Goal: Communication & Community: Answer question/provide support

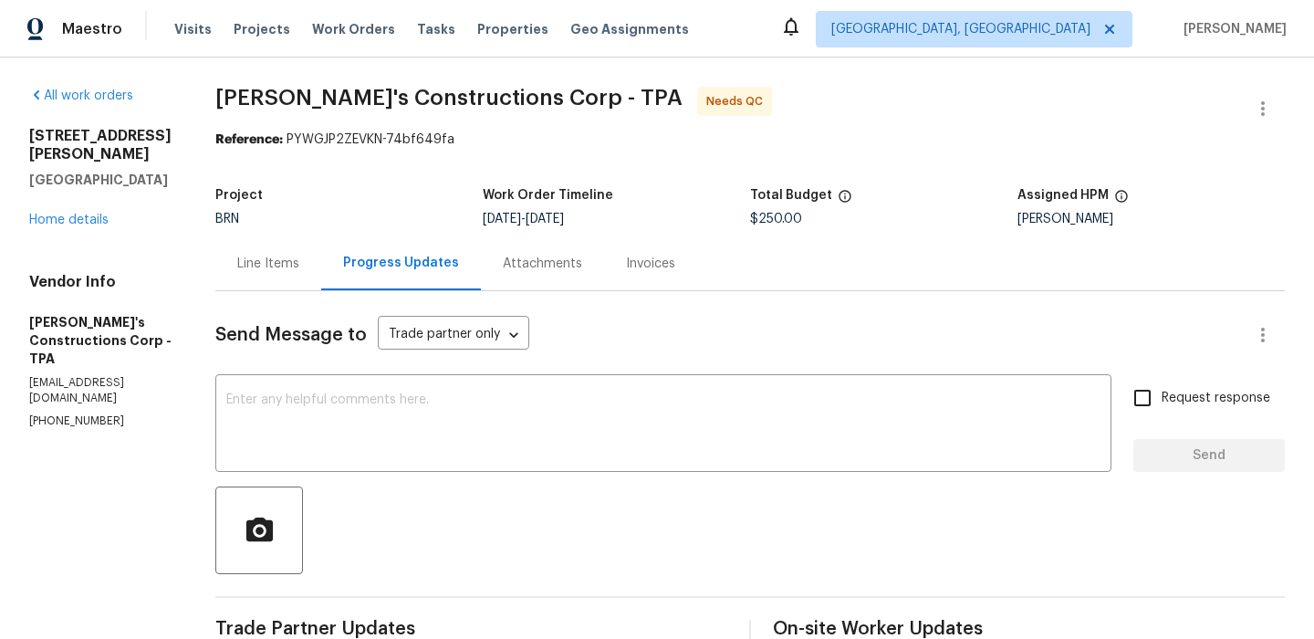
click at [299, 262] on div "Line Items" at bounding box center [268, 264] width 62 height 18
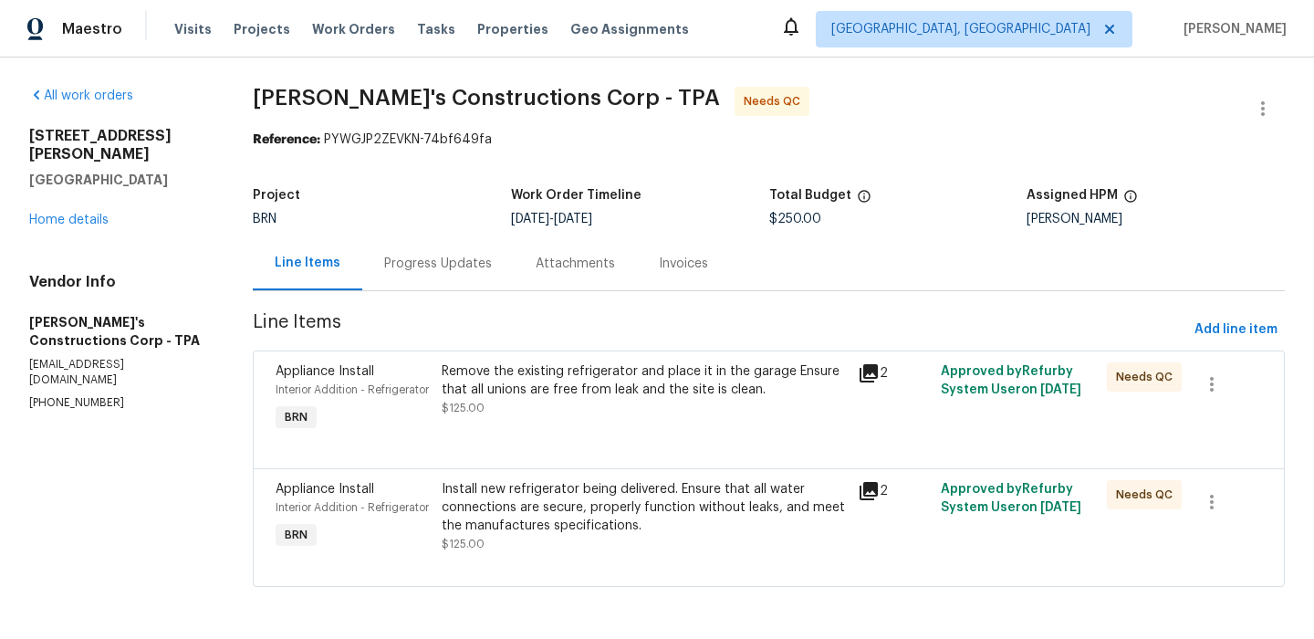
click at [551, 419] on div "Remove the existing refrigerator and place it in the garage Ensure that all uni…" at bounding box center [643, 399] width 415 height 84
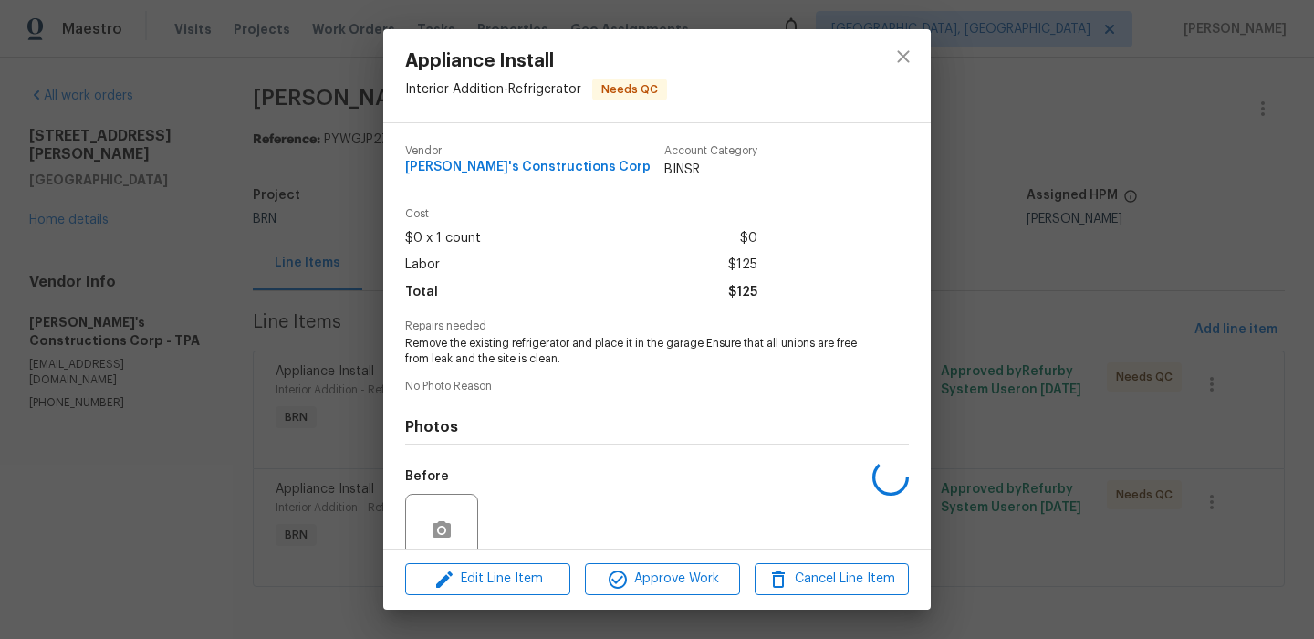
scroll to position [155, 0]
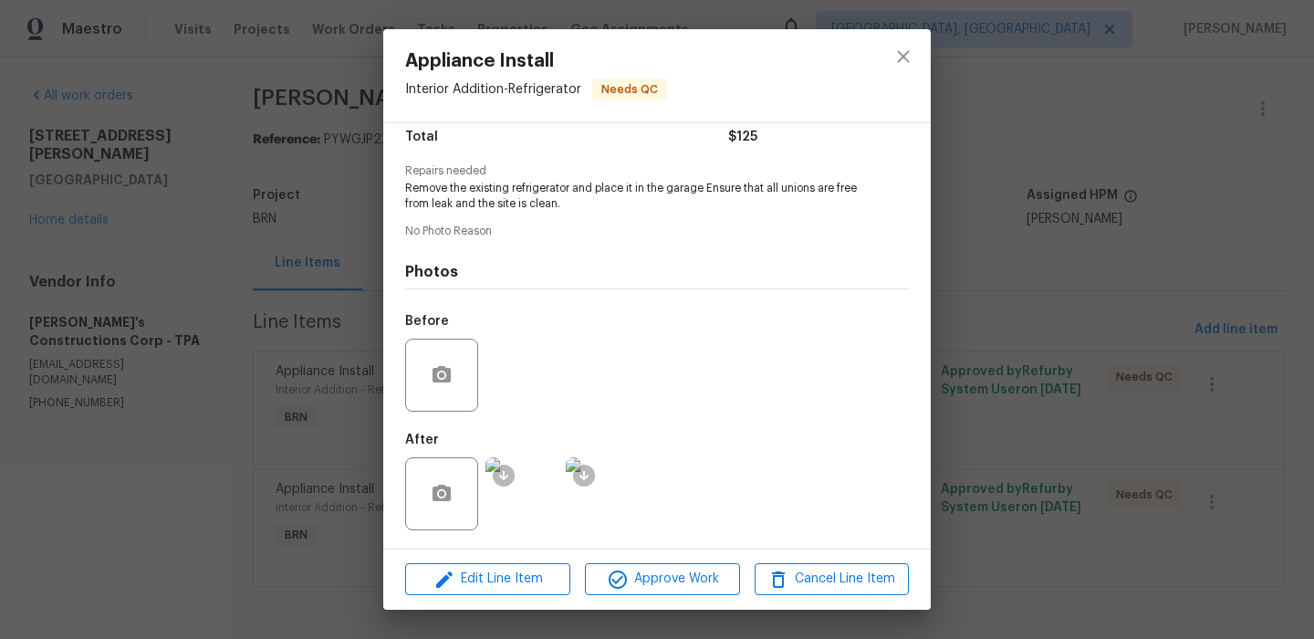
click at [529, 494] on img at bounding box center [522, 493] width 73 height 73
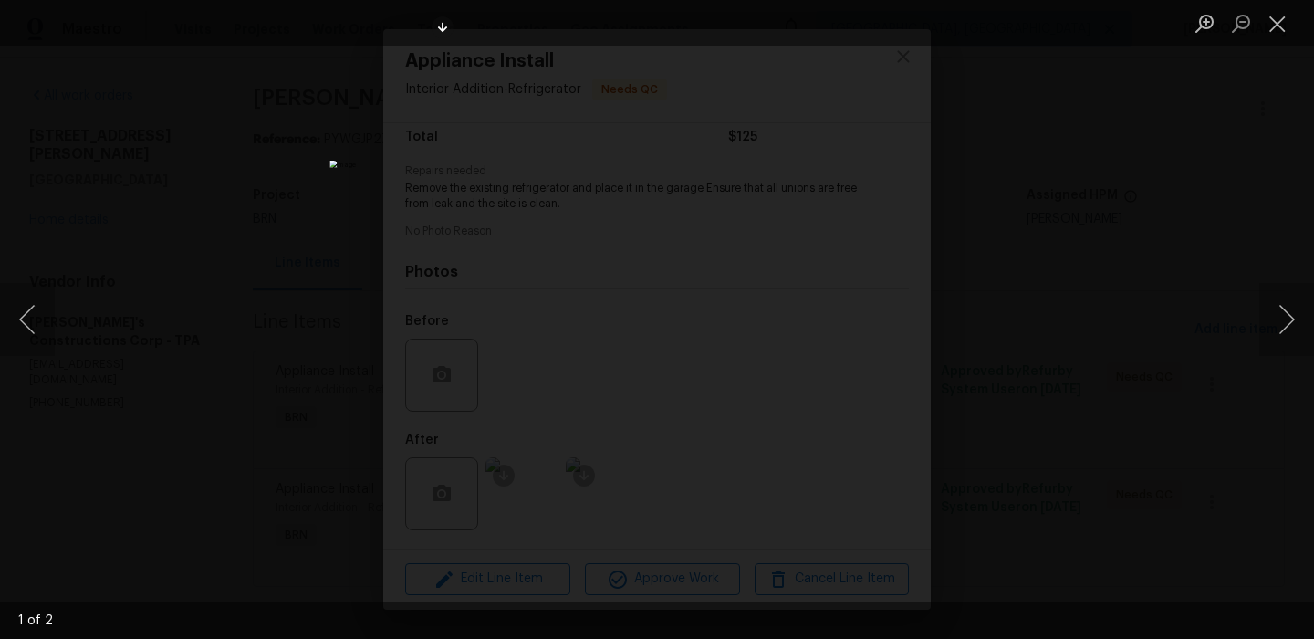
click at [347, 141] on div "Lightbox" at bounding box center [657, 319] width 1314 height 639
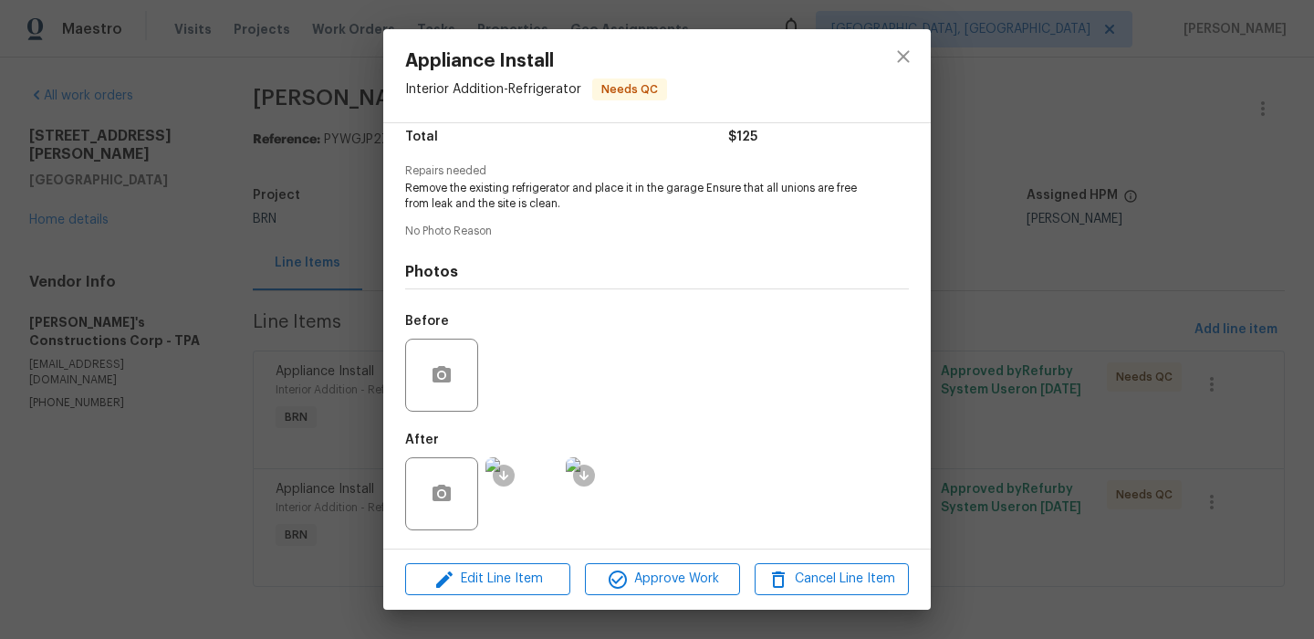
click at [300, 214] on div "Appliance Install Interior Addition - Refrigerator Needs QC Vendor Enrique's Co…" at bounding box center [657, 319] width 1314 height 639
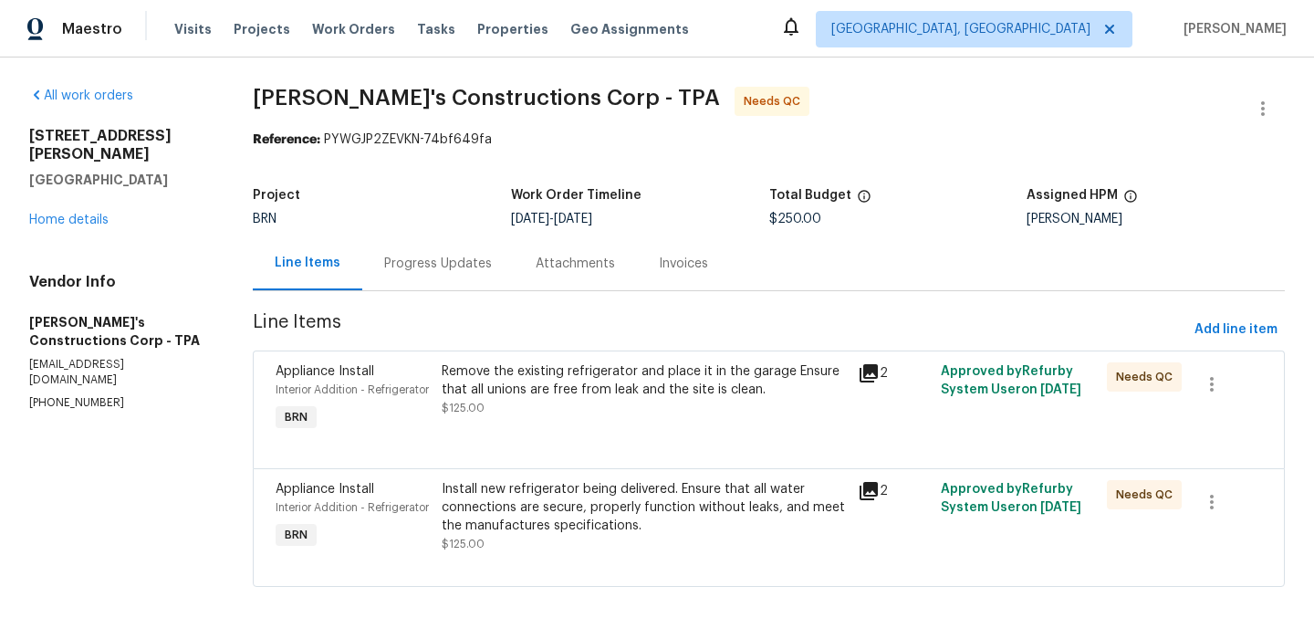
click at [550, 387] on div "Remove the existing refrigerator and place it in the garage Ensure that all uni…" at bounding box center [644, 380] width 404 height 37
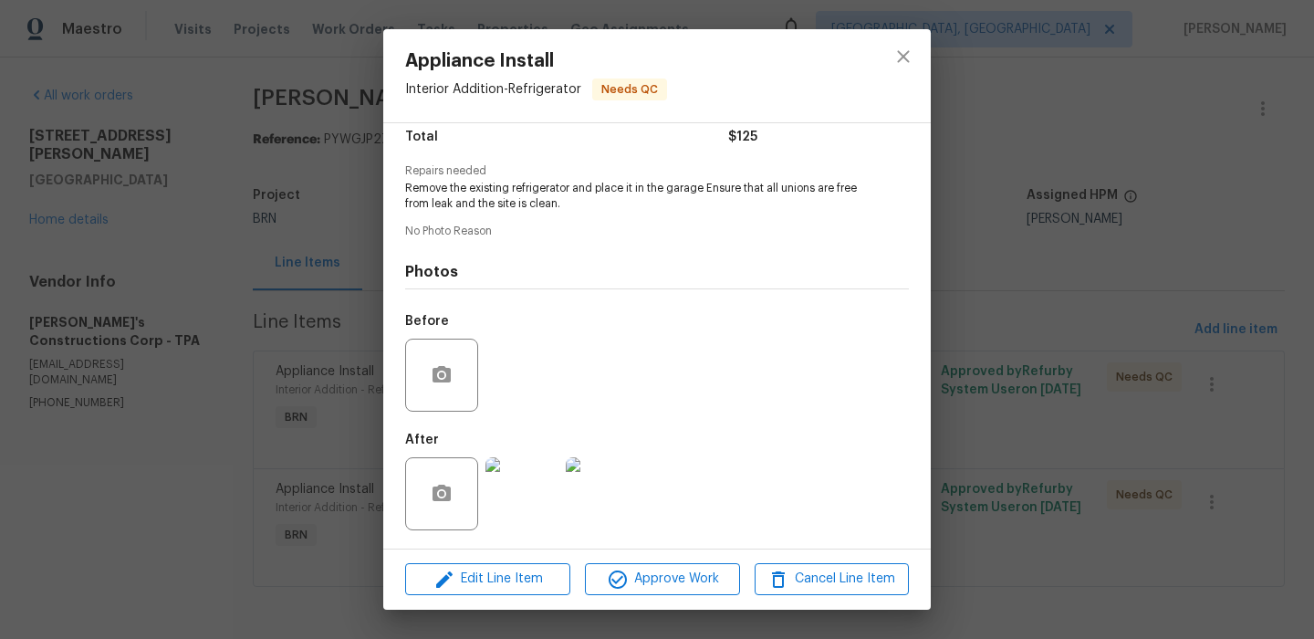
click at [539, 492] on img at bounding box center [522, 493] width 73 height 73
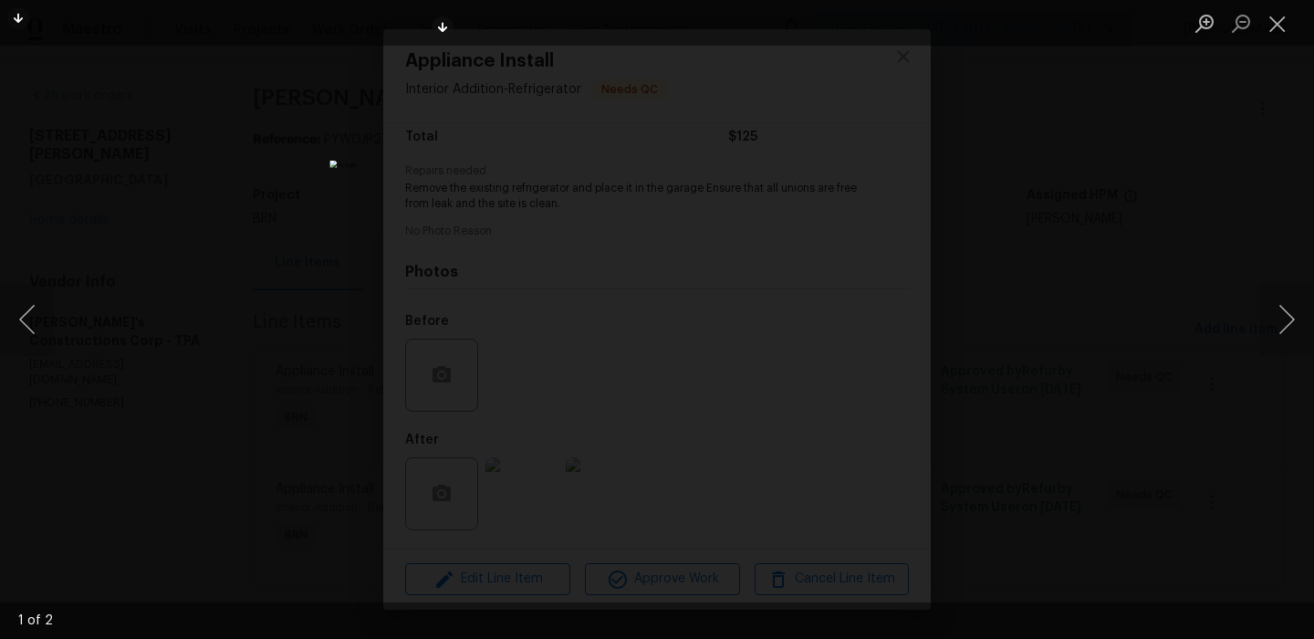
click at [202, 149] on div "Lightbox" at bounding box center [657, 319] width 1314 height 639
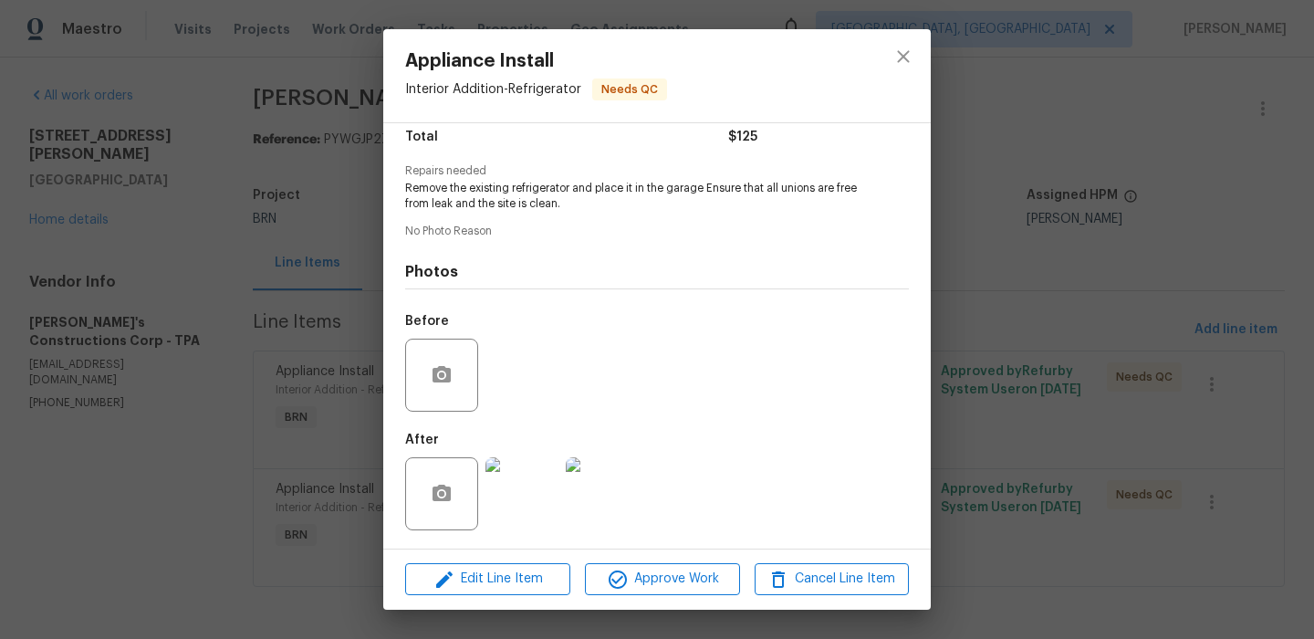
click at [314, 233] on div "Appliance Install Interior Addition - Refrigerator Needs QC Vendor Enrique's Co…" at bounding box center [657, 319] width 1314 height 639
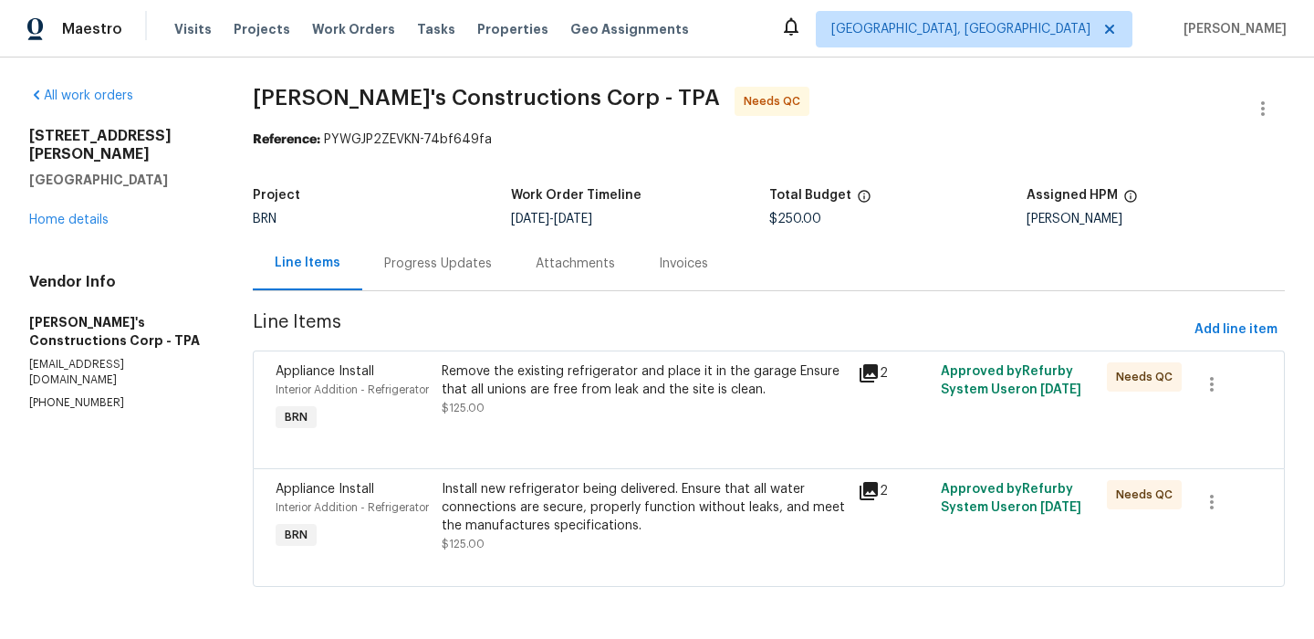
click at [542, 400] on div "Remove the existing refrigerator and place it in the garage Ensure that all uni…" at bounding box center [644, 389] width 404 height 55
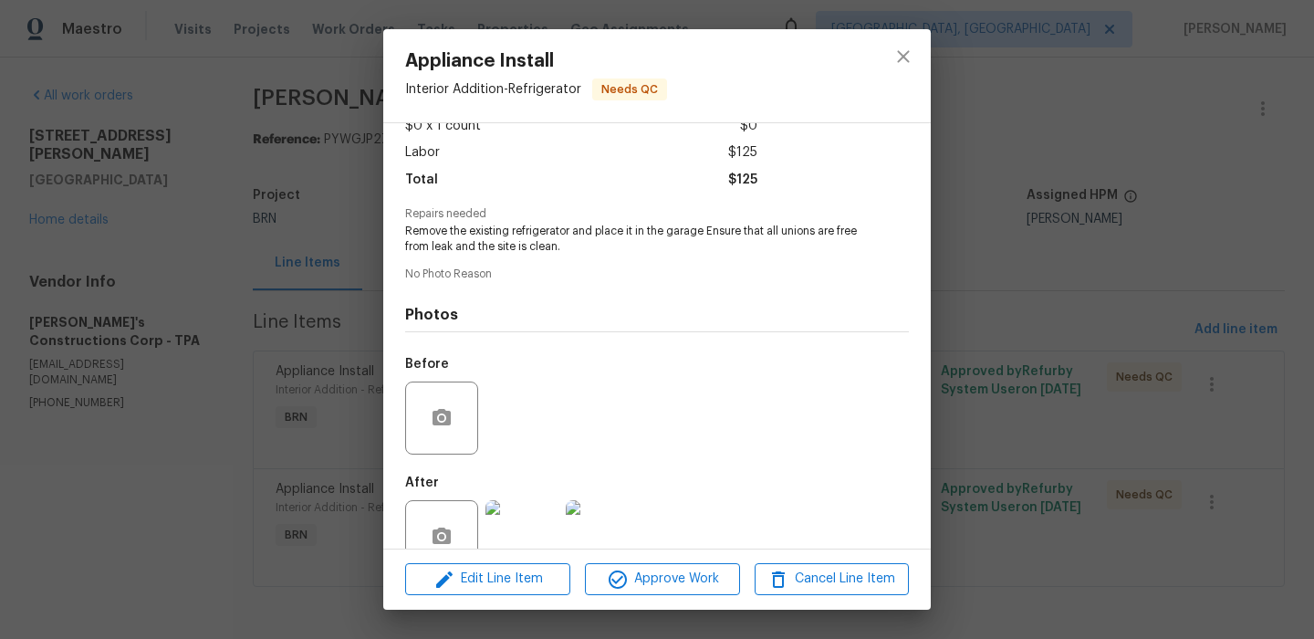
scroll to position [123, 0]
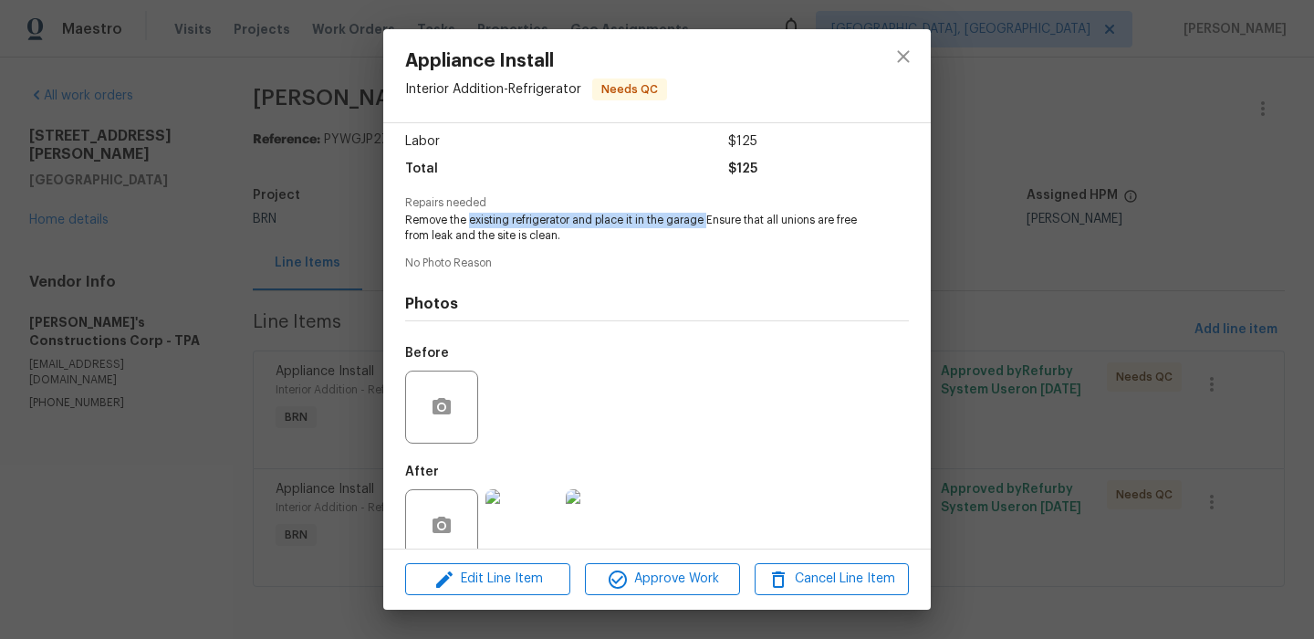
drag, startPoint x: 471, startPoint y: 222, endPoint x: 708, endPoint y: 218, distance: 237.4
click at [708, 219] on span "Remove the existing refrigerator and place it in the garage Ensure that all uni…" at bounding box center [632, 228] width 454 height 31
copy span "existing refrigerator and place it in the garage"
click at [220, 213] on div "Appliance Install Interior Addition - Refrigerator Needs QC Vendor Enrique's Co…" at bounding box center [657, 319] width 1314 height 639
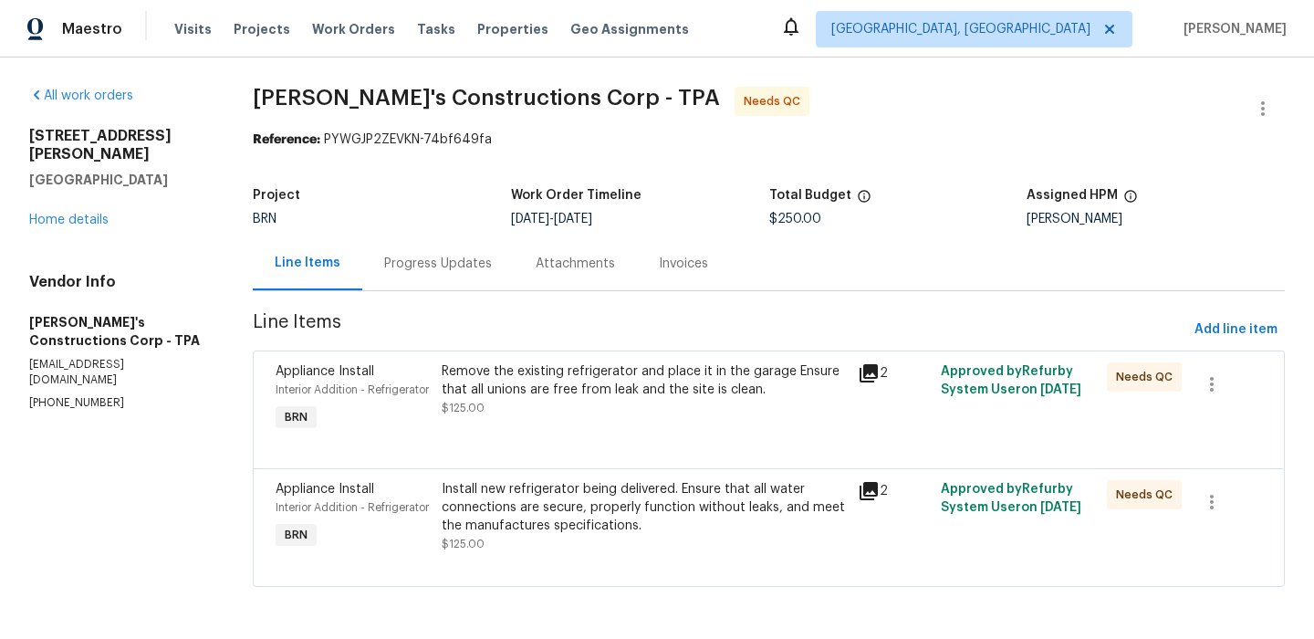
click at [46, 395] on p "(813) 970-5813" at bounding box center [119, 403] width 180 height 16
copy p "(813) 970-5813"
click at [526, 418] on div "Remove the existing refrigerator and place it in the garage Ensure that all uni…" at bounding box center [643, 399] width 415 height 84
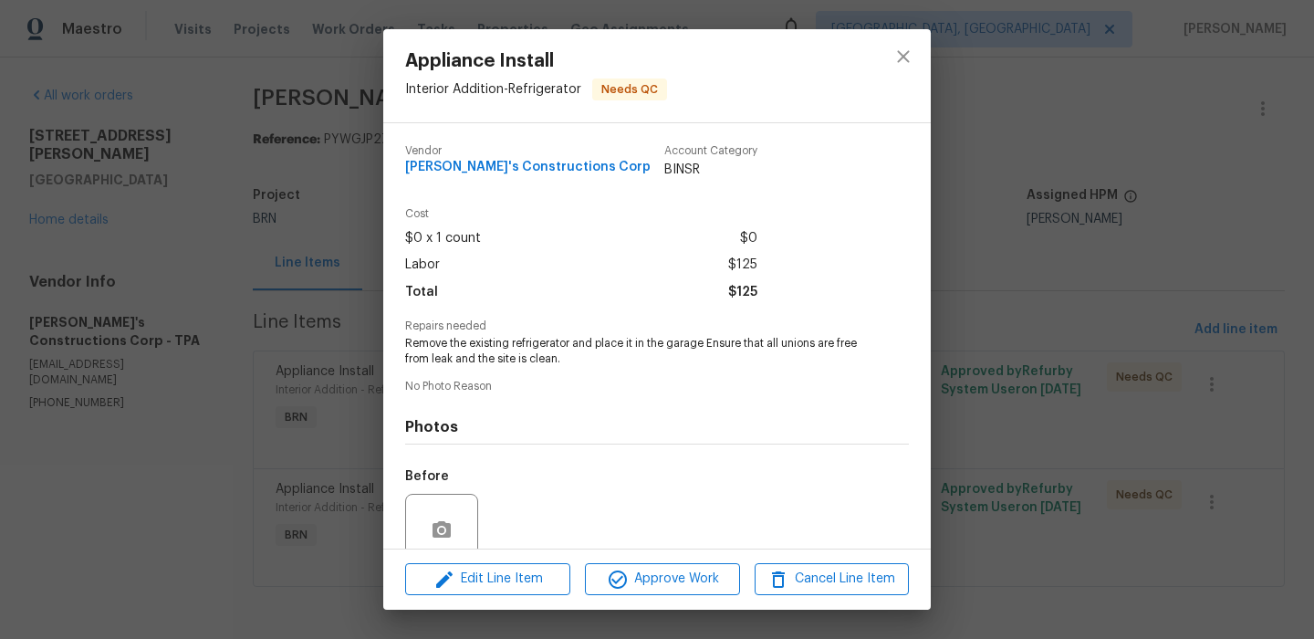
scroll to position [155, 0]
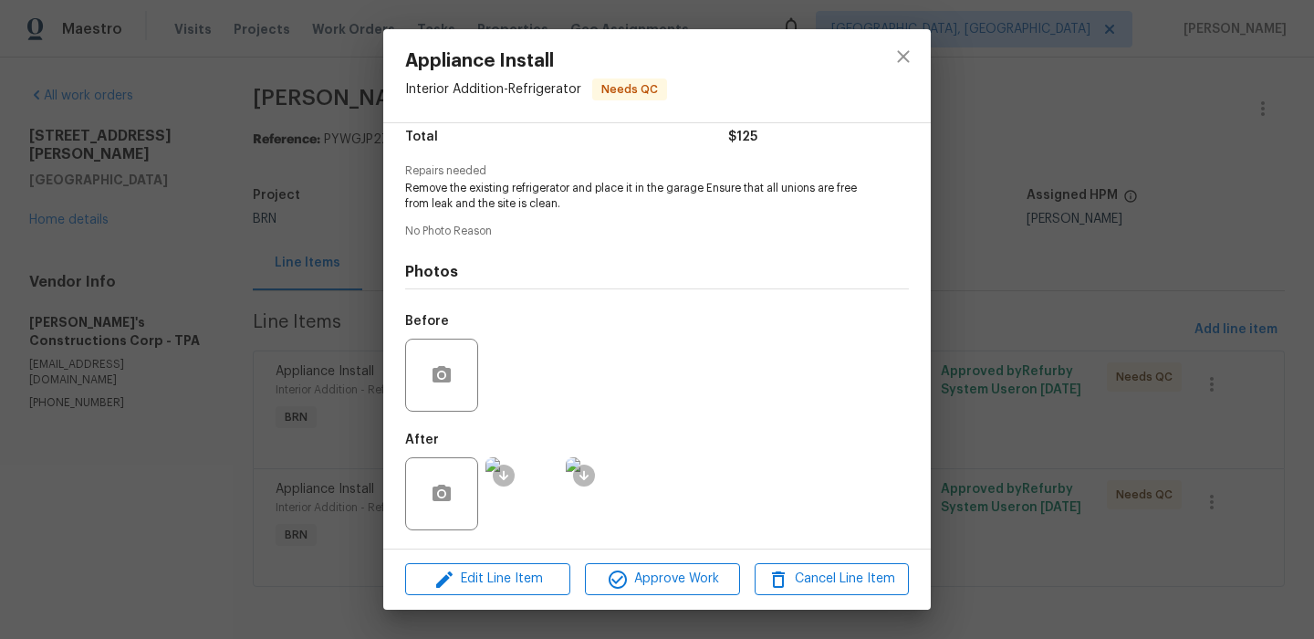
click at [528, 495] on img at bounding box center [522, 493] width 73 height 73
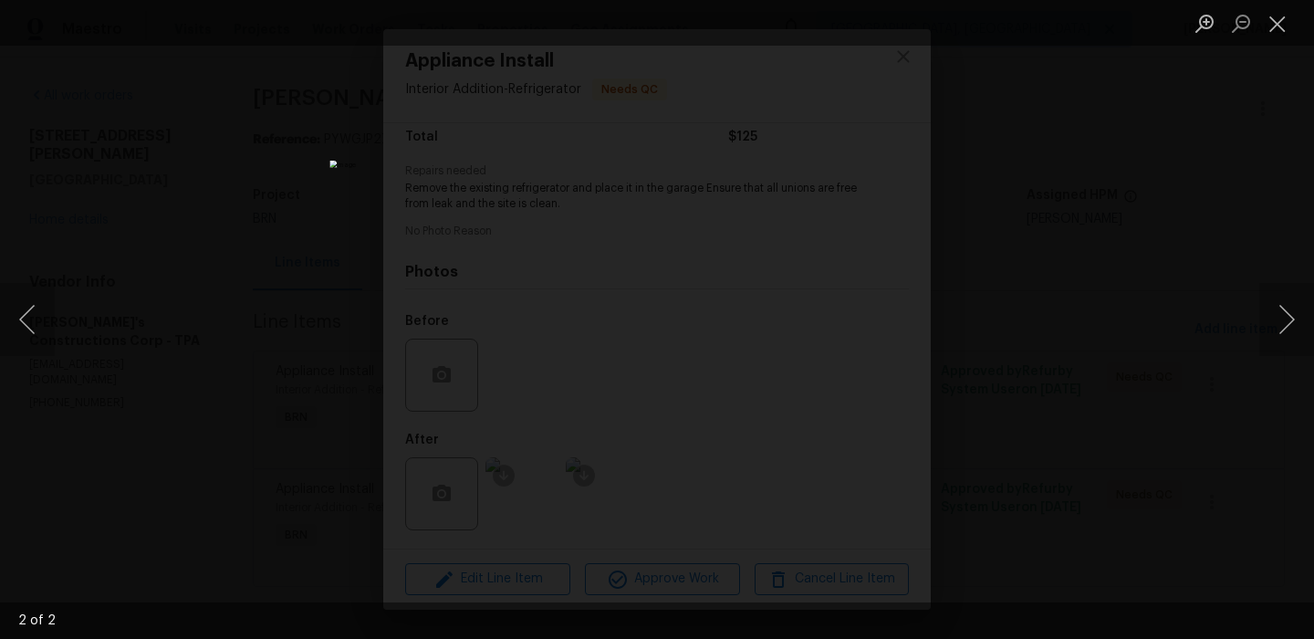
click at [218, 298] on div "Lightbox" at bounding box center [657, 319] width 1314 height 639
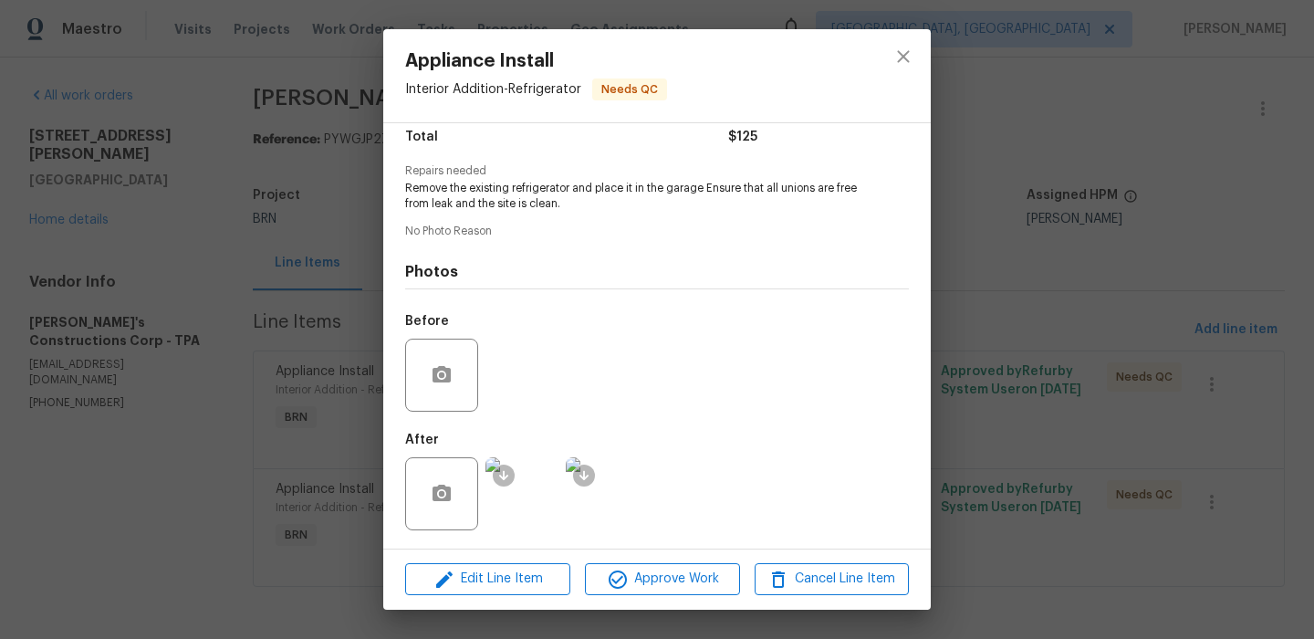
click at [257, 178] on div "Appliance Install Interior Addition - Refrigerator Needs QC Vendor Enrique's Co…" at bounding box center [657, 319] width 1314 height 639
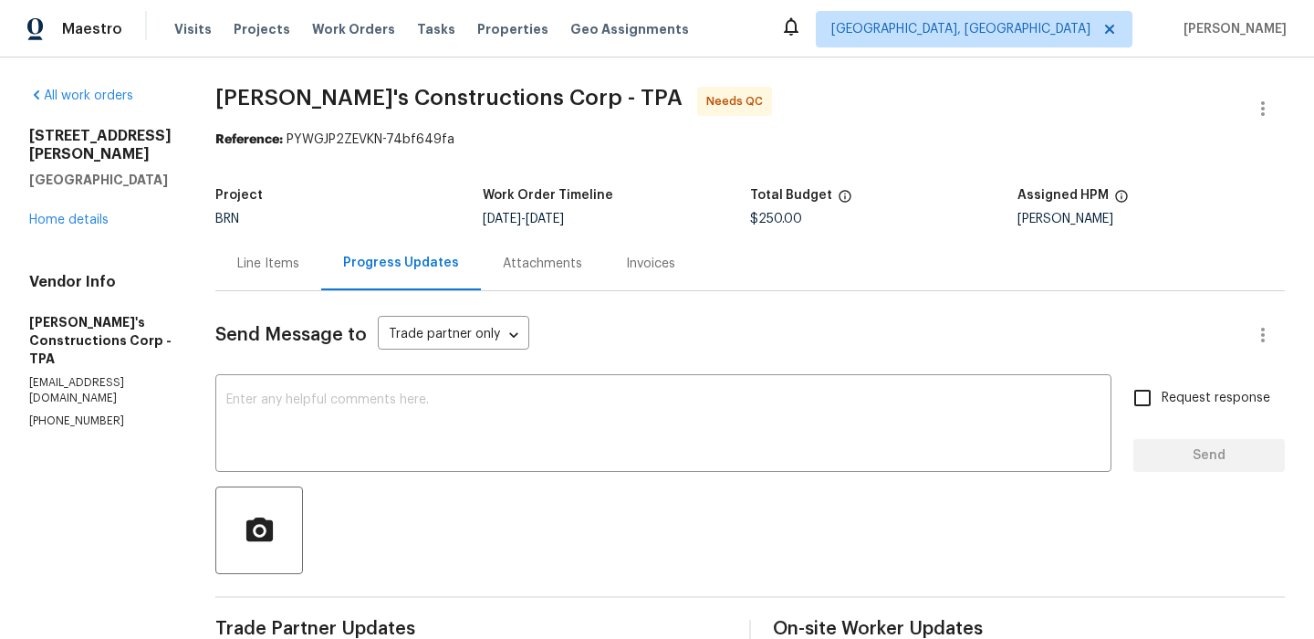
click at [299, 255] on div "Line Items" at bounding box center [268, 264] width 62 height 18
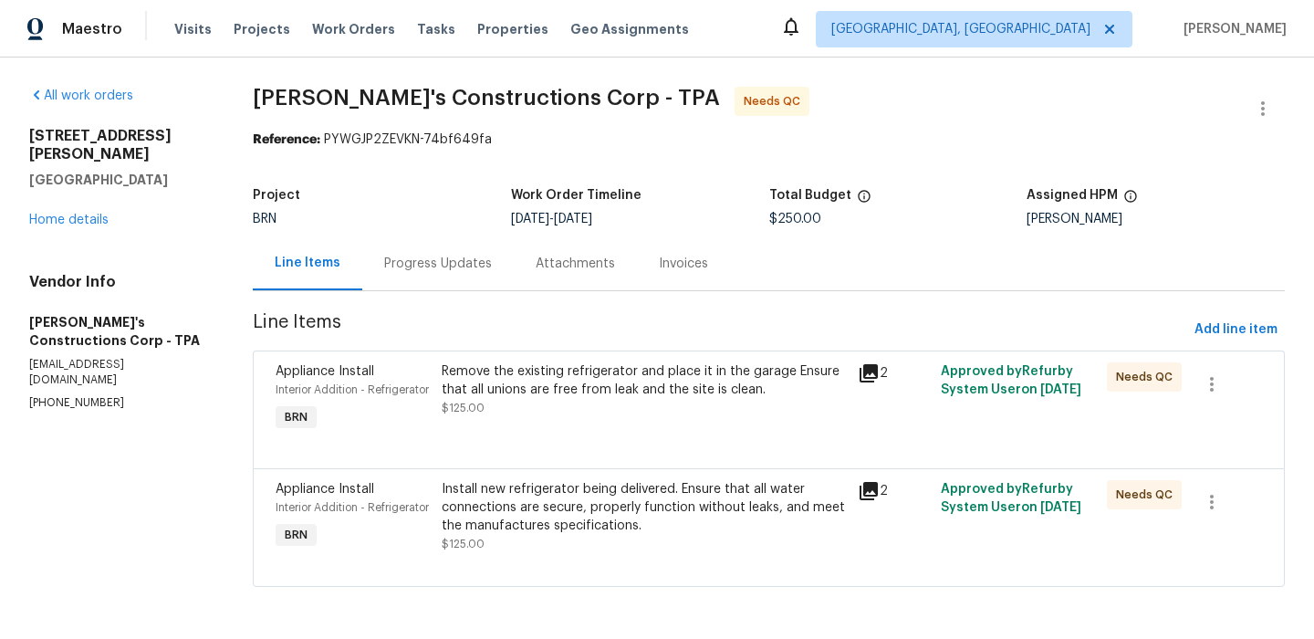
click at [503, 508] on div "Install new refrigerator being delivered. Ensure that all water connections are…" at bounding box center [644, 507] width 404 height 55
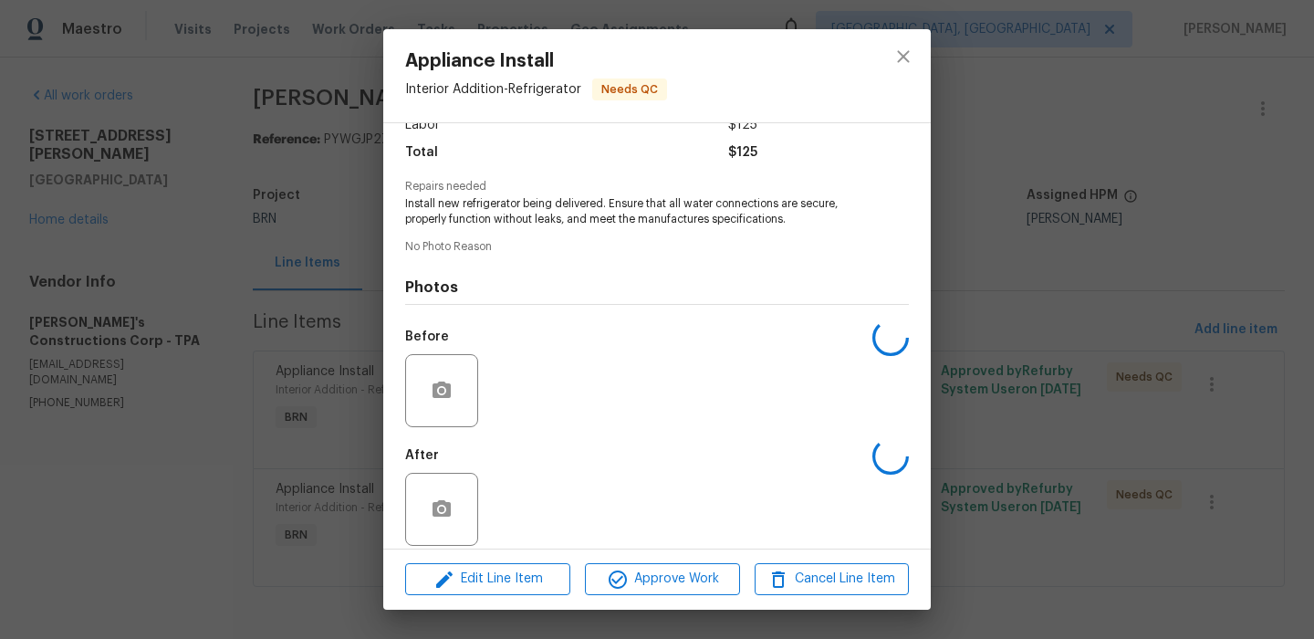
scroll to position [155, 0]
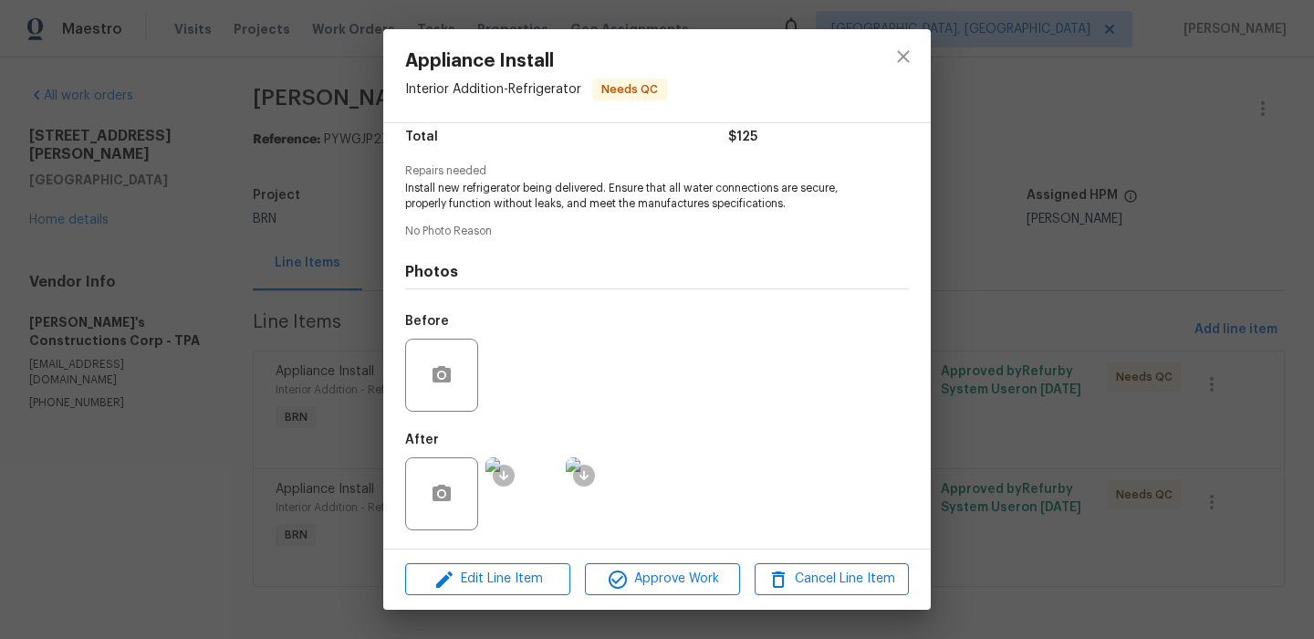
click at [530, 497] on img at bounding box center [522, 493] width 73 height 73
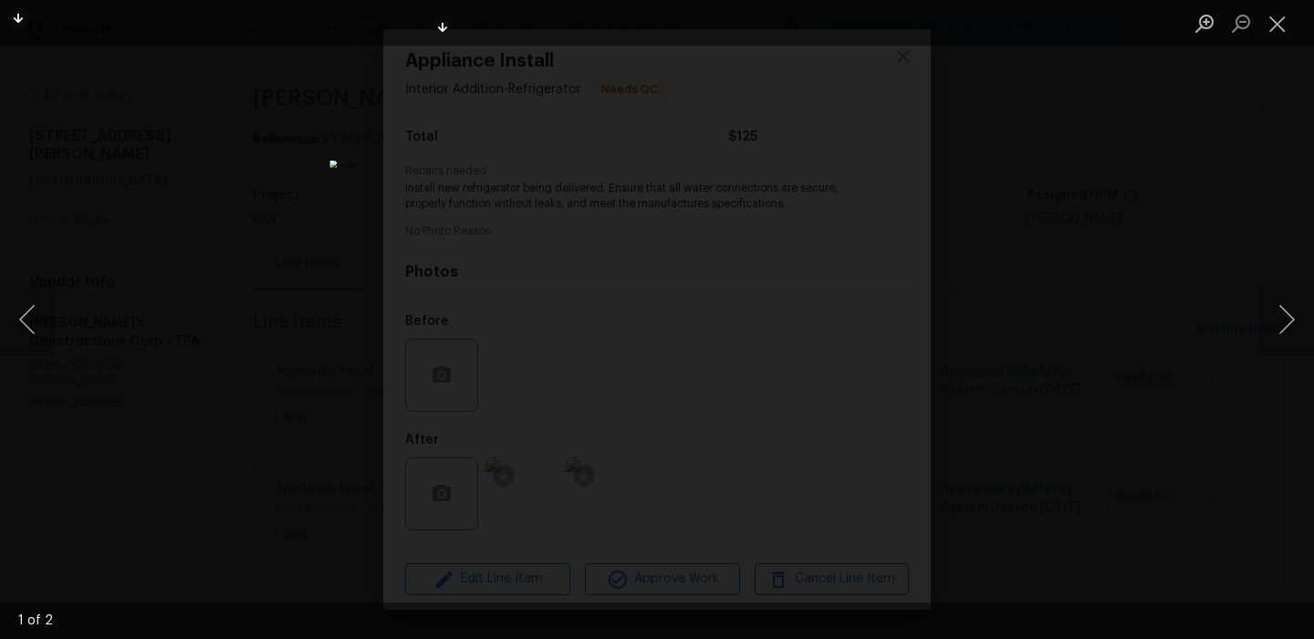
click at [529, 194] on img "Lightbox" at bounding box center [657, 320] width 654 height 319
click at [529, 194] on img "Lightbox" at bounding box center [787, 447] width 1315 height 640
click at [267, 152] on div "Lightbox" at bounding box center [657, 319] width 1314 height 639
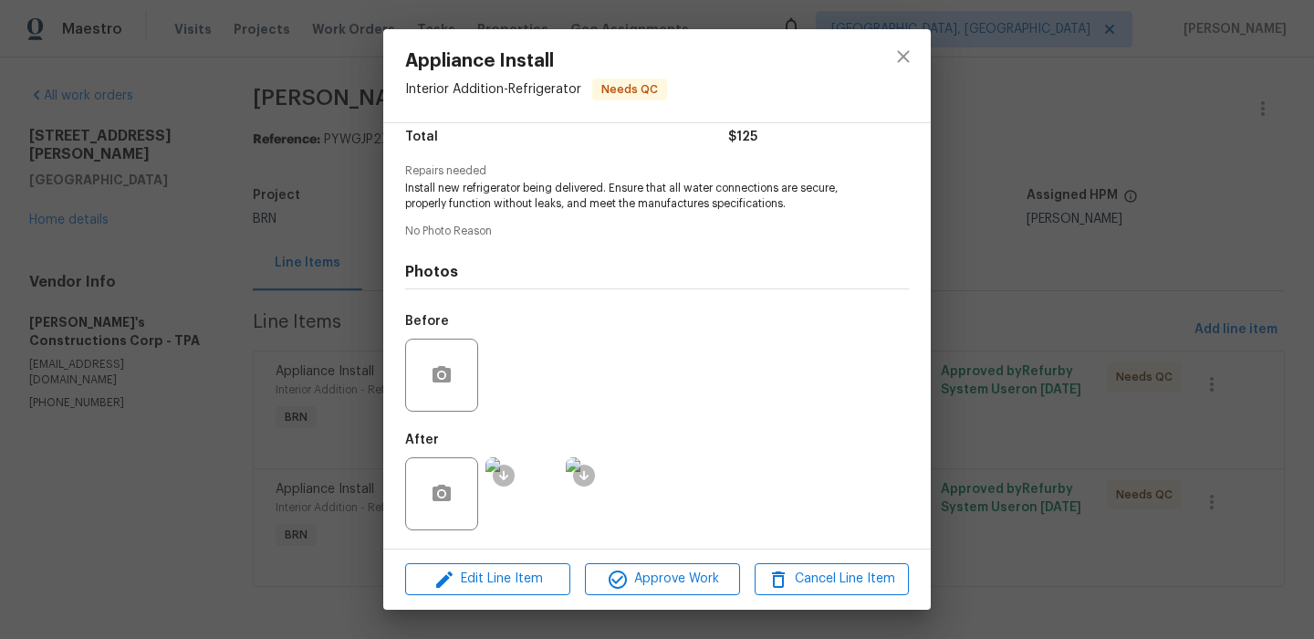
click at [257, 209] on div "Appliance Install Interior Addition - Refrigerator Needs QC Vendor Enrique's Co…" at bounding box center [657, 319] width 1314 height 639
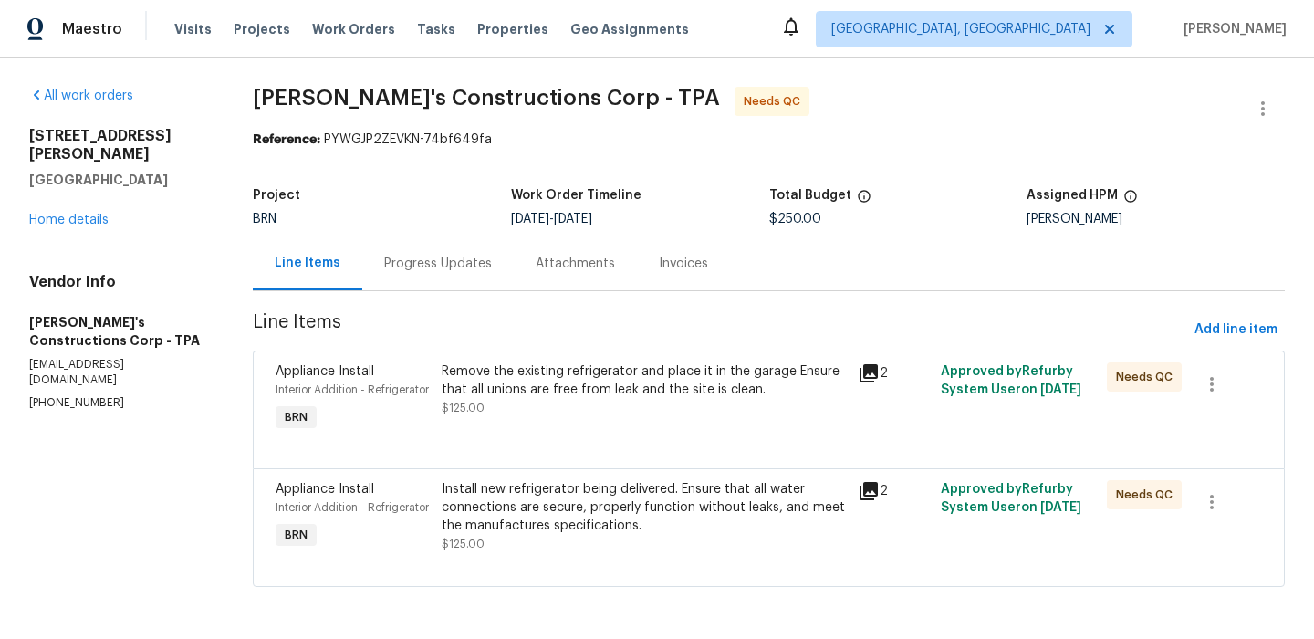
click at [518, 277] on div "Attachments" at bounding box center [575, 263] width 123 height 54
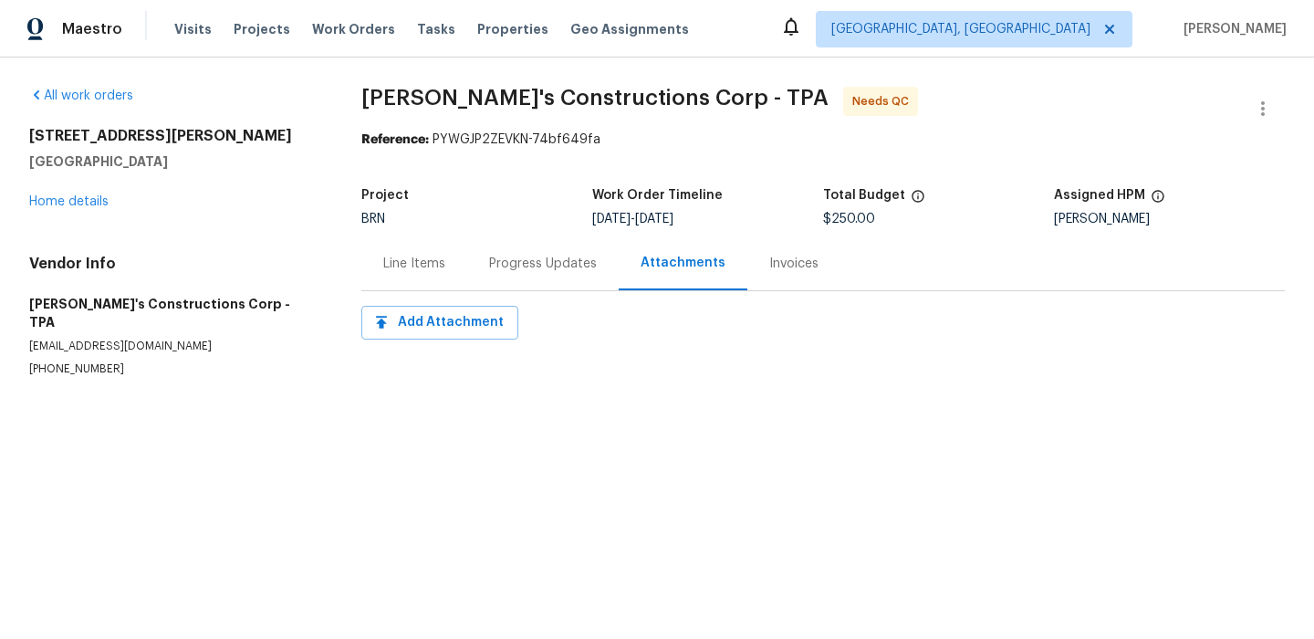
click at [485, 241] on div "Progress Updates" at bounding box center [543, 263] width 152 height 54
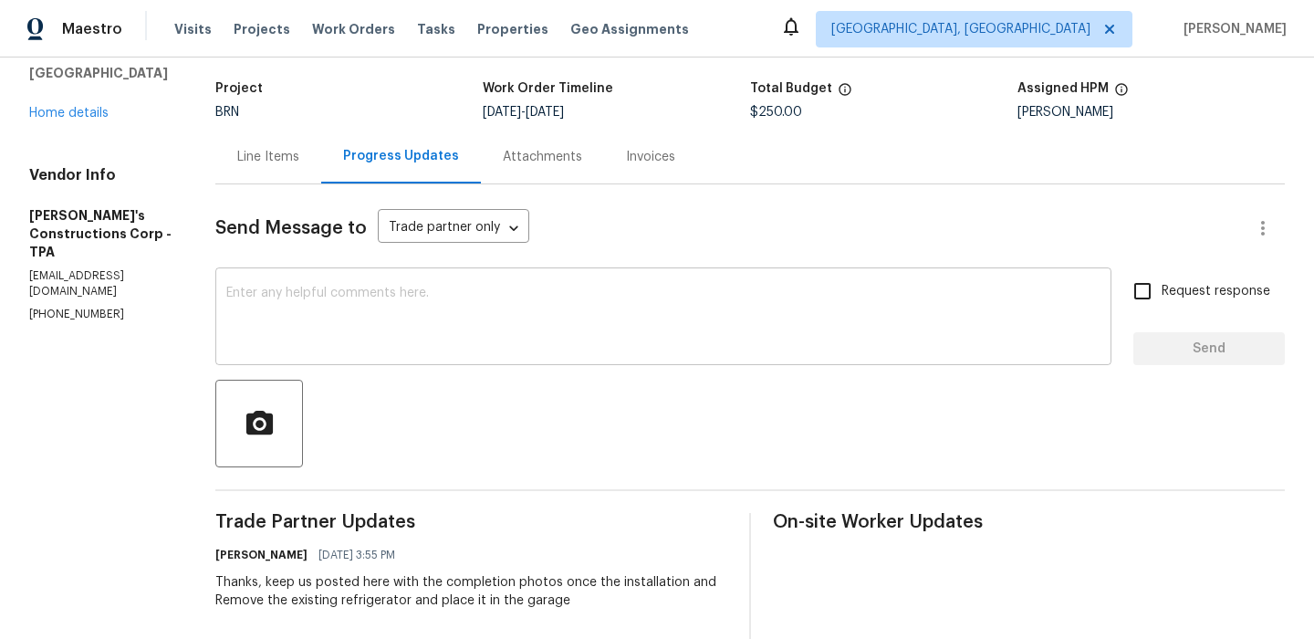
scroll to position [121, 0]
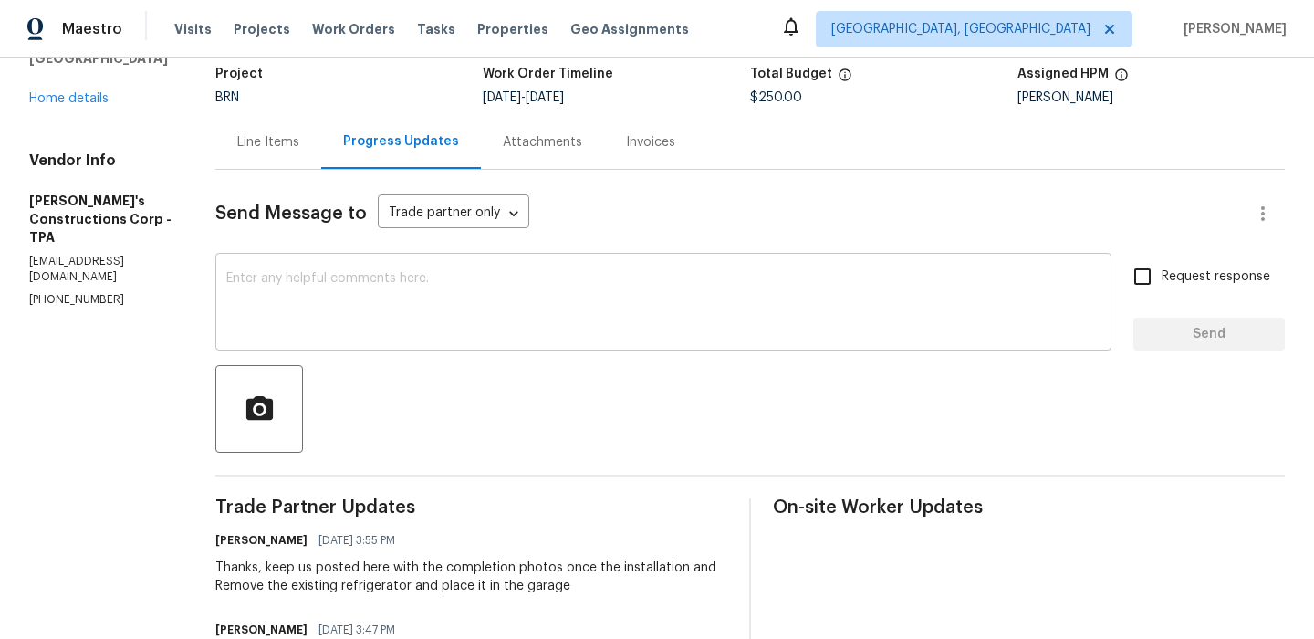
click at [327, 317] on textarea at bounding box center [663, 304] width 874 height 64
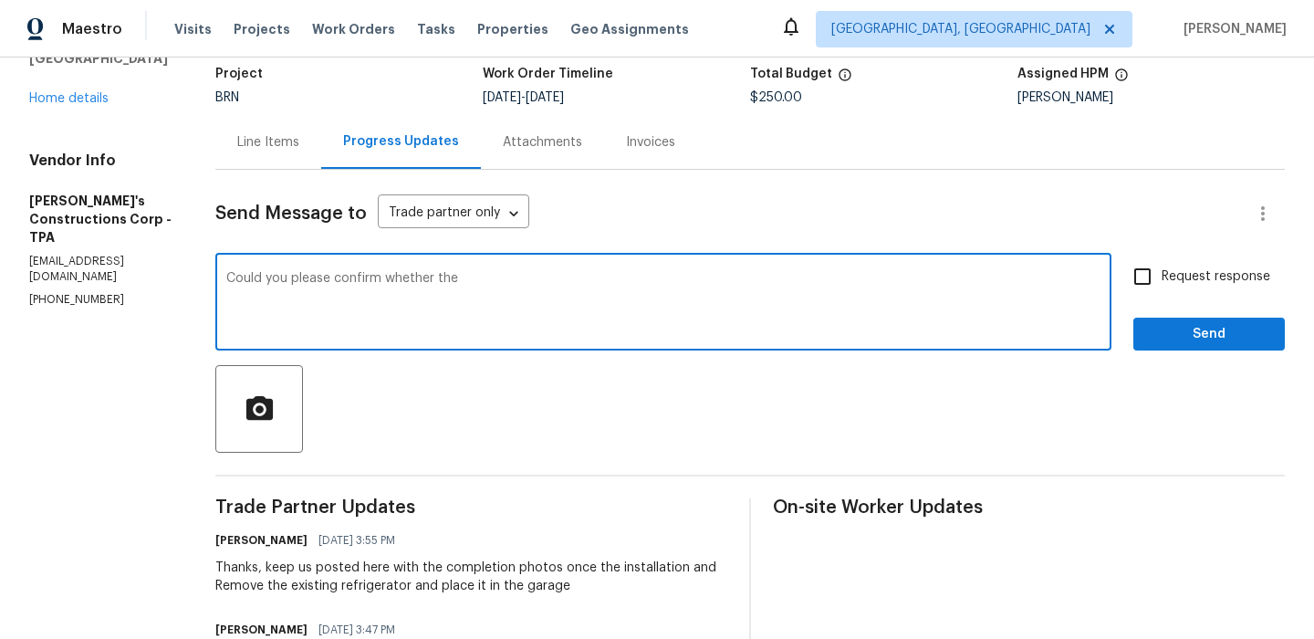
paste textarea "existing refrigerator and place it in the garage"
click at [610, 276] on textarea "Could you please confirm whether the existing refrigerator and place it in the …" at bounding box center [663, 304] width 874 height 64
click at [888, 276] on textarea "Could you please confirm whether the existing refrigerator has been removed and…" at bounding box center [663, 304] width 874 height 64
type textarea "Could you please confirm whether the existing refrigerator has been removed and…"
click at [1197, 276] on span "Request response" at bounding box center [1216, 276] width 109 height 19
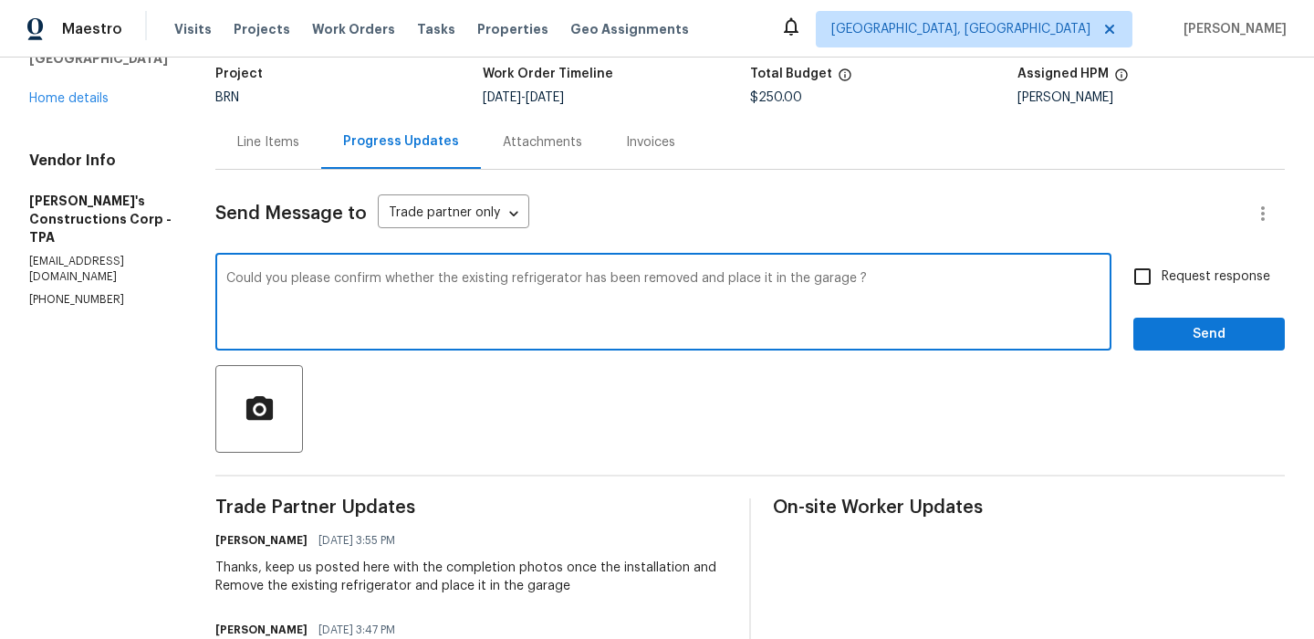
click at [1162, 276] on input "Request response" at bounding box center [1143, 276] width 38 height 38
checkbox input "true"
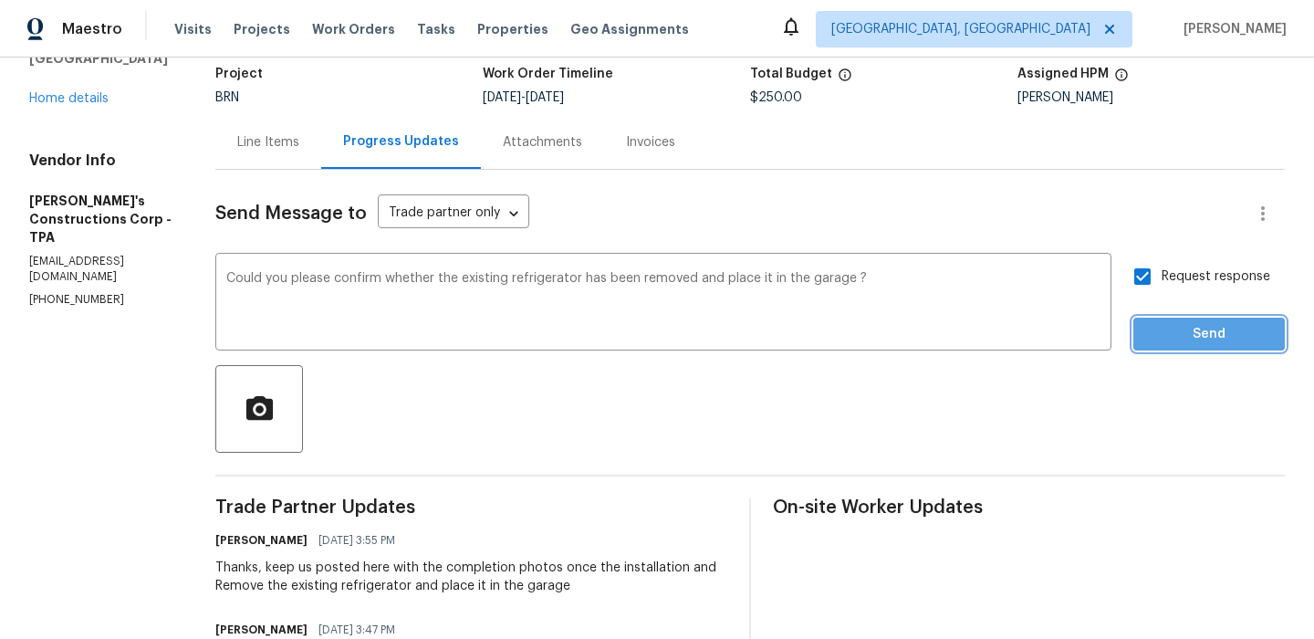
click at [1177, 318] on button "Send" at bounding box center [1210, 335] width 152 height 34
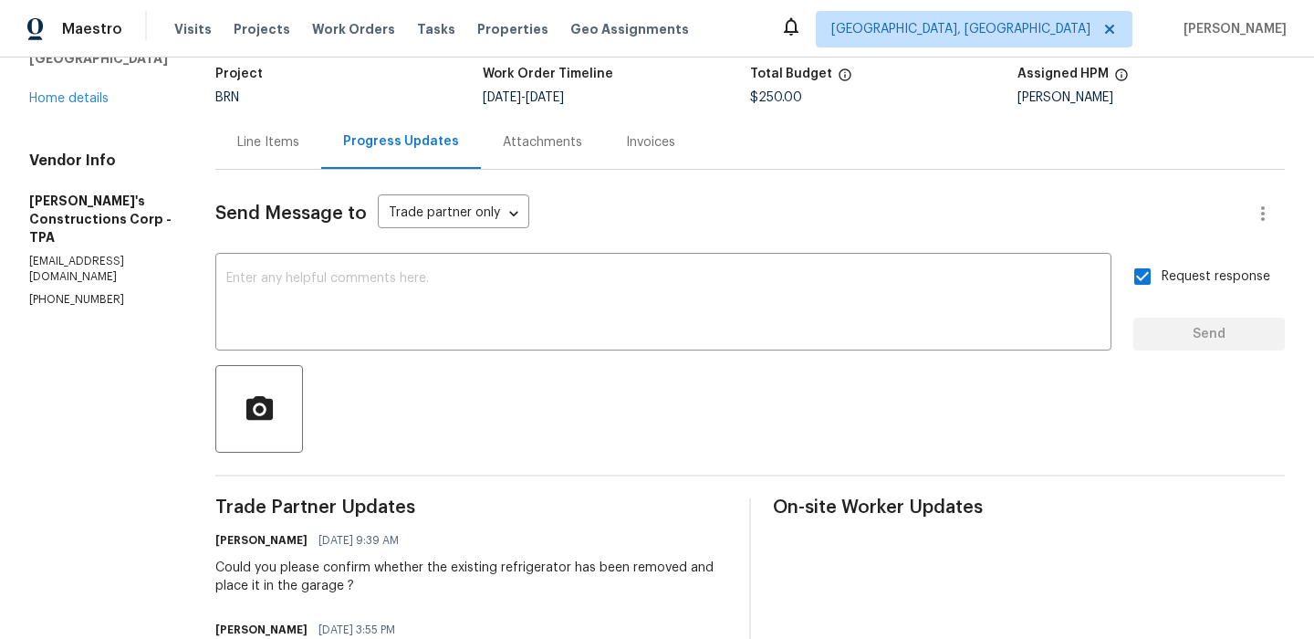
scroll to position [0, 0]
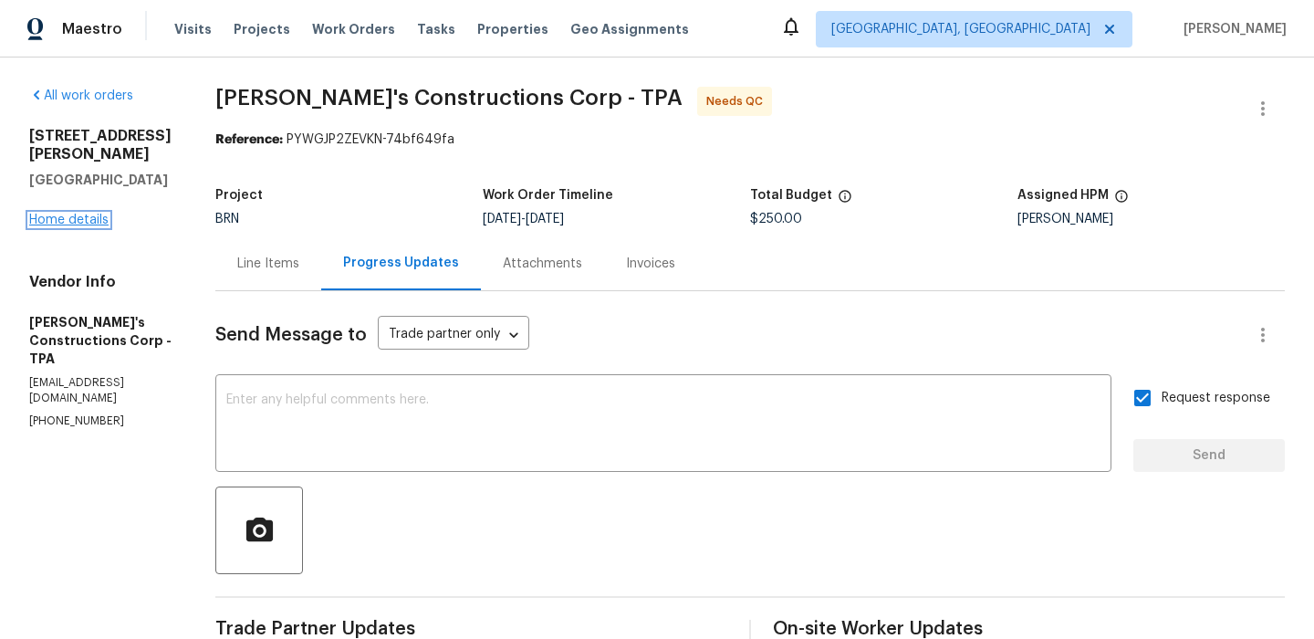
click at [70, 214] on link "Home details" at bounding box center [68, 220] width 79 height 13
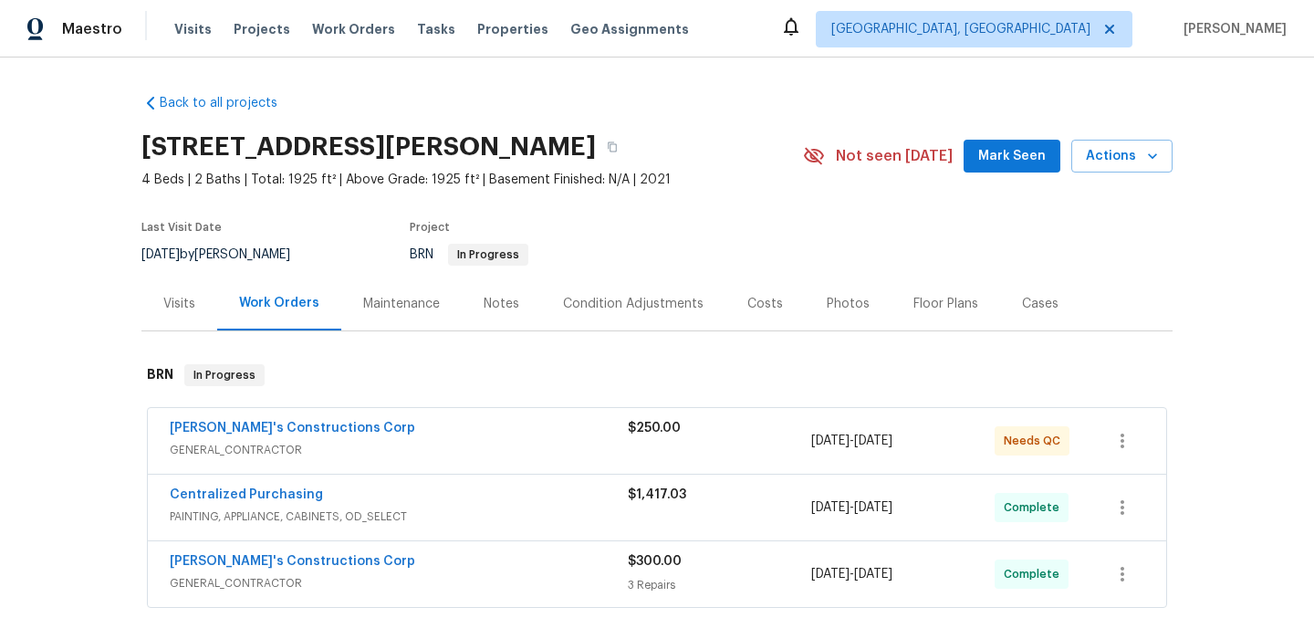
scroll to position [120, 0]
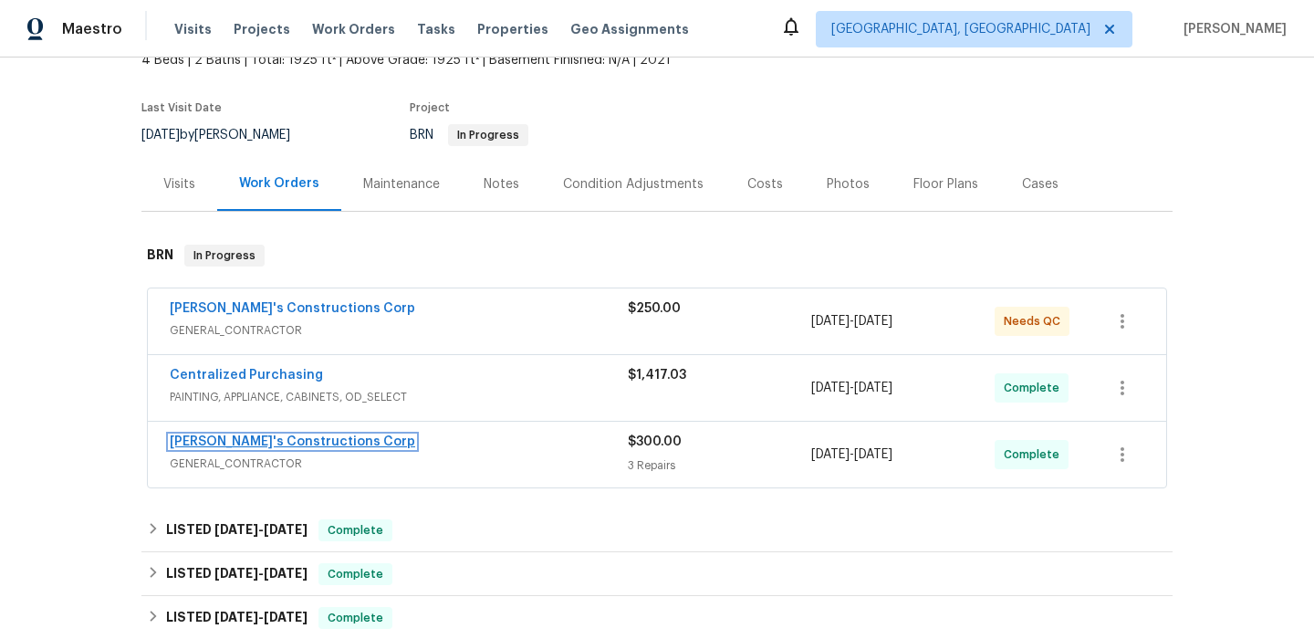
click at [213, 442] on link "Enrique's Constructions Corp" at bounding box center [293, 441] width 246 height 13
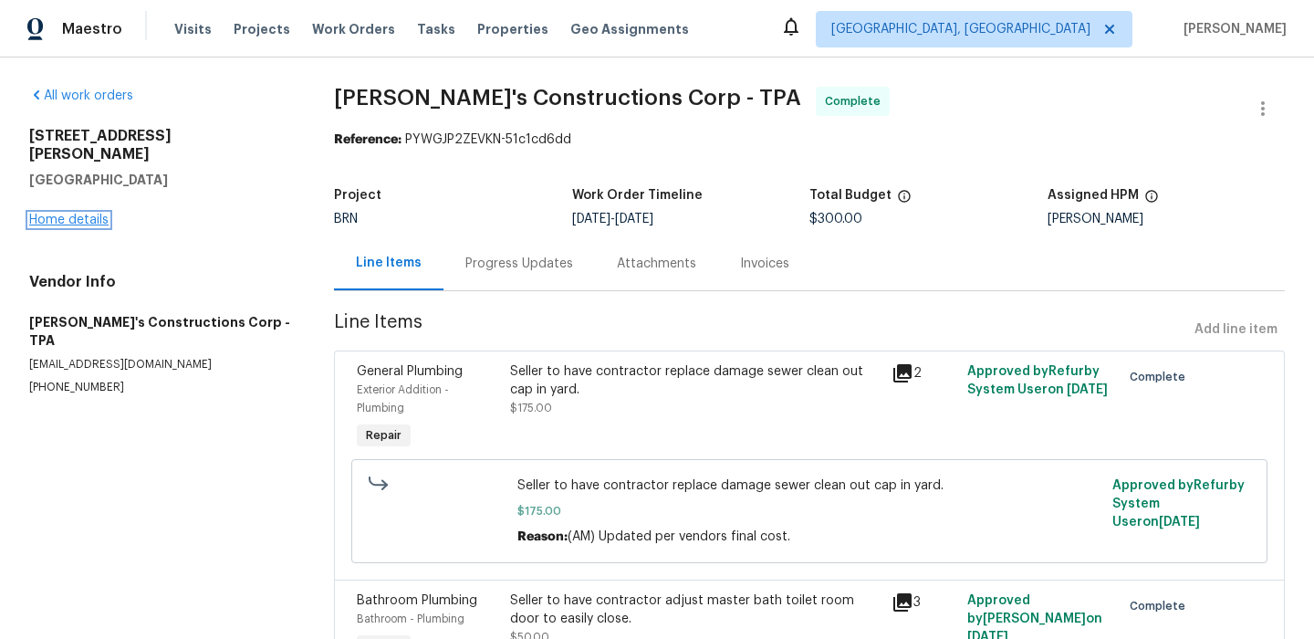
click at [71, 214] on link "Home details" at bounding box center [68, 220] width 79 height 13
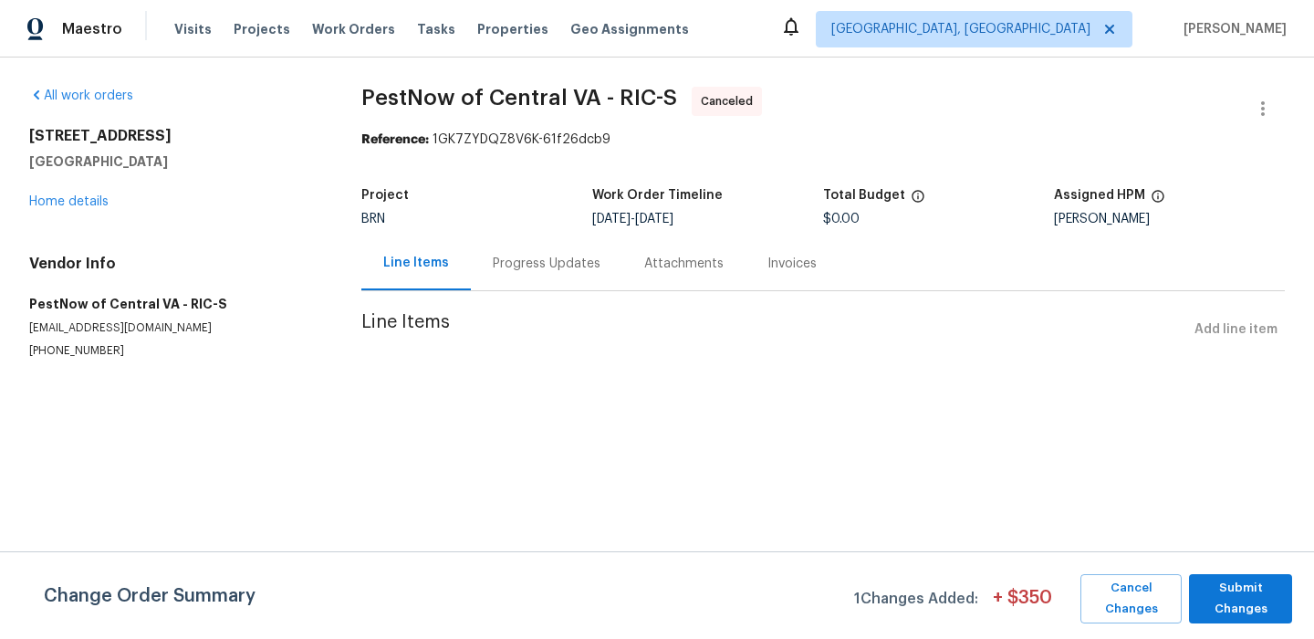
click at [494, 267] on div "Progress Updates" at bounding box center [547, 264] width 108 height 18
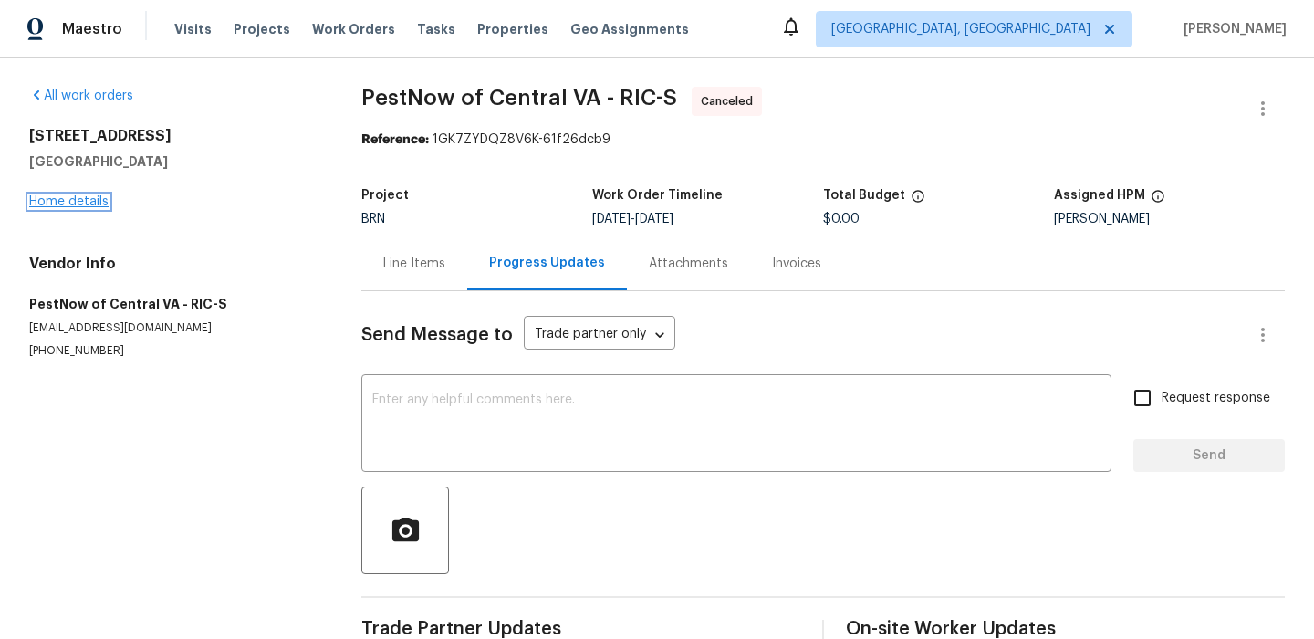
click at [76, 200] on link "Home details" at bounding box center [68, 201] width 79 height 13
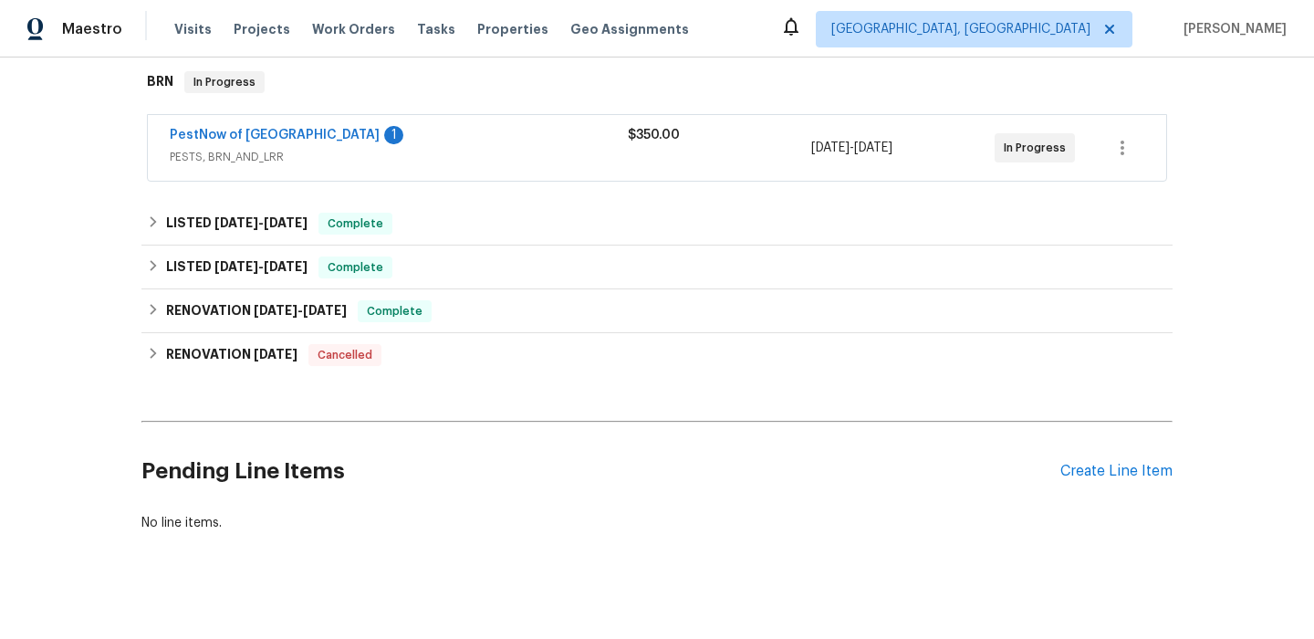
scroll to position [298, 0]
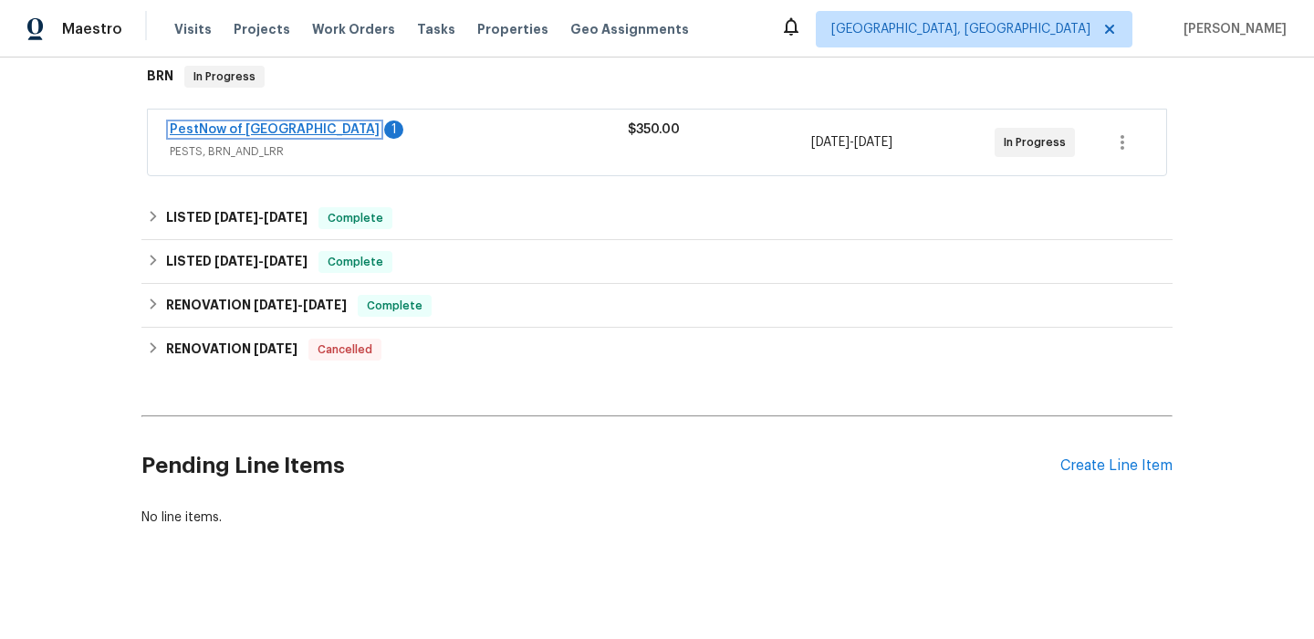
click at [238, 133] on link "PestNow of Central VA" at bounding box center [275, 129] width 210 height 13
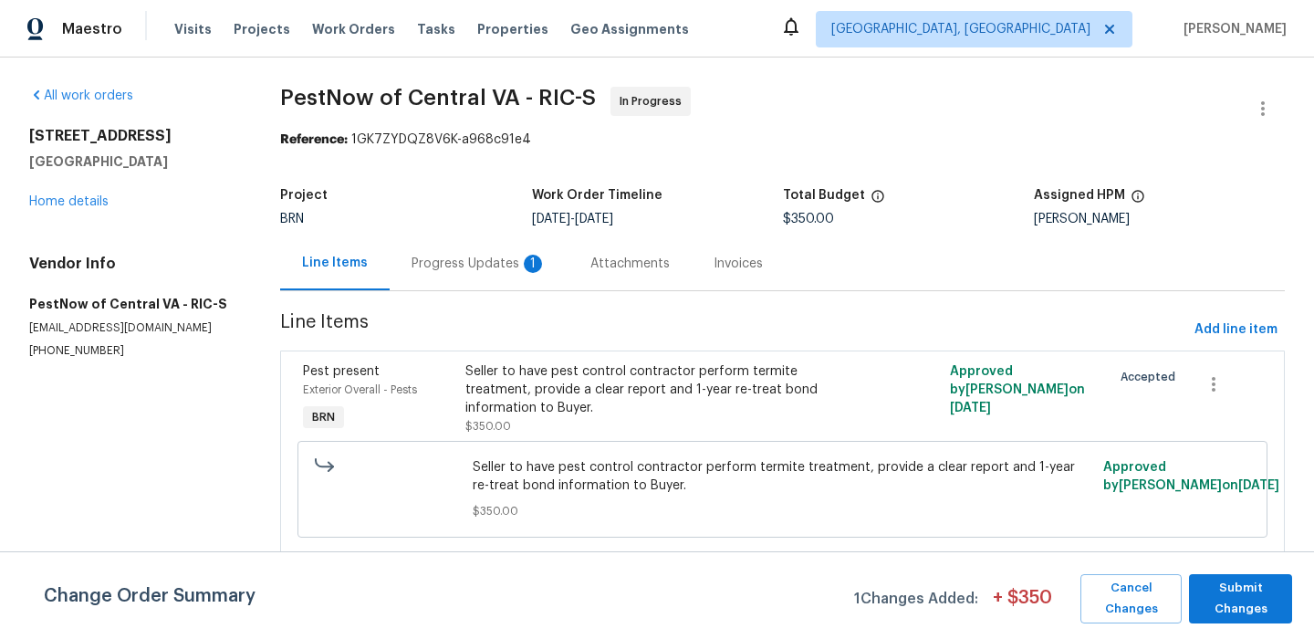
click at [469, 268] on div "Progress Updates 1" at bounding box center [479, 264] width 135 height 18
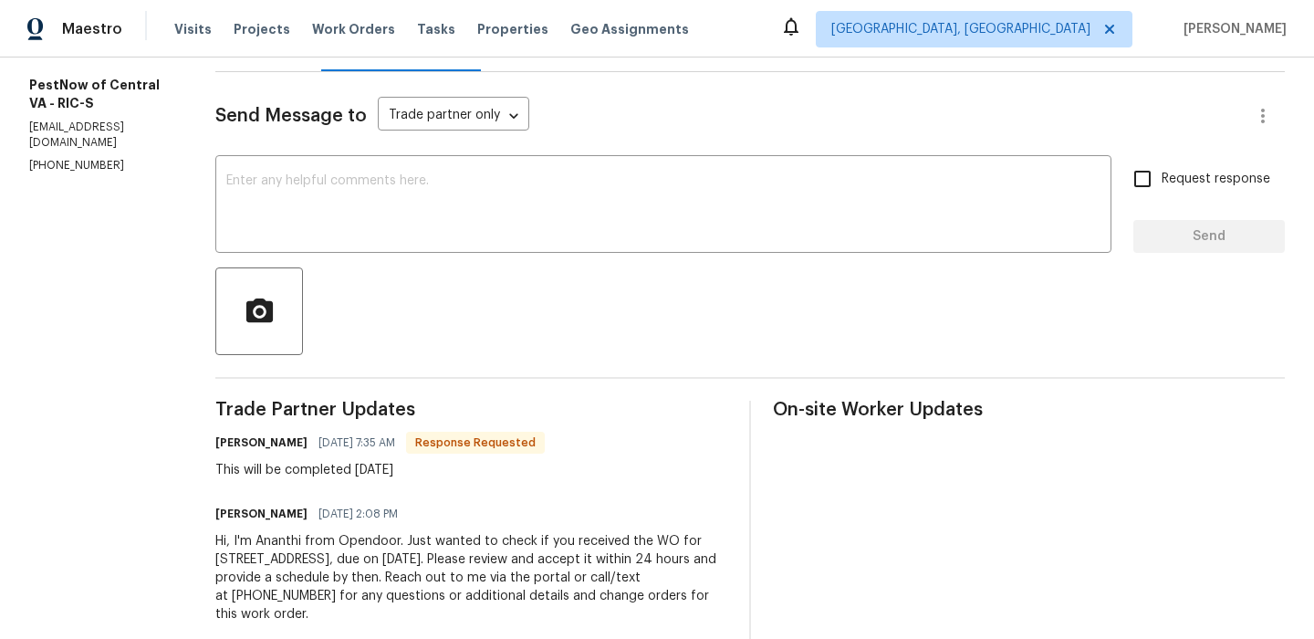
scroll to position [255, 0]
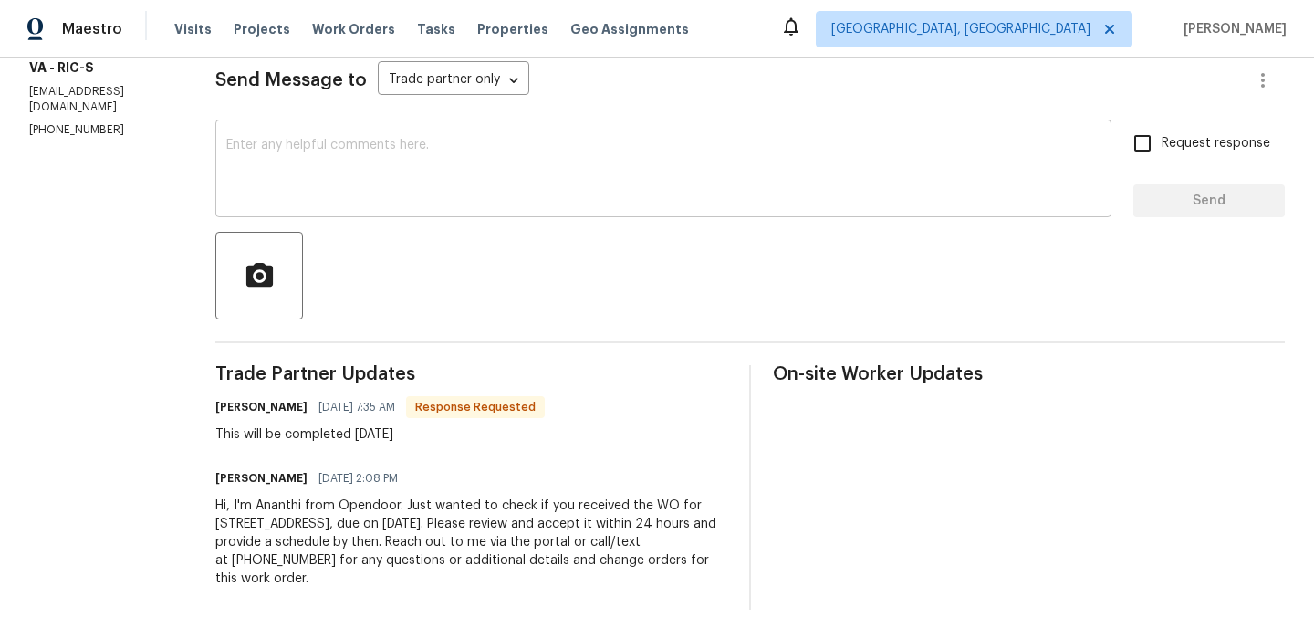
click at [419, 157] on textarea at bounding box center [663, 171] width 874 height 64
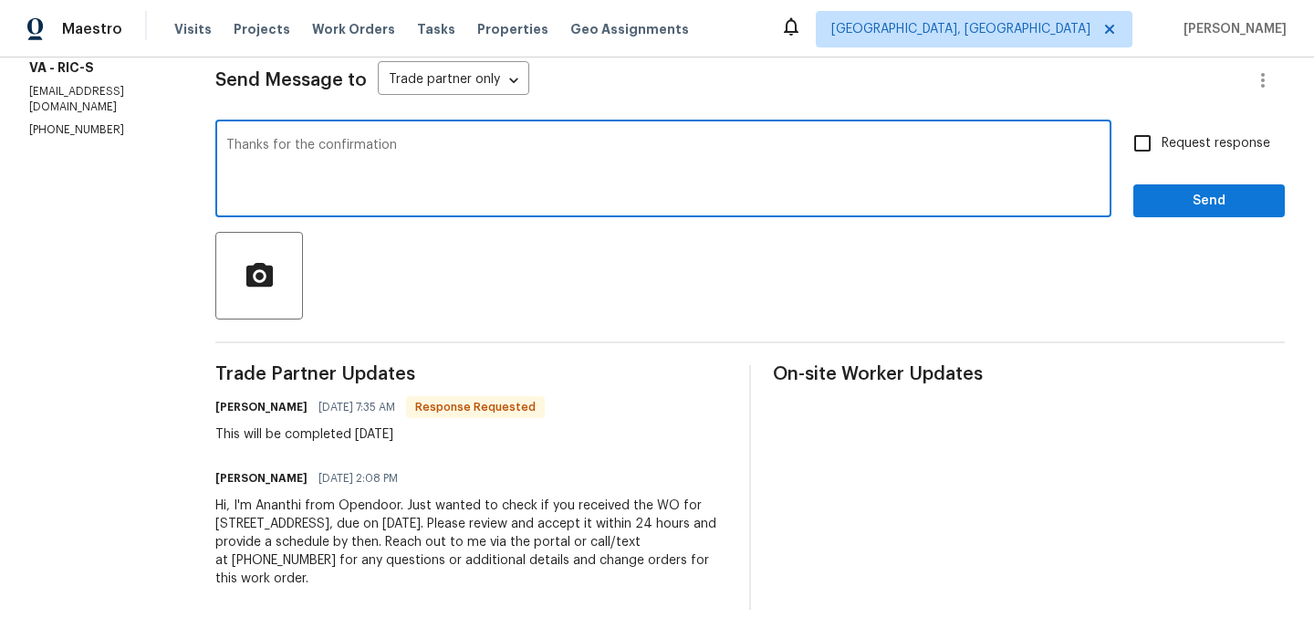
type textarea "Thanks for the confirmation"
click at [1210, 128] on label "Request response" at bounding box center [1197, 143] width 147 height 38
click at [1162, 128] on input "Request response" at bounding box center [1143, 143] width 38 height 38
checkbox input "true"
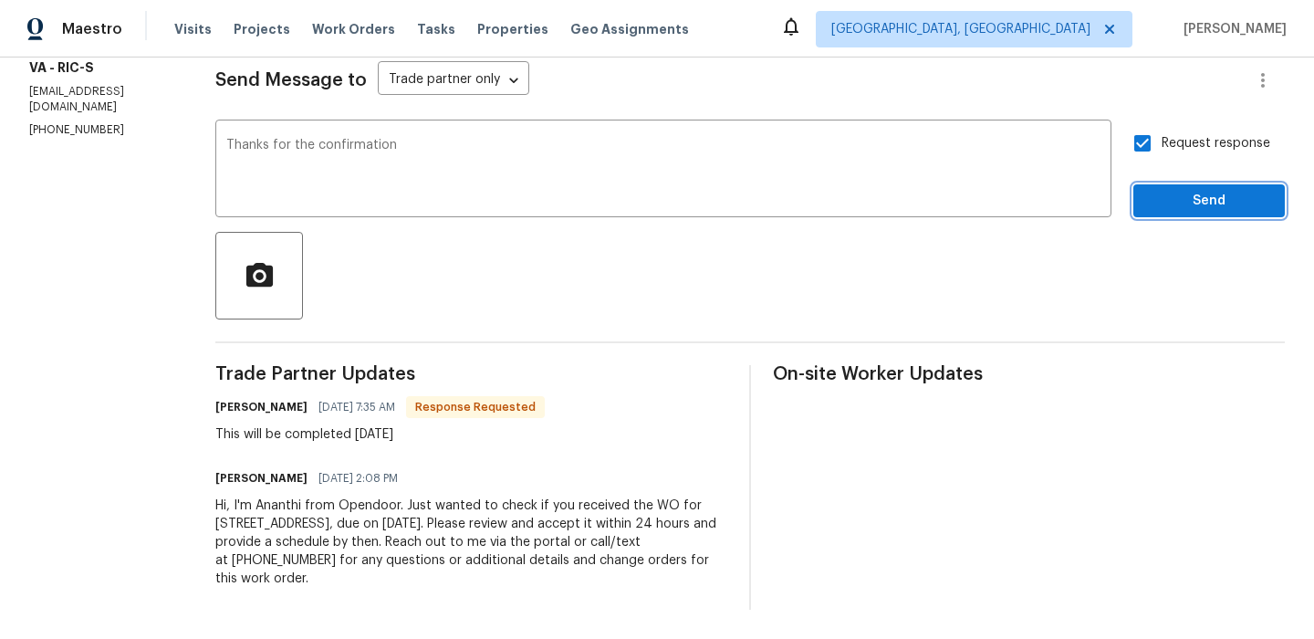
click at [1177, 191] on span "Send" at bounding box center [1209, 201] width 122 height 23
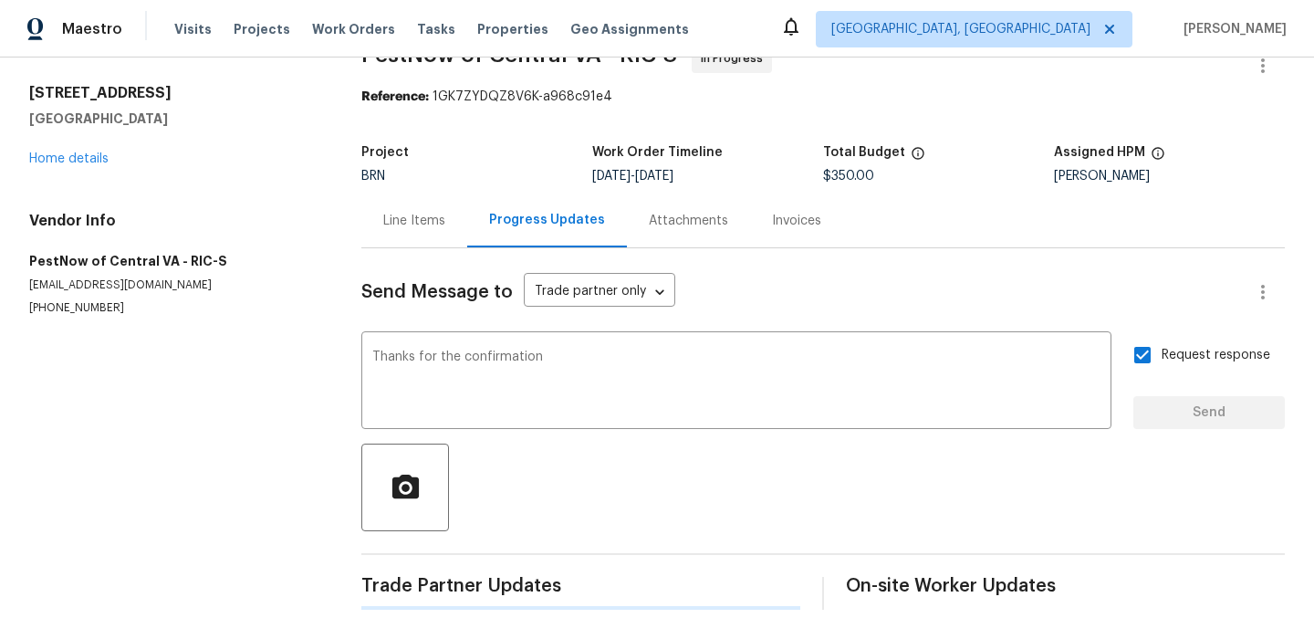
scroll to position [0, 0]
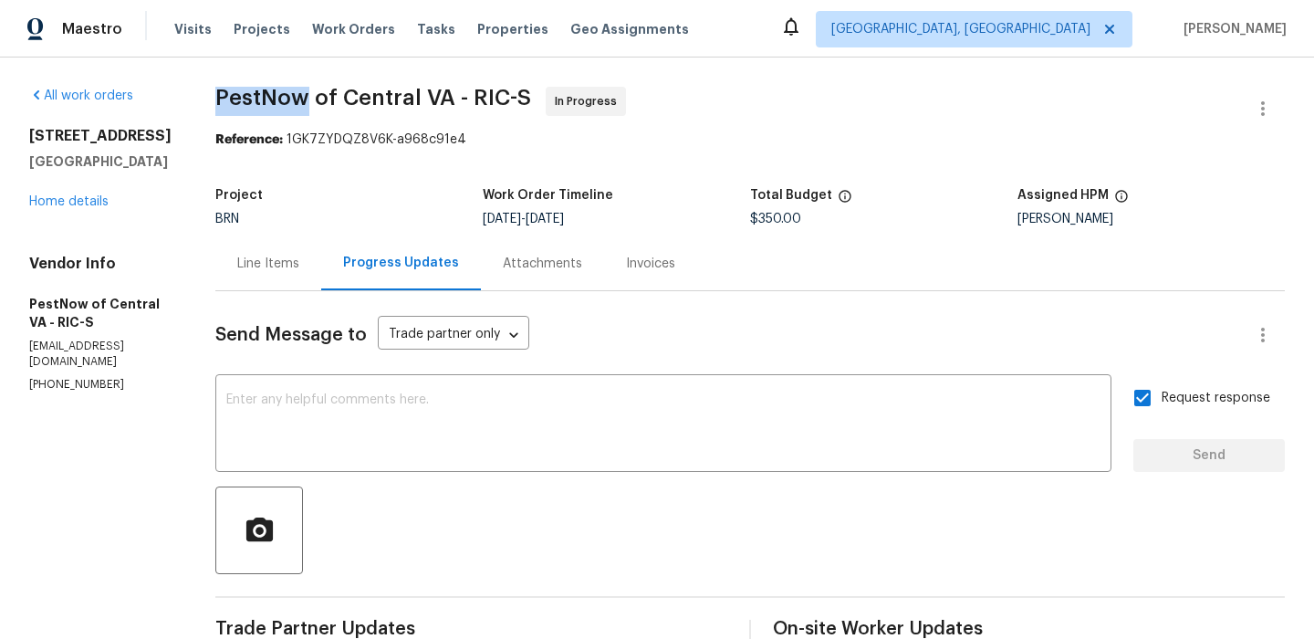
drag, startPoint x: 202, startPoint y: 94, endPoint x: 295, endPoint y: 95, distance: 93.1
click at [295, 95] on span "PestNow of Central VA - RIC-S" at bounding box center [373, 98] width 316 height 22
copy span "PestNow"
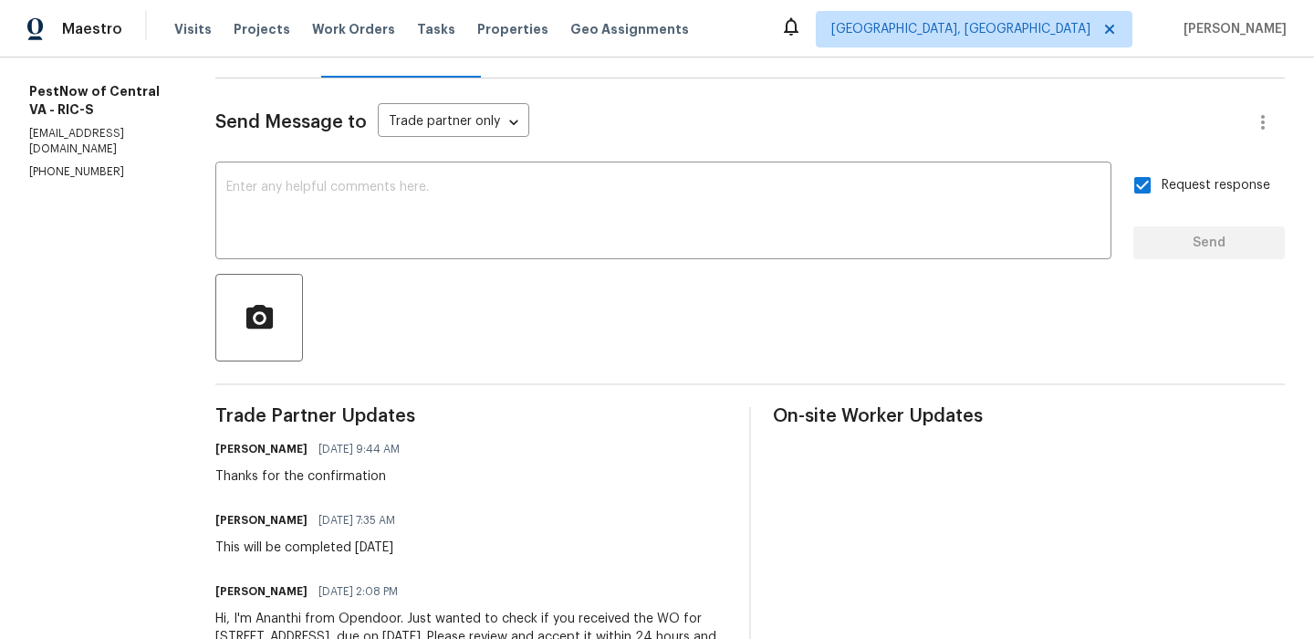
scroll to position [215, 0]
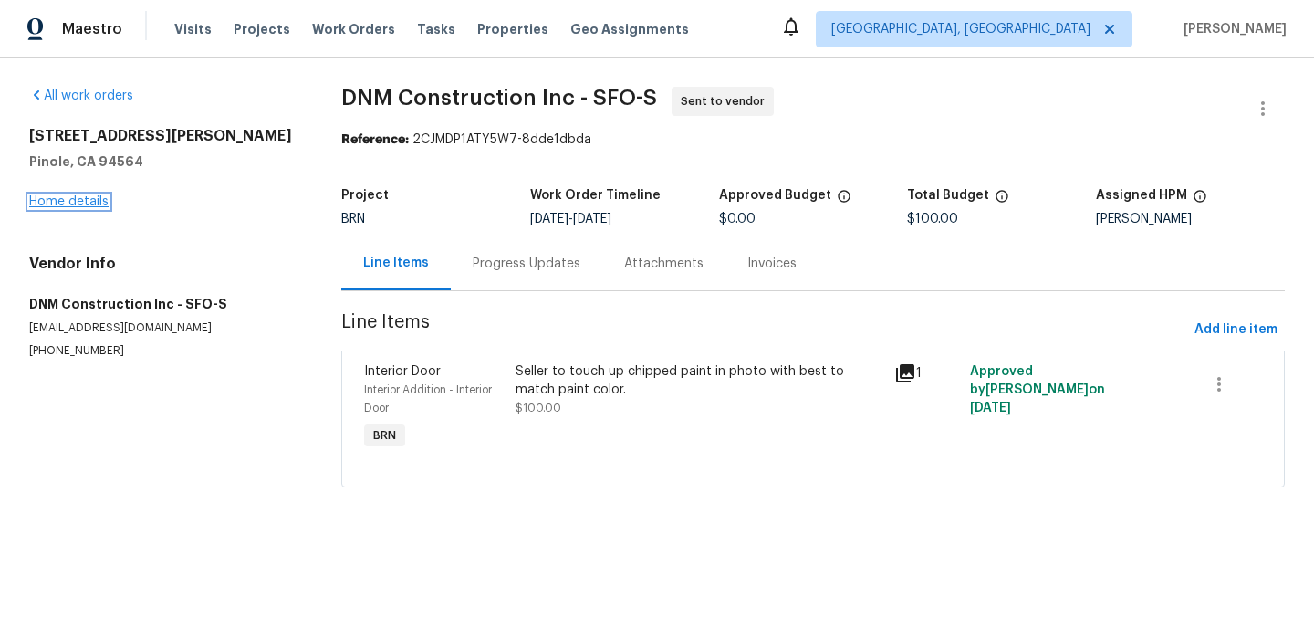
click at [79, 201] on link "Home details" at bounding box center [68, 201] width 79 height 13
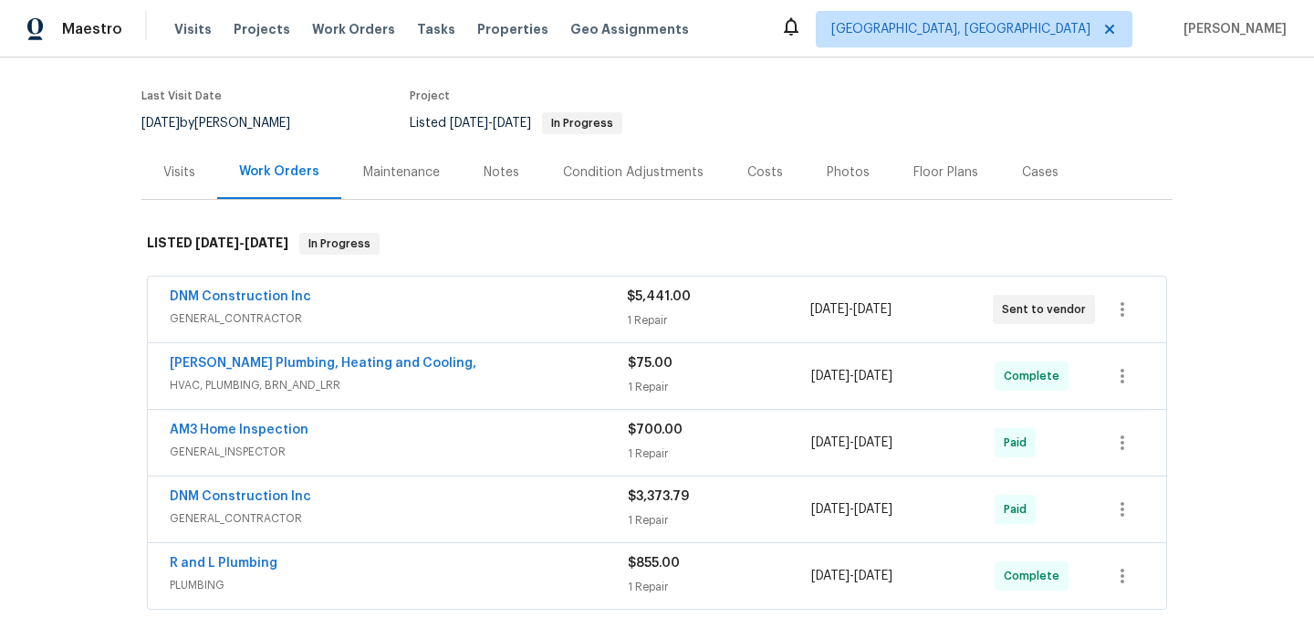
scroll to position [171, 0]
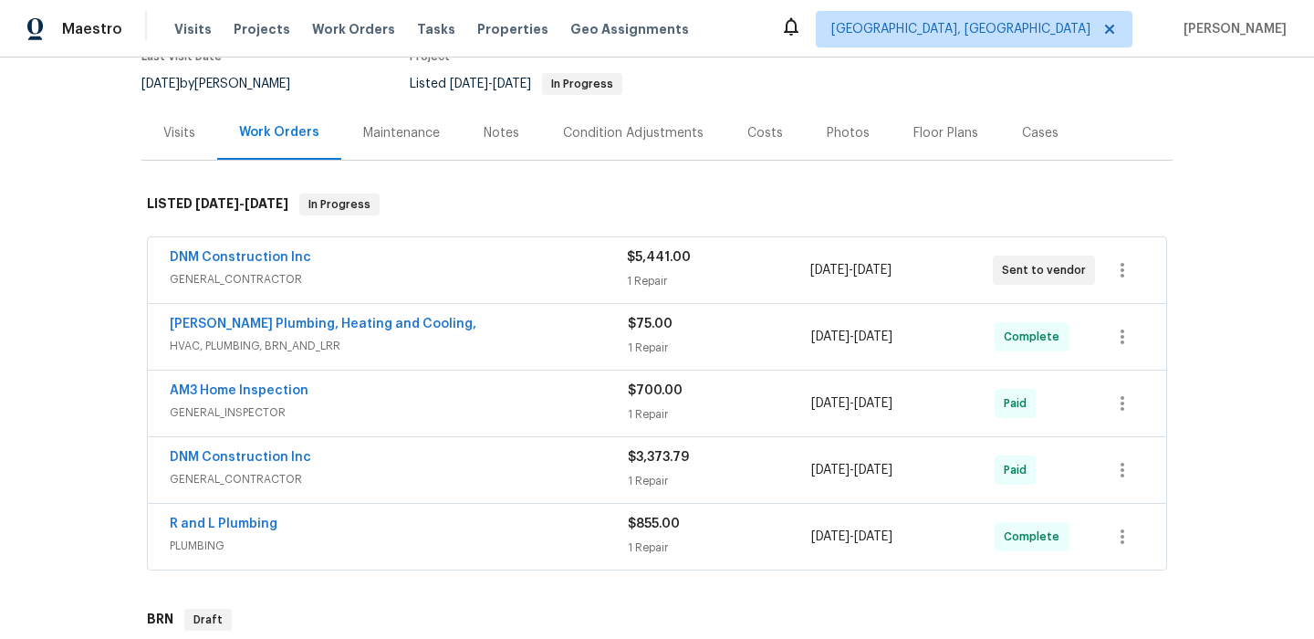
click at [348, 391] on div "AM3 Home Inspection" at bounding box center [399, 393] width 458 height 22
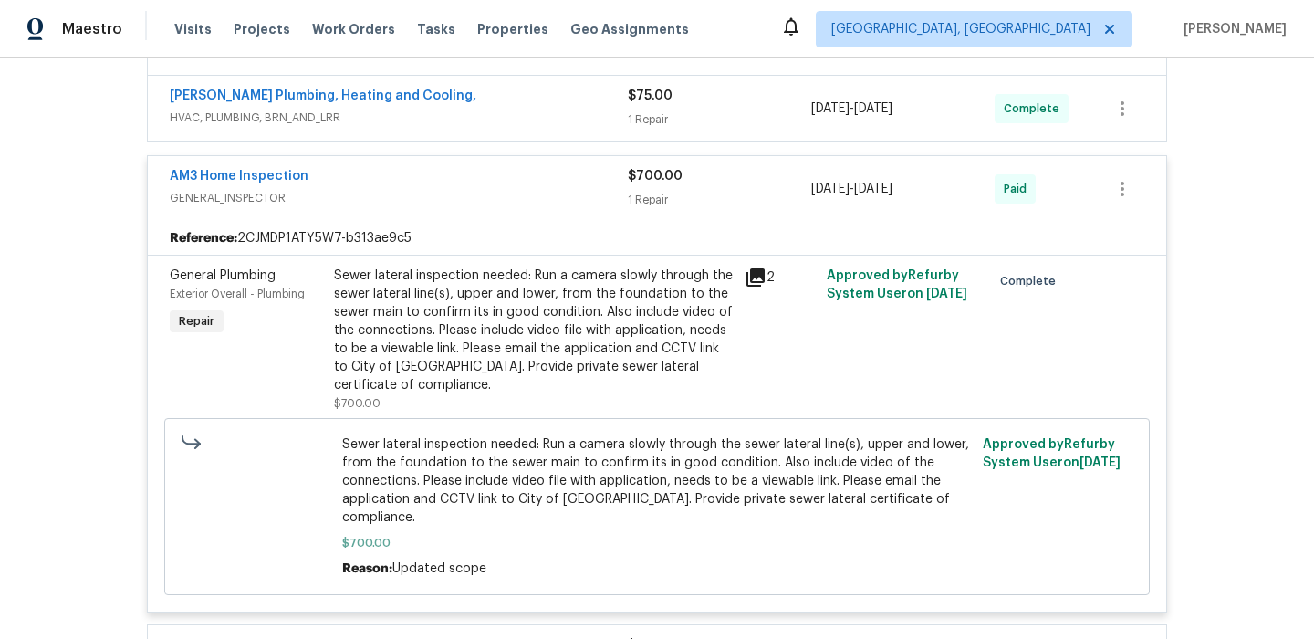
scroll to position [402, 0]
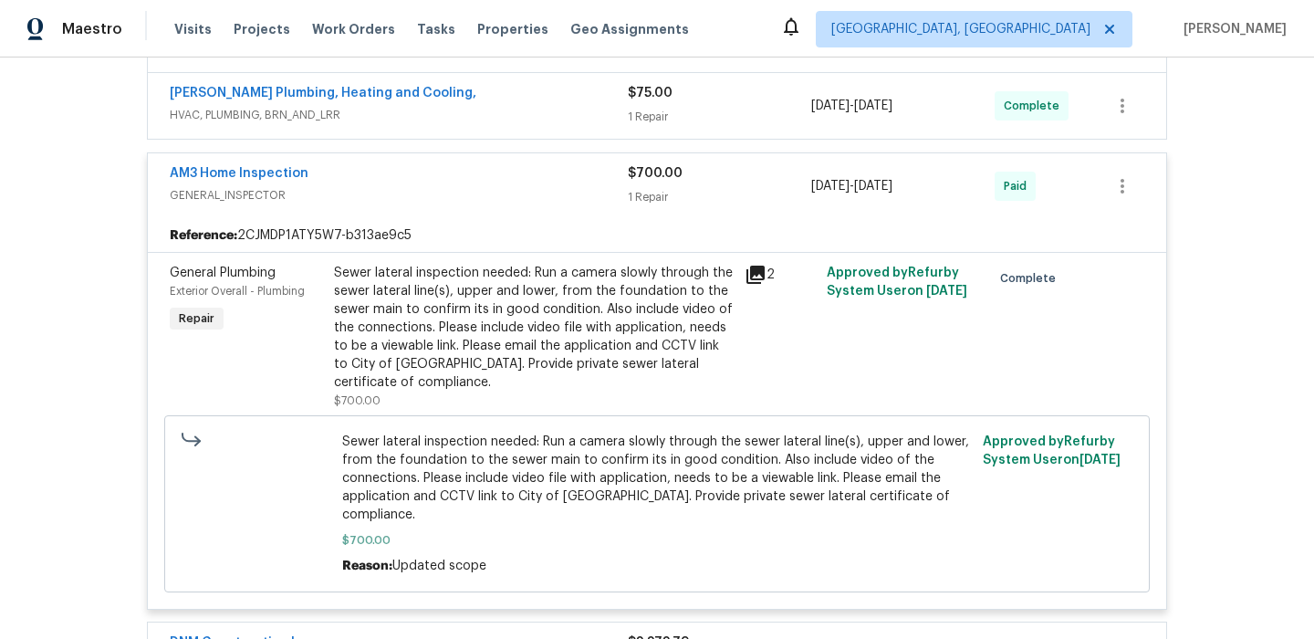
click at [341, 175] on div "AM3 Home Inspection" at bounding box center [399, 175] width 458 height 22
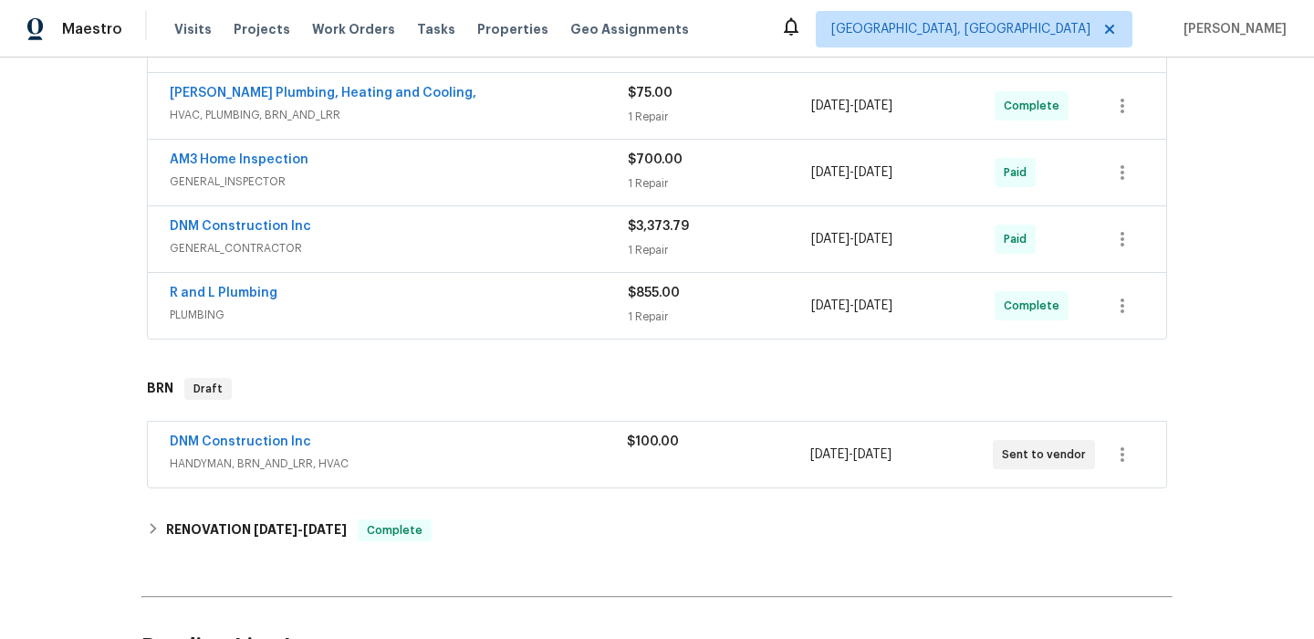
click at [354, 229] on div "DNM Construction Inc" at bounding box center [399, 228] width 458 height 22
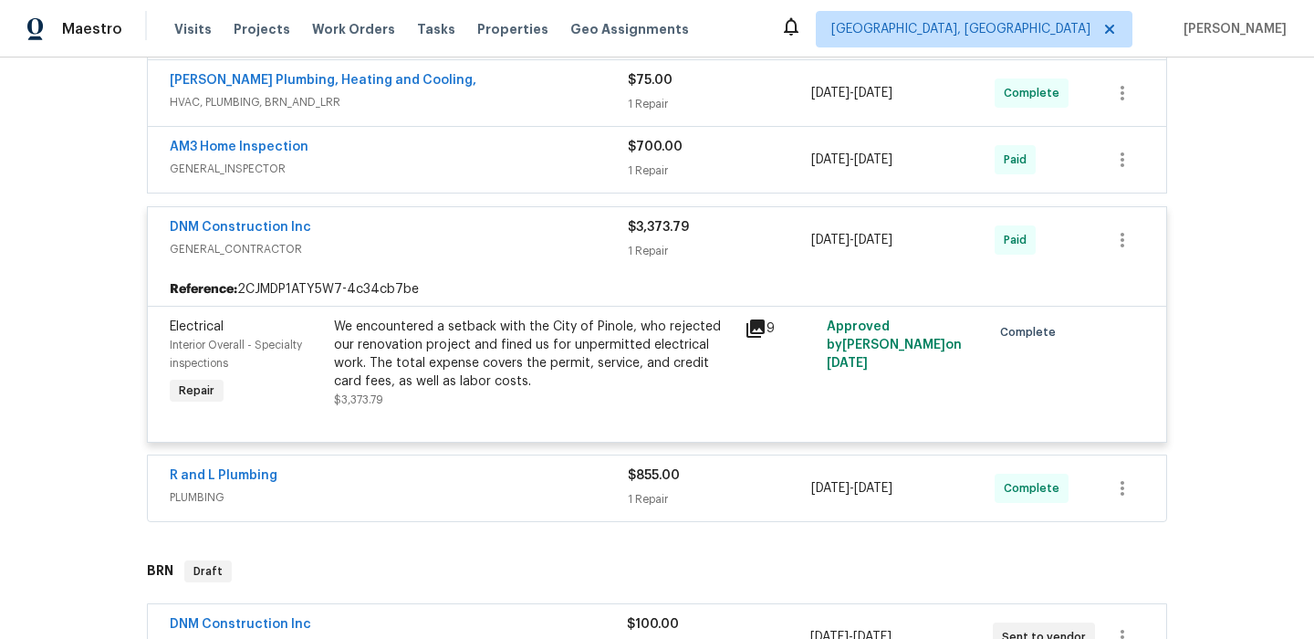
scroll to position [417, 0]
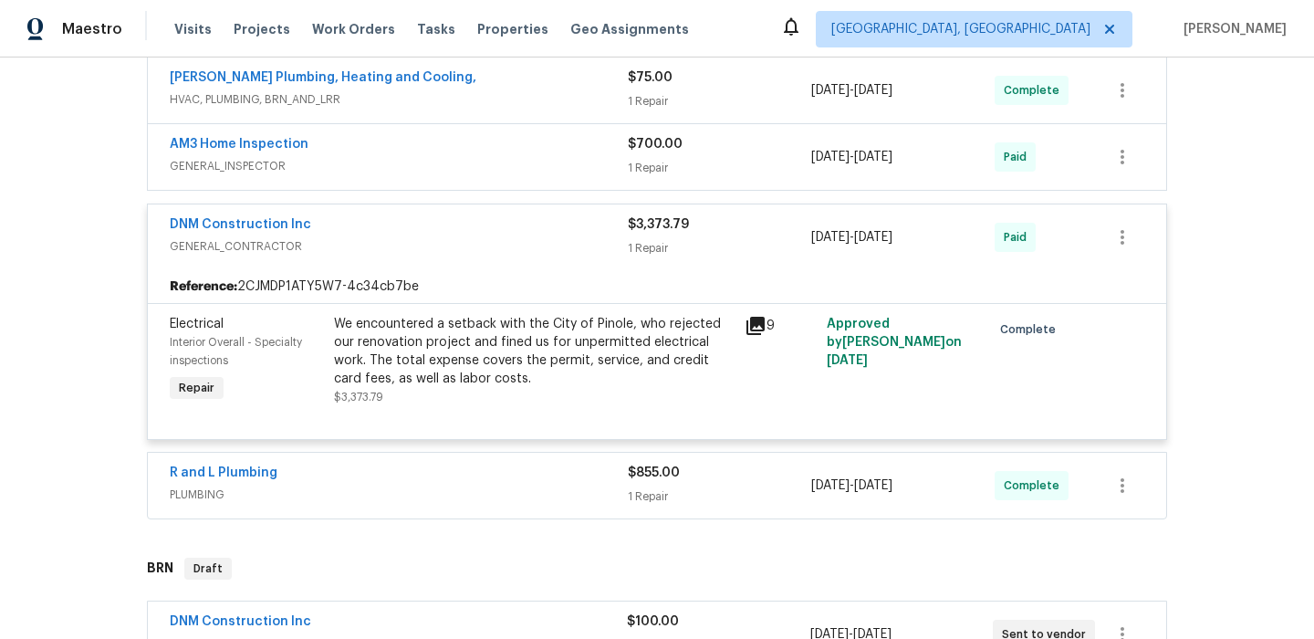
click at [382, 352] on div "We encountered a setback with the City of Pinole, who rejected our renovation p…" at bounding box center [534, 351] width 400 height 73
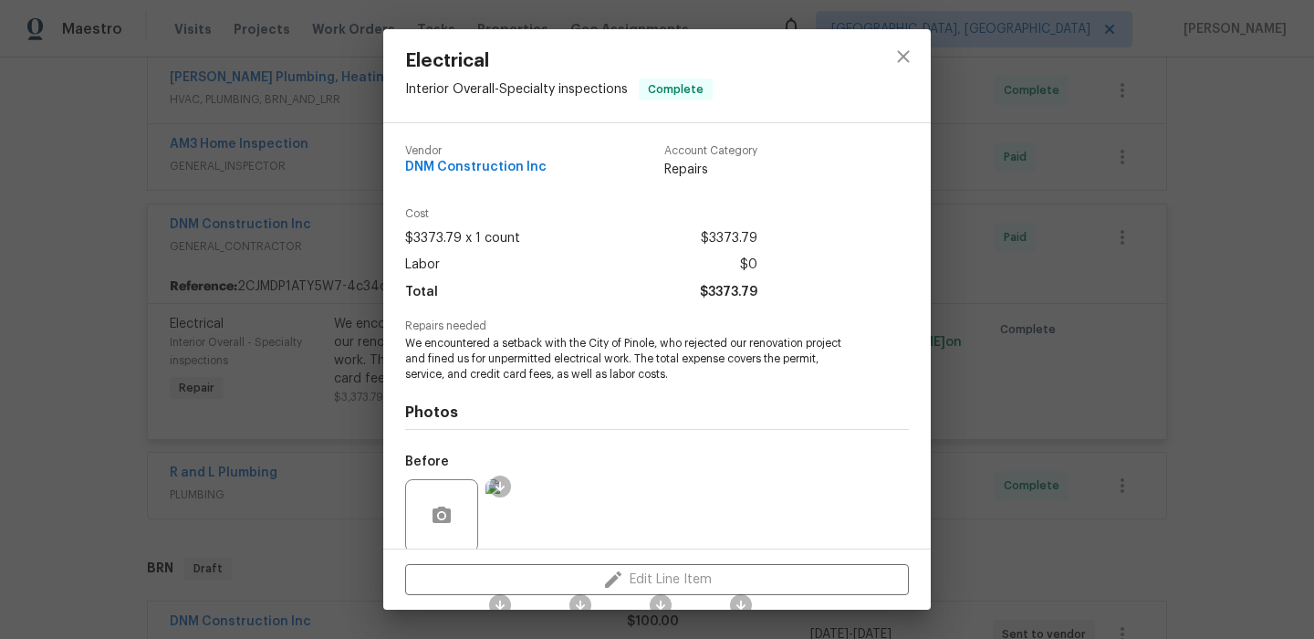
click at [59, 394] on div "Electrical Interior Overall - Specialty inspections Complete Vendor DNM Constru…" at bounding box center [657, 319] width 1314 height 639
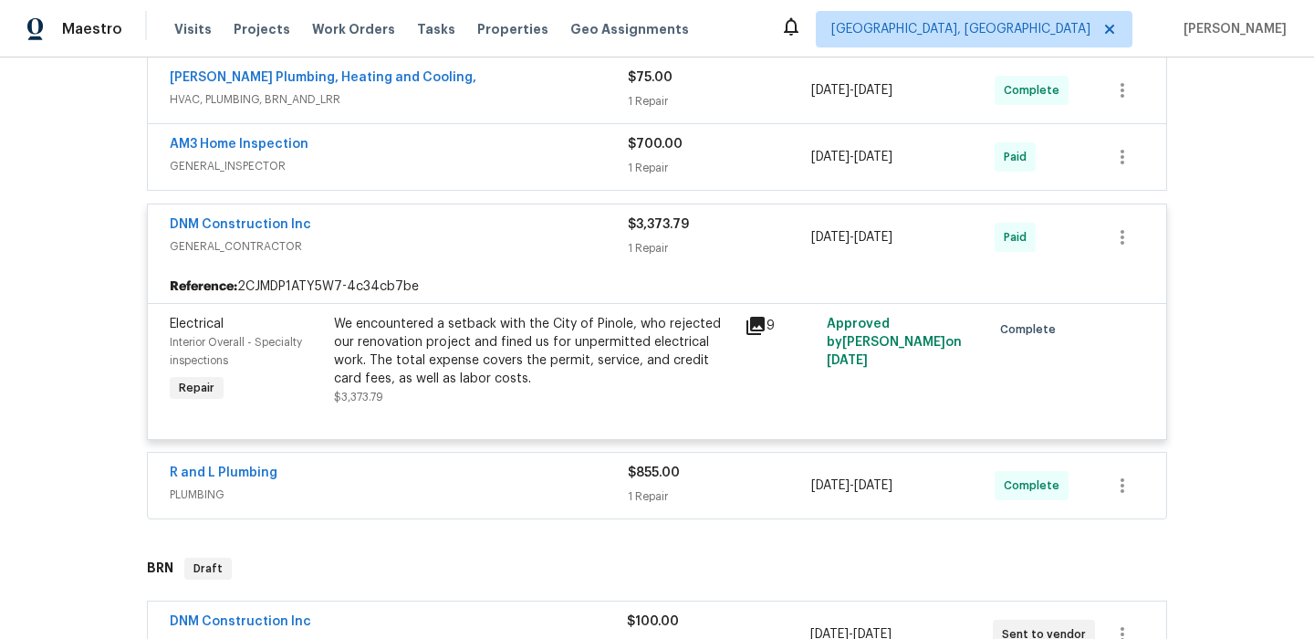
click at [314, 486] on span "PLUMBING" at bounding box center [399, 495] width 458 height 18
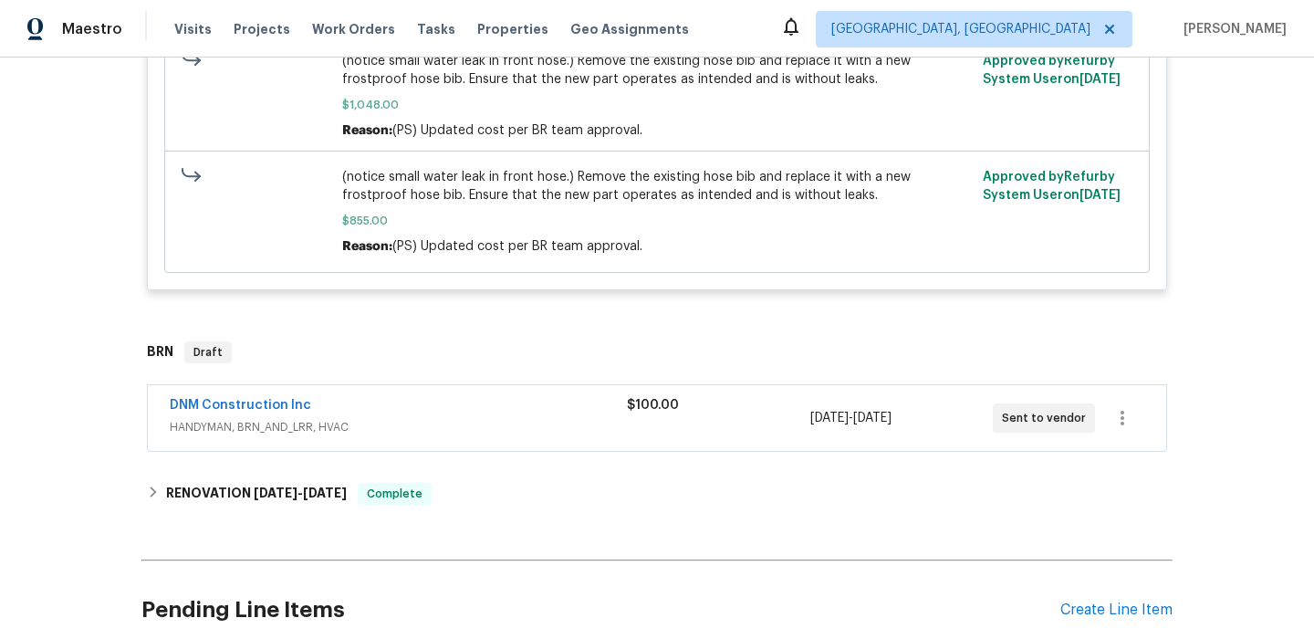
click at [359, 402] on div "DNM Construction Inc" at bounding box center [398, 407] width 457 height 22
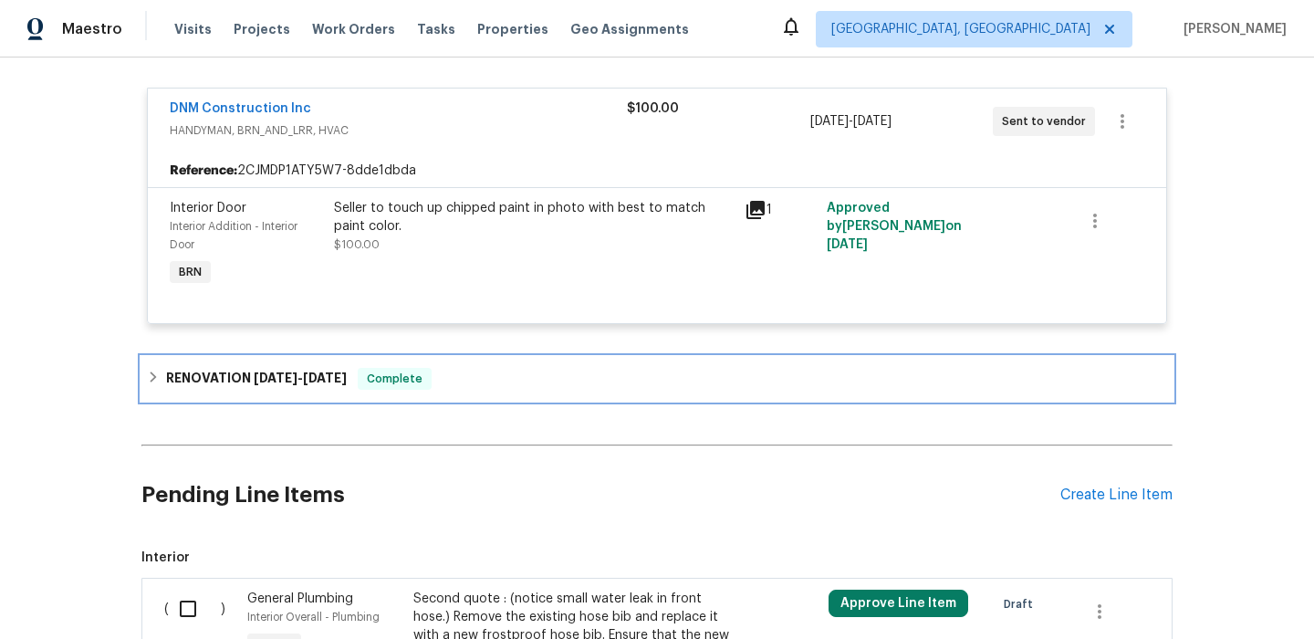
click at [358, 401] on div "RENOVATION 4/29/25 - 6/29/25 Complete" at bounding box center [656, 379] width 1031 height 44
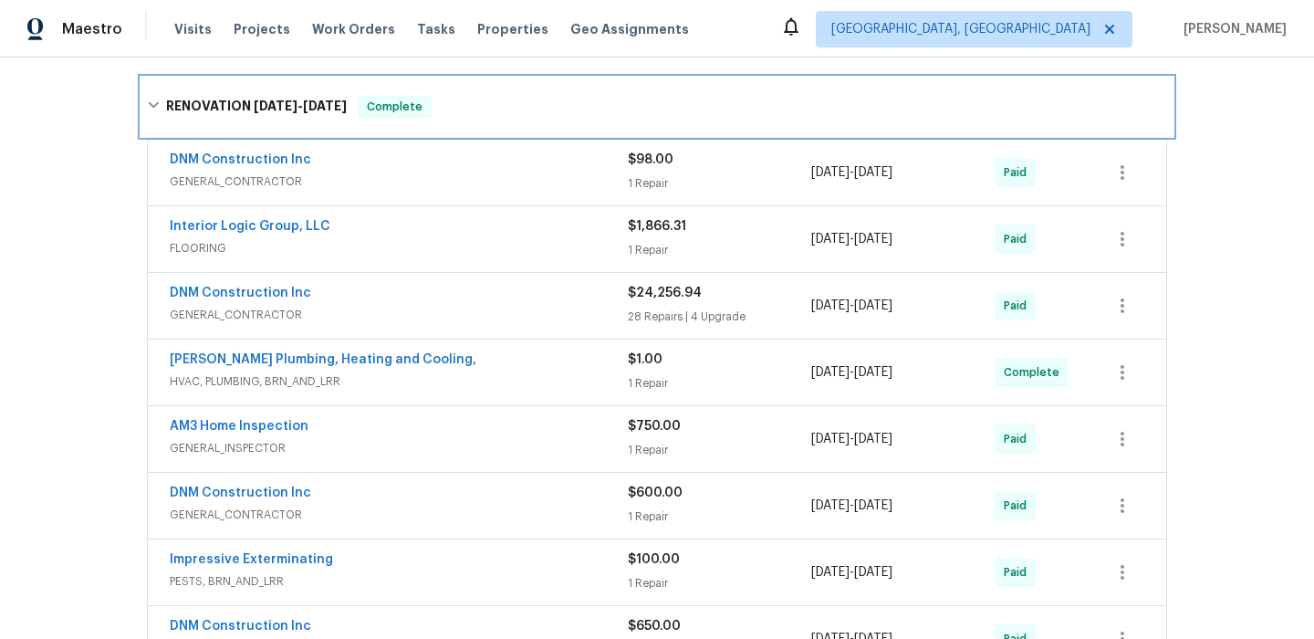
scroll to position [1626, 0]
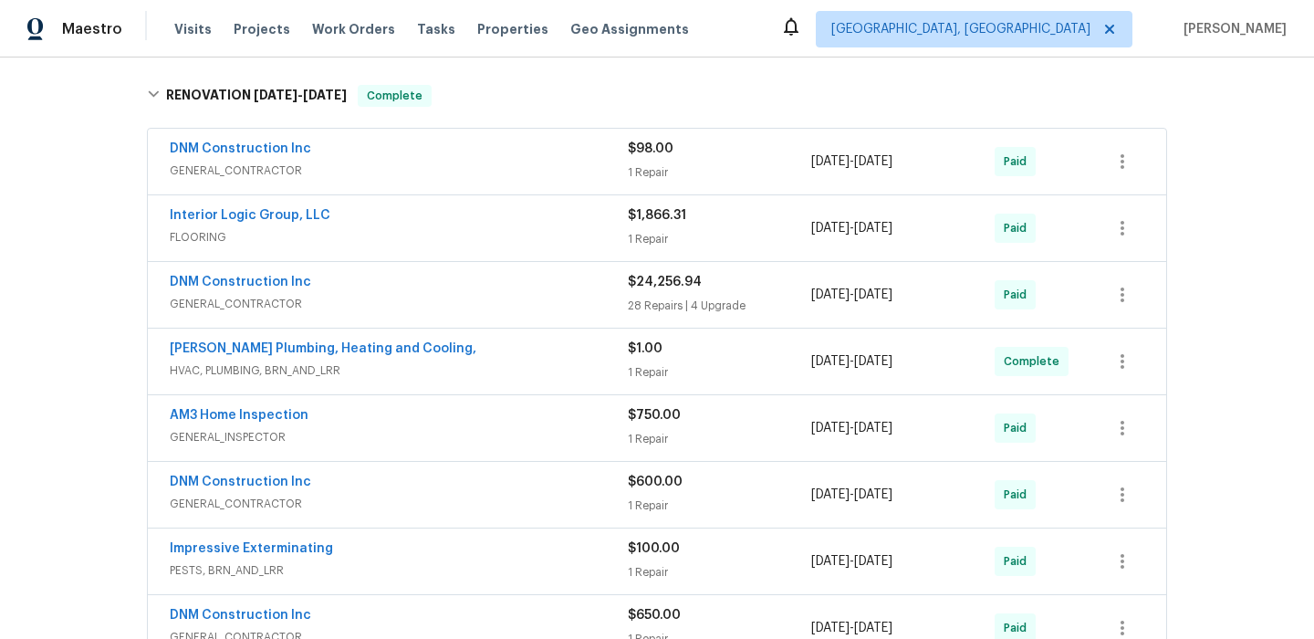
click at [361, 413] on div "AM3 Home Inspection" at bounding box center [399, 417] width 458 height 22
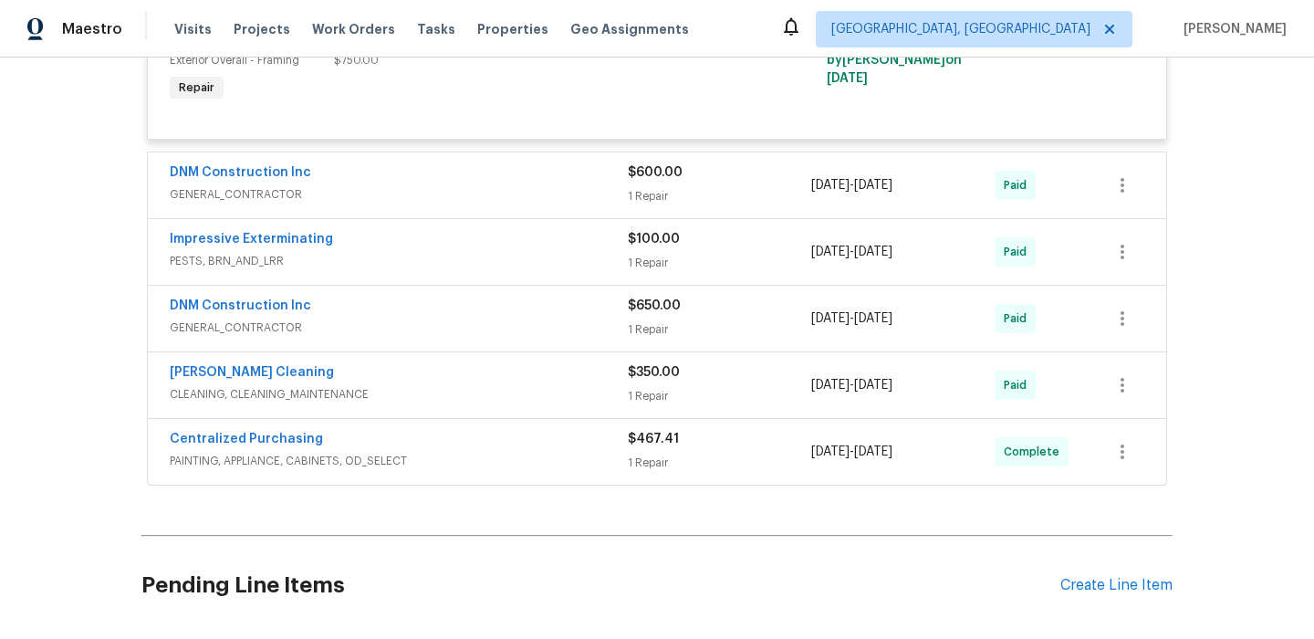
scroll to position [2120, 0]
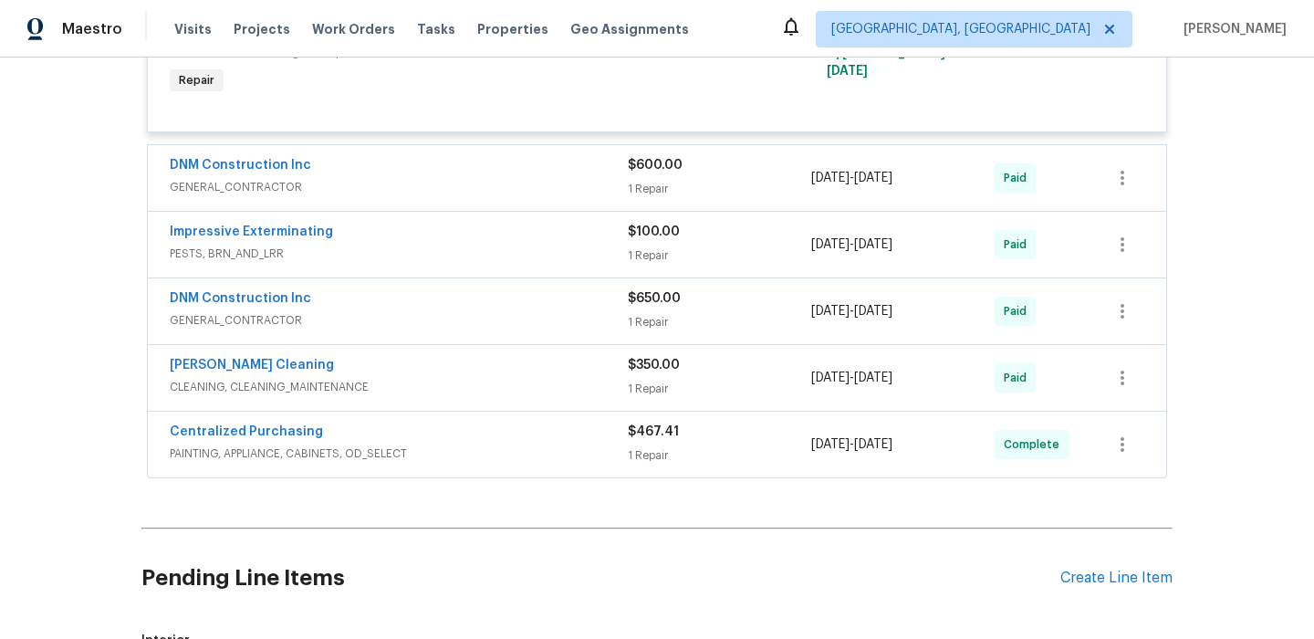
click at [385, 277] on div "Impressive Exterminating PESTS, BRN_AND_LRR $100.00 1 Repair 4/29/2025 - 5/16/2…" at bounding box center [657, 245] width 1019 height 66
click at [385, 252] on span "PESTS, BRN_AND_LRR" at bounding box center [399, 254] width 458 height 18
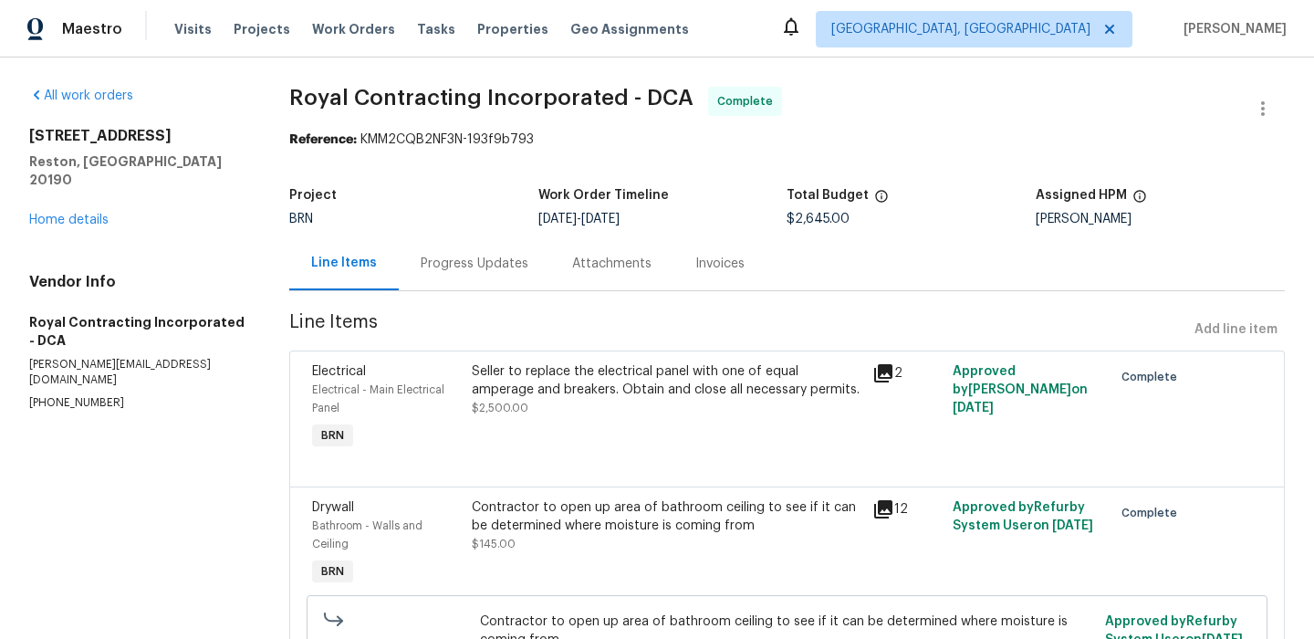
click at [707, 257] on div "Invoices" at bounding box center [720, 264] width 49 height 18
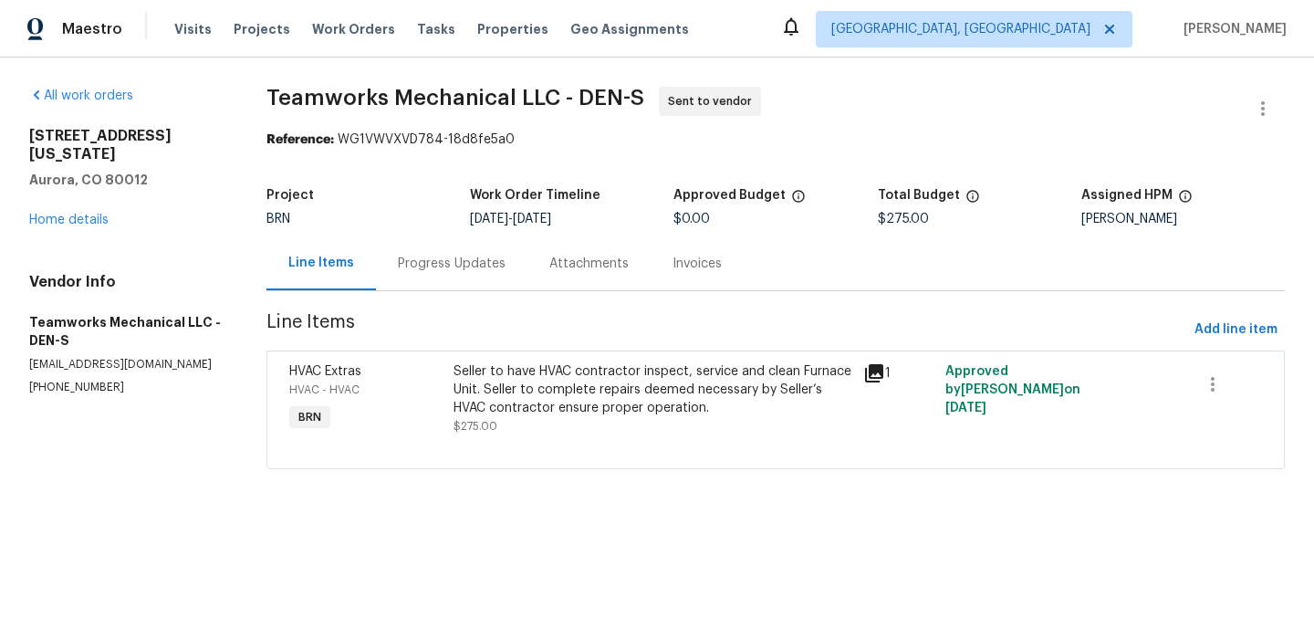
click at [424, 253] on div "Progress Updates" at bounding box center [452, 263] width 152 height 54
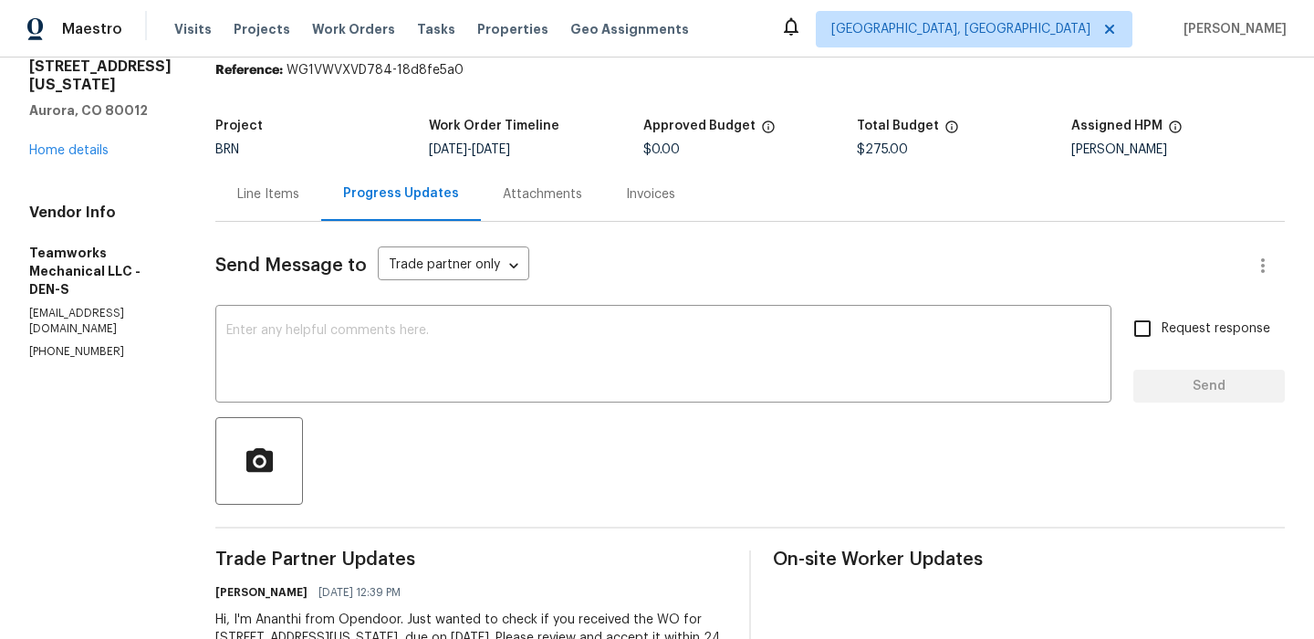
scroll to position [163, 0]
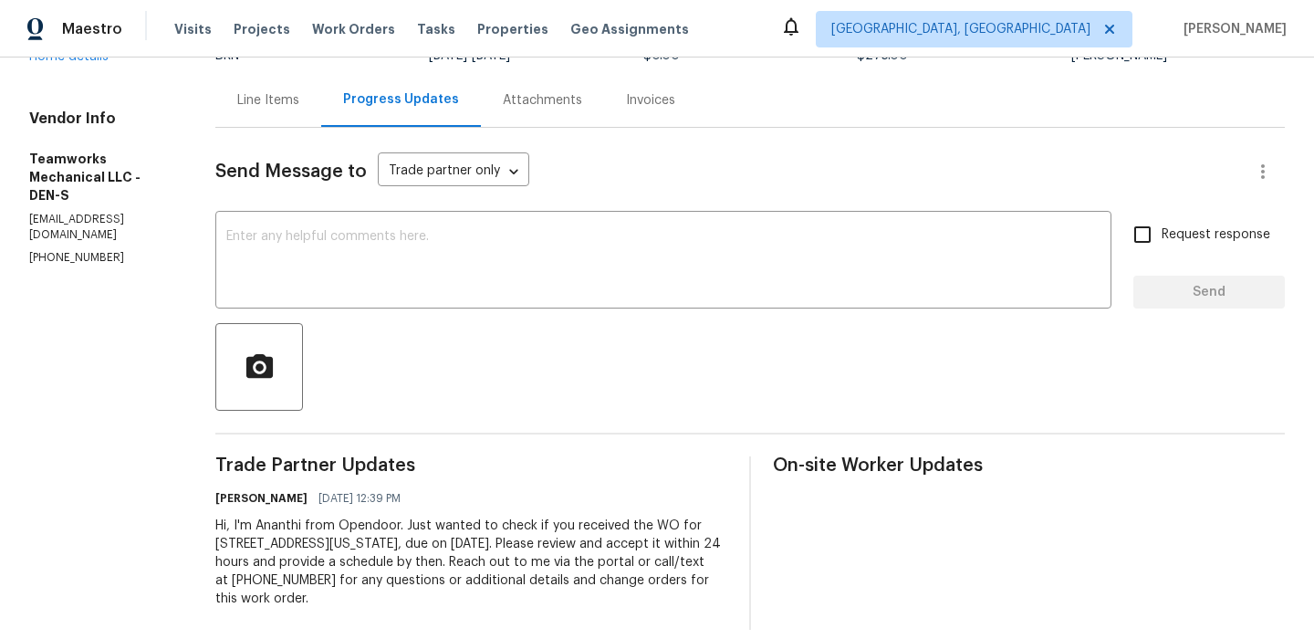
click at [69, 274] on section "All work orders [STREET_ADDRESS][US_STATE] Home details Vendor Info Teamworks M…" at bounding box center [100, 276] width 142 height 707
copy p "[PHONE_NUMBER]"
click at [100, 232] on p "[EMAIL_ADDRESS][DOMAIN_NAME]" at bounding box center [100, 227] width 142 height 31
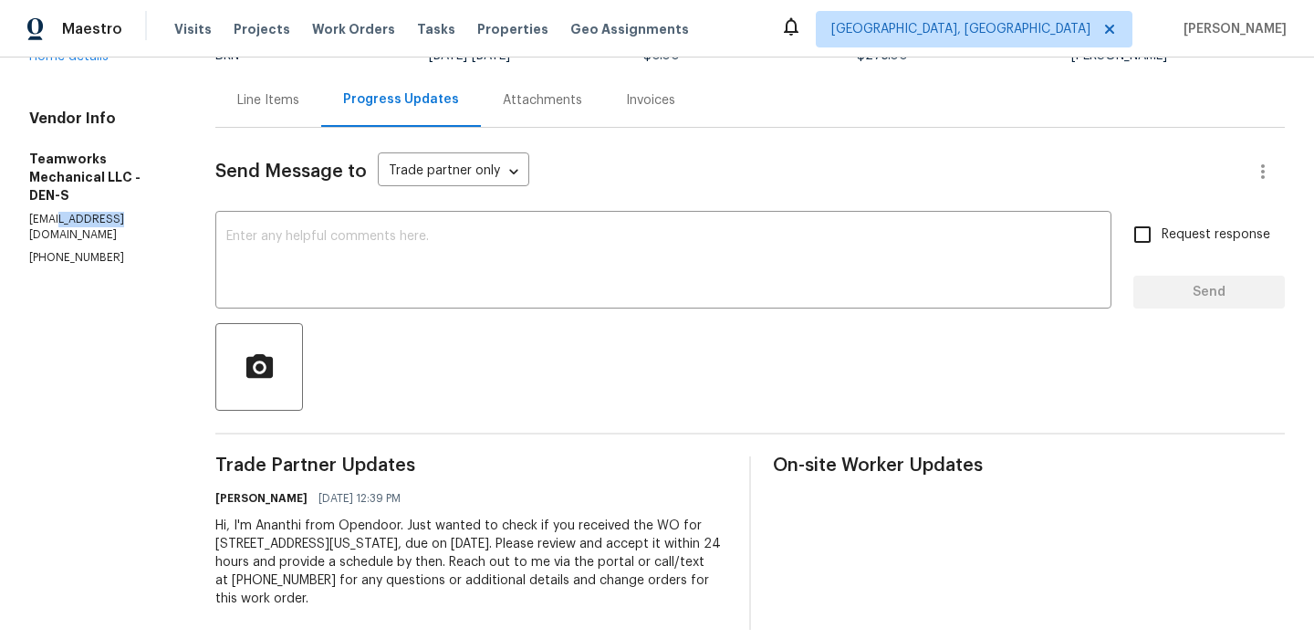
click at [100, 232] on p "[EMAIL_ADDRESS][DOMAIN_NAME]" at bounding box center [100, 227] width 142 height 31
copy p "[EMAIL_ADDRESS][DOMAIN_NAME]"
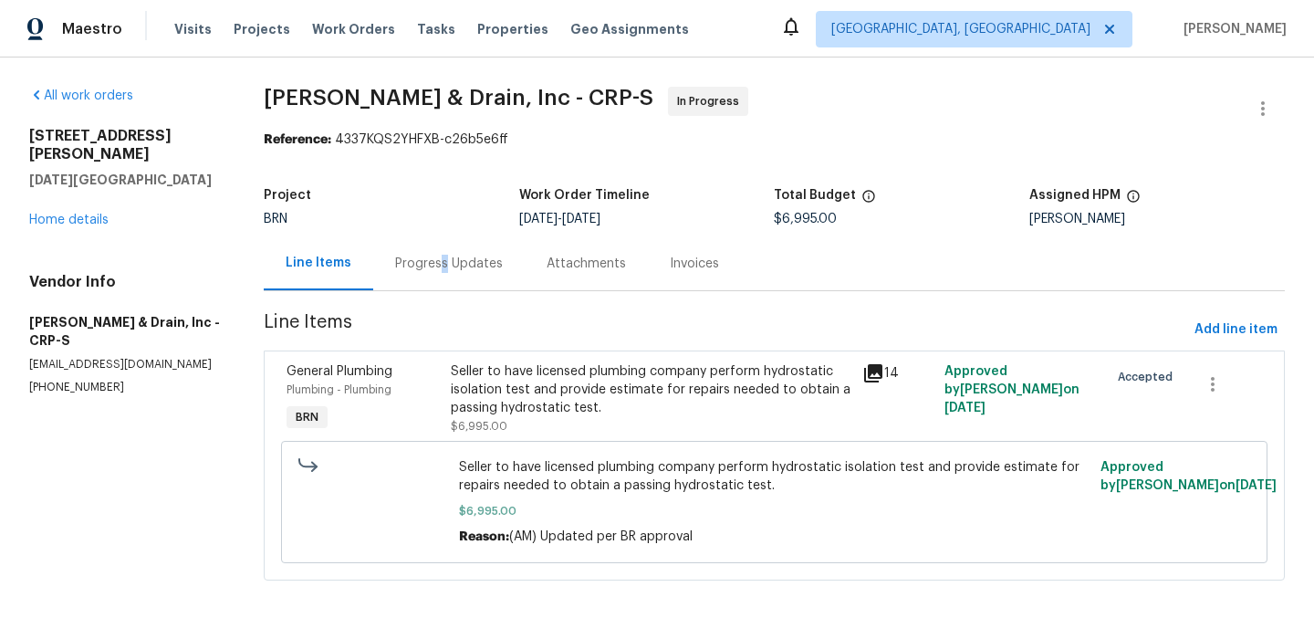
click at [443, 264] on div "Progress Updates" at bounding box center [449, 264] width 108 height 18
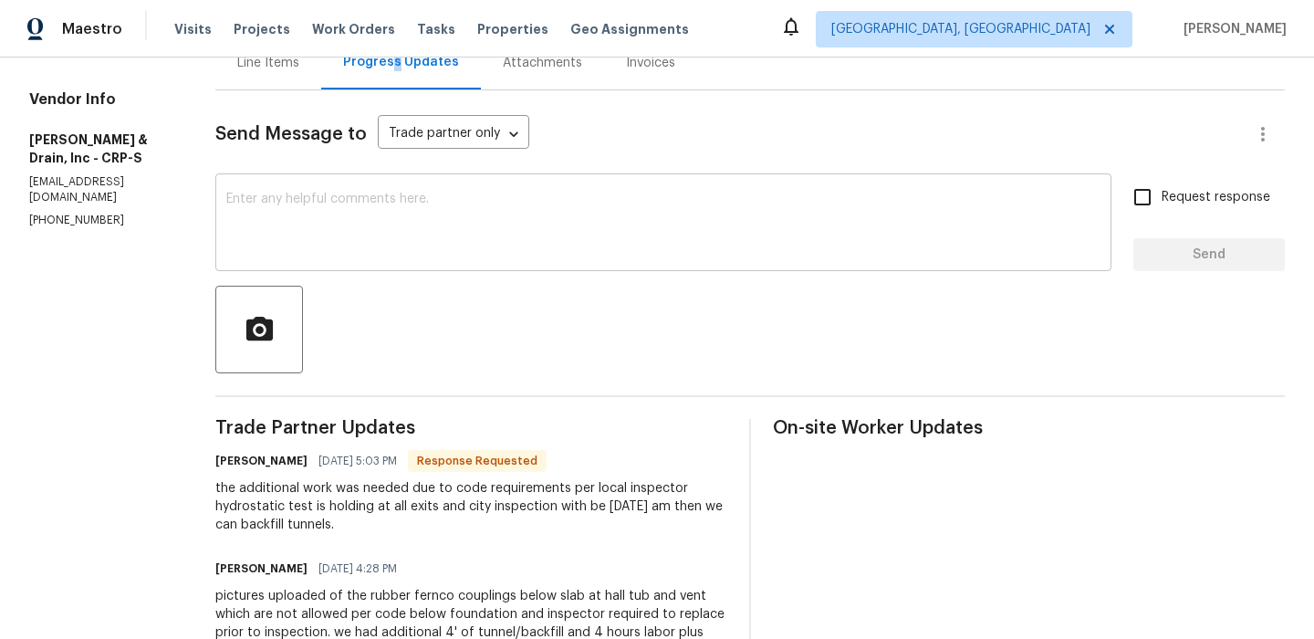
scroll to position [202, 0]
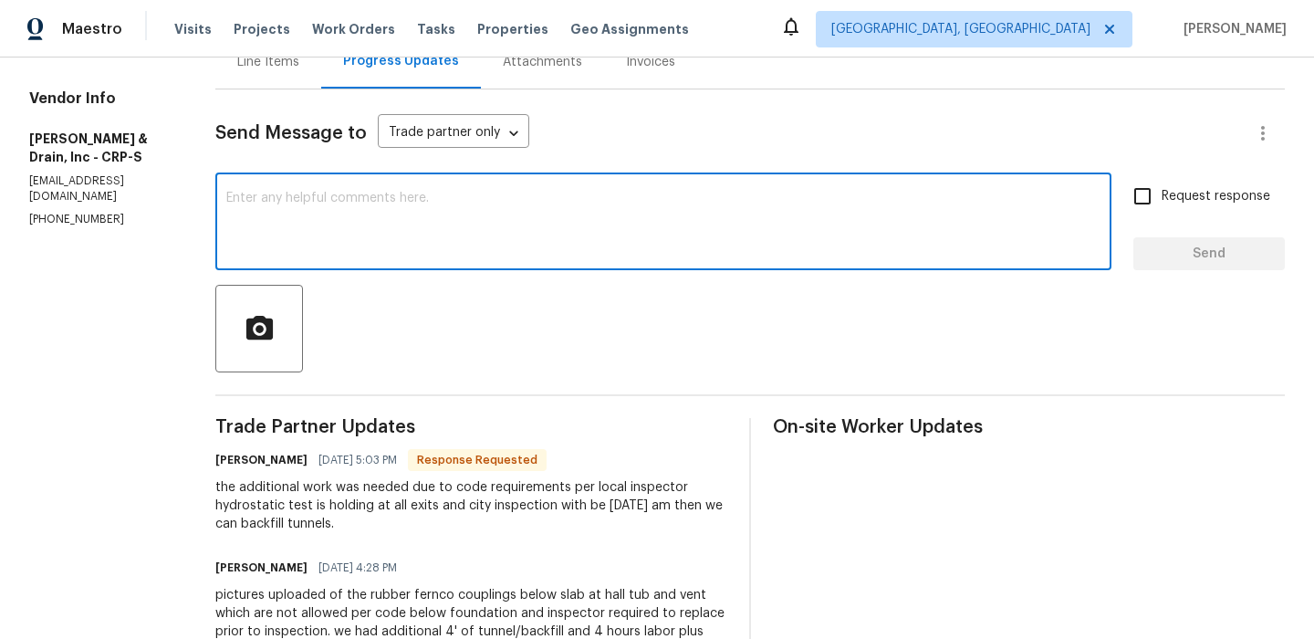
click at [362, 227] on textarea at bounding box center [663, 224] width 874 height 64
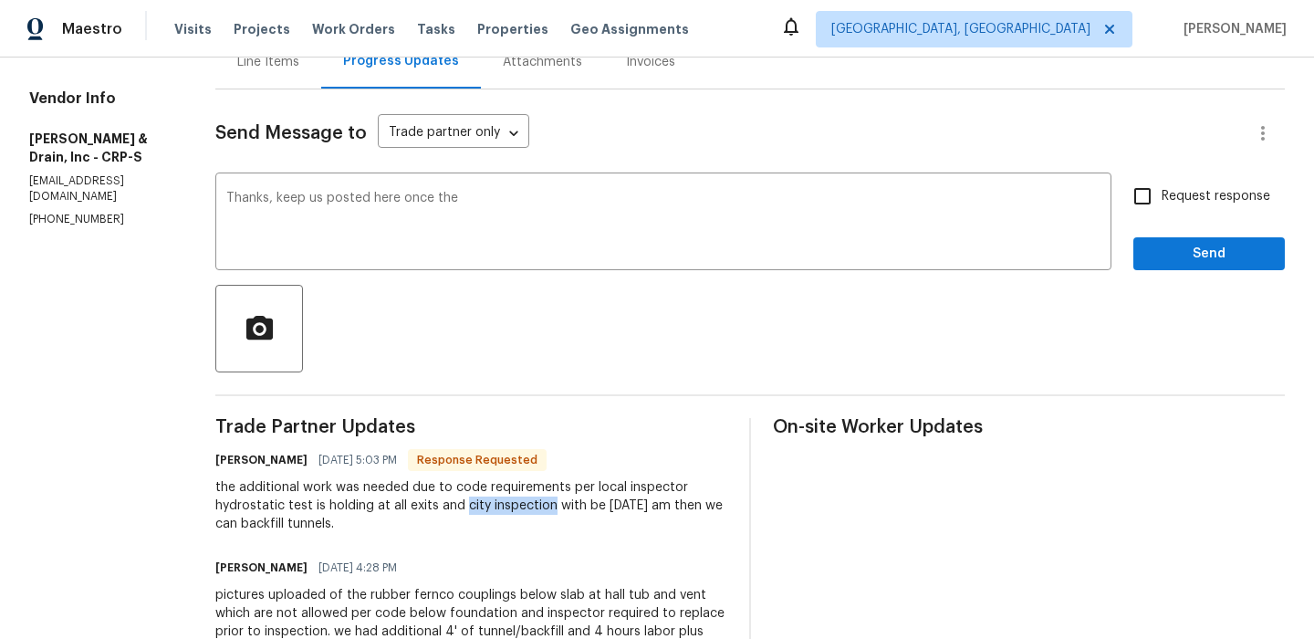
drag, startPoint x: 465, startPoint y: 508, endPoint x: 551, endPoint y: 502, distance: 86.9
click at [551, 502] on div "the additional work was needed due to code requirements per local inspector hyd…" at bounding box center [471, 505] width 512 height 55
copy div "city inspection"
click at [515, 208] on textarea "Thanks, keep us posted here once the" at bounding box center [663, 224] width 874 height 64
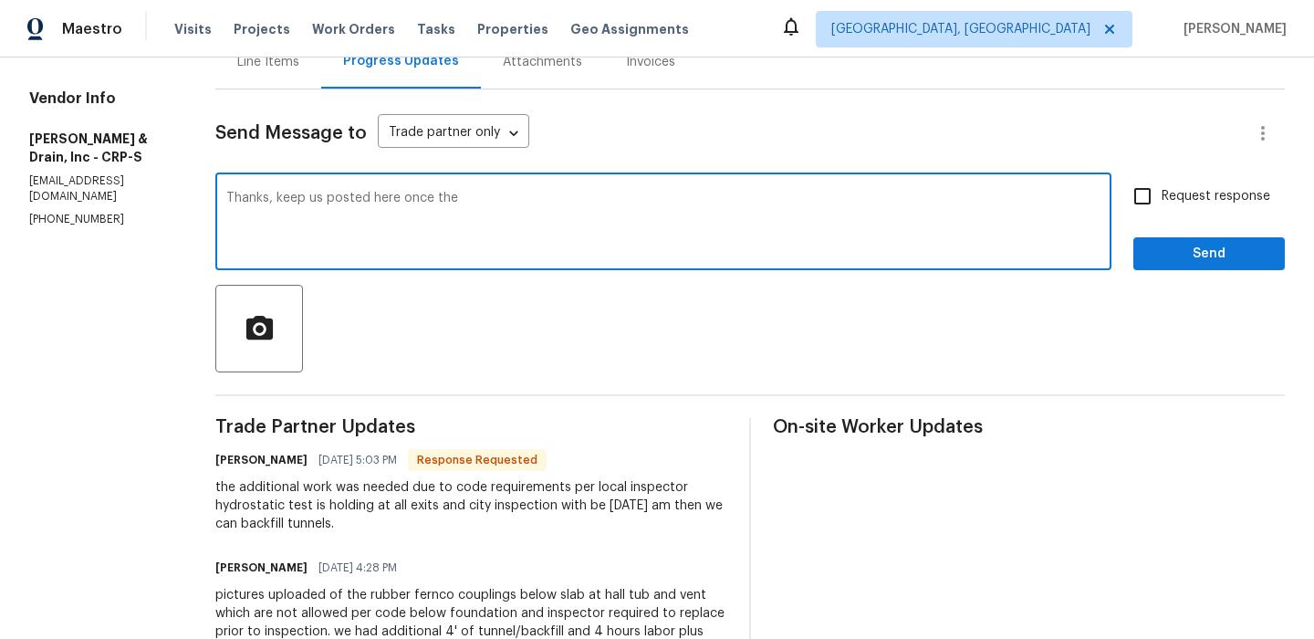
paste textarea "city inspection"
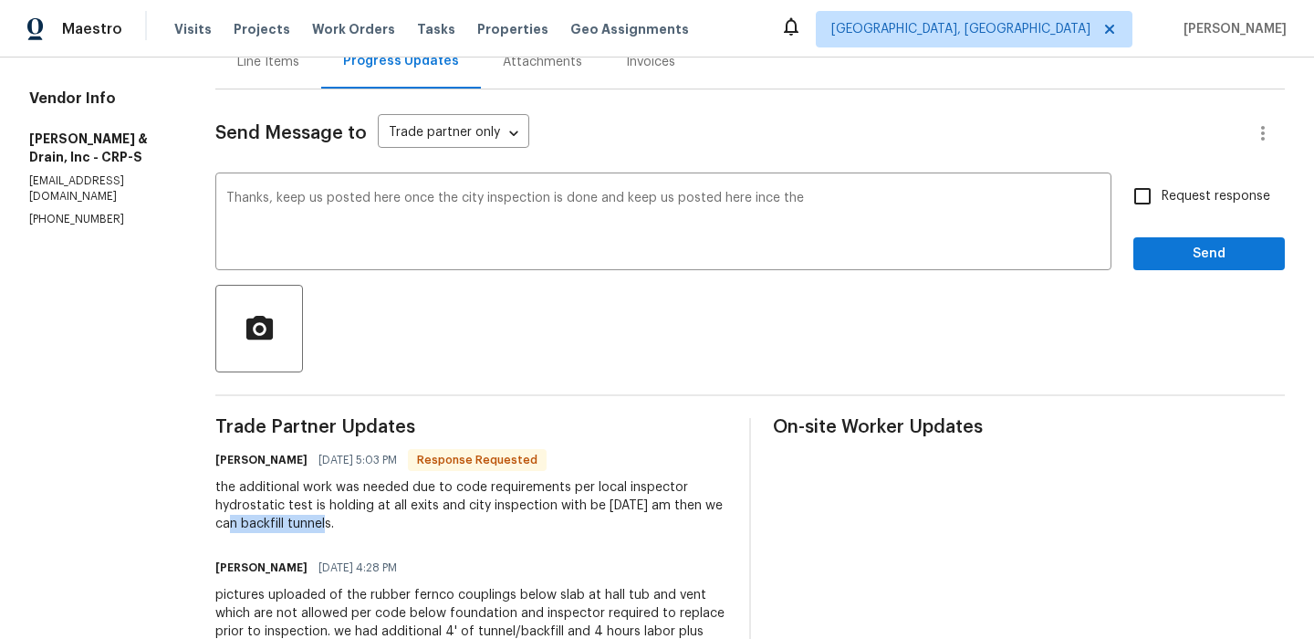
drag, startPoint x: 244, startPoint y: 526, endPoint x: 358, endPoint y: 524, distance: 114.1
click at [359, 525] on div "the additional work was needed due to code requirements per local inspector hyd…" at bounding box center [471, 505] width 512 height 55
copy div "backfill tunnels."
click at [855, 217] on textarea "Thanks, keep us posted here once the city inspection is done and keep us posted…" at bounding box center [663, 224] width 874 height 64
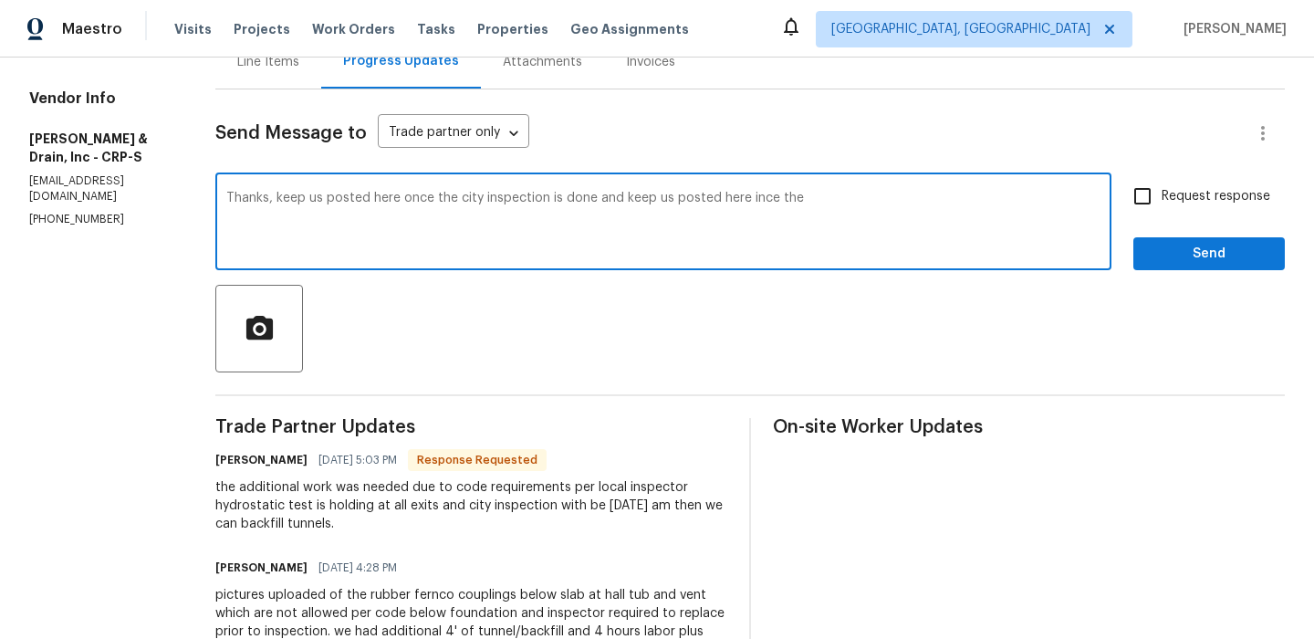
paste textarea "backfill tunnels."
type textarea "Thanks, keep us posted here once the city inspection is done and keep us posted…"
click at [714, 192] on textarea "Thanks, keep us posted here once the city inspection is done and keep us posted…" at bounding box center [663, 224] width 874 height 64
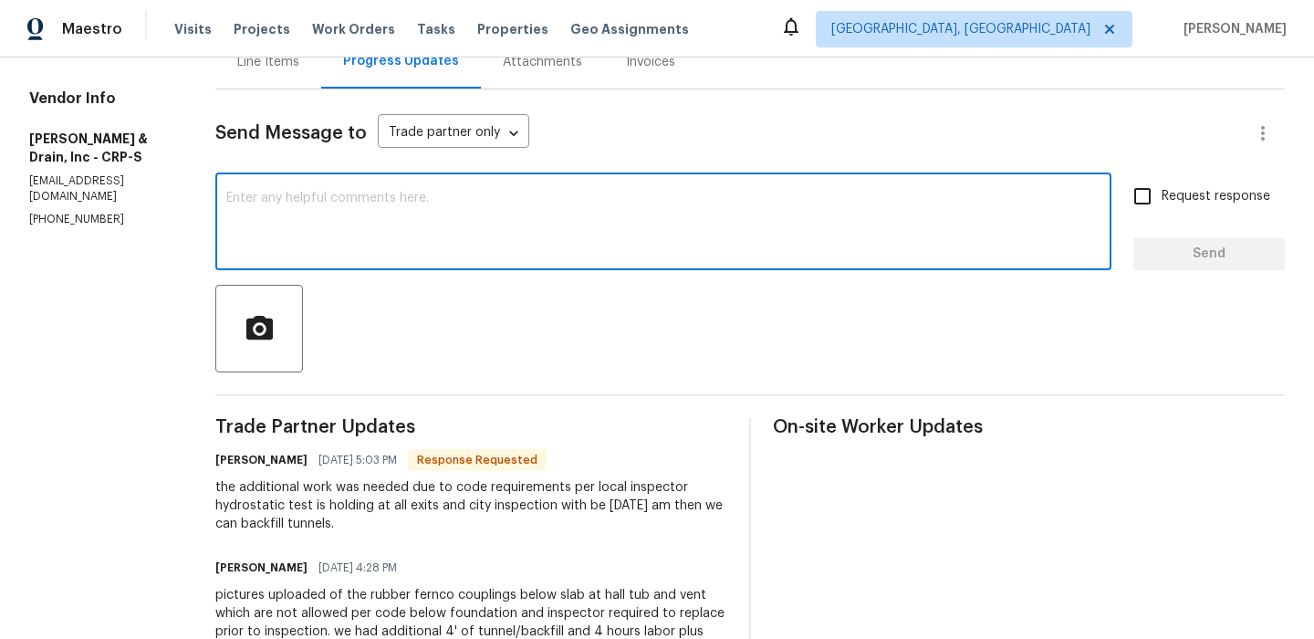
paste textarea "Thanks, please keep us updated here once the city inspection is completed and a…"
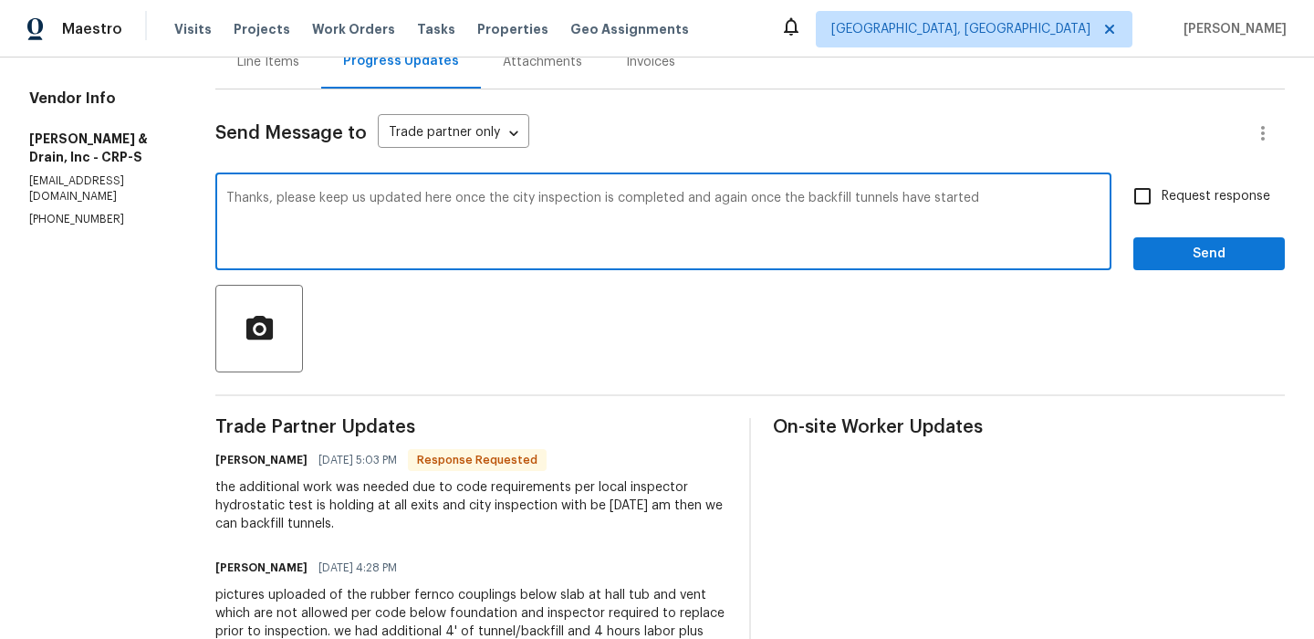
type textarea "Thanks, please keep us updated here once the city inspection is completed and a…"
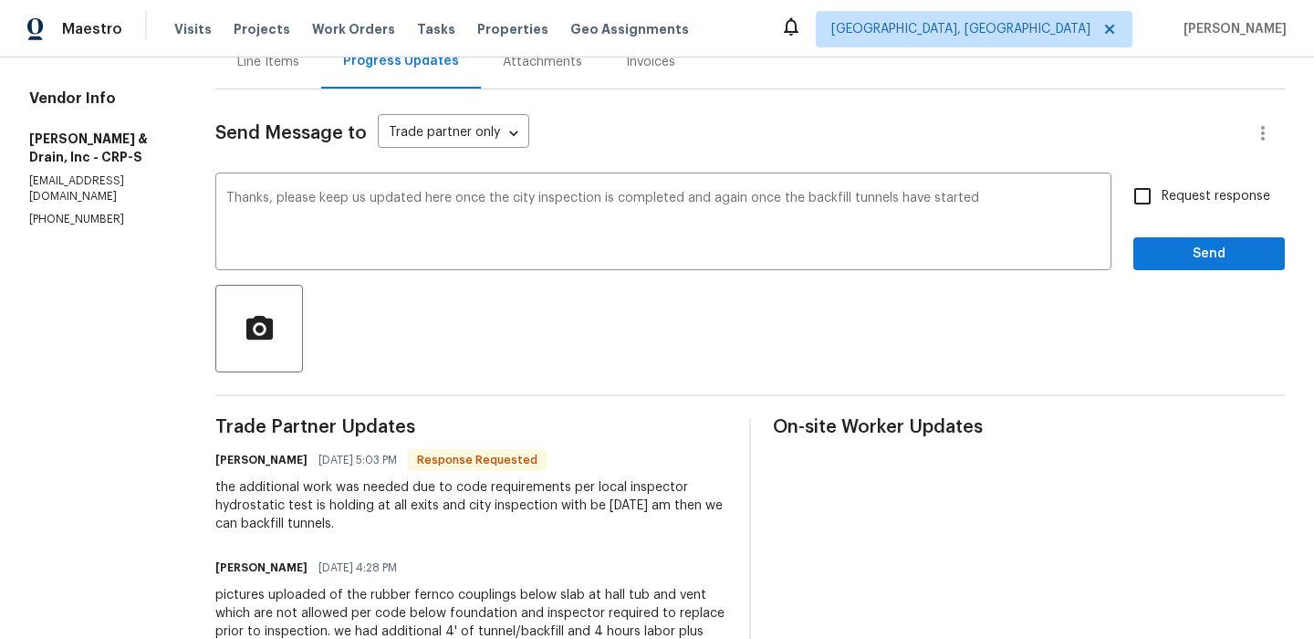
click at [1201, 207] on label "Request response" at bounding box center [1197, 196] width 147 height 38
click at [1162, 207] on input "Request response" at bounding box center [1143, 196] width 38 height 38
checkbox input "true"
click at [1162, 269] on button "Send" at bounding box center [1210, 254] width 152 height 34
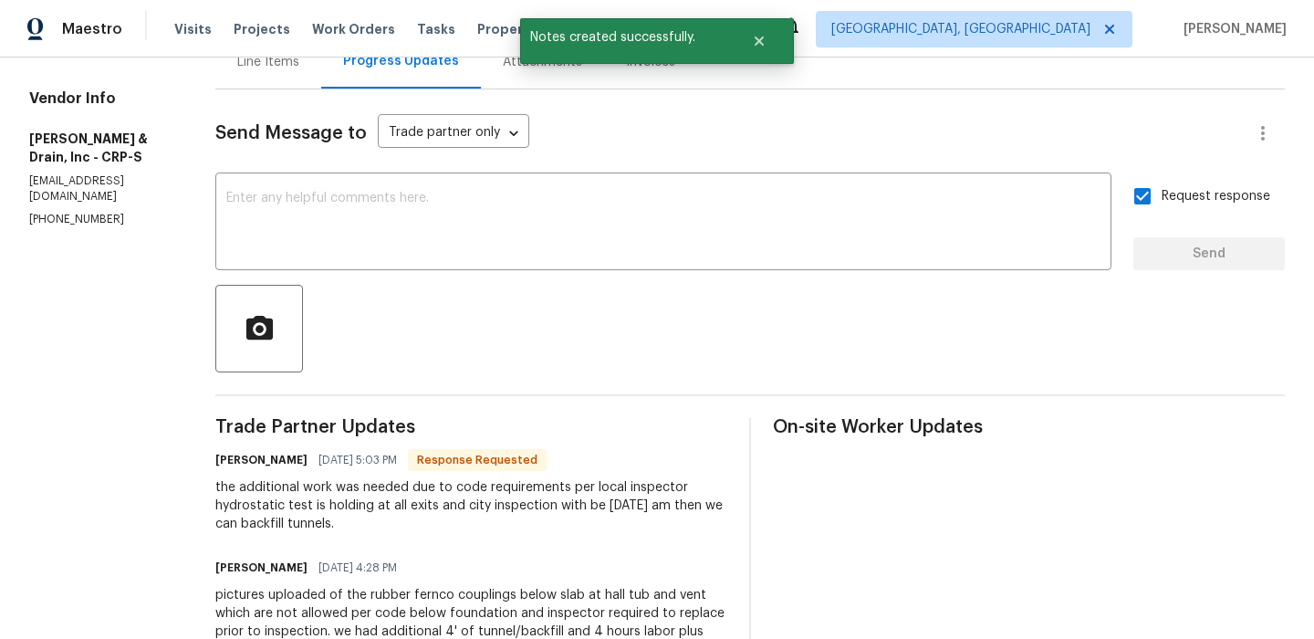
scroll to position [0, 0]
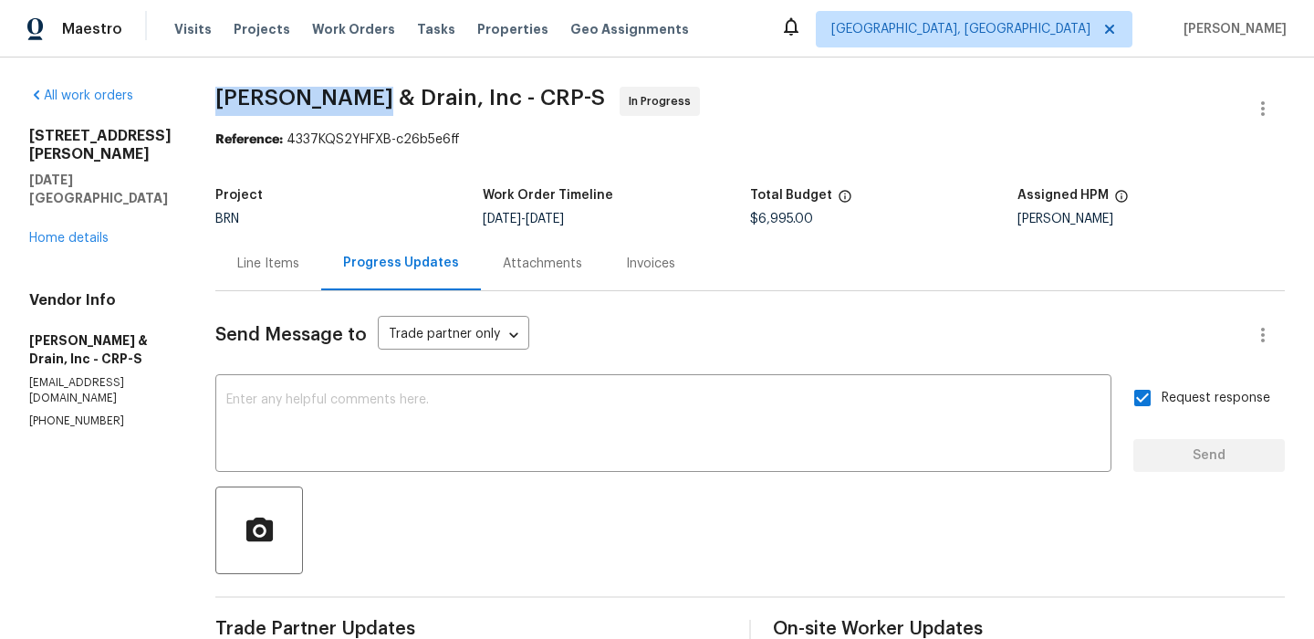
drag, startPoint x: 204, startPoint y: 97, endPoint x: 377, endPoint y: 92, distance: 172.6
copy span "Owen Plumbing"
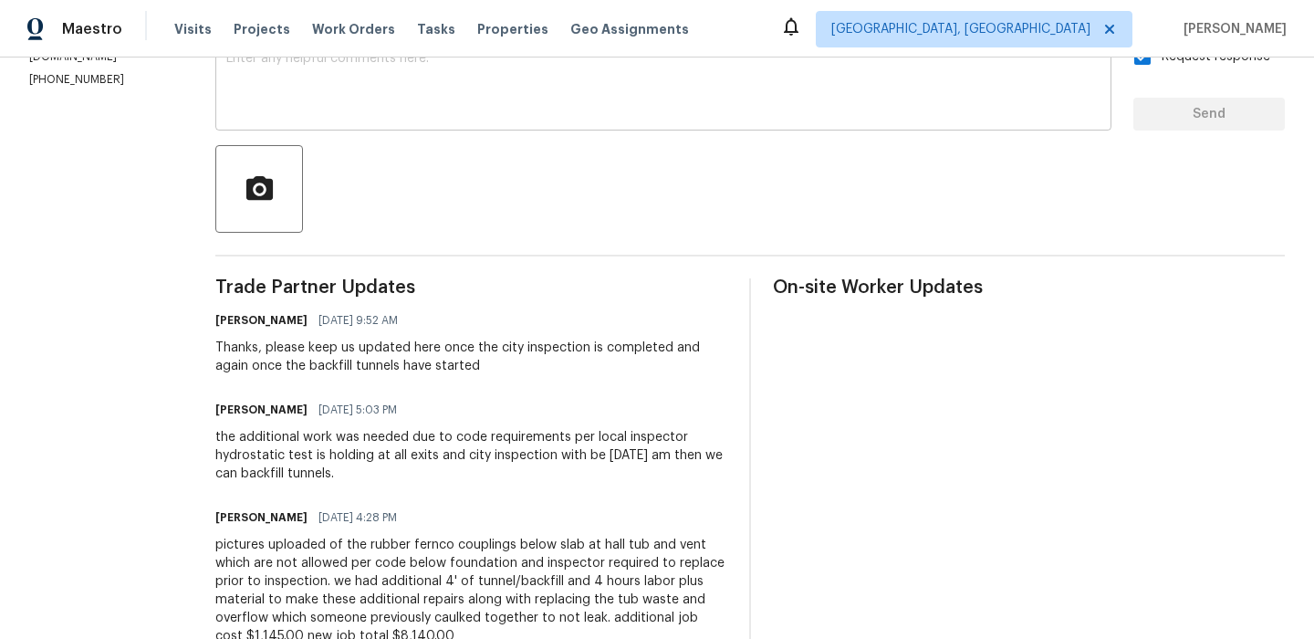
scroll to position [351, 0]
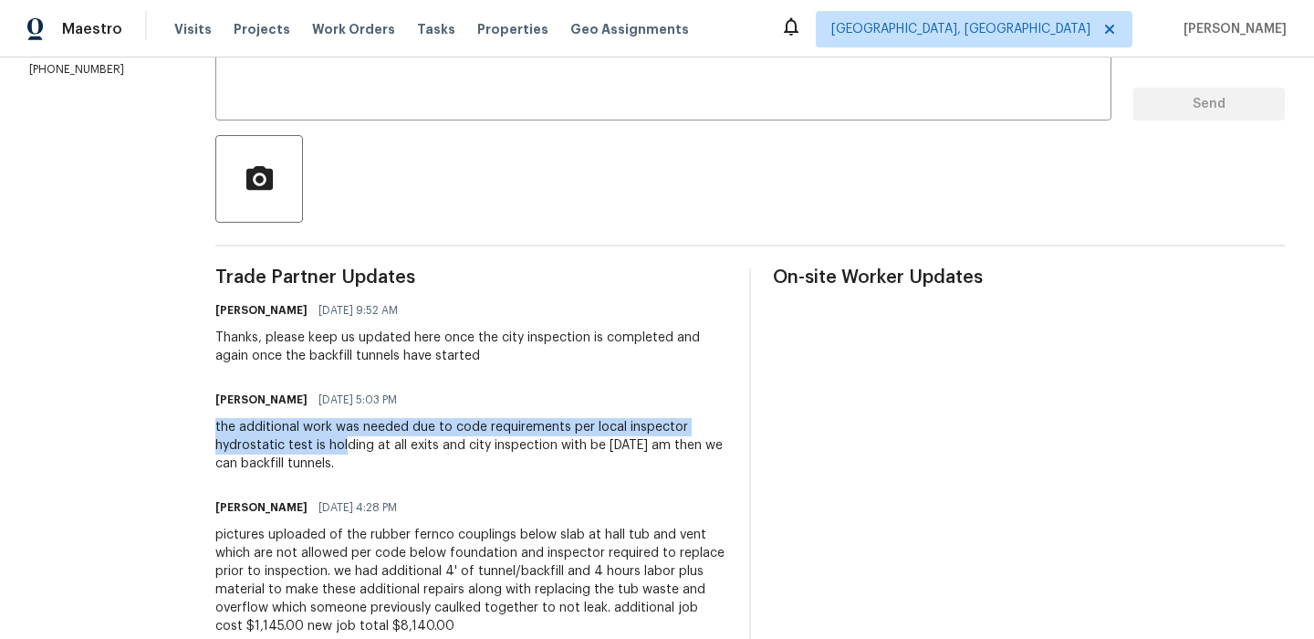
drag, startPoint x: 204, startPoint y: 425, endPoint x: 343, endPoint y: 452, distance: 141.3
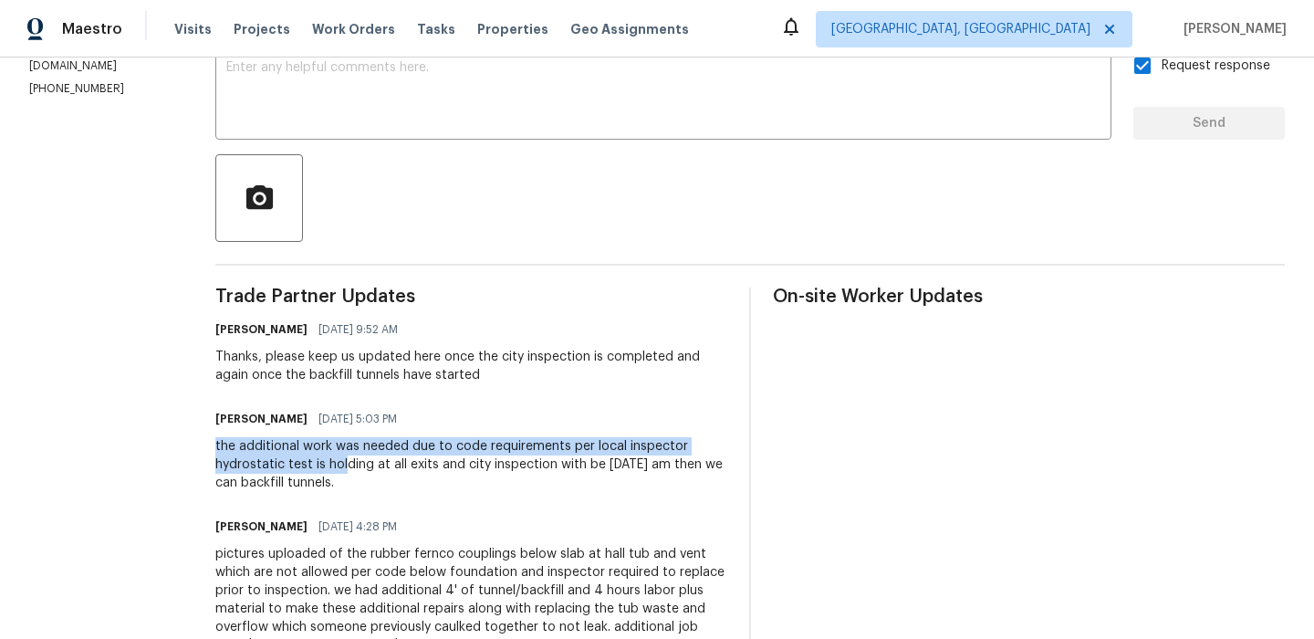
scroll to position [321, 0]
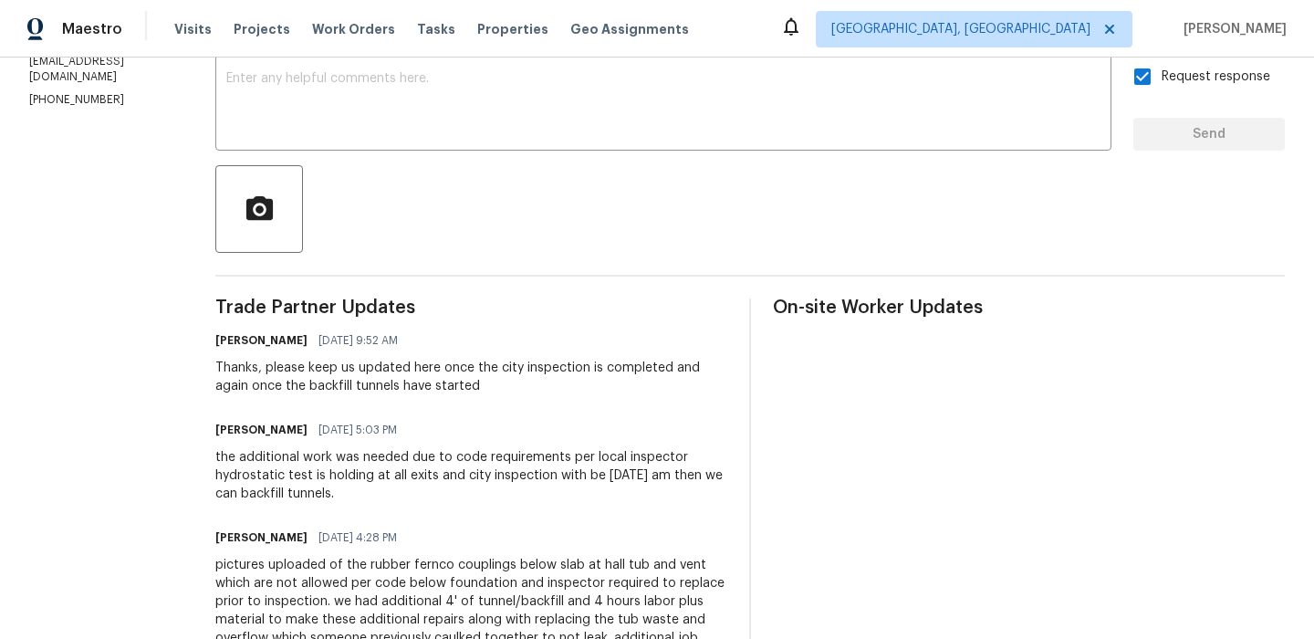
click at [275, 378] on div "Thanks, please keep us updated here once the city inspection is completed and a…" at bounding box center [471, 377] width 512 height 37
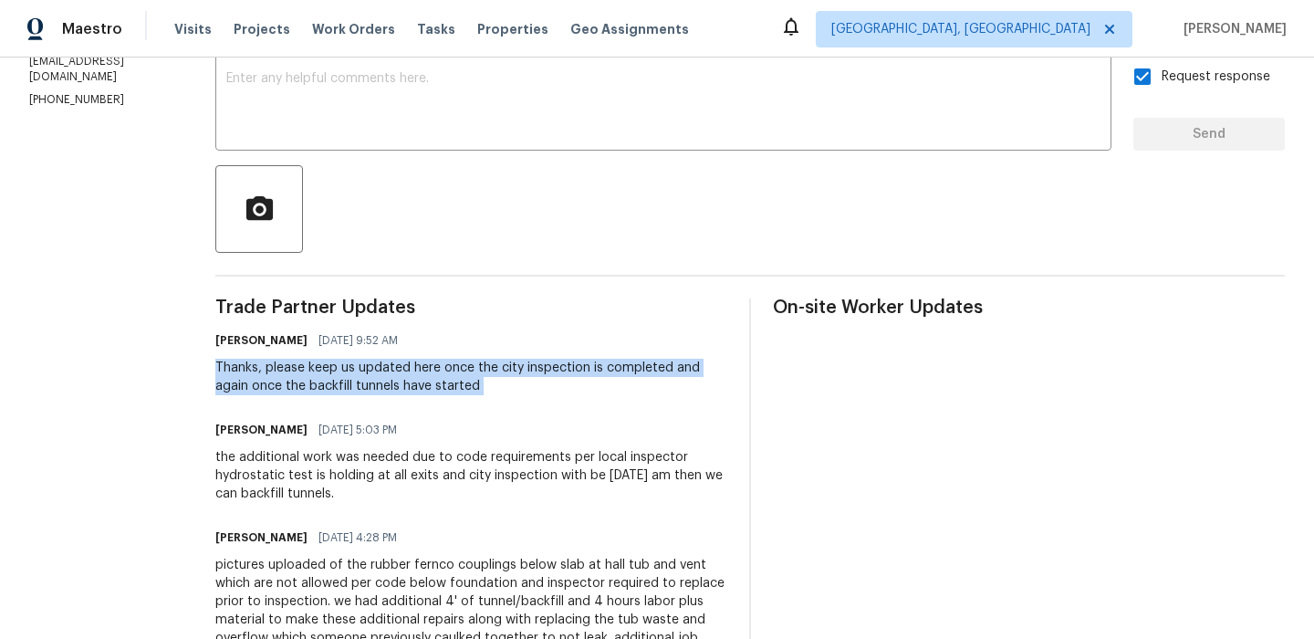
click at [275, 378] on div "Thanks, please keep us updated here once the city inspection is completed and a…" at bounding box center [471, 377] width 512 height 37
copy div "Thanks, please keep us updated here once the city inspection is completed and a…"
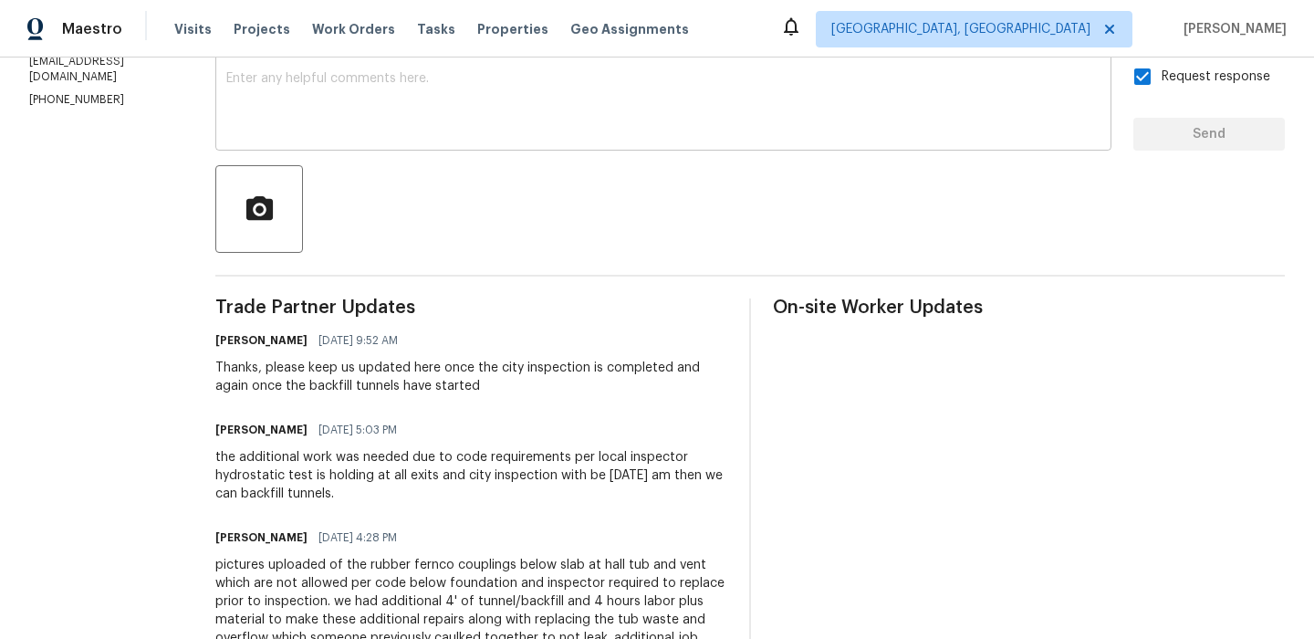
click at [316, 111] on textarea at bounding box center [663, 104] width 874 height 64
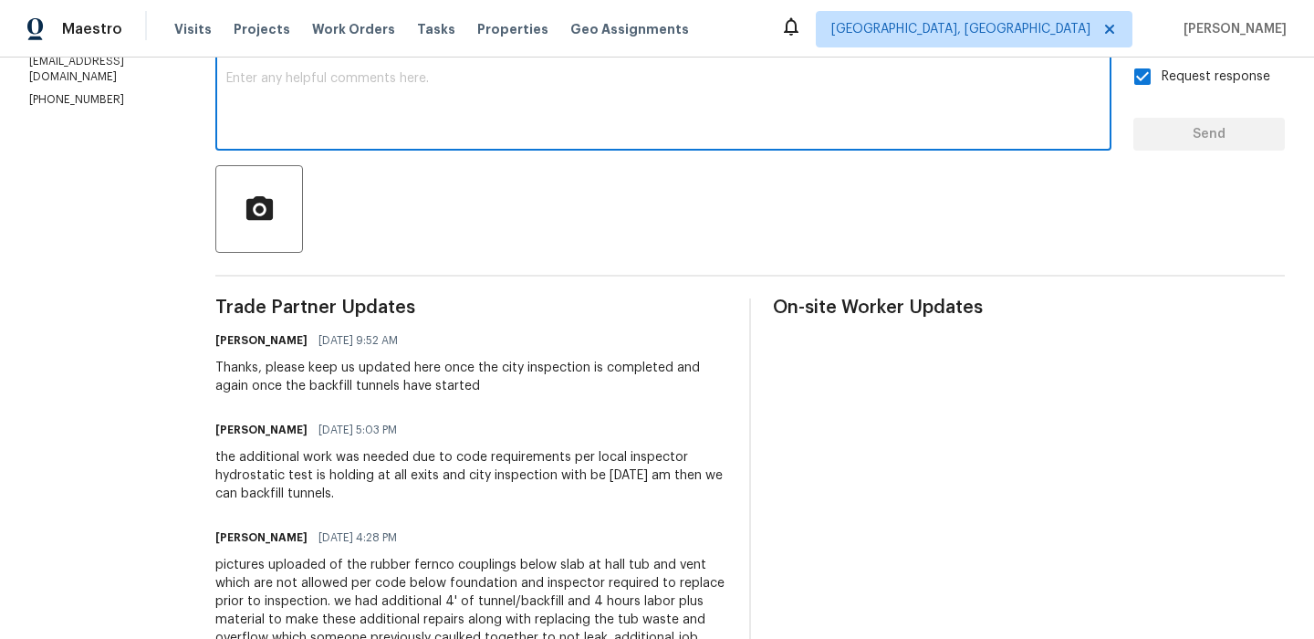
paste textarea "Thanks, please keep us updated here once the city inspection is completed and a…"
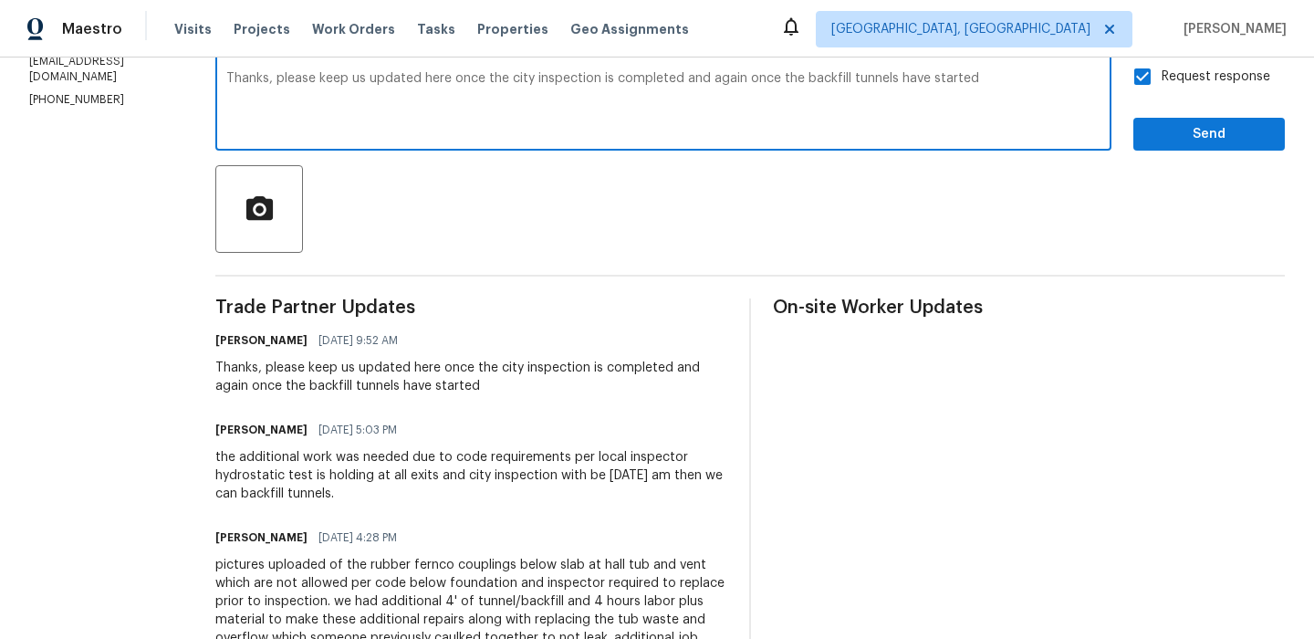
scroll to position [286, 0]
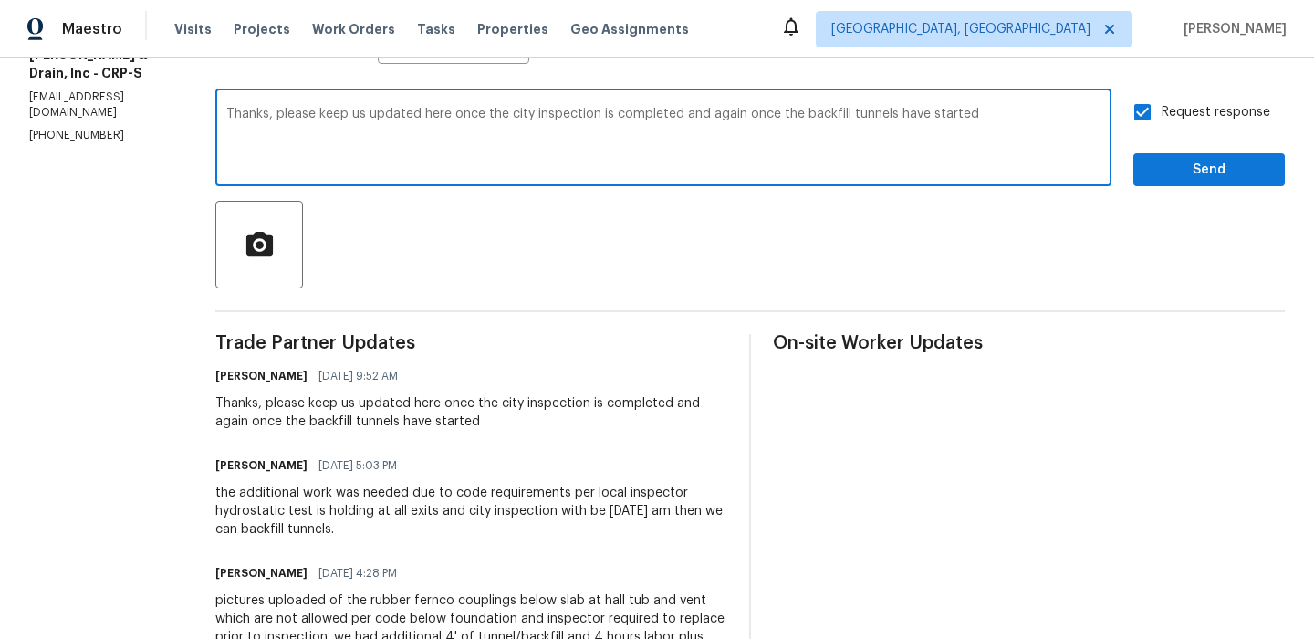
click at [277, 115] on textarea "Thanks, please keep us updated here once the city inspection is completed and a…" at bounding box center [663, 140] width 874 height 64
type textarea "Thanks, We will update the cost shortly. please keep us updated here once the c…"
click at [1171, 179] on span "Send" at bounding box center [1209, 170] width 122 height 23
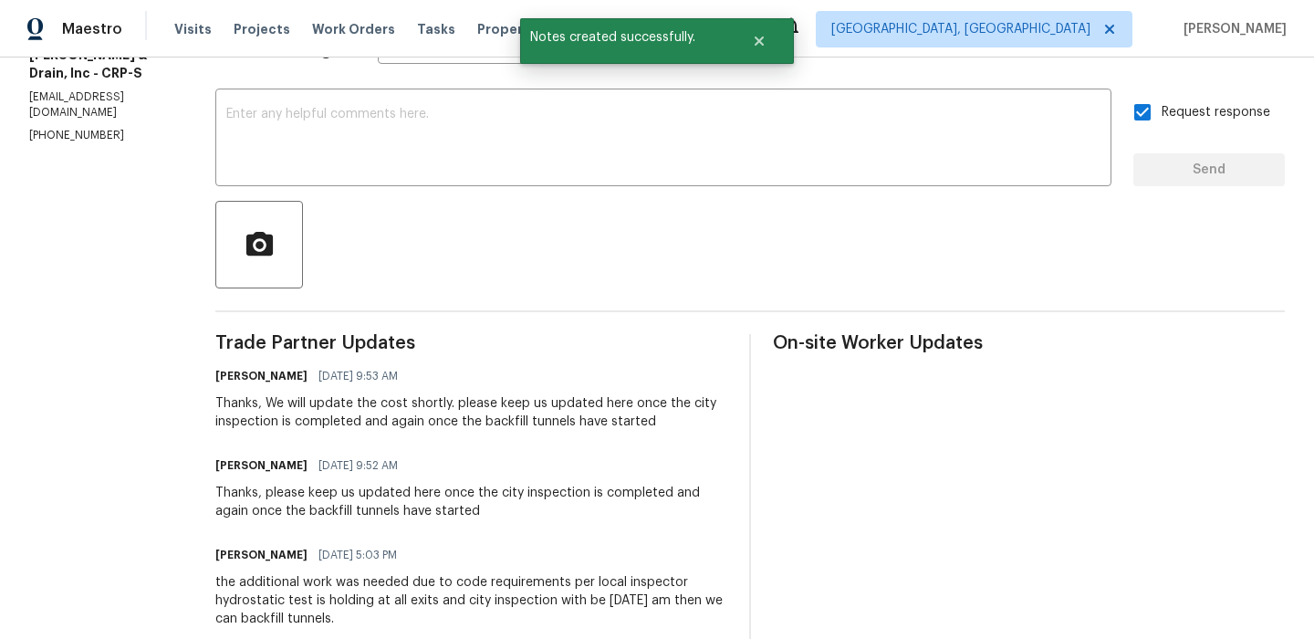
scroll to position [0, 0]
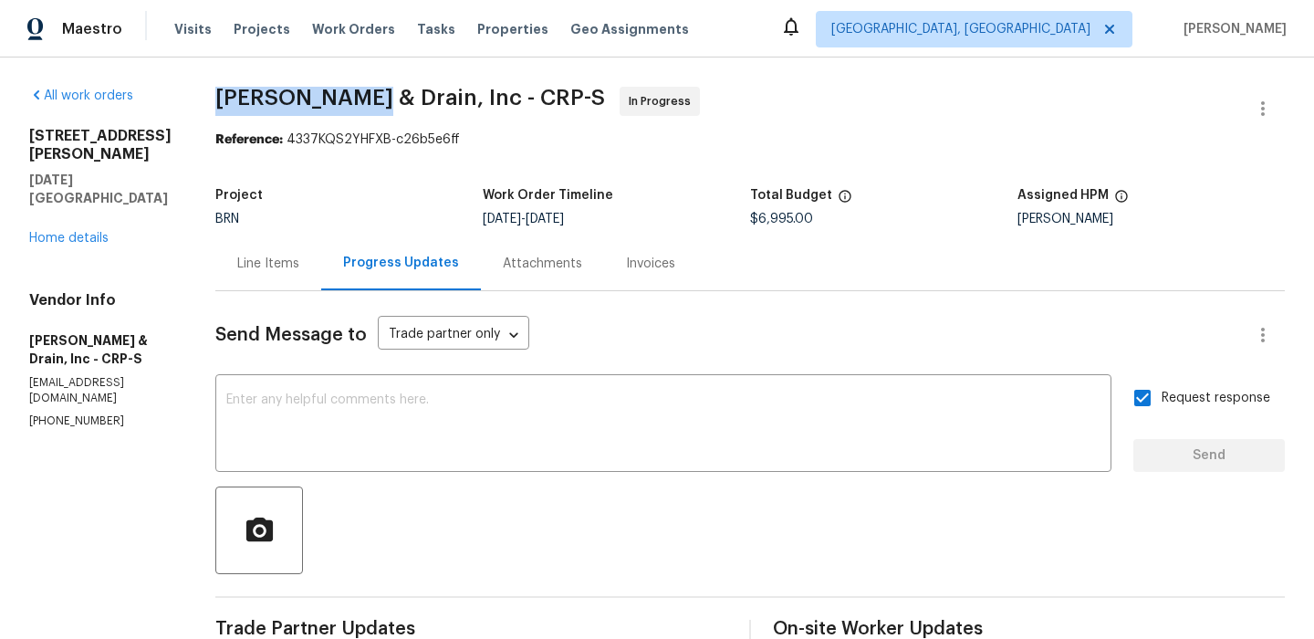
drag, startPoint x: 210, startPoint y: 91, endPoint x: 380, endPoint y: 89, distance: 169.8
copy span "Owen Plumbing"
click at [275, 277] on div "Line Items" at bounding box center [268, 263] width 106 height 54
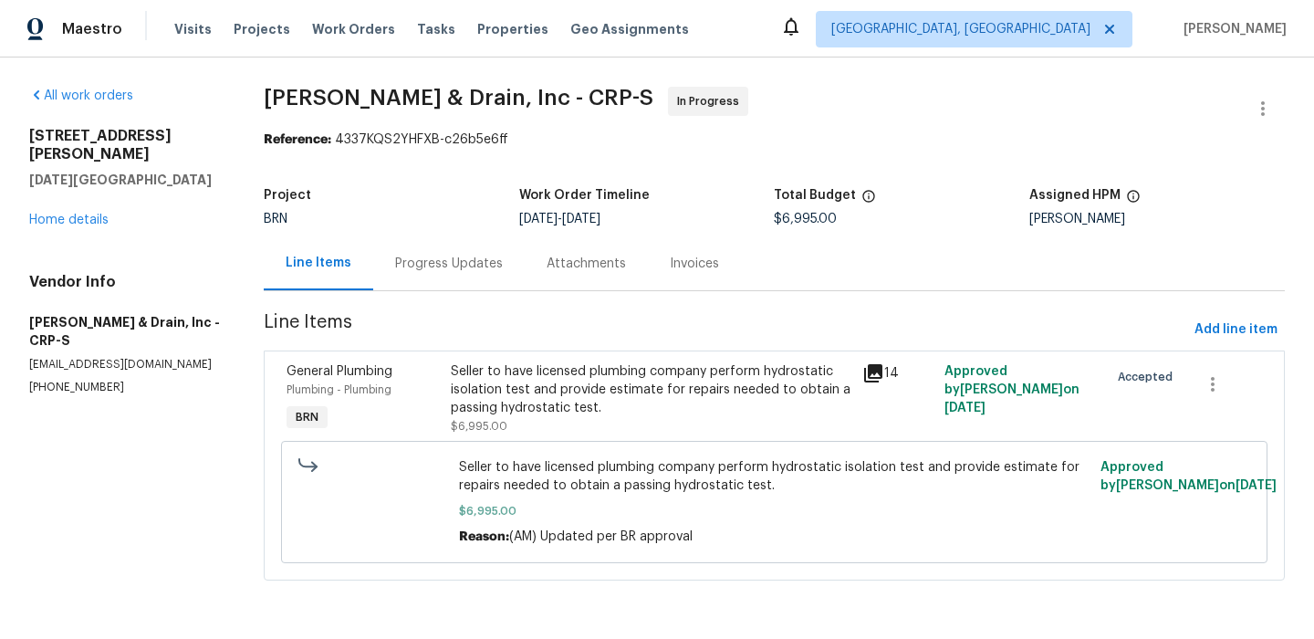
click at [538, 413] on div "Seller to have licensed plumbing company perform hydrostatic isolation test and…" at bounding box center [651, 389] width 400 height 55
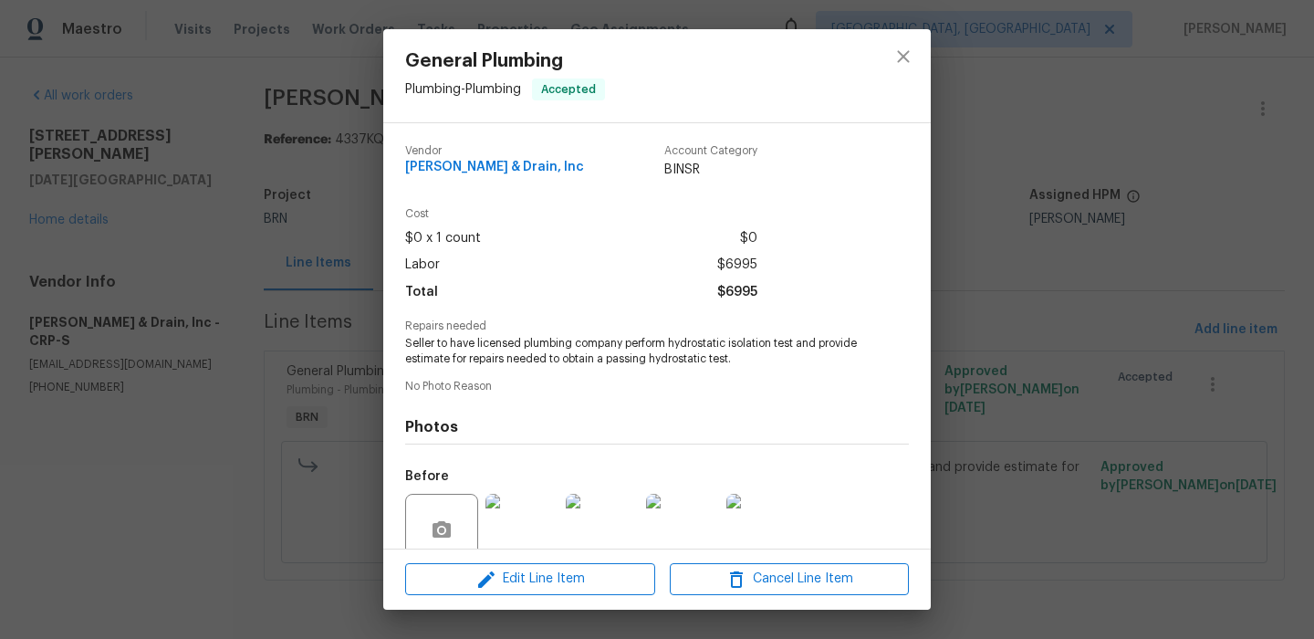
click at [490, 361] on span "Seller to have licensed plumbing company perform hydrostatic isolation test and…" at bounding box center [632, 351] width 454 height 31
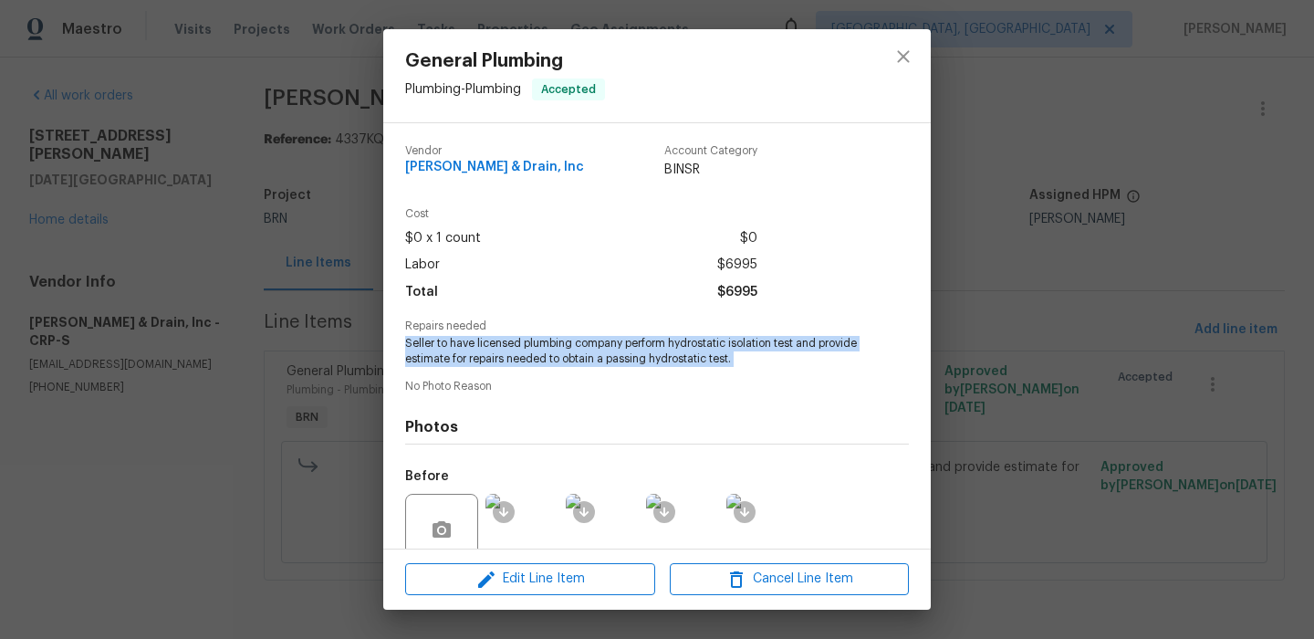
click at [490, 361] on span "Seller to have licensed plumbing company perform hydrostatic isolation test and…" at bounding box center [632, 351] width 454 height 31
copy span "Seller to have licensed plumbing company perform hydrostatic isolation test and…"
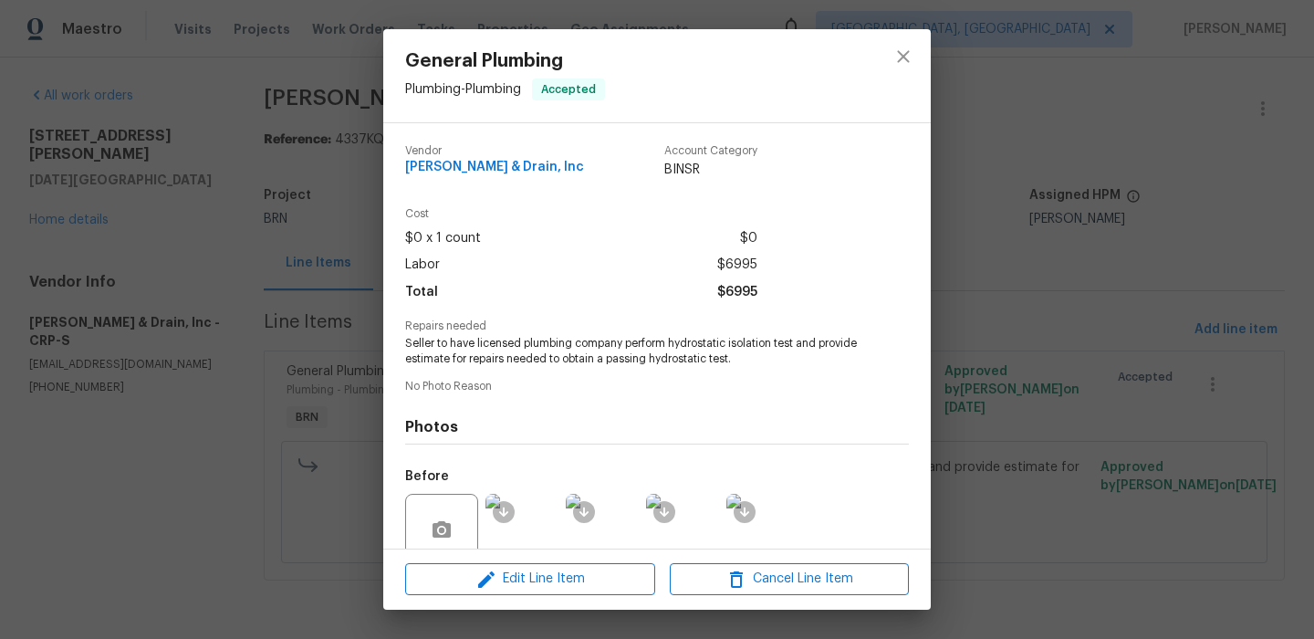
click at [246, 226] on div "General Plumbing Plumbing - Plumbing Accepted Vendor Owen Plumbing & Drain, Inc…" at bounding box center [657, 319] width 1314 height 639
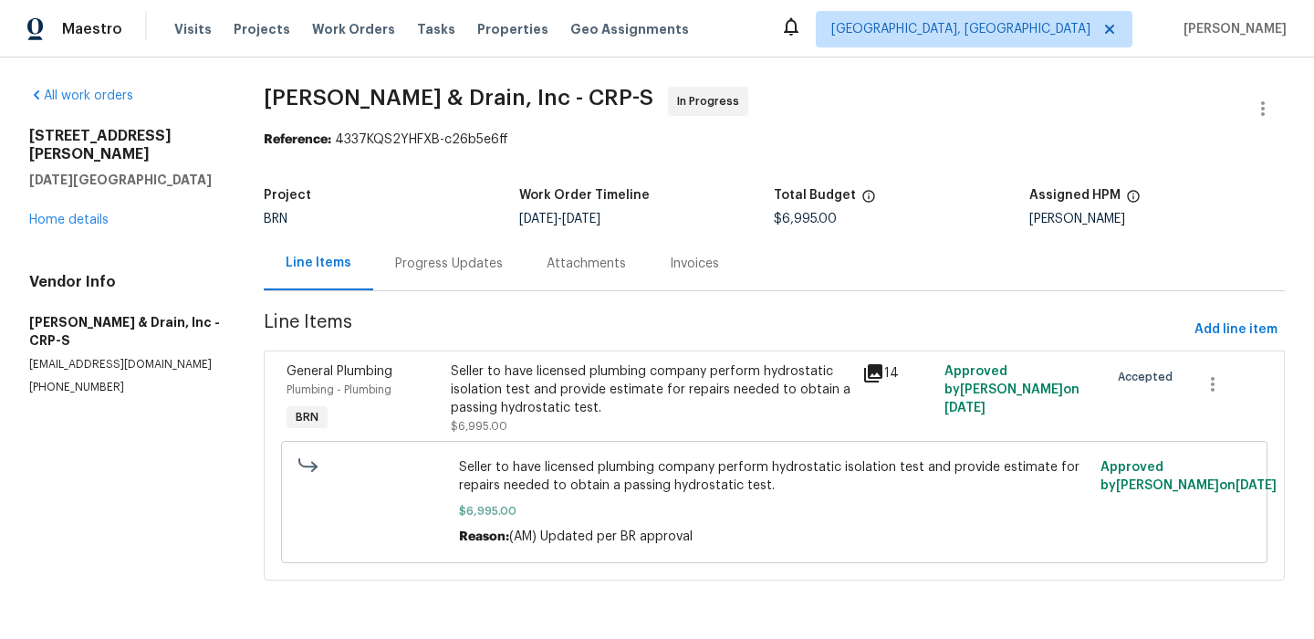
click at [417, 269] on div "Progress Updates" at bounding box center [449, 264] width 108 height 18
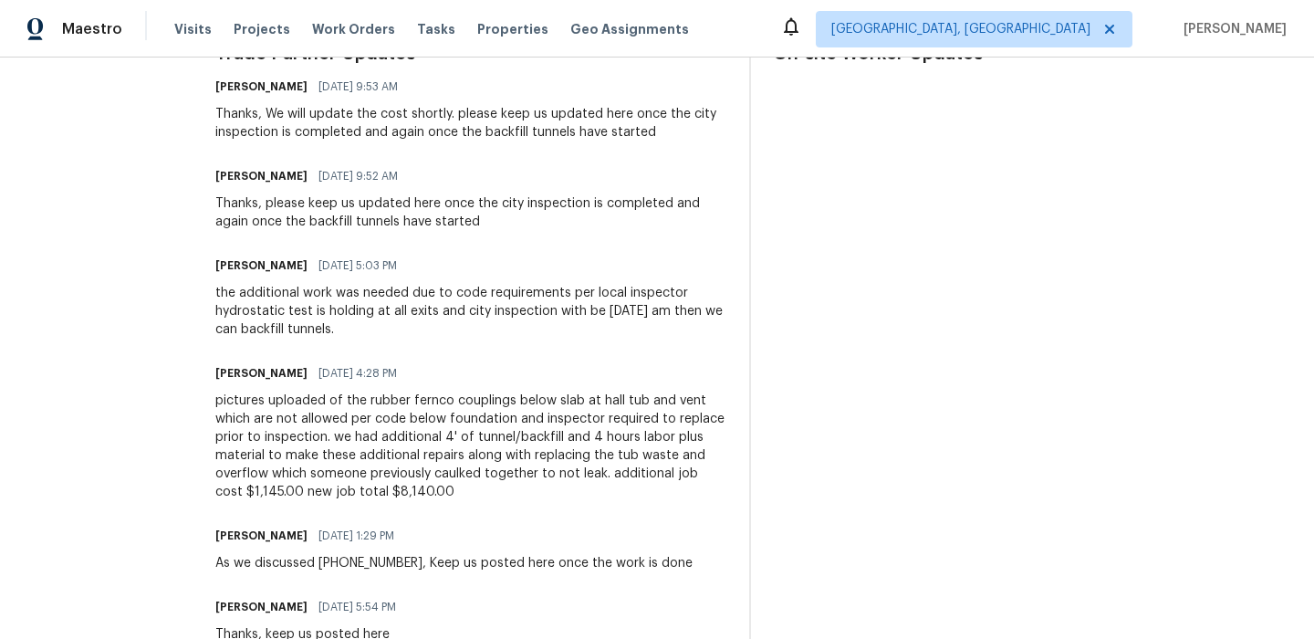
scroll to position [578, 0]
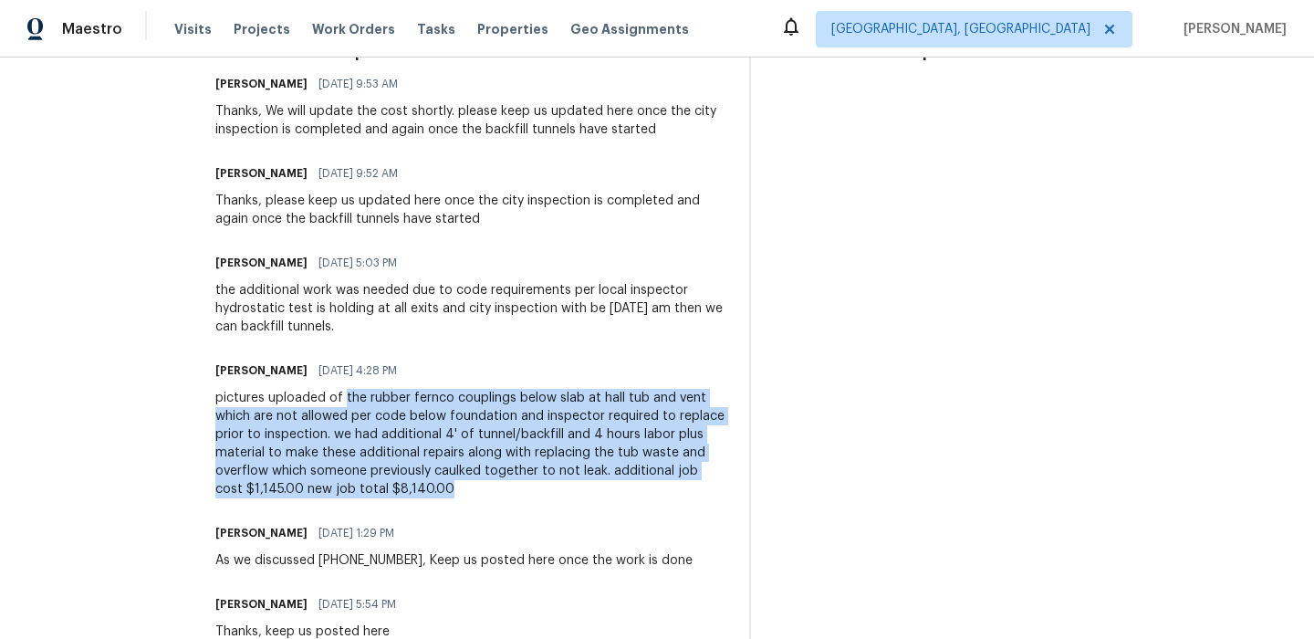
drag, startPoint x: 345, startPoint y: 399, endPoint x: 445, endPoint y: 489, distance: 134.4
click at [445, 489] on div "pictures uploaded of the rubber fernco couplings below slab at hall tub and ven…" at bounding box center [471, 444] width 512 height 110
copy div "the rubber fernco couplings below slab at hall tub and vent which are not allow…"
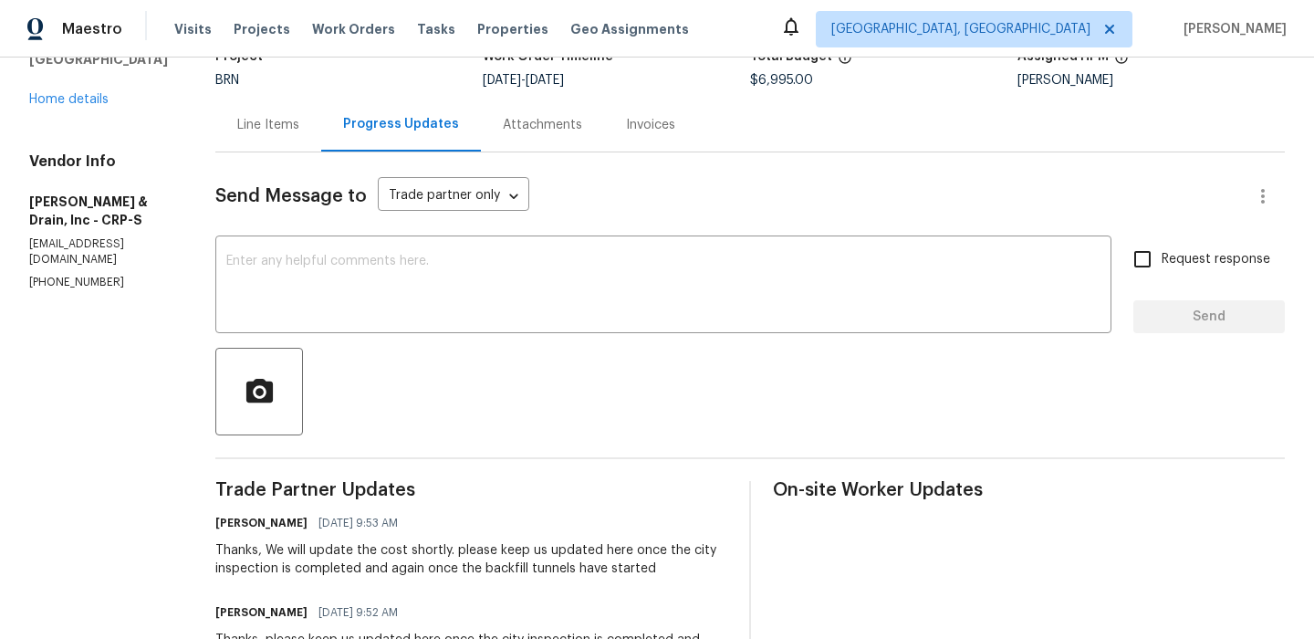
scroll to position [0, 0]
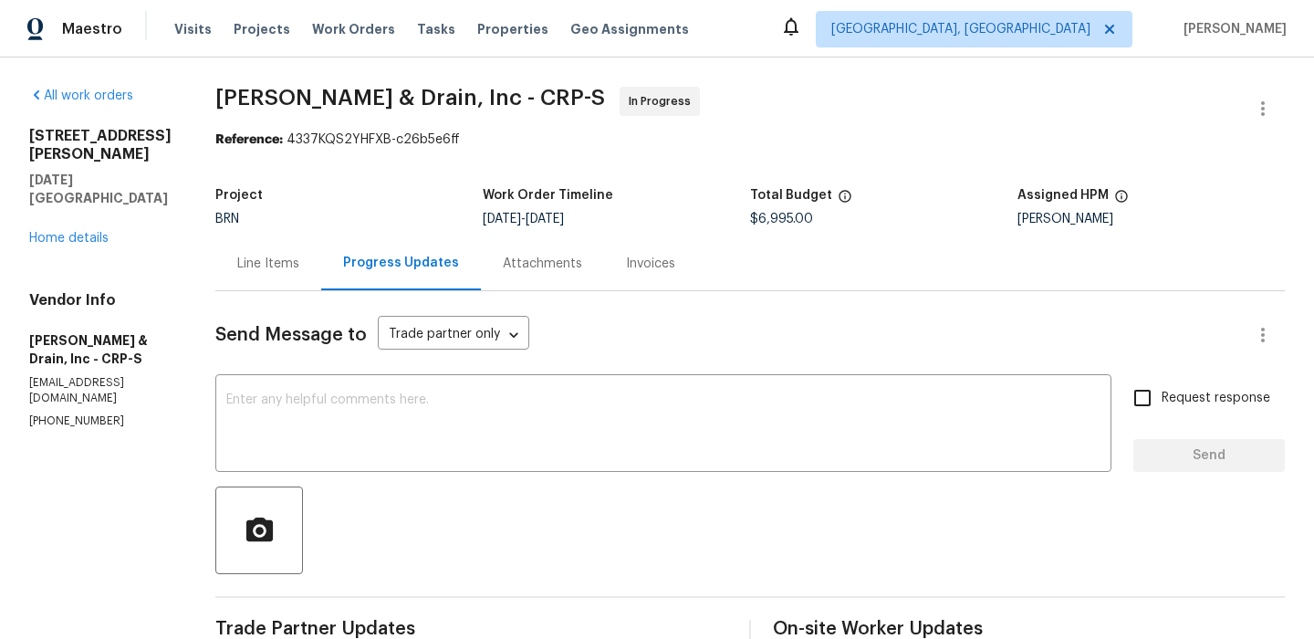
click at [775, 225] on span "$6,995.00" at bounding box center [781, 219] width 63 height 13
copy span "$6,995.00"
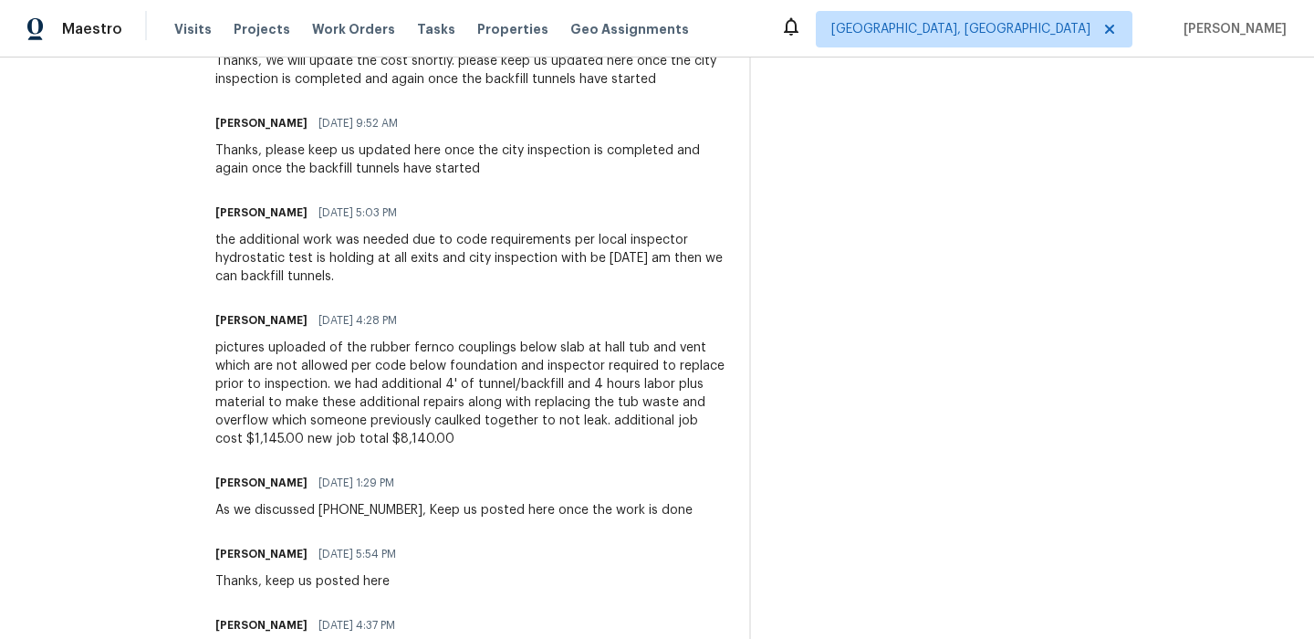
scroll to position [663, 0]
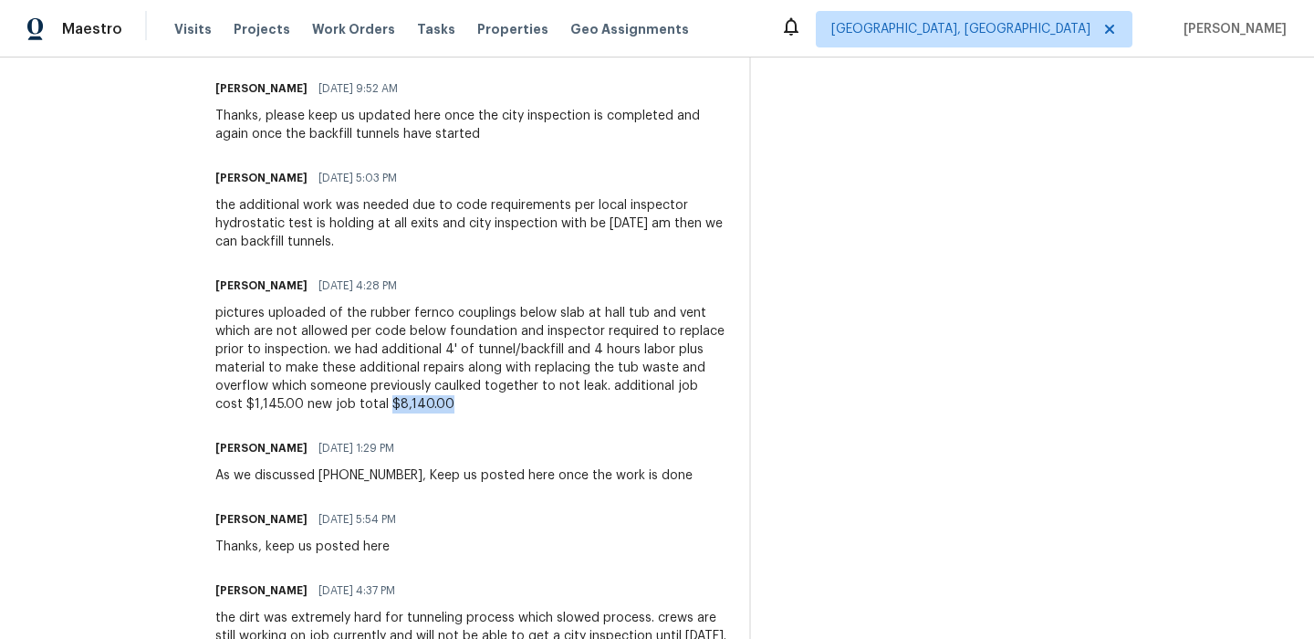
drag, startPoint x: 358, startPoint y: 407, endPoint x: 457, endPoint y: 407, distance: 99.5
click at [457, 407] on div "pictures uploaded of the rubber fernco couplings below slab at hall tub and ven…" at bounding box center [471, 359] width 512 height 110
copy div "$8,140.00"
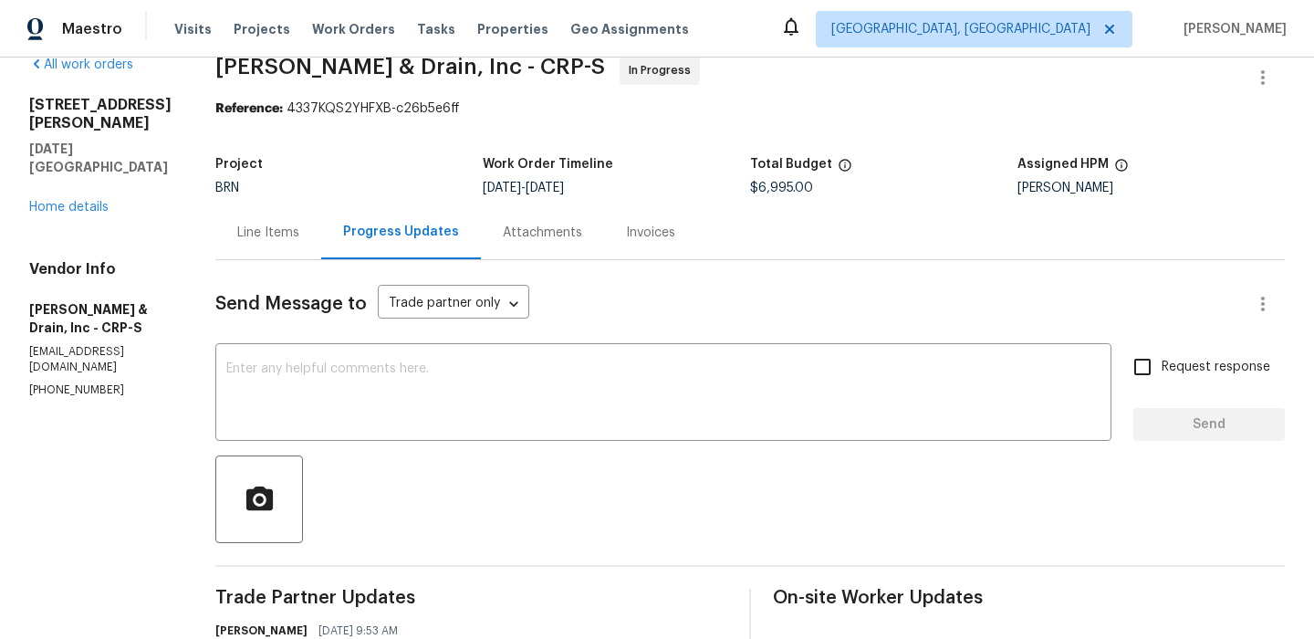
scroll to position [0, 0]
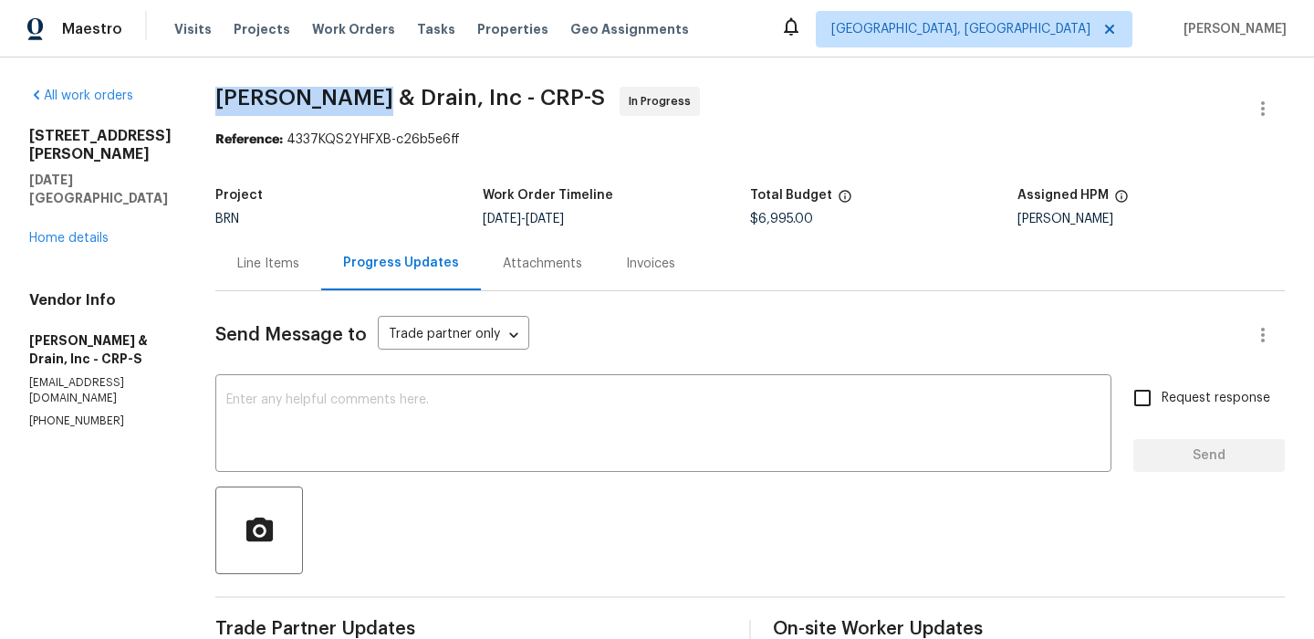
drag, startPoint x: 216, startPoint y: 87, endPoint x: 381, endPoint y: 93, distance: 164.4
click at [381, 93] on span "Owen Plumbing & Drain, Inc - CRP-S" at bounding box center [410, 98] width 390 height 22
copy span "Owen Plumbing"
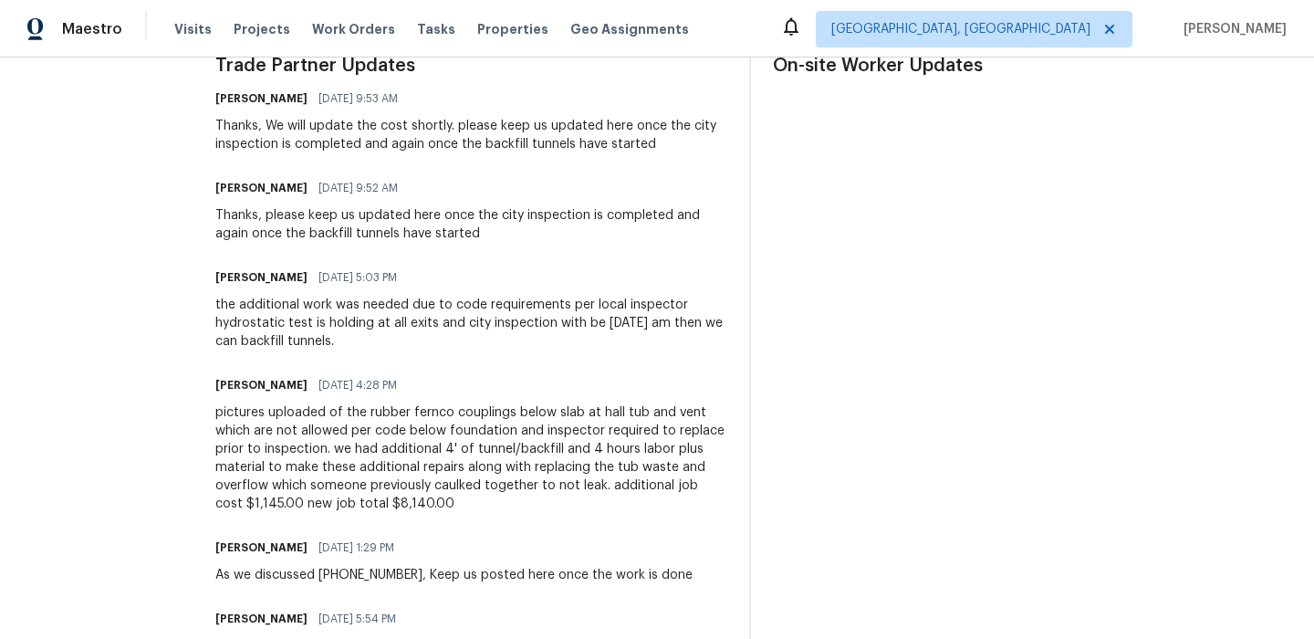
scroll to position [571, 0]
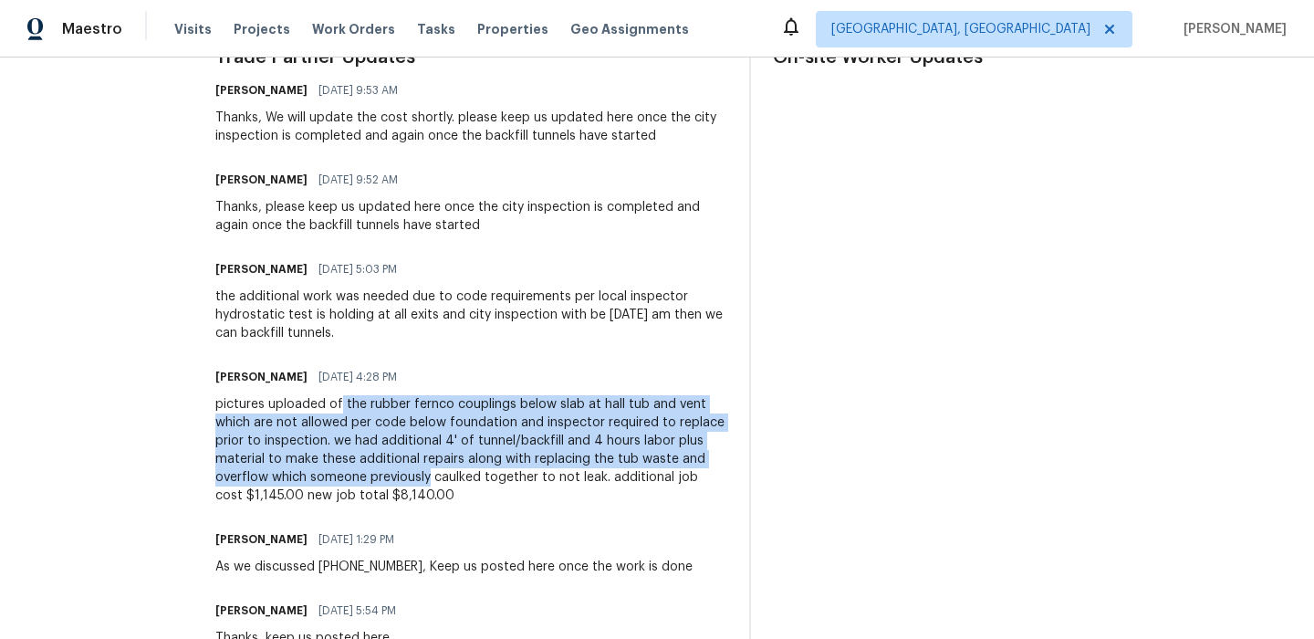
drag, startPoint x: 341, startPoint y: 406, endPoint x: 428, endPoint y: 484, distance: 116.4
click at [428, 484] on div "pictures uploaded of the rubber fernco couplings below slab at hall tub and ven…" at bounding box center [471, 450] width 512 height 110
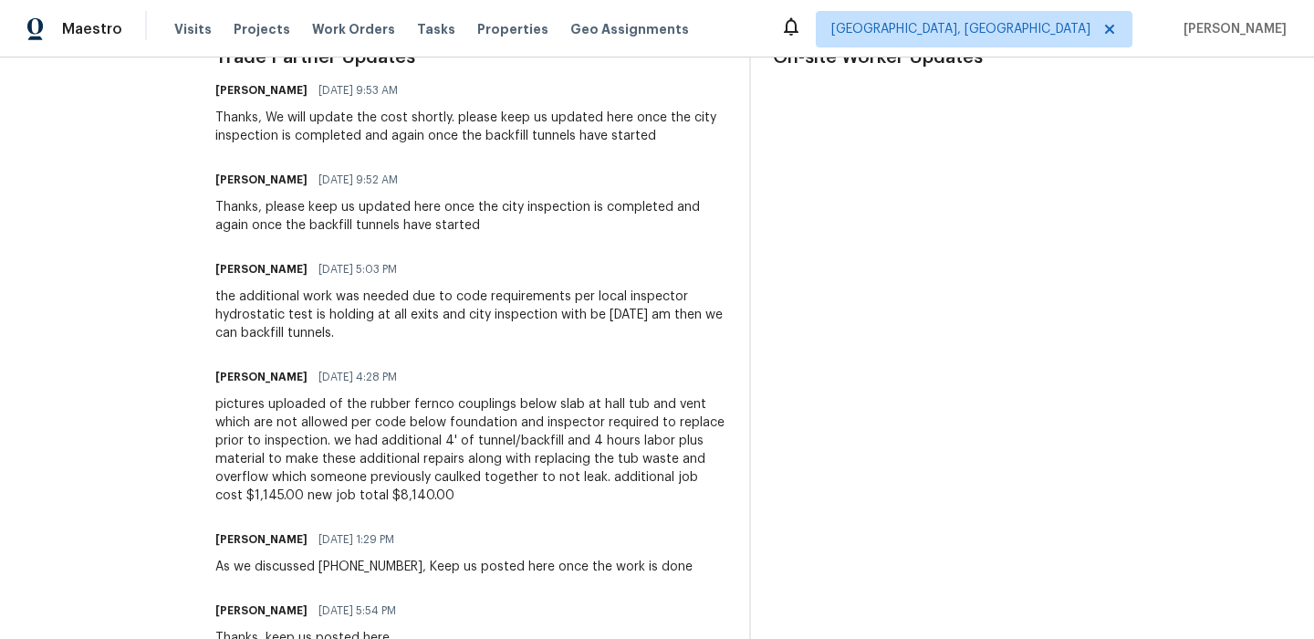
click at [360, 400] on div "pictures uploaded of the rubber fernco couplings below slab at hall tub and ven…" at bounding box center [471, 450] width 512 height 110
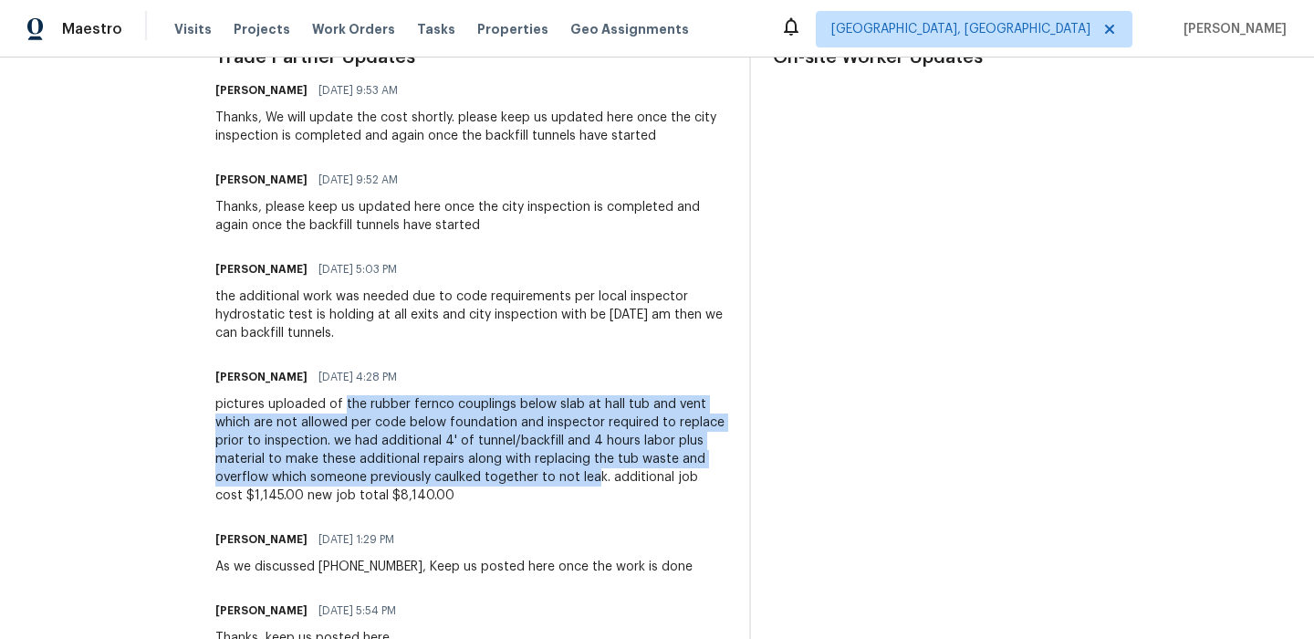
drag, startPoint x: 349, startPoint y: 405, endPoint x: 599, endPoint y: 474, distance: 259.3
click at [599, 474] on div "pictures uploaded of the rubber fernco couplings below slab at hall tub and ven…" at bounding box center [471, 450] width 512 height 110
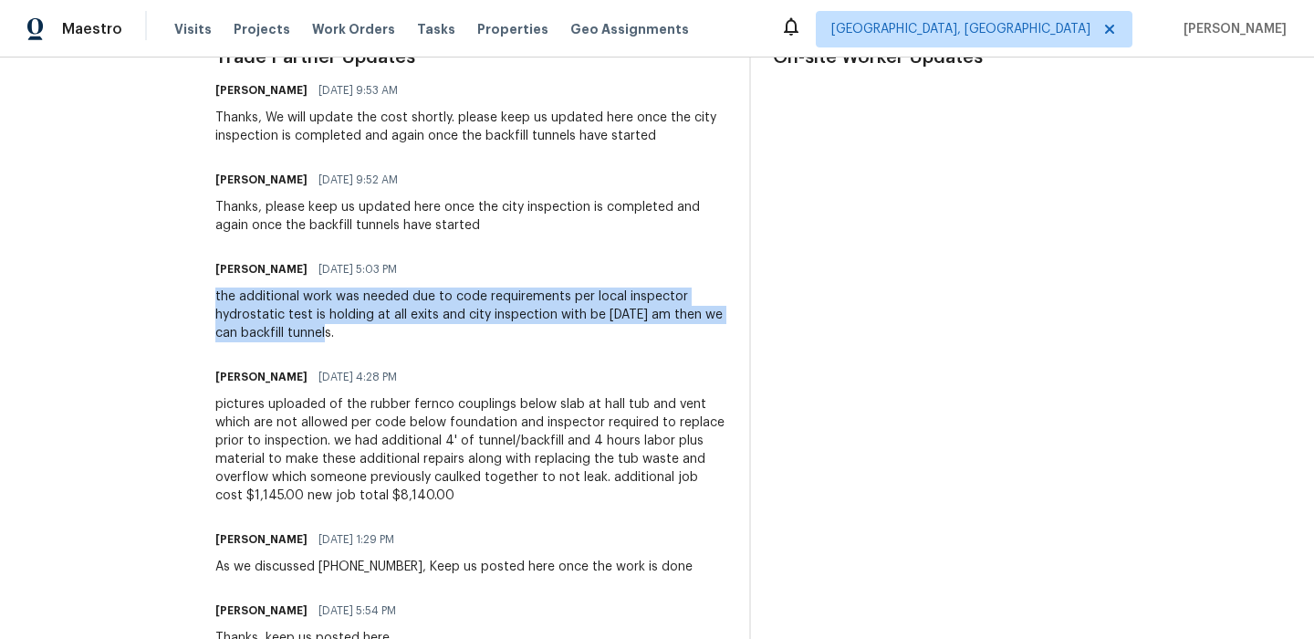
drag, startPoint x: 209, startPoint y: 288, endPoint x: 350, endPoint y: 331, distance: 147.0
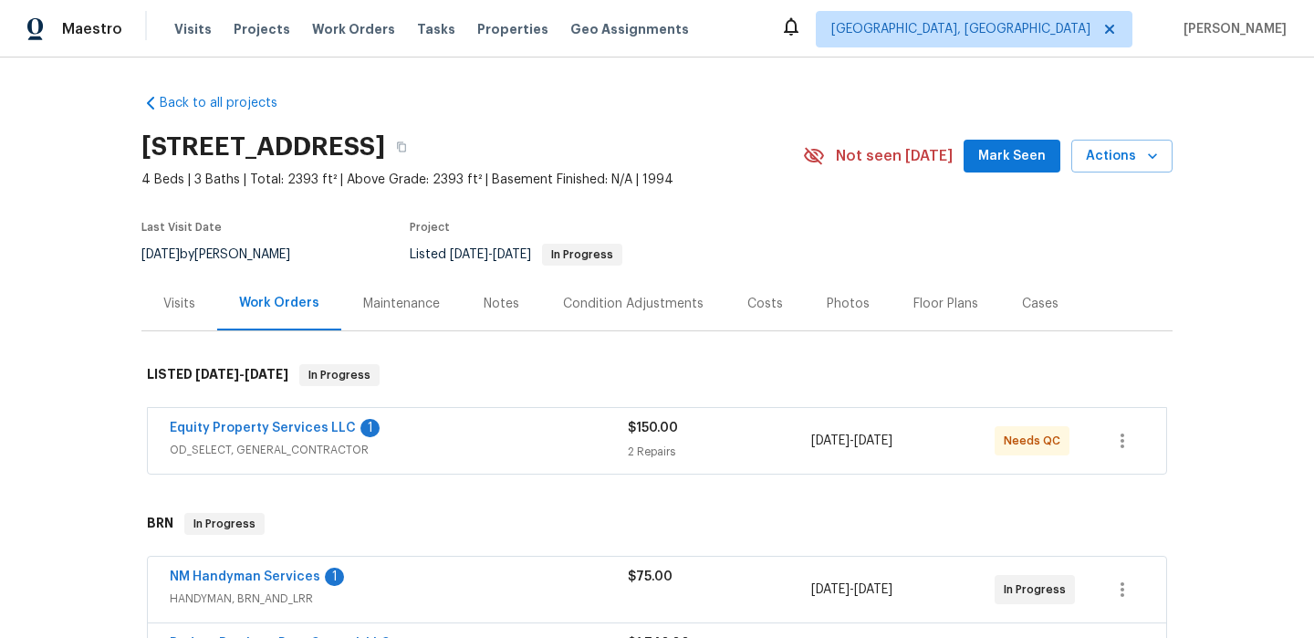
scroll to position [91, 0]
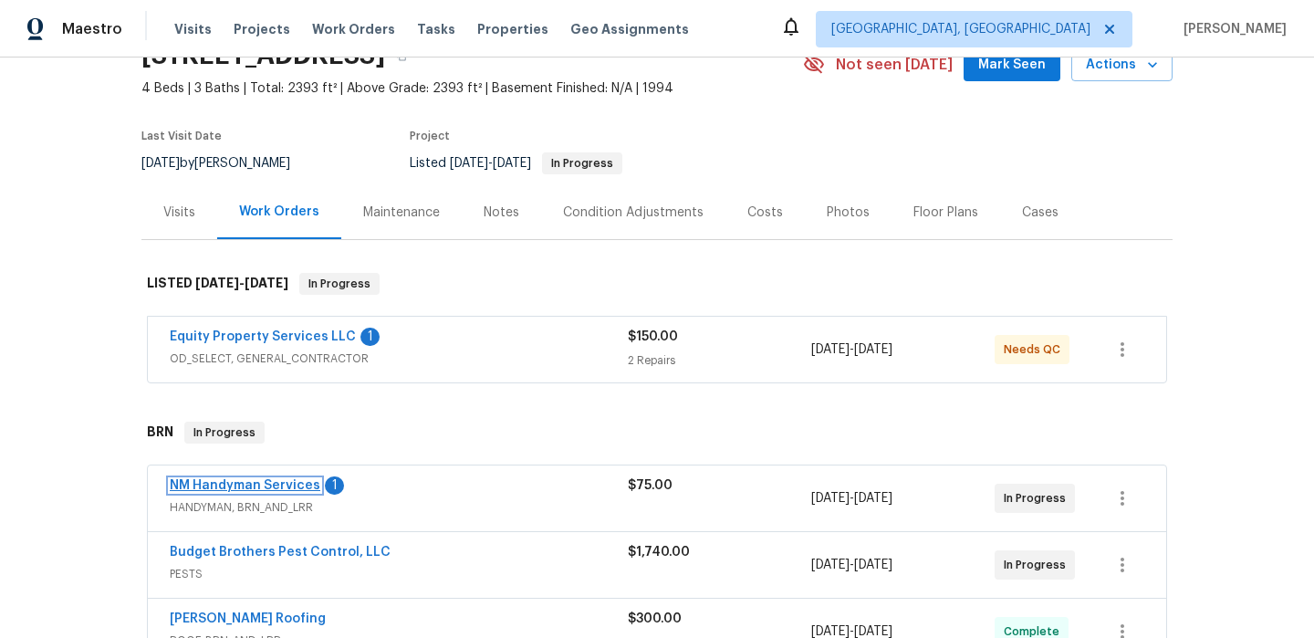
click at [209, 490] on link "NM Handyman Services" at bounding box center [245, 485] width 151 height 13
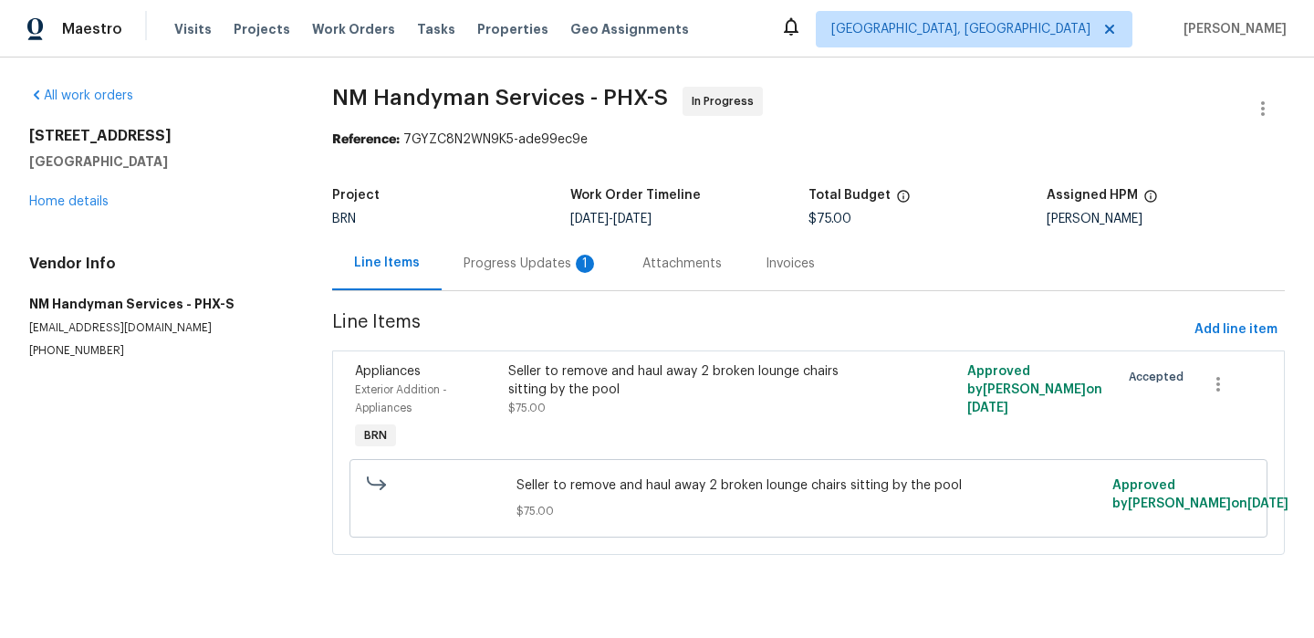
click at [521, 259] on div "Progress Updates 1" at bounding box center [531, 264] width 135 height 18
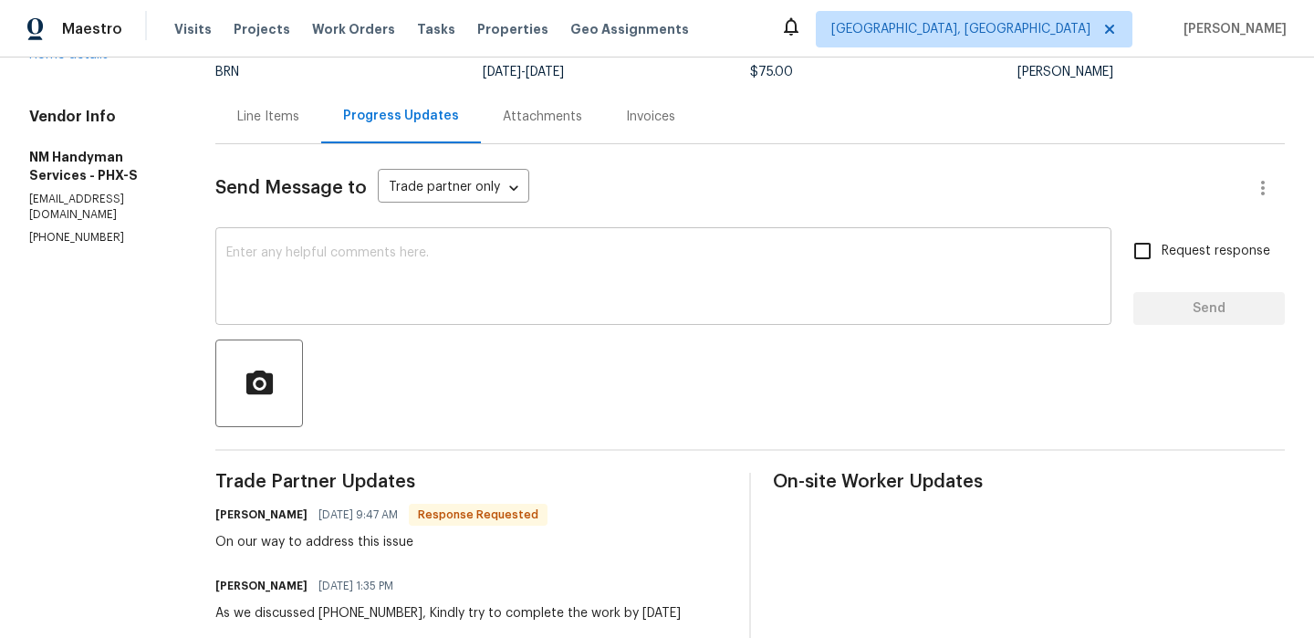
click at [351, 235] on div "x ​" at bounding box center [663, 278] width 896 height 93
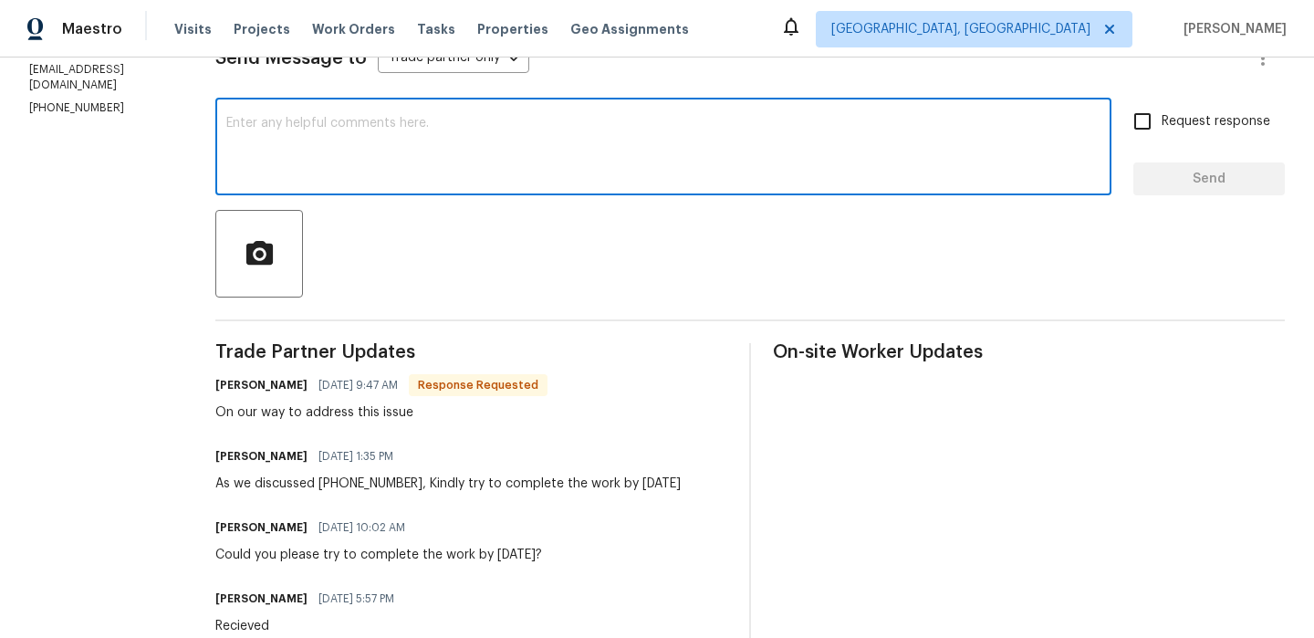
scroll to position [287, 0]
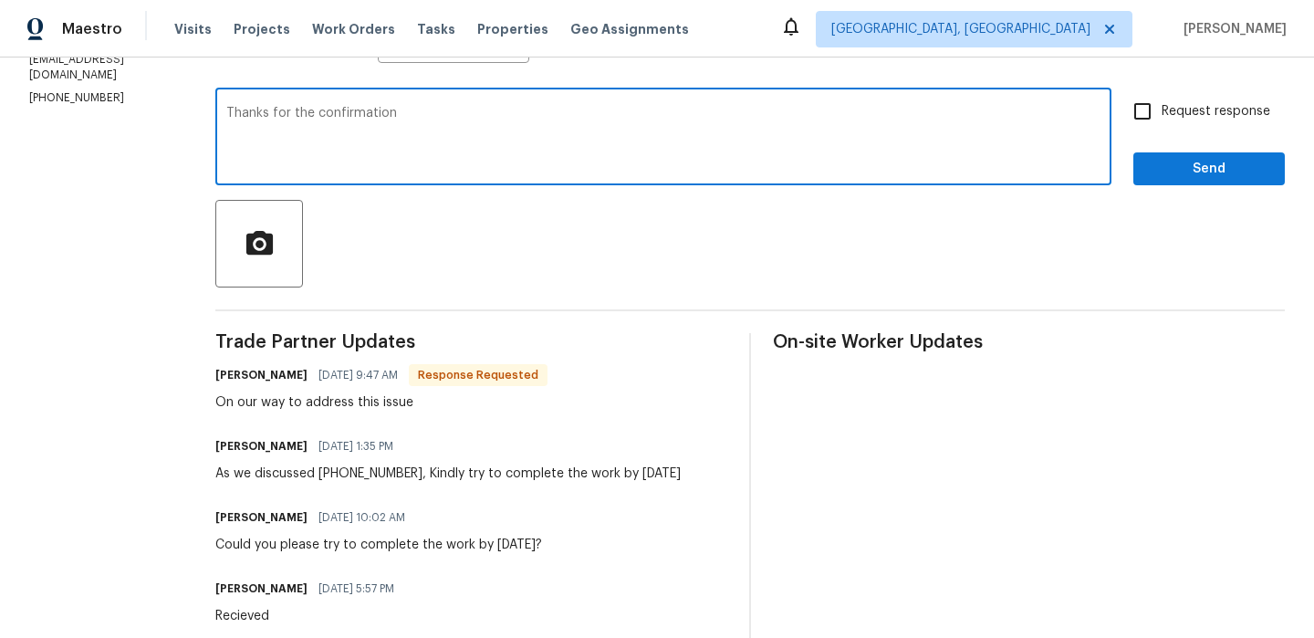
type textarea "Thanks for the confirmation"
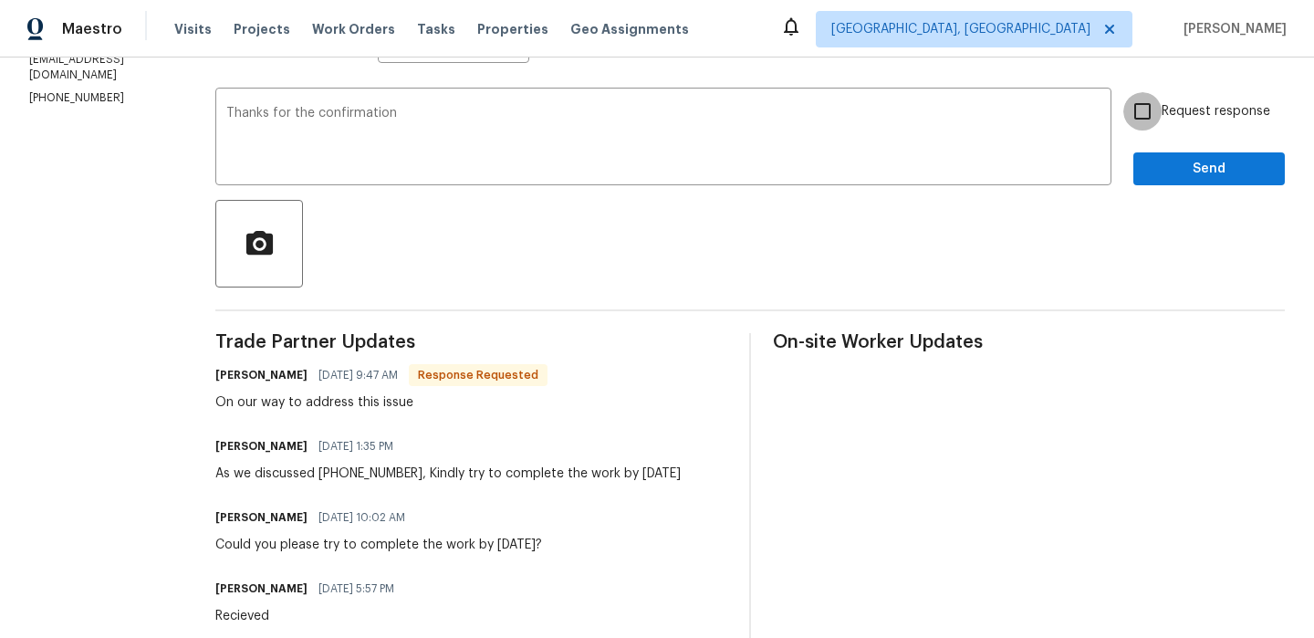
click at [1132, 108] on input "Request response" at bounding box center [1143, 111] width 38 height 38
checkbox input "true"
click at [1156, 155] on button "Send" at bounding box center [1210, 169] width 152 height 34
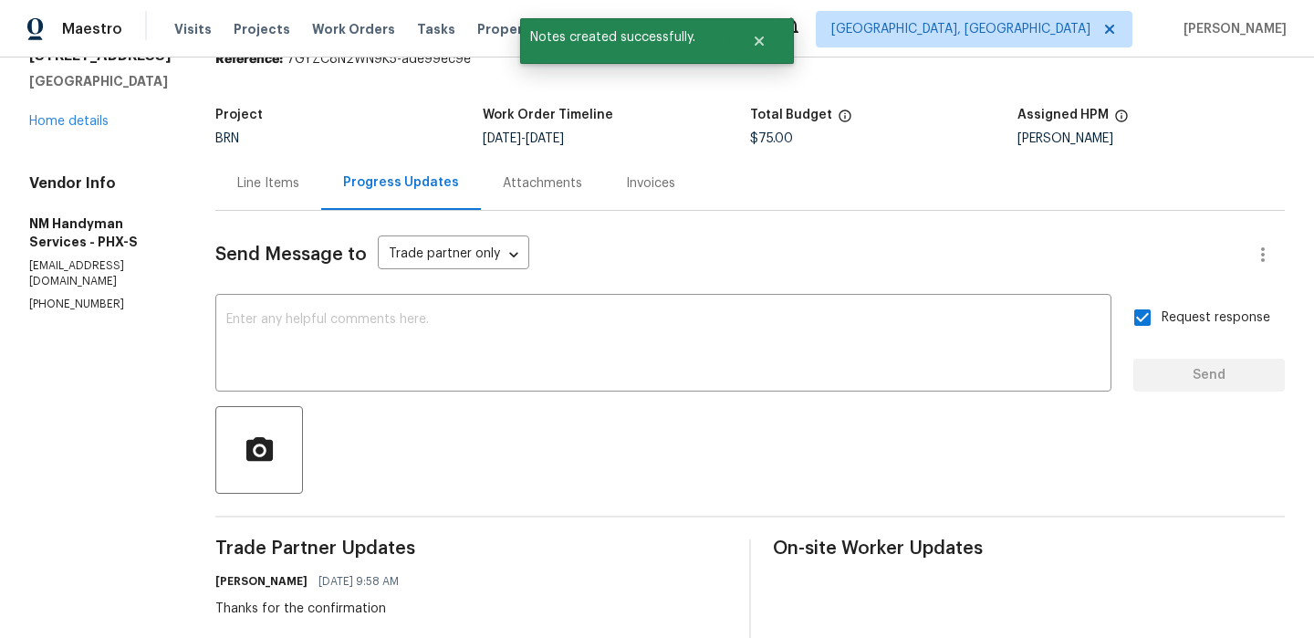
scroll to position [0, 0]
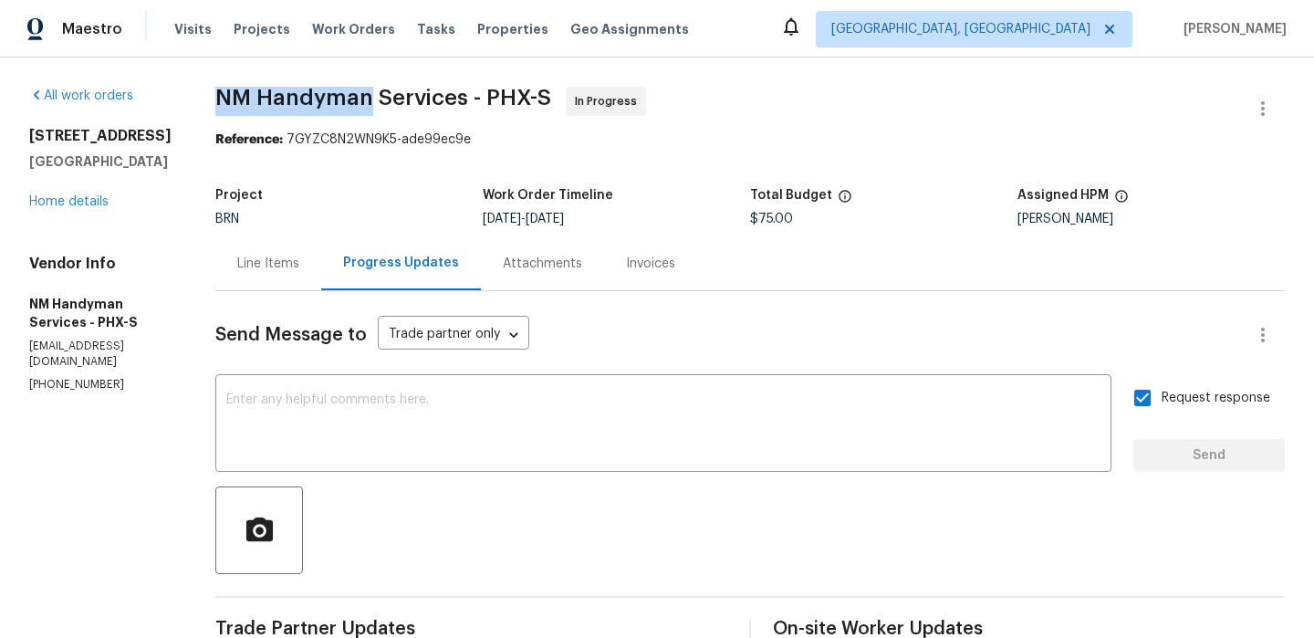
drag, startPoint x: 199, startPoint y: 99, endPoint x: 365, endPoint y: 99, distance: 166.1
click at [365, 99] on div "All work orders 5976 W Alameda Rd Glendale, AZ 85310 Home details Vendor Info N…" at bounding box center [657, 618] width 1314 height 1121
copy span "NM Handyman"
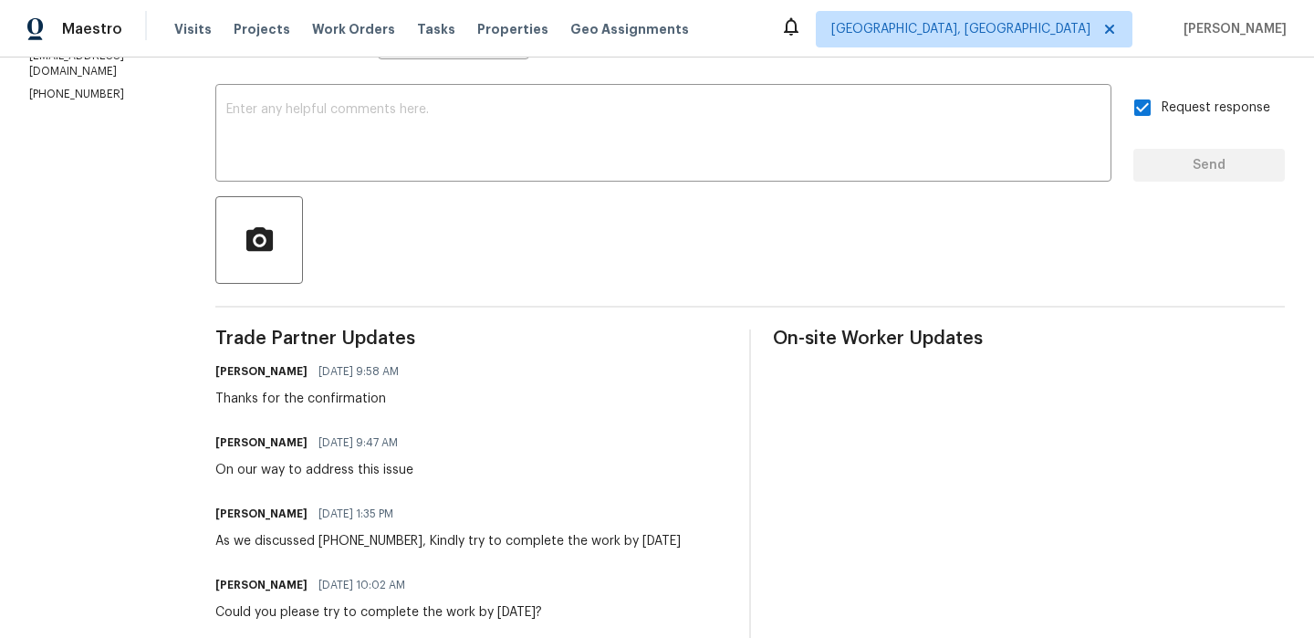
scroll to position [297, 0]
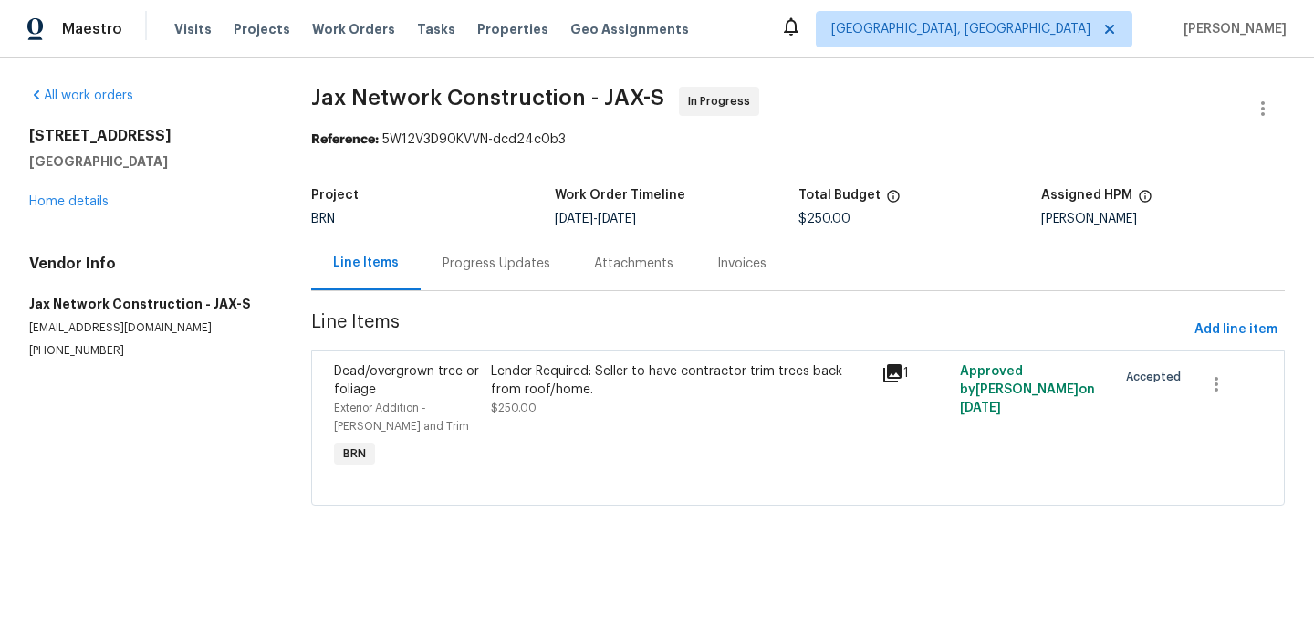
click at [489, 275] on div "Progress Updates" at bounding box center [497, 263] width 152 height 54
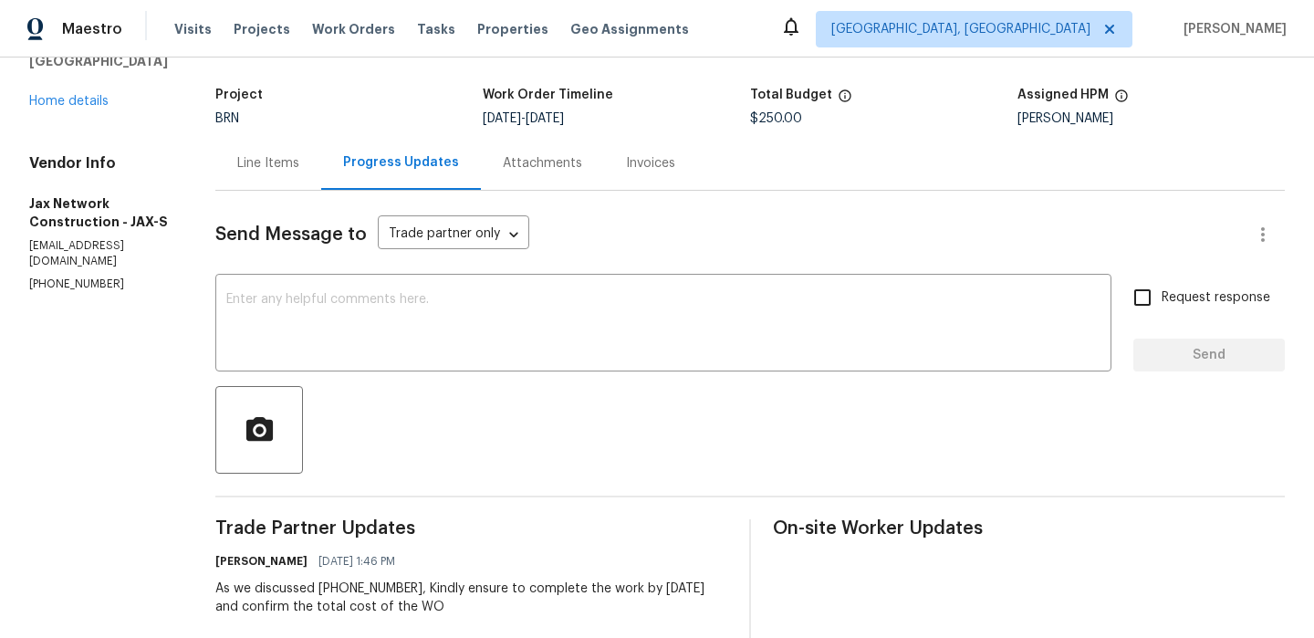
scroll to position [114, 0]
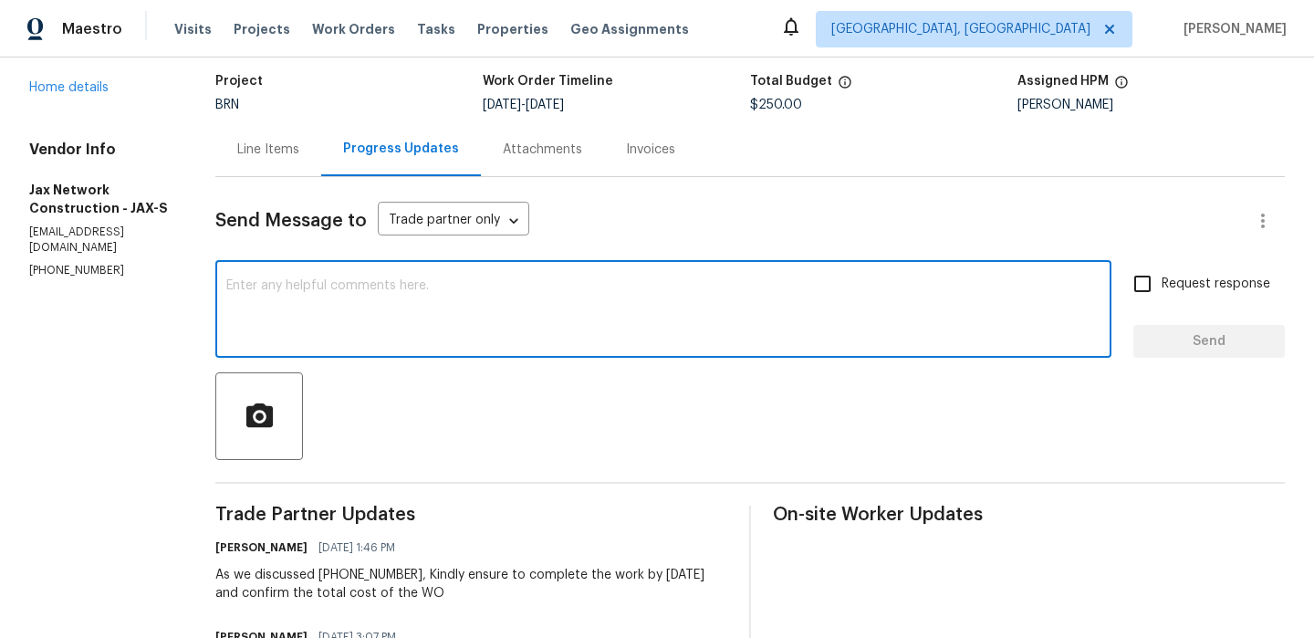
click at [417, 312] on textarea at bounding box center [663, 311] width 874 height 64
click at [37, 278] on p "[PHONE_NUMBER]" at bounding box center [100, 271] width 142 height 16
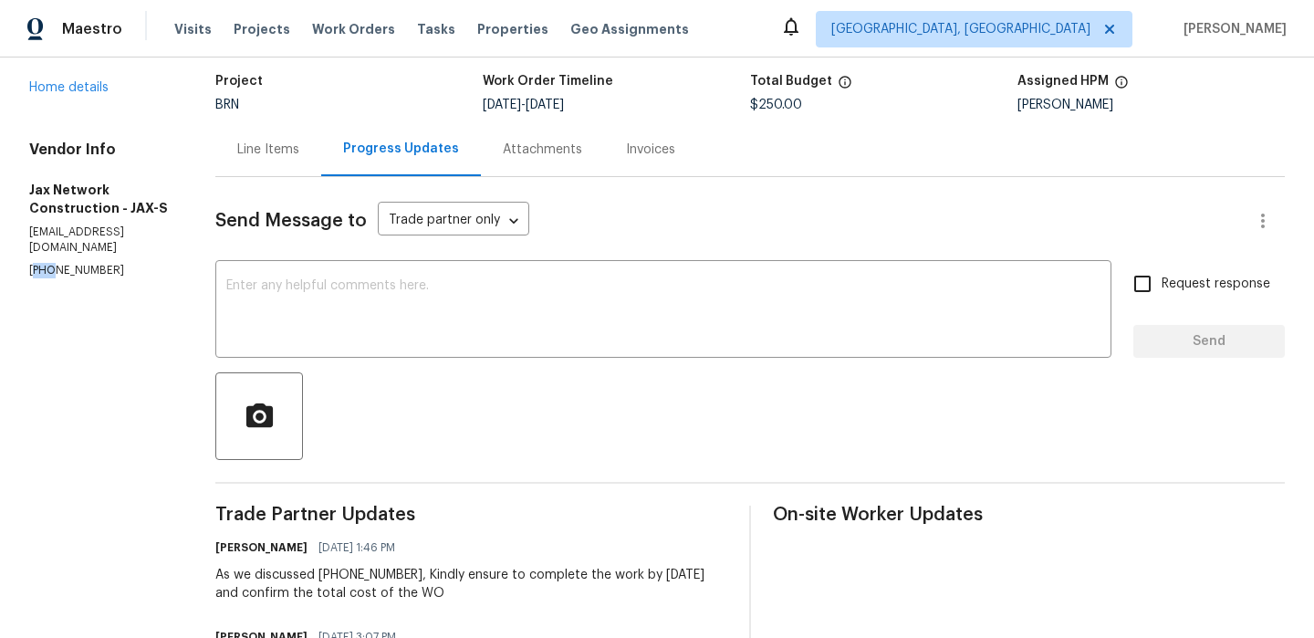
click at [37, 278] on p "[PHONE_NUMBER]" at bounding box center [100, 271] width 142 height 16
copy p "[PHONE_NUMBER]"
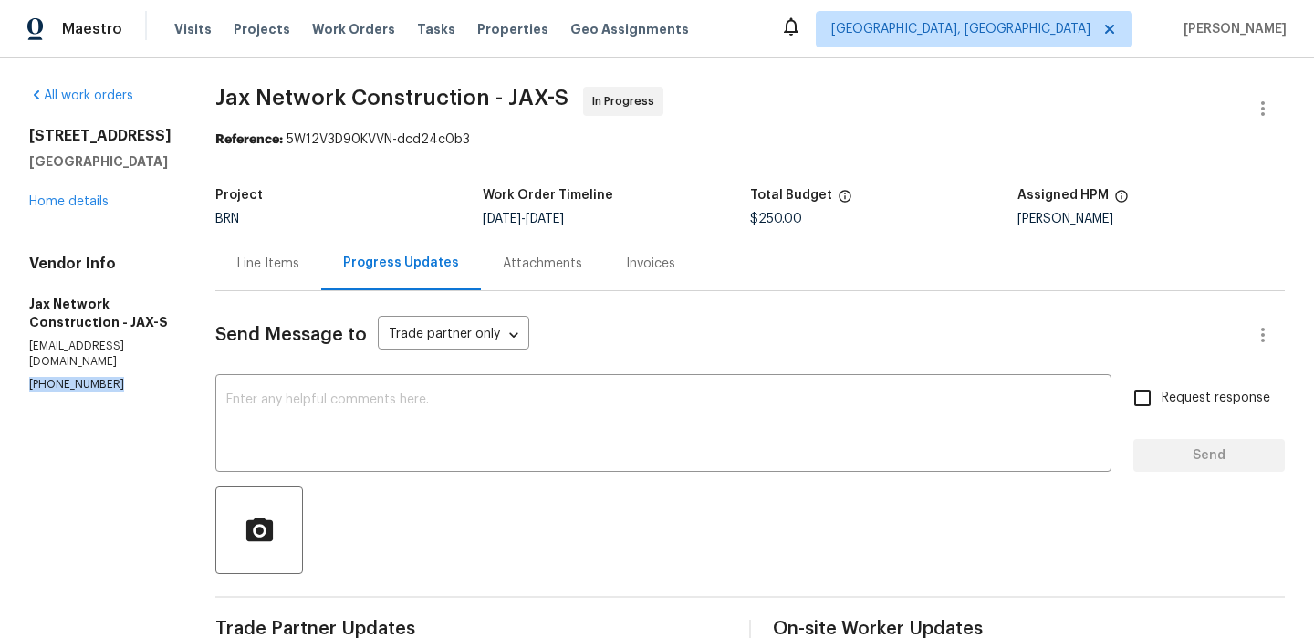
copy p "[PHONE_NUMBER]"
click at [461, 387] on div "x ​" at bounding box center [663, 425] width 896 height 93
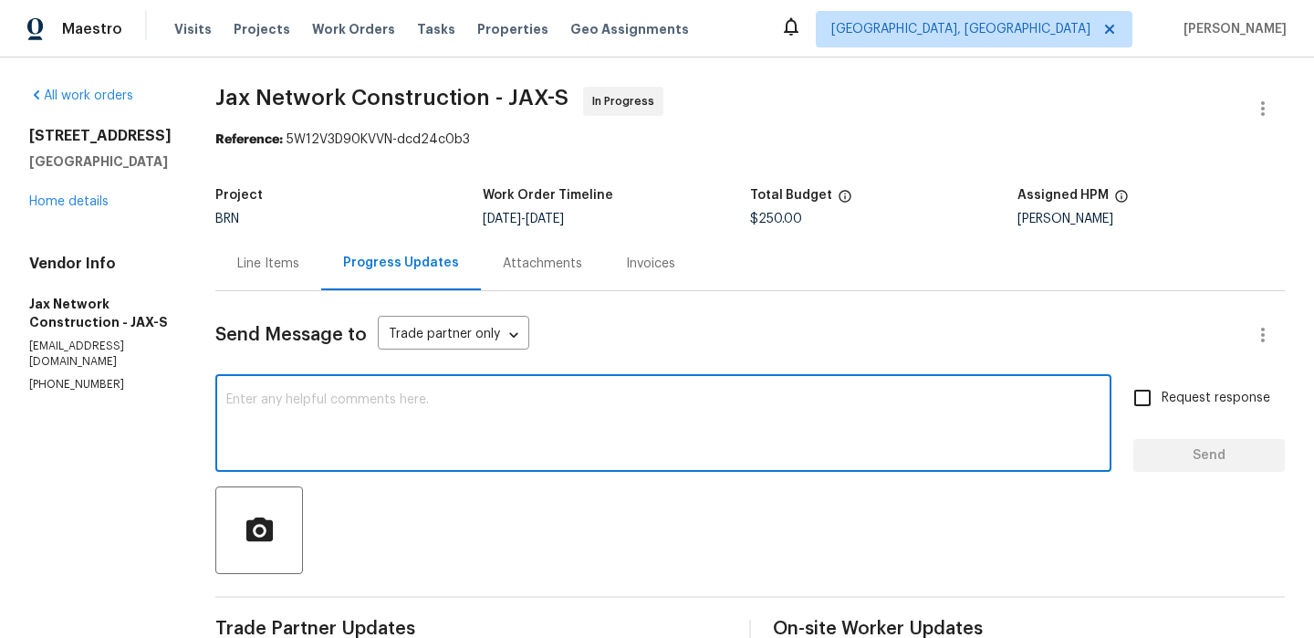
paste textarea "Could you please confirm if this is on schedule for [DATE]?"
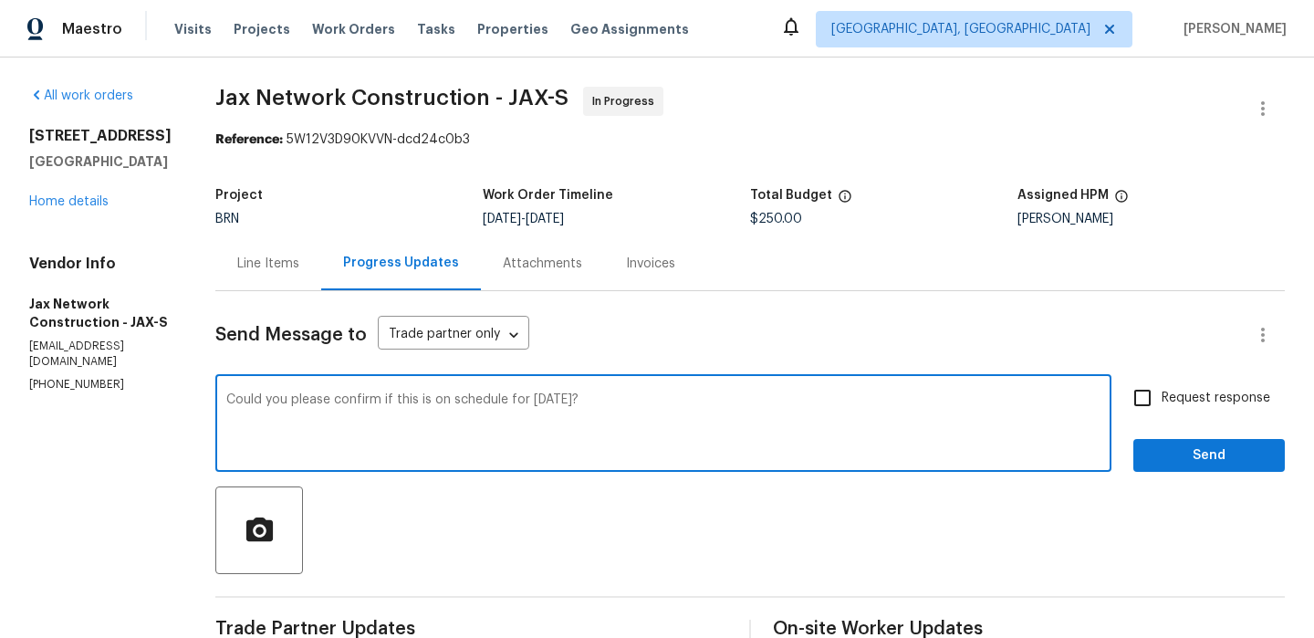
type textarea "Could you please confirm if this is on schedule for [DATE]?"
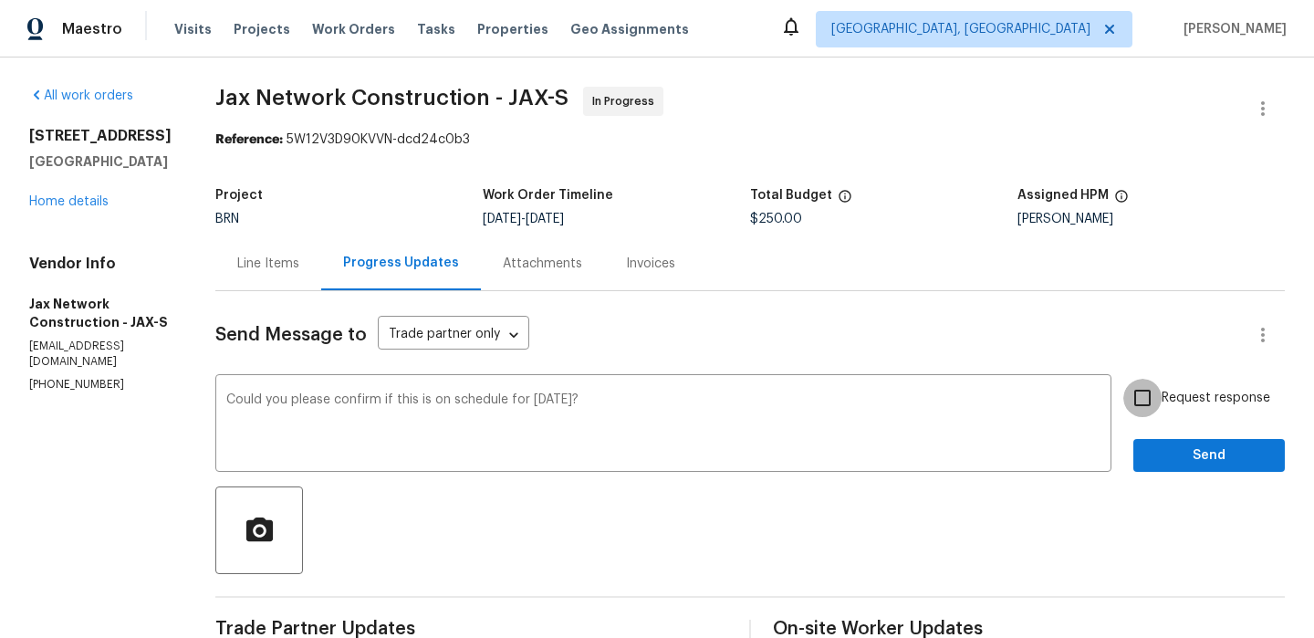
click at [1143, 405] on input "Request response" at bounding box center [1143, 398] width 38 height 38
checkbox input "true"
click at [1150, 468] on button "Send" at bounding box center [1210, 456] width 152 height 34
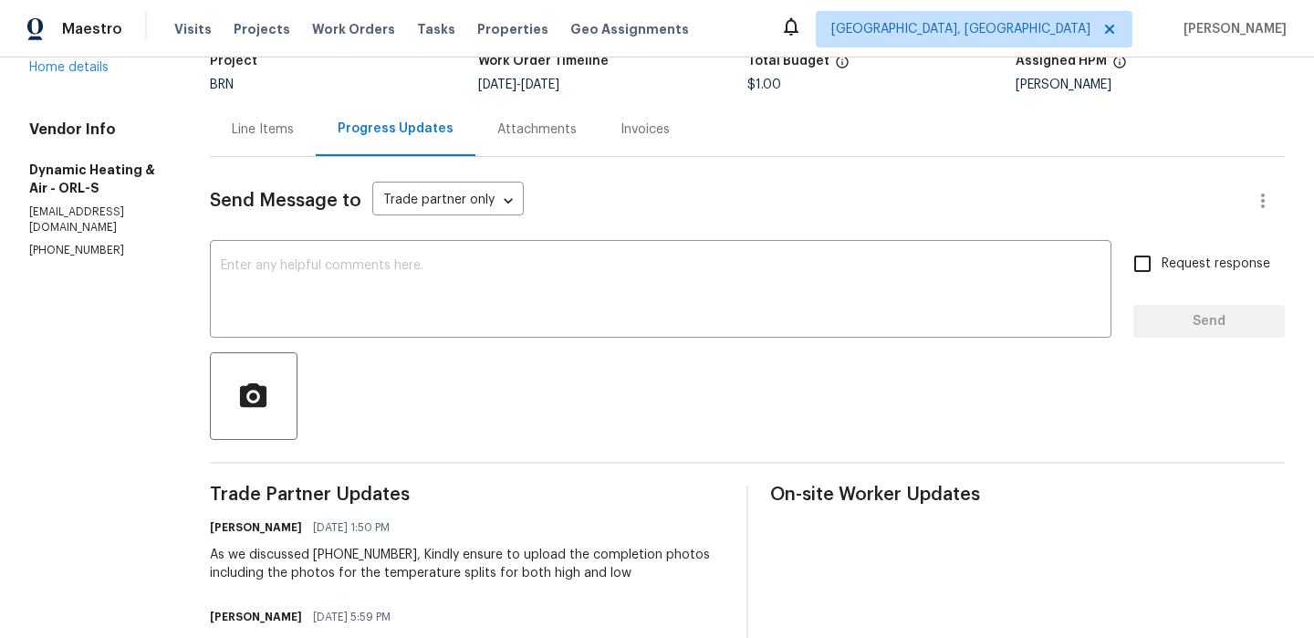
scroll to position [142, 0]
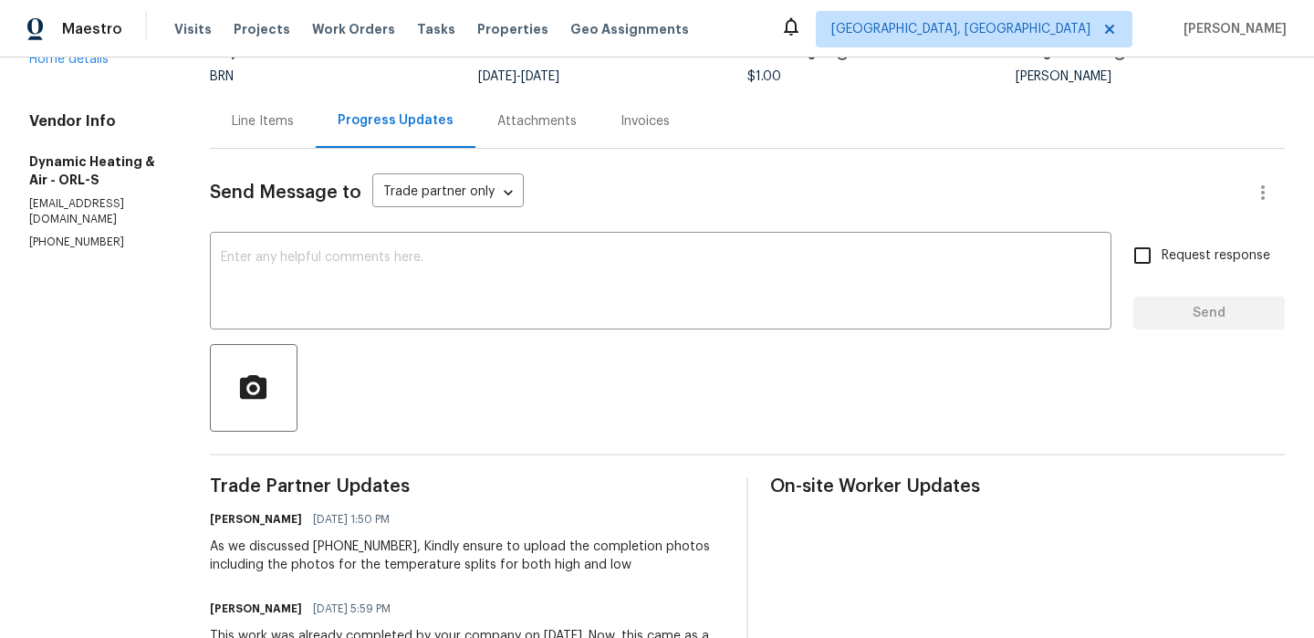
click at [58, 235] on p "[PHONE_NUMBER]" at bounding box center [97, 243] width 137 height 16
copy p "[PHONE_NUMBER]"
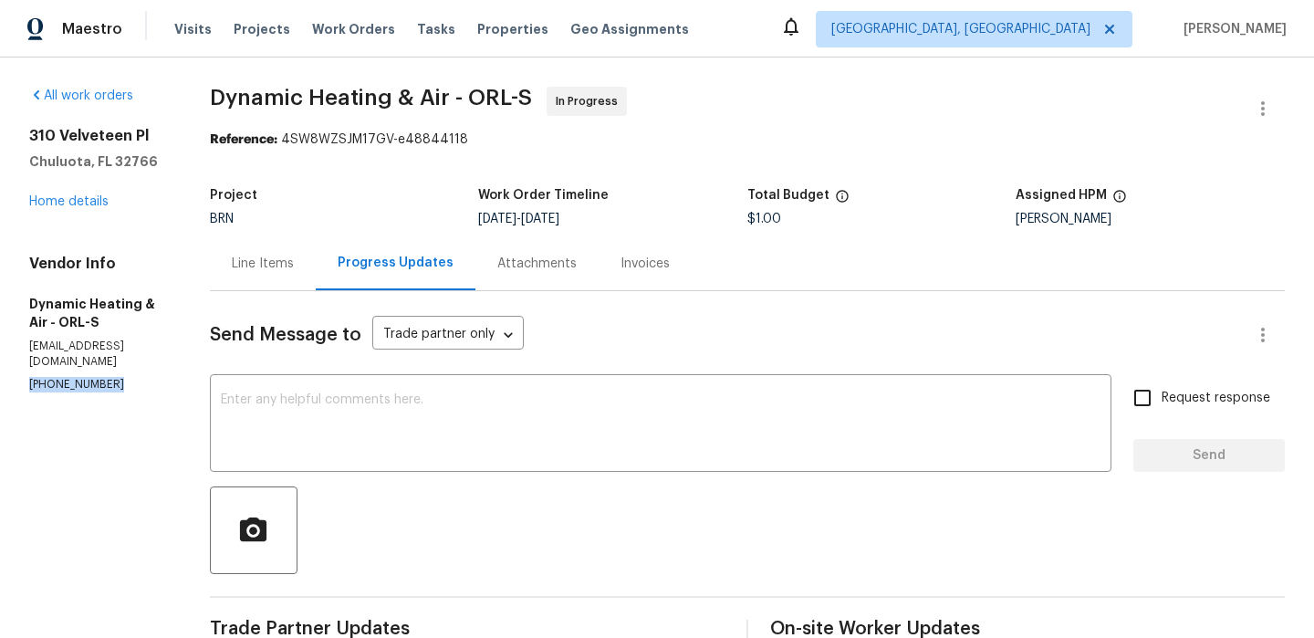
copy p "[PHONE_NUMBER]"
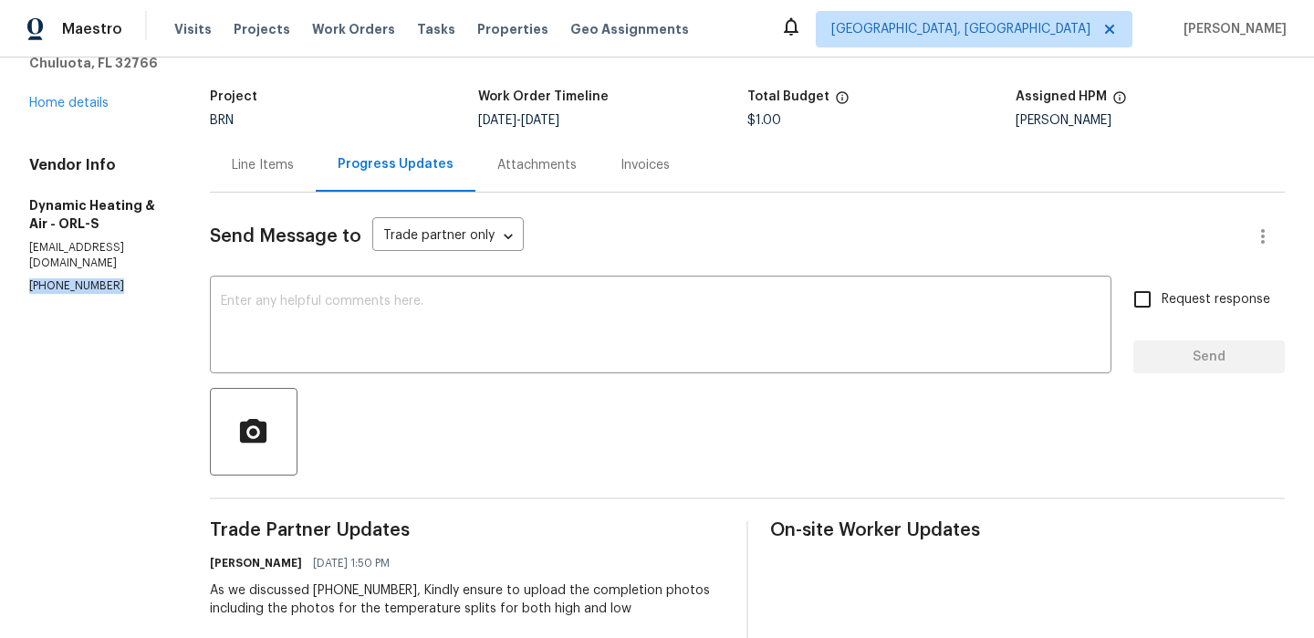
scroll to position [141, 0]
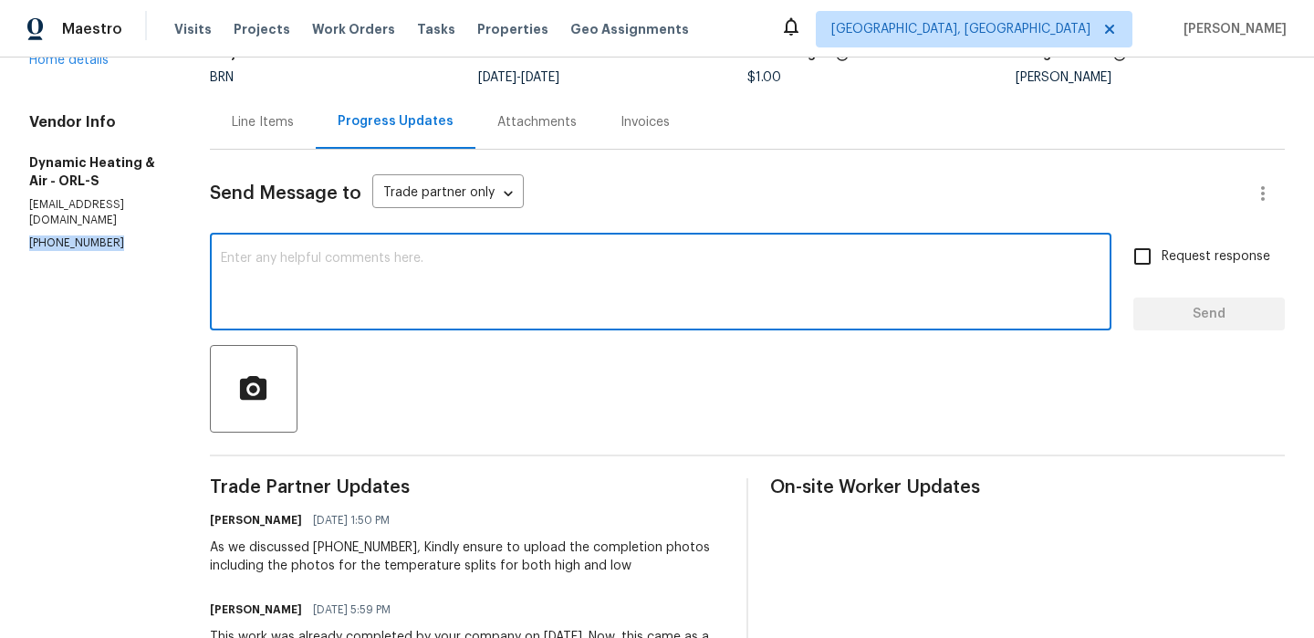
click at [281, 309] on textarea at bounding box center [661, 284] width 880 height 64
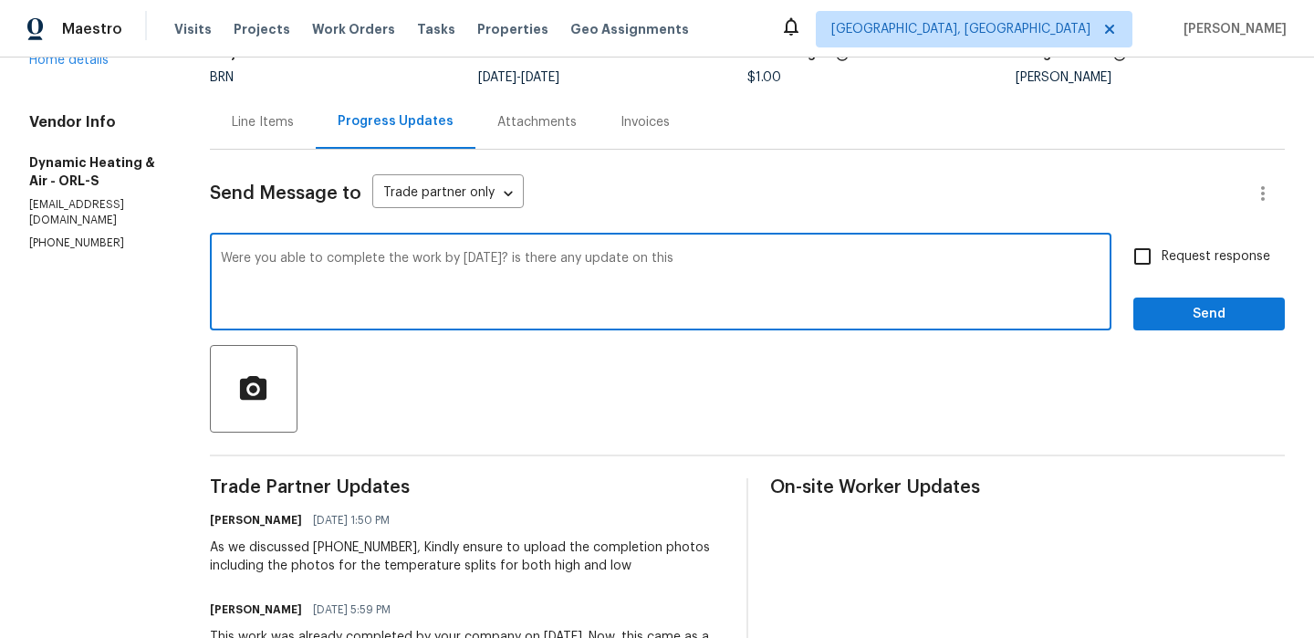
type textarea "Were you able to complete the work by Yesterday? is there any update on this"
click at [272, 255] on textarea "Were you able to complete the work by Yesterday? is there any update on this" at bounding box center [661, 284] width 880 height 64
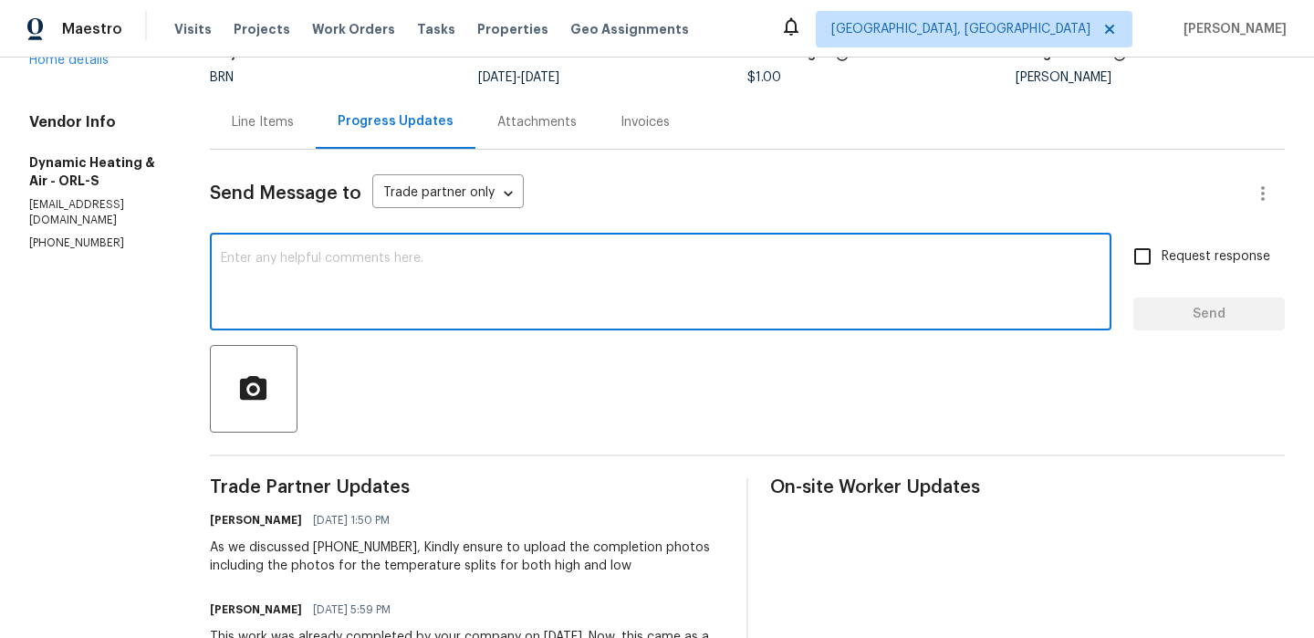
paste textarea ""Were you able to complete the work yesterday? Do you have any updates on this?"
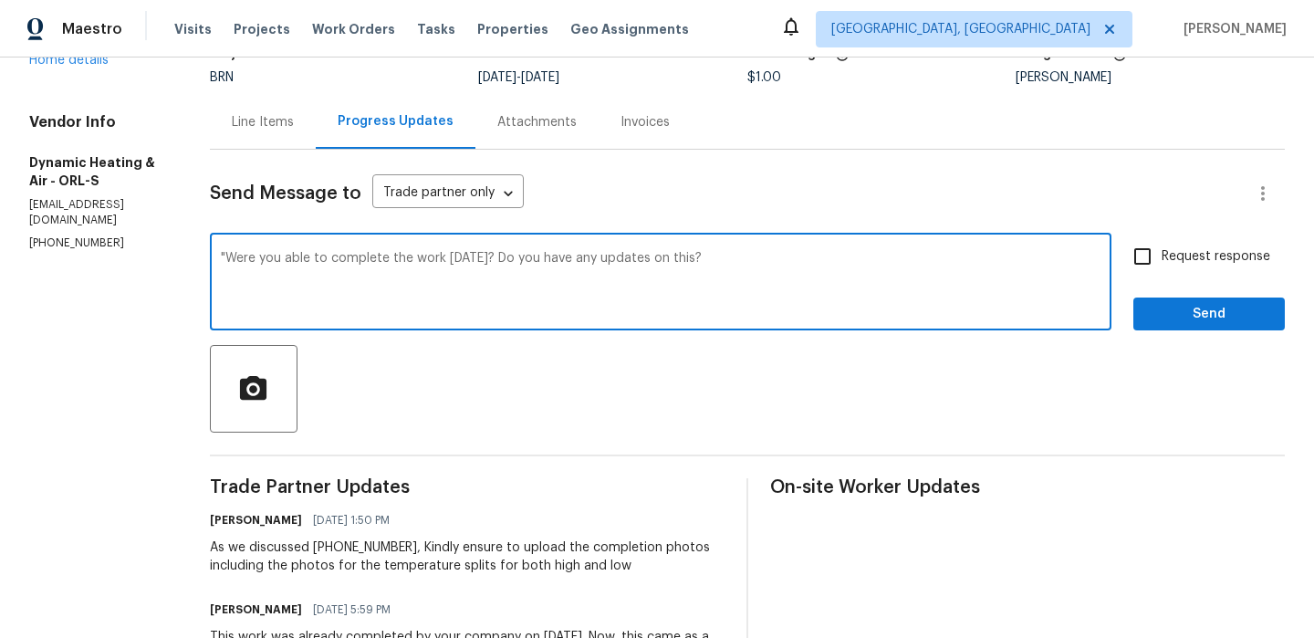
click at [245, 257] on textarea ""Were you able to complete the work yesterday? Do you have any updates on this?" at bounding box center [661, 284] width 880 height 64
type textarea "Were you able to complete the work yesterday? Do you have any updates on this?"
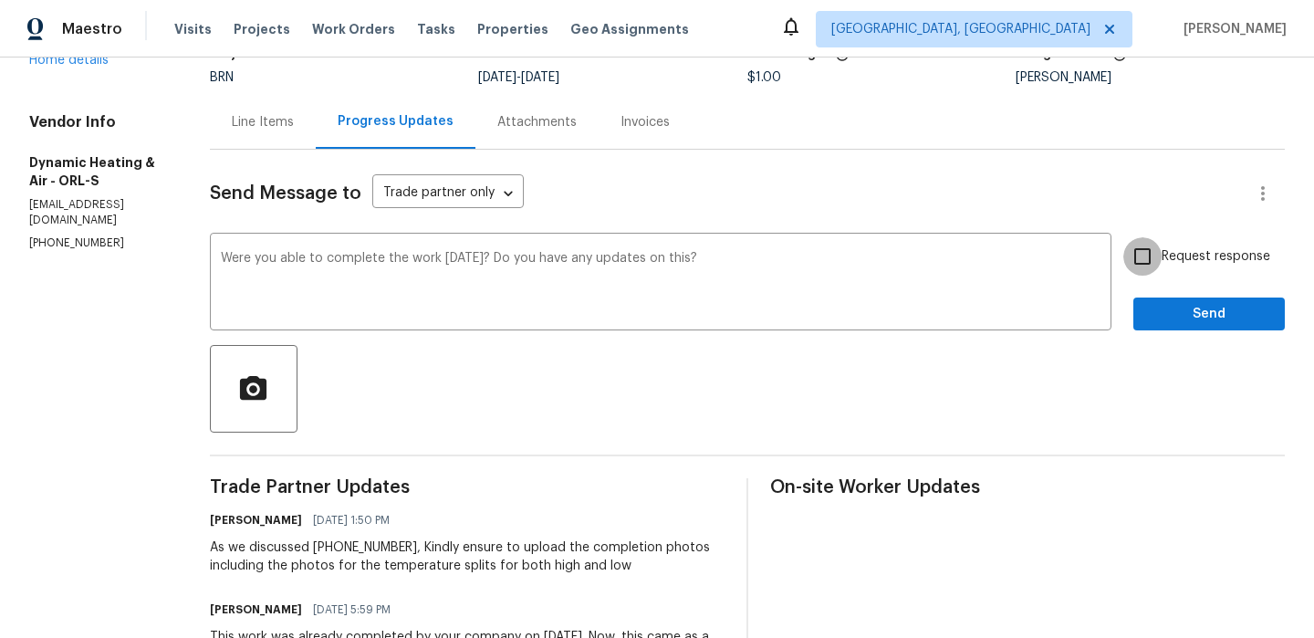
click at [1157, 260] on input "Request response" at bounding box center [1143, 256] width 38 height 38
checkbox input "true"
click at [1153, 295] on div "Request response Send" at bounding box center [1210, 283] width 152 height 93
click at [1154, 306] on span "Send" at bounding box center [1209, 314] width 122 height 23
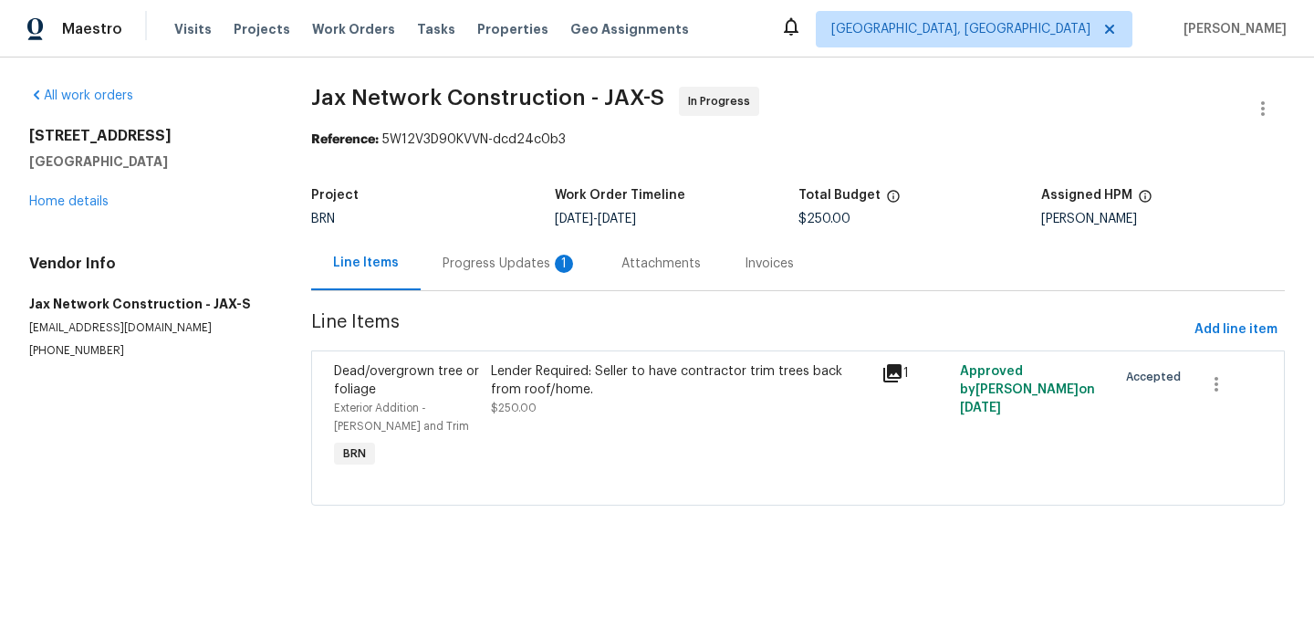
click at [475, 239] on div "Progress Updates 1" at bounding box center [510, 263] width 179 height 54
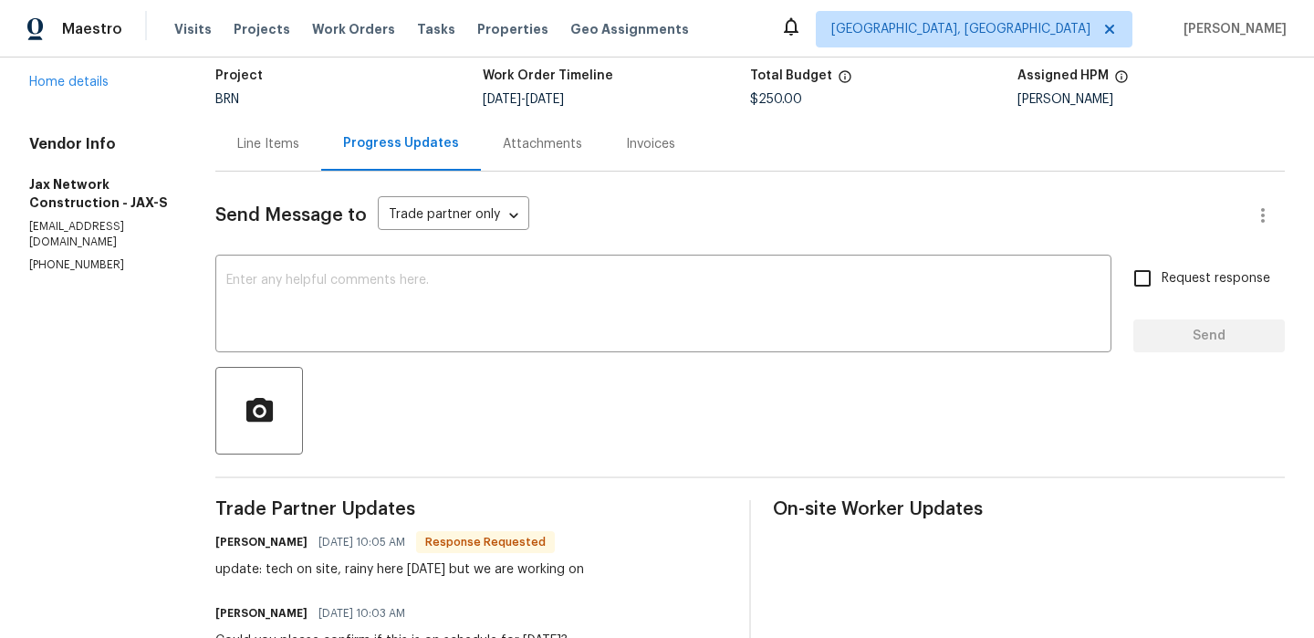
scroll to position [138, 0]
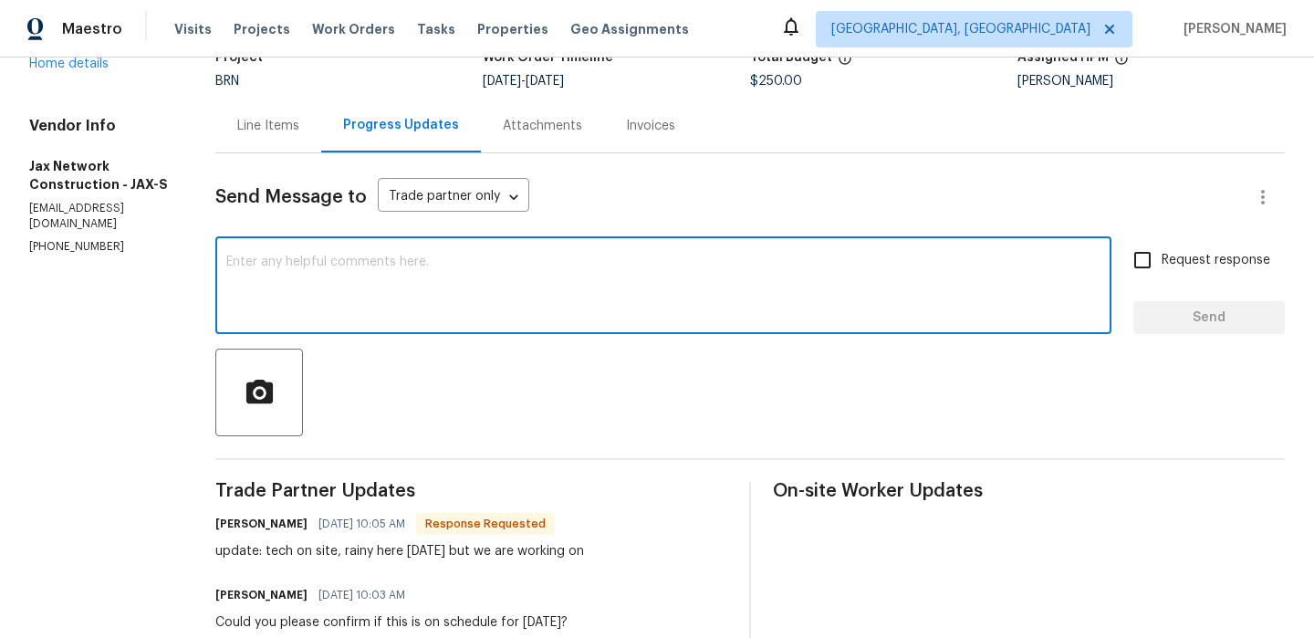
click at [357, 277] on textarea at bounding box center [663, 288] width 874 height 64
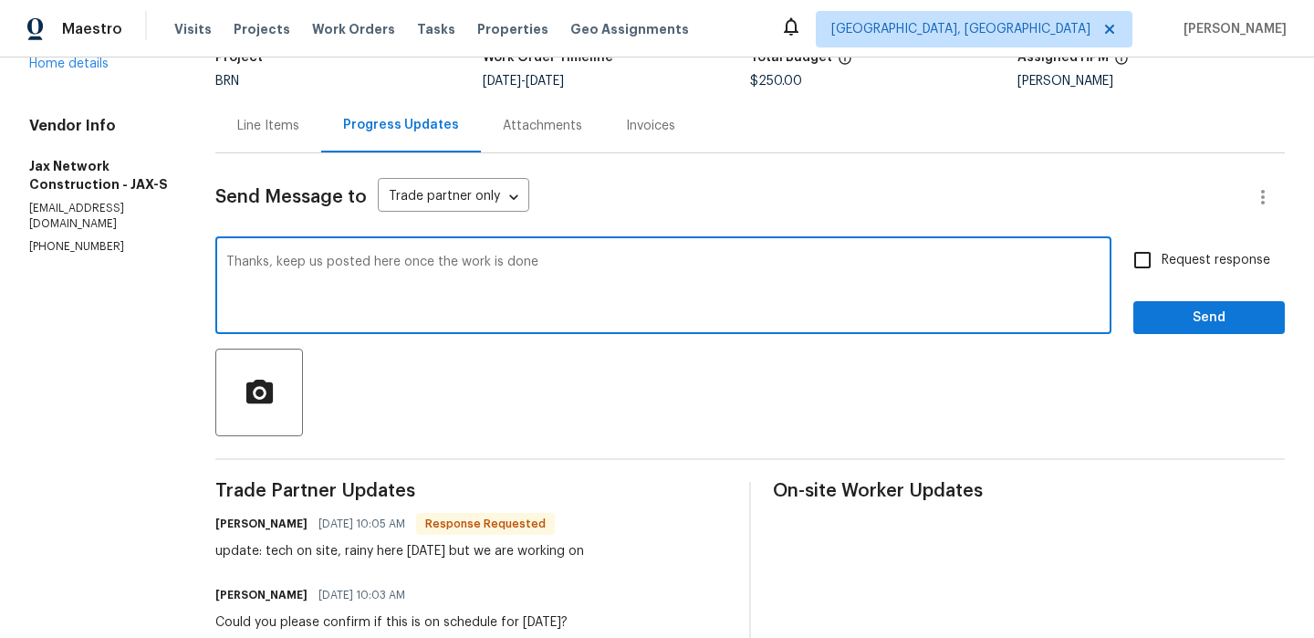
type textarea "Thanks, keep us posted here once the work is done"
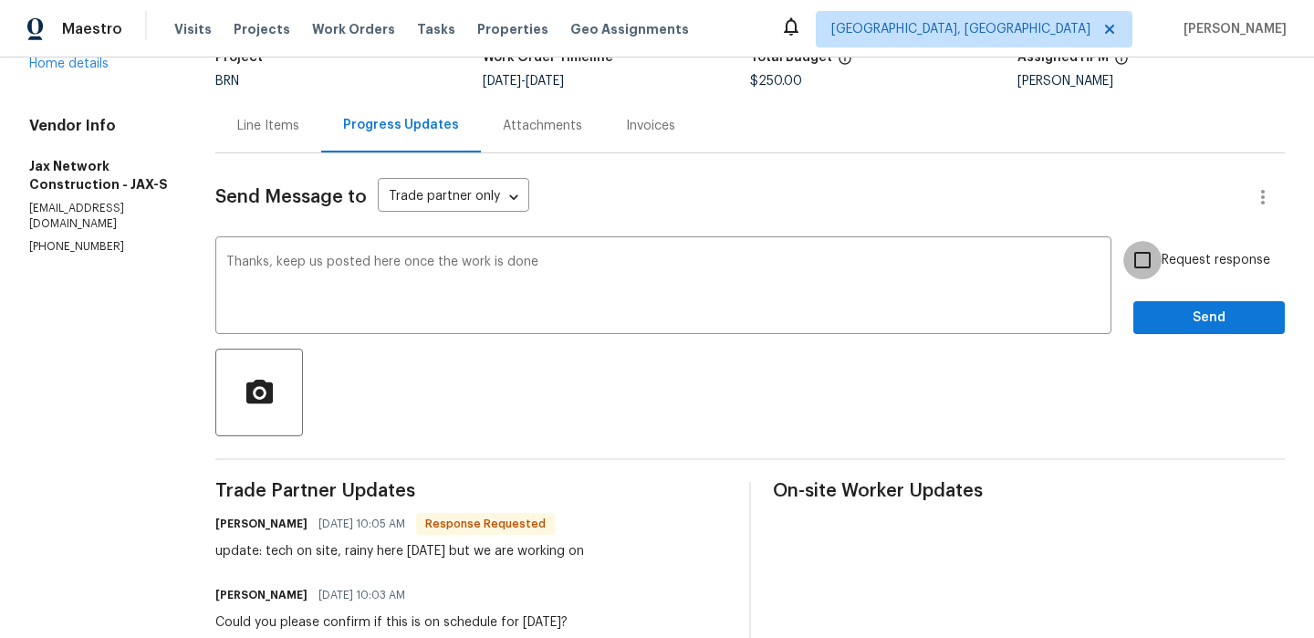
click at [1145, 266] on input "Request response" at bounding box center [1143, 260] width 38 height 38
checkbox input "true"
click at [1157, 319] on span "Send" at bounding box center [1209, 318] width 122 height 23
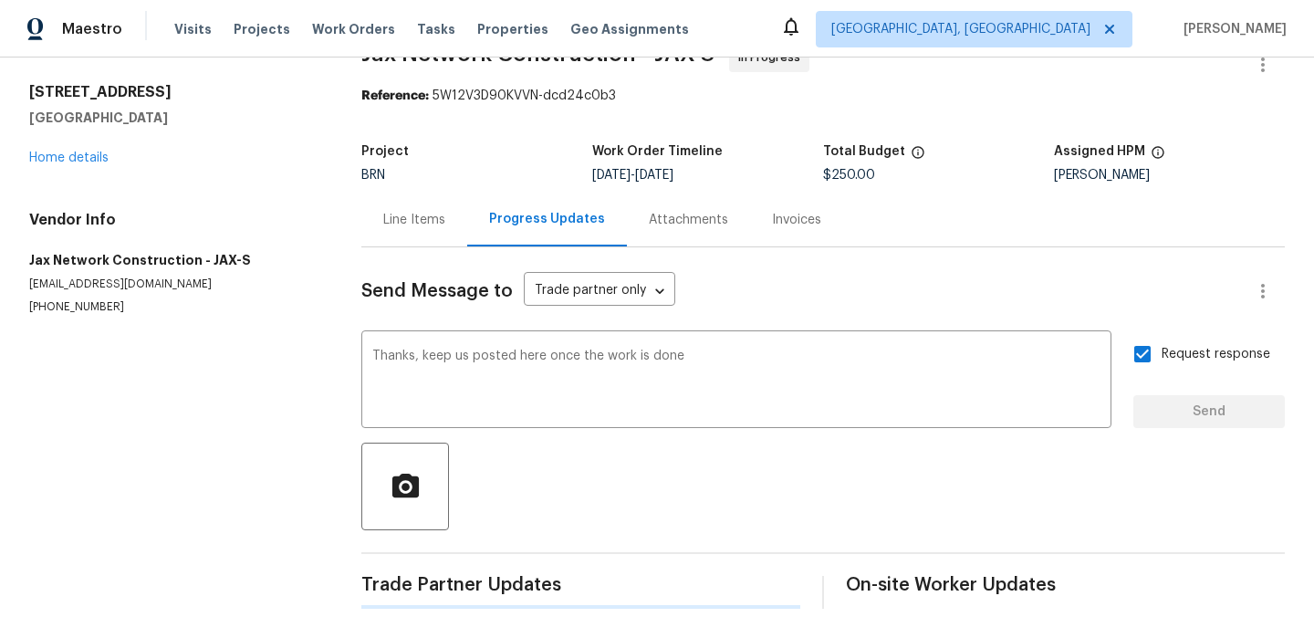
scroll to position [0, 0]
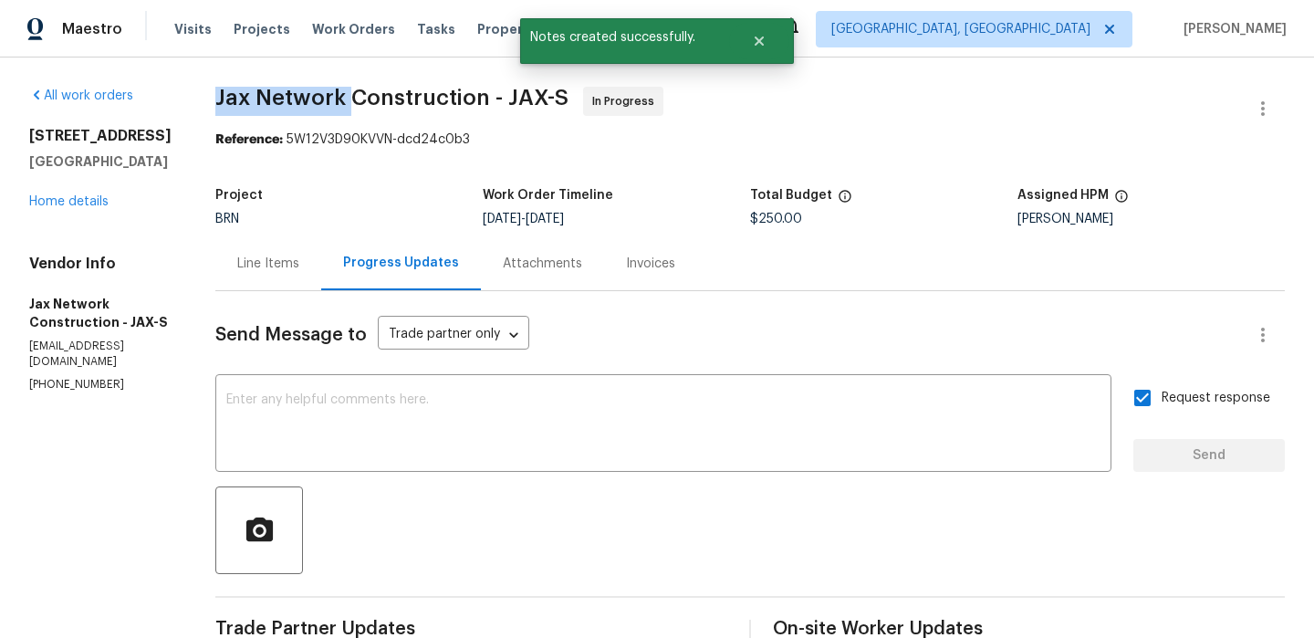
drag, startPoint x: 226, startPoint y: 105, endPoint x: 369, endPoint y: 105, distance: 142.4
click at [369, 105] on div "All work orders [STREET_ADDRESS] Home details Vendor Info Jax Network Construct…" at bounding box center [657, 592] width 1314 height 1068
copy span "Jax Network"
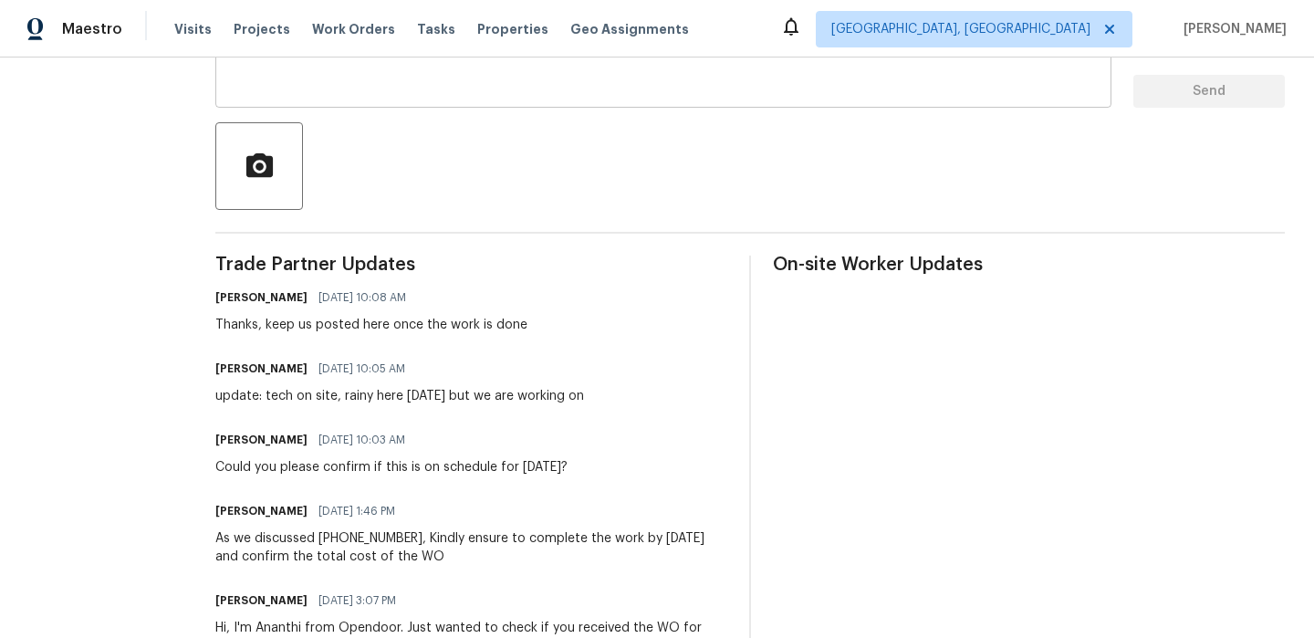
scroll to position [369, 0]
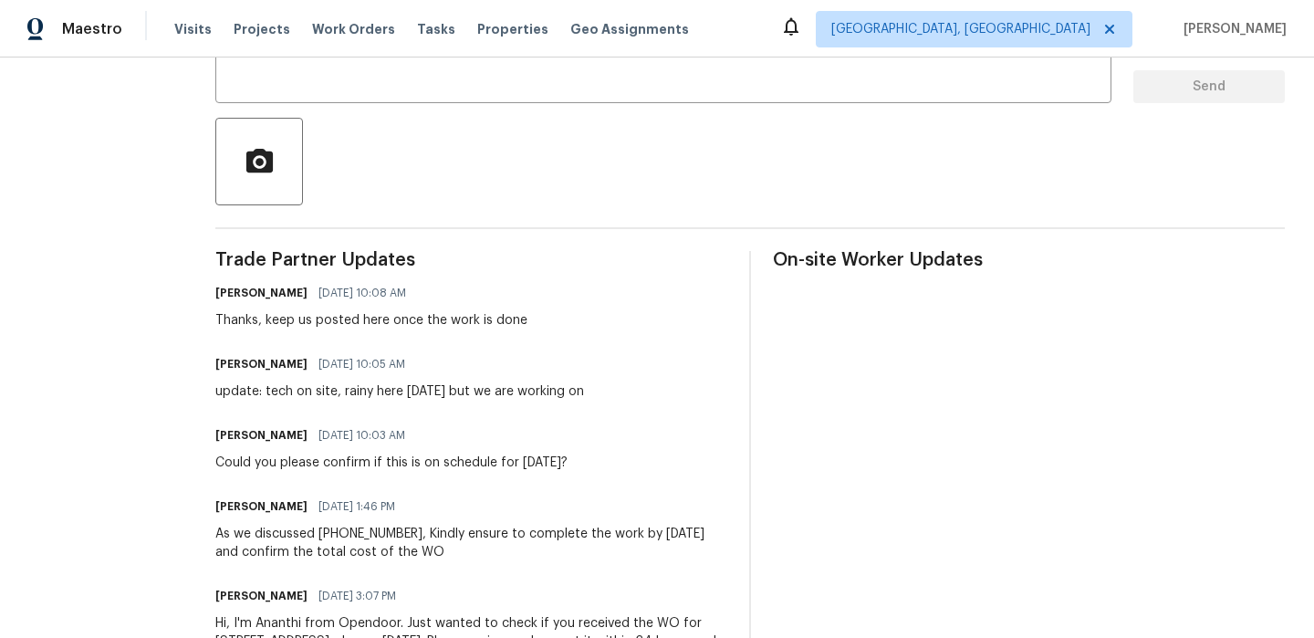
drag, startPoint x: 281, startPoint y: 395, endPoint x: 665, endPoint y: 395, distance: 383.4
click at [665, 395] on div "Eneas Olivares 09/09/2025 10:05 AM update: tech on site, rainy here today but w…" at bounding box center [471, 375] width 512 height 49
drag, startPoint x: 279, startPoint y: 392, endPoint x: 653, endPoint y: 391, distance: 373.3
click at [653, 392] on div "Eneas Olivares 09/09/2025 10:05 AM update: tech on site, rainy here today but w…" at bounding box center [471, 375] width 512 height 49
copy div "tech on site, rainy here today but we are working on"
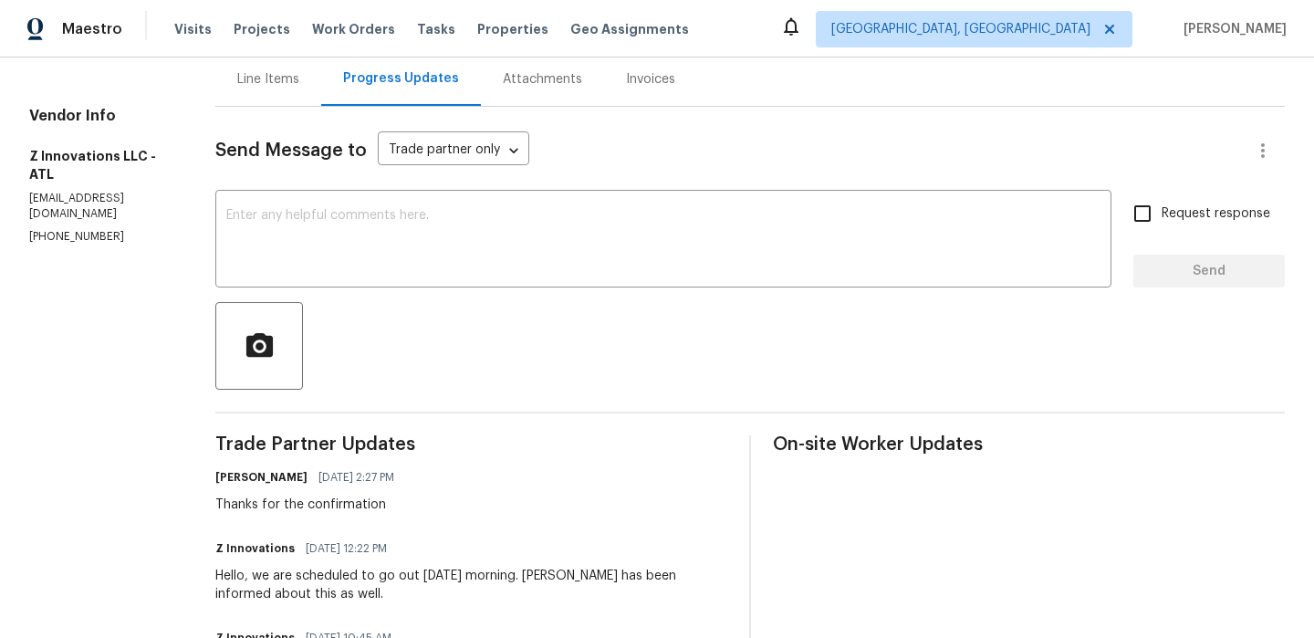
scroll to position [189, 0]
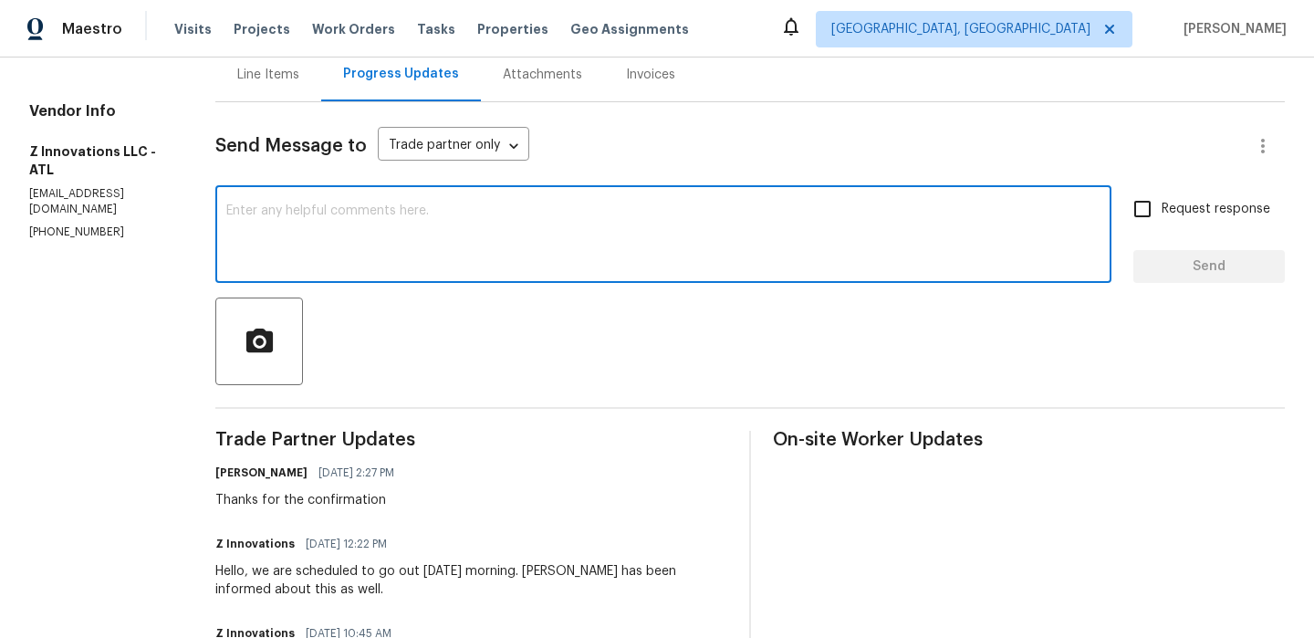
click at [342, 258] on textarea at bounding box center [663, 236] width 874 height 64
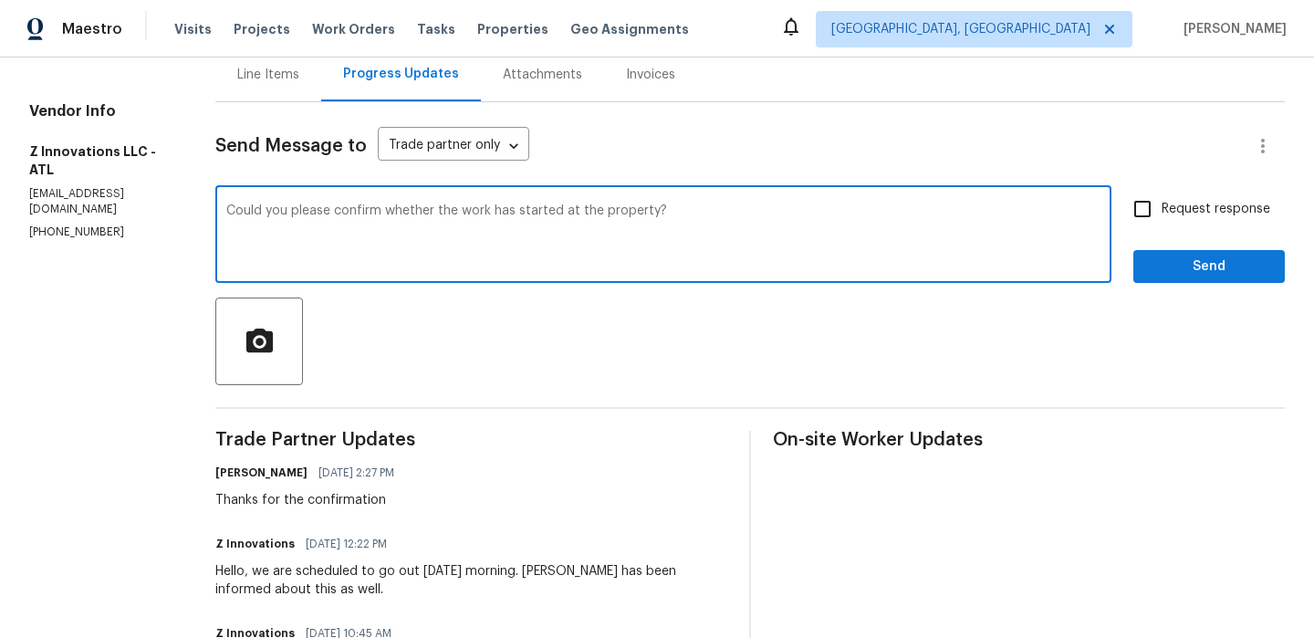
type textarea "Could you please confirm whether the work has started at the property?"
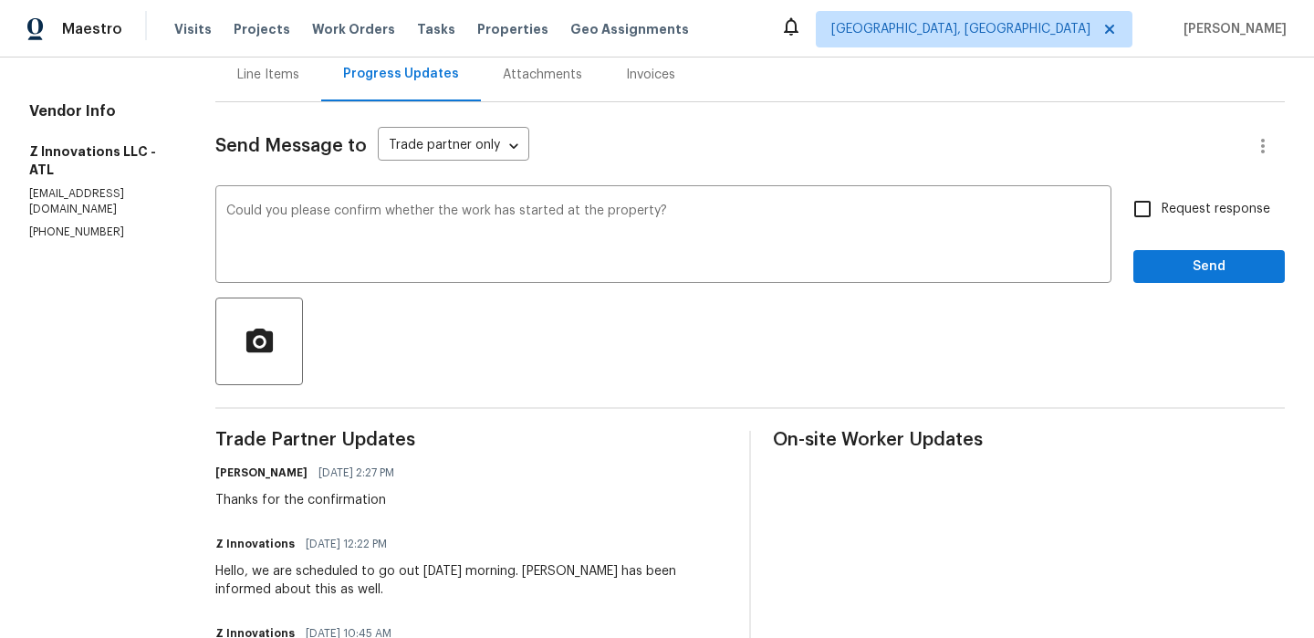
click at [1168, 225] on label "Request response" at bounding box center [1197, 209] width 147 height 38
click at [1162, 225] on input "Request response" at bounding box center [1143, 209] width 38 height 38
checkbox input "true"
click at [1178, 279] on button "Send" at bounding box center [1210, 267] width 152 height 34
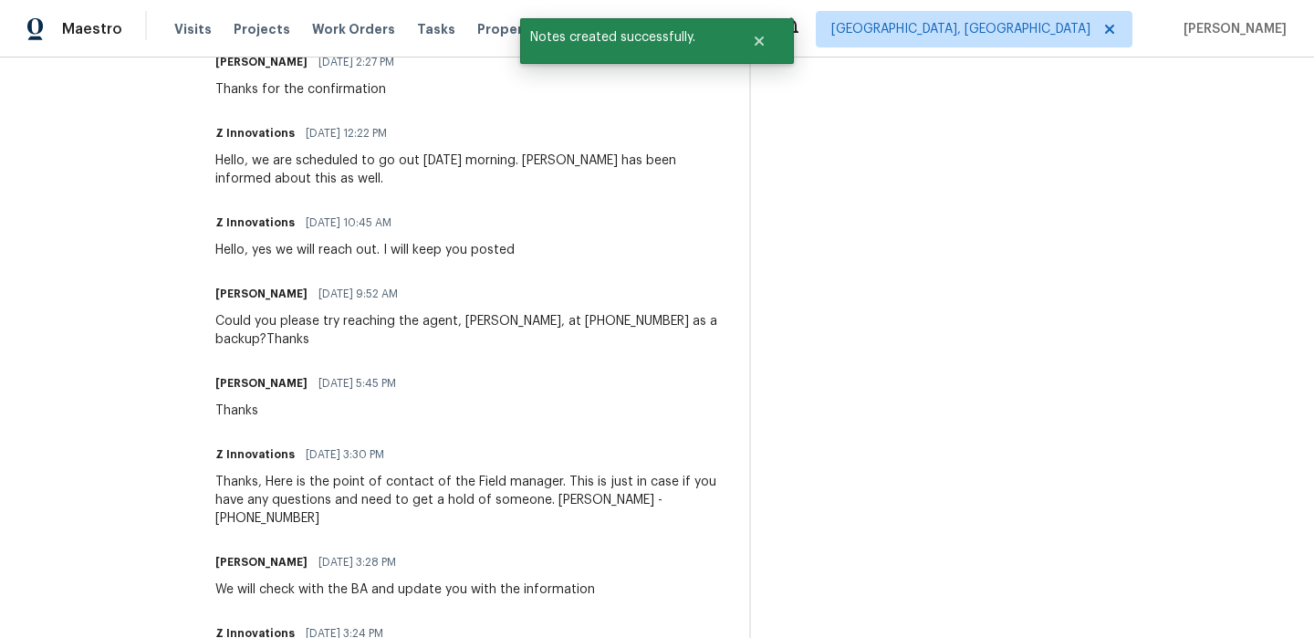
scroll to position [781, 0]
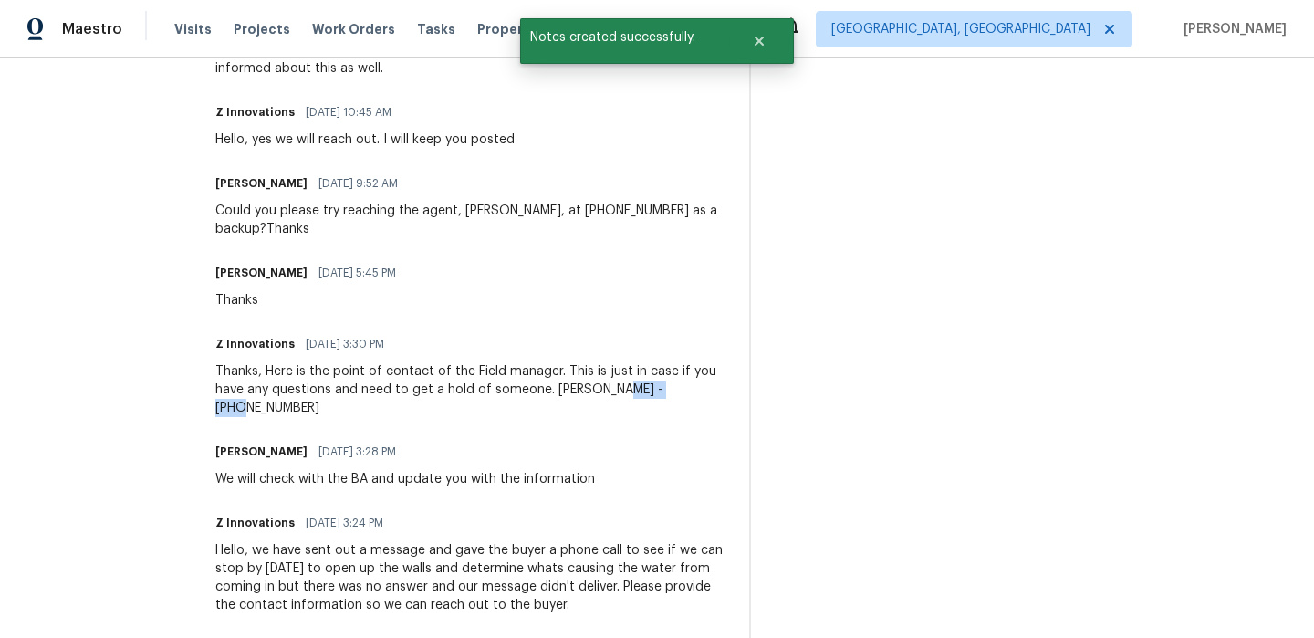
drag, startPoint x: 592, startPoint y: 391, endPoint x: 680, endPoint y: 390, distance: 88.5
click at [680, 390] on div "Thanks, Here is the point of contact of the Field manager. This is just in case…" at bounding box center [471, 389] width 512 height 55
drag, startPoint x: 678, startPoint y: 390, endPoint x: 588, endPoint y: 389, distance: 90.4
click at [588, 389] on div "Thanks, Here is the point of contact of the Field manager. This is just in case…" at bounding box center [471, 389] width 512 height 55
copy div "909-477-7448"
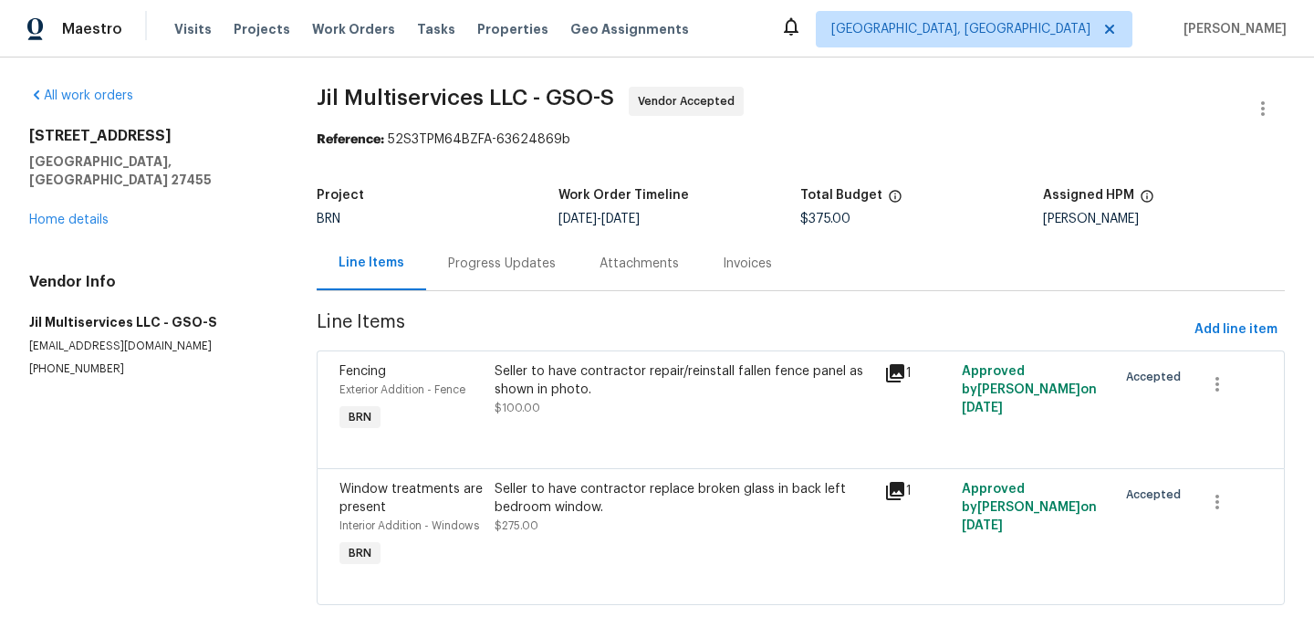
click at [474, 265] on div "Progress Updates" at bounding box center [502, 264] width 108 height 18
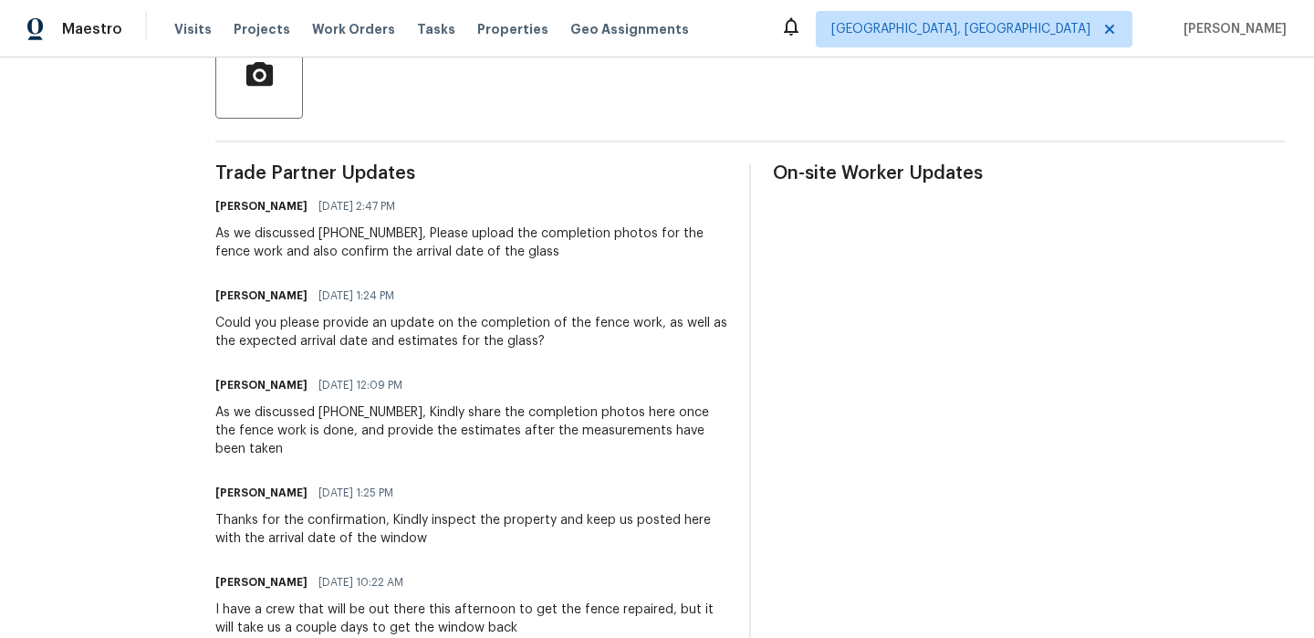
scroll to position [120, 0]
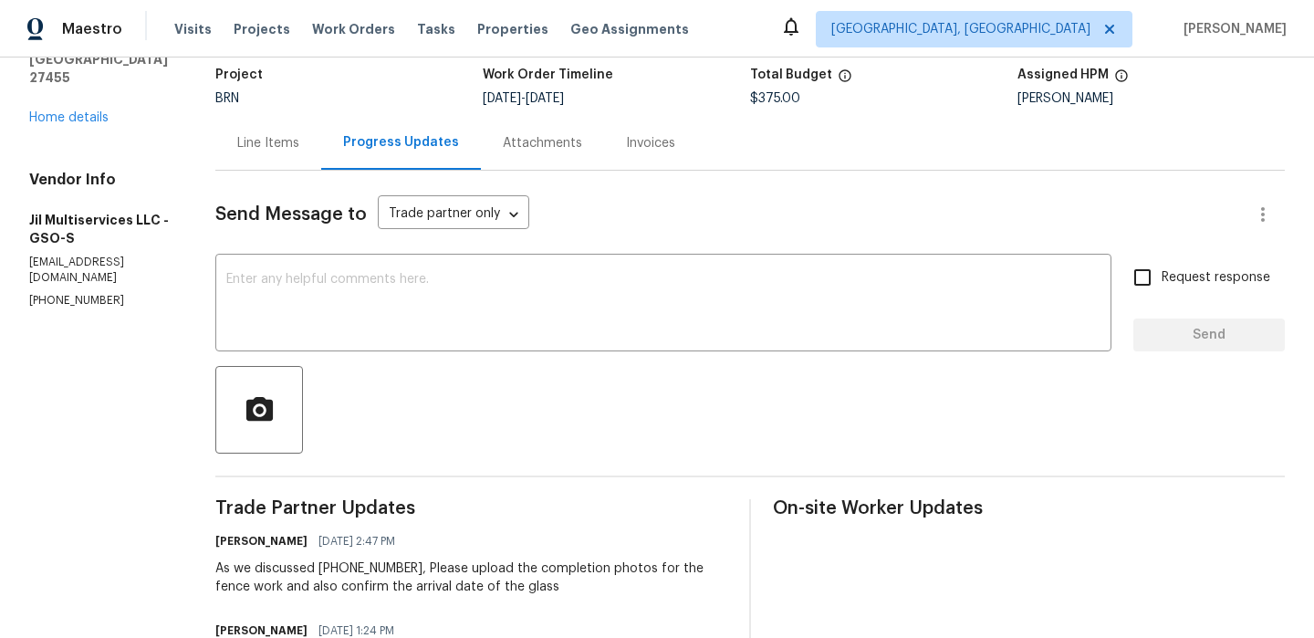
click at [31, 268] on section "All work orders 7 Crestbrook Ct Greensboro, NC 27455 Home details Vendor Info J…" at bounding box center [100, 597] width 142 height 1262
copy p "(980) 710-8922"
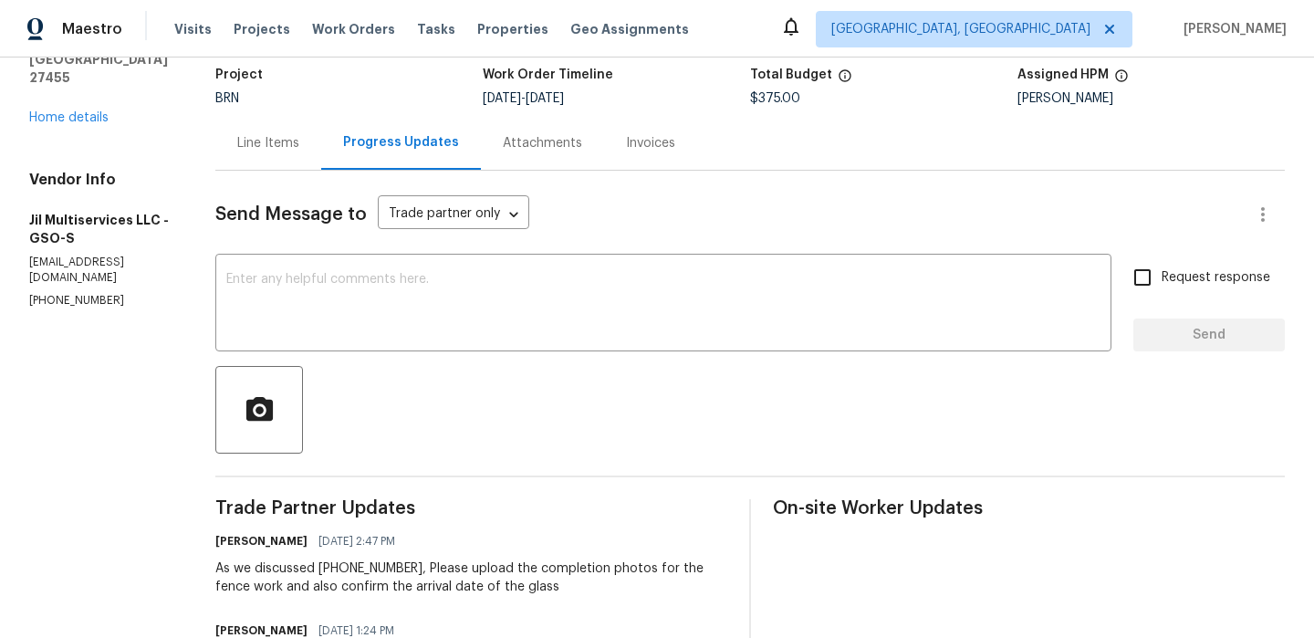
click at [111, 236] on div "Vendor Info Jil Multiservices LLC - GSO-S jilmultiservicesllc@gmail.com (980) 7…" at bounding box center [100, 240] width 142 height 138
click at [111, 255] on p "jilmultiservicesllc@gmail.com" at bounding box center [100, 270] width 142 height 31
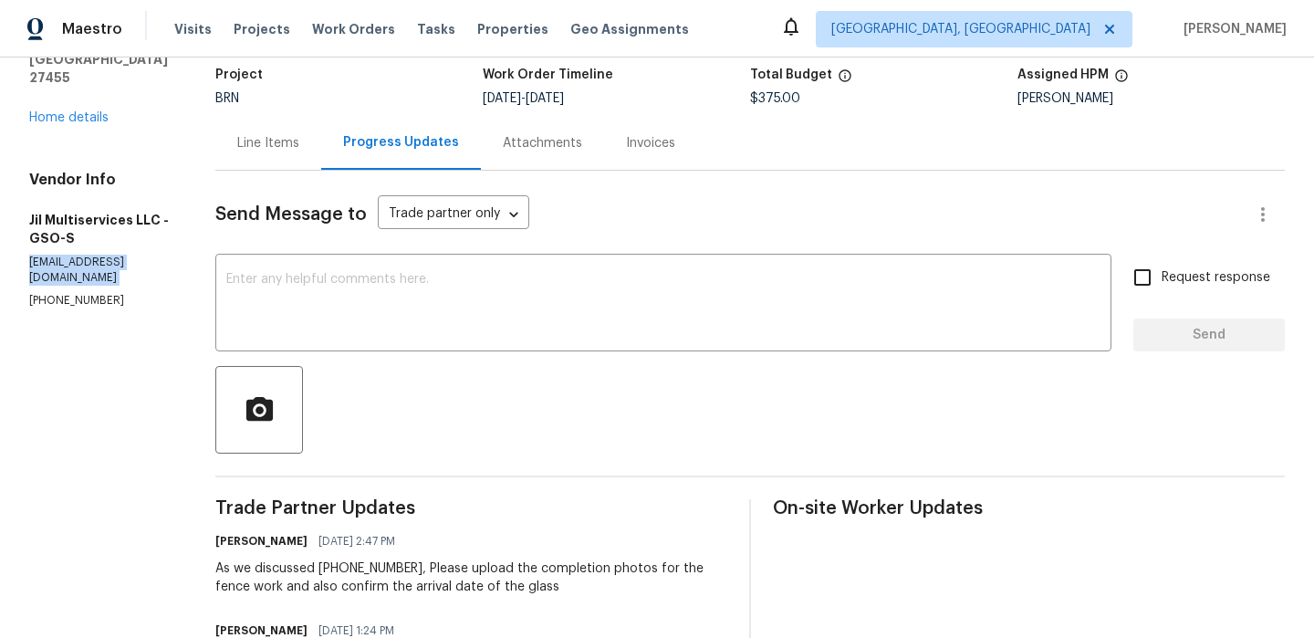
click at [111, 255] on p "jilmultiservicesllc@gmail.com" at bounding box center [100, 270] width 142 height 31
copy p "jilmultiservicesllc@gmail.com"
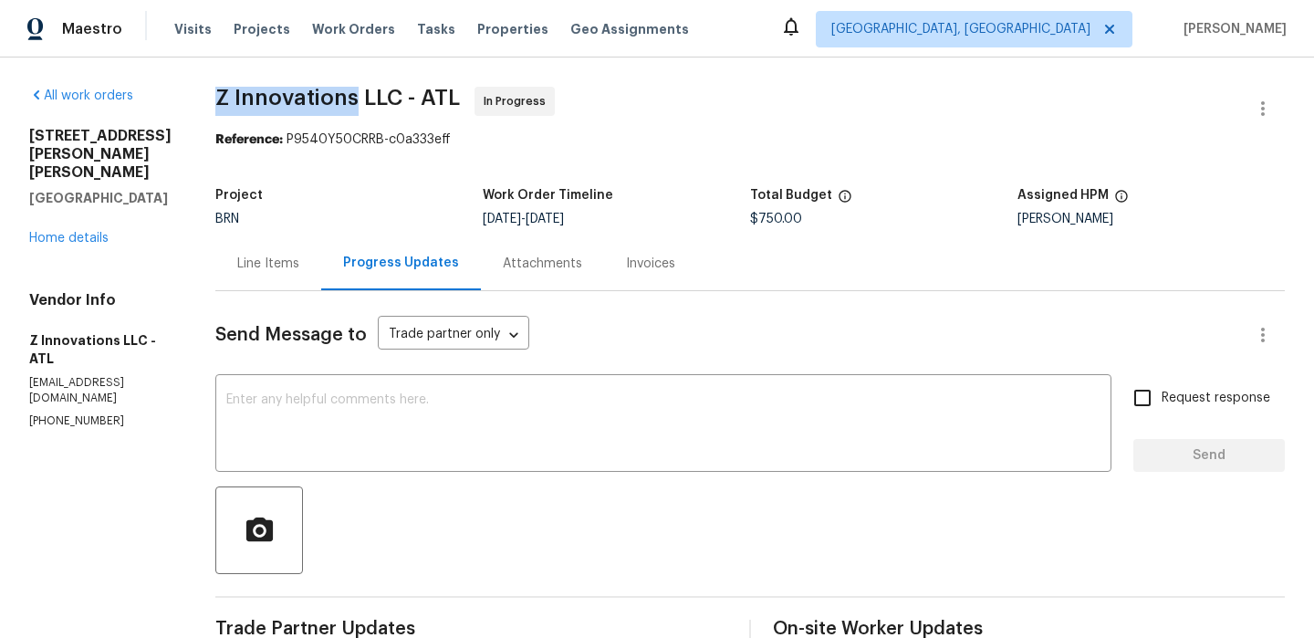
drag, startPoint x: 198, startPoint y: 102, endPoint x: 350, endPoint y: 102, distance: 151.5
copy span "Z Innovations"
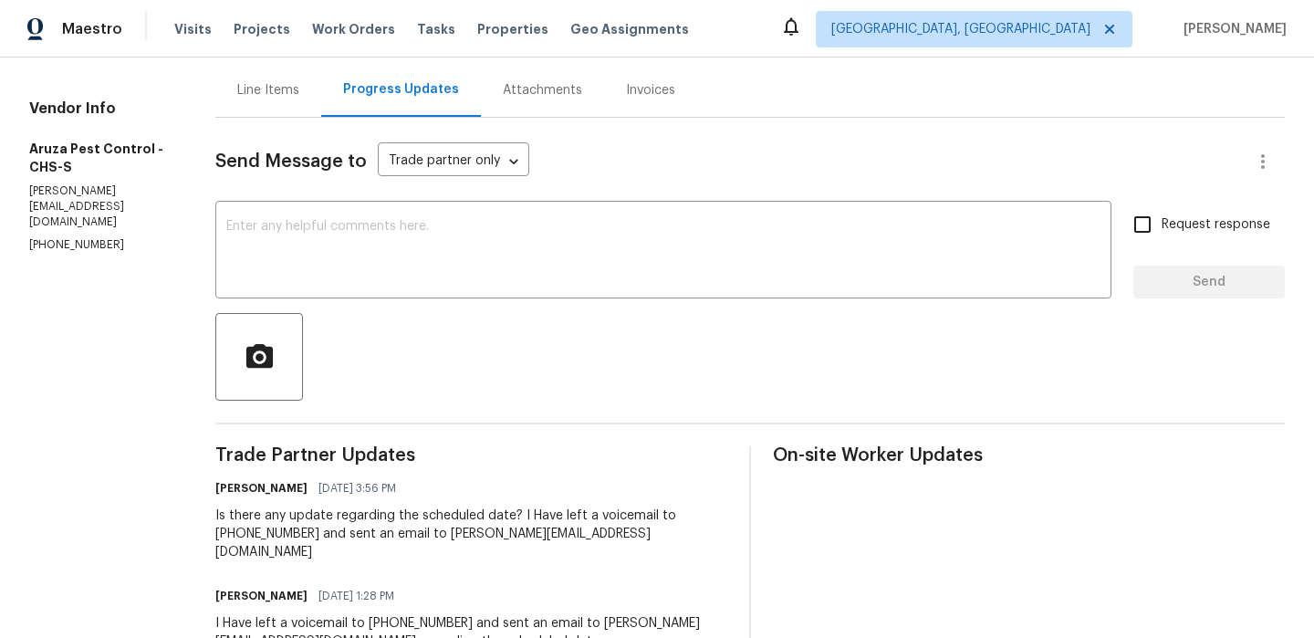
scroll to position [188, 0]
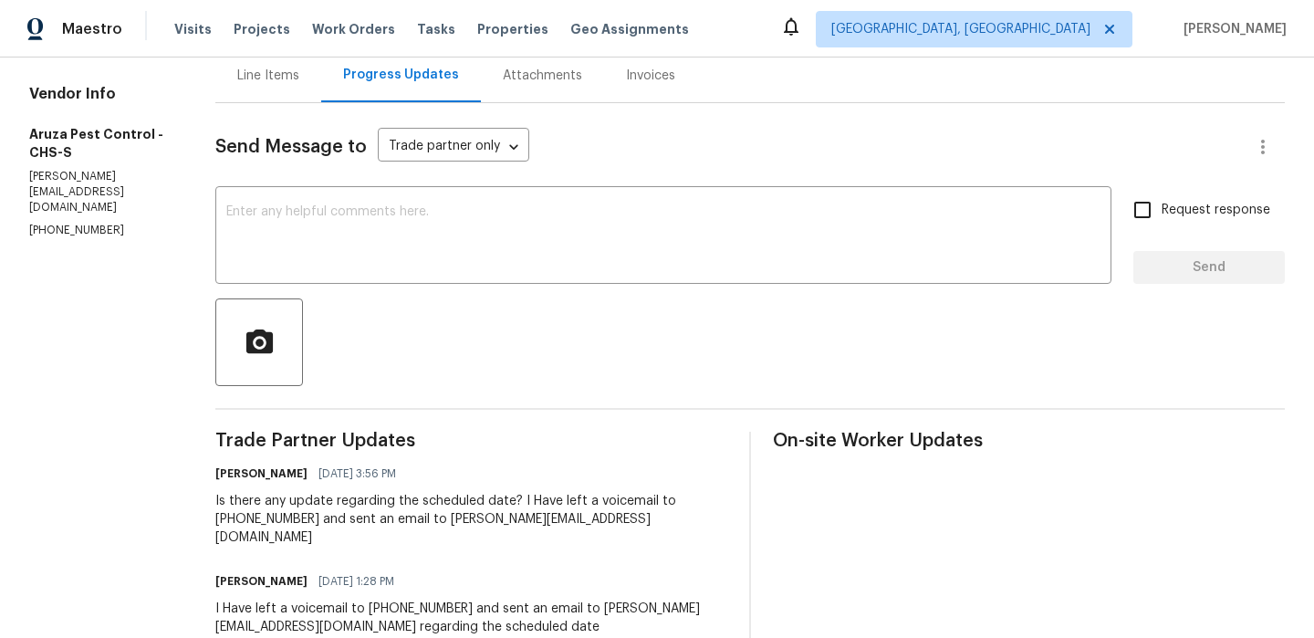
click at [100, 185] on div "Vendor Info Aruza Pest Control - CHS-S [PERSON_NAME][EMAIL_ADDRESS][DOMAIN_NAME…" at bounding box center [100, 162] width 142 height 154
click at [100, 185] on div "Vendor Info Aruza Pest Control - CHS-S c.rodriguez@aruzapest.com (980) 890-7074" at bounding box center [100, 162] width 142 height 154
copy p "c.rodriguez@aruzapest.com"
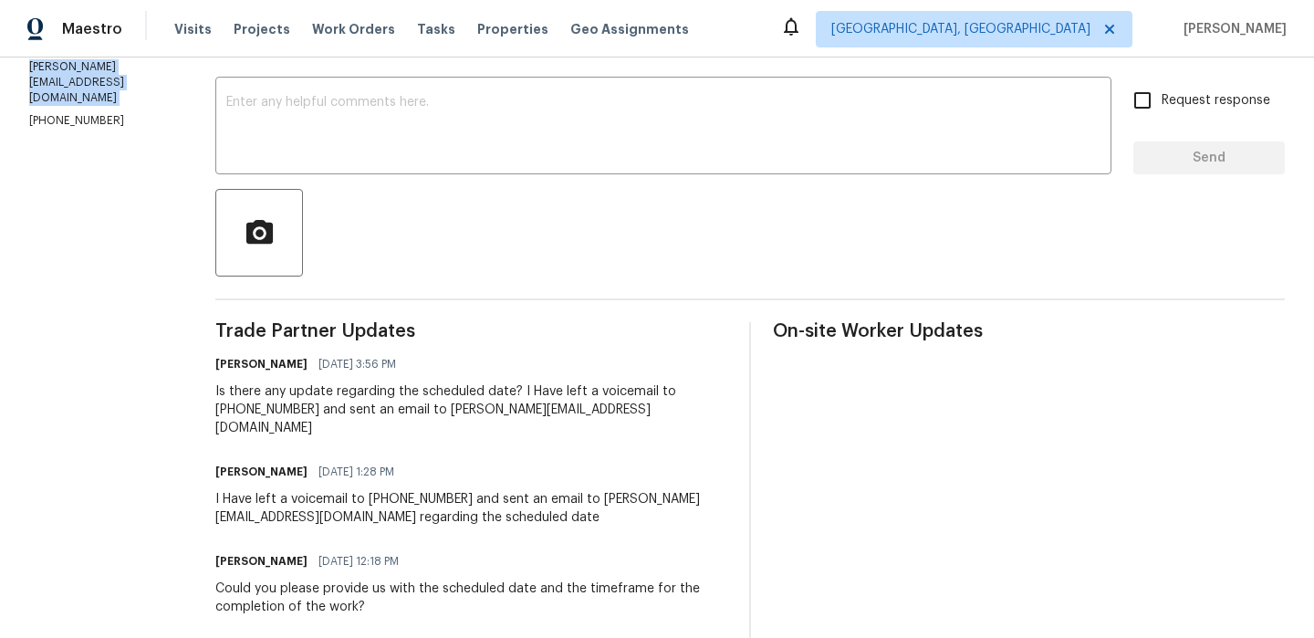
scroll to position [376, 0]
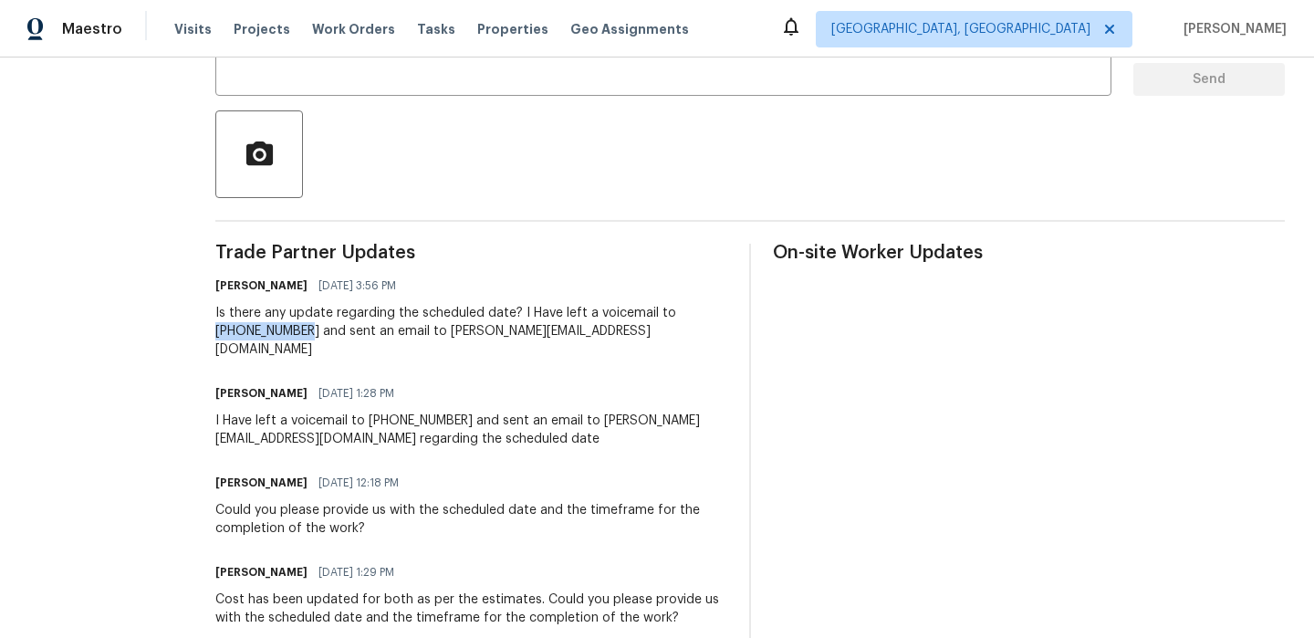
drag, startPoint x: 672, startPoint y: 314, endPoint x: 250, endPoint y: 328, distance: 421.9
click at [250, 328] on div "Is there any update regarding the scheduled date? I Have left a voicemail to 52…" at bounding box center [471, 331] width 512 height 55
copy div "520-221-6302"
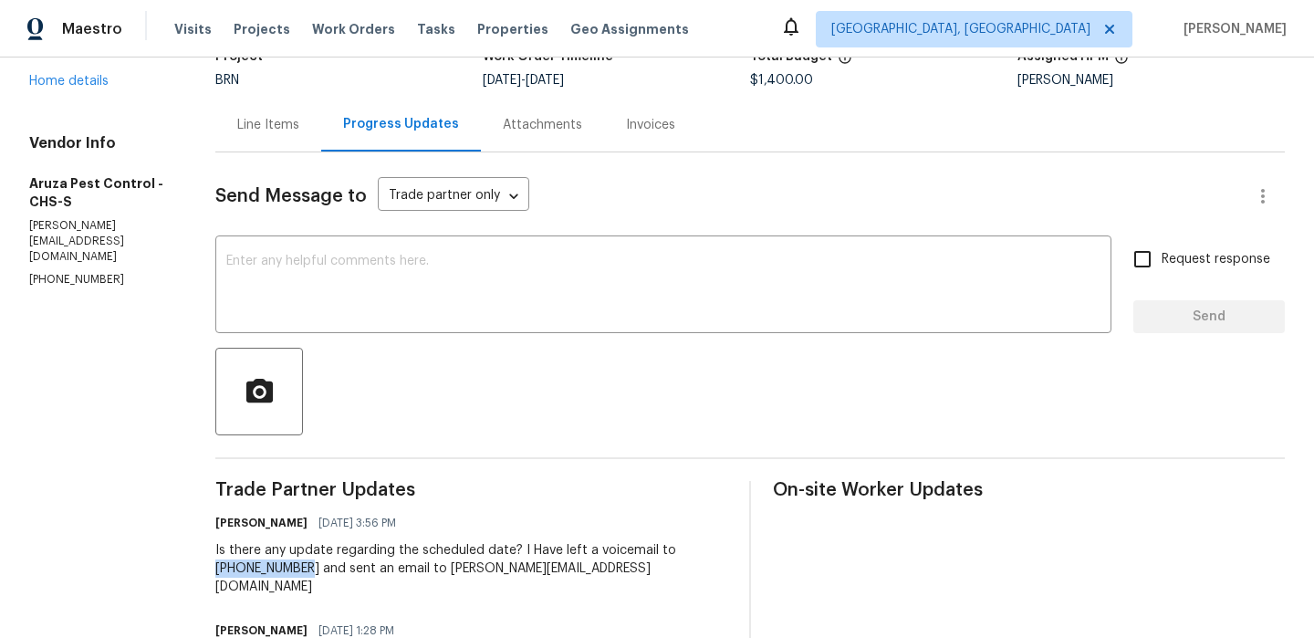
scroll to position [0, 0]
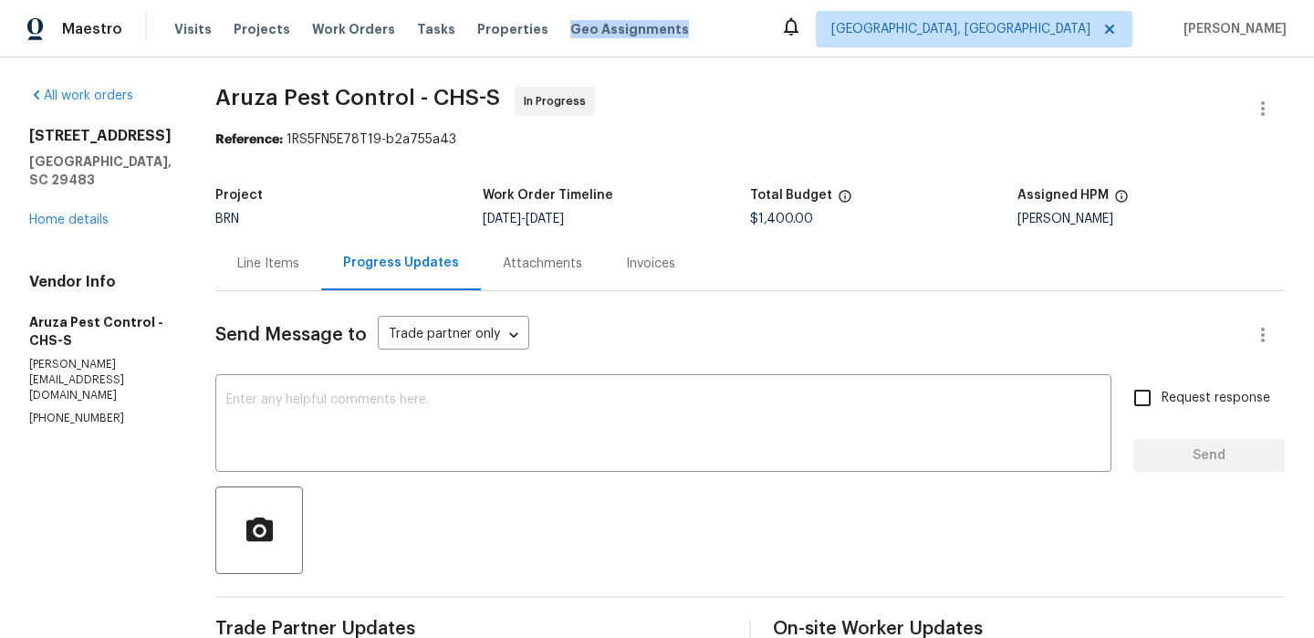
drag, startPoint x: 536, startPoint y: 38, endPoint x: 494, endPoint y: 46, distance: 42.6
click at [493, 45] on div "Visits Projects Work Orders Tasks Properties Geo Assignments" at bounding box center [442, 29] width 537 height 37
click at [495, 47] on div "Visits Projects Work Orders Tasks Properties Geo Assignments" at bounding box center [442, 29] width 537 height 37
drag, startPoint x: 505, startPoint y: 41, endPoint x: 512, endPoint y: 23, distance: 19.7
click at [515, 23] on div "Visits Projects Work Orders Tasks Properties Geo Assignments" at bounding box center [442, 29] width 537 height 37
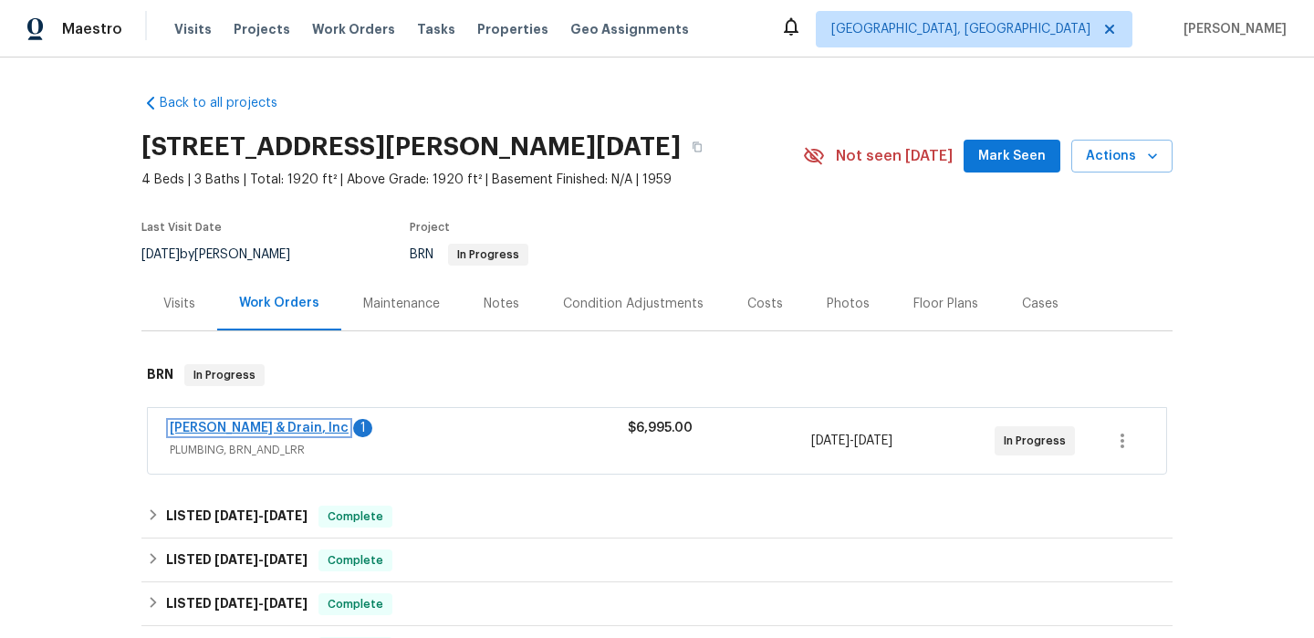
click at [178, 427] on link "[PERSON_NAME] & Drain, Inc" at bounding box center [259, 428] width 179 height 13
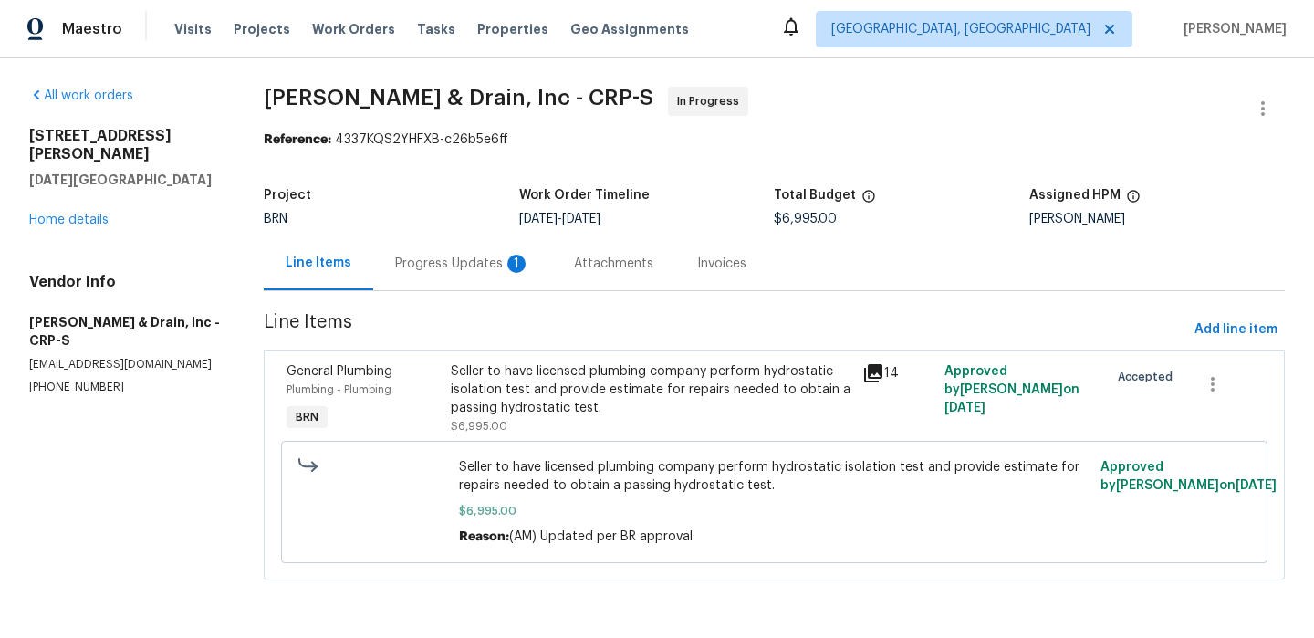
click at [450, 276] on div "Progress Updates 1" at bounding box center [462, 263] width 179 height 54
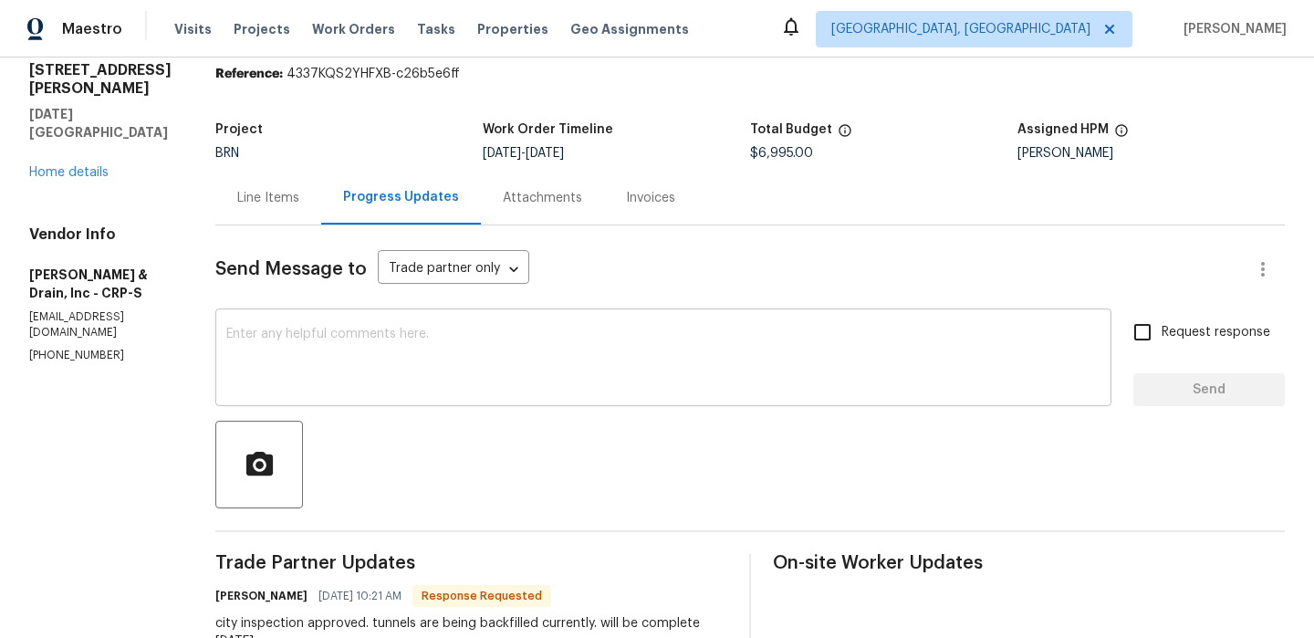
scroll to position [76, 0]
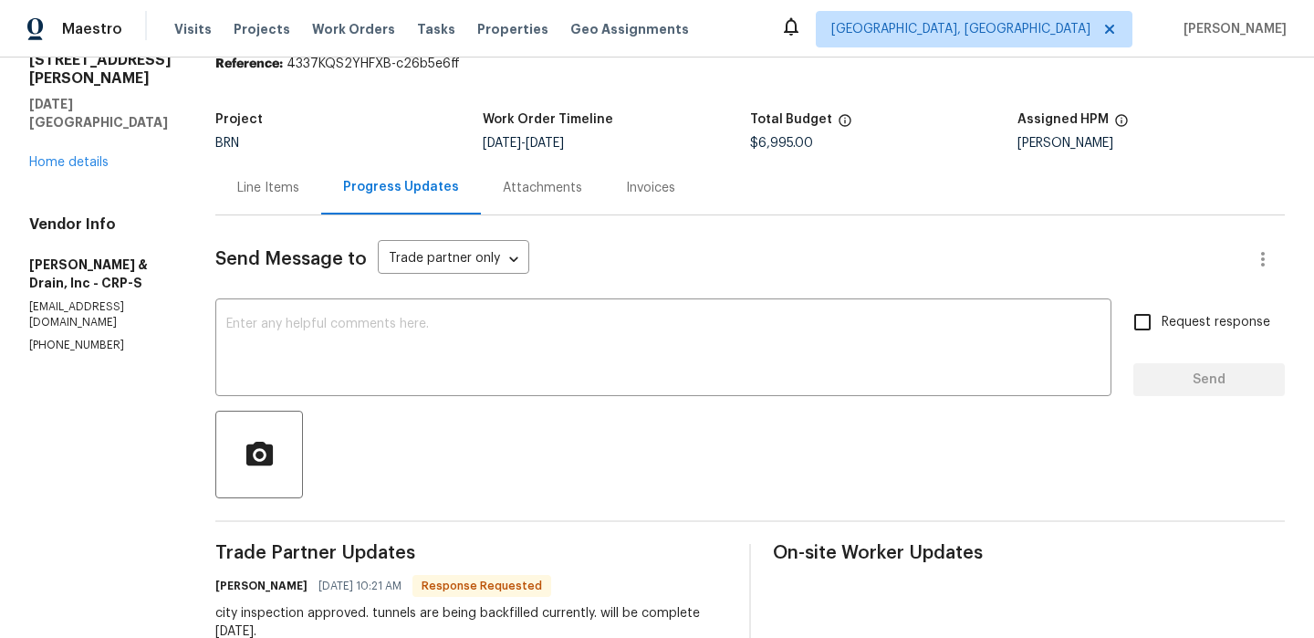
click at [275, 194] on div "Line Items" at bounding box center [268, 188] width 62 height 18
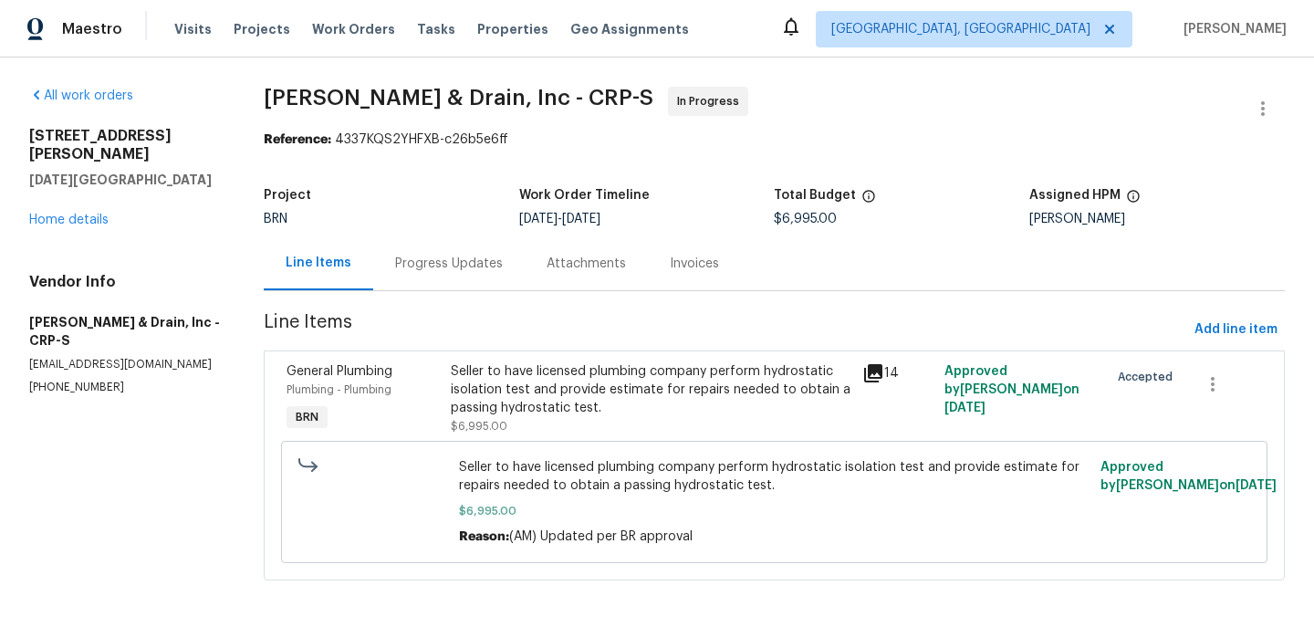
click at [563, 393] on div "Seller to have licensed plumbing company perform hydrostatic isolation test and…" at bounding box center [651, 389] width 400 height 55
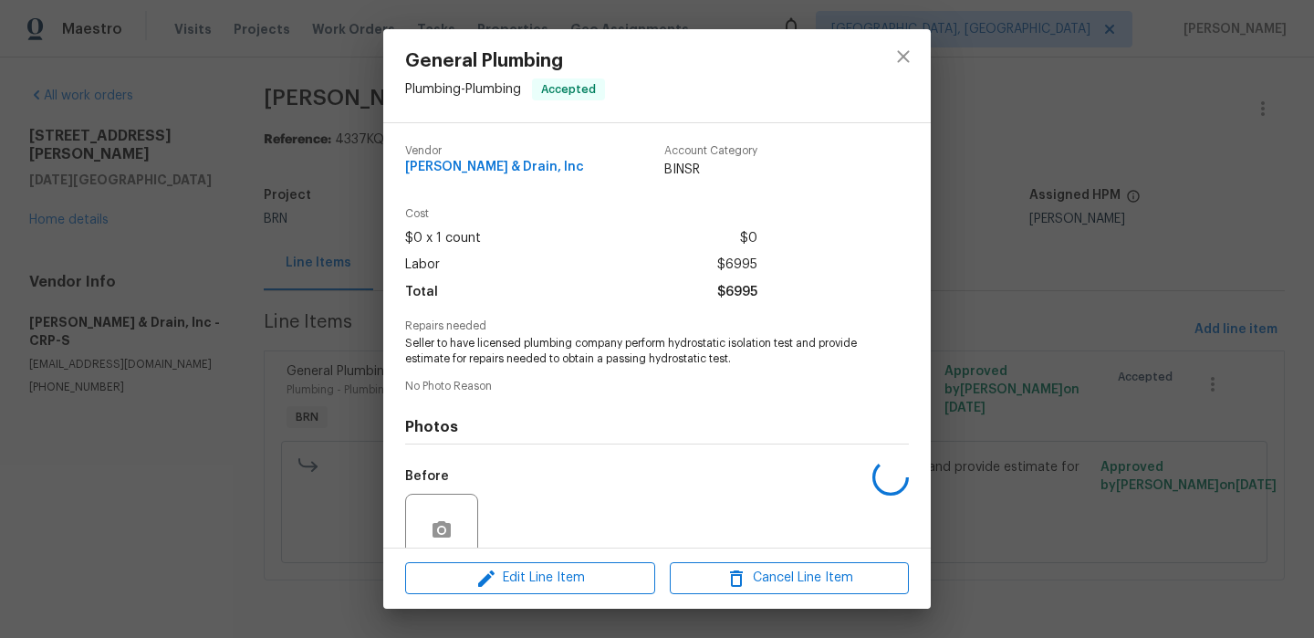
scroll to position [156, 0]
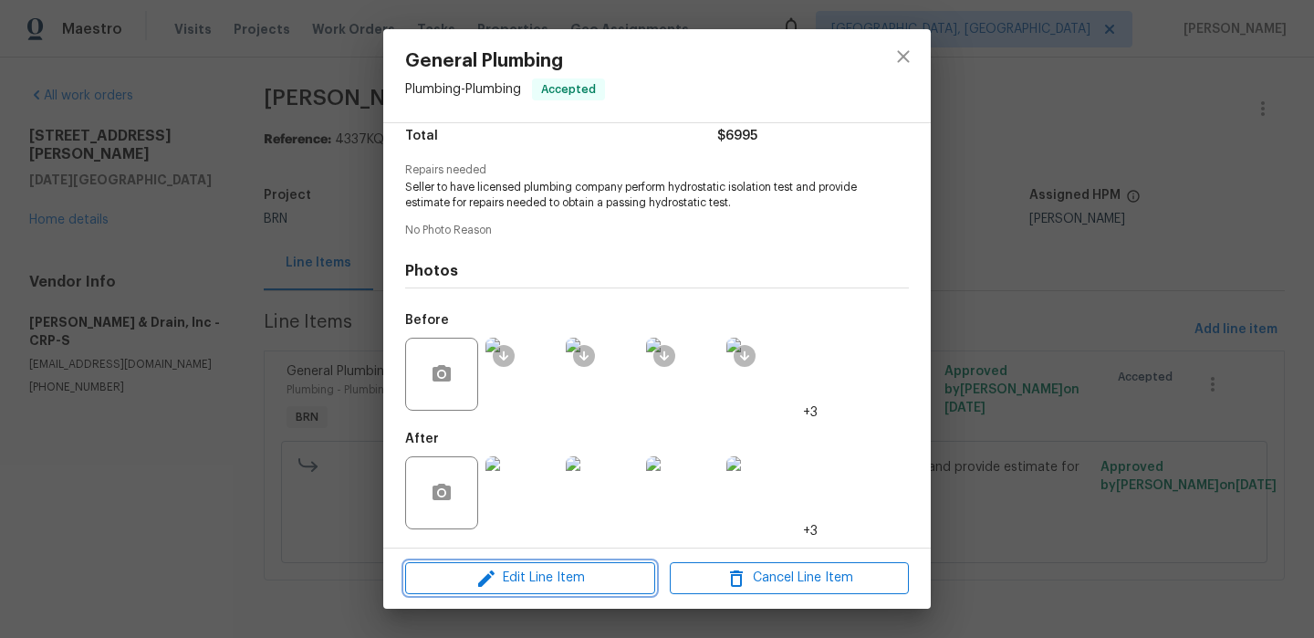
click at [511, 571] on span "Edit Line Item" at bounding box center [530, 578] width 239 height 23
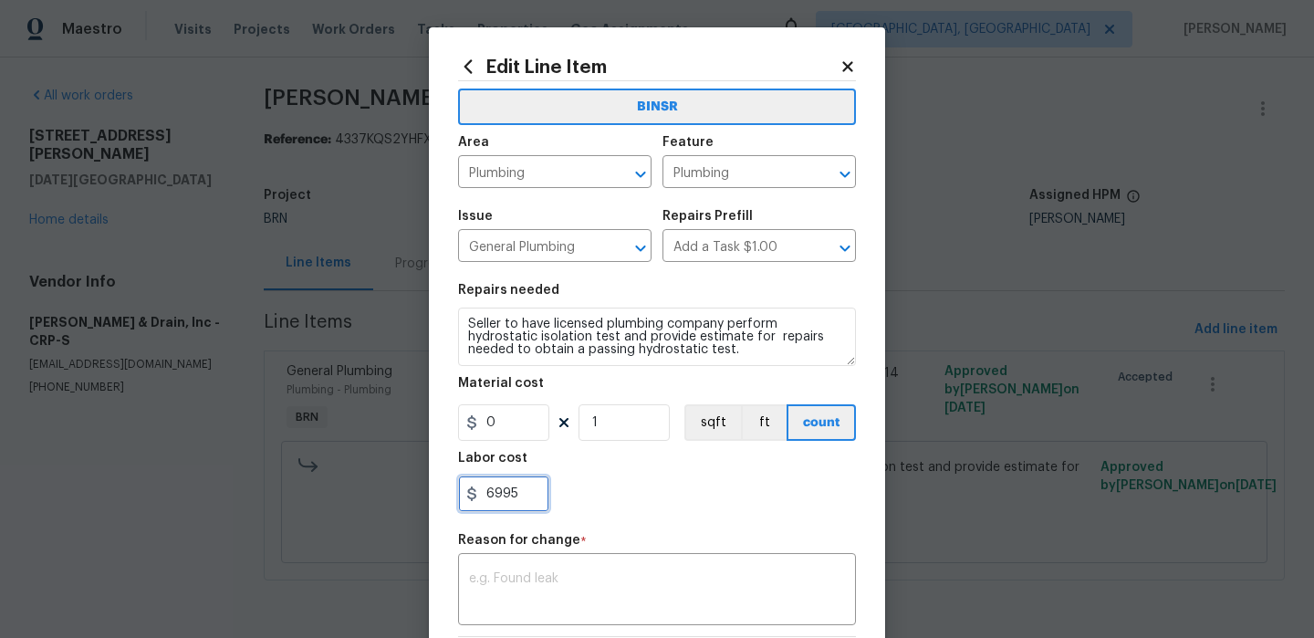
click at [528, 502] on input "6995" at bounding box center [503, 494] width 91 height 37
type input "6"
paste input "8140.00"
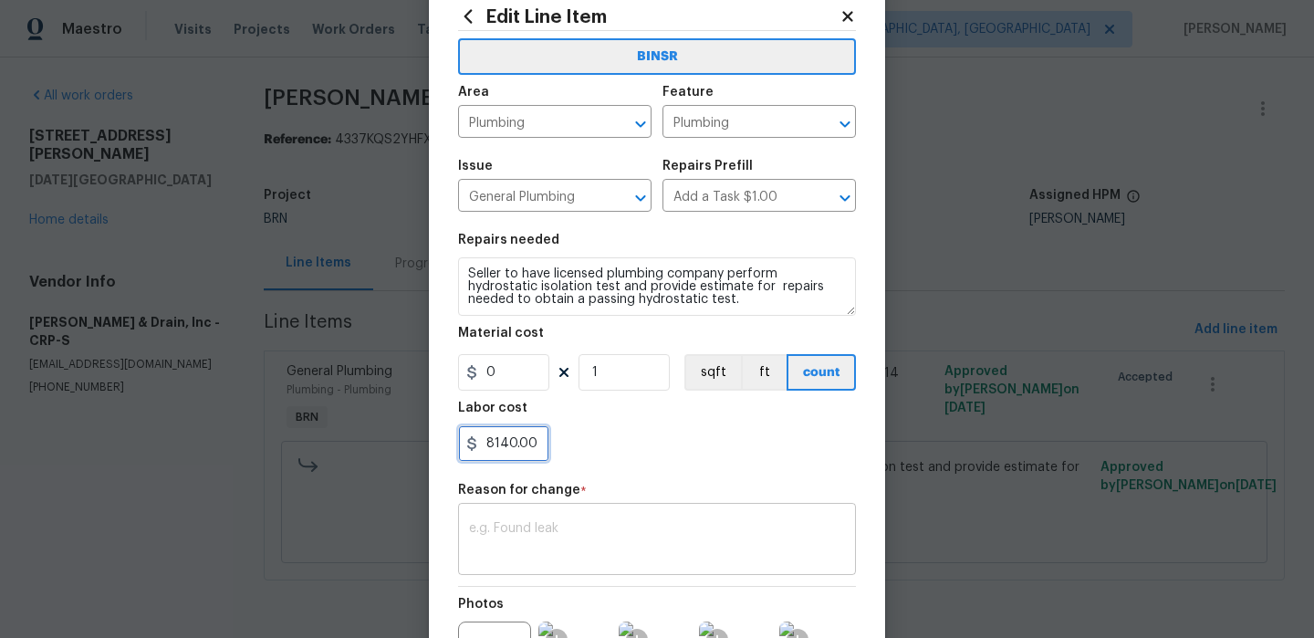
scroll to position [108, 0]
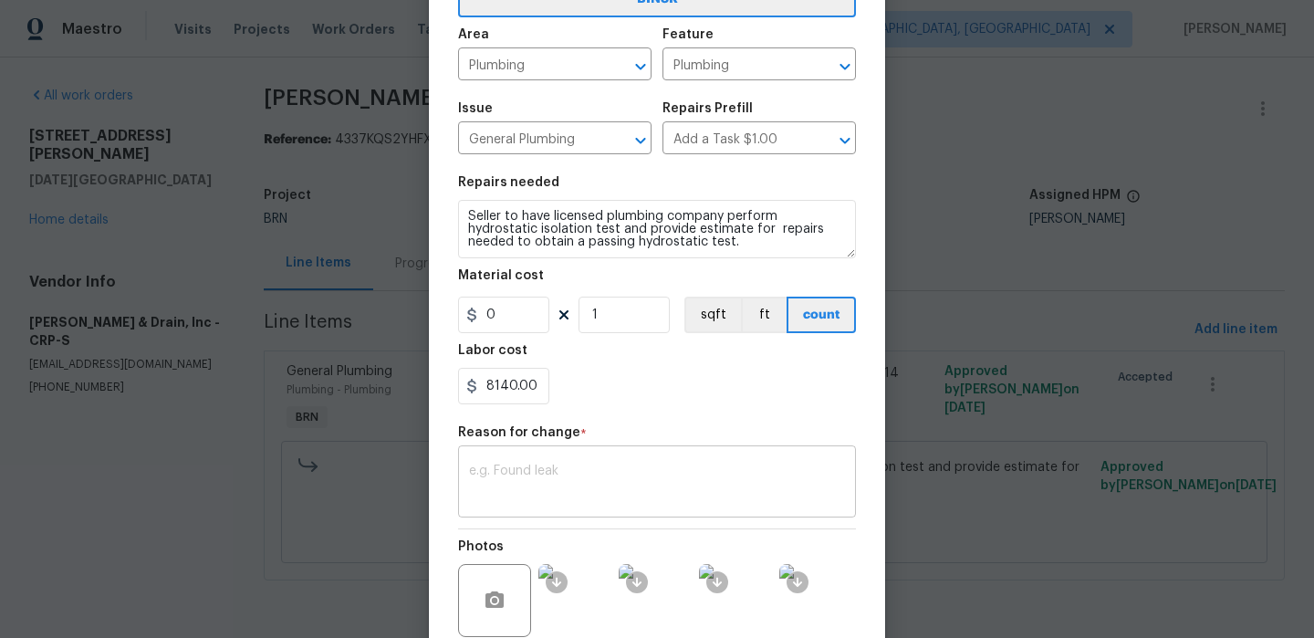
type input "8140"
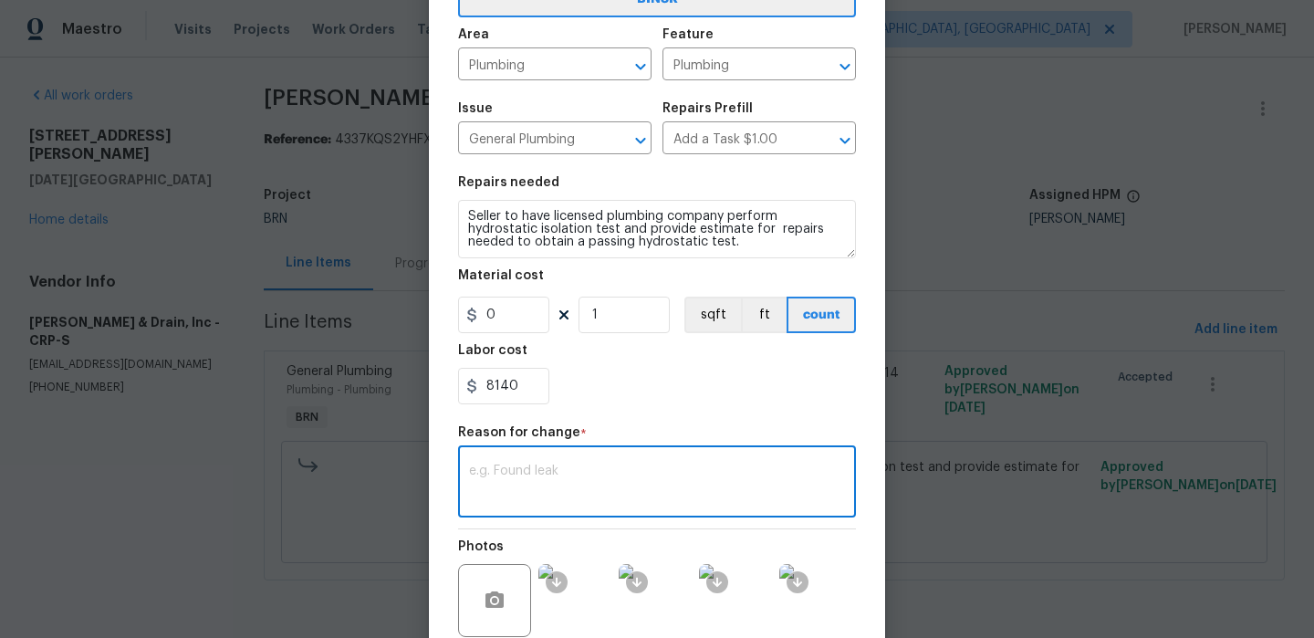
click at [547, 474] on textarea at bounding box center [657, 484] width 376 height 38
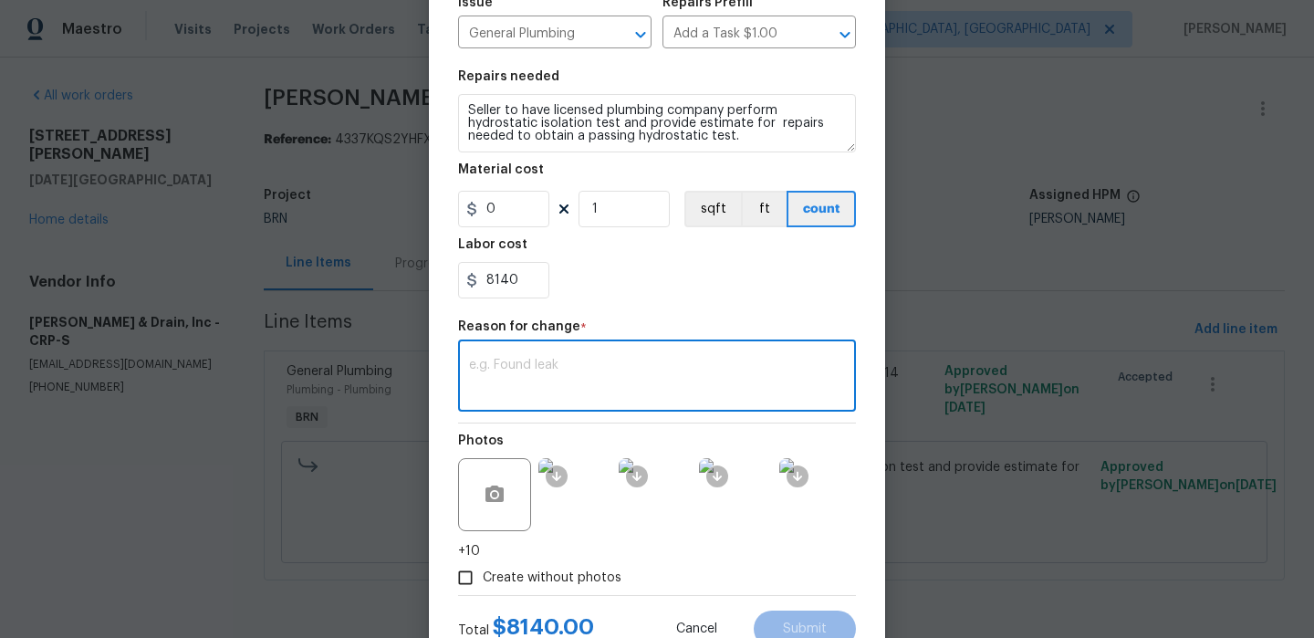
paste textarea "(AM) Updated per BR approval"
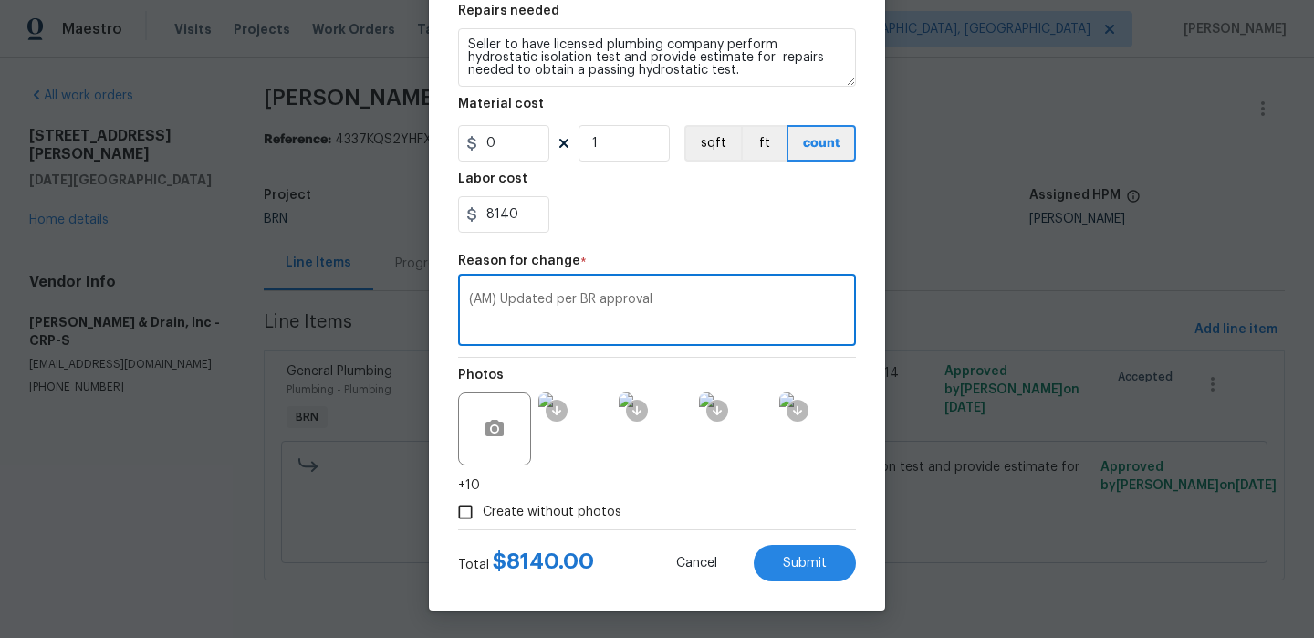
type textarea "(AM) Updated per BR approval"
click at [793, 561] on span "Submit" at bounding box center [805, 564] width 44 height 14
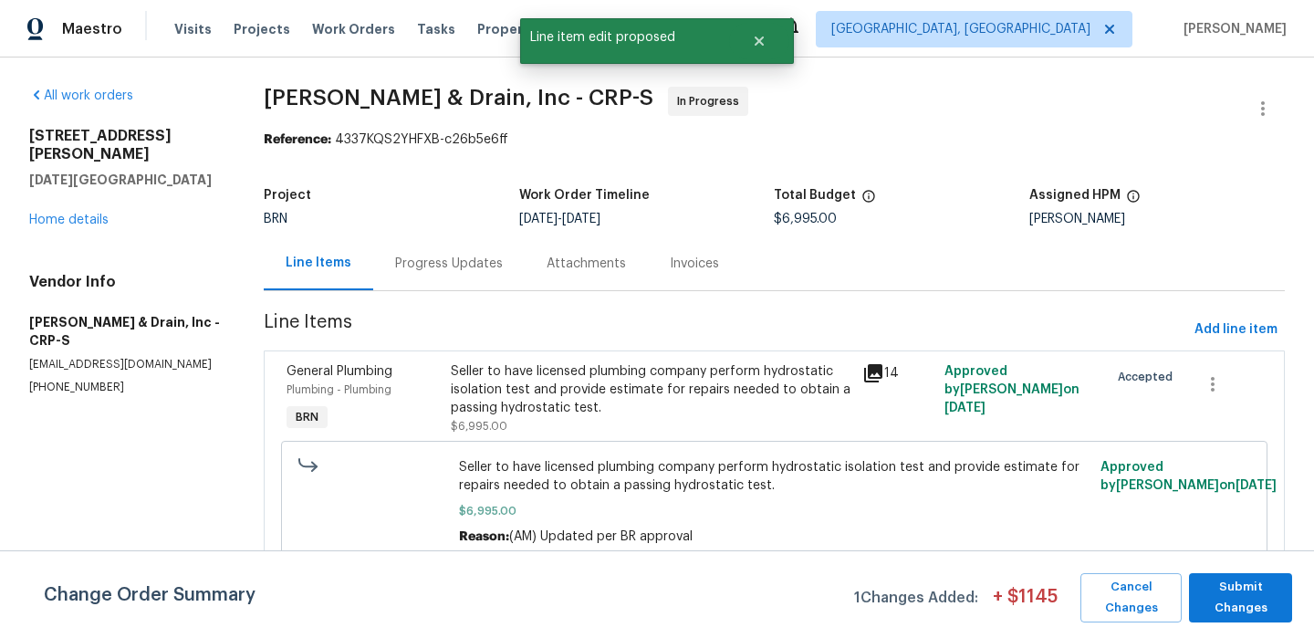
scroll to position [0, 0]
click at [1265, 593] on span "Submit Changes" at bounding box center [1241, 598] width 85 height 42
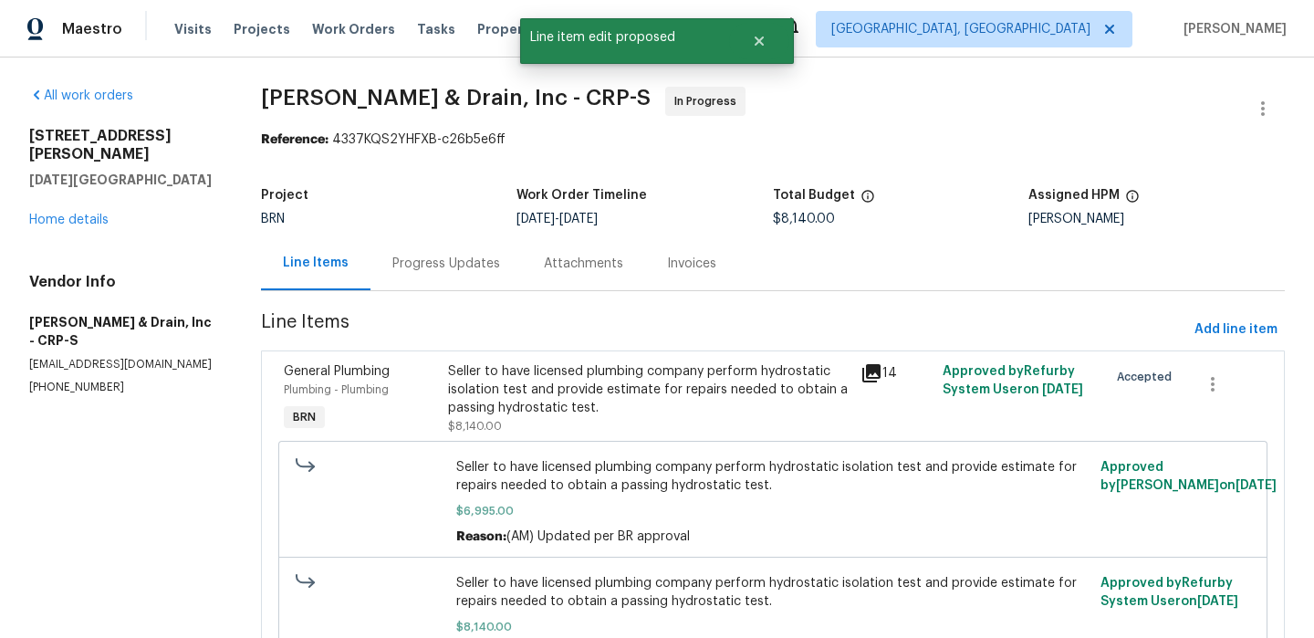
click at [408, 264] on div "Progress Updates" at bounding box center [447, 264] width 108 height 18
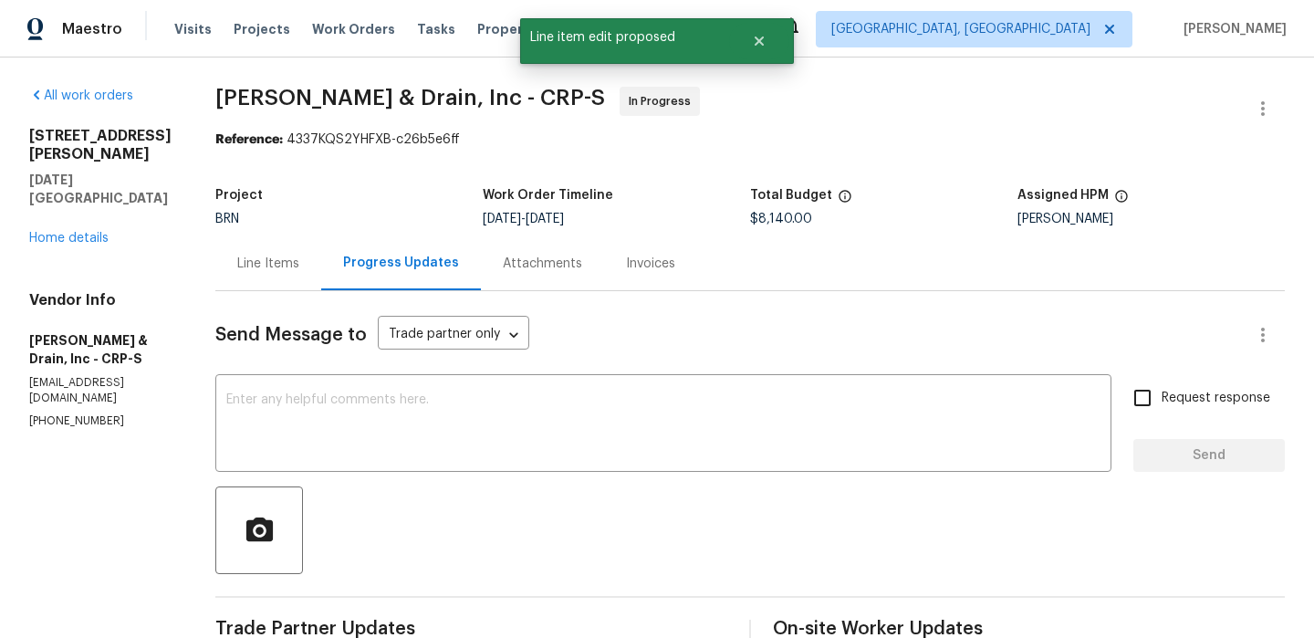
drag, startPoint x: 362, startPoint y: 254, endPoint x: 306, endPoint y: 254, distance: 56.6
click at [362, 254] on div "Progress Updates" at bounding box center [401, 263] width 116 height 18
click at [288, 254] on div "Line Items" at bounding box center [268, 263] width 106 height 54
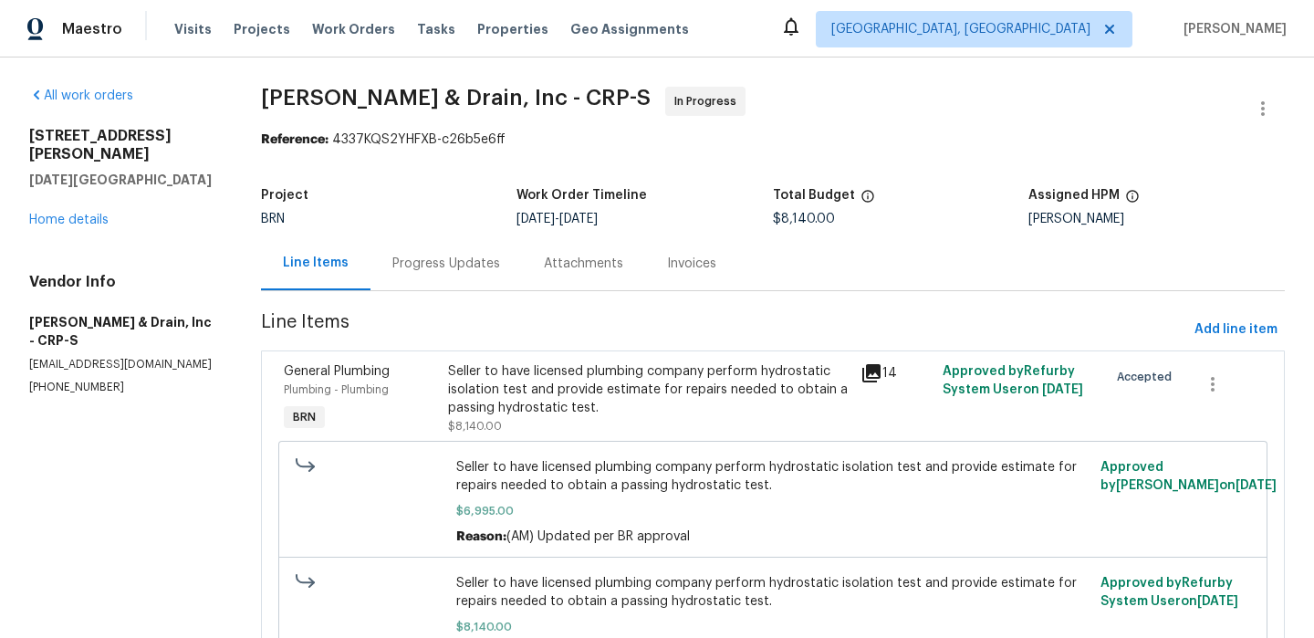
click at [432, 277] on div "Progress Updates" at bounding box center [447, 263] width 152 height 54
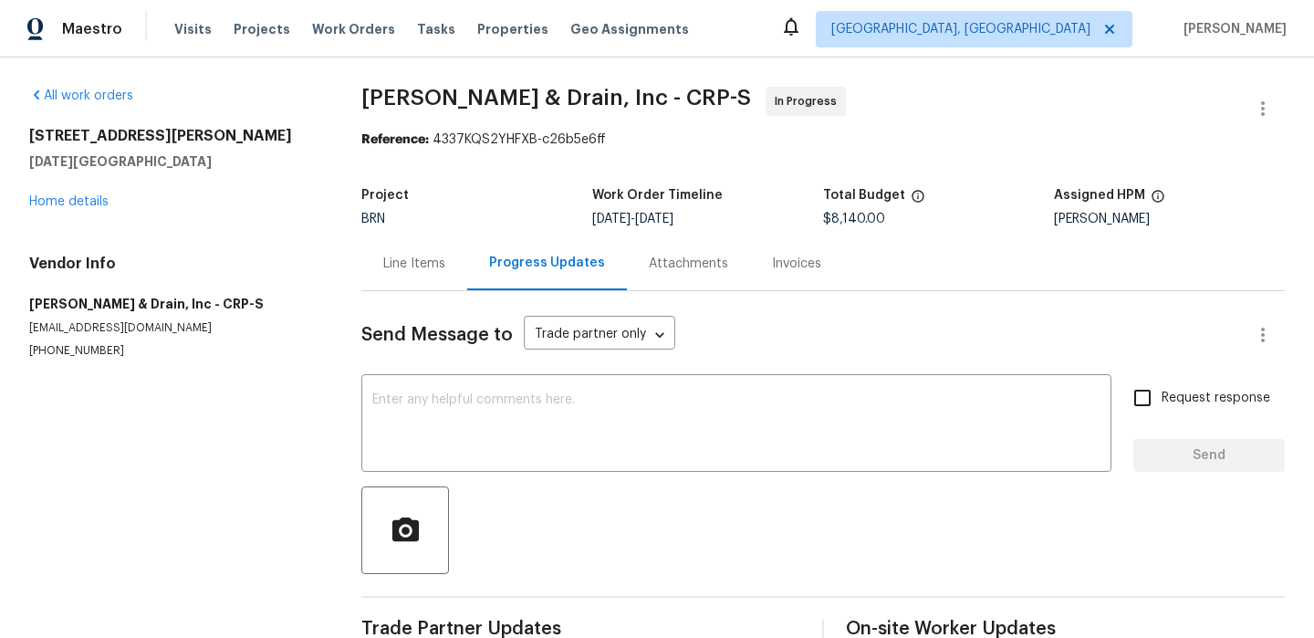
scroll to position [44, 0]
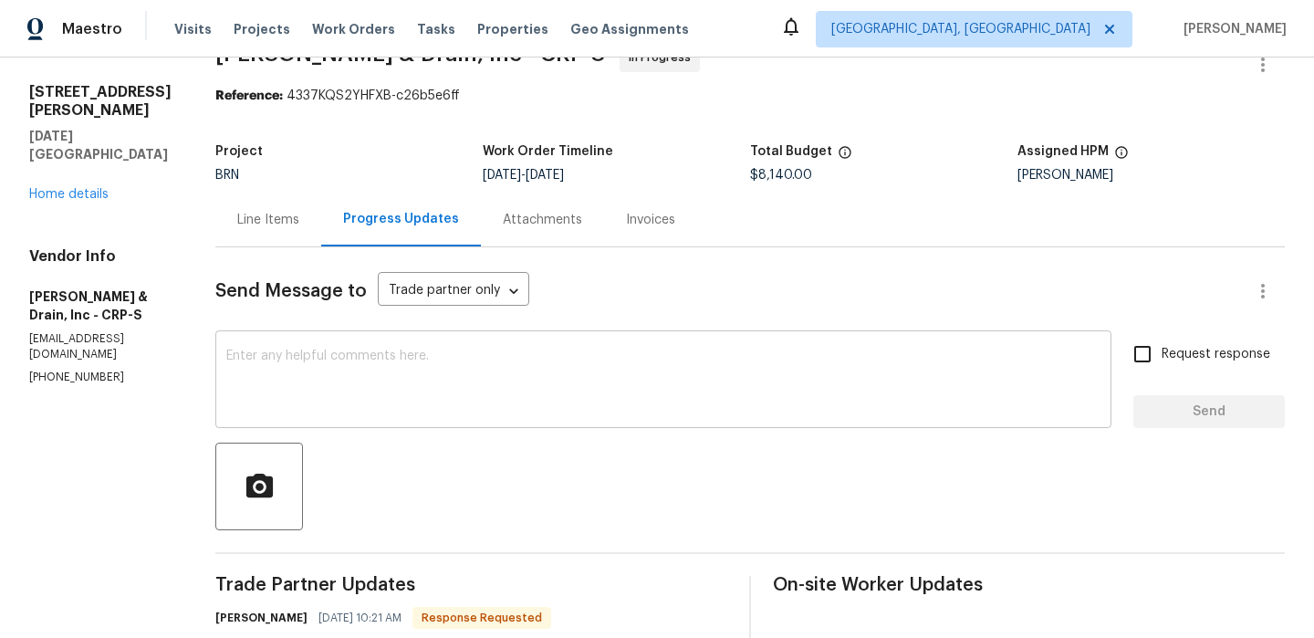
click at [319, 357] on textarea at bounding box center [663, 382] width 874 height 64
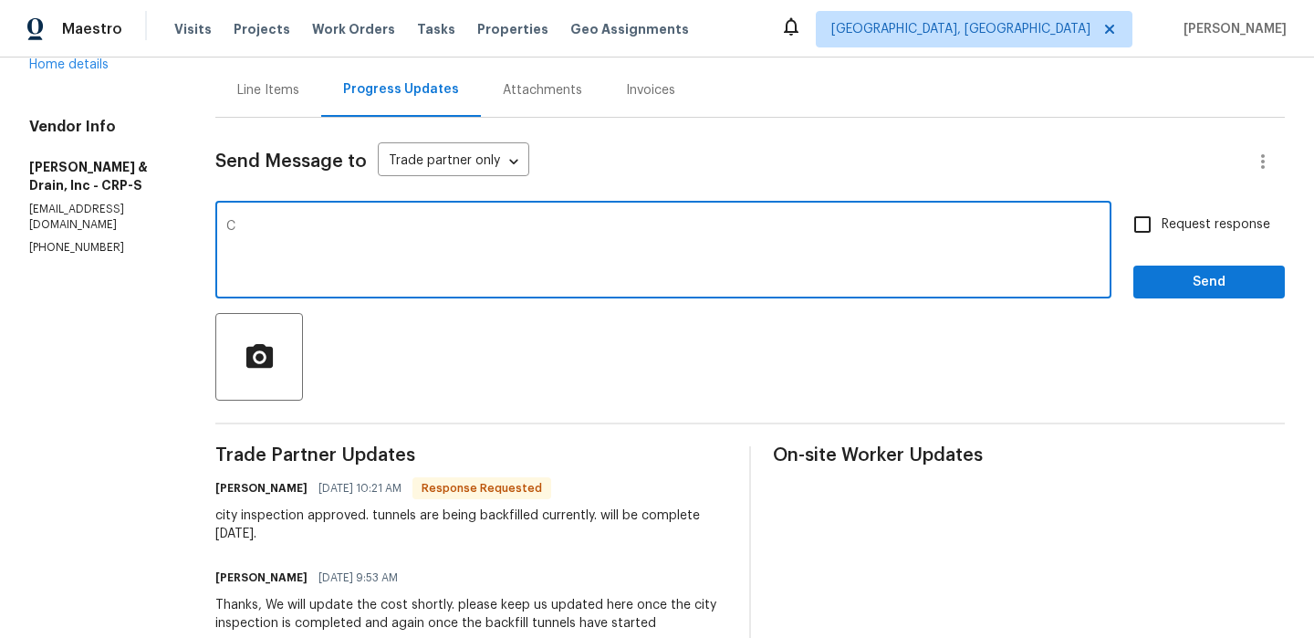
scroll to position [183, 0]
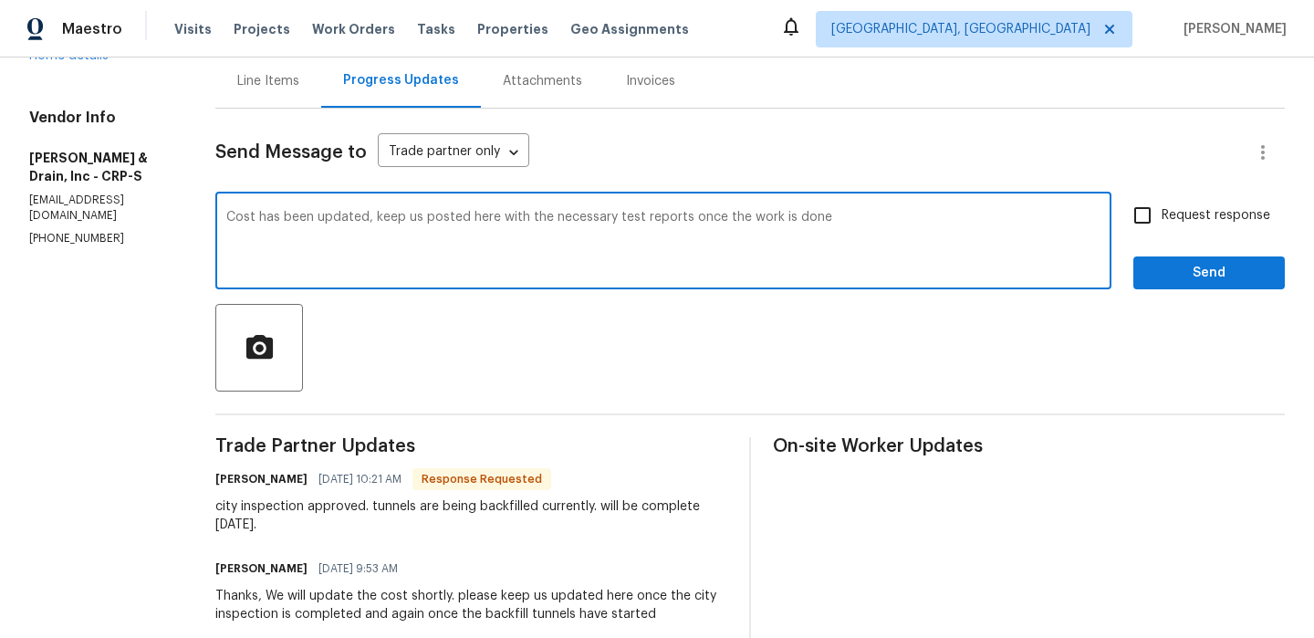
type textarea "Cost has been updated, keep us posted here with the necessary test reports once…"
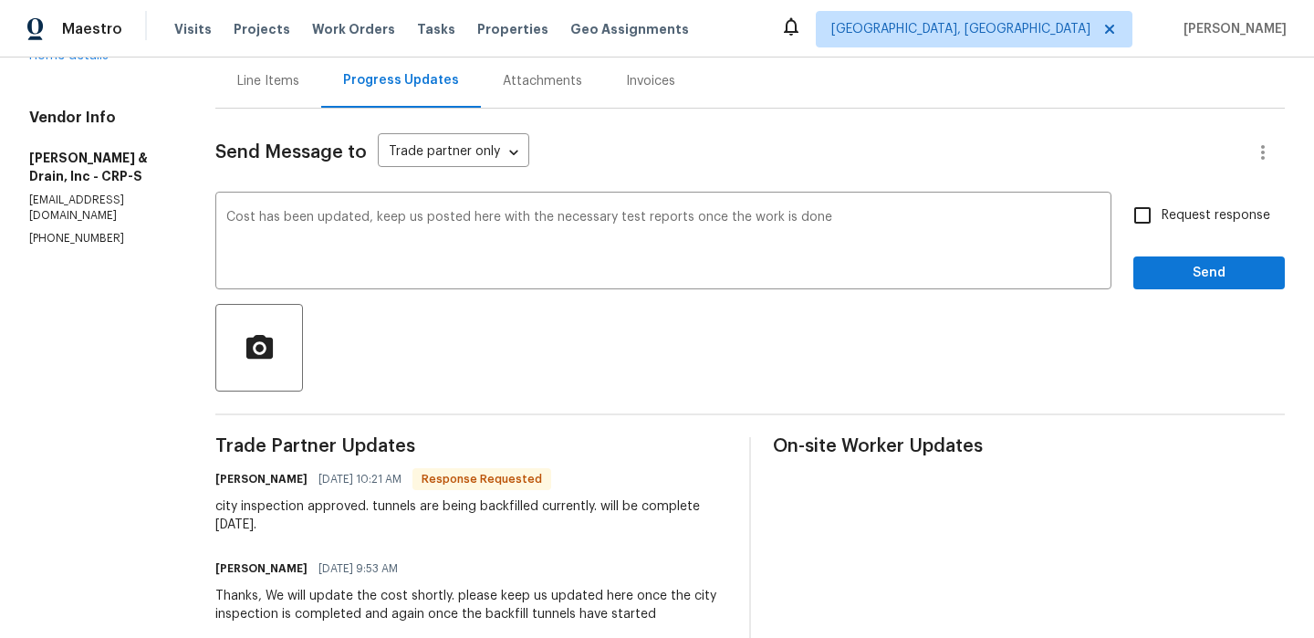
click at [1137, 235] on div "Request response Send" at bounding box center [1210, 242] width 152 height 93
click at [1159, 251] on div "Request response Send" at bounding box center [1210, 242] width 152 height 93
click at [1154, 222] on input "Request response" at bounding box center [1143, 215] width 38 height 38
checkbox input "true"
click at [1154, 263] on span "Send" at bounding box center [1209, 273] width 122 height 23
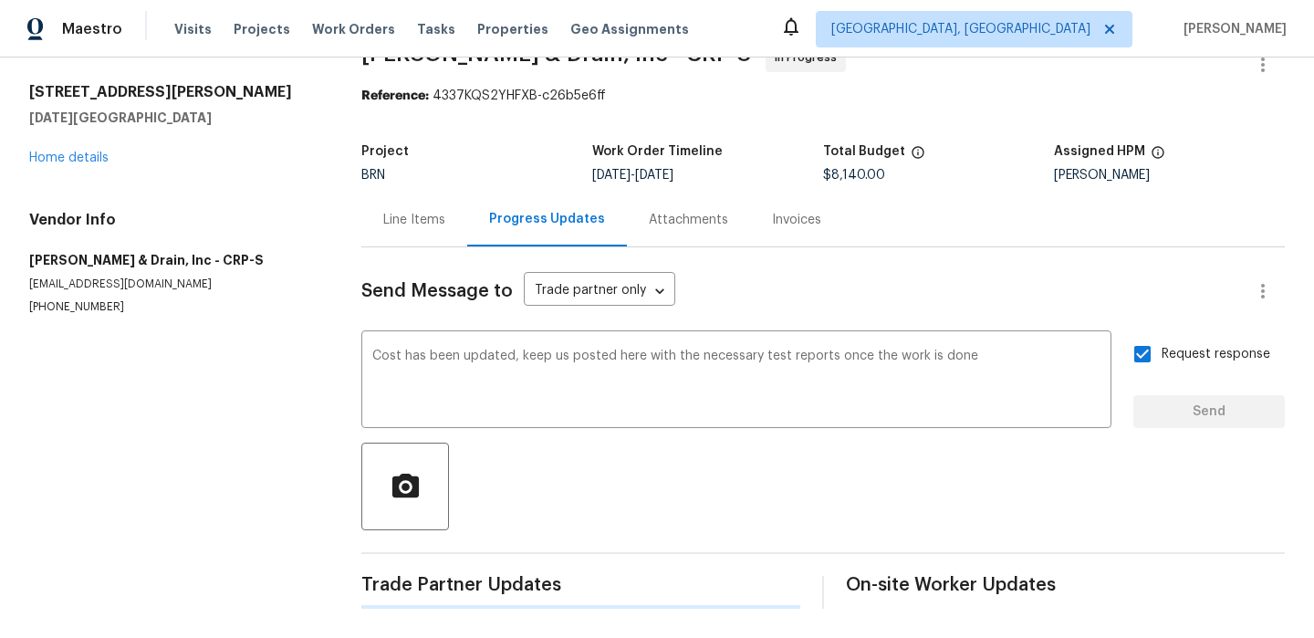
scroll to position [0, 0]
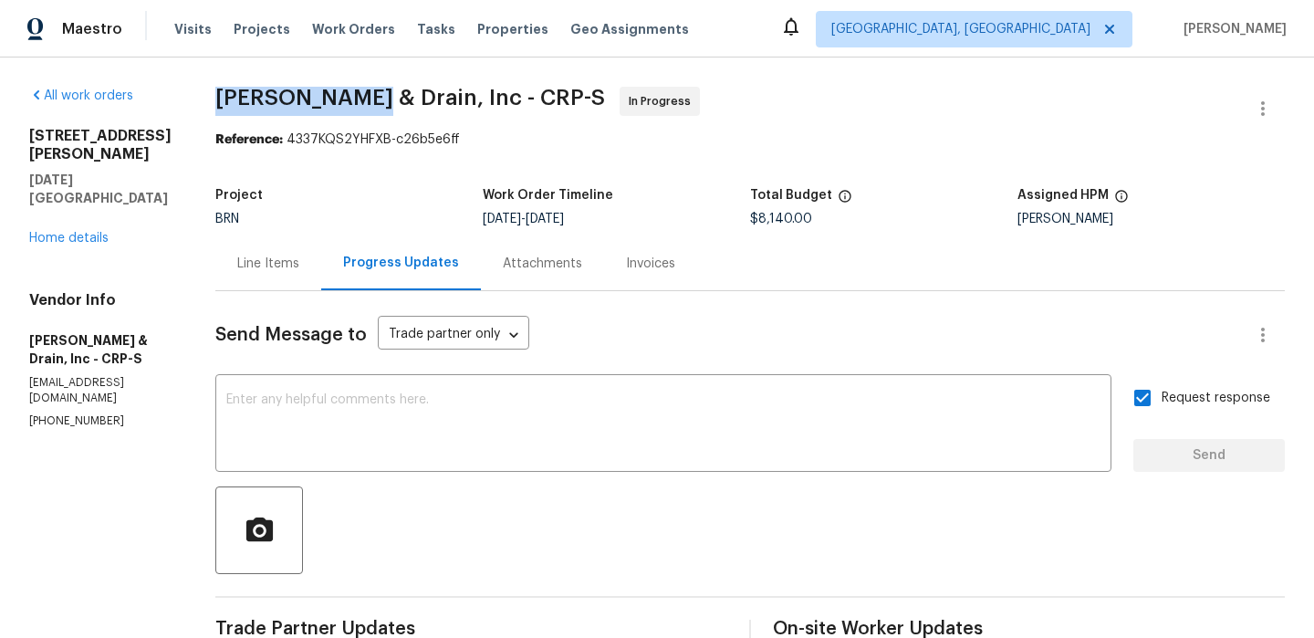
drag, startPoint x: 209, startPoint y: 97, endPoint x: 381, endPoint y: 96, distance: 171.6
copy span "Owen Plumbing"
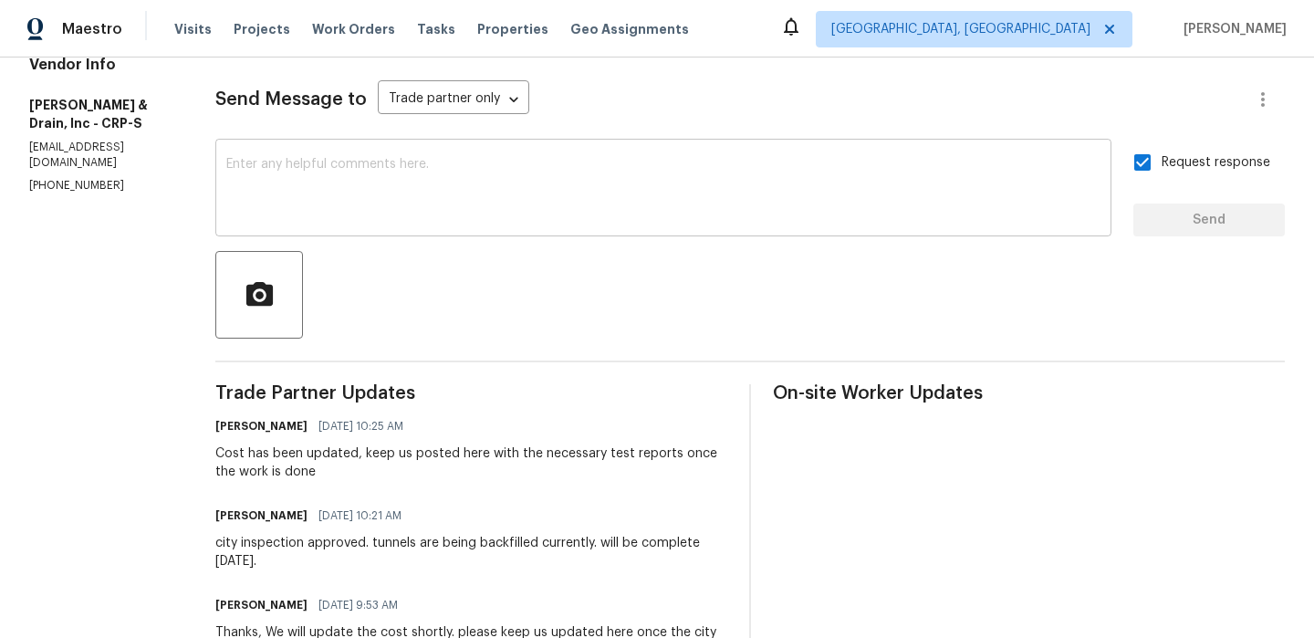
scroll to position [526, 0]
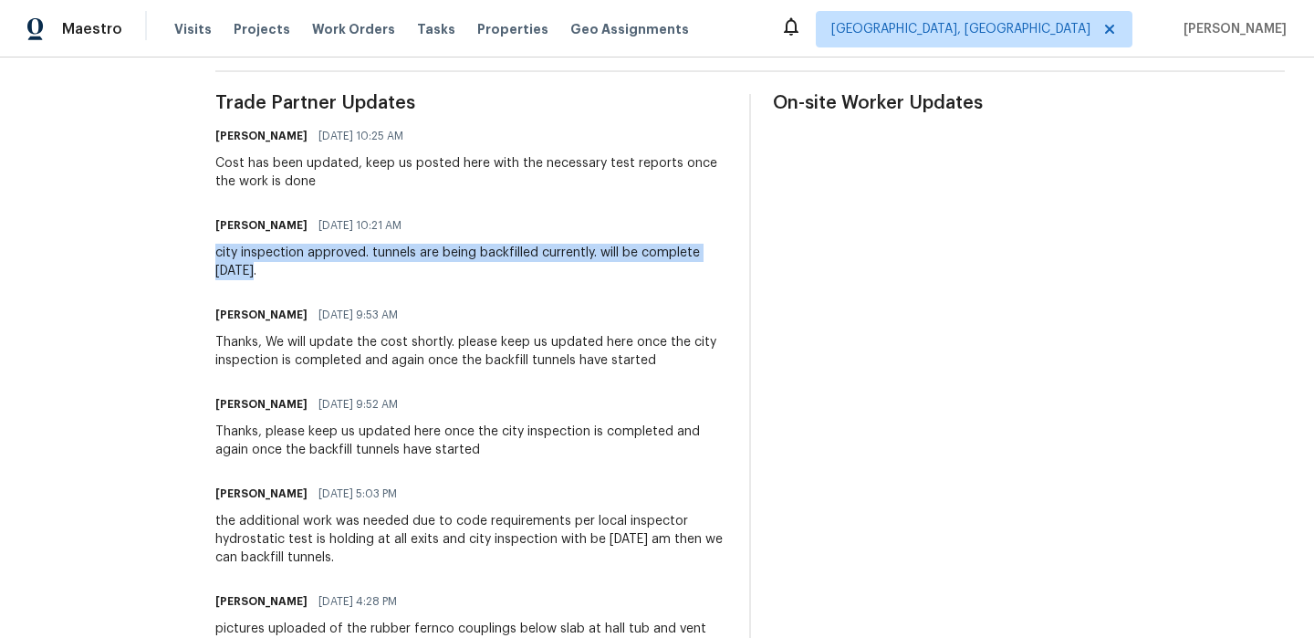
drag, startPoint x: 210, startPoint y: 259, endPoint x: 288, endPoint y: 264, distance: 77.7
copy div "city inspection approved. tunnels are being backfilled currently. will be compl…"
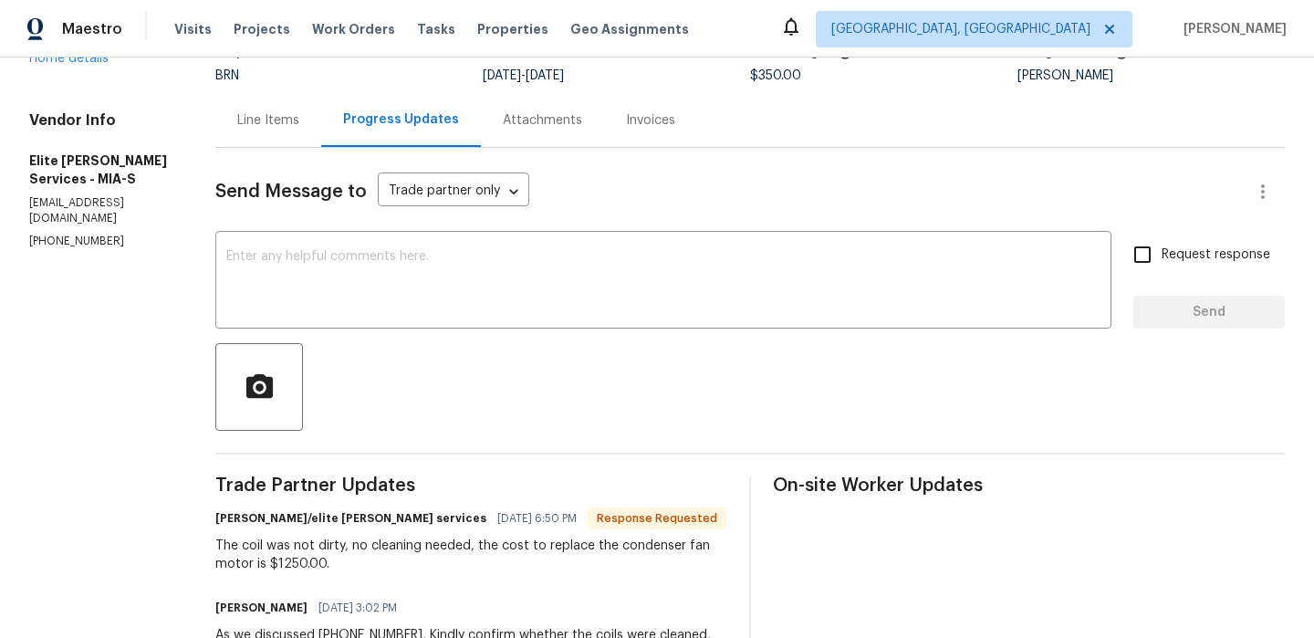
scroll to position [29, 0]
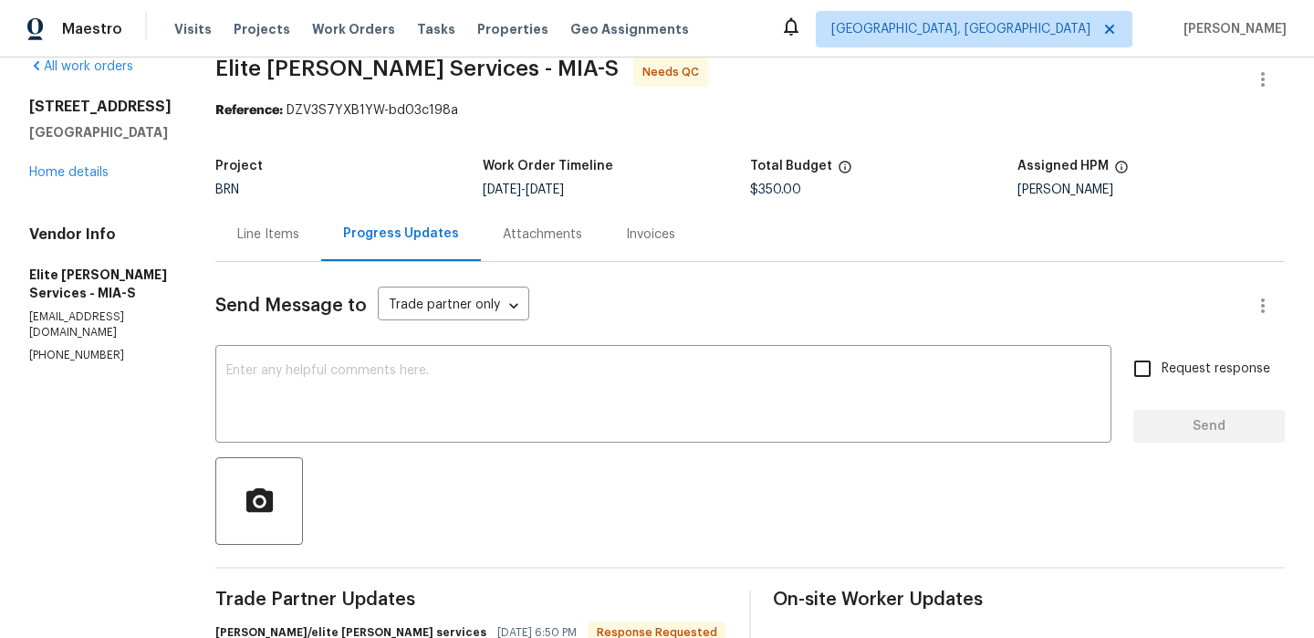
click at [274, 235] on div "Line Items" at bounding box center [268, 234] width 62 height 18
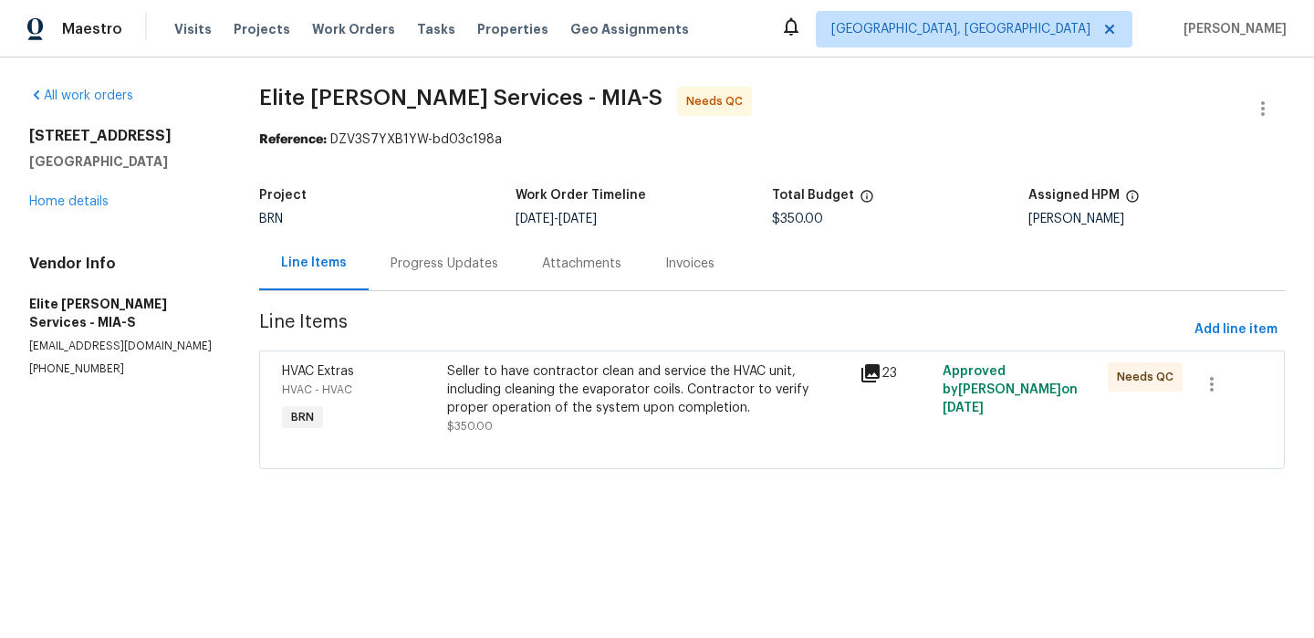
click at [589, 390] on div "Seller to have contractor clean and service the HVAC unit, including cleaning t…" at bounding box center [648, 389] width 403 height 55
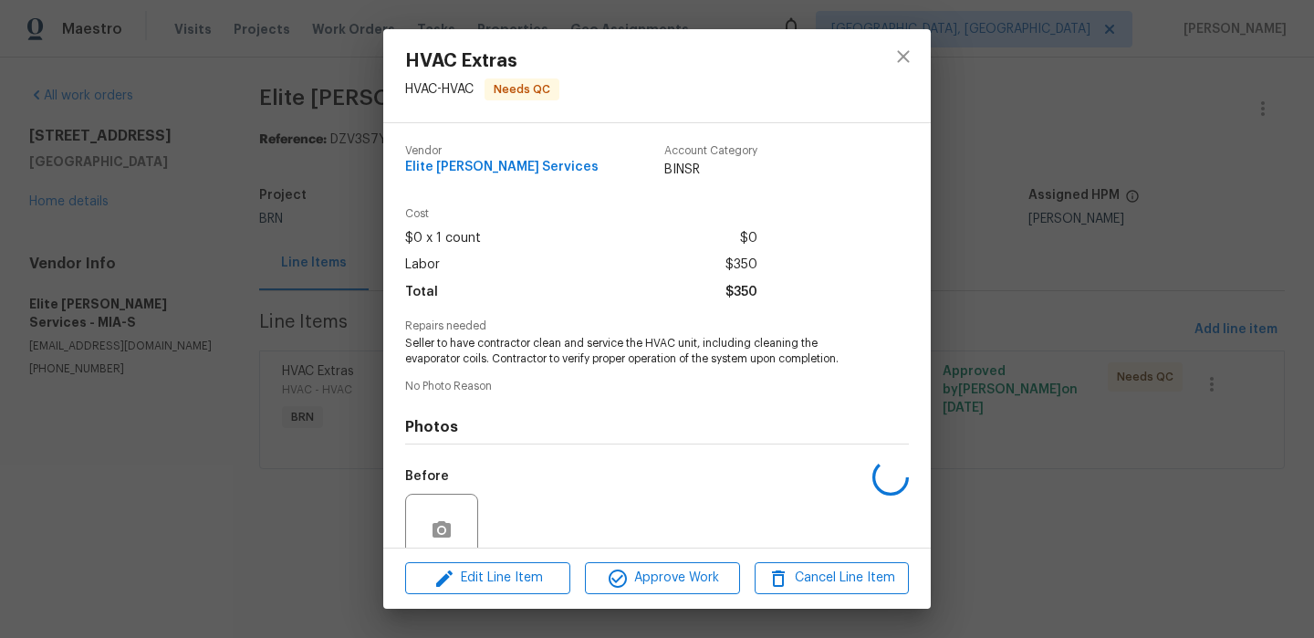
scroll to position [156, 0]
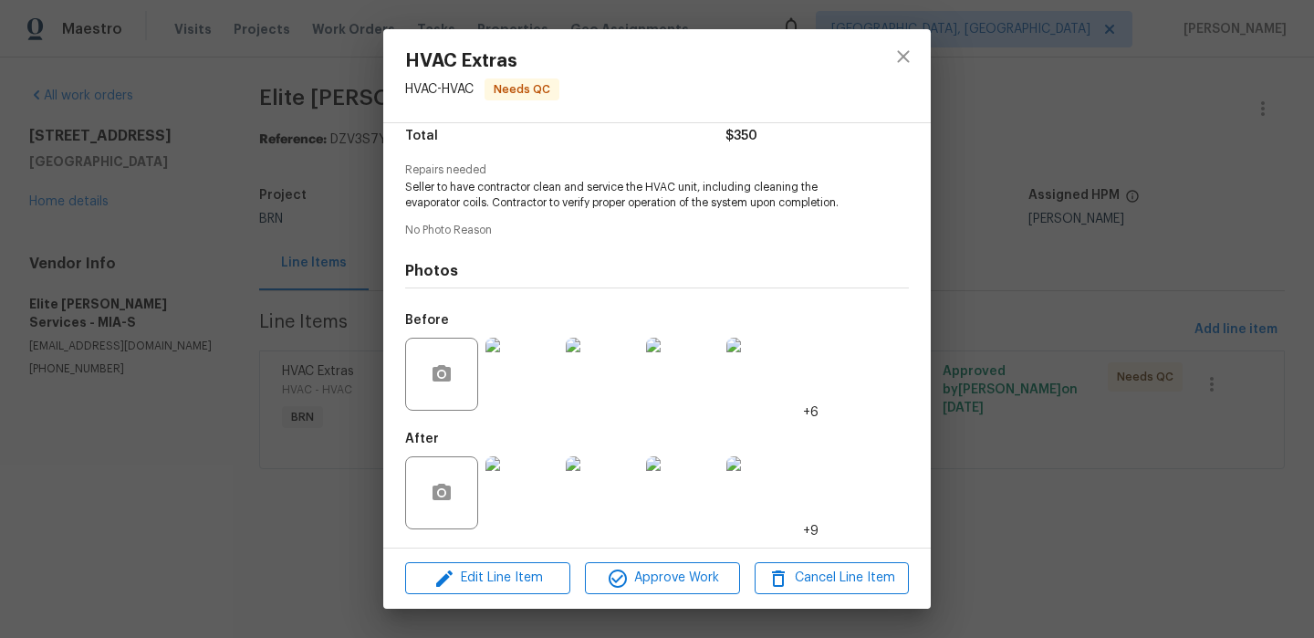
click at [527, 496] on img at bounding box center [522, 492] width 73 height 73
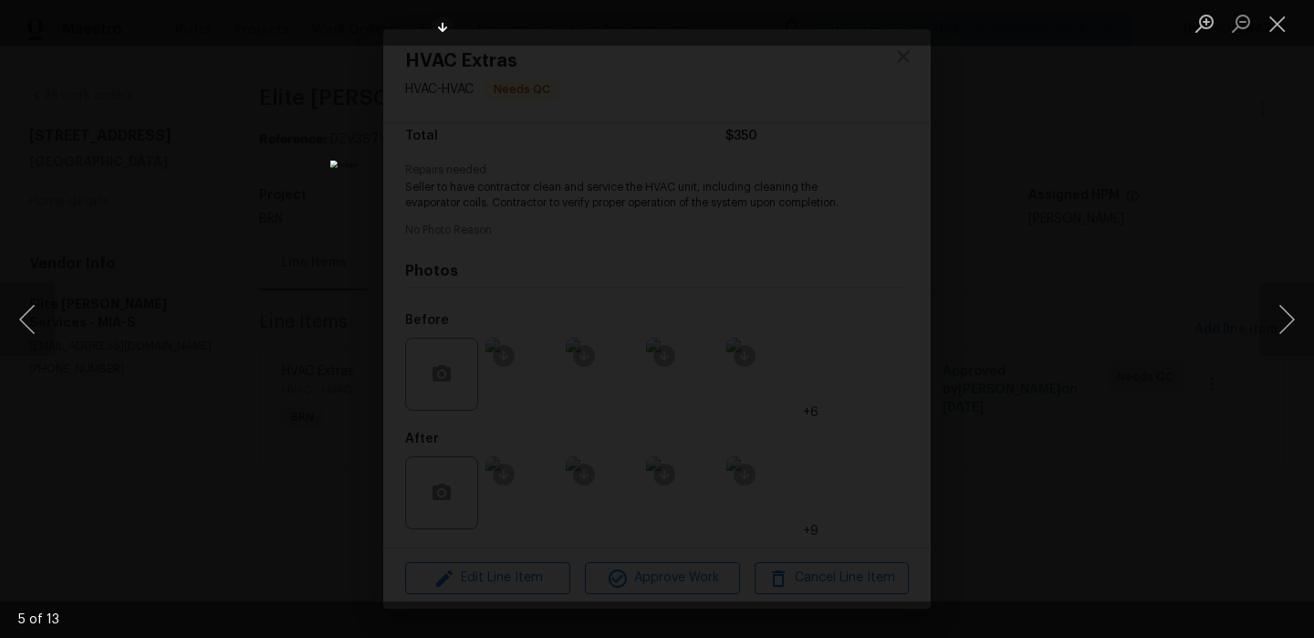
click at [203, 277] on div "Lightbox" at bounding box center [657, 319] width 1314 height 638
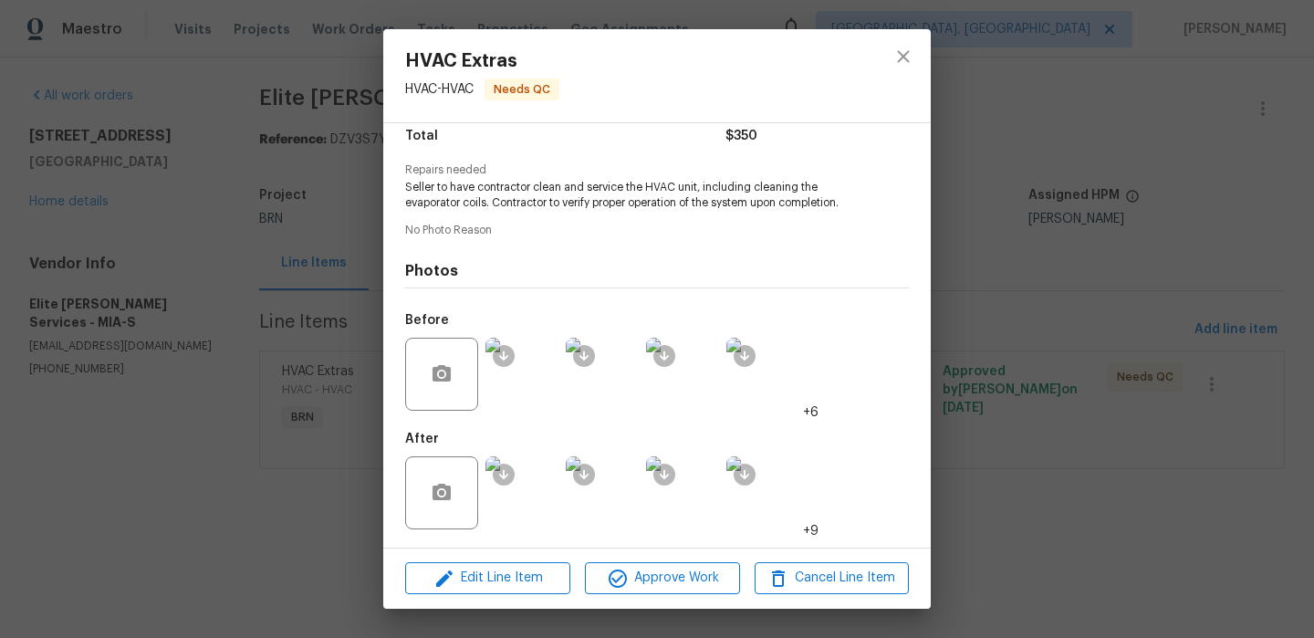
click at [249, 145] on div "HVAC Extras HVAC - HVAC Needs QC Vendor Elite Manning Services Account Category…" at bounding box center [657, 319] width 1314 height 638
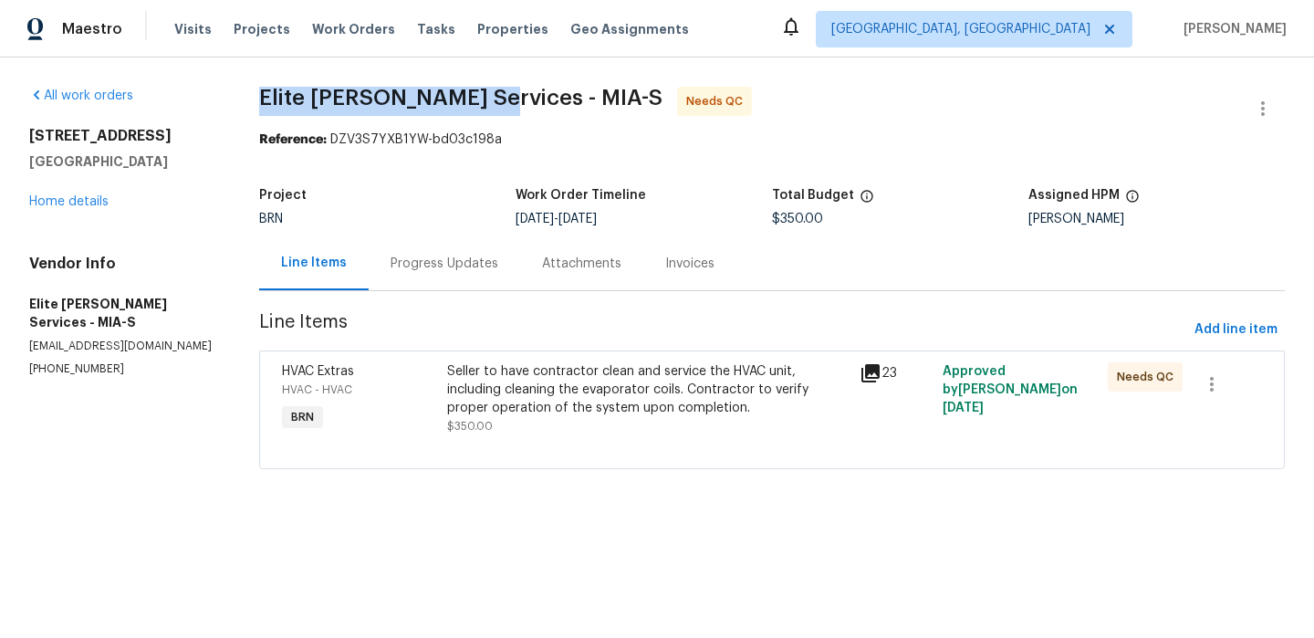
drag, startPoint x: 249, startPoint y: 107, endPoint x: 492, endPoint y: 101, distance: 242.9
click at [492, 101] on div "All work orders 2175 NW 184th Ter Pembroke Pines, FL 33029 Home details Vendor …" at bounding box center [657, 289] width 1314 height 463
copy span "Elite Manning Services"
click at [492, 405] on div "Seller to have contractor clean and service the HVAC unit, including cleaning t…" at bounding box center [648, 389] width 403 height 55
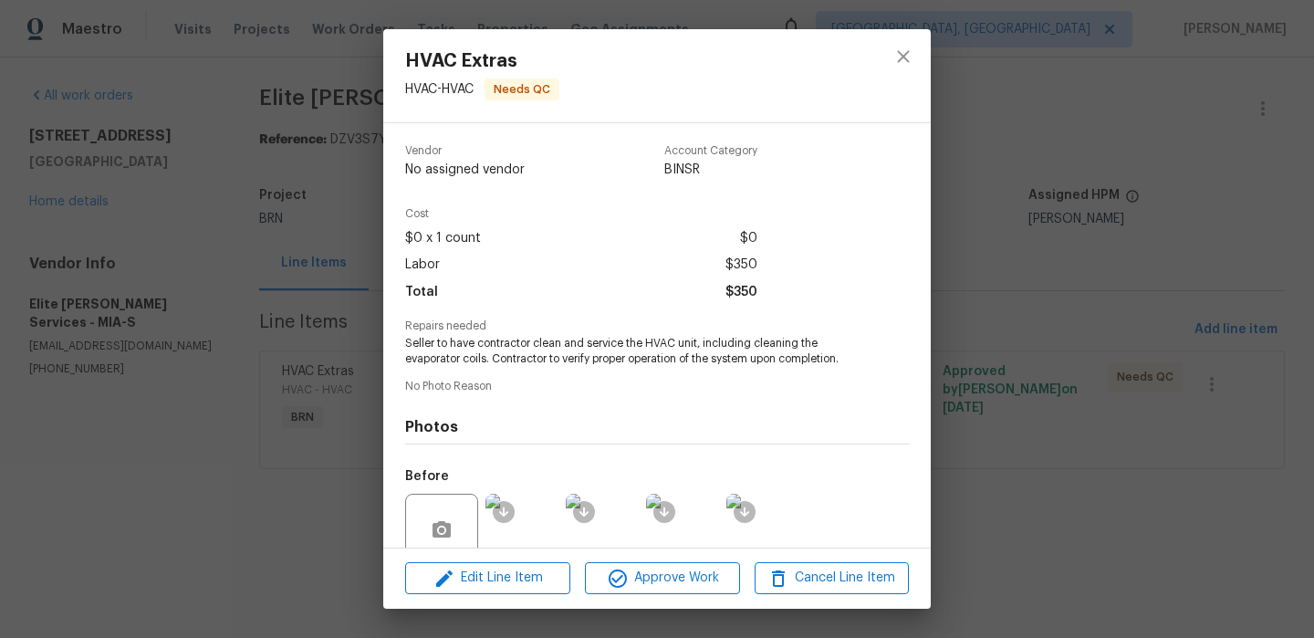
click at [476, 347] on span "Seller to have contractor clean and service the HVAC unit, including cleaning t…" at bounding box center [632, 351] width 454 height 31
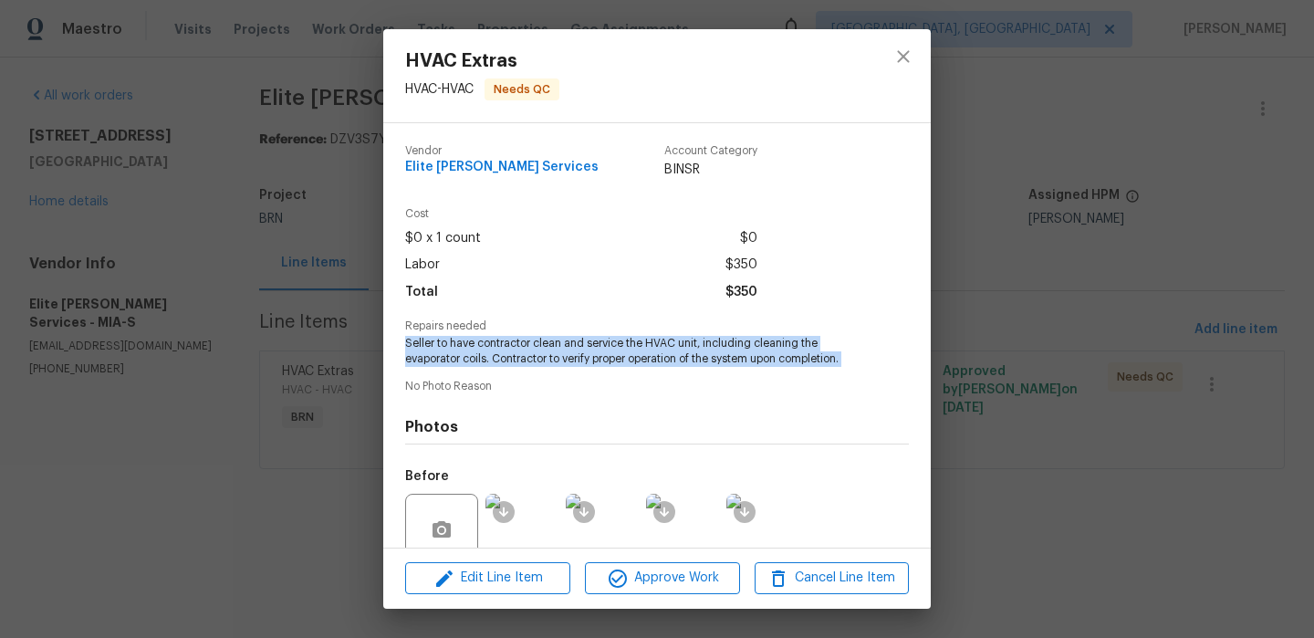
click at [476, 347] on span "Seller to have contractor clean and service the HVAC unit, including cleaning t…" at bounding box center [632, 351] width 454 height 31
copy span "Seller to have contractor clean and service the HVAC unit, including cleaning t…"
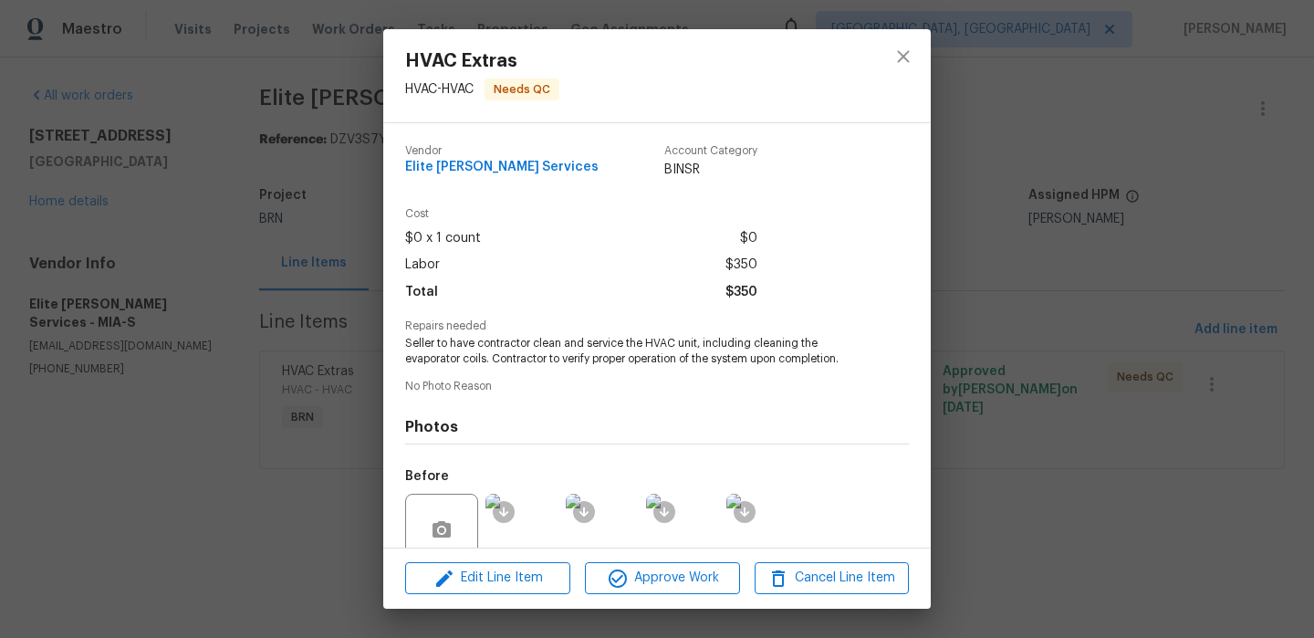
click at [225, 210] on div "HVAC Extras HVAC - HVAC Needs QC Vendor Elite Manning Services Account Category…" at bounding box center [657, 319] width 1314 height 638
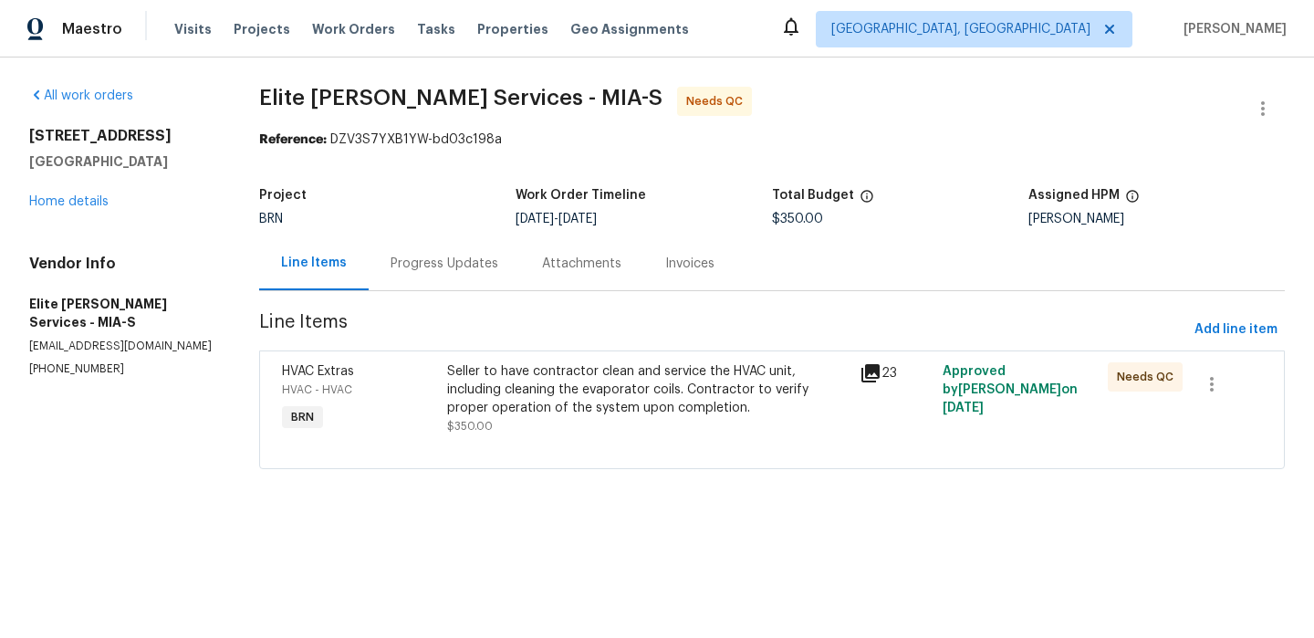
click at [454, 266] on div "Progress Updates" at bounding box center [445, 264] width 108 height 18
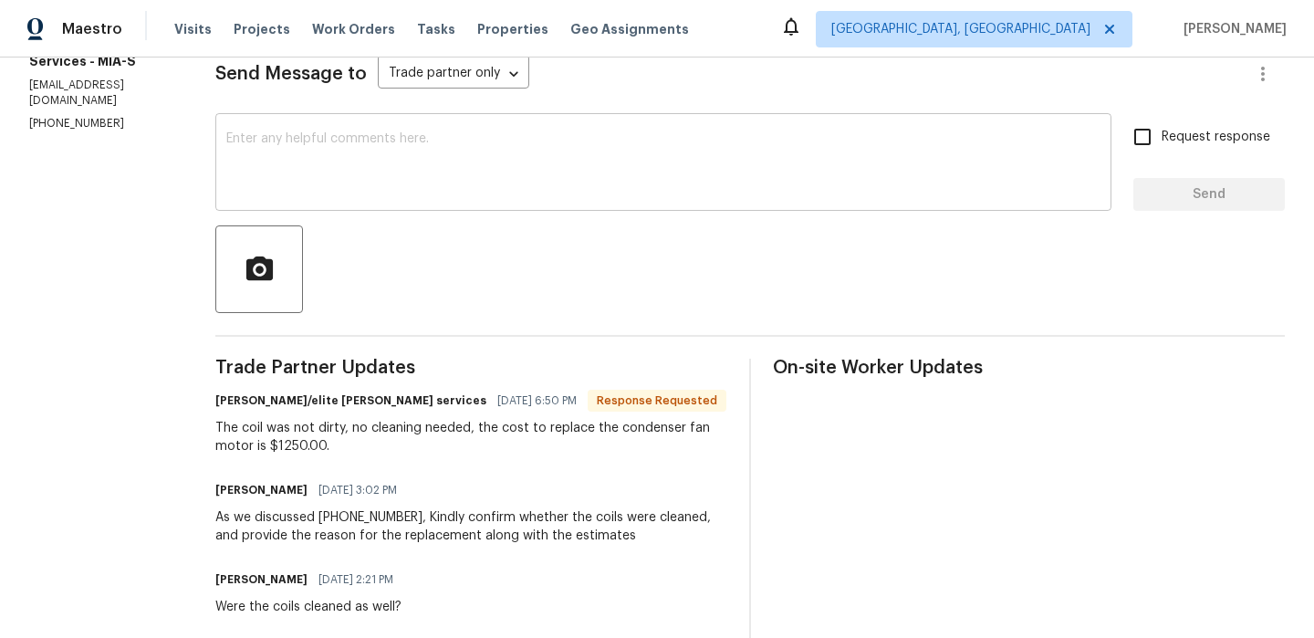
scroll to position [266, 0]
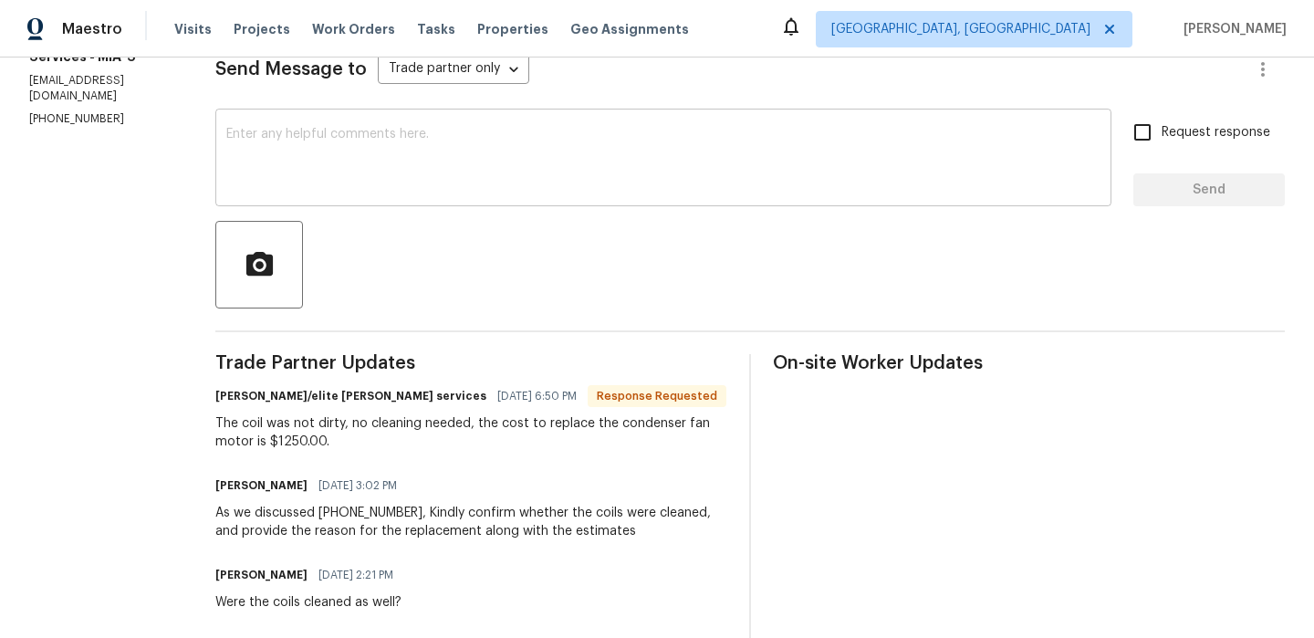
click at [294, 146] on textarea at bounding box center [663, 160] width 874 height 64
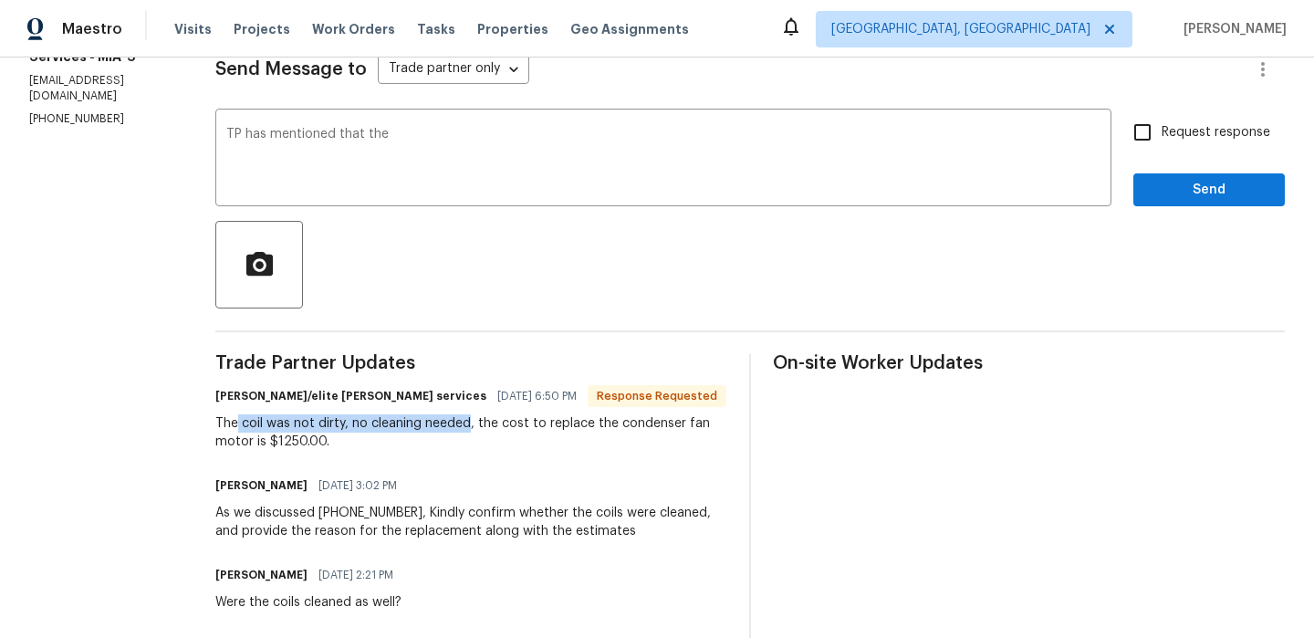
drag, startPoint x: 275, startPoint y: 422, endPoint x: 499, endPoint y: 426, distance: 224.6
click at [505, 424] on div "The coil was not dirty, no cleaning needed, the cost to replace the condenser f…" at bounding box center [471, 432] width 512 height 37
copy div "coil was not dirty, no cleaning needed"
click at [499, 148] on textarea "TP has mentioned that the" at bounding box center [663, 160] width 874 height 64
paste textarea "coil was not dirty, no cleaning needed"
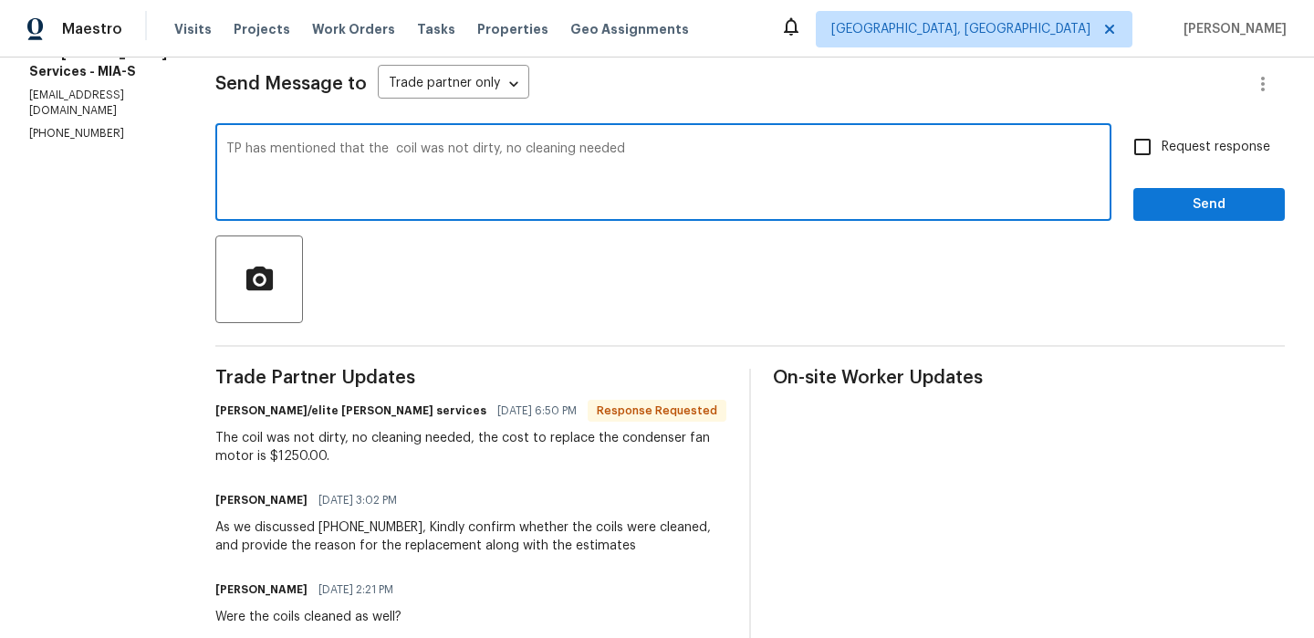
scroll to position [248, 0]
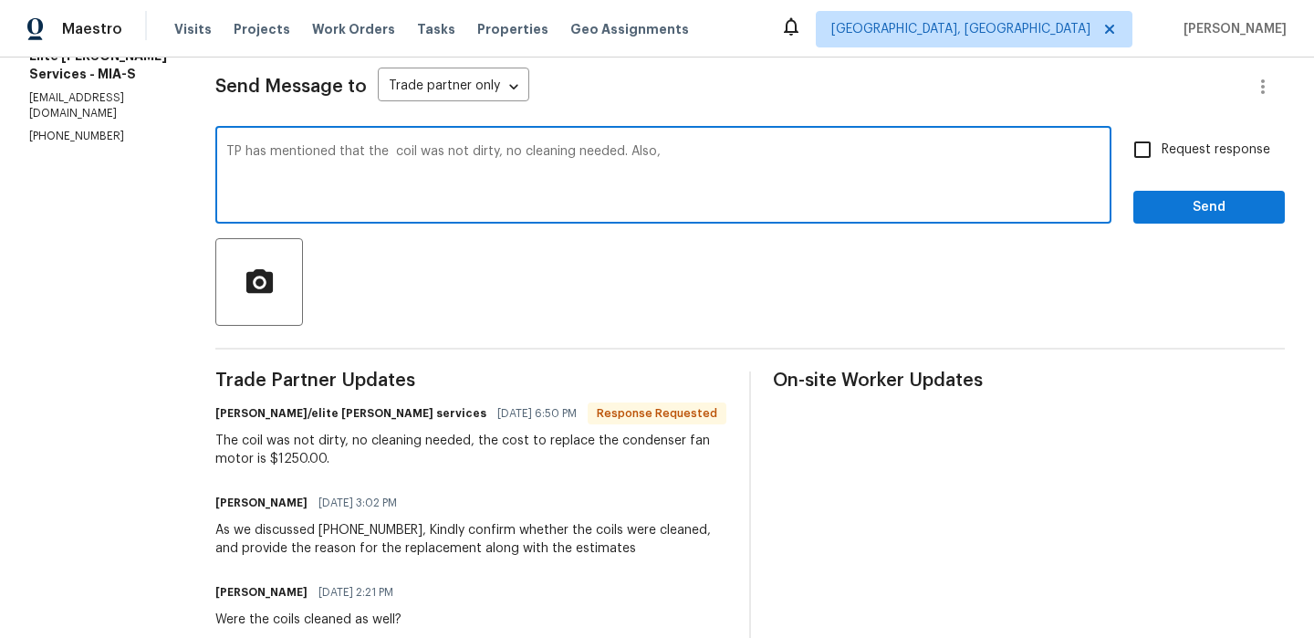
paste textarea "the reason for the condenser replacement recommendation due to a noisy motor."
paste textarea "the motor is a universal type, causing a rattling noise, but the system is cool…"
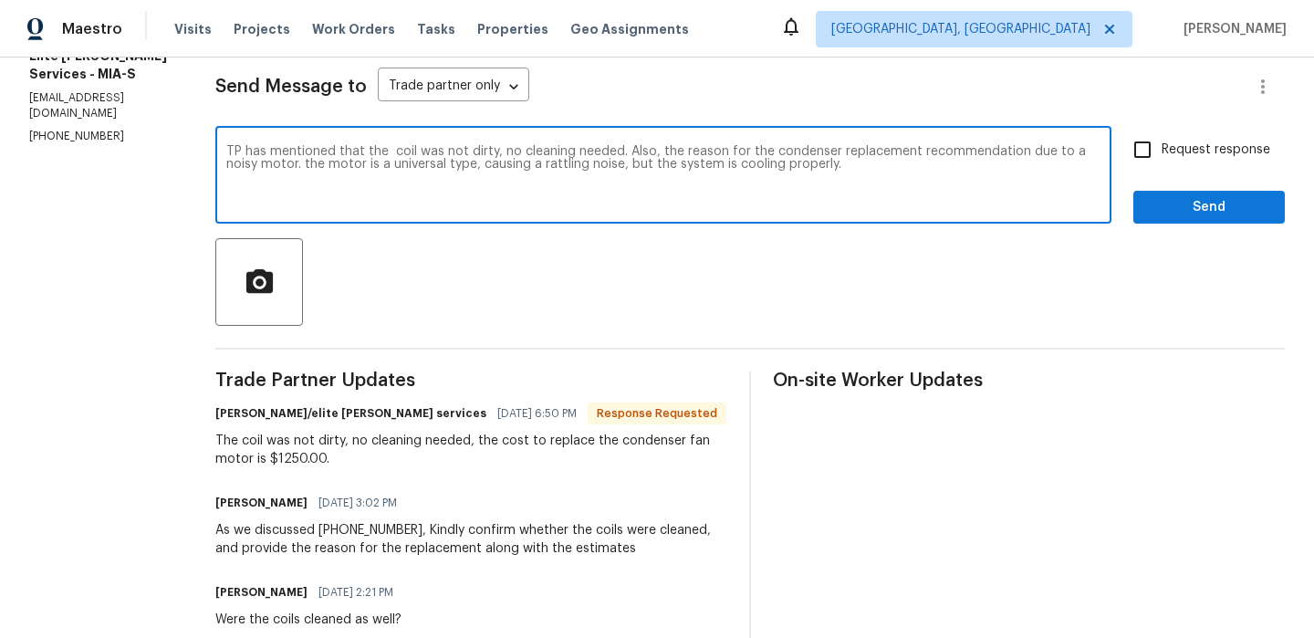
type textarea "TP has mentioned that the coil was not dirty, no cleaning needed. Also, the rea…"
click at [678, 157] on textarea "TP has mentioned that the coil was not dirty, no cleaning needed. Also, the rea…" at bounding box center [663, 177] width 874 height 64
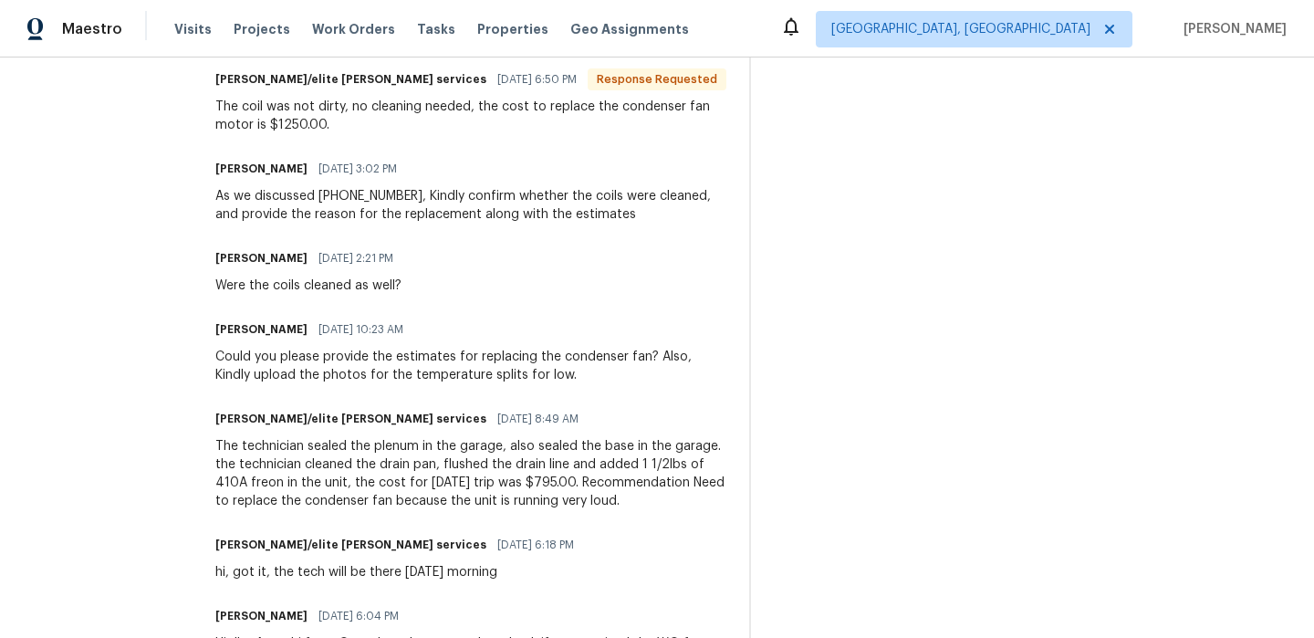
scroll to position [589, 0]
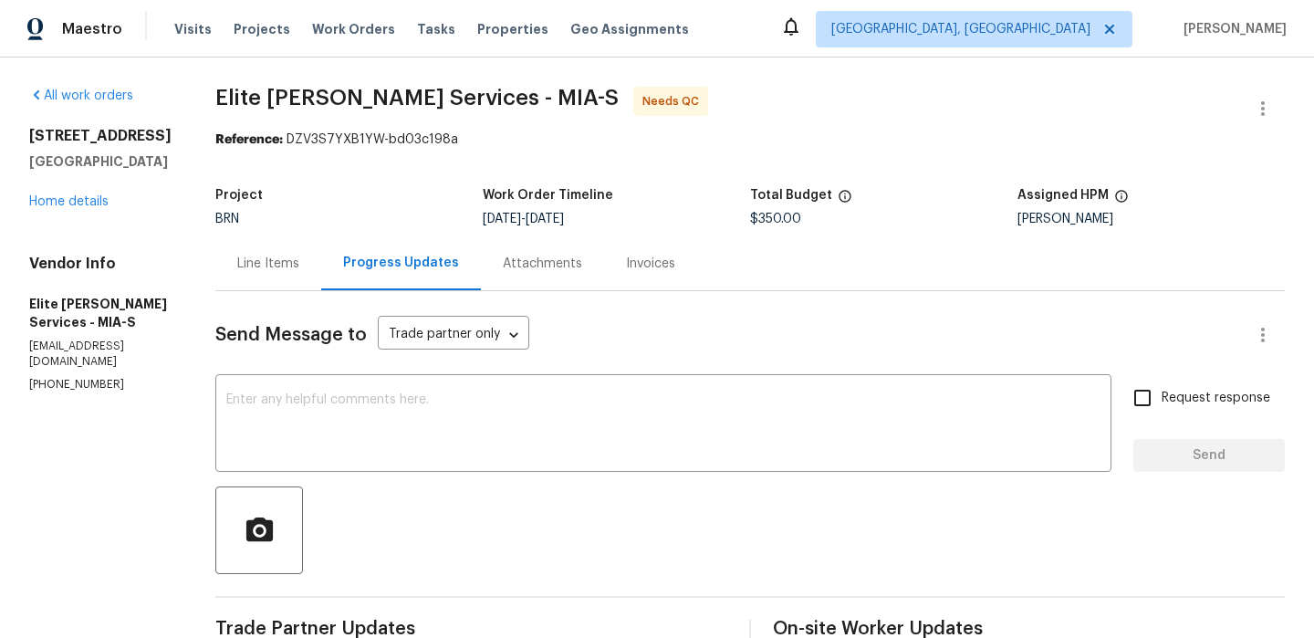
click at [72, 377] on p "[PHONE_NUMBER]" at bounding box center [100, 385] width 142 height 16
copy p "[PHONE_NUMBER]"
click at [272, 275] on div "Line Items" at bounding box center [268, 263] width 106 height 54
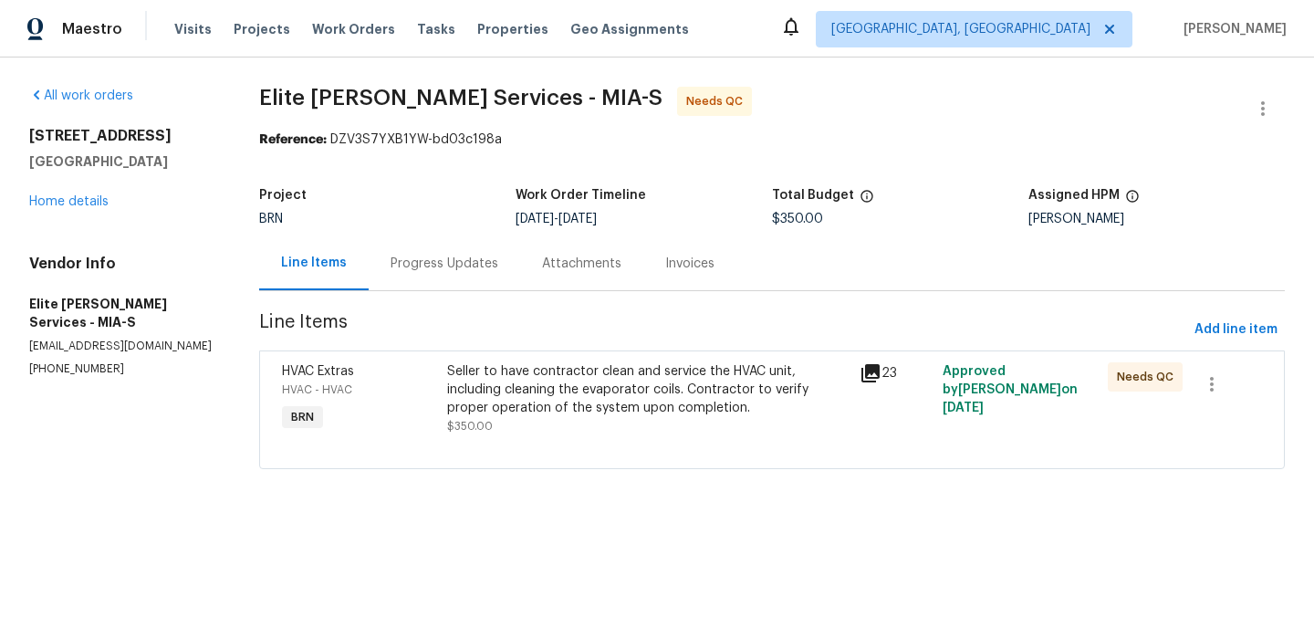
click at [493, 388] on div "Seller to have contractor clean and service the HVAC unit, including cleaning t…" at bounding box center [648, 389] width 403 height 55
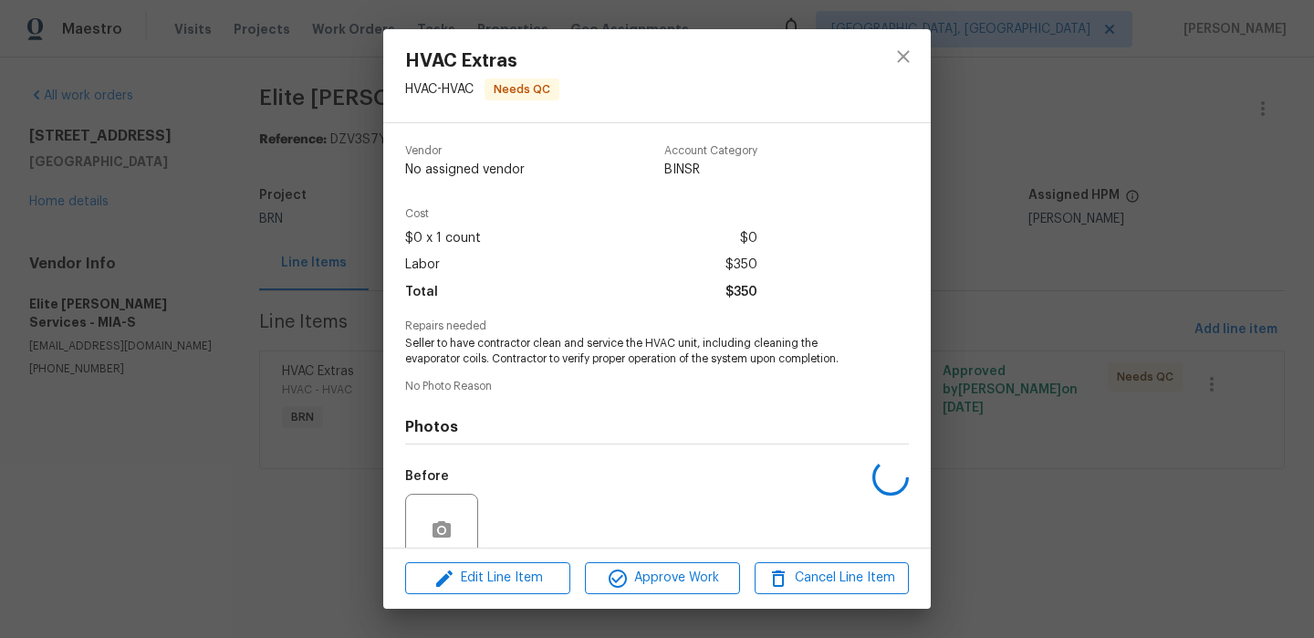
scroll to position [156, 0]
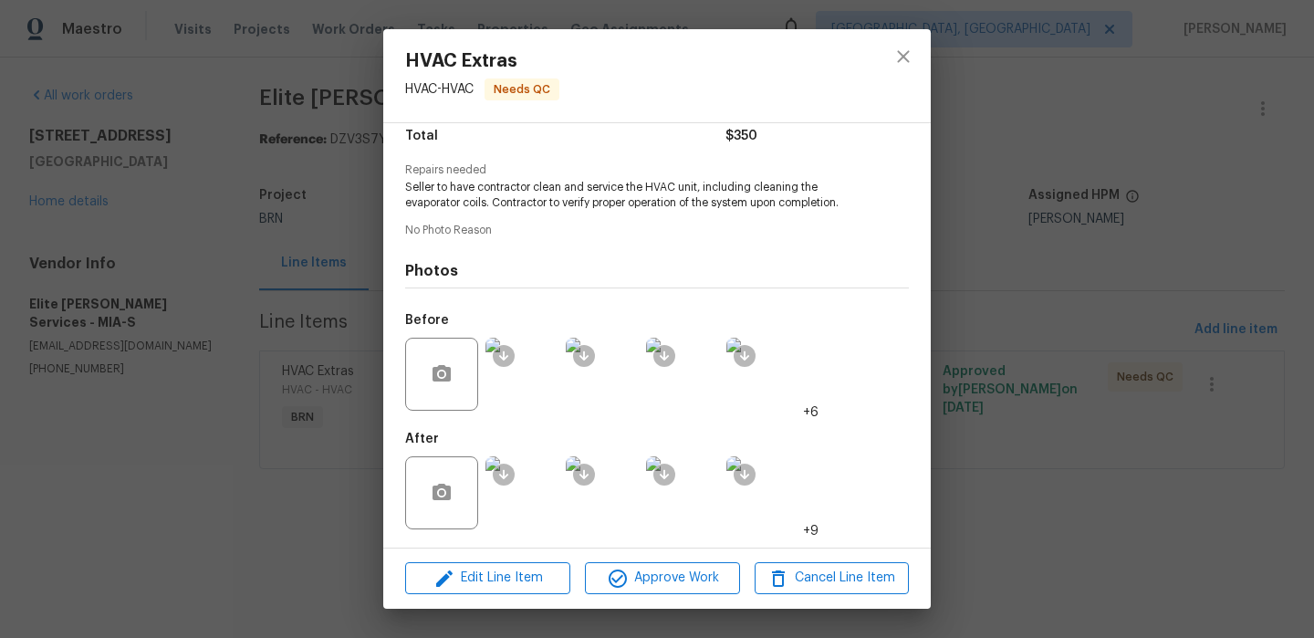
click at [520, 498] on img at bounding box center [522, 492] width 73 height 73
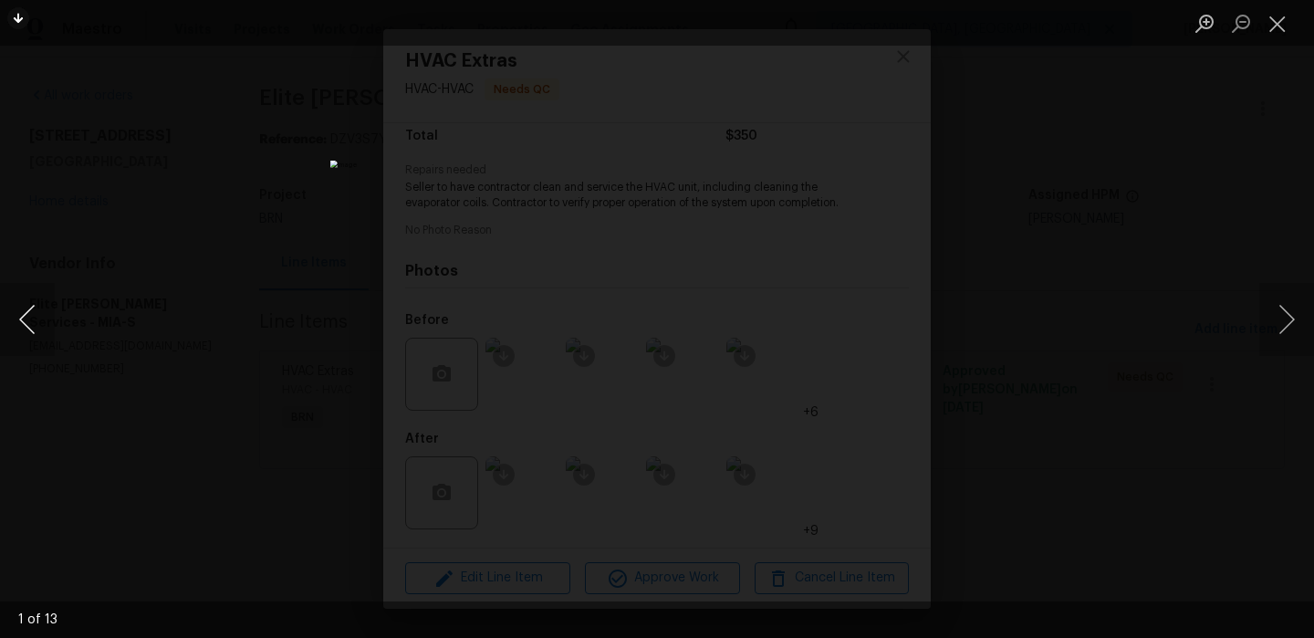
click at [23, 315] on button "Previous image" at bounding box center [27, 319] width 55 height 73
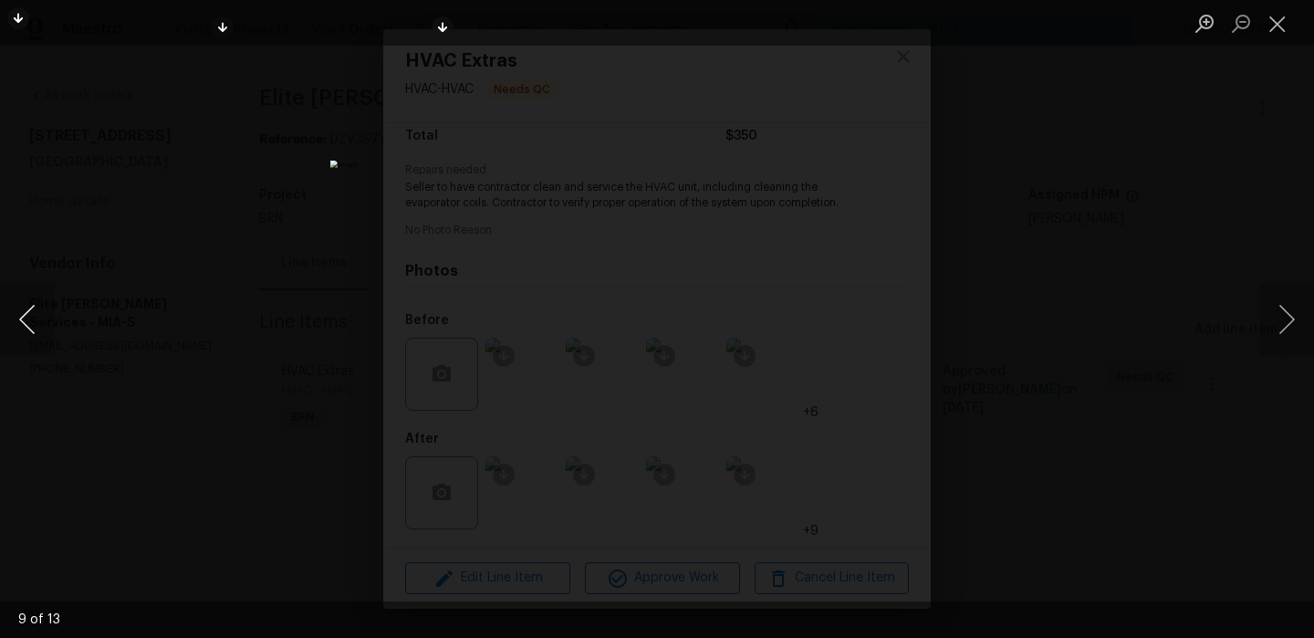
click at [23, 315] on button "Previous image" at bounding box center [27, 319] width 55 height 73
click at [153, 204] on div "Lightbox" at bounding box center [657, 319] width 1314 height 638
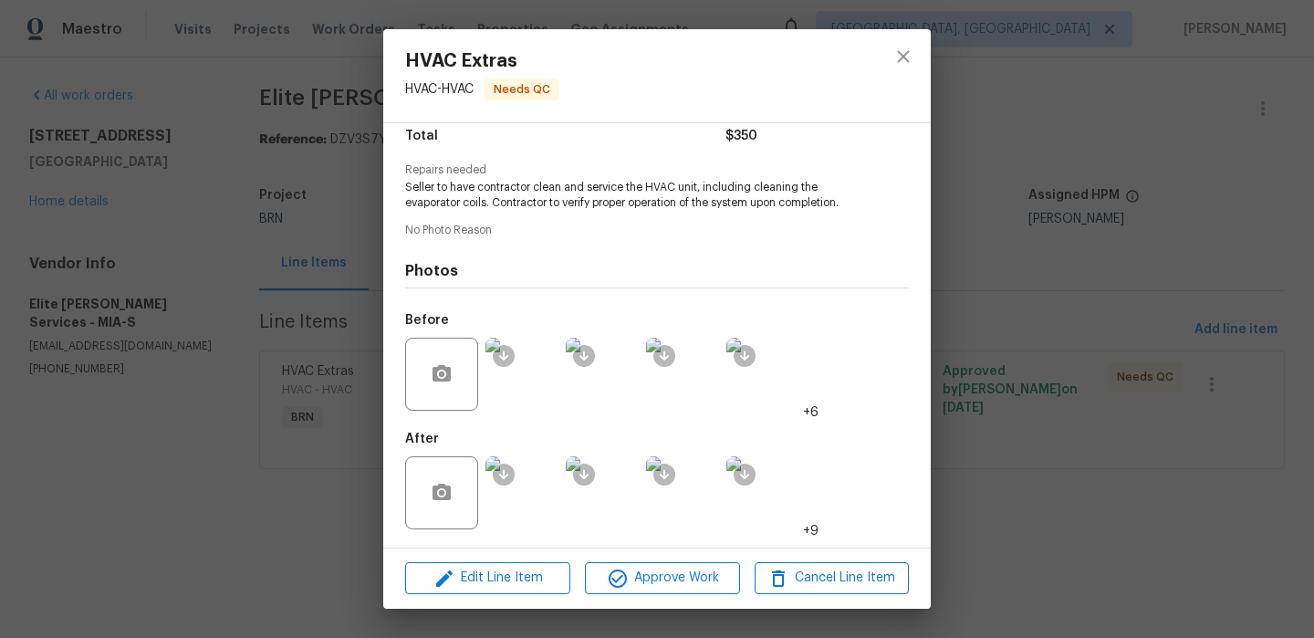
click at [151, 182] on div "HVAC Extras HVAC - HVAC Needs QC Vendor Elite [PERSON_NAME] Services Account Ca…" at bounding box center [657, 319] width 1314 height 638
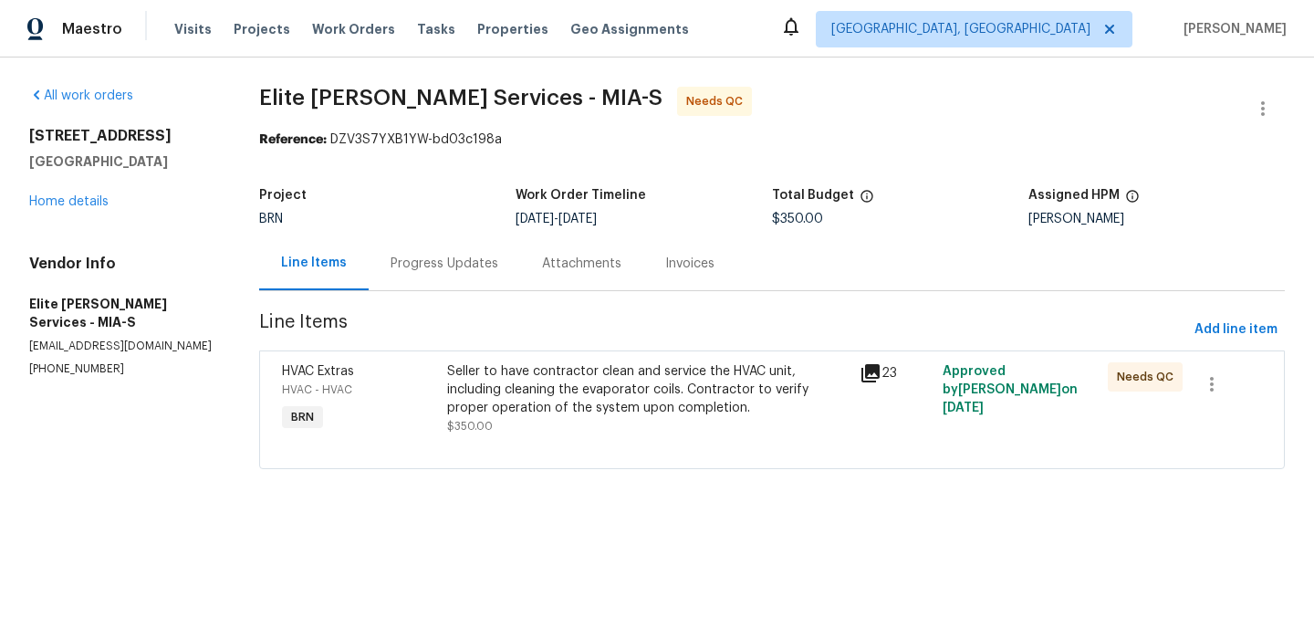
click at [442, 258] on div "Progress Updates" at bounding box center [445, 264] width 108 height 18
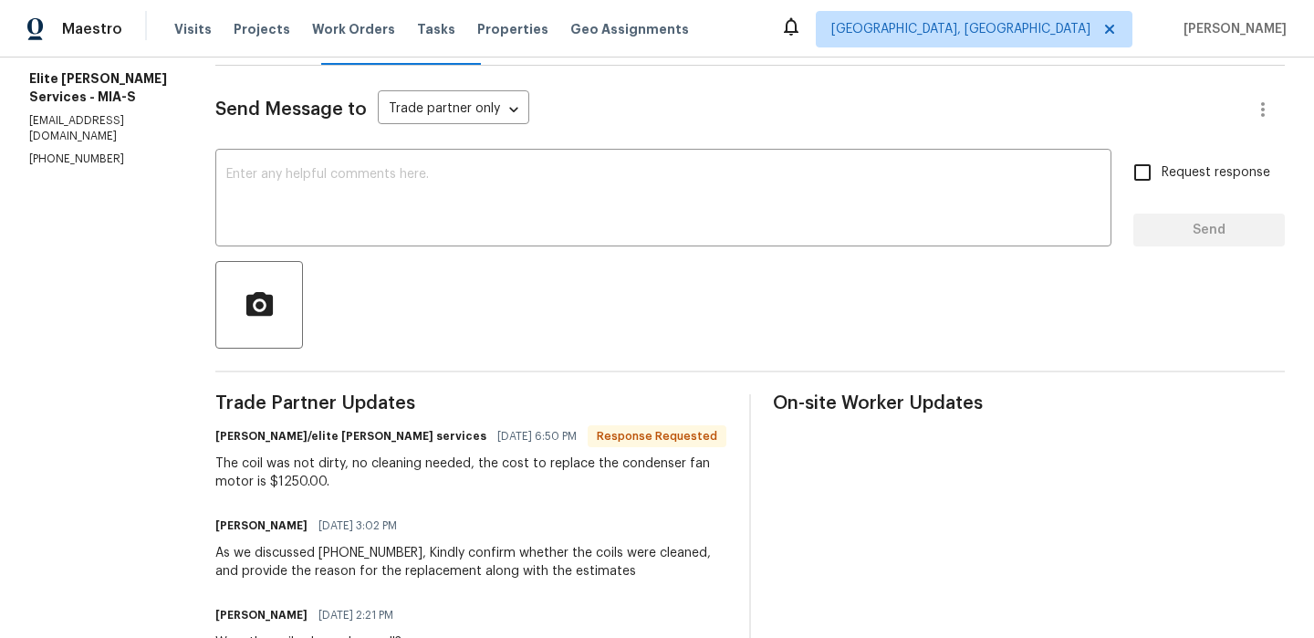
scroll to position [304, 0]
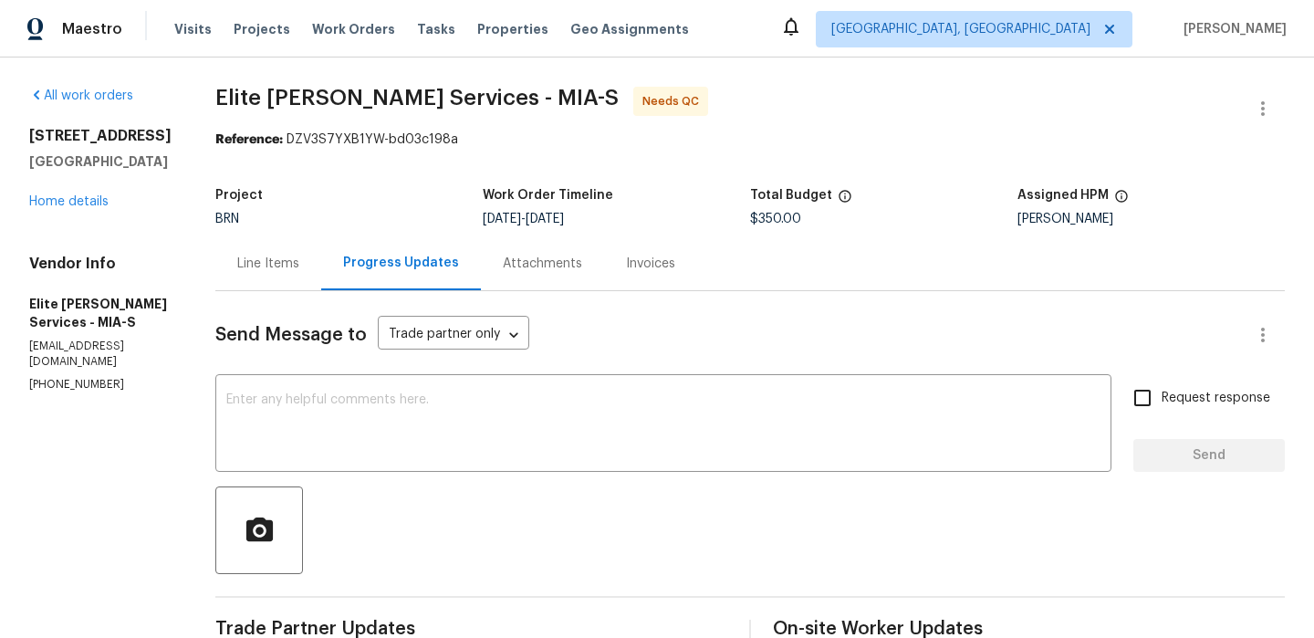
click at [779, 219] on span "$350.00" at bounding box center [775, 219] width 51 height 13
copy span "$350.00"
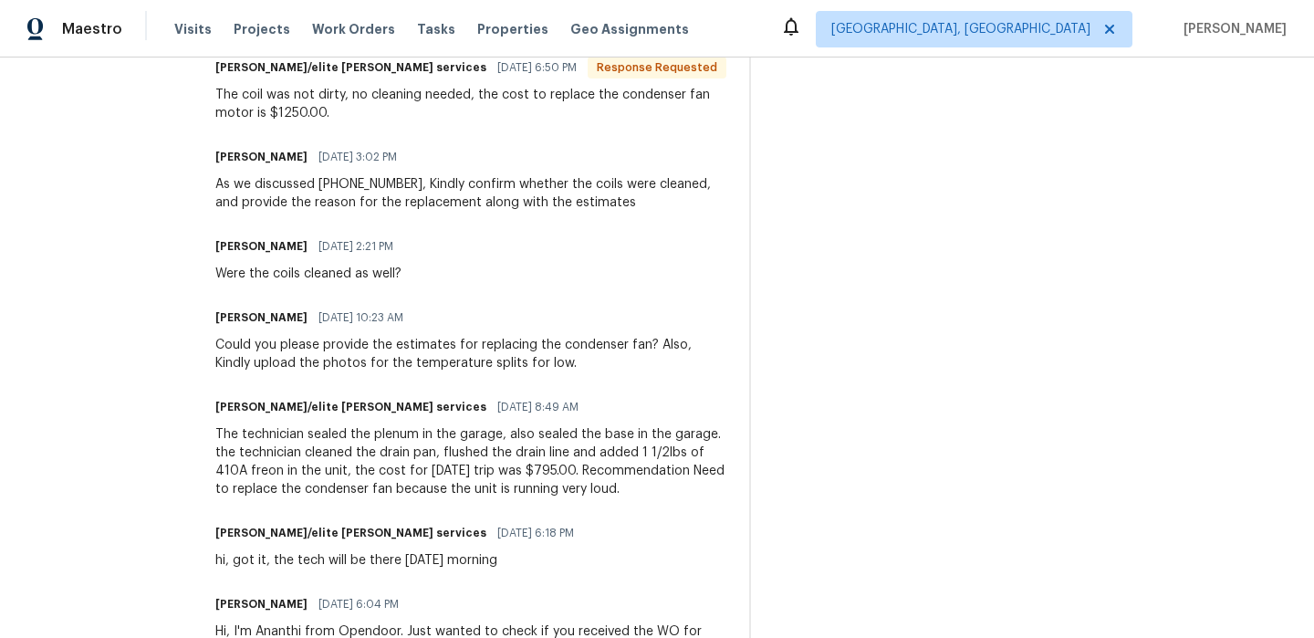
scroll to position [556, 0]
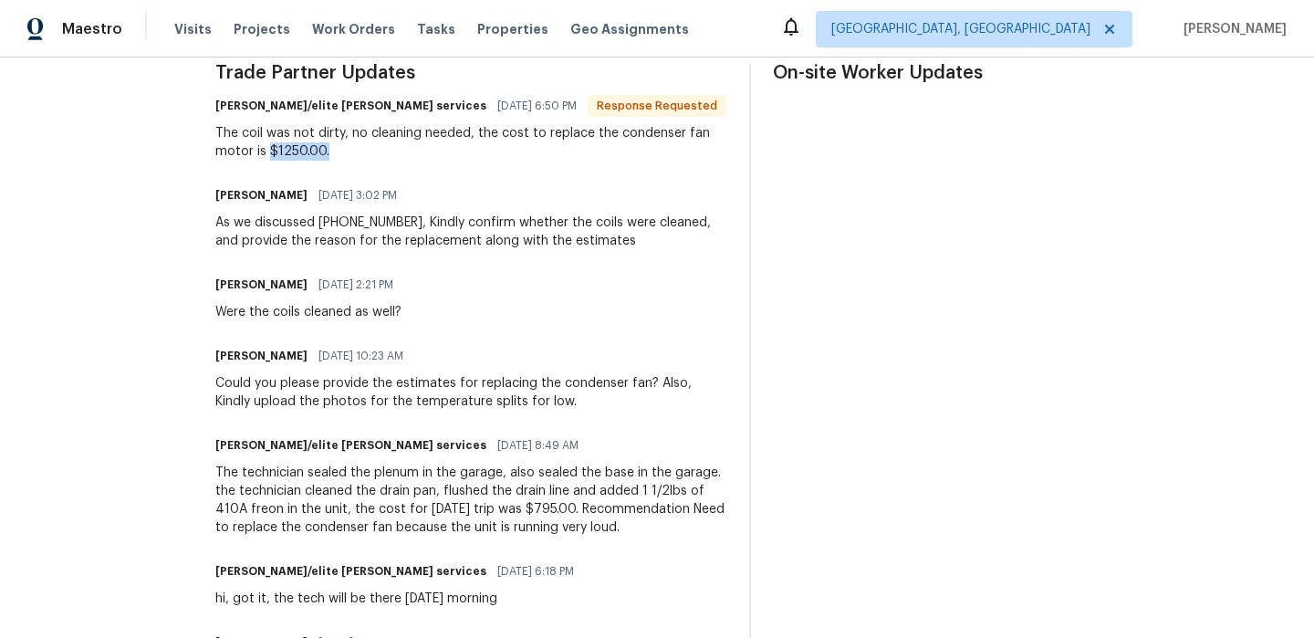
drag, startPoint x: 304, startPoint y: 154, endPoint x: 425, endPoint y: 153, distance: 121.4
click at [425, 153] on div "The coil was not dirty, no cleaning needed, the cost to replace the condenser f…" at bounding box center [471, 142] width 512 height 37
copy div "$1250.00."
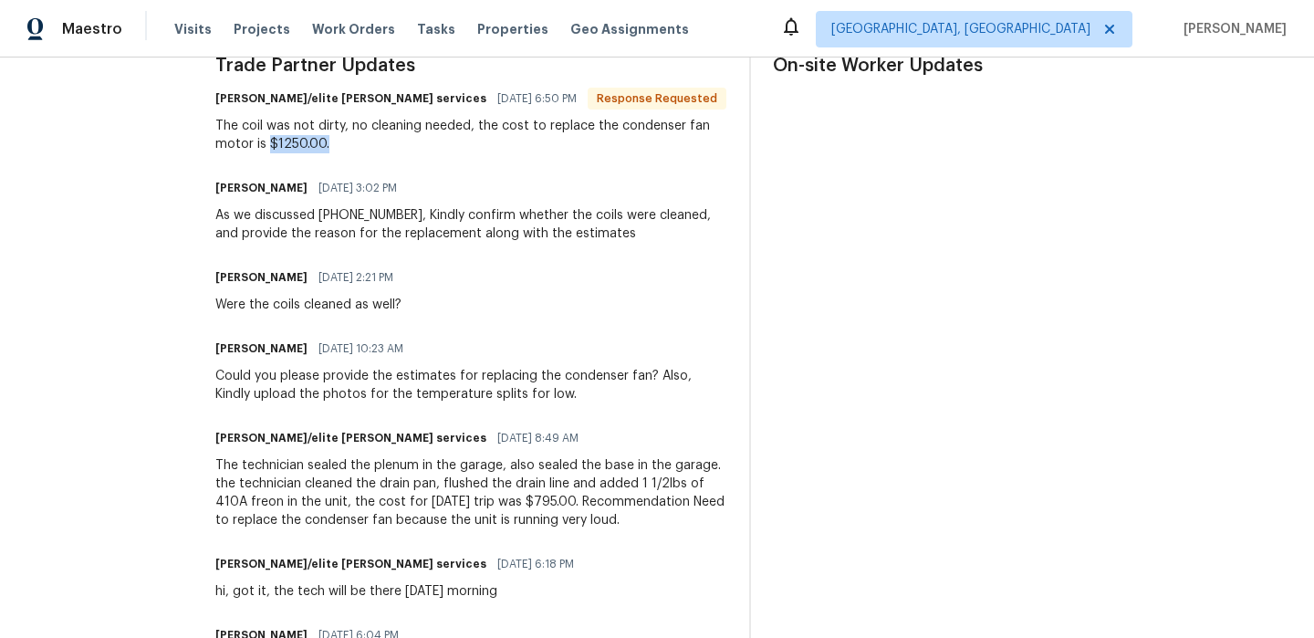
scroll to position [739, 0]
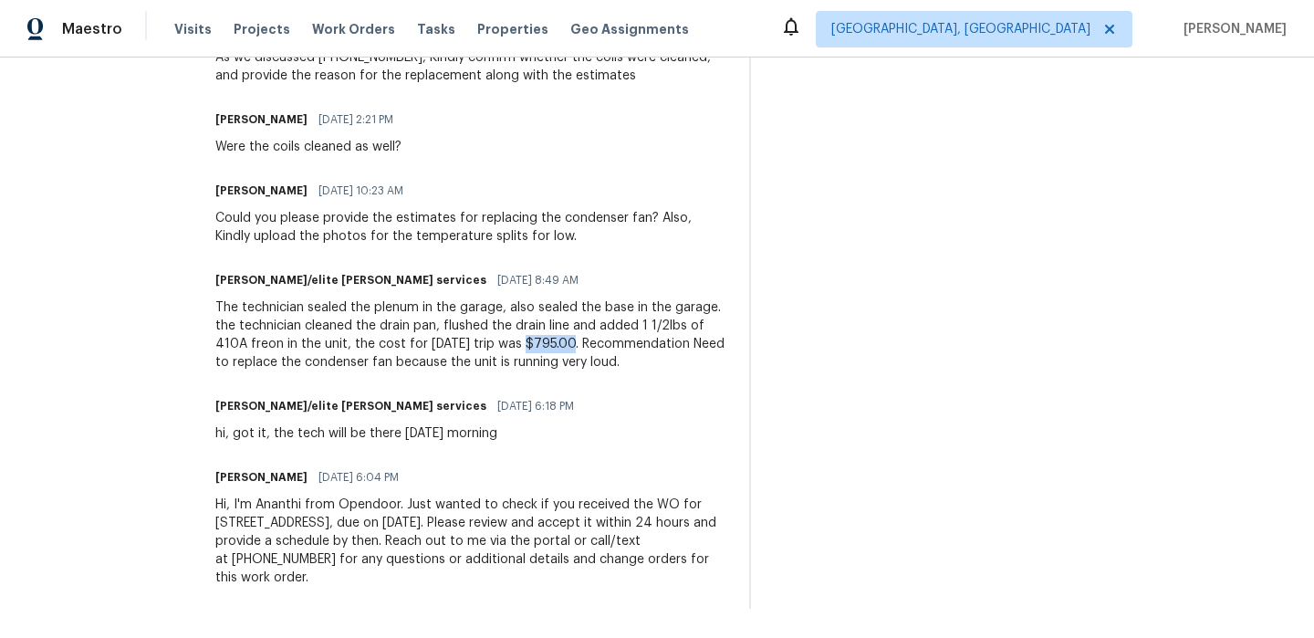
drag, startPoint x: 604, startPoint y: 324, endPoint x: 684, endPoint y: 324, distance: 79.4
click at [684, 324] on div "The technician sealed the plenum in the garage, also sealed the base in the gar…" at bounding box center [471, 334] width 512 height 73
copy div "795.00."
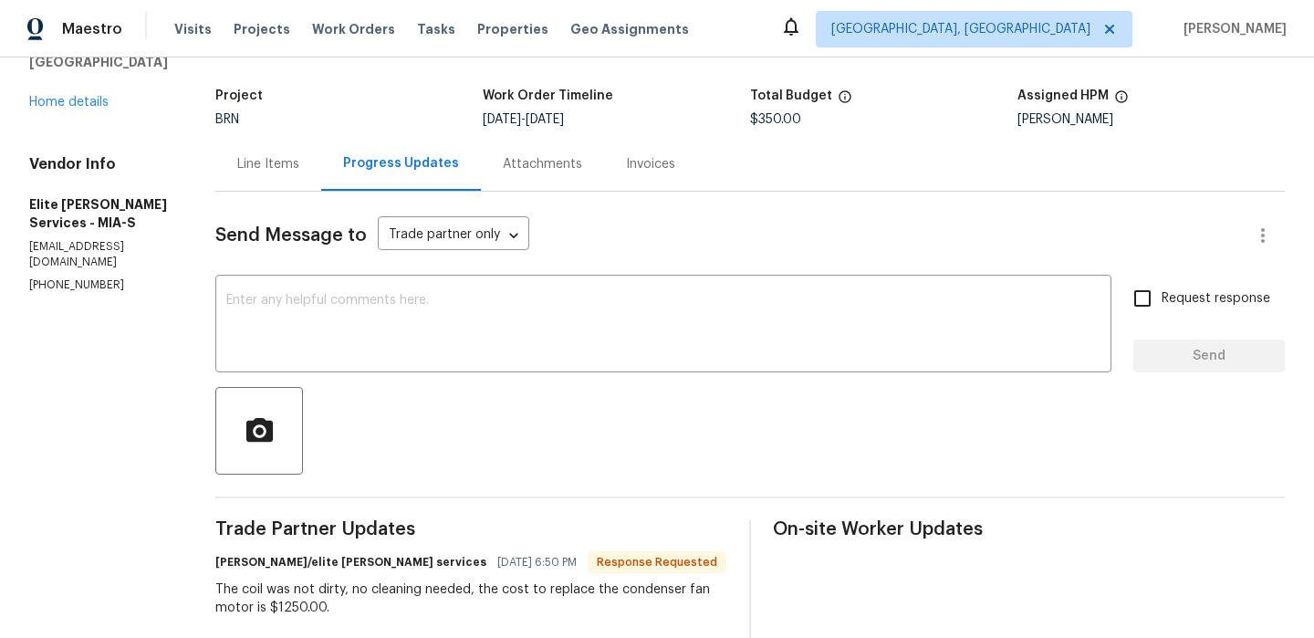
scroll to position [41, 0]
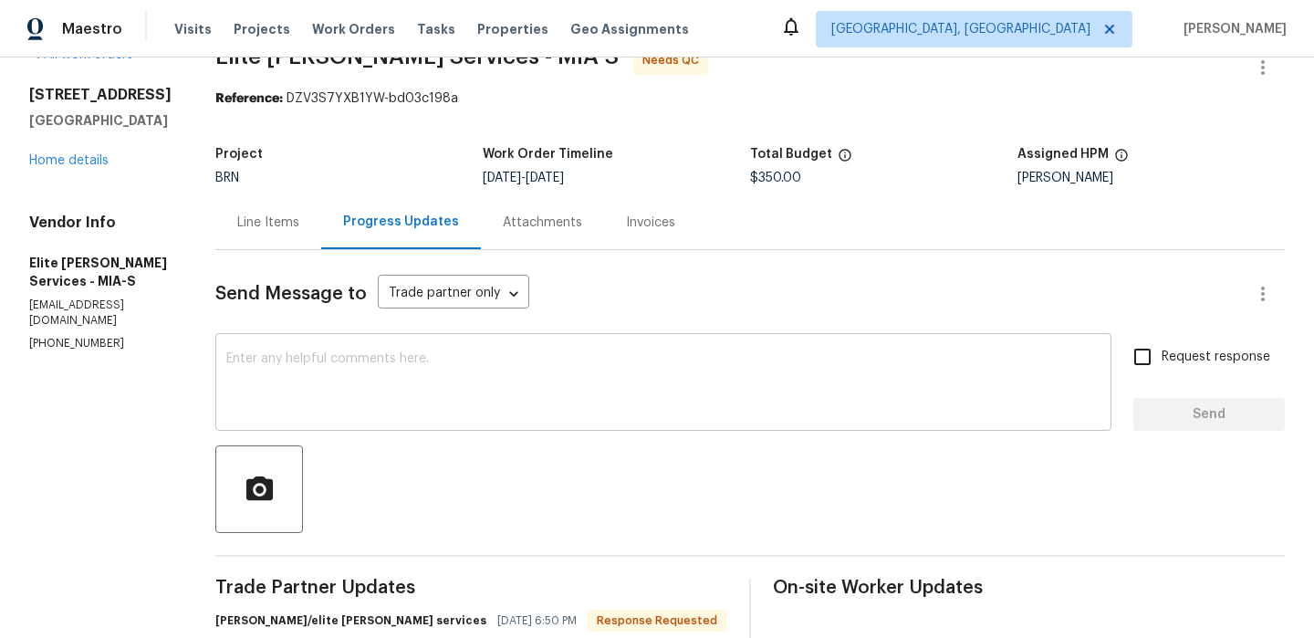
click at [323, 396] on textarea at bounding box center [663, 384] width 874 height 64
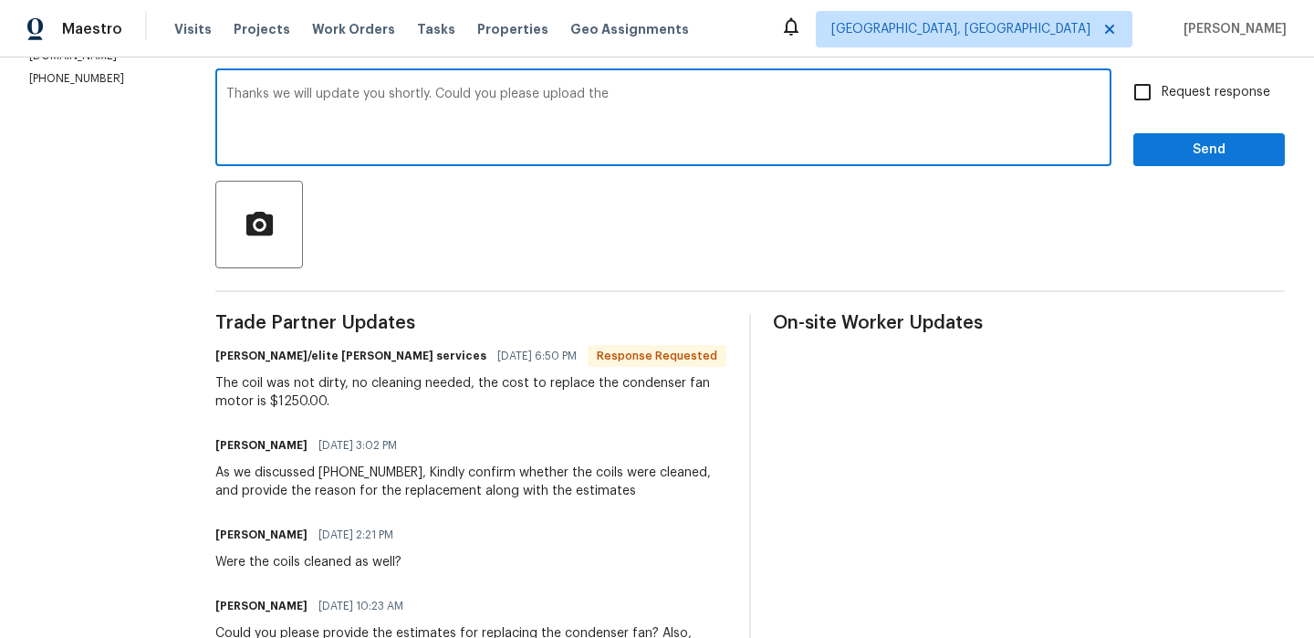
scroll to position [464, 0]
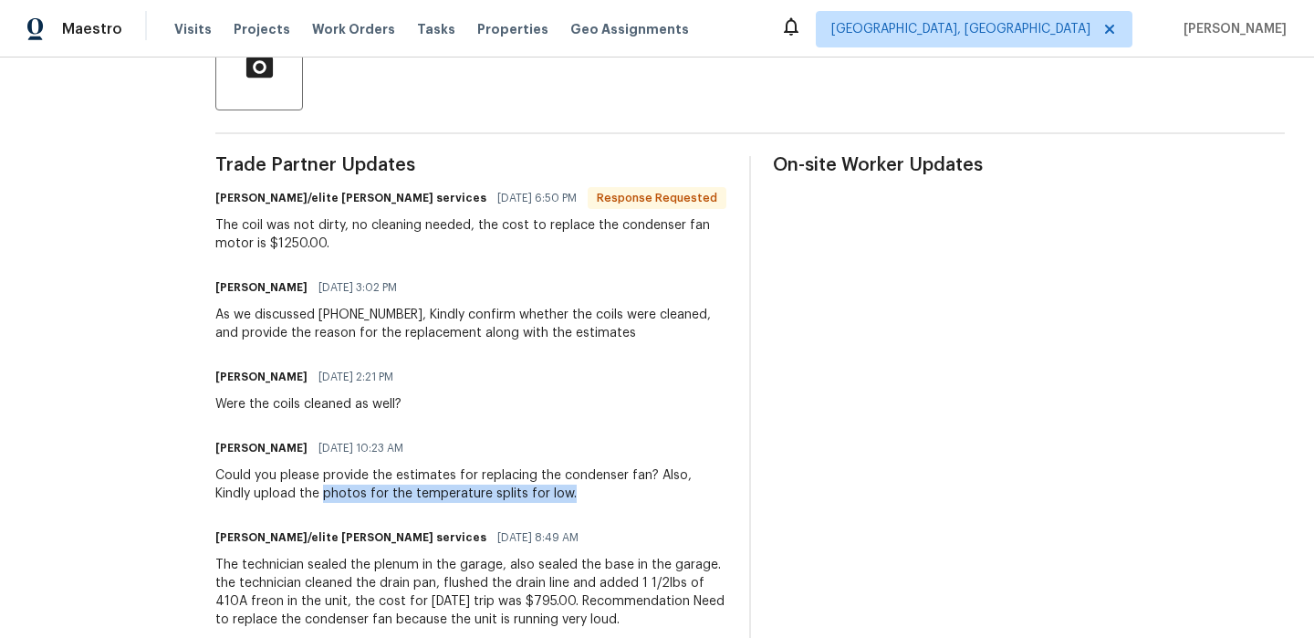
drag, startPoint x: 380, startPoint y: 496, endPoint x: 675, endPoint y: 492, distance: 295.8
click at [675, 493] on div "Could you please provide the estimates for replacing the condenser fan? Also, K…" at bounding box center [471, 484] width 512 height 37
copy div "photos for the temperature splits for low."
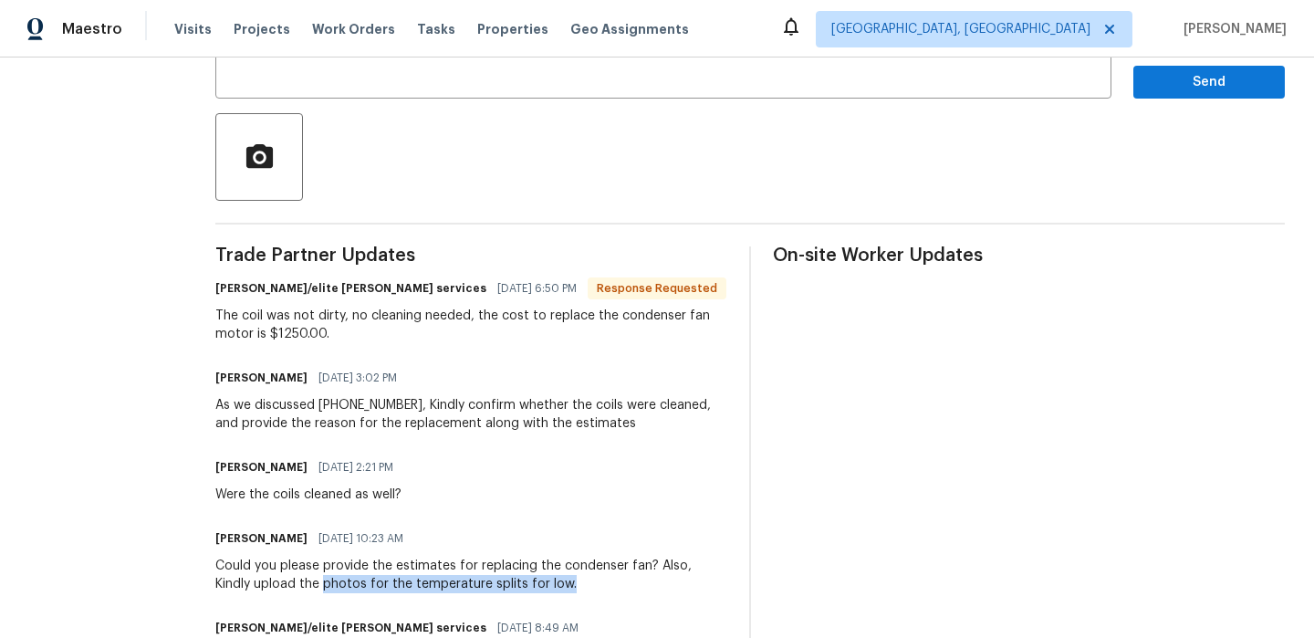
scroll to position [309, 0]
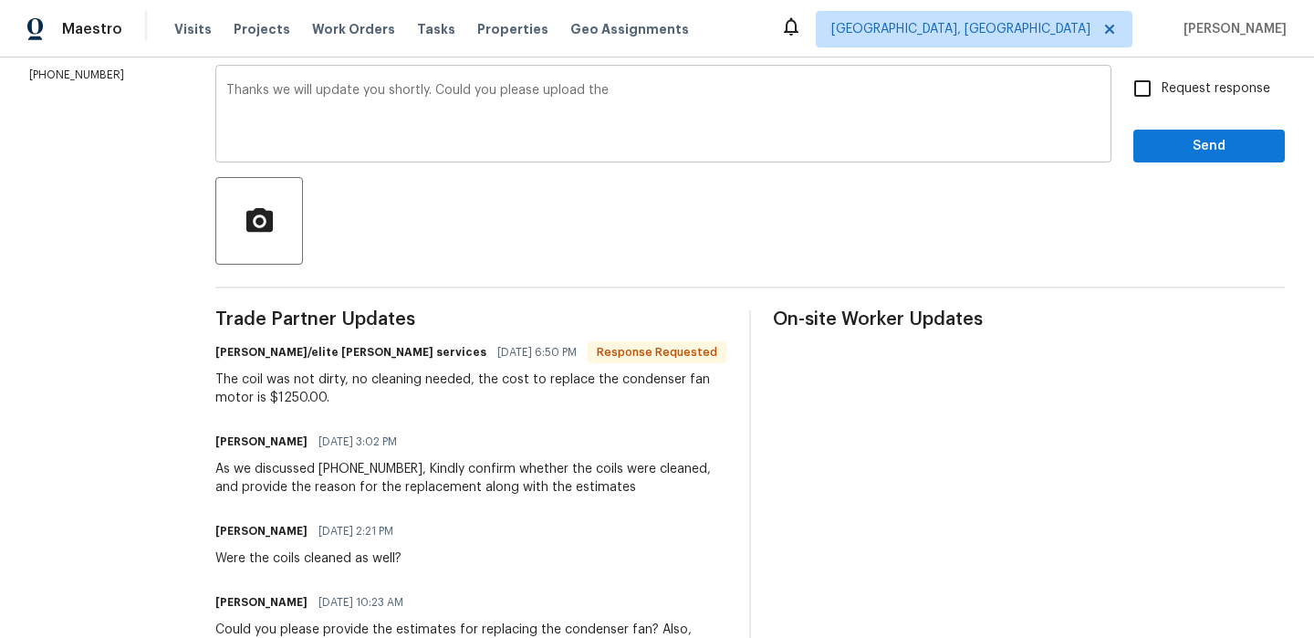
click at [716, 122] on textarea "Thanks we will update you shortly. Could you please upload the" at bounding box center [663, 116] width 874 height 64
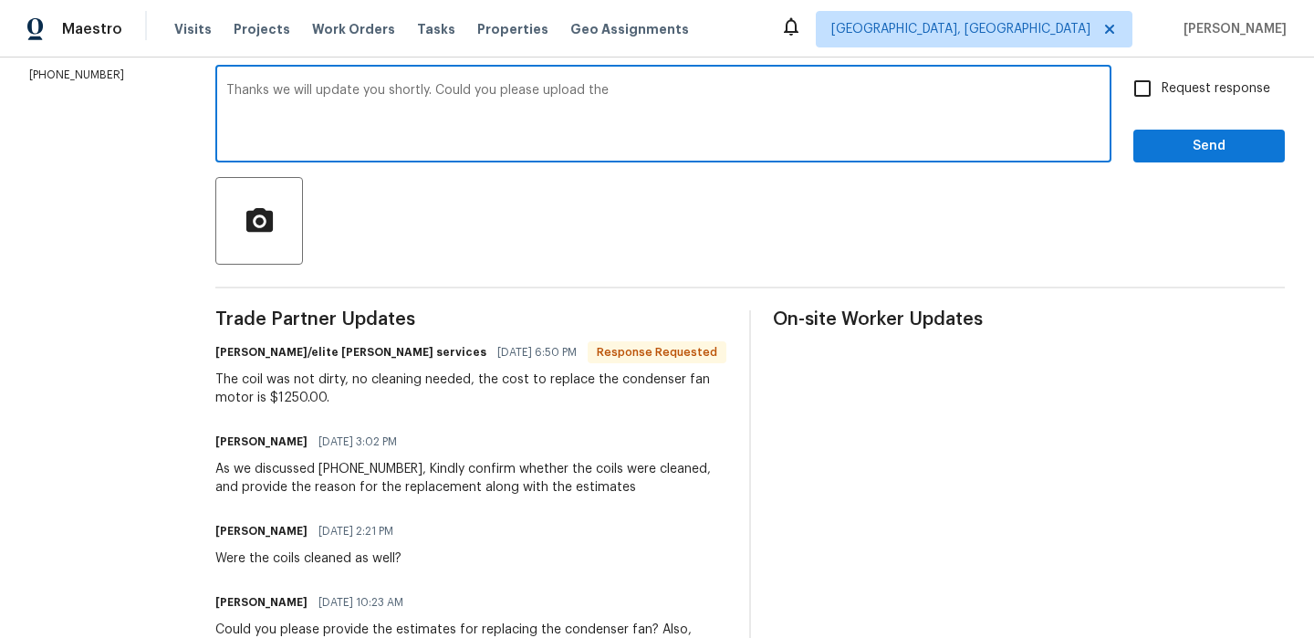
paste textarea "photos for the temperature splits for low."
type textarea "Thanks we will update you shortly. Could you please upload the photos for the t…"
click at [1204, 106] on label "Request response" at bounding box center [1197, 88] width 147 height 38
click at [1162, 106] on input "Request response" at bounding box center [1143, 88] width 38 height 38
checkbox input "true"
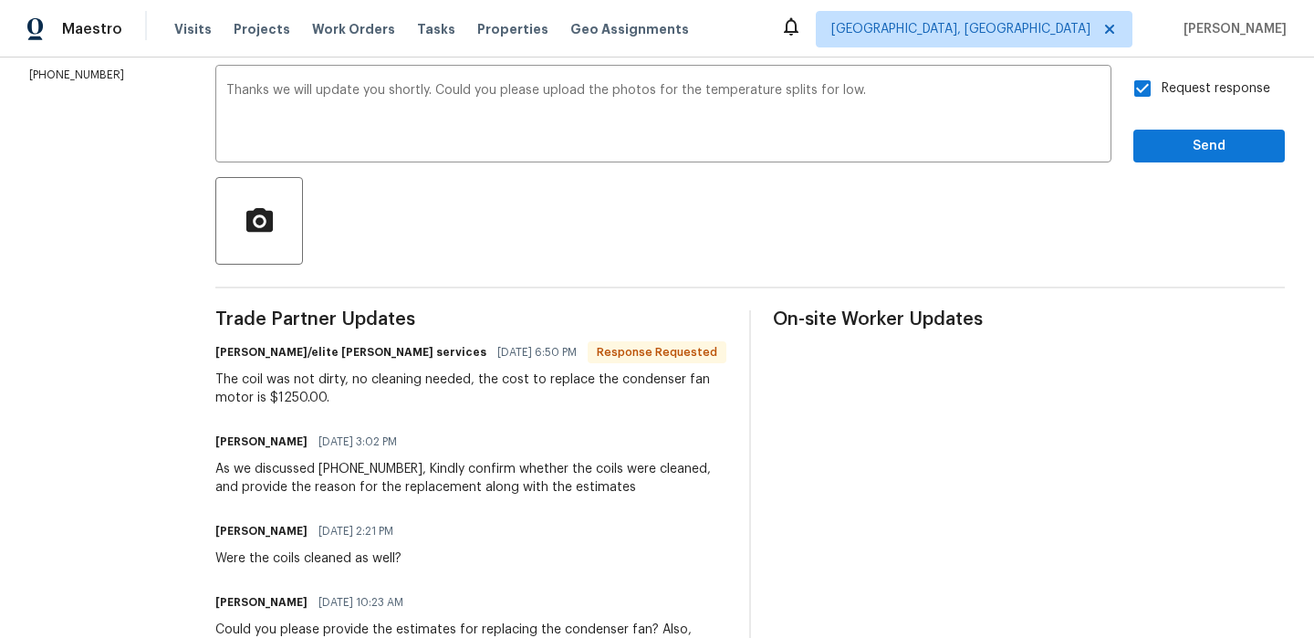
click at [1168, 167] on div "Send Message to Trade partner only Trade partner only ​ Thanks we will update y…" at bounding box center [750, 501] width 1070 height 1039
click at [1177, 152] on span "Send" at bounding box center [1209, 146] width 122 height 23
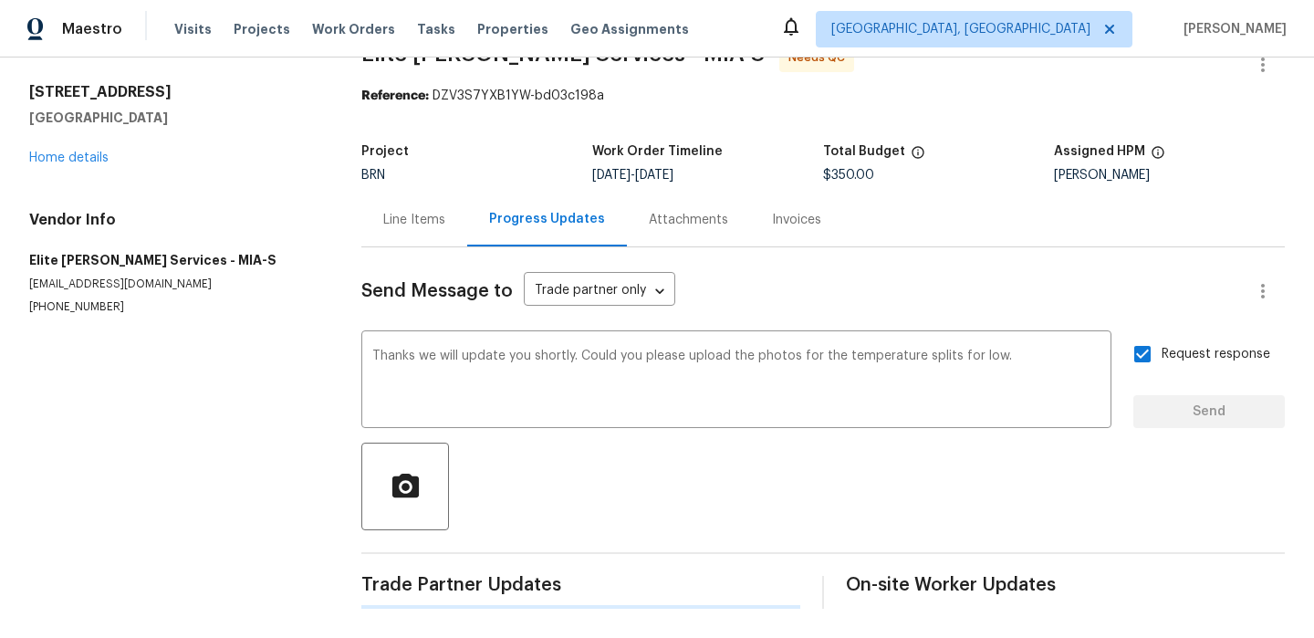
scroll to position [0, 0]
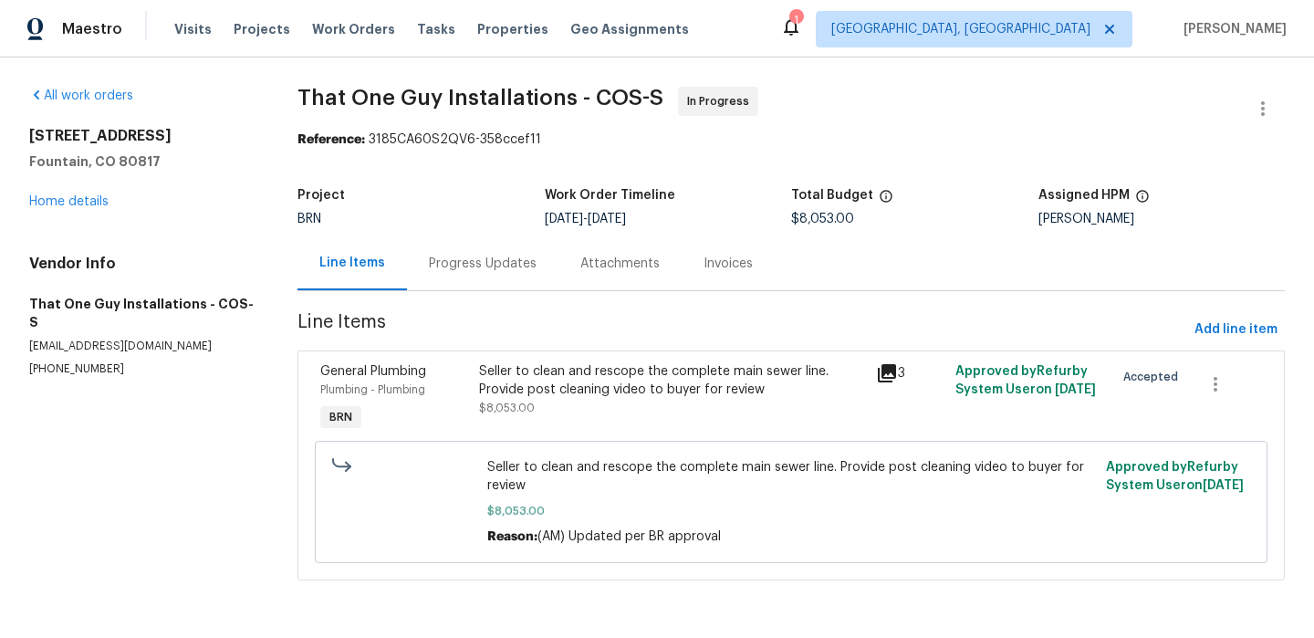
click at [414, 267] on div "Progress Updates" at bounding box center [483, 263] width 152 height 54
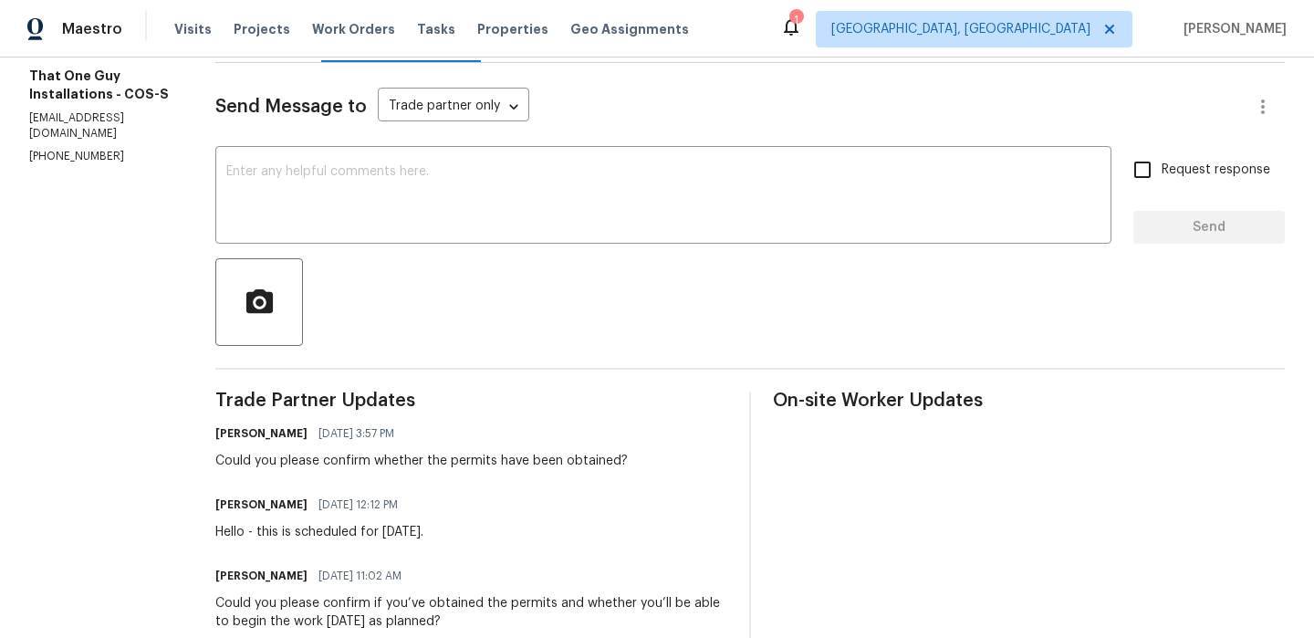
scroll to position [230, 0]
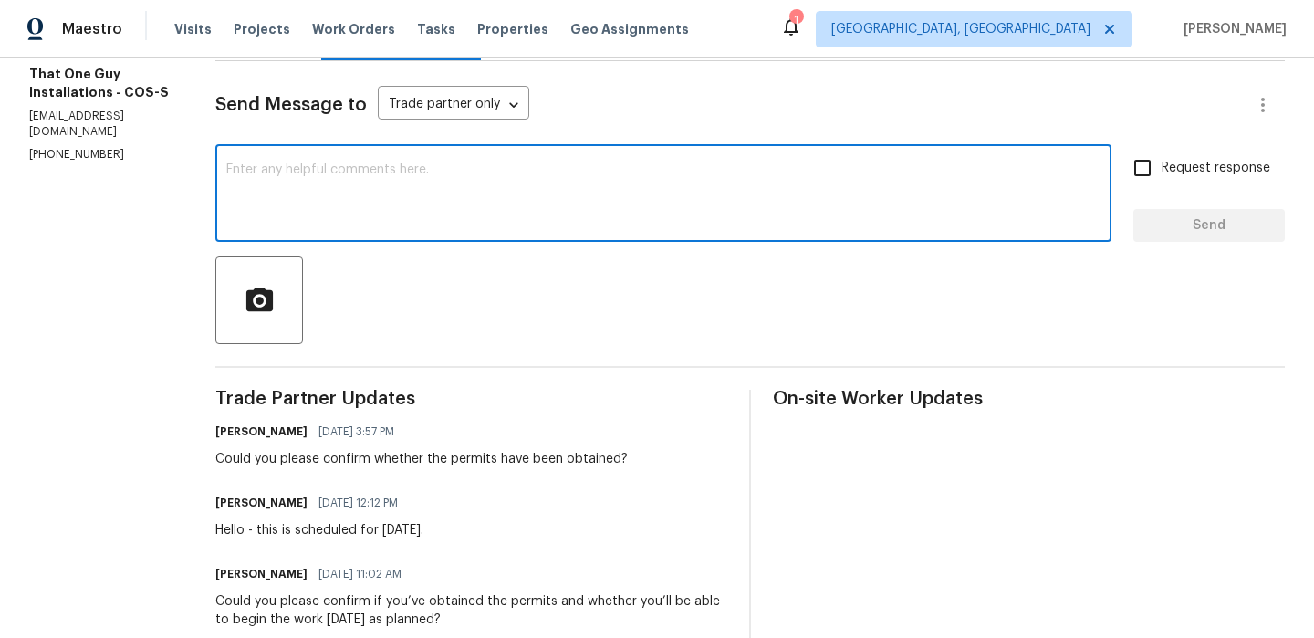
click at [297, 211] on textarea at bounding box center [663, 195] width 874 height 64
click at [76, 162] on div "Vendor Info That One Guy Installations - COS-S togillc@comcast.net (720) 242-73…" at bounding box center [100, 94] width 142 height 138
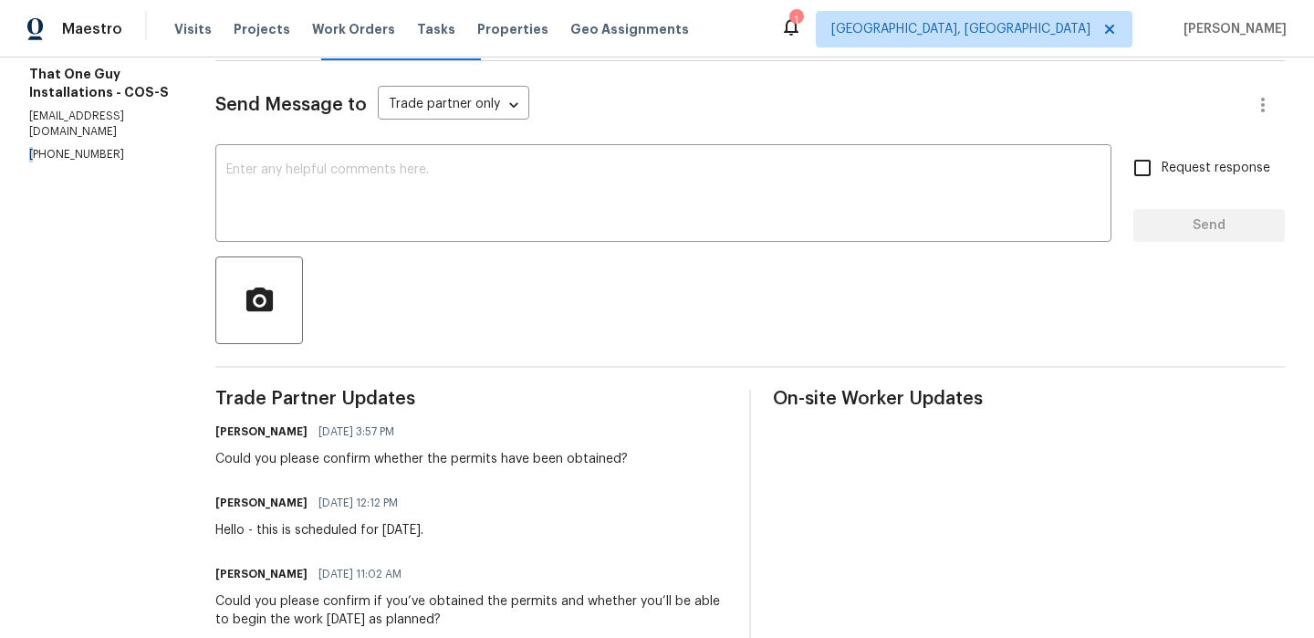
click at [76, 162] on div "Vendor Info That One Guy Installations - COS-S togillc@comcast.net (720) 242-73…" at bounding box center [100, 94] width 142 height 138
copy p "(720) 242-7334"
click at [84, 161] on div "Vendor Info That One Guy Installations - COS-S togillc@comcast.net (720) 242-73…" at bounding box center [100, 94] width 142 height 138
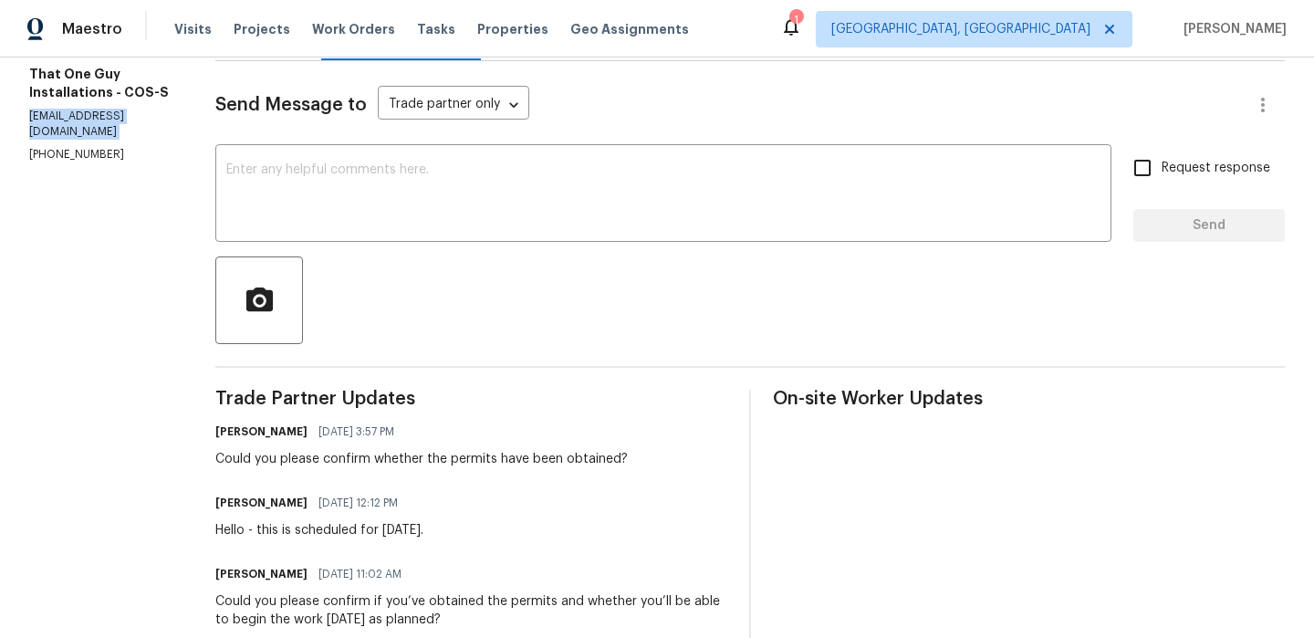
click at [84, 161] on div "Vendor Info That One Guy Installations - COS-S togillc@comcast.net (720) 242-73…" at bounding box center [100, 94] width 142 height 138
copy p "togillc@comcast.net"
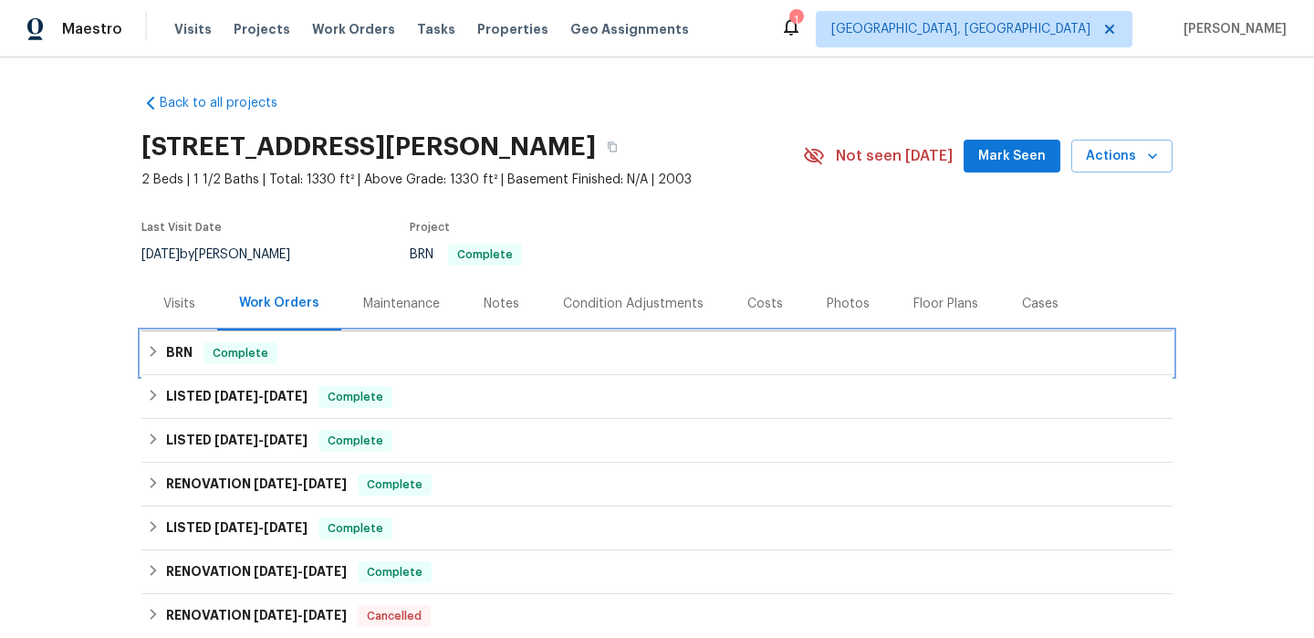
click at [177, 356] on h6 "BRN" at bounding box center [179, 353] width 26 height 22
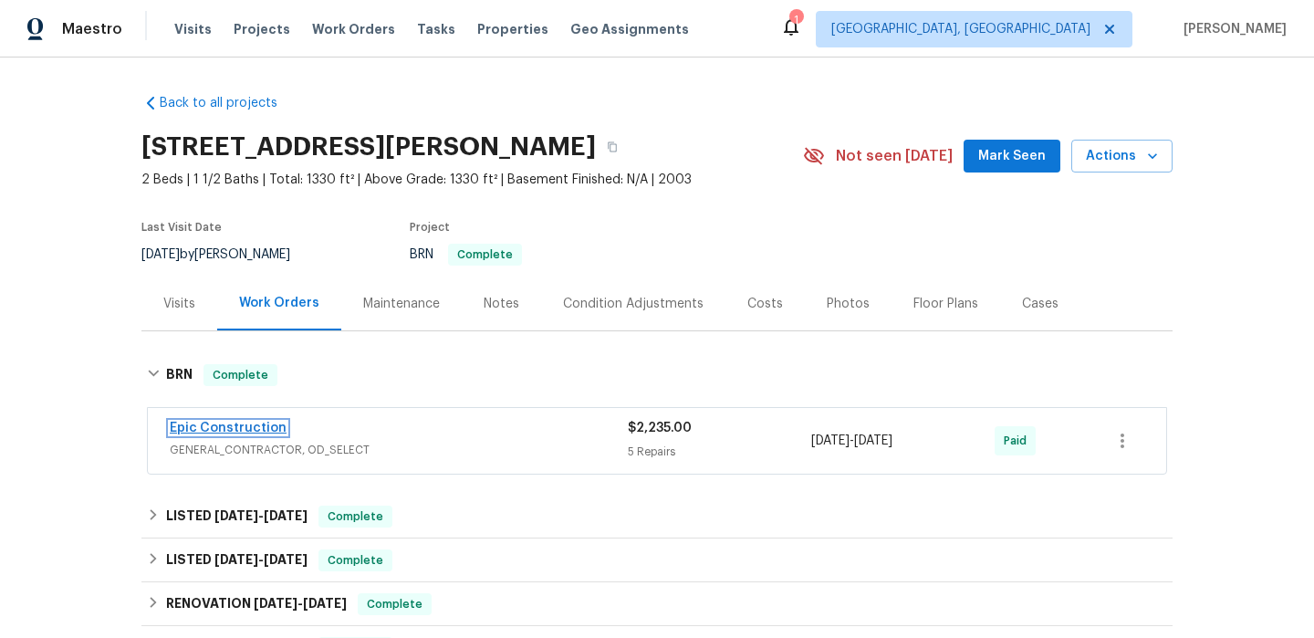
click at [204, 429] on link "Epic Construction" at bounding box center [228, 428] width 117 height 13
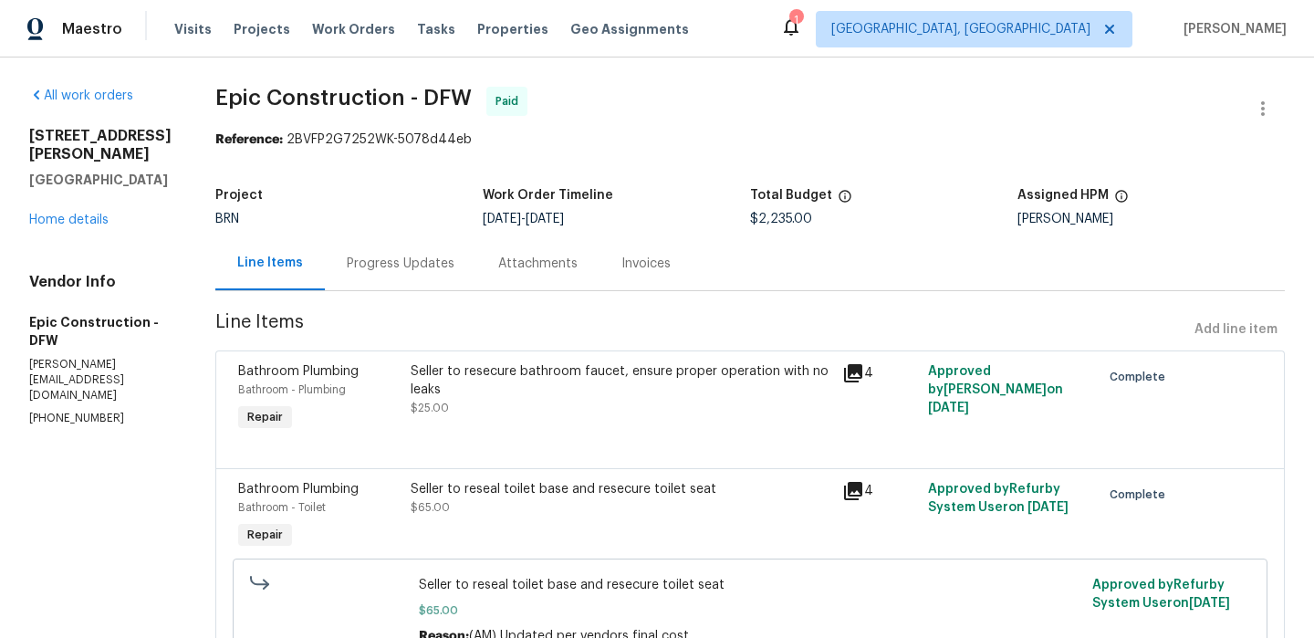
click at [382, 251] on div "Progress Updates" at bounding box center [401, 263] width 152 height 54
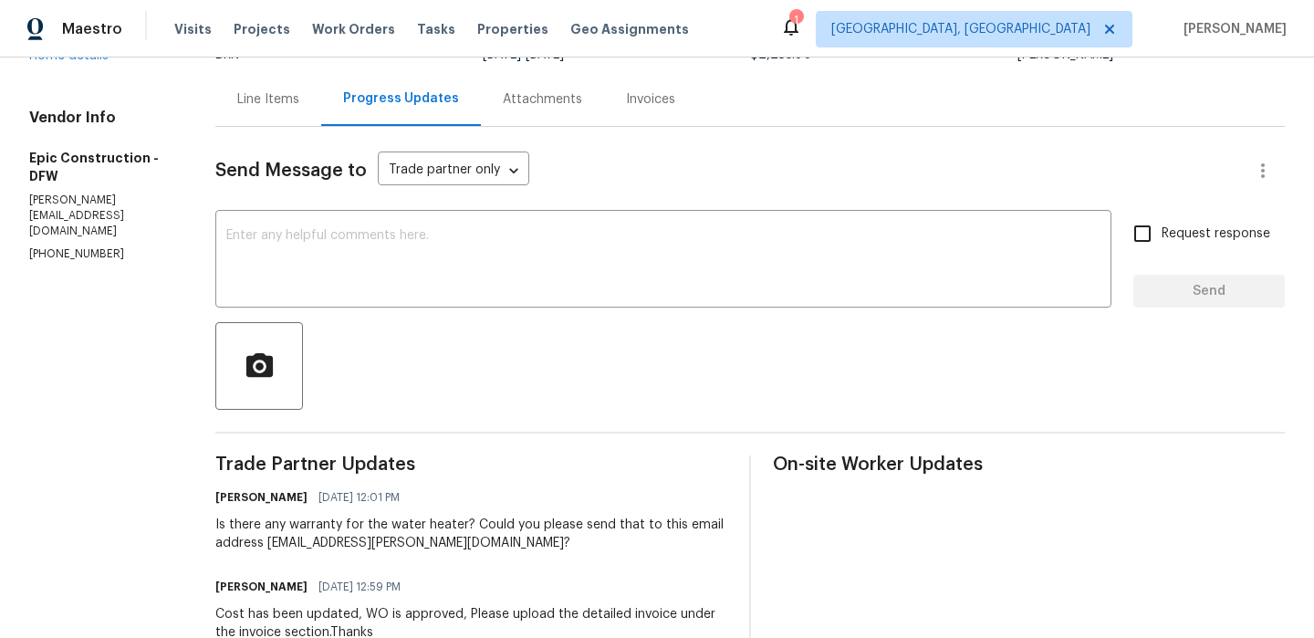
scroll to position [217, 0]
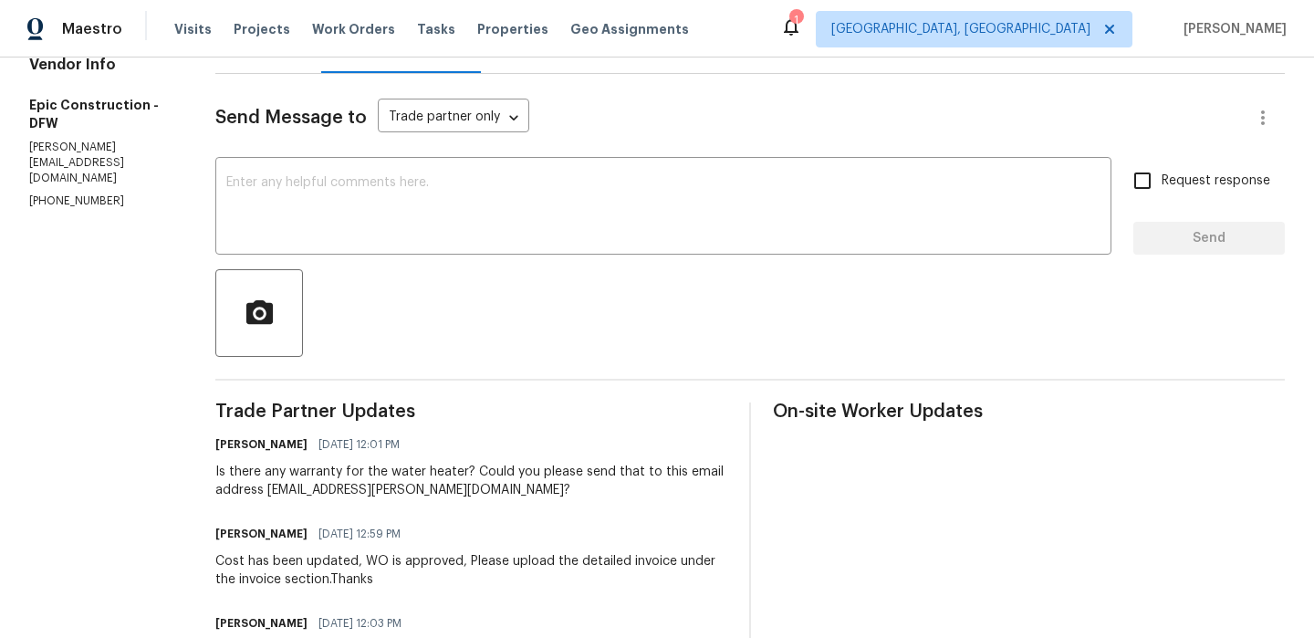
click at [64, 194] on p "[PHONE_NUMBER]" at bounding box center [100, 202] width 142 height 16
copy p "[PHONE_NUMBER]"
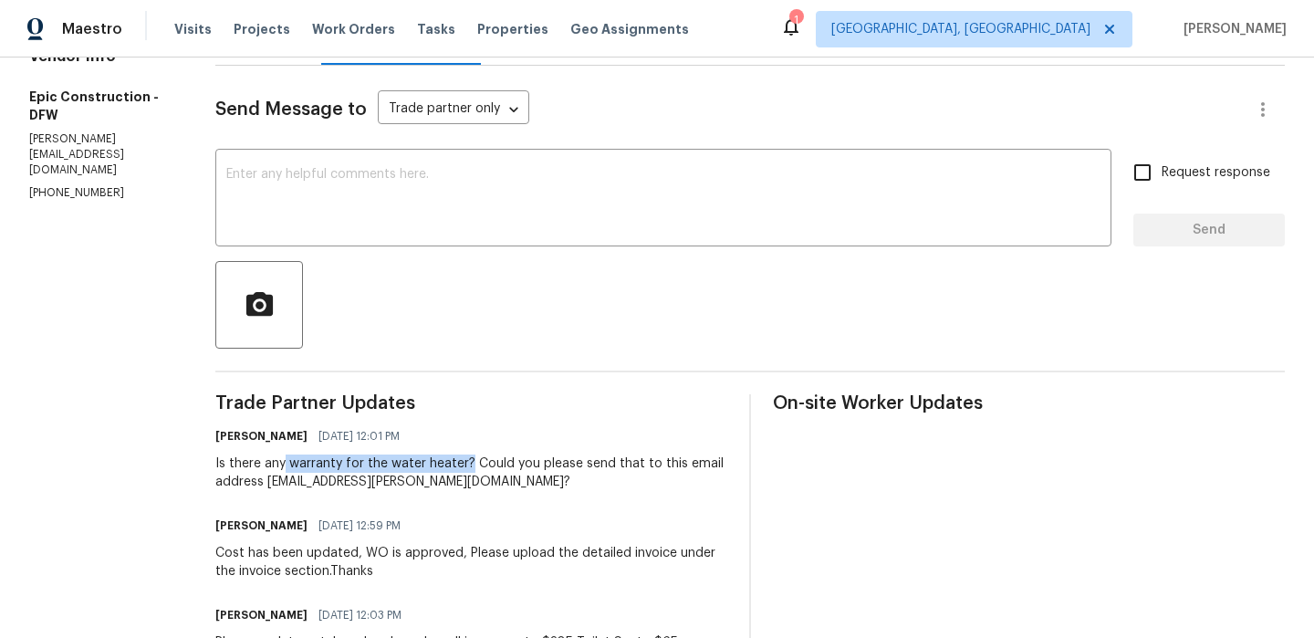
drag, startPoint x: 277, startPoint y: 466, endPoint x: 459, endPoint y: 466, distance: 182.6
click at [459, 466] on div "Is there any warranty for the water heater? Could you please send that to this …" at bounding box center [471, 473] width 512 height 37
copy div "warranty for the water heater?"
click at [65, 185] on p "[PHONE_NUMBER]" at bounding box center [100, 193] width 142 height 16
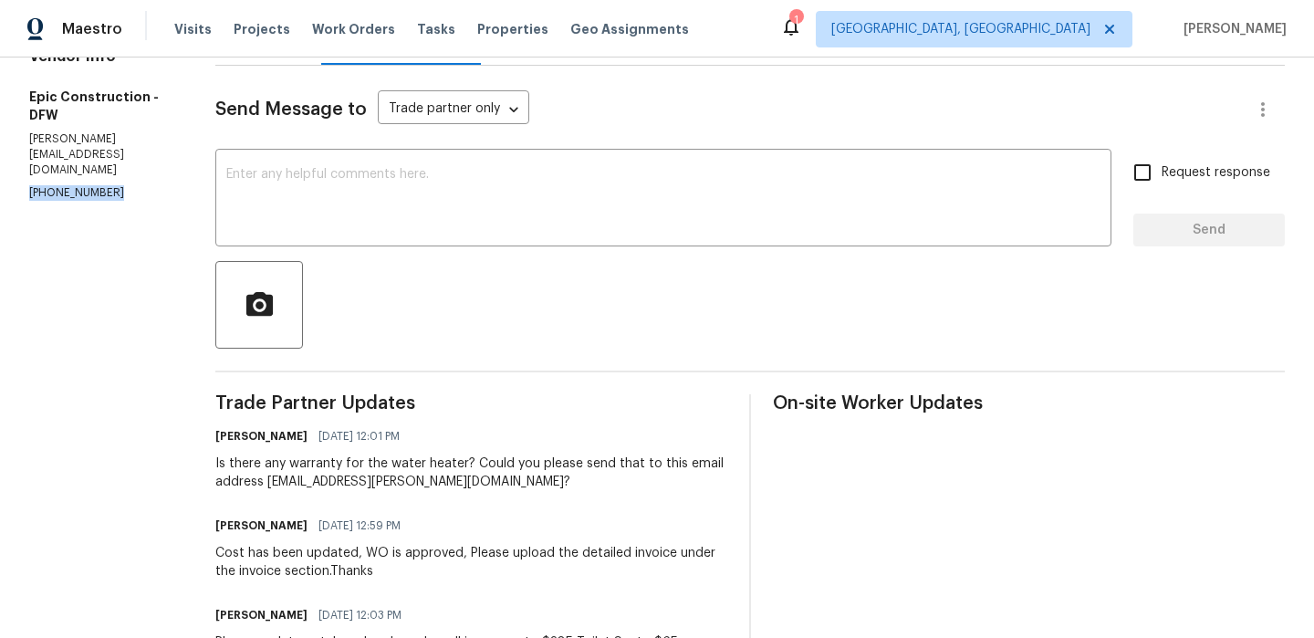
click at [65, 185] on p "[PHONE_NUMBER]" at bounding box center [100, 193] width 142 height 16
copy p "[PHONE_NUMBER]"
click at [94, 149] on div "Vendor Info Epic Construction - DFW [PERSON_NAME][EMAIL_ADDRESS][DOMAIN_NAME] […" at bounding box center [100, 124] width 142 height 154
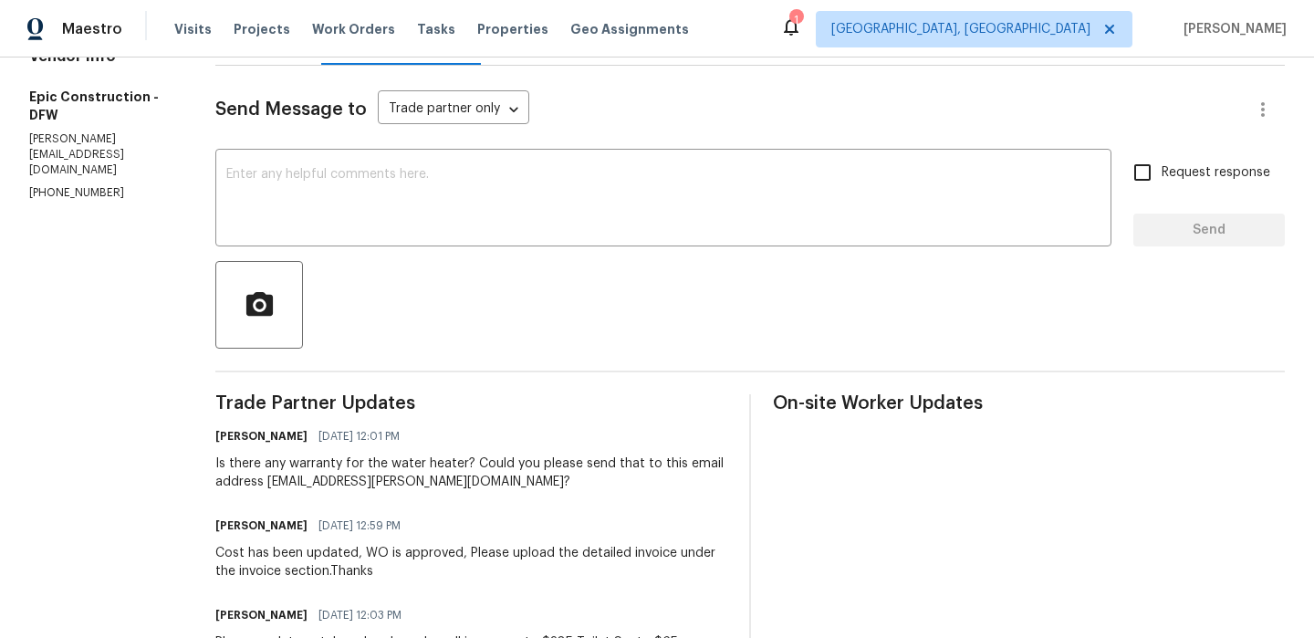
click at [65, 141] on p "[PERSON_NAME][EMAIL_ADDRESS][DOMAIN_NAME]" at bounding box center [100, 154] width 142 height 47
click at [65, 141] on p "kris@epic-constructioninc.com" at bounding box center [100, 154] width 142 height 47
copy p "kris@epic-constructioninc.com"
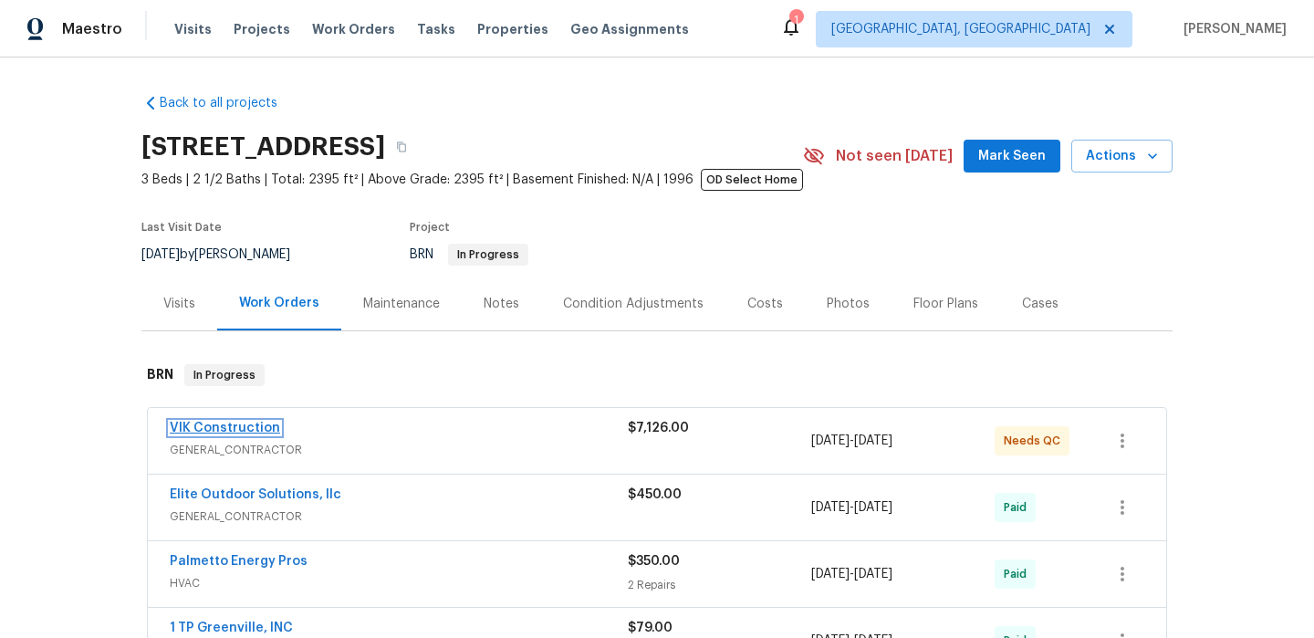
click at [188, 427] on link "VIK Construction" at bounding box center [225, 428] width 110 height 13
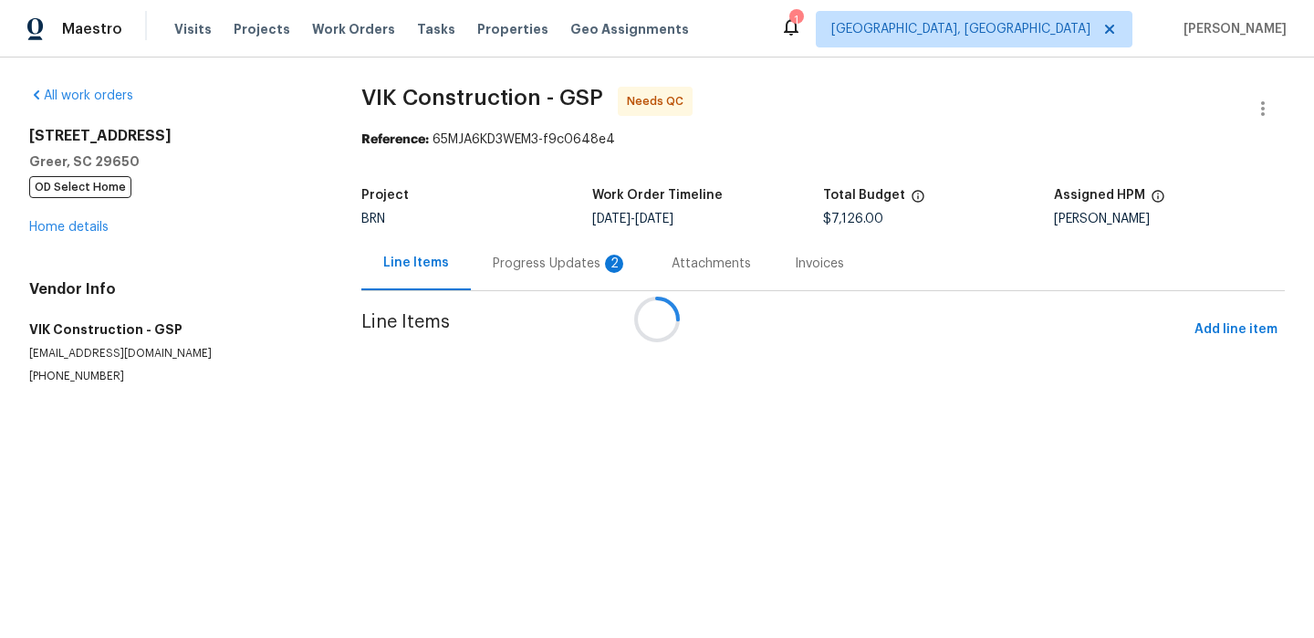
click at [469, 276] on div at bounding box center [657, 319] width 1314 height 638
click at [487, 265] on div at bounding box center [657, 319] width 1314 height 638
click at [489, 256] on div at bounding box center [657, 319] width 1314 height 638
click at [503, 262] on div at bounding box center [657, 319] width 1314 height 638
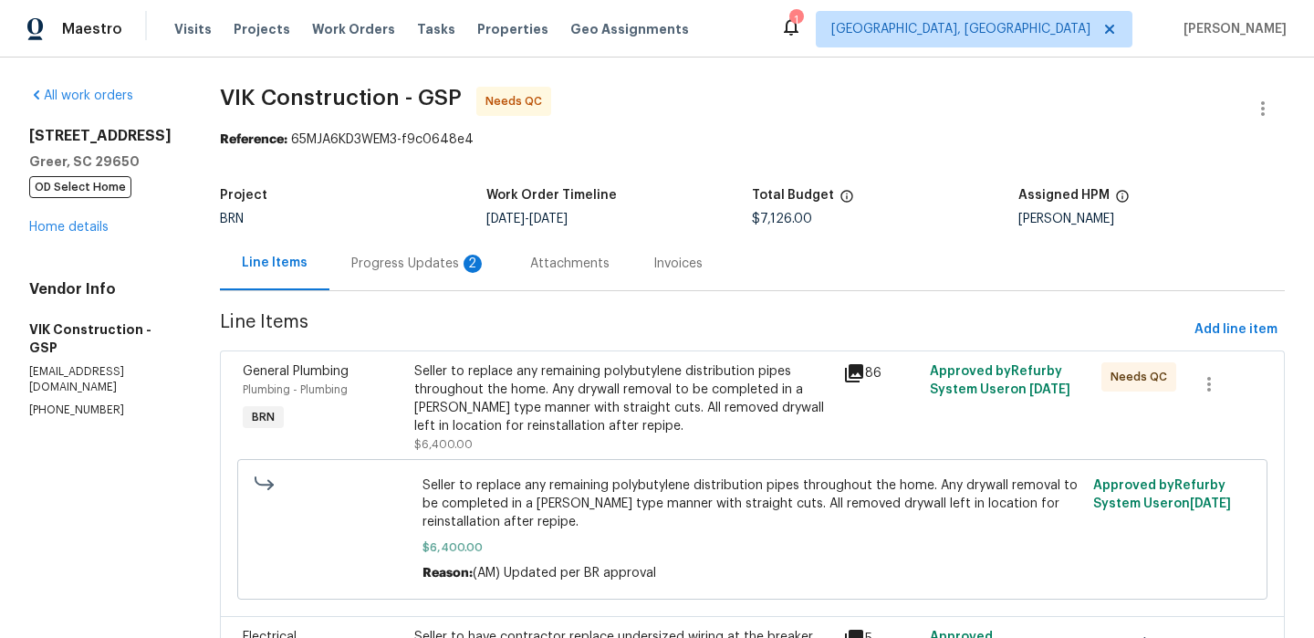
click at [482, 264] on div "2" at bounding box center [473, 264] width 18 height 18
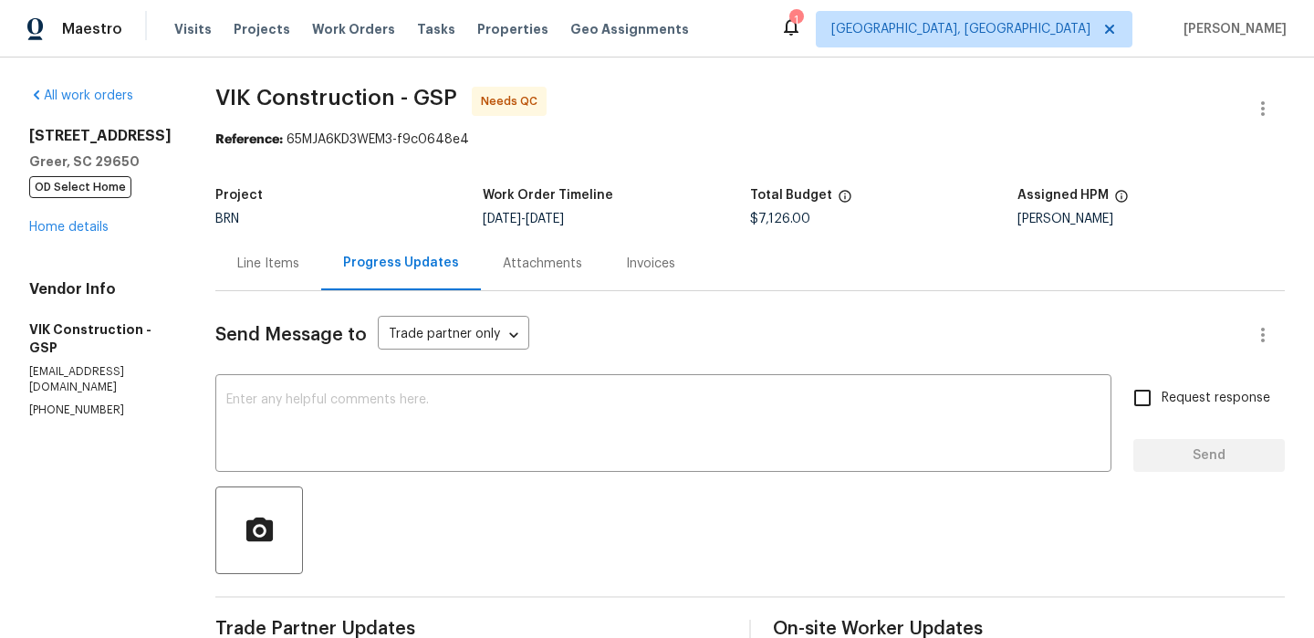
click at [296, 276] on div "Line Items" at bounding box center [268, 263] width 106 height 54
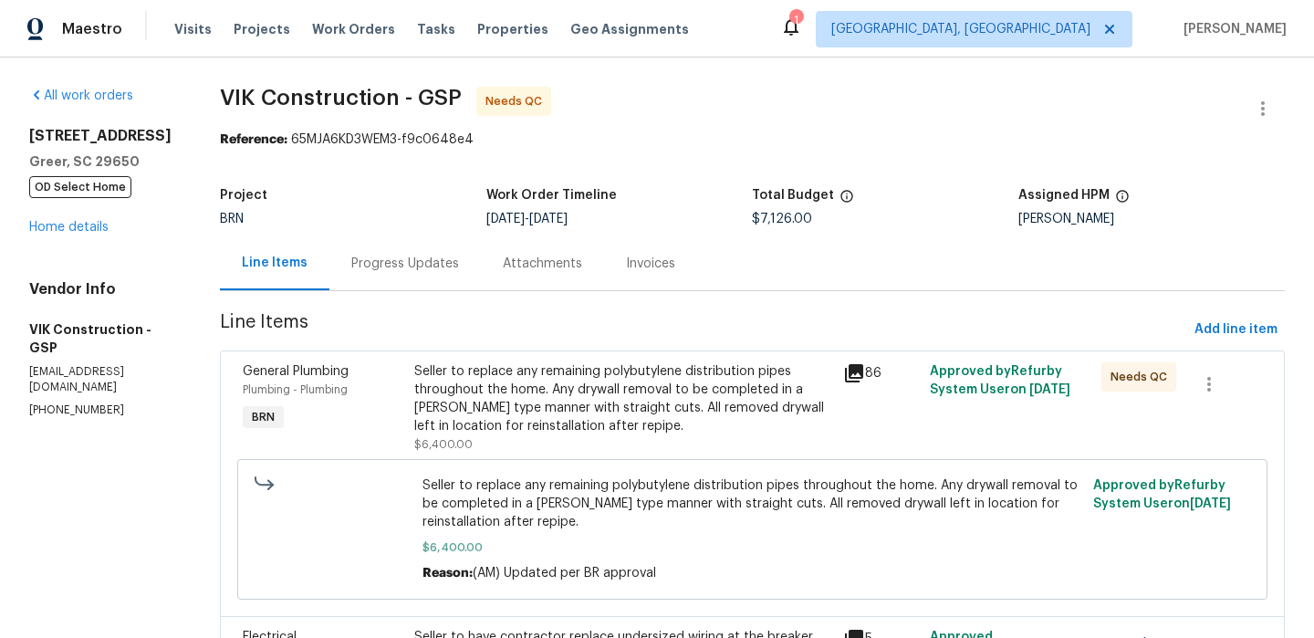
click at [481, 410] on div "Seller to replace any remaining polybutylene distribution pipes throughout the …" at bounding box center [623, 398] width 419 height 73
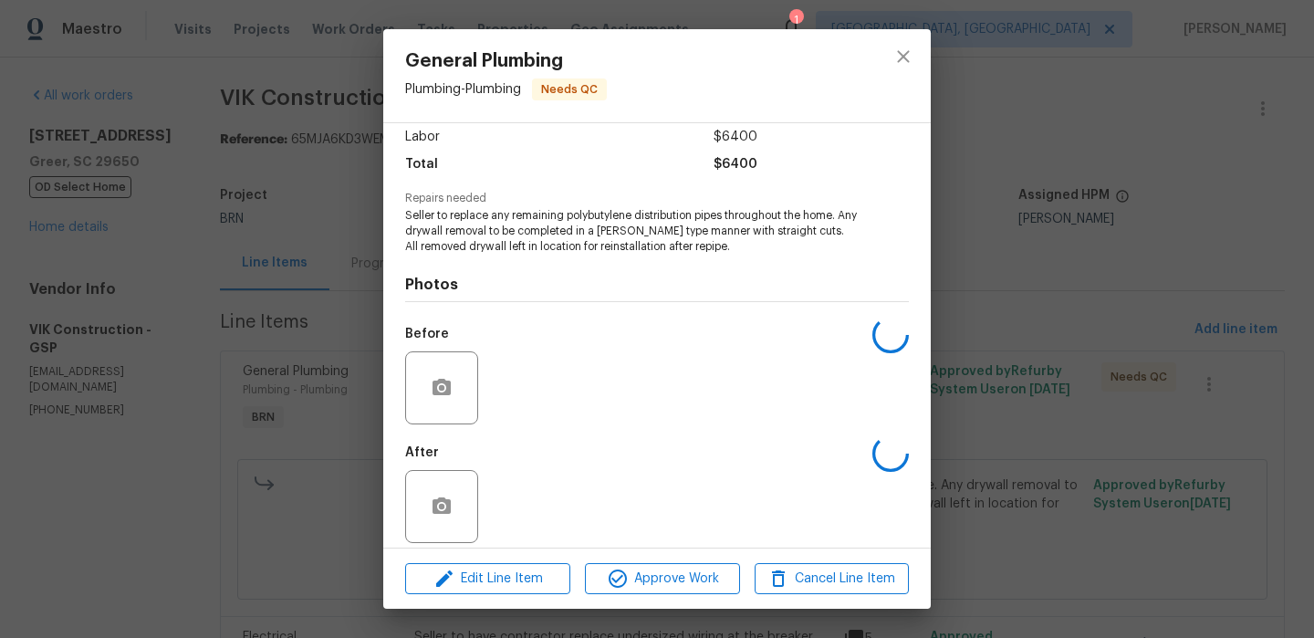
scroll to position [141, 0]
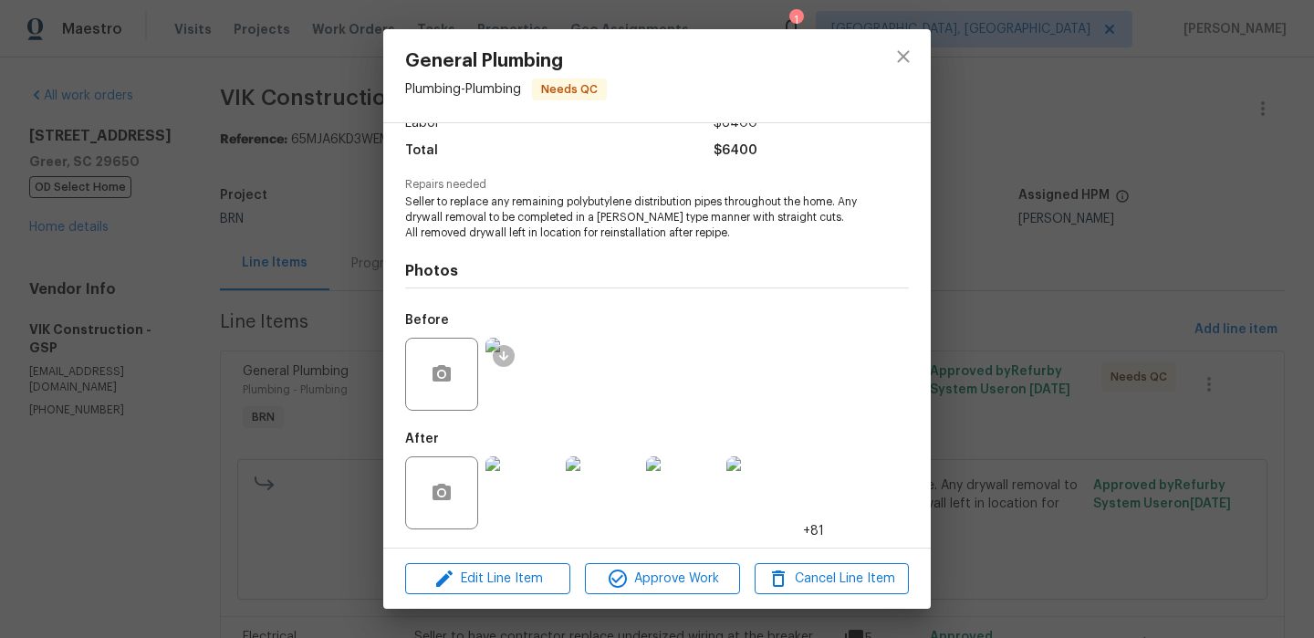
click at [246, 414] on div "General Plumbing Plumbing - Plumbing Needs QC Vendor VIK Construction Account C…" at bounding box center [657, 319] width 1314 height 638
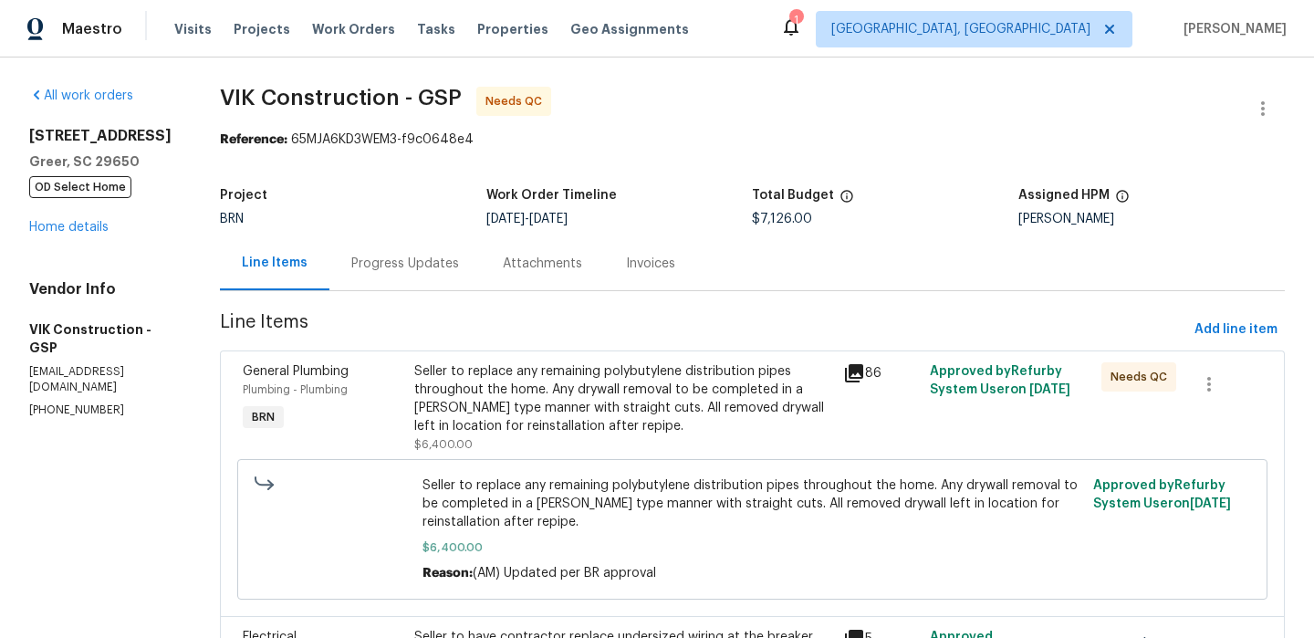
click at [447, 300] on section "VIK Construction - GSP Needs QC Reference: 65MJA6KD3WEM3-f9c0648e4 Project BRN …" at bounding box center [752, 626] width 1065 height 1078
click at [441, 278] on div "Progress Updates" at bounding box center [406, 263] width 152 height 54
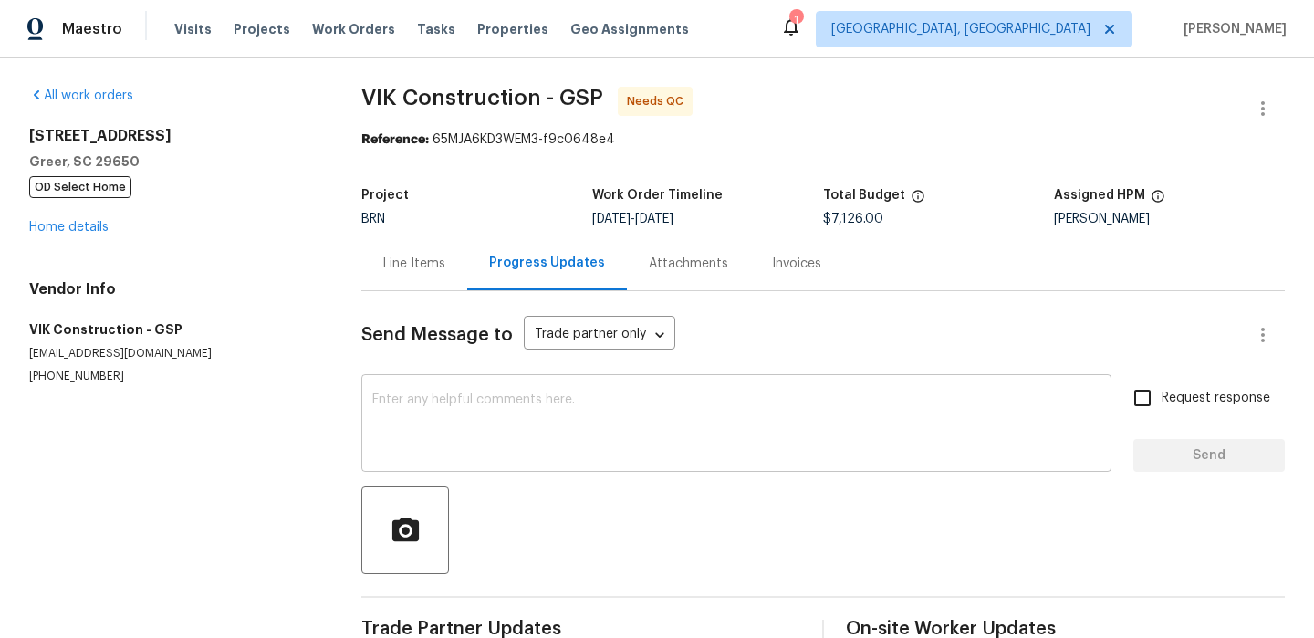
scroll to position [79, 0]
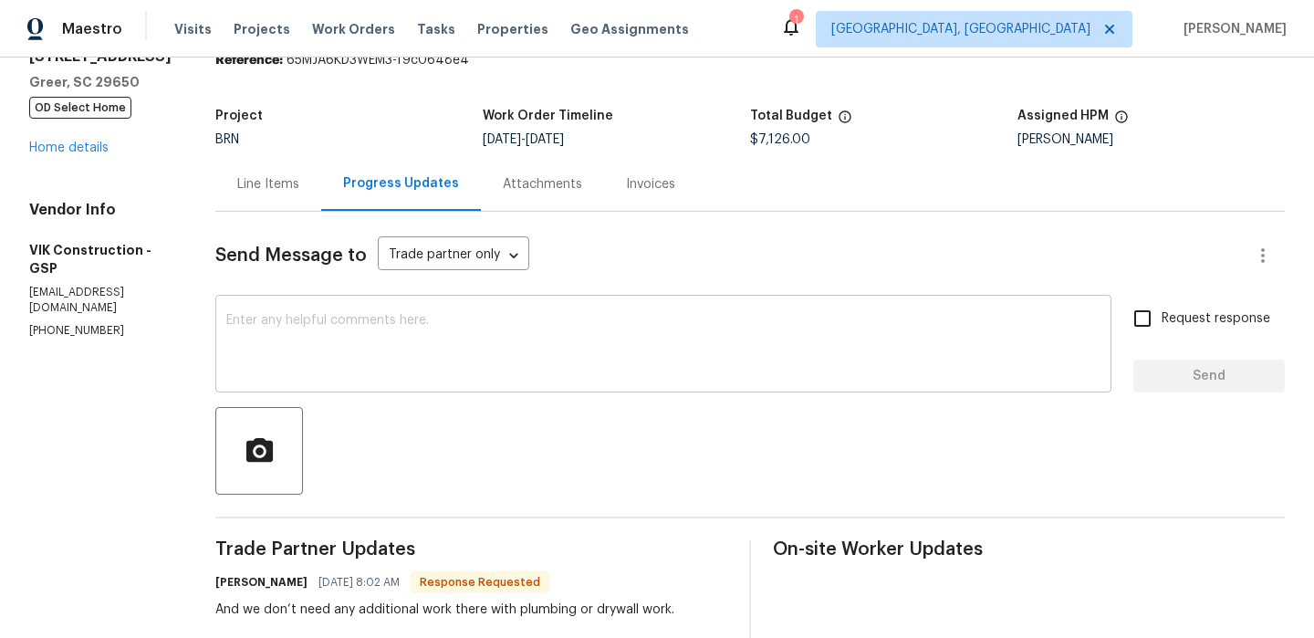
click at [353, 350] on textarea at bounding box center [663, 346] width 874 height 64
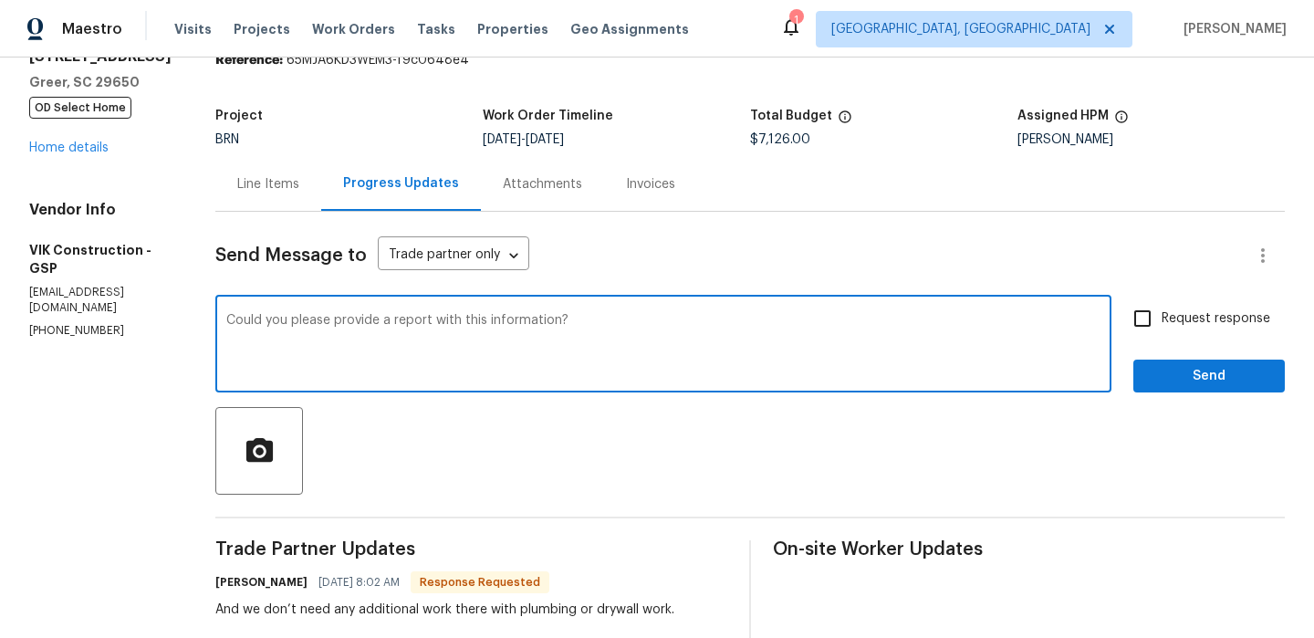
type textarea "Could you please provide a report with this information?"
click at [1195, 323] on span "Request response" at bounding box center [1216, 318] width 109 height 19
click at [1162, 323] on input "Request response" at bounding box center [1143, 318] width 38 height 38
checkbox input "true"
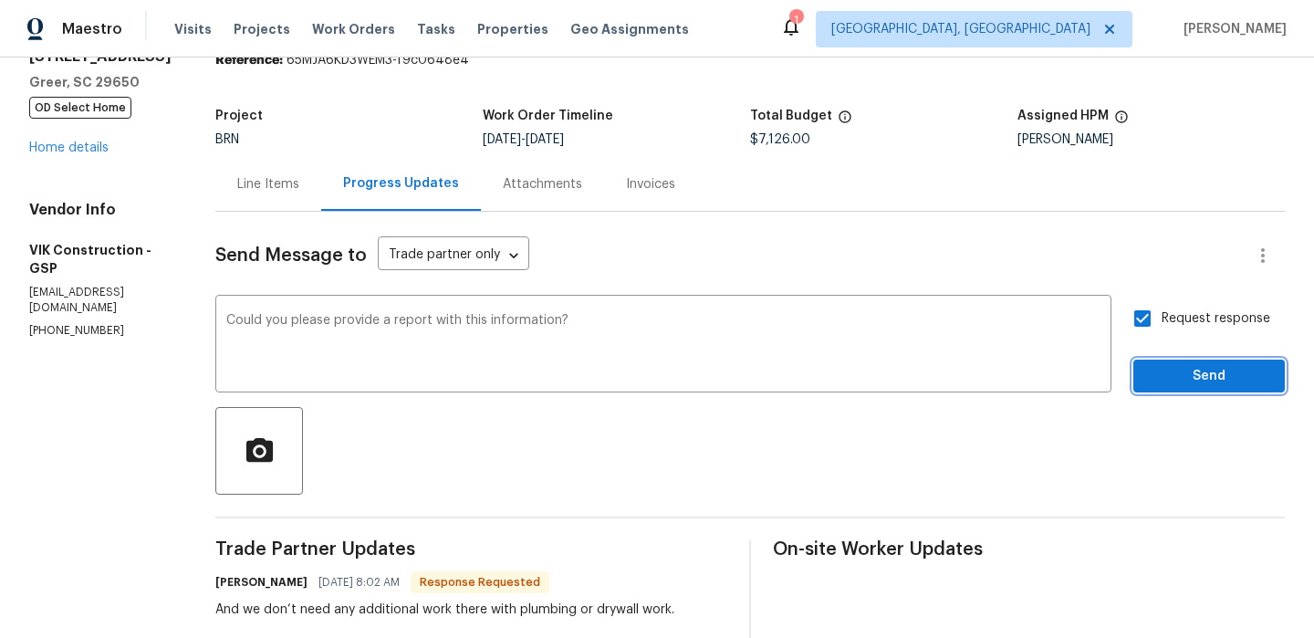
click at [1178, 382] on span "Send" at bounding box center [1209, 376] width 122 height 23
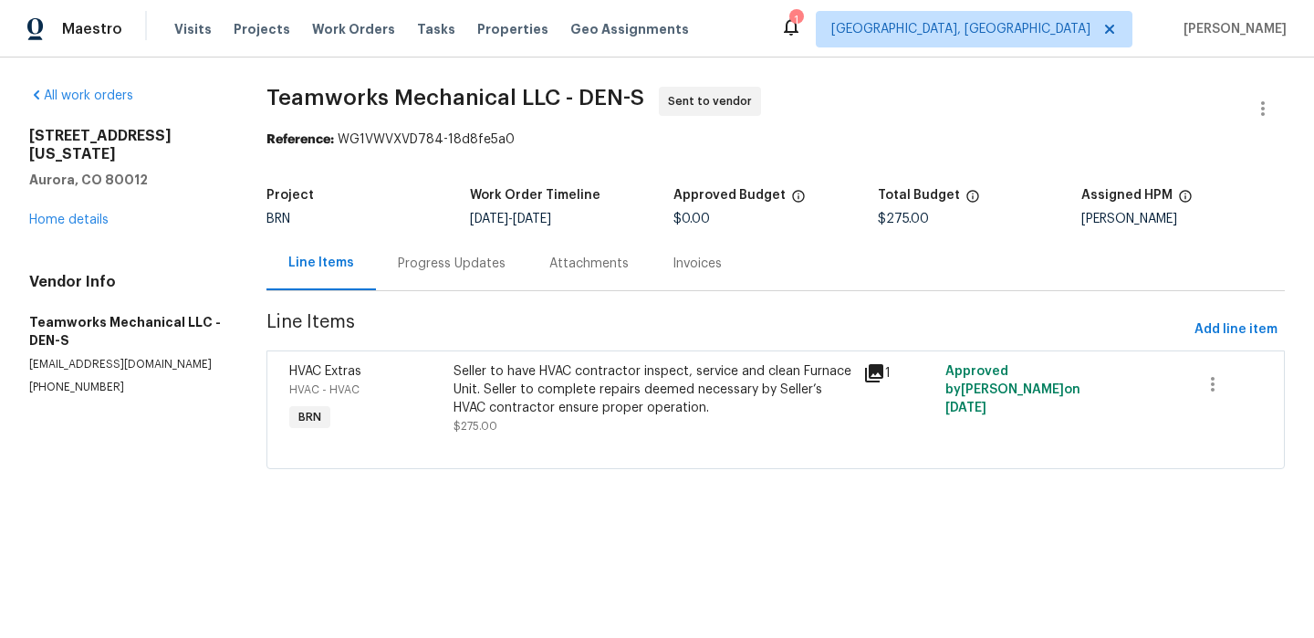
click at [433, 258] on div "Progress Updates" at bounding box center [452, 264] width 108 height 18
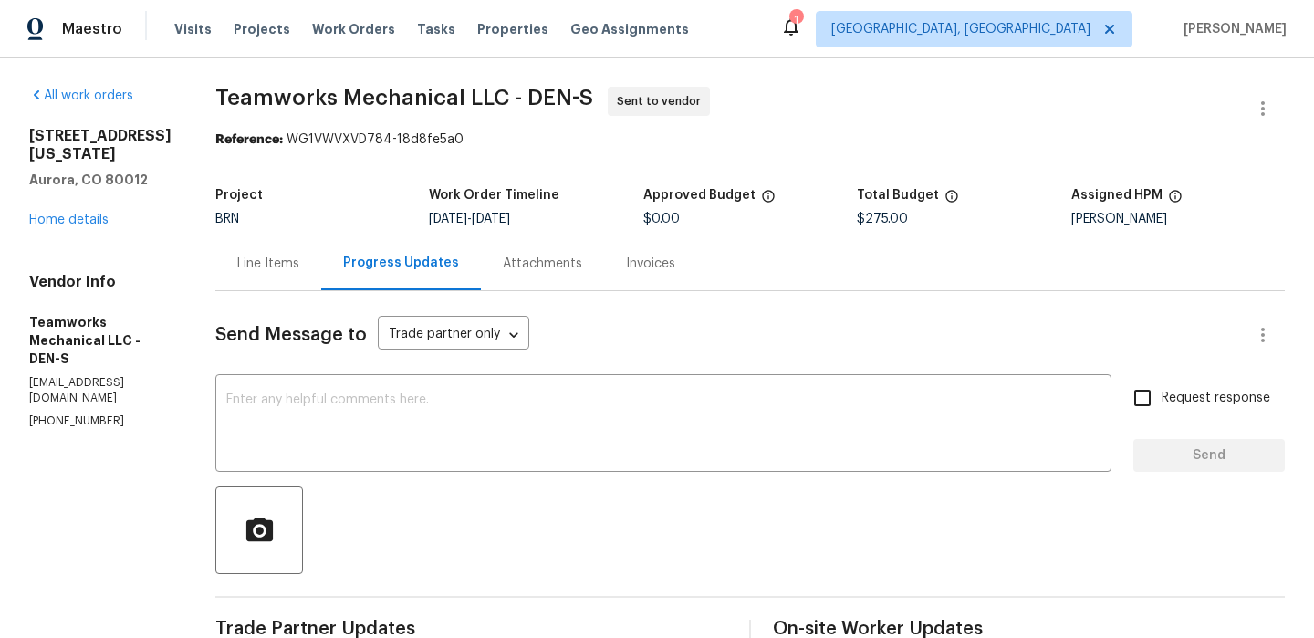
click at [56, 414] on div "Vendor Info Teamworks Mechanical LLC - DEN-S [EMAIL_ADDRESS][DOMAIN_NAME] [PHON…" at bounding box center [100, 351] width 142 height 156
copy p "[PHONE_NUMBER]"
click at [1255, 92] on button "button" at bounding box center [1263, 109] width 44 height 44
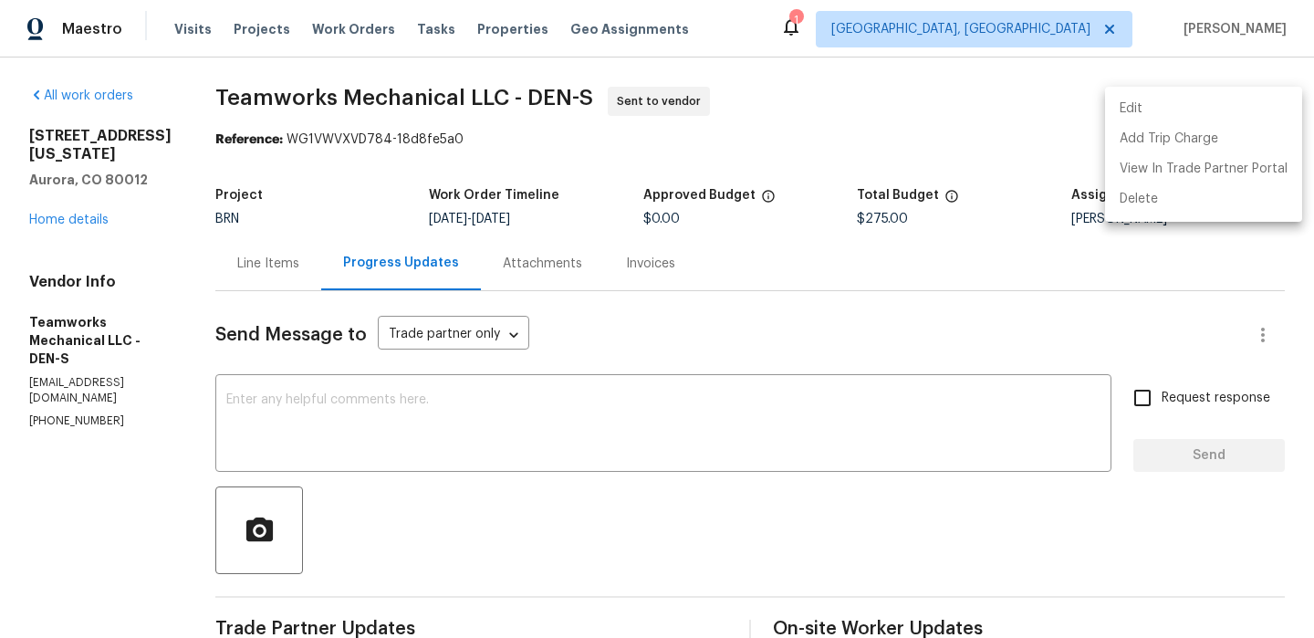
click at [1181, 101] on li "Edit" at bounding box center [1203, 109] width 197 height 30
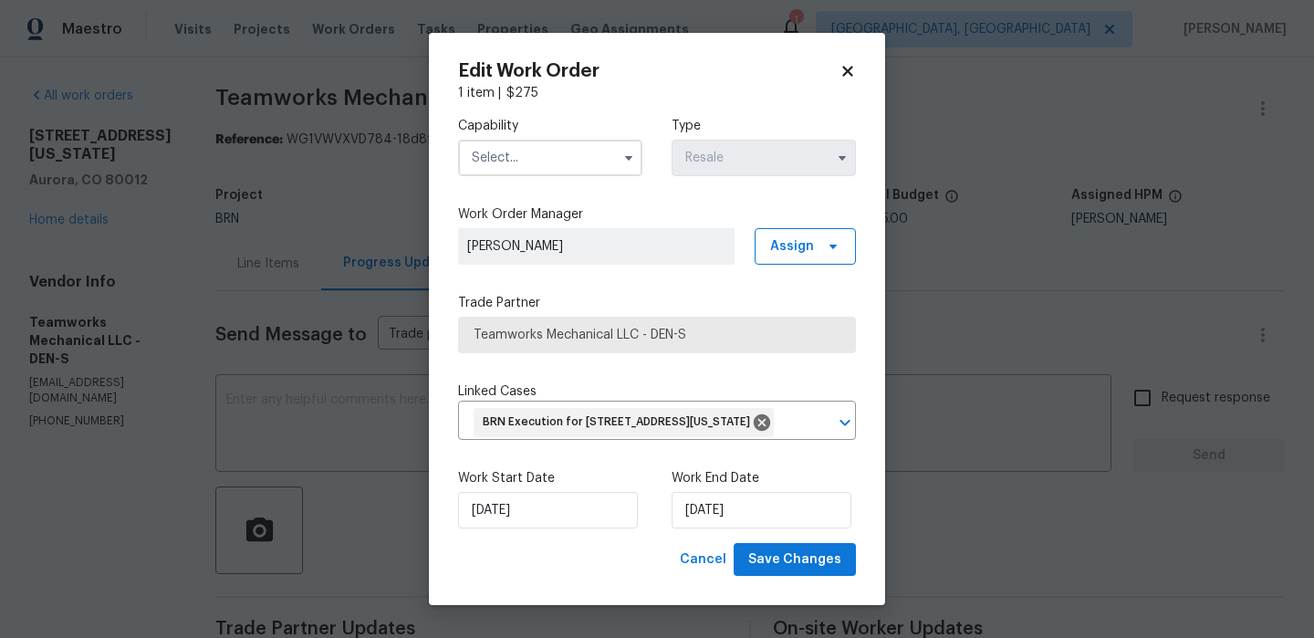
click at [485, 155] on input "text" at bounding box center [550, 158] width 184 height 37
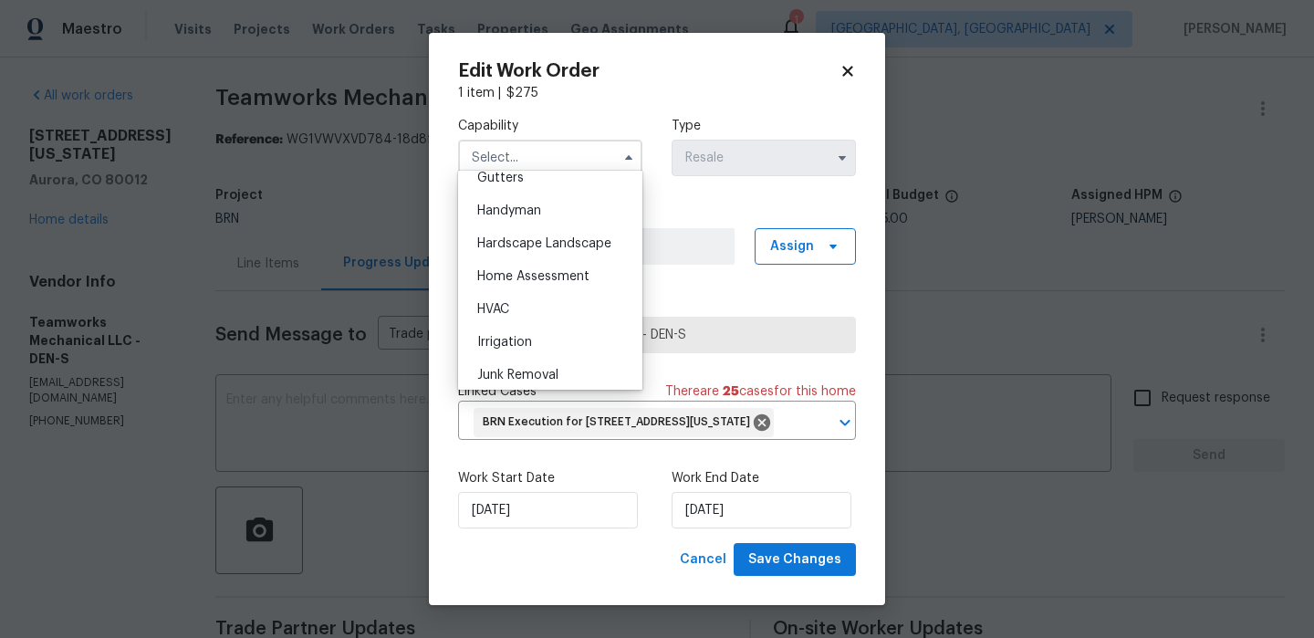
scroll to position [1000, 0]
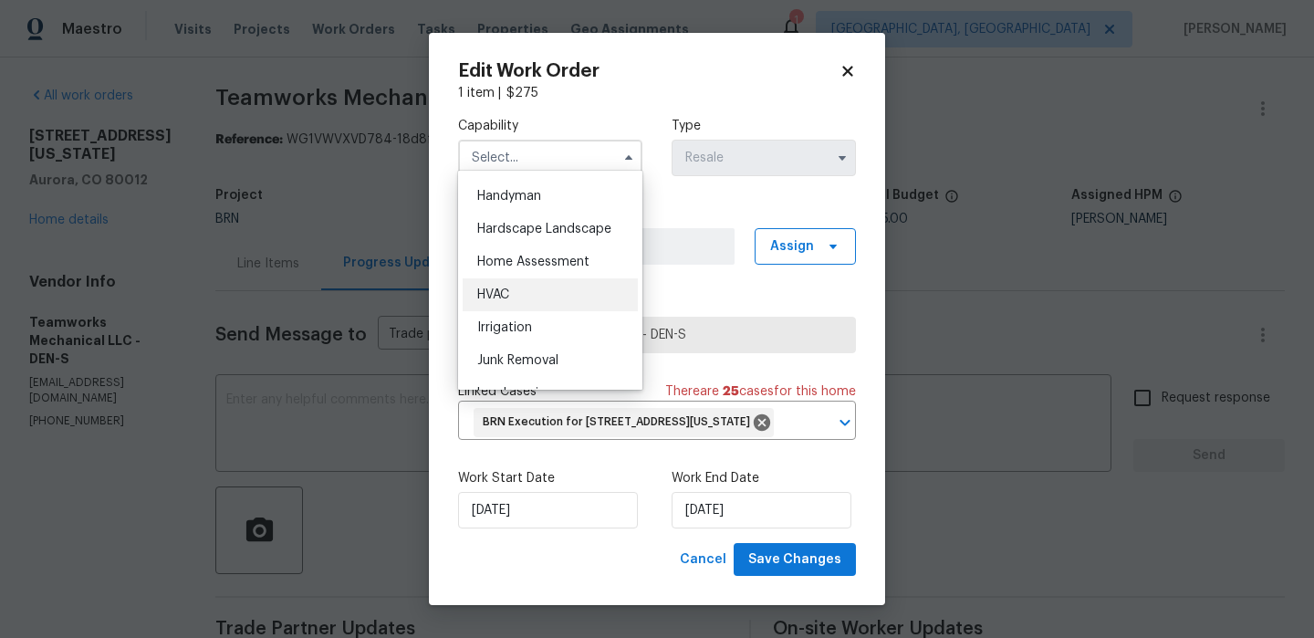
click at [504, 295] on span "HVAC" at bounding box center [493, 294] width 32 height 13
type input "HVAC"
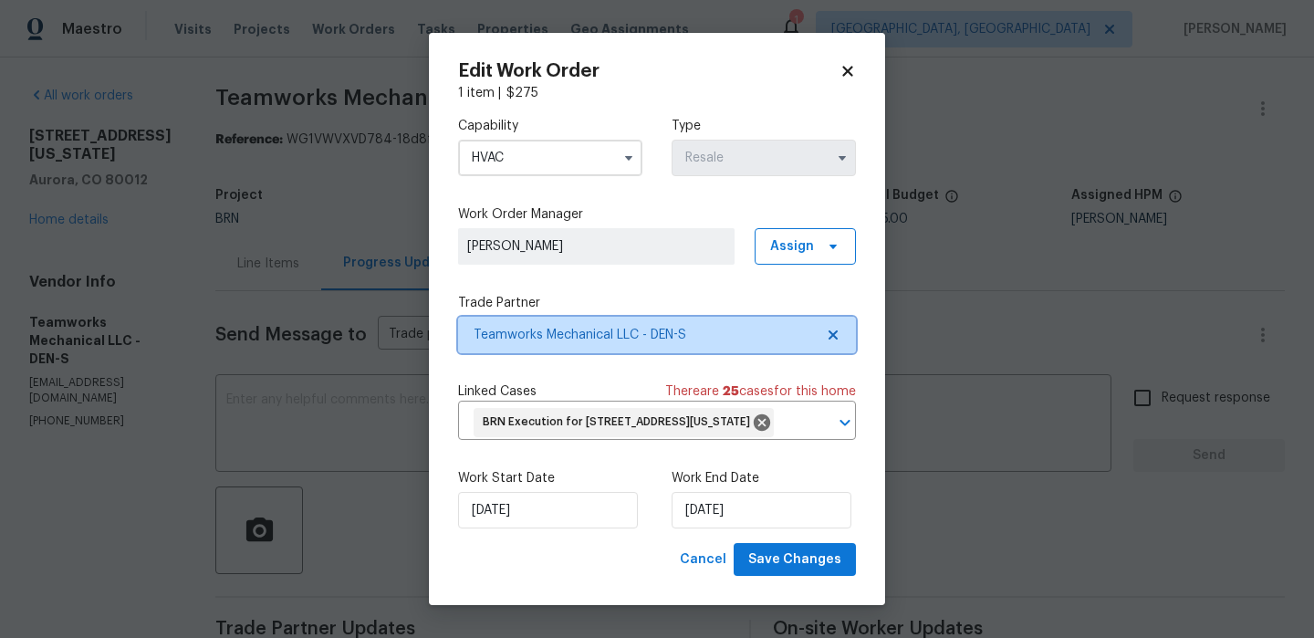
click at [541, 326] on span "Teamworks Mechanical LLC - DEN-S" at bounding box center [644, 335] width 340 height 18
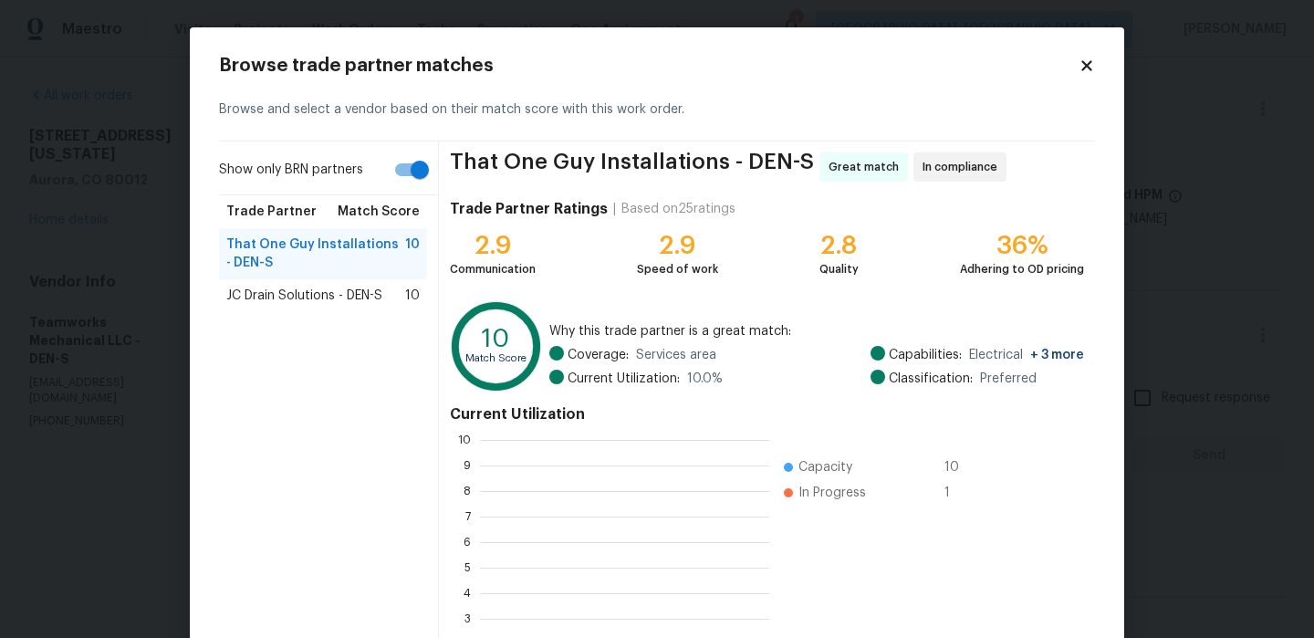
scroll to position [256, 289]
click at [280, 309] on div "JC Drain Solutions - DEN-S 10" at bounding box center [323, 295] width 208 height 33
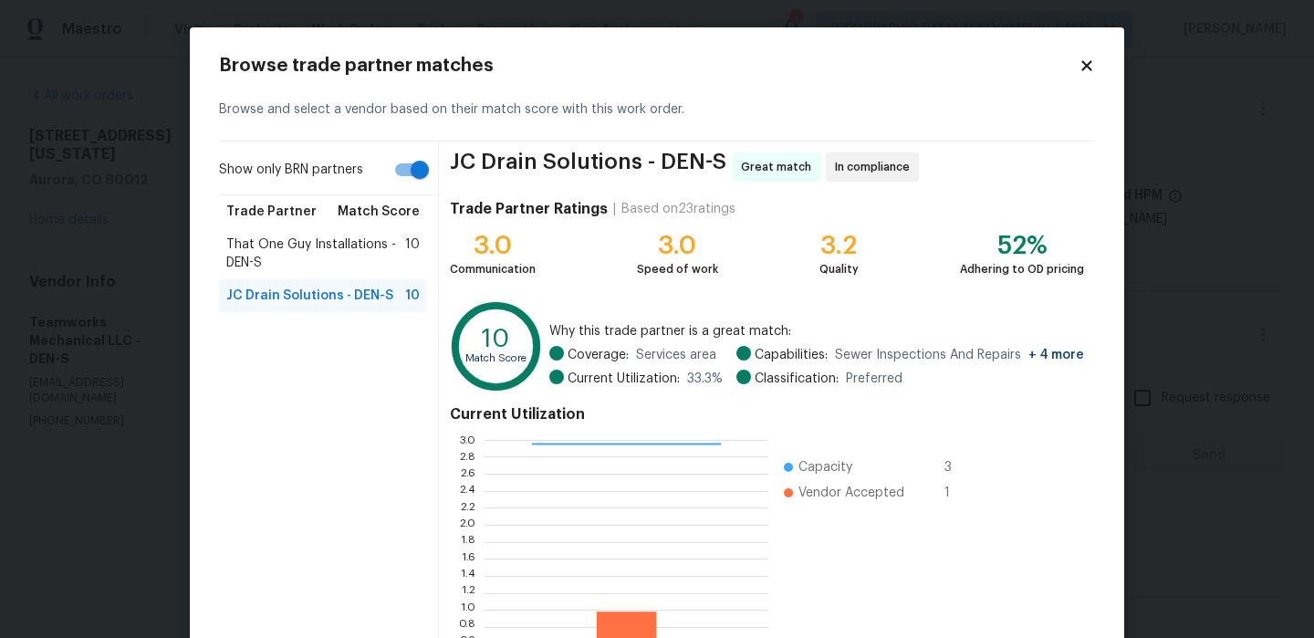
scroll to position [167, 0]
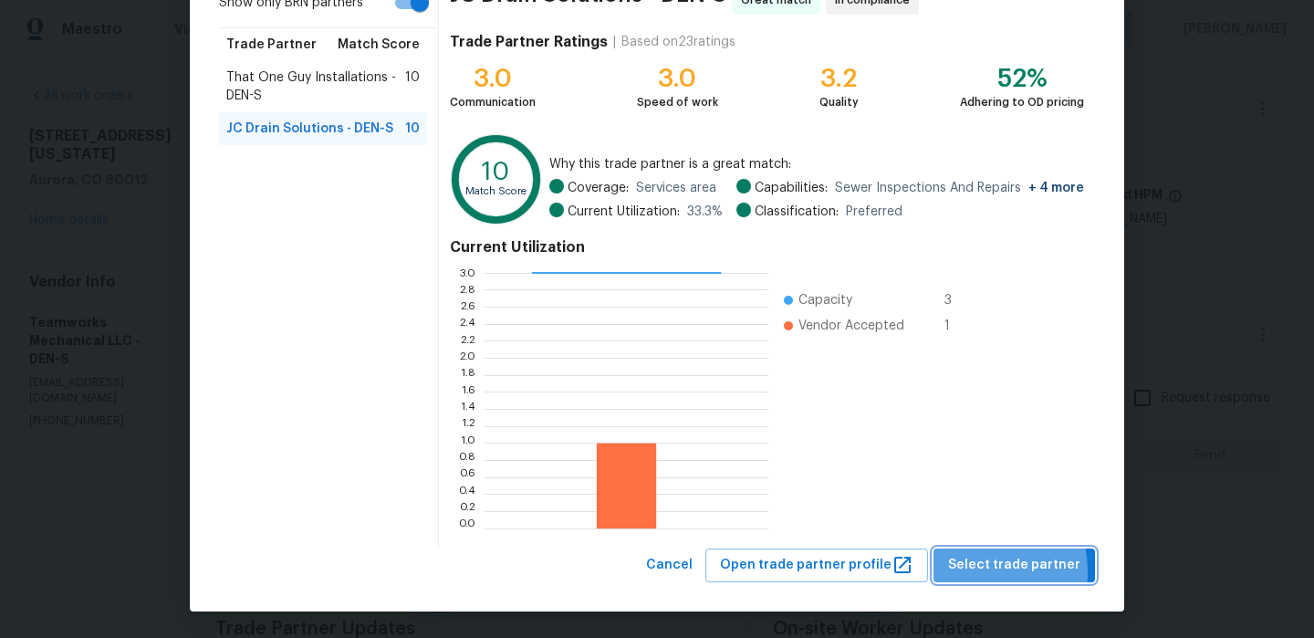
click at [970, 571] on span "Select trade partner" at bounding box center [1014, 565] width 132 height 23
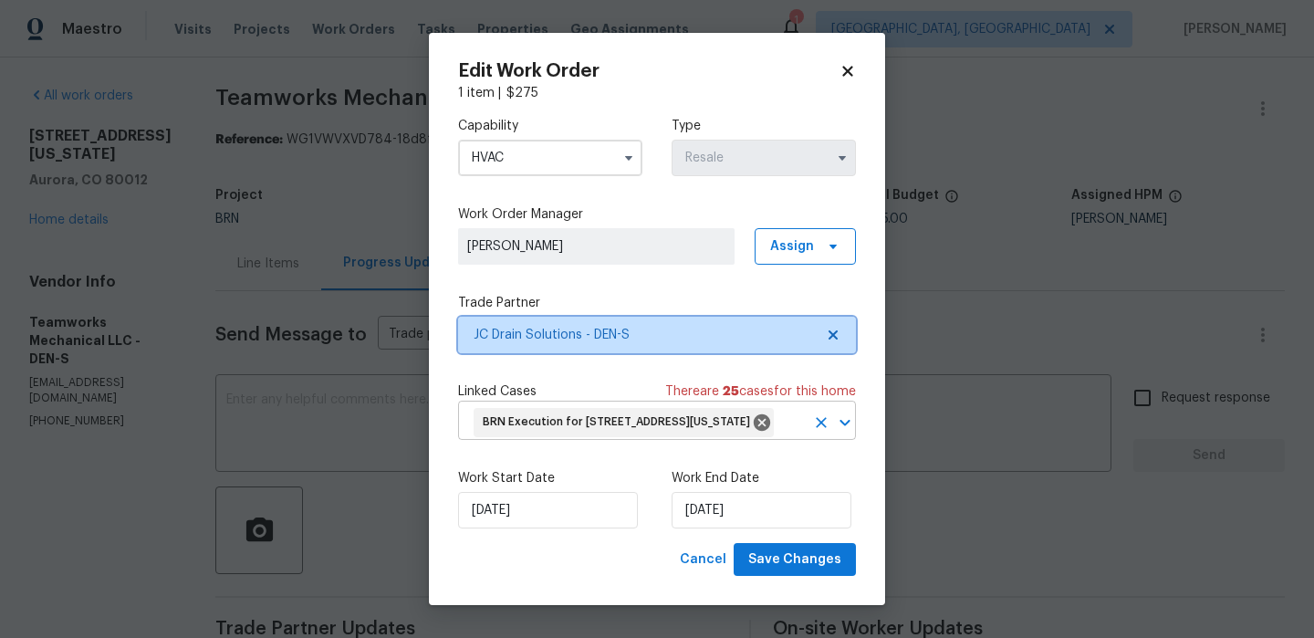
scroll to position [0, 0]
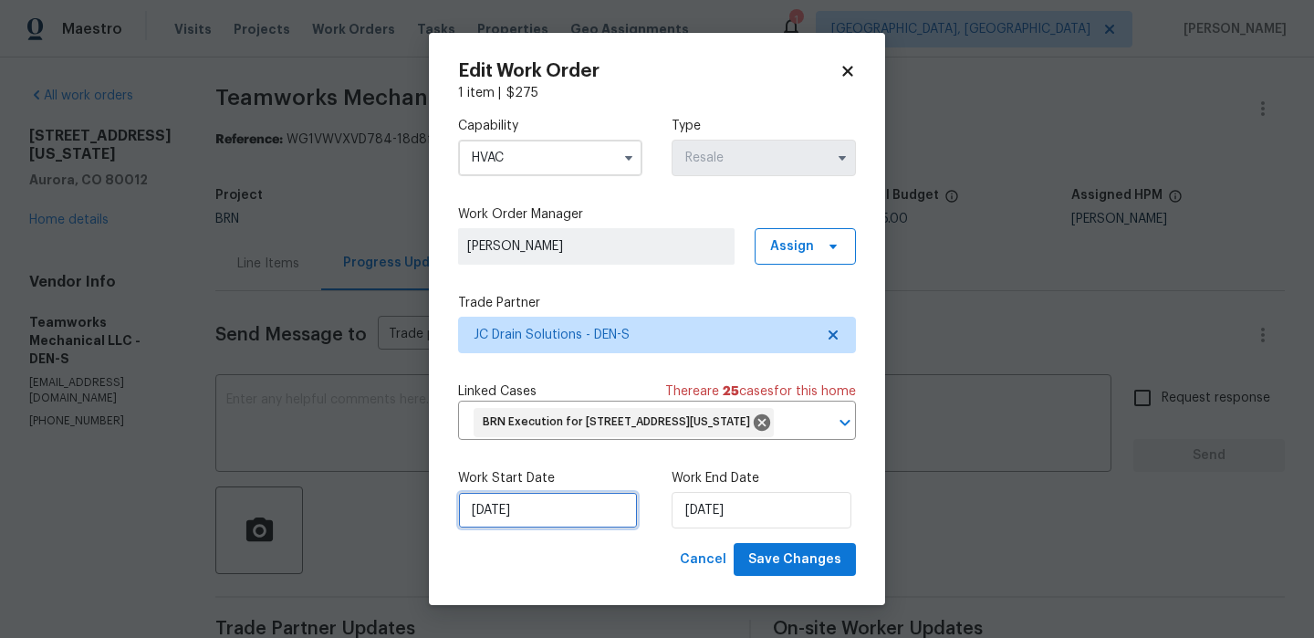
click at [541, 518] on input "08/09/2025" at bounding box center [548, 510] width 180 height 37
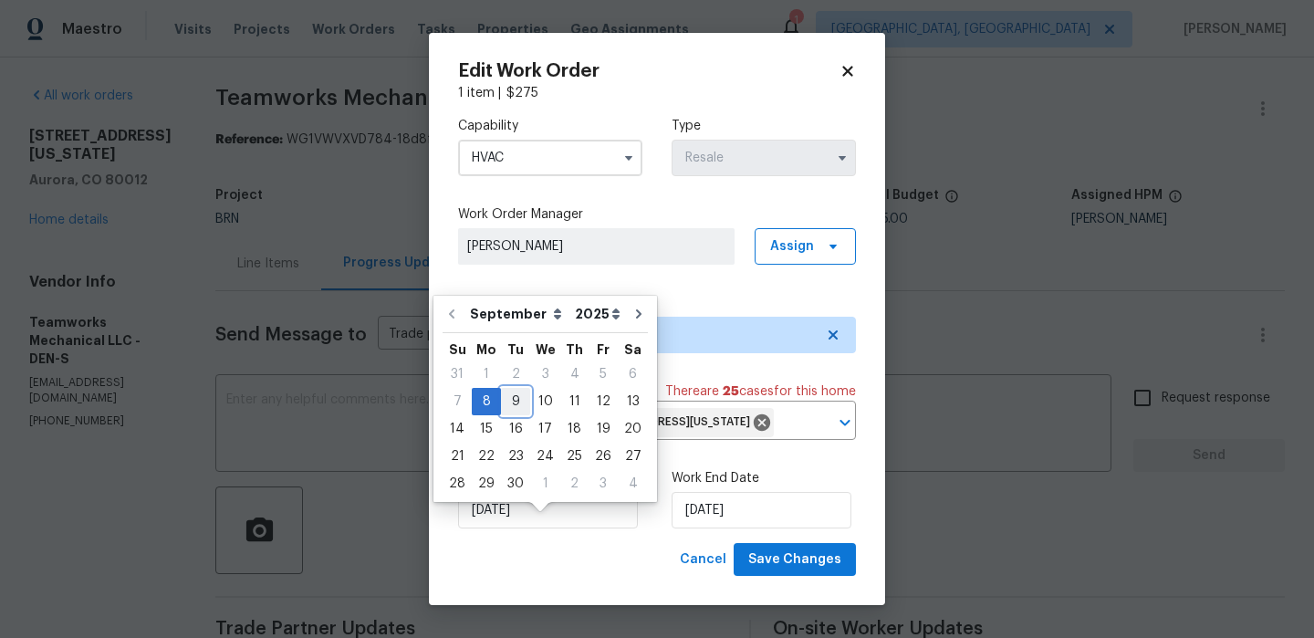
click at [511, 399] on div "9" at bounding box center [515, 402] width 29 height 26
type input "09/09/2025"
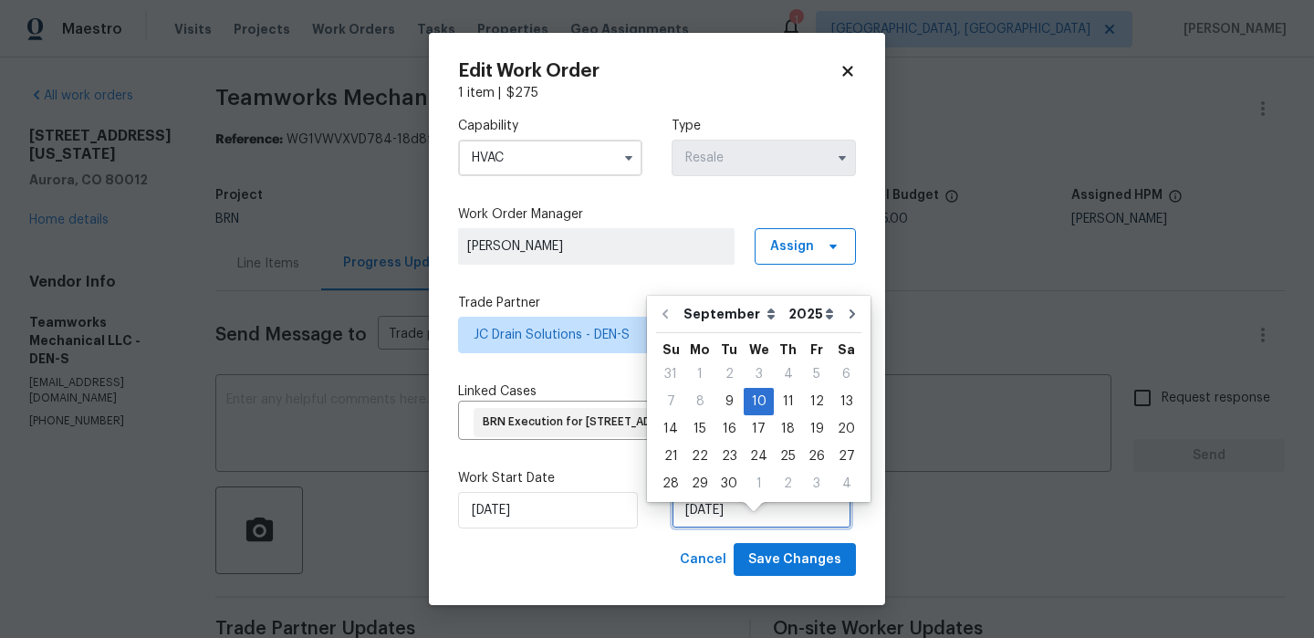
click at [703, 521] on input "10/09/2025" at bounding box center [762, 510] width 180 height 37
click at [782, 400] on div "11" at bounding box center [788, 402] width 28 height 26
type input "11/09/2025"
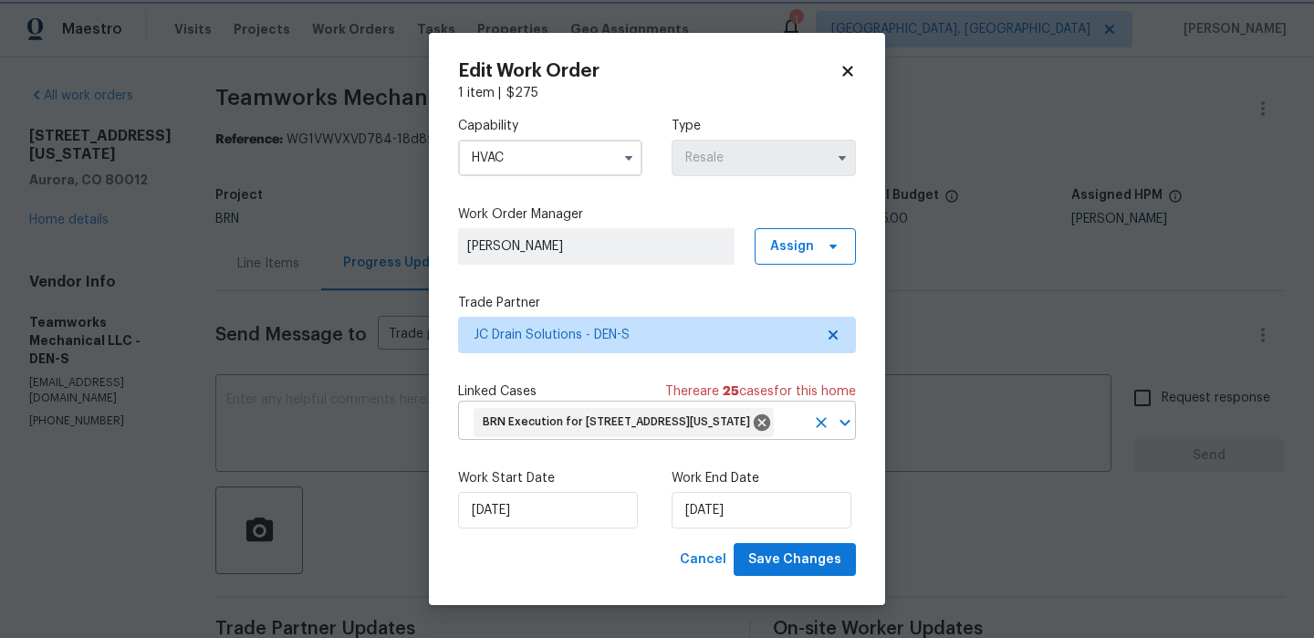
scroll to position [18, 0]
click at [767, 559] on span "Save Changes" at bounding box center [795, 560] width 93 height 23
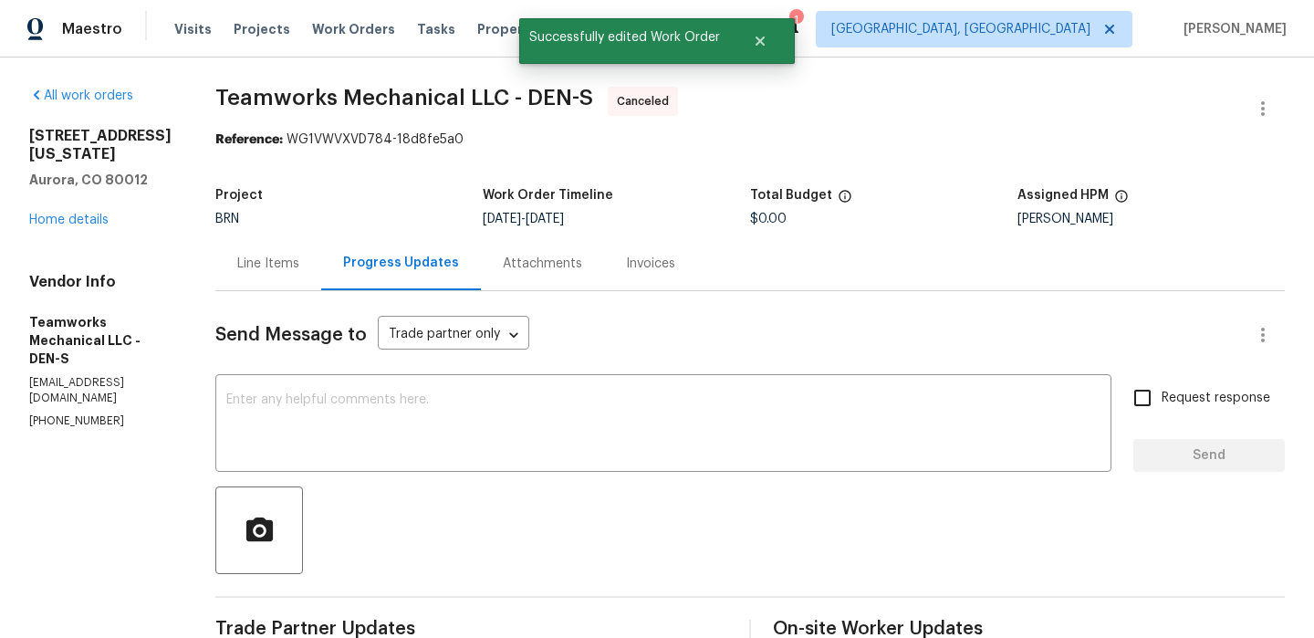
scroll to position [0, 0]
click at [64, 226] on link "Home details" at bounding box center [68, 220] width 79 height 13
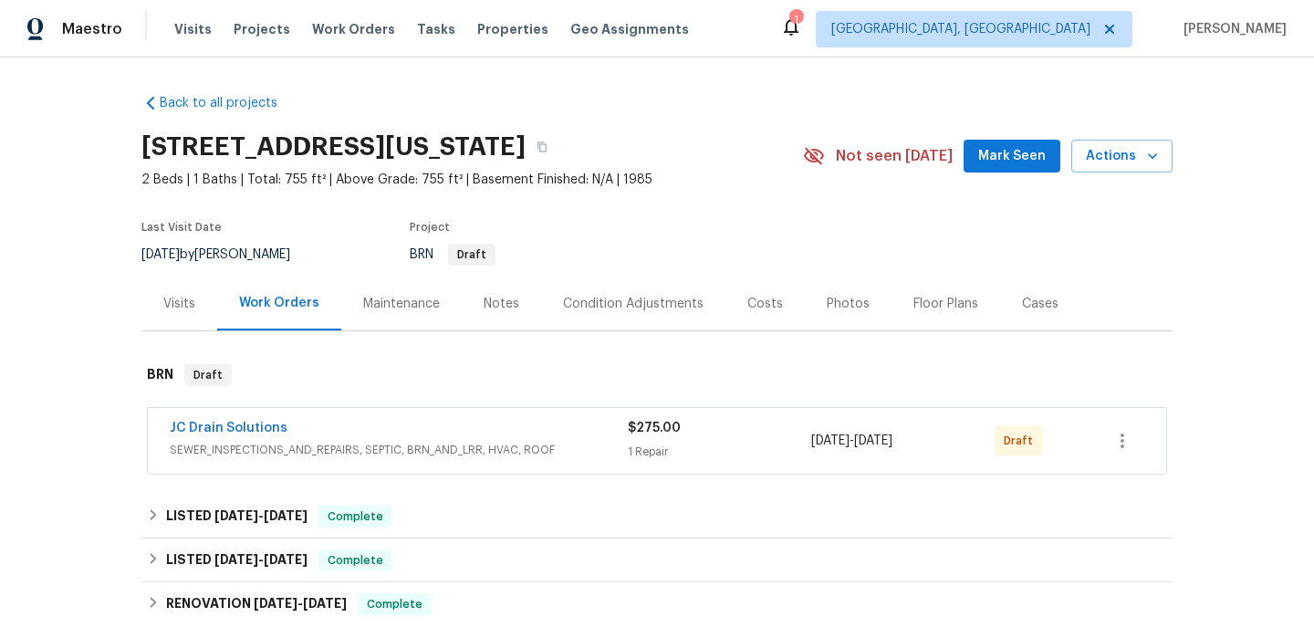
scroll to position [131, 0]
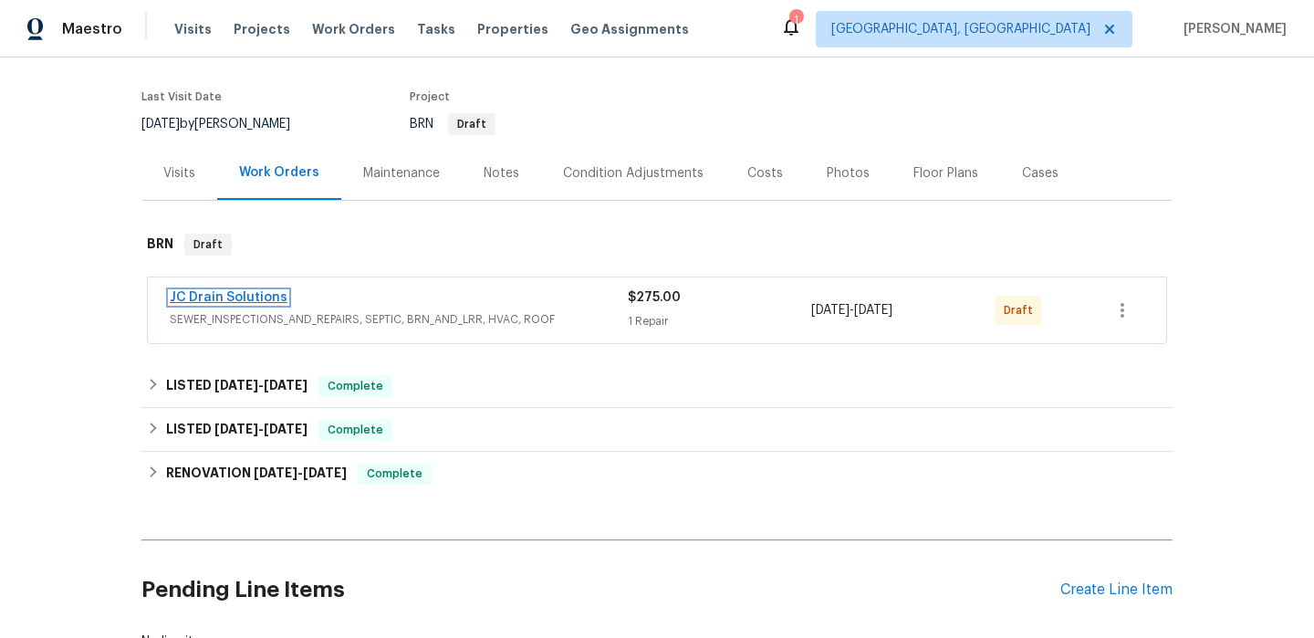
click at [234, 295] on link "JC Drain Solutions" at bounding box center [229, 297] width 118 height 13
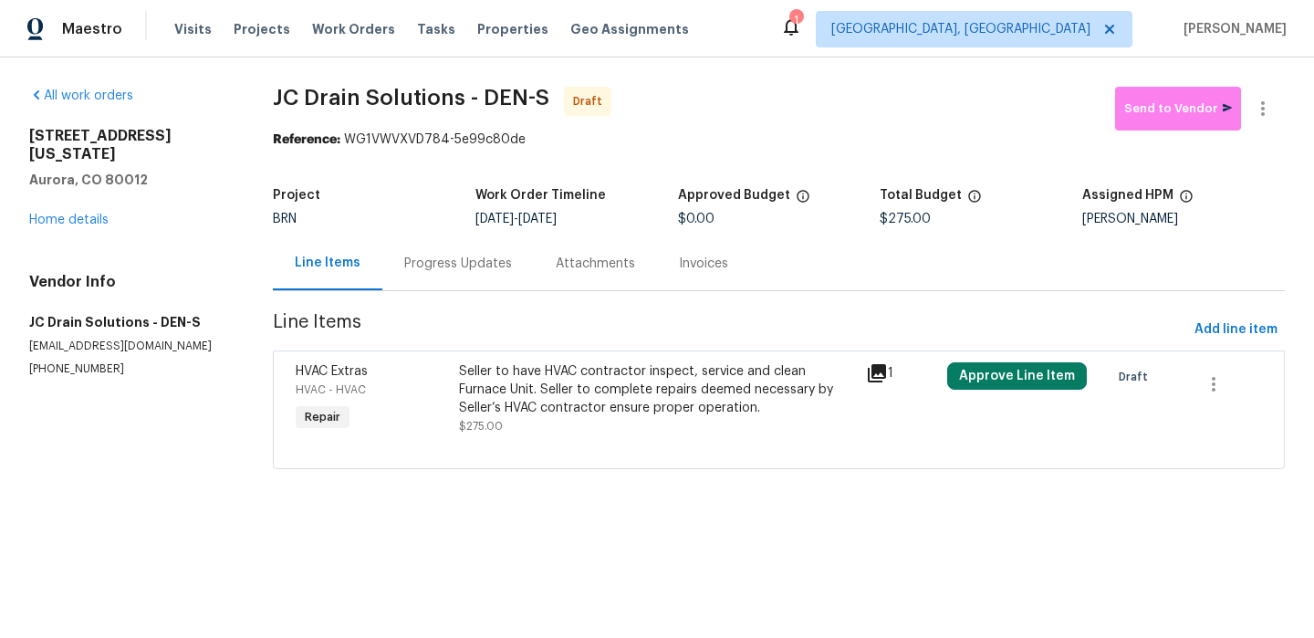
click at [477, 273] on div "Progress Updates" at bounding box center [458, 263] width 152 height 54
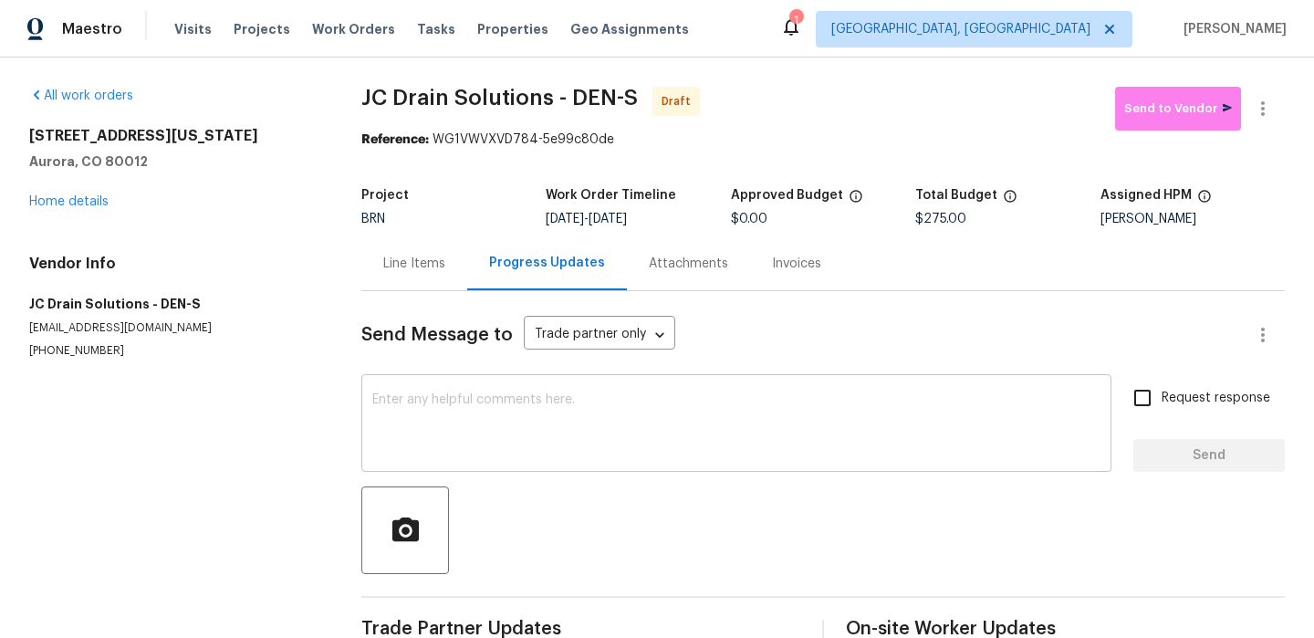
click at [467, 404] on textarea at bounding box center [736, 425] width 728 height 64
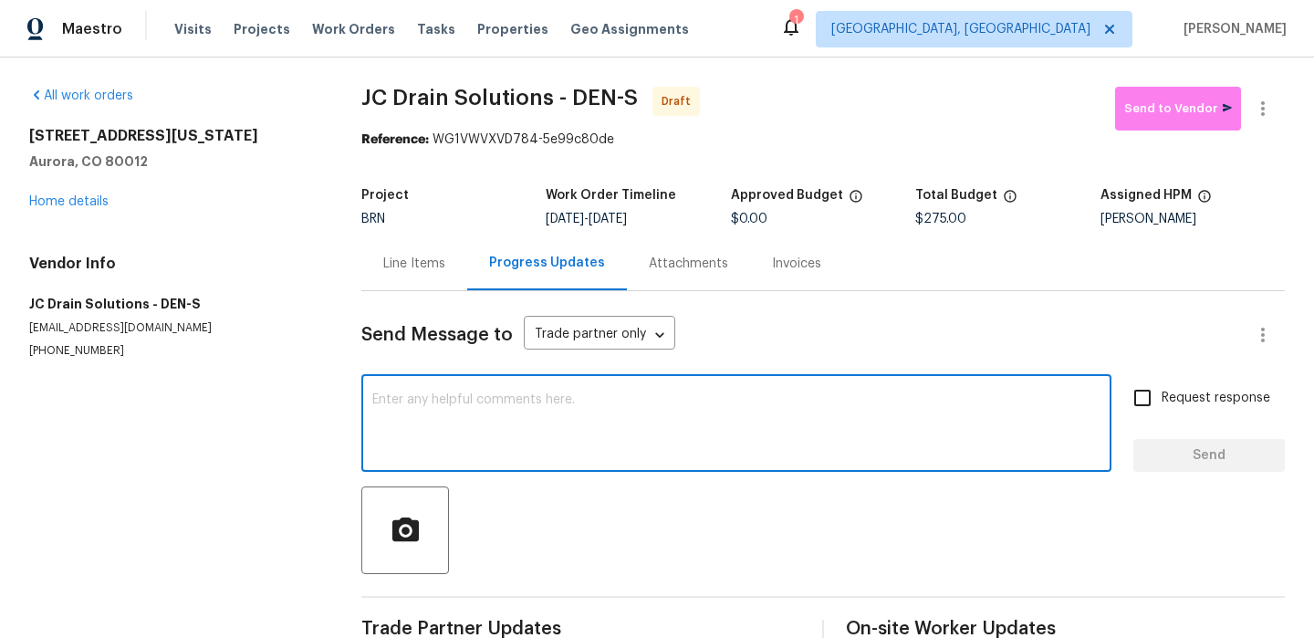
paste textarea "Hi, I'm Ananthi from Opendoor. Just wanted to check if you received the WO for …"
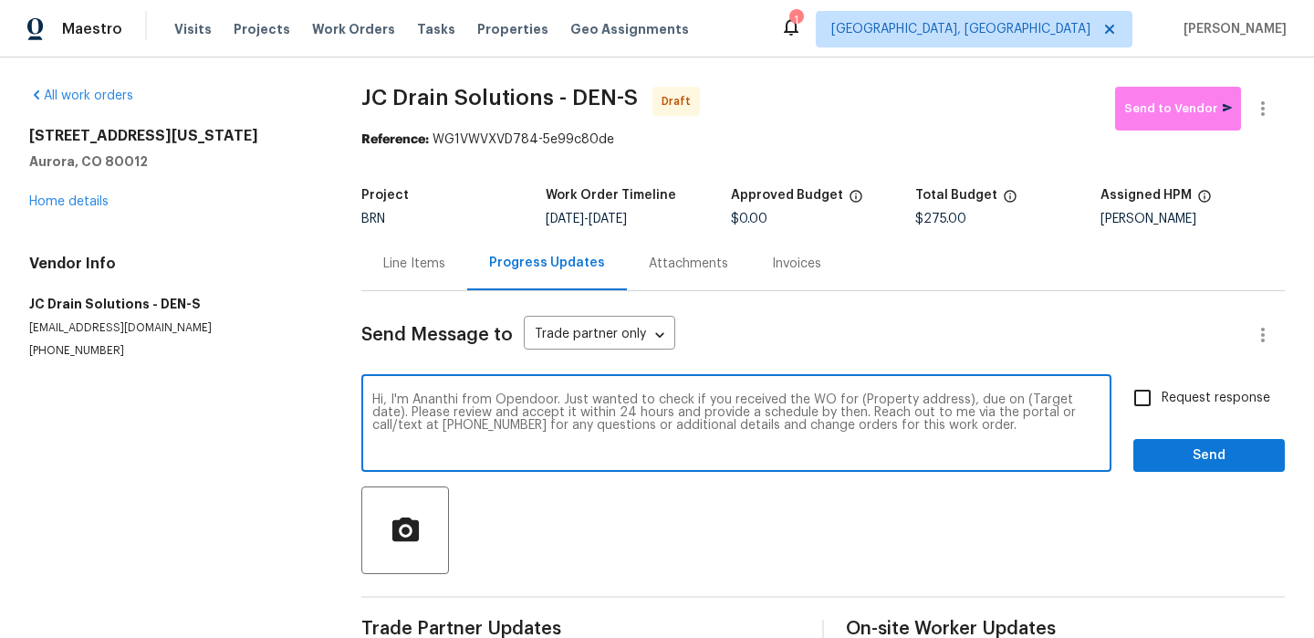
drag, startPoint x: 962, startPoint y: 399, endPoint x: 853, endPoint y: 399, distance: 109.5
click at [853, 399] on textarea "Hi, I'm Ananthi from Opendoor. Just wanted to check if you received the WO for …" at bounding box center [736, 425] width 728 height 64
paste textarea "12444 E Tennessee Cir Apt A, Aurora, CO 80012"
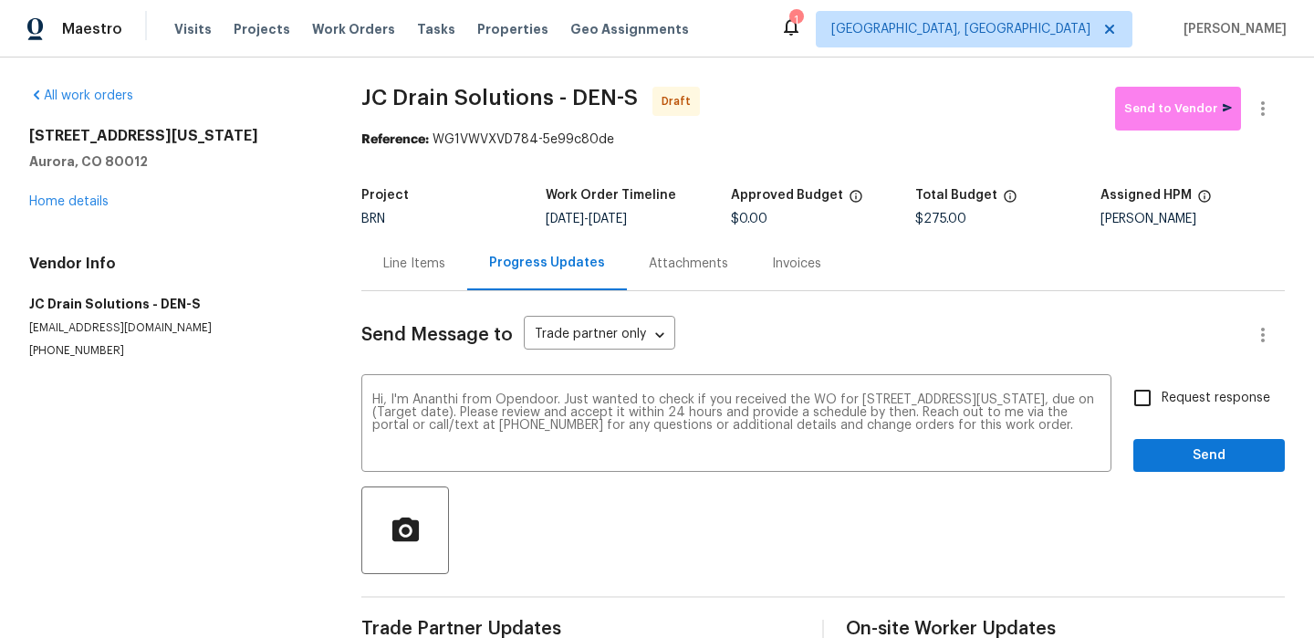
drag, startPoint x: 611, startPoint y: 220, endPoint x: 674, endPoint y: 220, distance: 63.0
click at [674, 220] on div "9/9/2025 - 9/11/2025" at bounding box center [638, 219] width 184 height 13
copy span "9/11/2025"
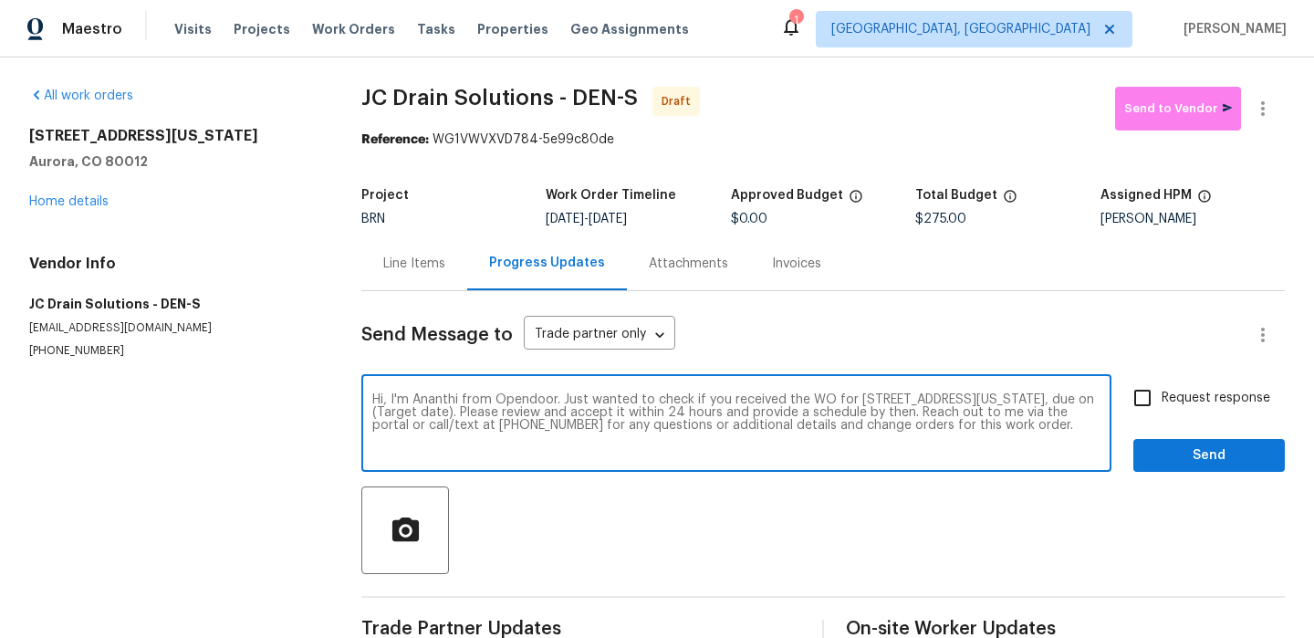
drag, startPoint x: 538, startPoint y: 417, endPoint x: 461, endPoint y: 419, distance: 76.7
click at [461, 418] on textarea "Hi, I'm Ananthi from Opendoor. Just wanted to check if you received the WO for …" at bounding box center [736, 425] width 728 height 64
paste textarea "9/11/2025"
type textarea "Hi, I'm Ananthi from Opendoor. Just wanted to check if you received the WO for …"
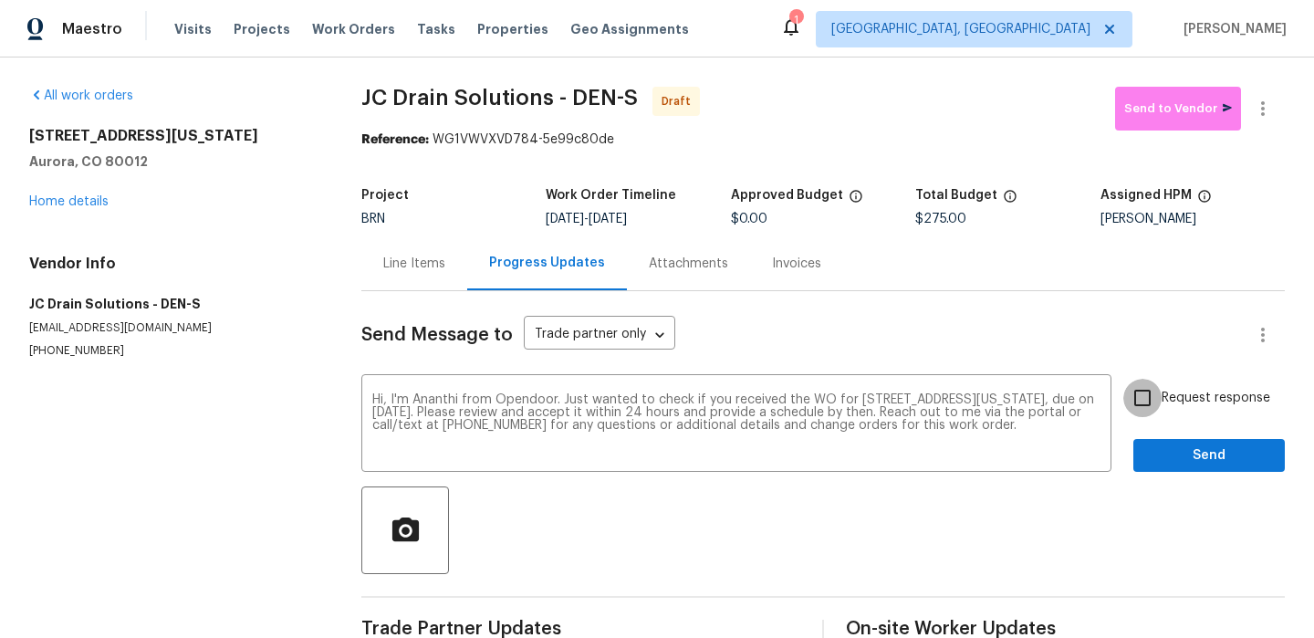
click at [1149, 408] on input "Request response" at bounding box center [1143, 398] width 38 height 38
checkbox input "true"
click at [1157, 460] on span "Send" at bounding box center [1209, 456] width 122 height 23
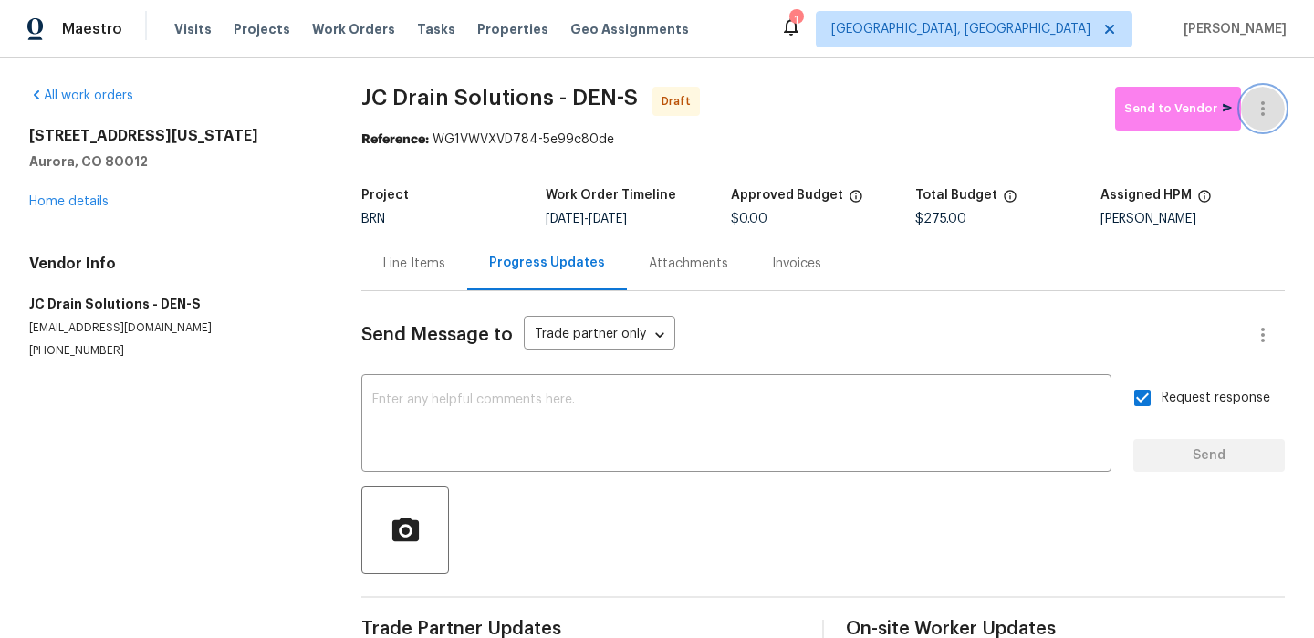
click at [1262, 99] on icon "button" at bounding box center [1263, 109] width 22 height 22
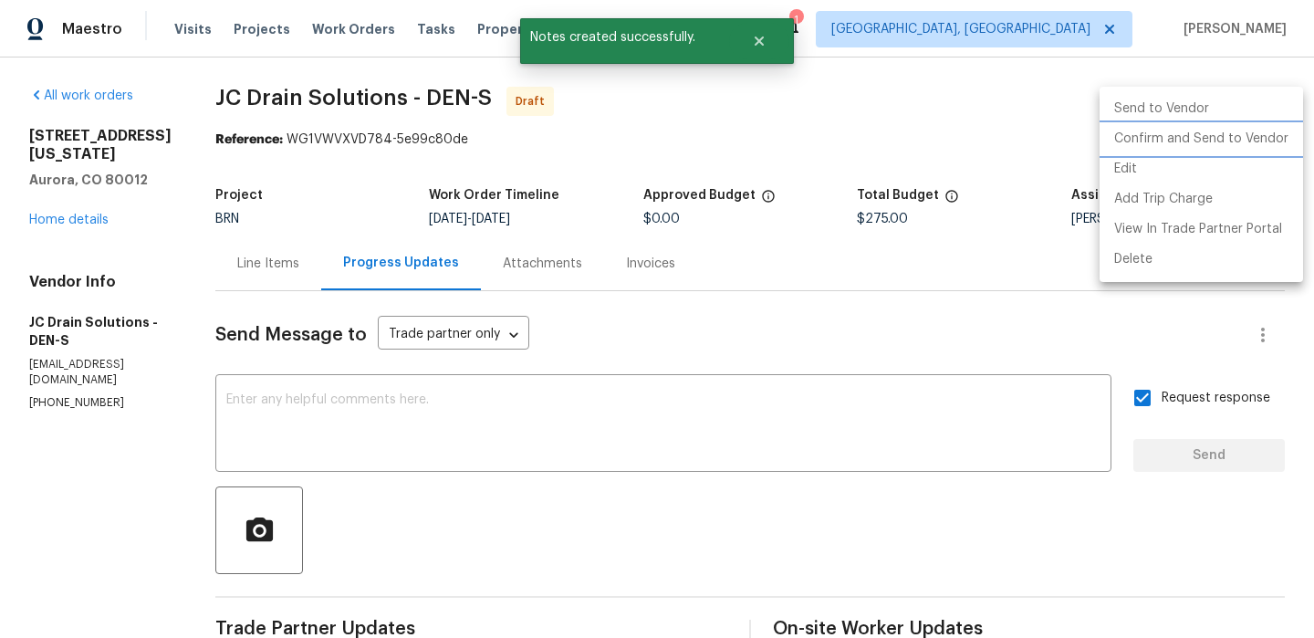
click at [1162, 146] on li "Confirm and Send to Vendor" at bounding box center [1202, 139] width 204 height 30
click at [250, 216] on div at bounding box center [657, 319] width 1314 height 638
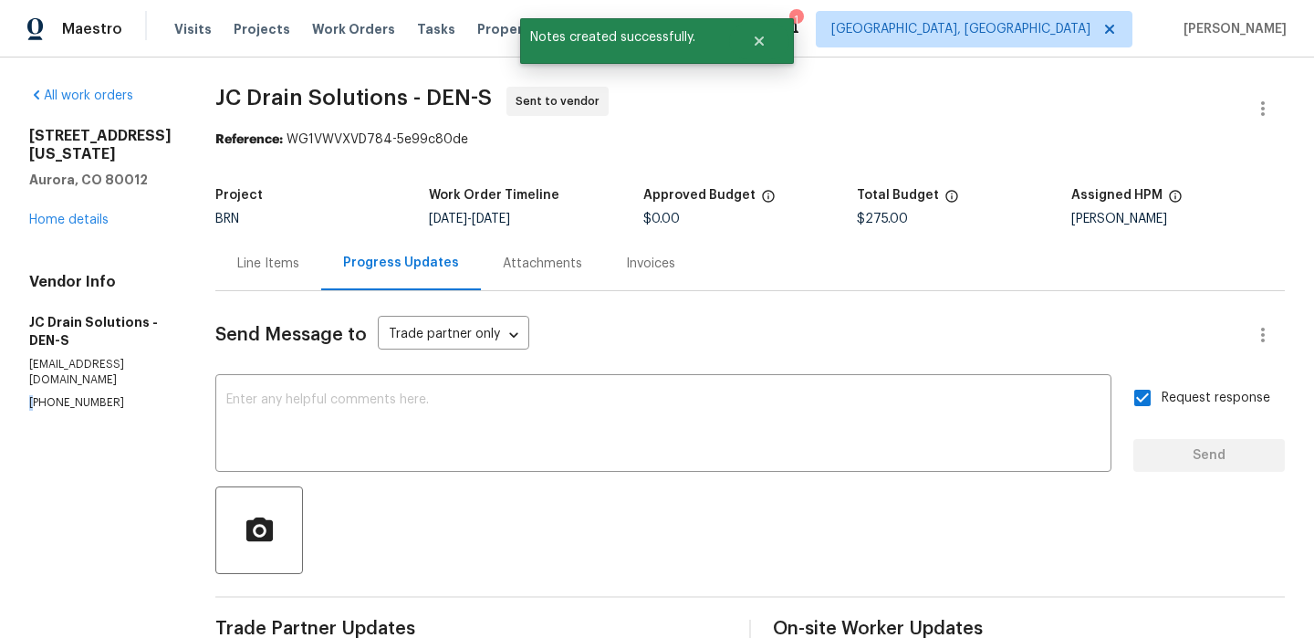
click at [30, 395] on p "(719) 453-4372" at bounding box center [100, 403] width 142 height 16
copy p "(719) 453-4372"
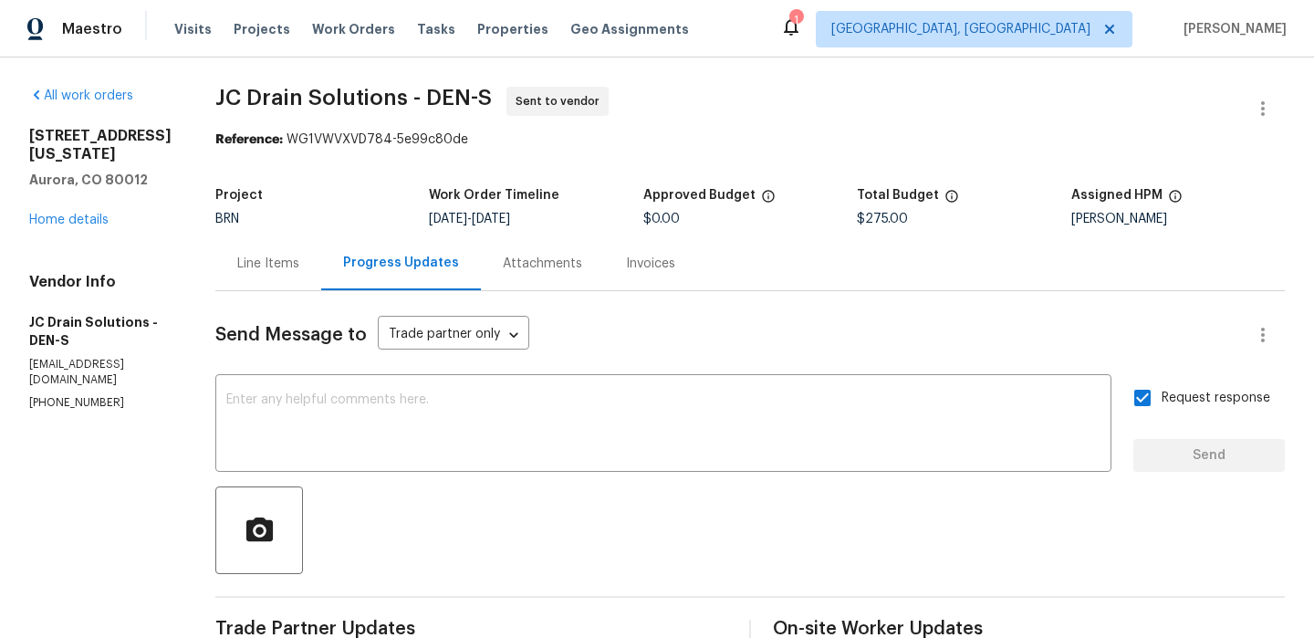
click at [261, 273] on div "Line Items" at bounding box center [268, 263] width 106 height 54
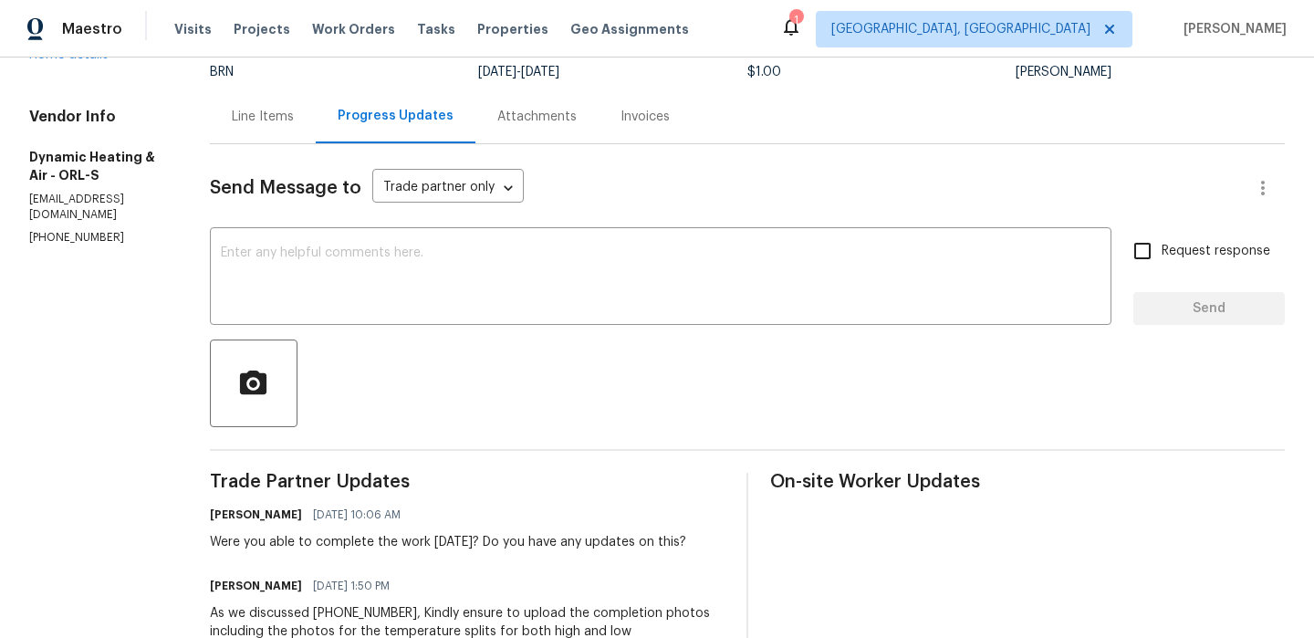
scroll to position [244, 0]
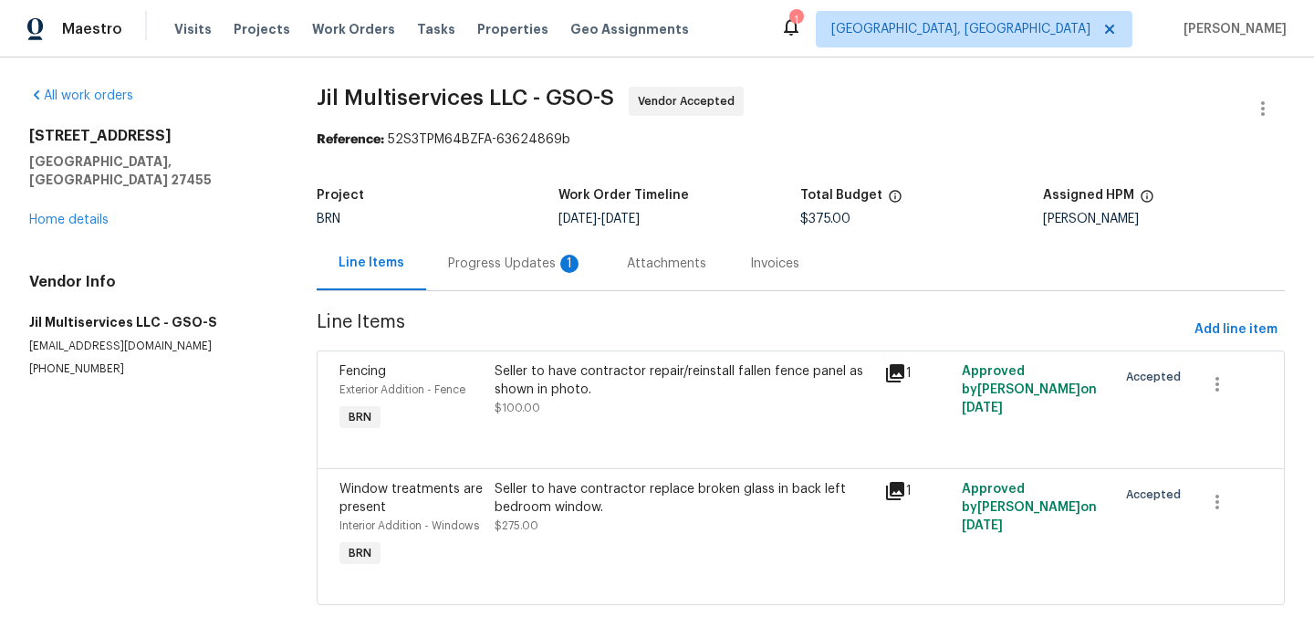
click at [463, 259] on div "Progress Updates 1" at bounding box center [515, 264] width 135 height 18
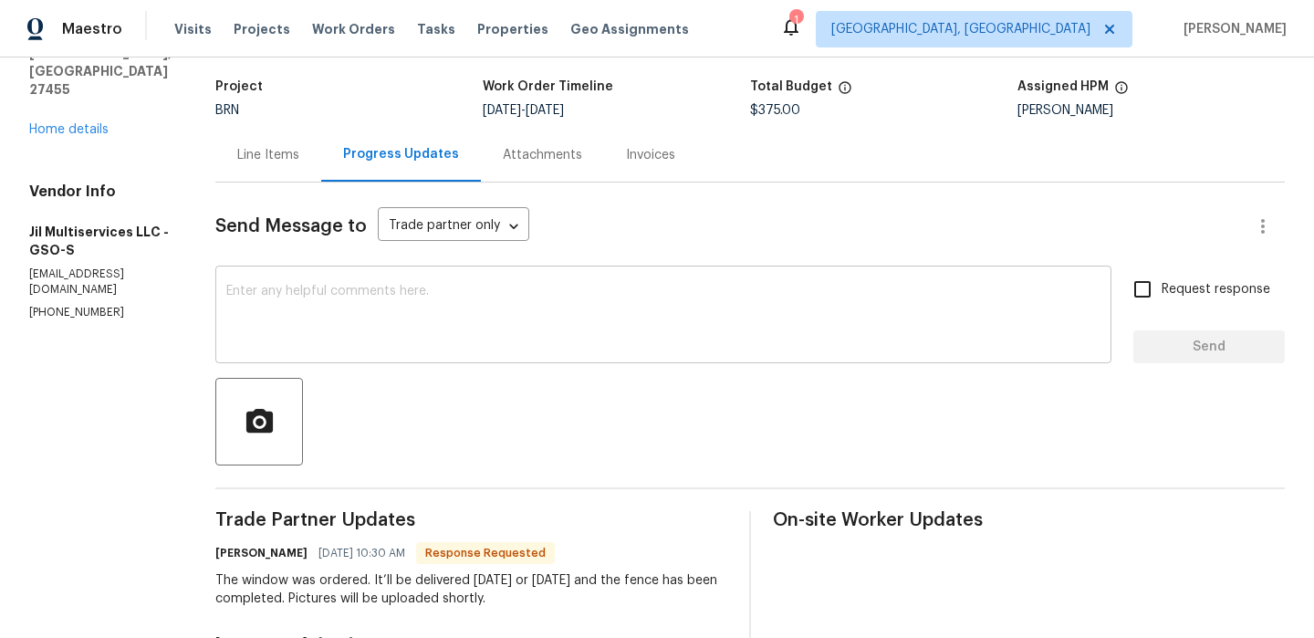
scroll to position [110, 0]
click at [277, 155] on div "Line Items" at bounding box center [268, 154] width 62 height 18
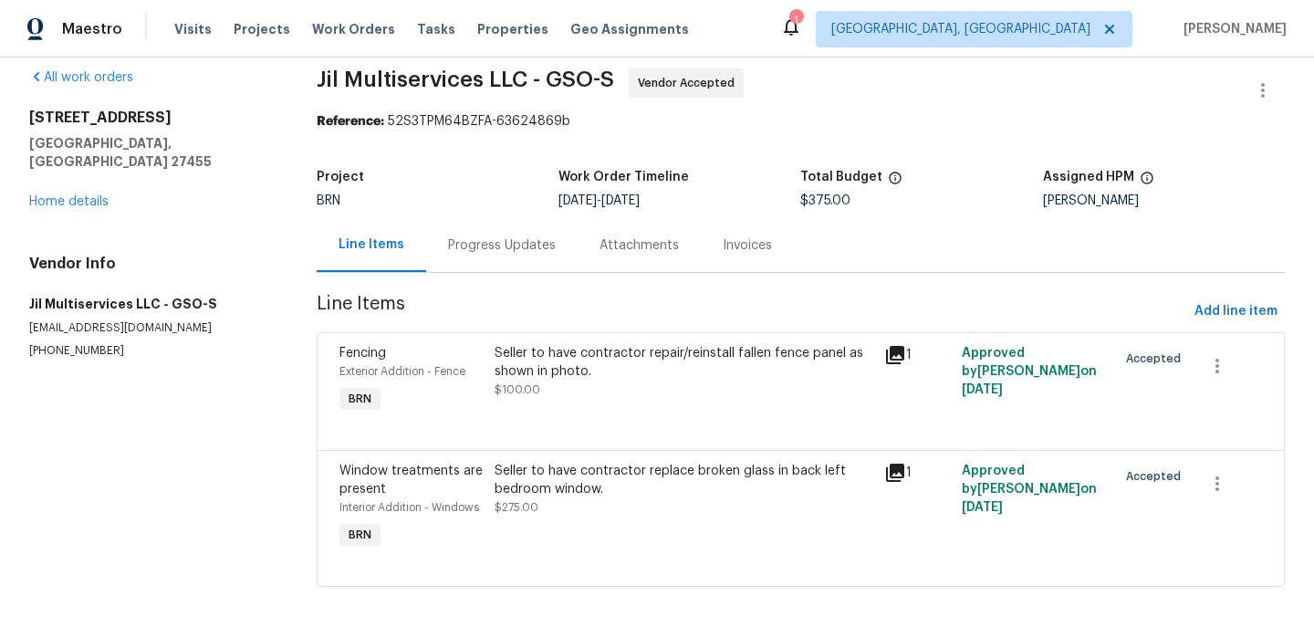
click at [598, 403] on div "Seller to have contractor repair/reinstall fallen fence panel as shown in photo…" at bounding box center [683, 381] width 389 height 84
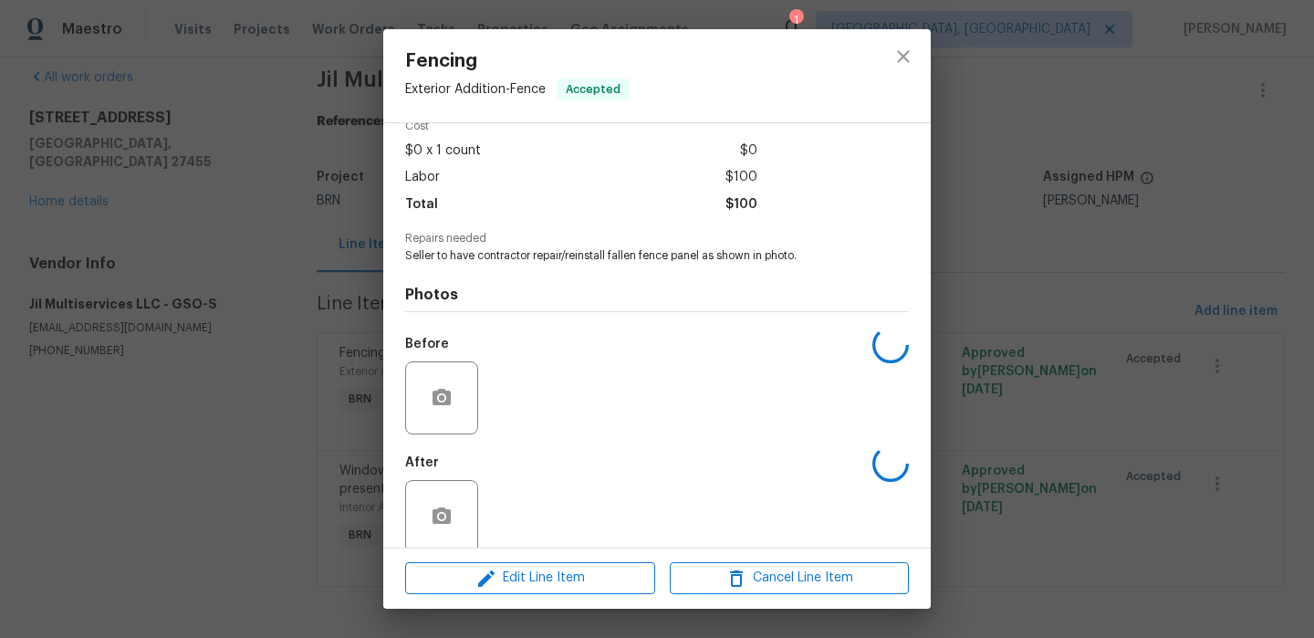
scroll to position [111, 0]
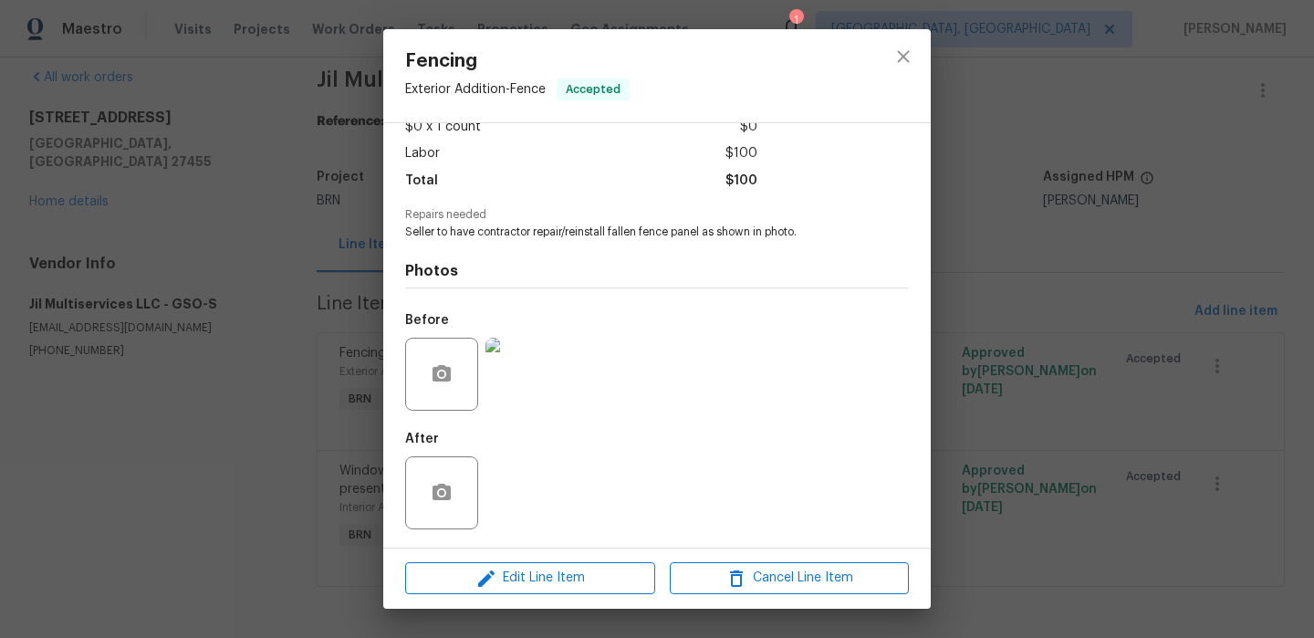
click at [245, 345] on div "Fencing Exterior Addition - Fence Accepted Vendor Jil Multiservices LLC Account…" at bounding box center [657, 319] width 1314 height 638
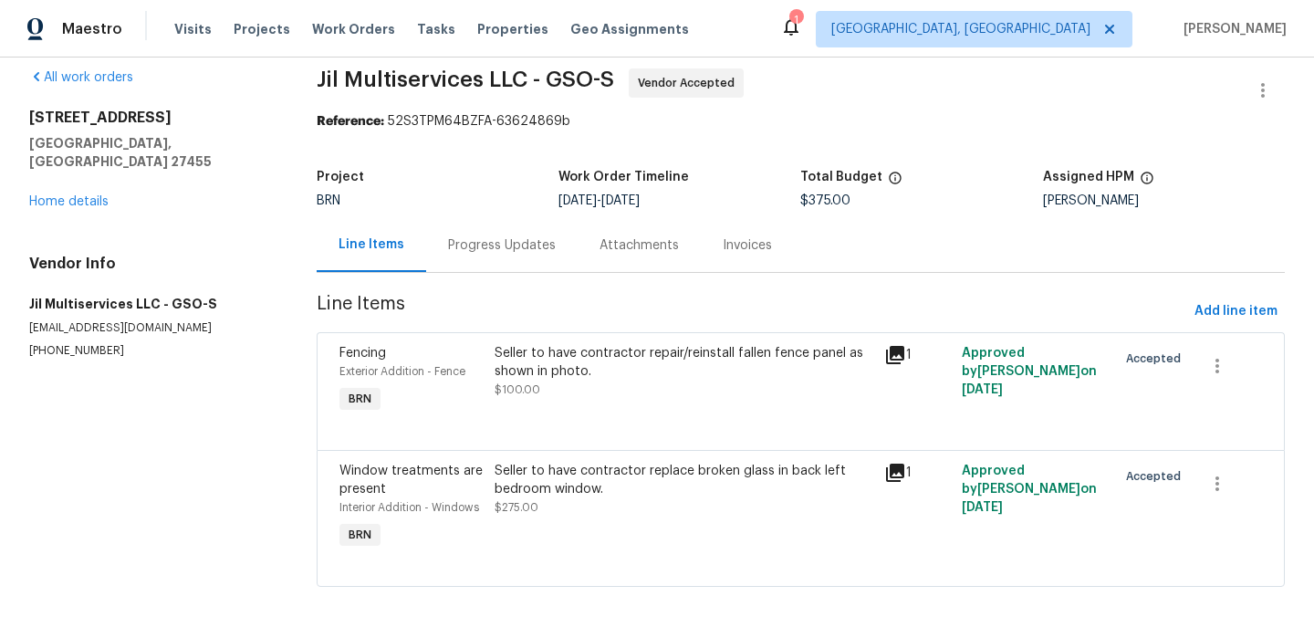
click at [426, 242] on div "Progress Updates" at bounding box center [502, 245] width 152 height 54
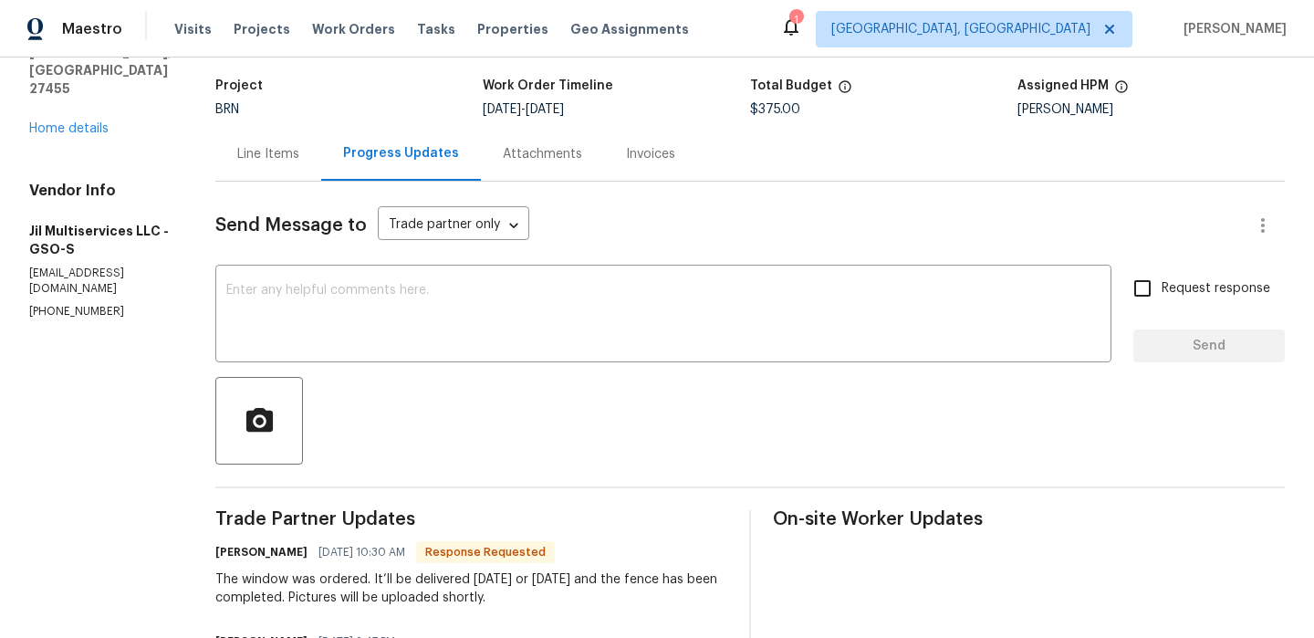
scroll to position [112, 0]
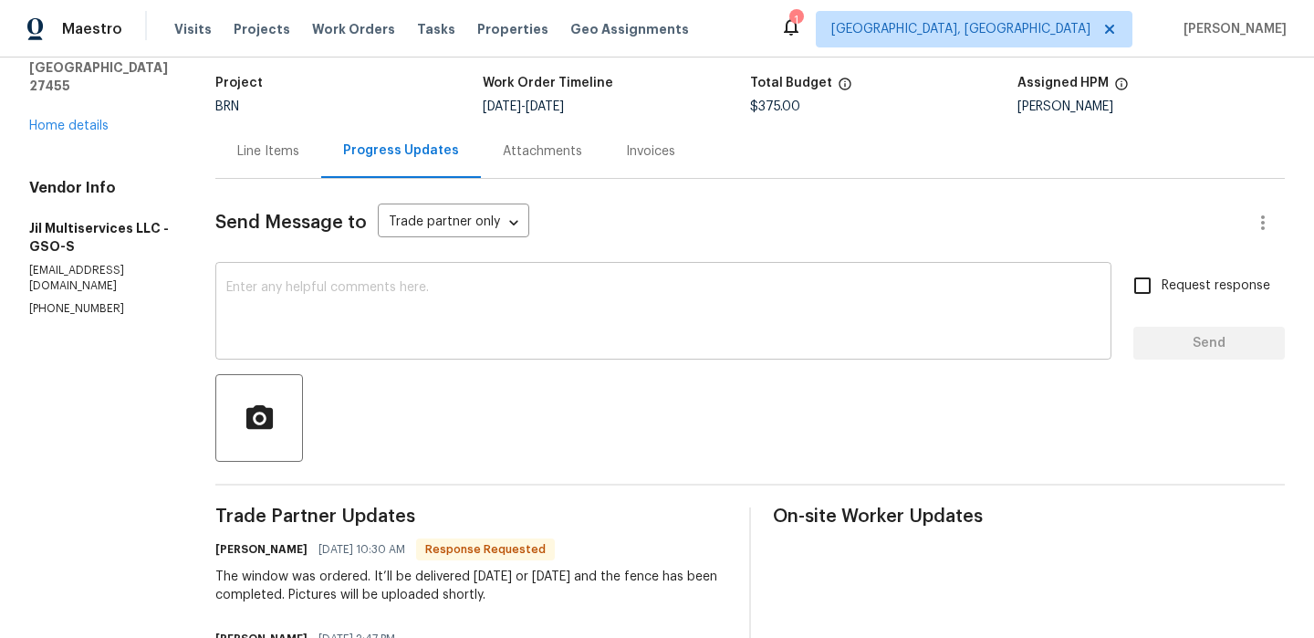
click at [330, 328] on textarea at bounding box center [663, 313] width 874 height 64
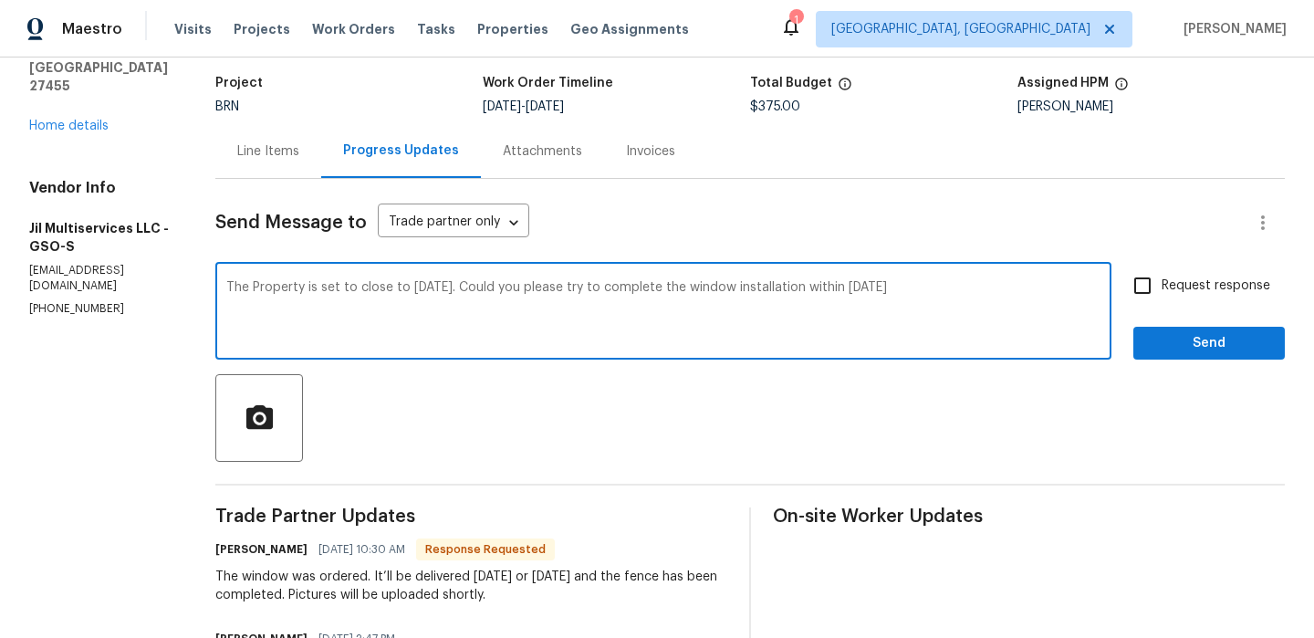
type textarea "The Property is set to close to [DATE]. Could you please try to complete the wi…"
click at [397, 293] on textarea "The Property is set to close to [DATE]. Could you please try to complete the wi…" at bounding box center [663, 313] width 874 height 64
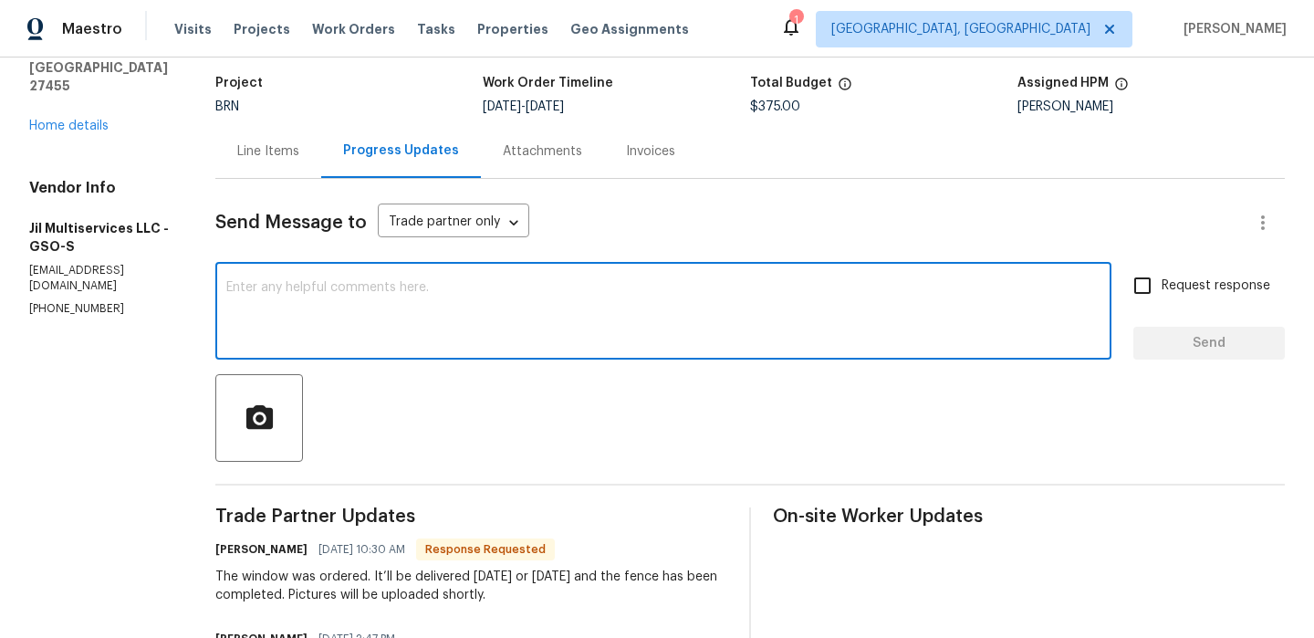
paste textarea "The property is scheduled to close [DATE][DATE]. Could you please try to comple…"
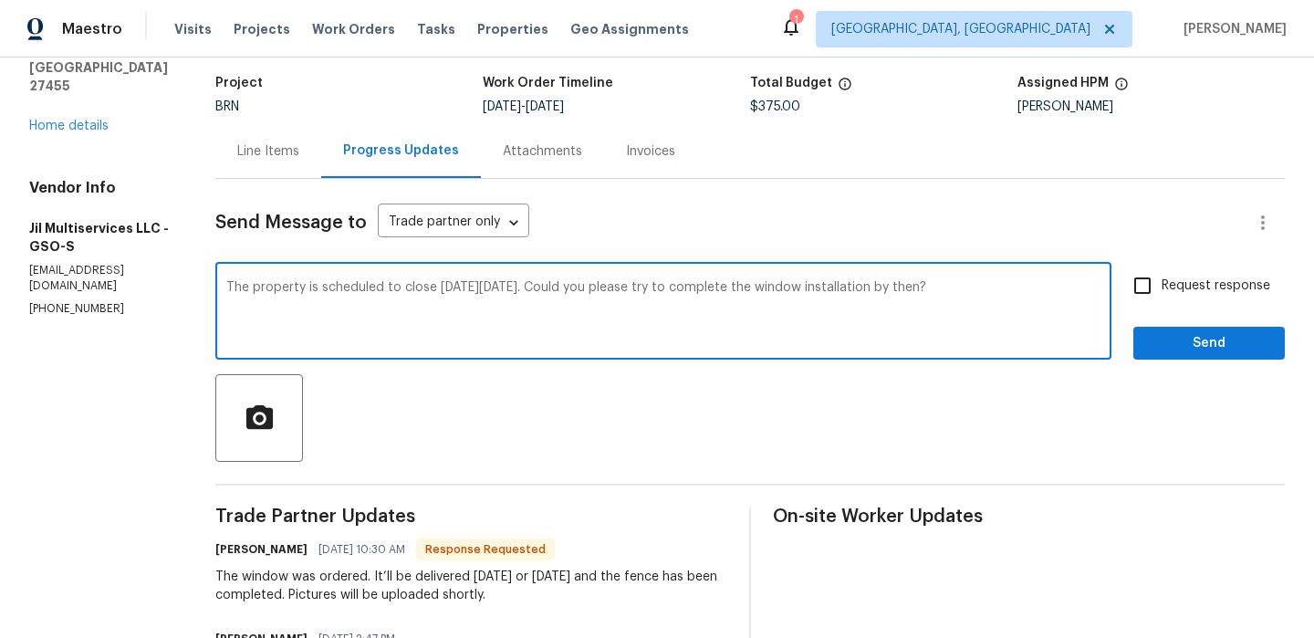
drag, startPoint x: 920, startPoint y: 285, endPoint x: 1044, endPoint y: 285, distance: 124.1
click at [1044, 285] on textarea "The property is scheduled to close [DATE][DATE]. Could you please try to comple…" at bounding box center [663, 313] width 874 height 64
type textarea "The property is scheduled to close [DATE][DATE]. Could you please try to comple…"
click at [1185, 283] on span "Request response" at bounding box center [1216, 286] width 109 height 19
click at [1162, 283] on input "Request response" at bounding box center [1143, 286] width 38 height 38
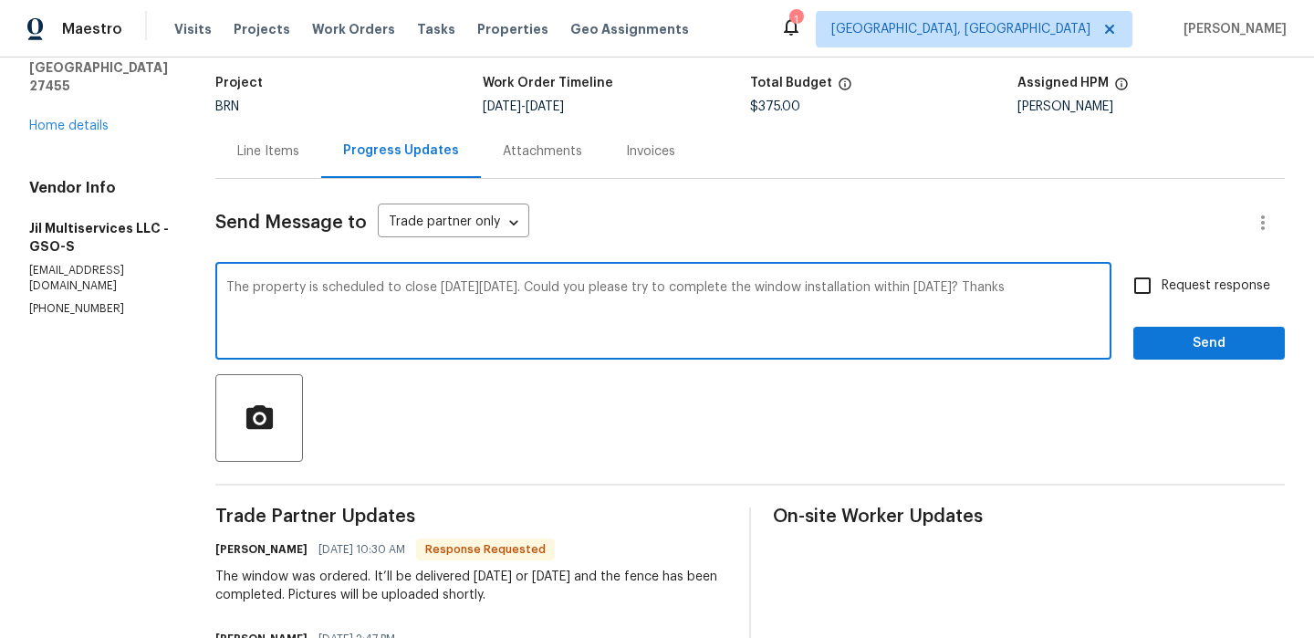
checkbox input "true"
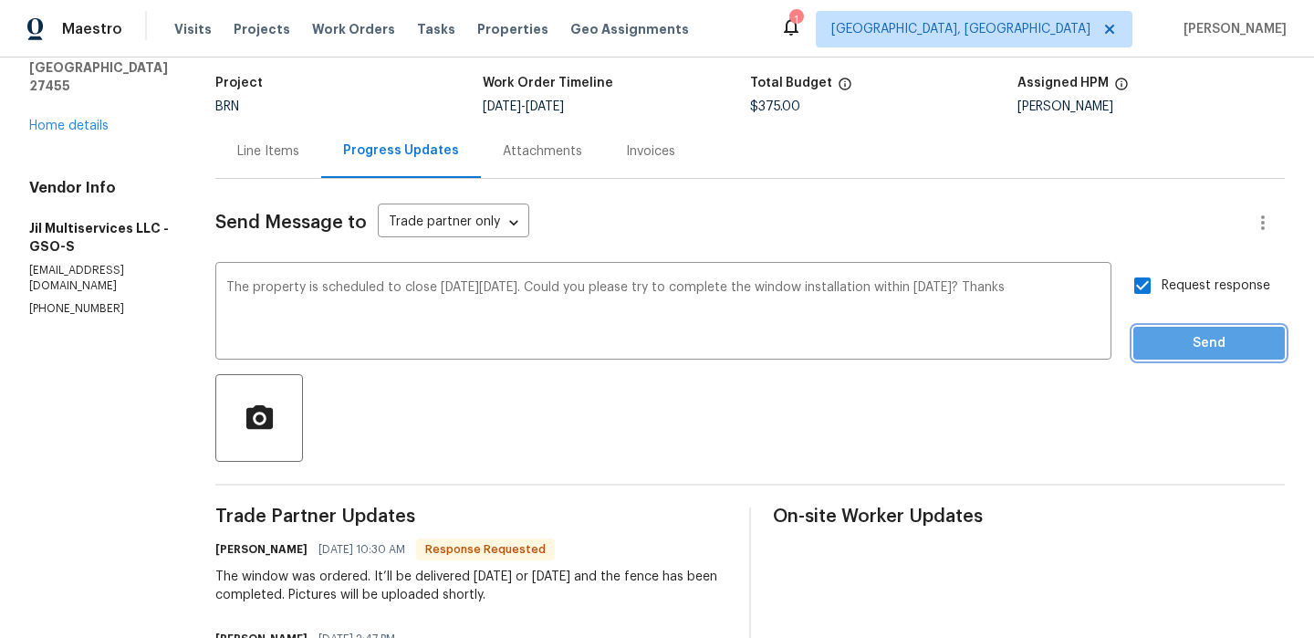
click at [1170, 338] on span "Send" at bounding box center [1209, 343] width 122 height 23
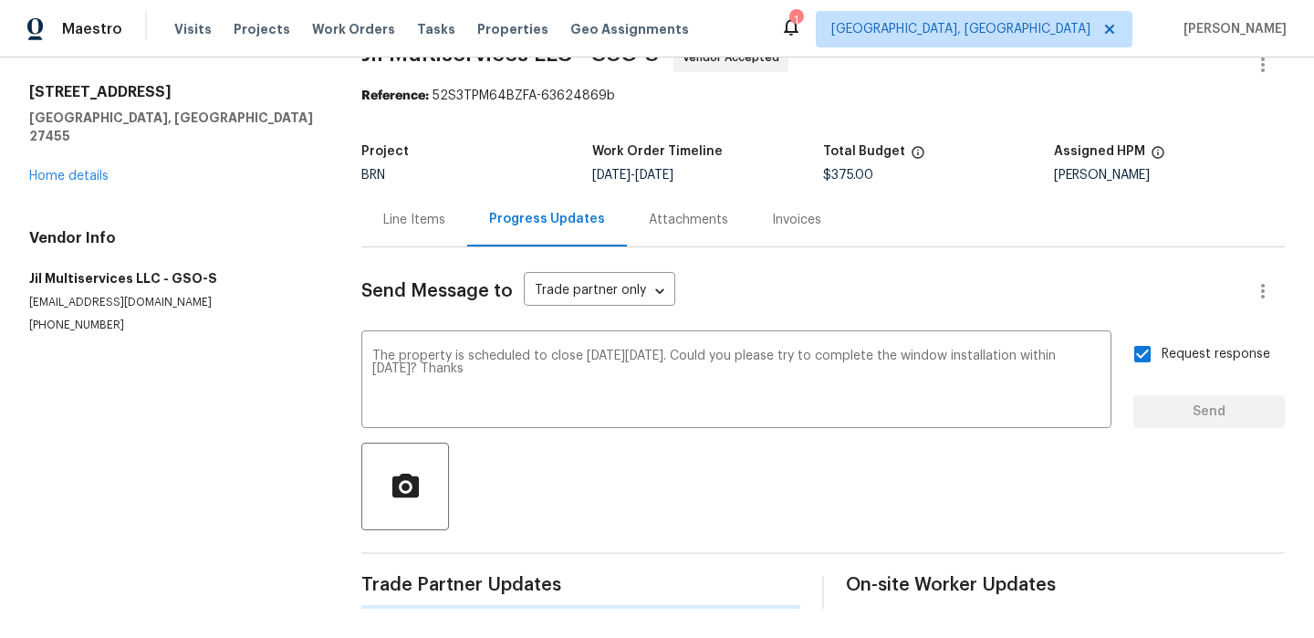
scroll to position [0, 0]
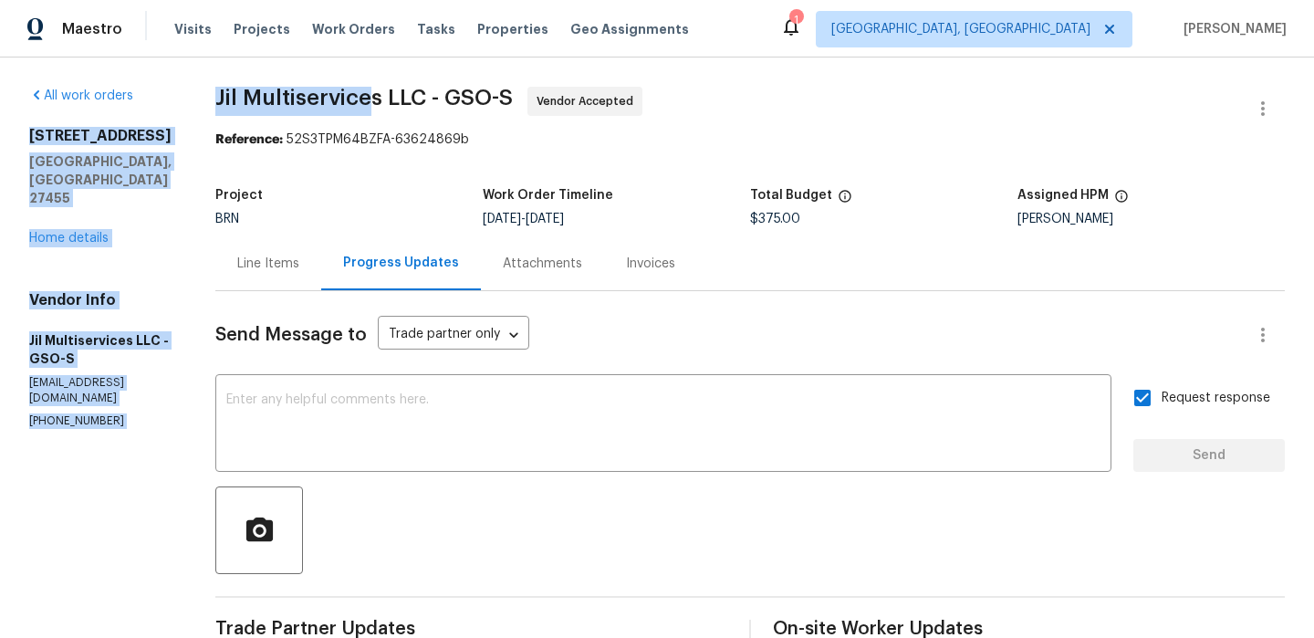
drag, startPoint x: 202, startPoint y: 113, endPoint x: 382, endPoint y: 104, distance: 181.0
click at [382, 104] on span "Jil Multiservices LLC - GSO-S" at bounding box center [364, 98] width 298 height 22
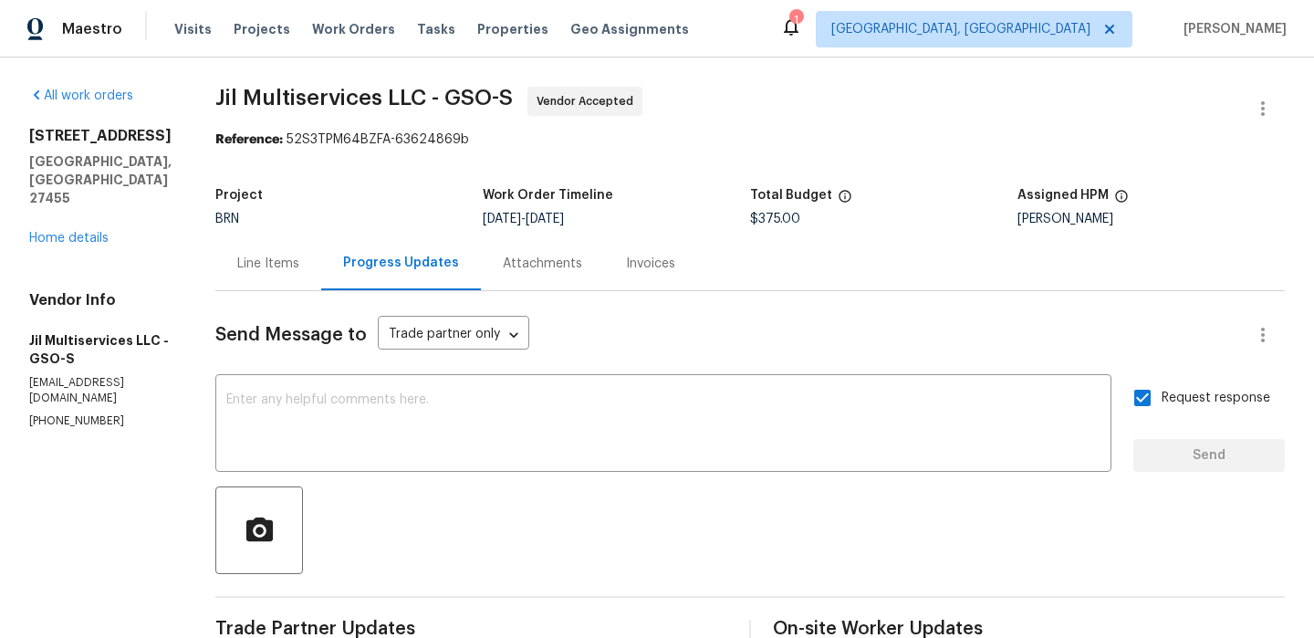
drag, startPoint x: 203, startPoint y: 97, endPoint x: 399, endPoint y: 97, distance: 196.3
drag, startPoint x: 397, startPoint y: 97, endPoint x: 216, endPoint y: 96, distance: 180.7
copy span "Jil Multiservices"
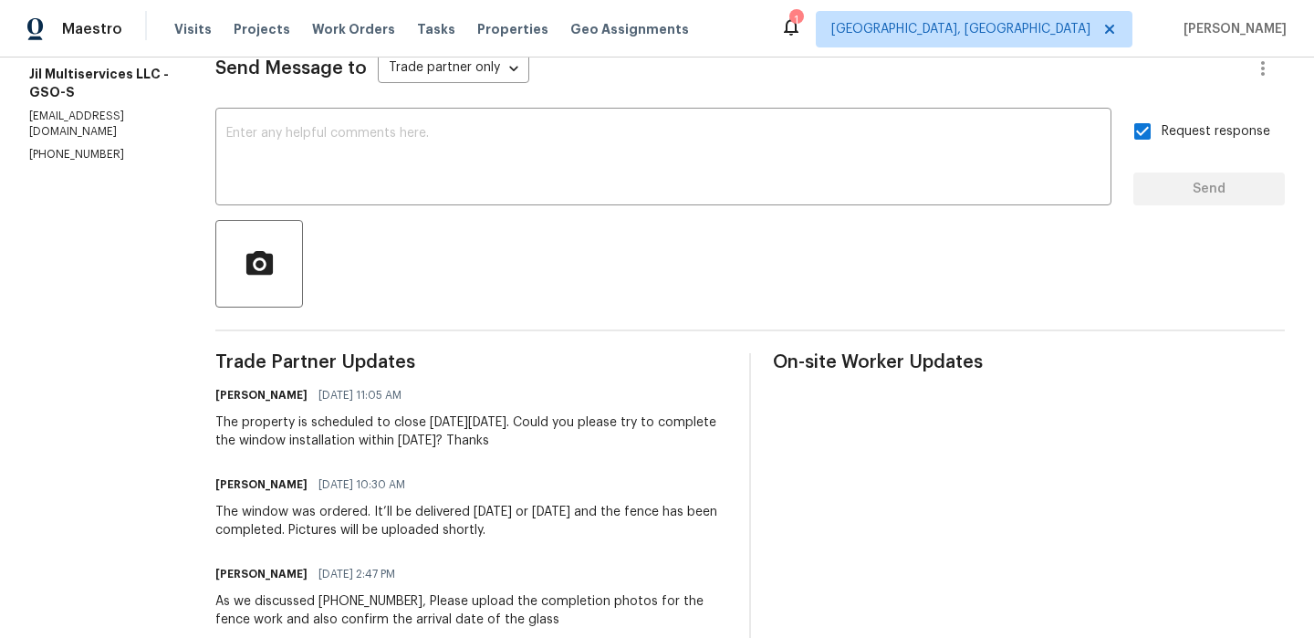
scroll to position [321, 0]
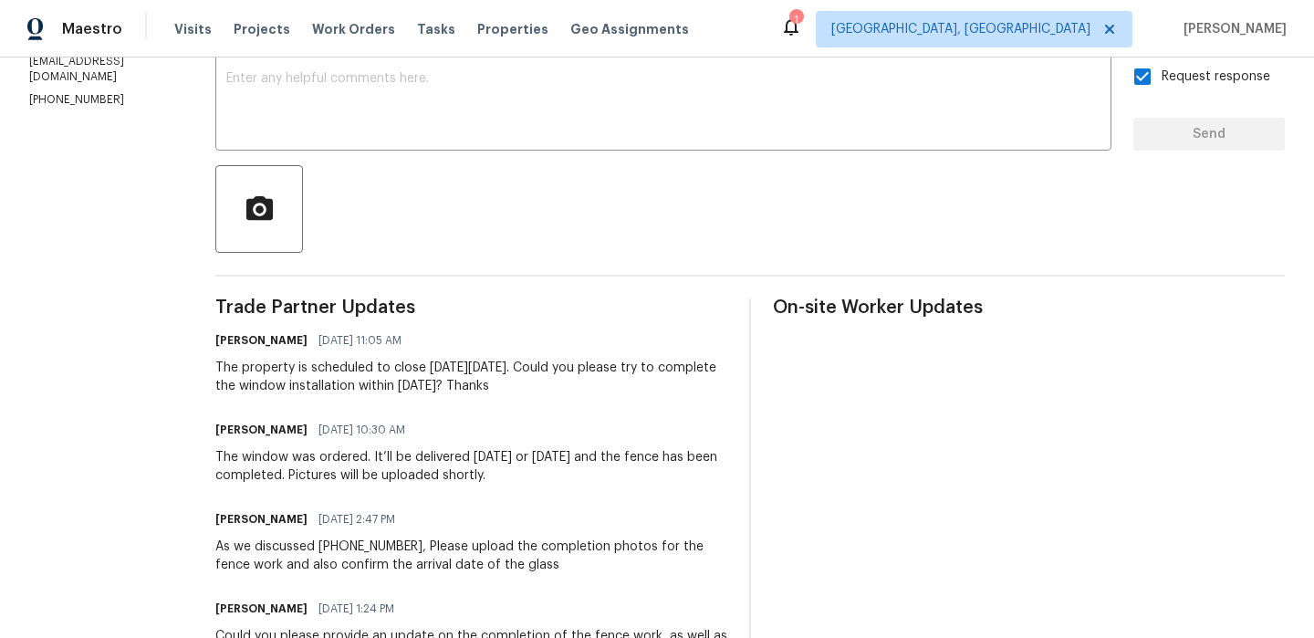
drag, startPoint x: 225, startPoint y: 459, endPoint x: 587, endPoint y: 476, distance: 362.8
click at [587, 476] on div "The window was ordered. It’ll be delivered [DATE] or [DATE] and the fence has b…" at bounding box center [471, 466] width 512 height 37
click at [355, 477] on div "The window was ordered. It’ll be delivered [DATE] or [DATE] and the fence has b…" at bounding box center [471, 466] width 512 height 37
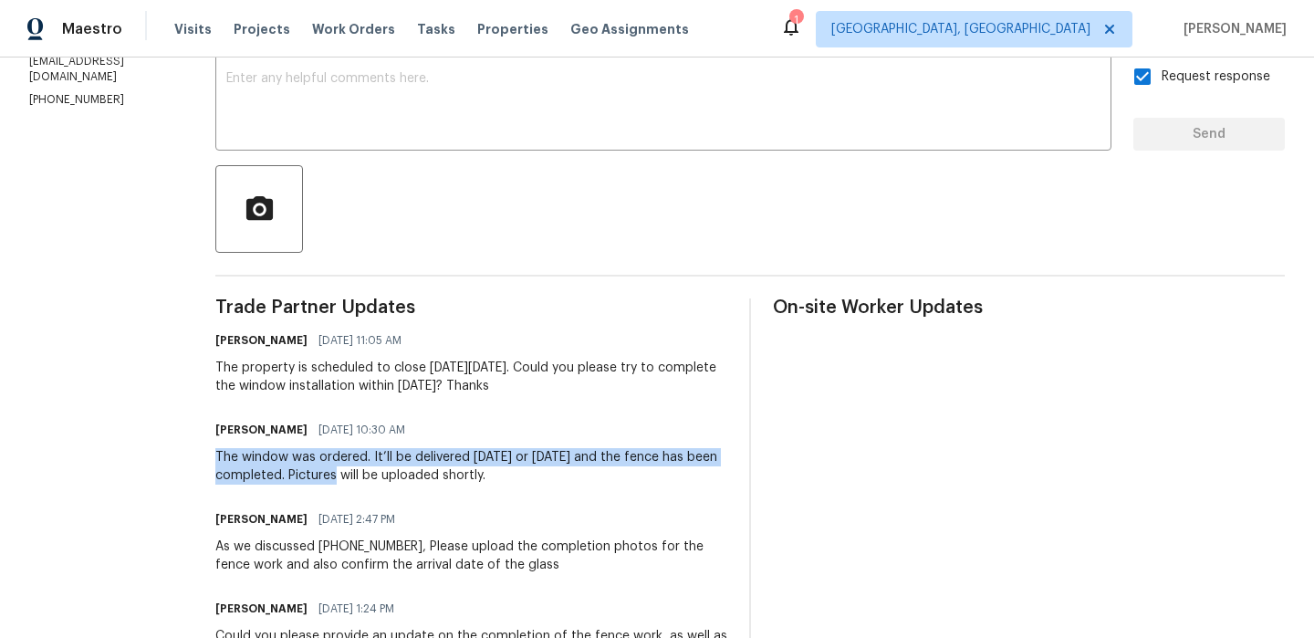
drag, startPoint x: 214, startPoint y: 459, endPoint x: 389, endPoint y: 471, distance: 175.7
click at [389, 471] on div "All work orders [STREET_ADDRESS] Home details Vendor Info Jil Multiservices LLC…" at bounding box center [657, 485] width 1314 height 1499
copy div "The window was ordered. It’ll be delivered [DATE] or [DATE] and the fence has b…"
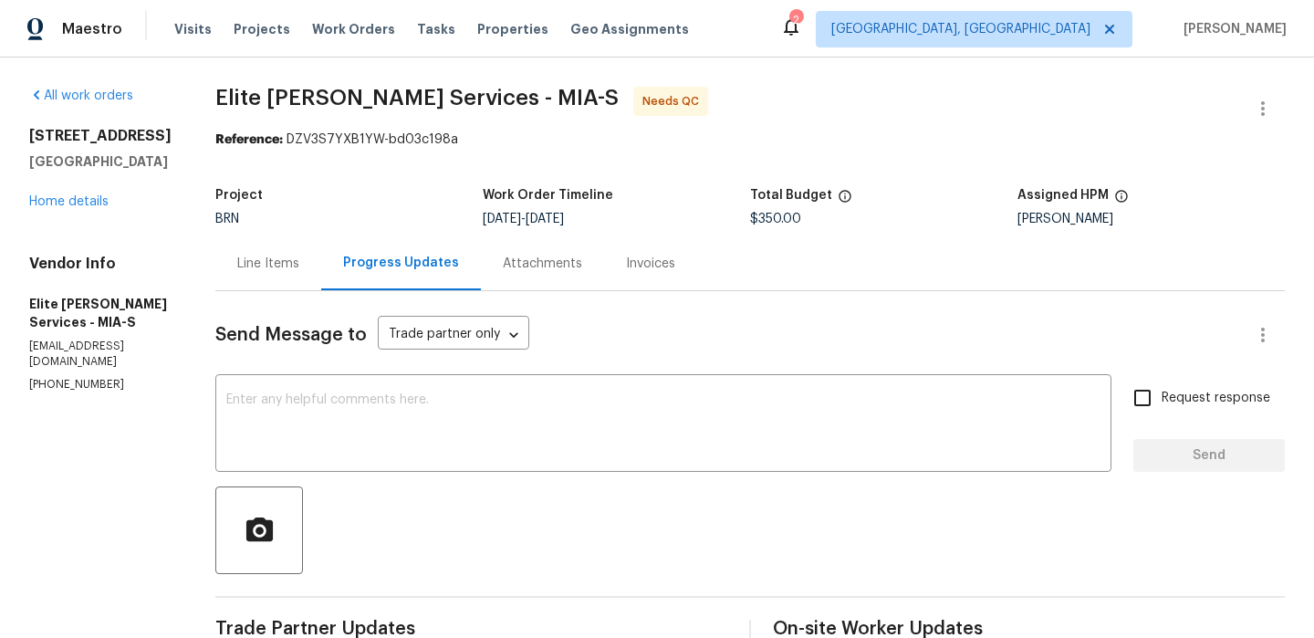
click at [304, 274] on div "Line Items" at bounding box center [268, 263] width 106 height 54
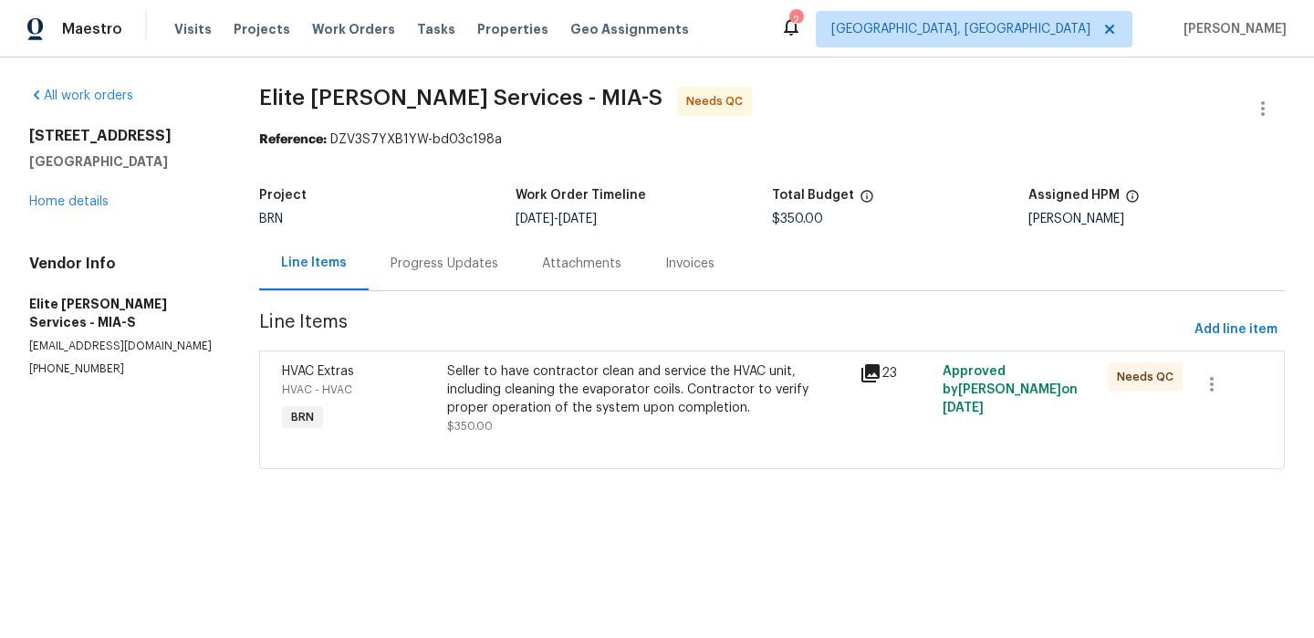
click at [532, 390] on div "Seller to have contractor clean and service the HVAC unit, including cleaning t…" at bounding box center [648, 389] width 403 height 55
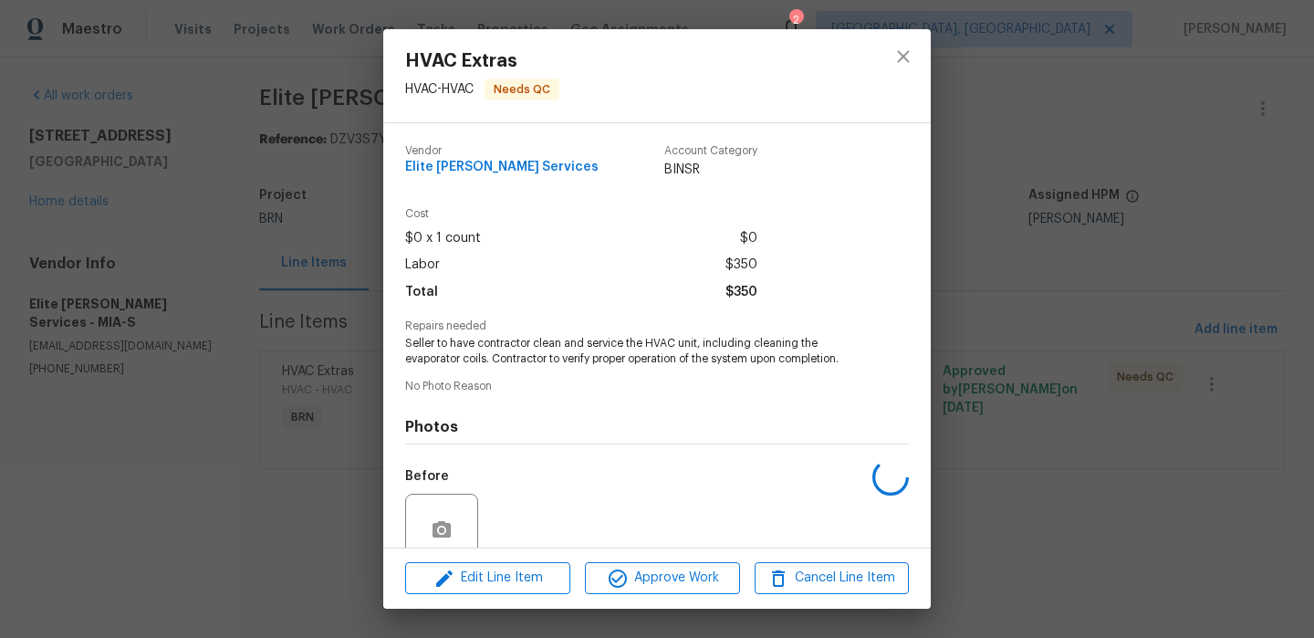
scroll to position [156, 0]
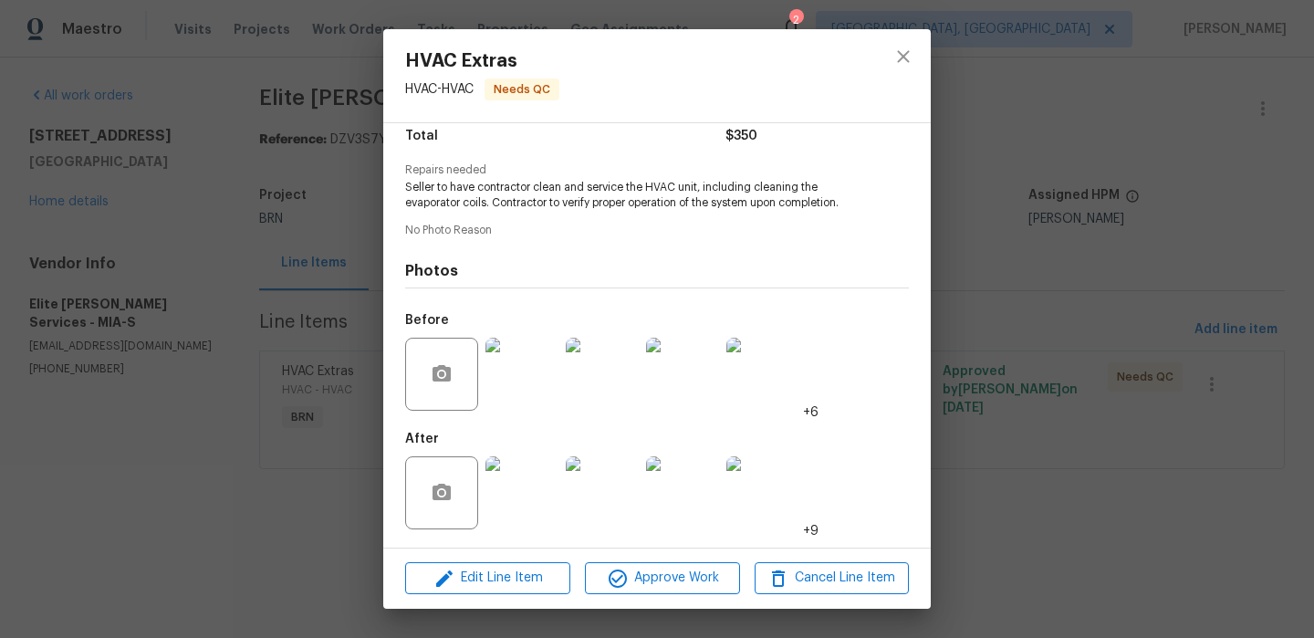
click at [509, 373] on img at bounding box center [522, 374] width 73 height 73
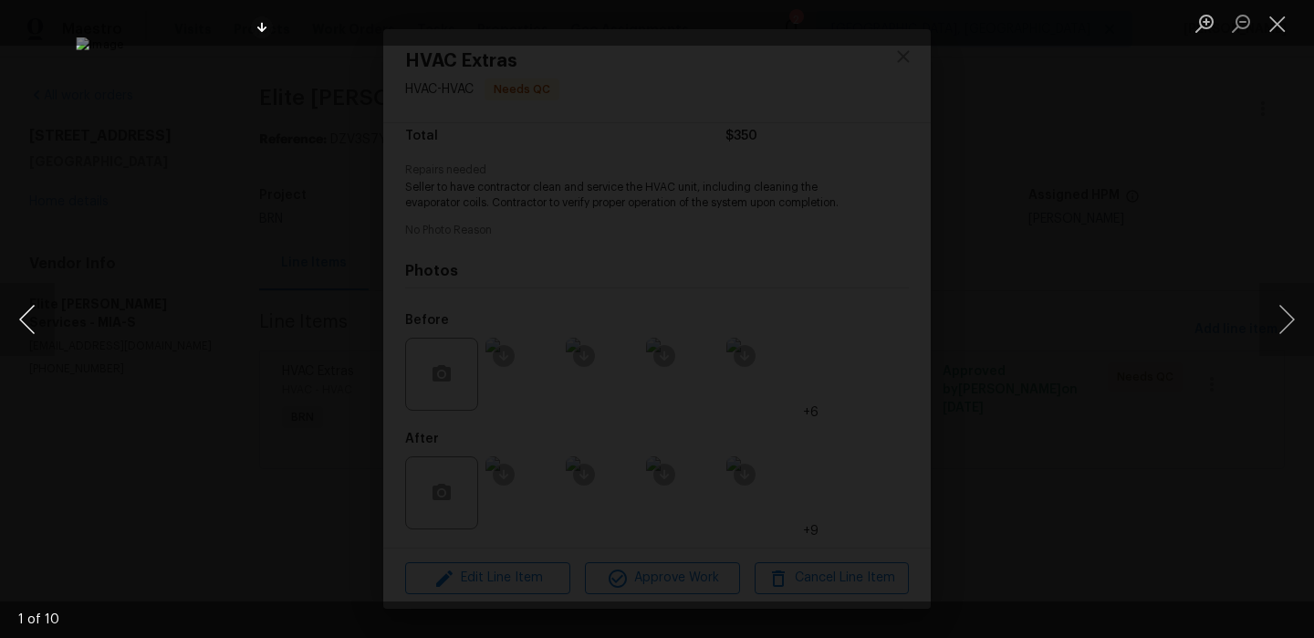
click at [37, 322] on button "Previous image" at bounding box center [27, 319] width 55 height 73
click at [30, 326] on button "Previous image" at bounding box center [27, 319] width 55 height 73
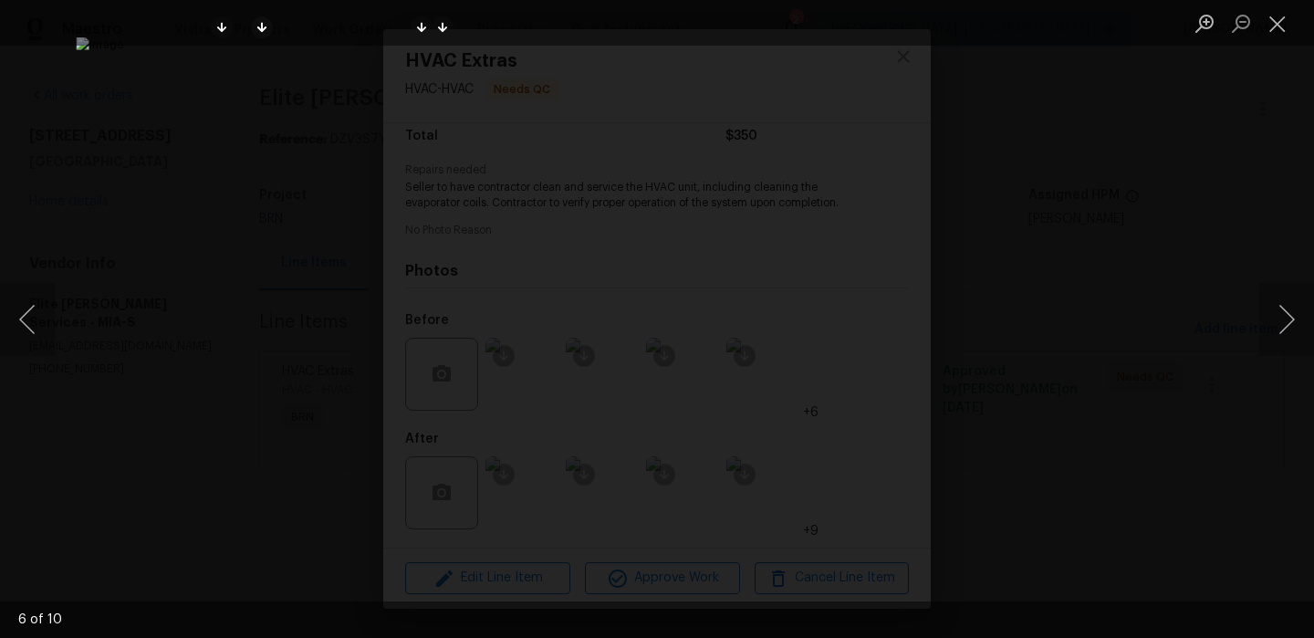
click at [219, 319] on div "Lightbox" at bounding box center [657, 319] width 1314 height 638
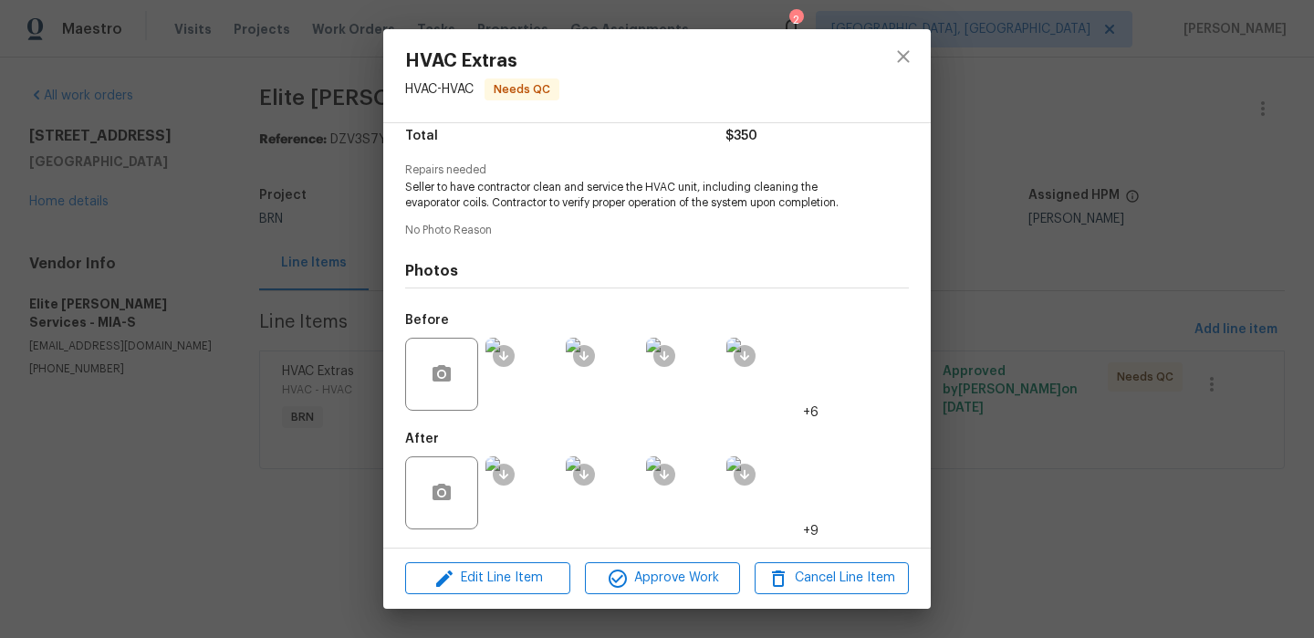
click at [529, 500] on img at bounding box center [522, 492] width 73 height 73
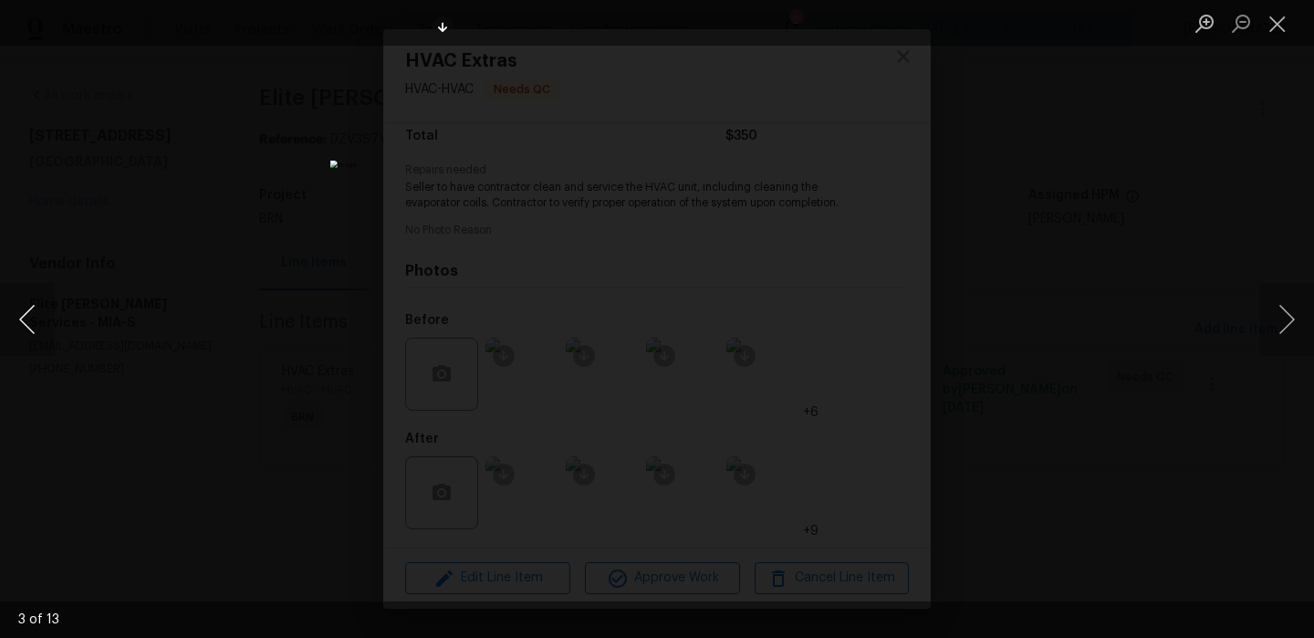
click at [9, 309] on button "Previous image" at bounding box center [27, 319] width 55 height 73
click at [523, 305] on img "Lightbox" at bounding box center [657, 320] width 654 height 318
click at [523, 305] on img "Lightbox" at bounding box center [793, 333] width 1314 height 637
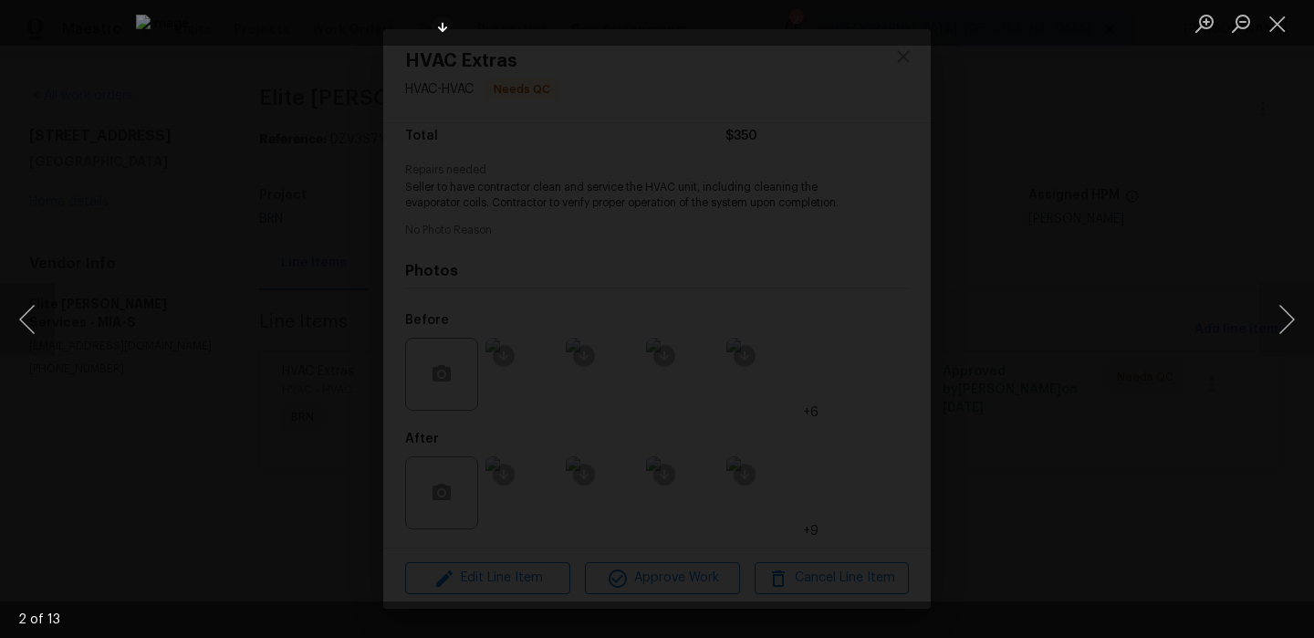
click at [523, 305] on img "Lightbox" at bounding box center [793, 333] width 1314 height 637
click at [659, 280] on img "Lightbox" at bounding box center [657, 319] width 1162 height 564
click at [659, 280] on img "Lightbox" at bounding box center [655, 358] width 2335 height 1133
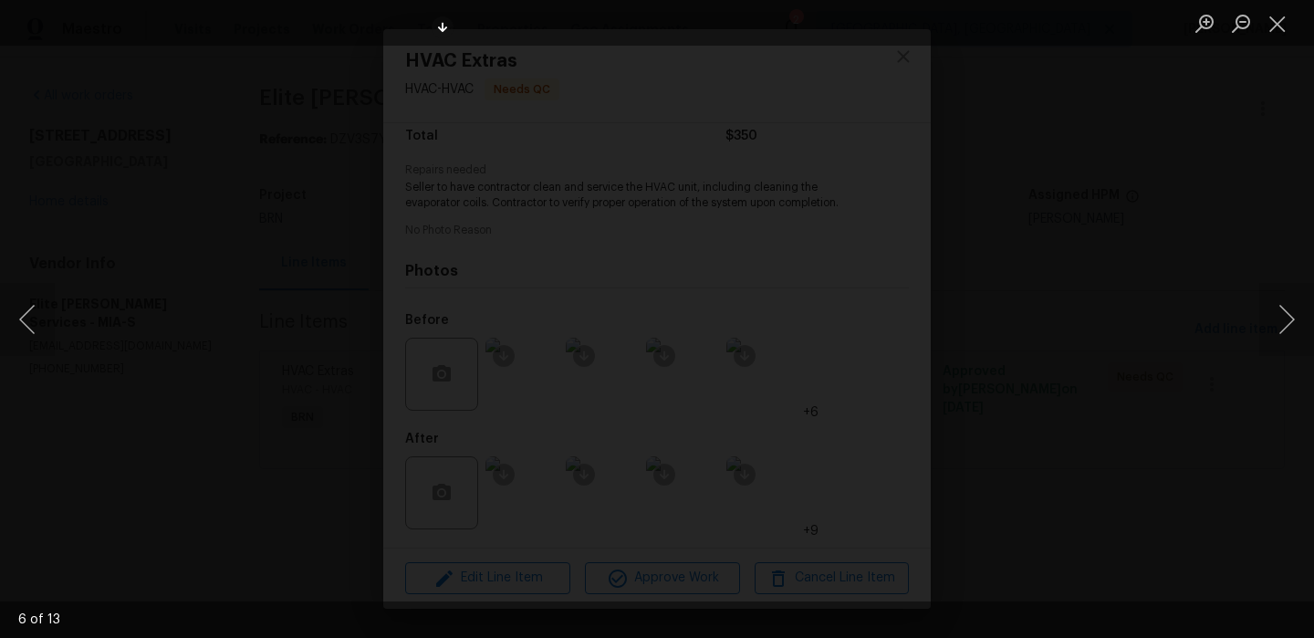
click at [659, 280] on img "Lightbox" at bounding box center [655, 358] width 2335 height 1133
click at [94, 294] on div "Lightbox" at bounding box center [657, 319] width 1314 height 638
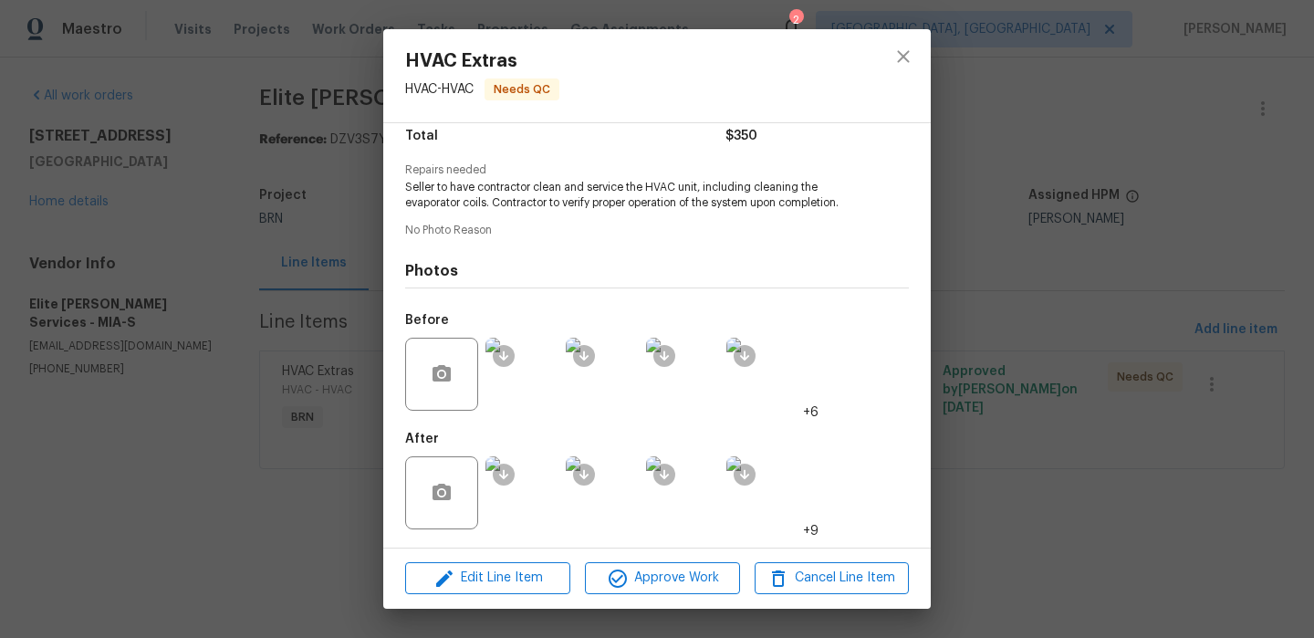
click at [123, 294] on div "HVAC Extras HVAC - HVAC Needs QC Vendor Elite Manning Services Account Category…" at bounding box center [657, 319] width 1314 height 638
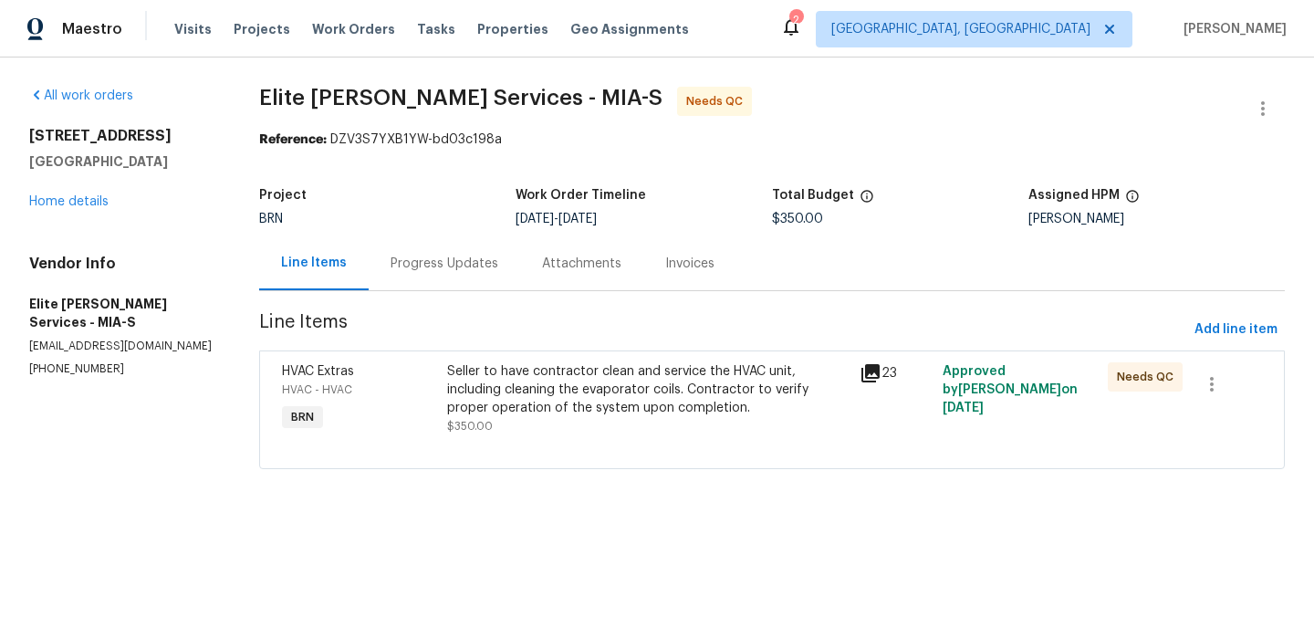
click at [69, 363] on p "(954) 839-4259" at bounding box center [122, 369] width 186 height 16
copy p "(954) 839-4259"
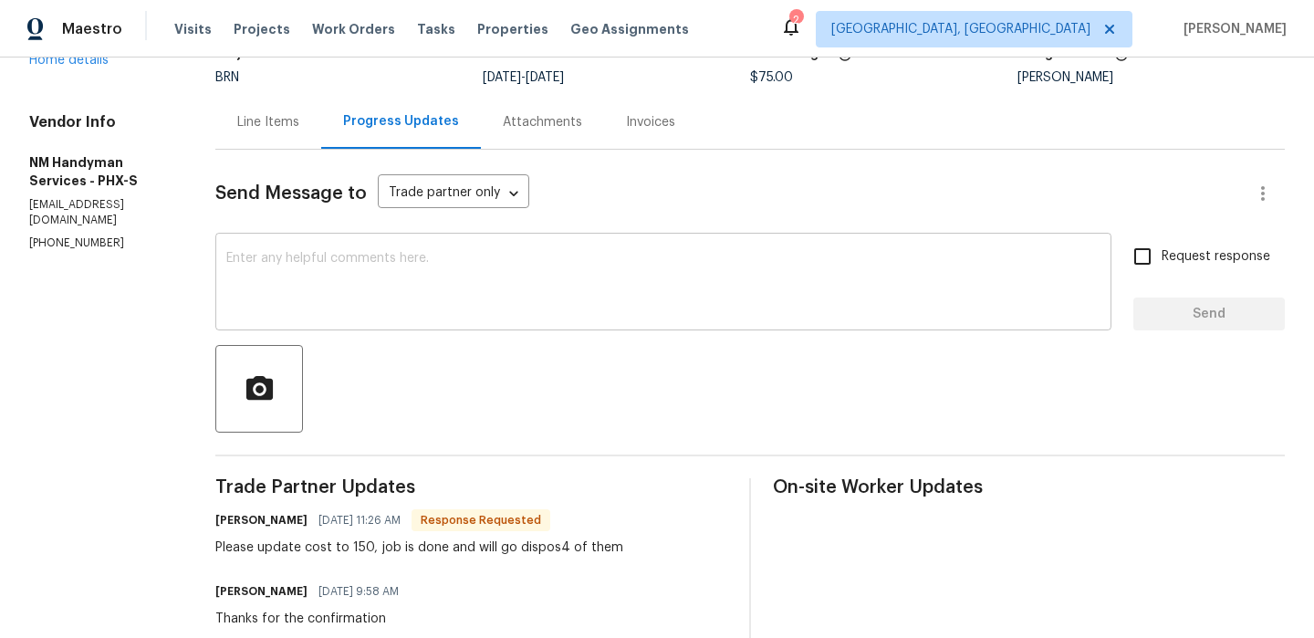
scroll to position [140, 0]
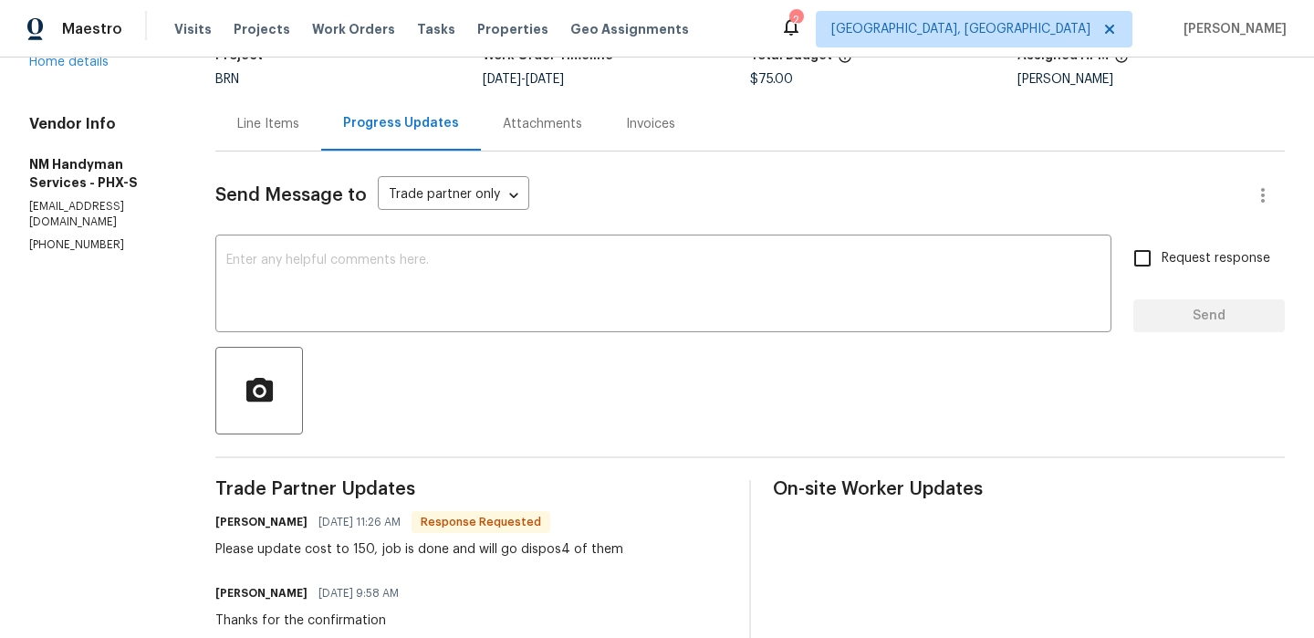
click at [270, 144] on div "Line Items" at bounding box center [268, 124] width 106 height 54
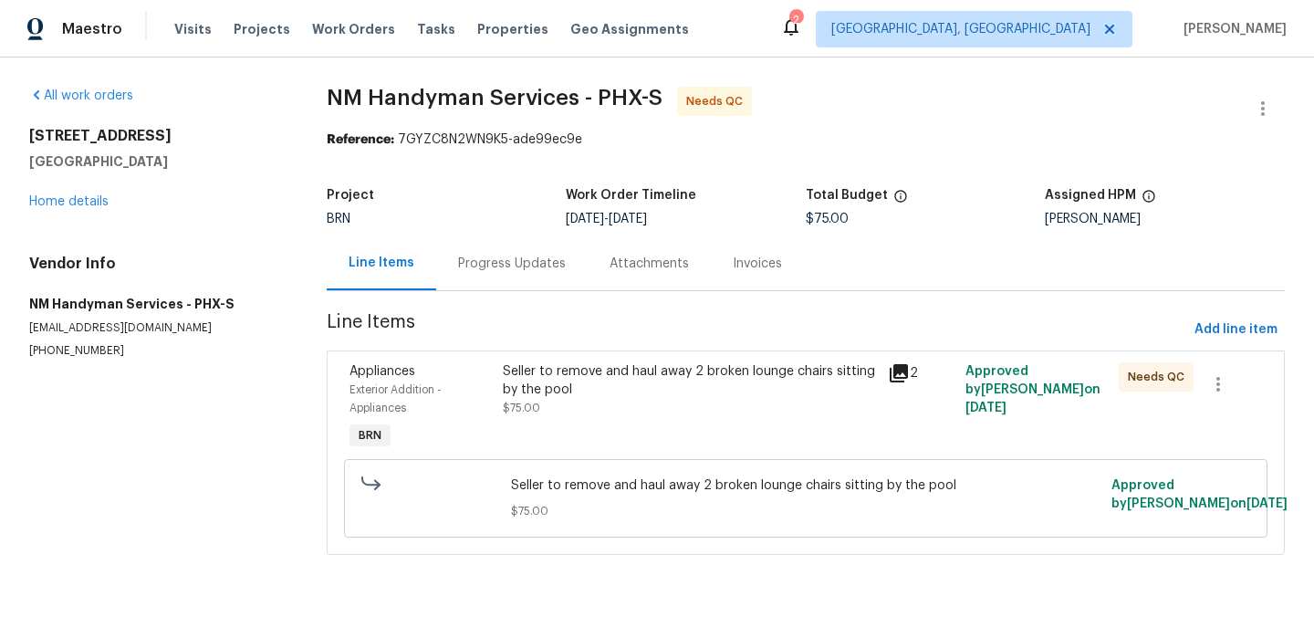
click at [550, 409] on div "Seller to remove and haul away 2 broken lounge chairs sitting by the pool $75.00" at bounding box center [690, 389] width 374 height 55
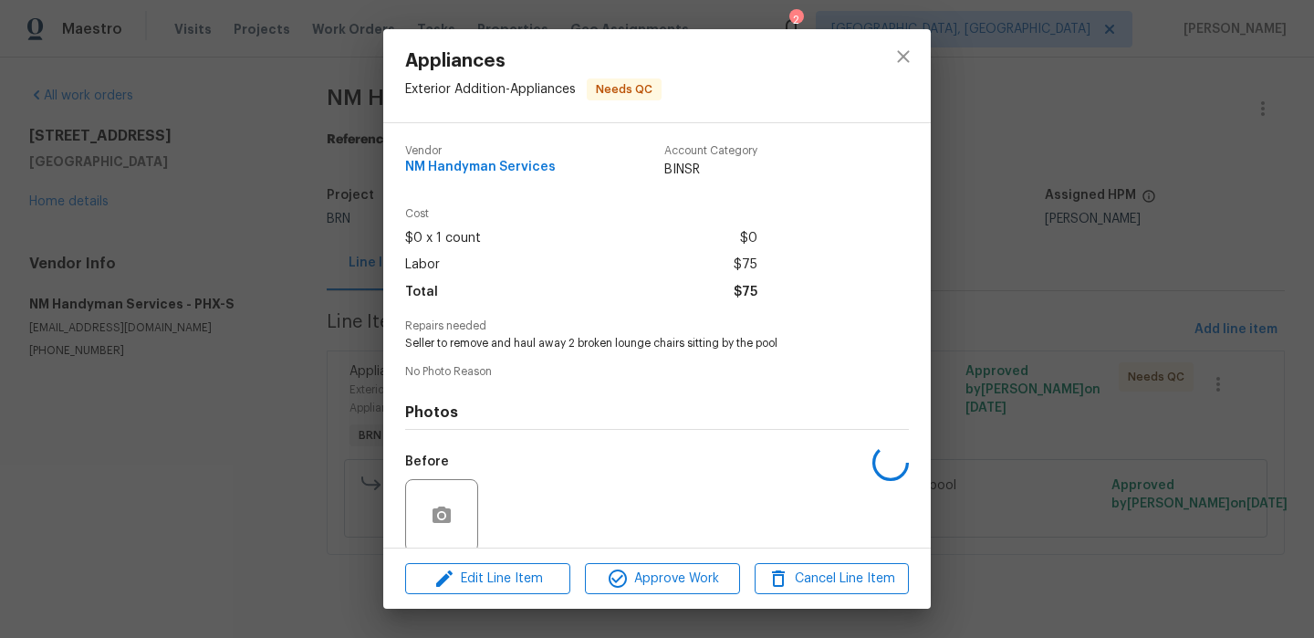
scroll to position [141, 0]
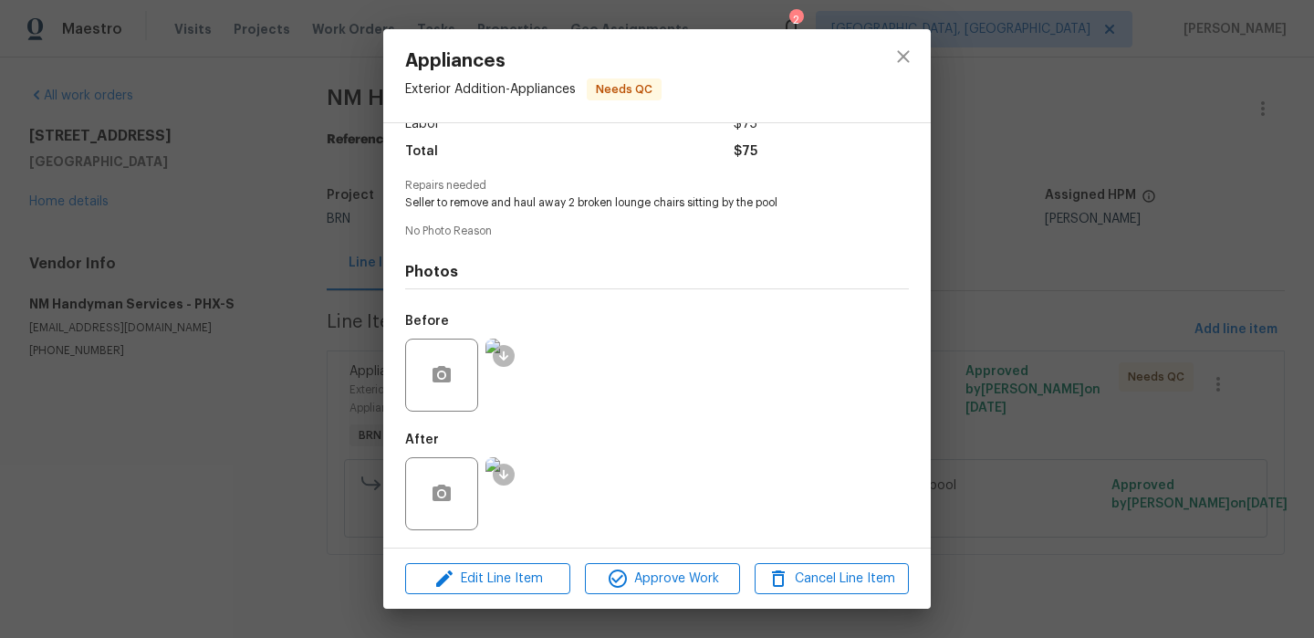
click at [531, 486] on img at bounding box center [522, 493] width 73 height 73
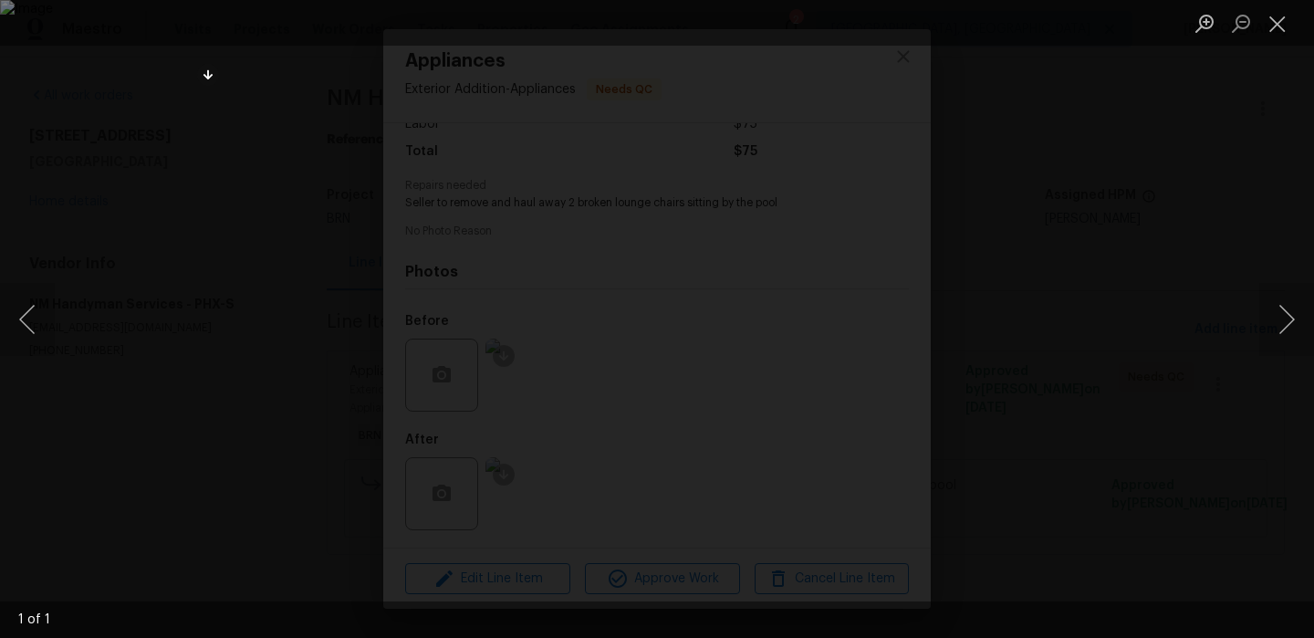
click at [218, 351] on img "Lightbox" at bounding box center [657, 319] width 1314 height 638
click at [228, 464] on img "Lightbox" at bounding box center [657, 319] width 1314 height 638
click at [131, 461] on div "Lightbox" at bounding box center [657, 319] width 1314 height 638
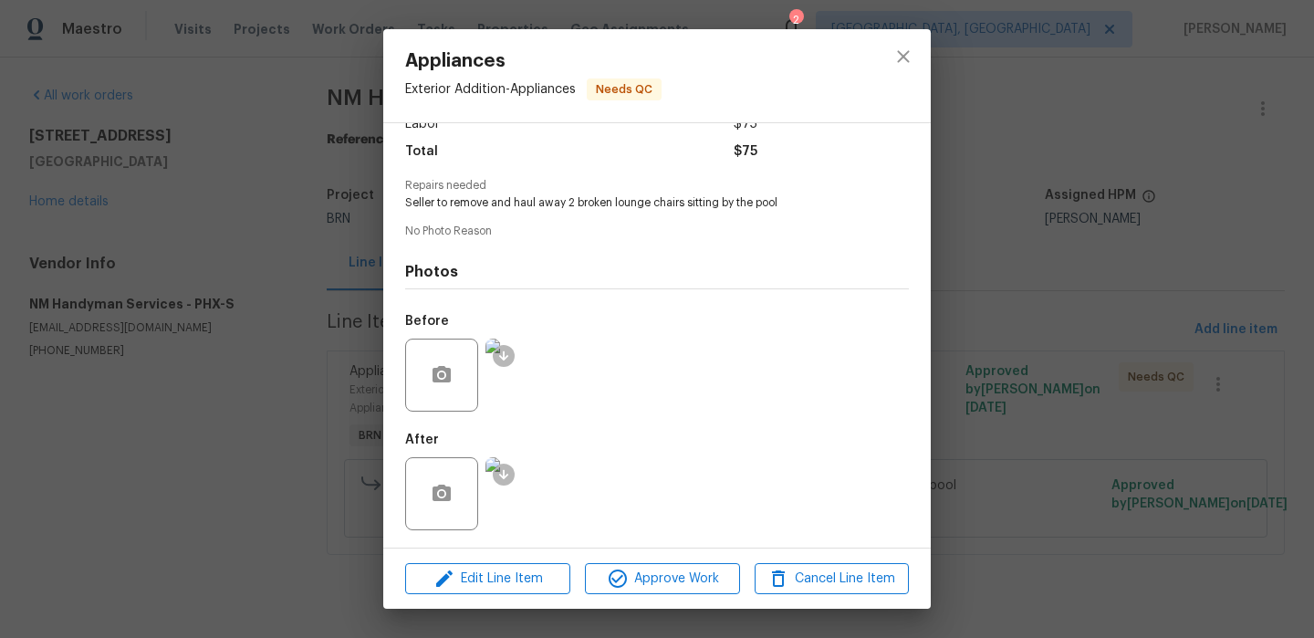
click at [271, 417] on div "Appliances Exterior Addition - Appliances Needs QC Vendor NM Handyman Services …" at bounding box center [657, 319] width 1314 height 638
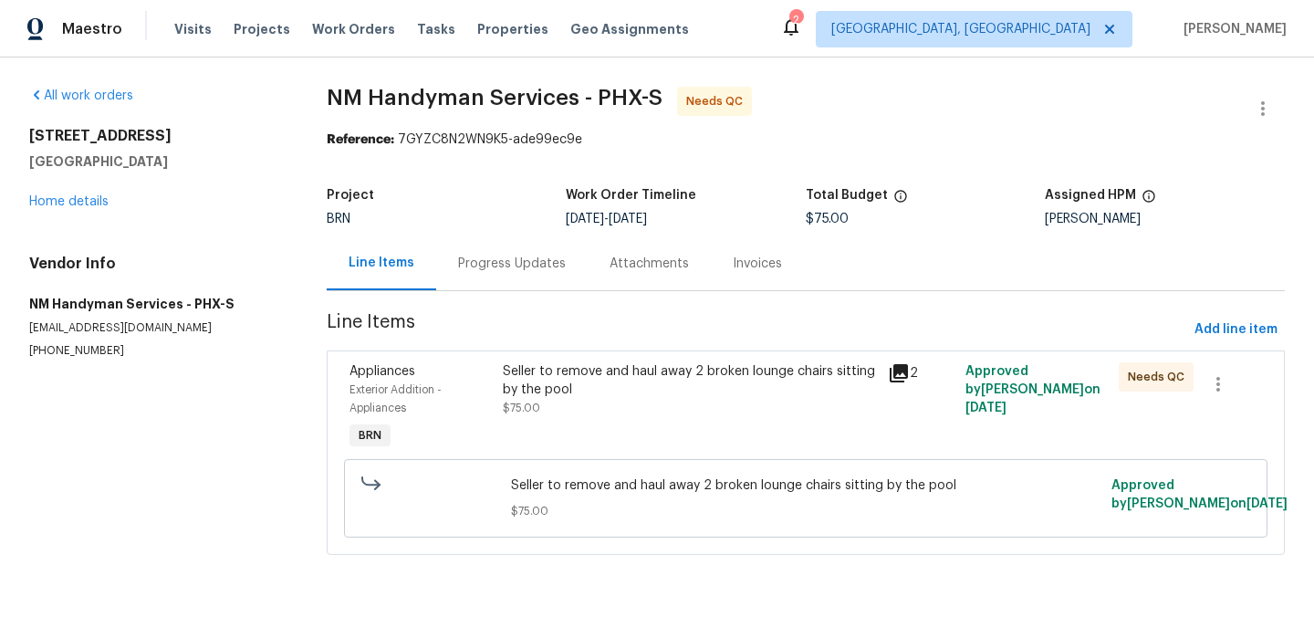
click at [544, 255] on div "Progress Updates" at bounding box center [512, 264] width 108 height 18
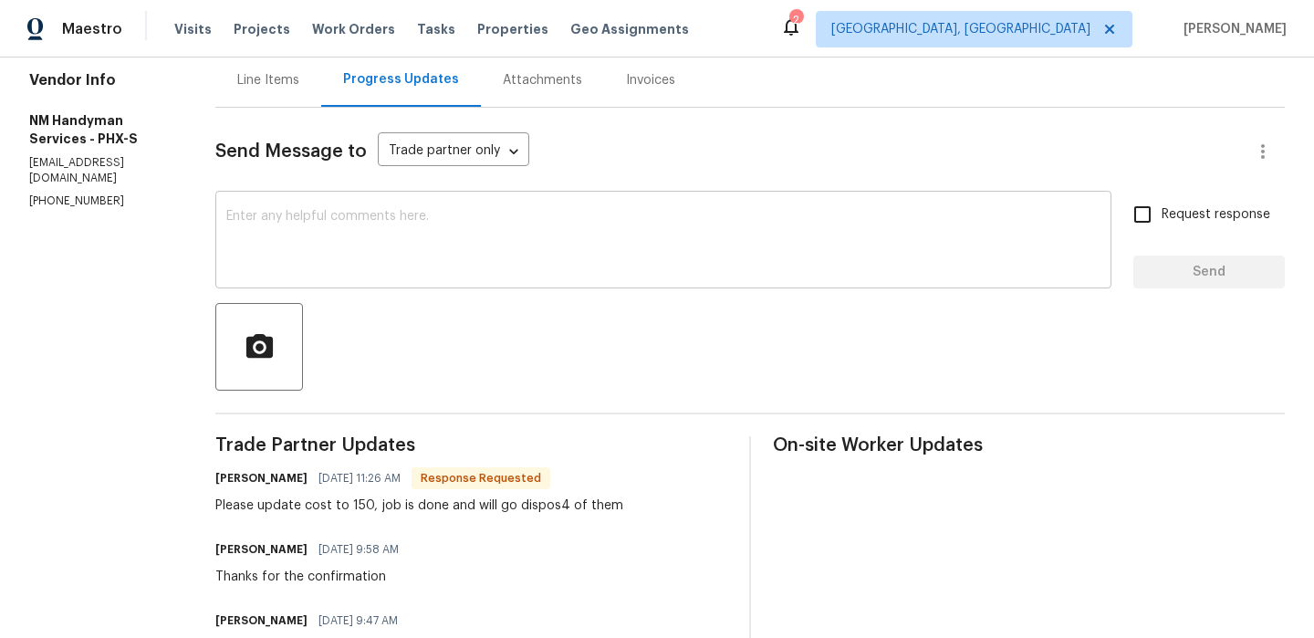
scroll to position [188, 0]
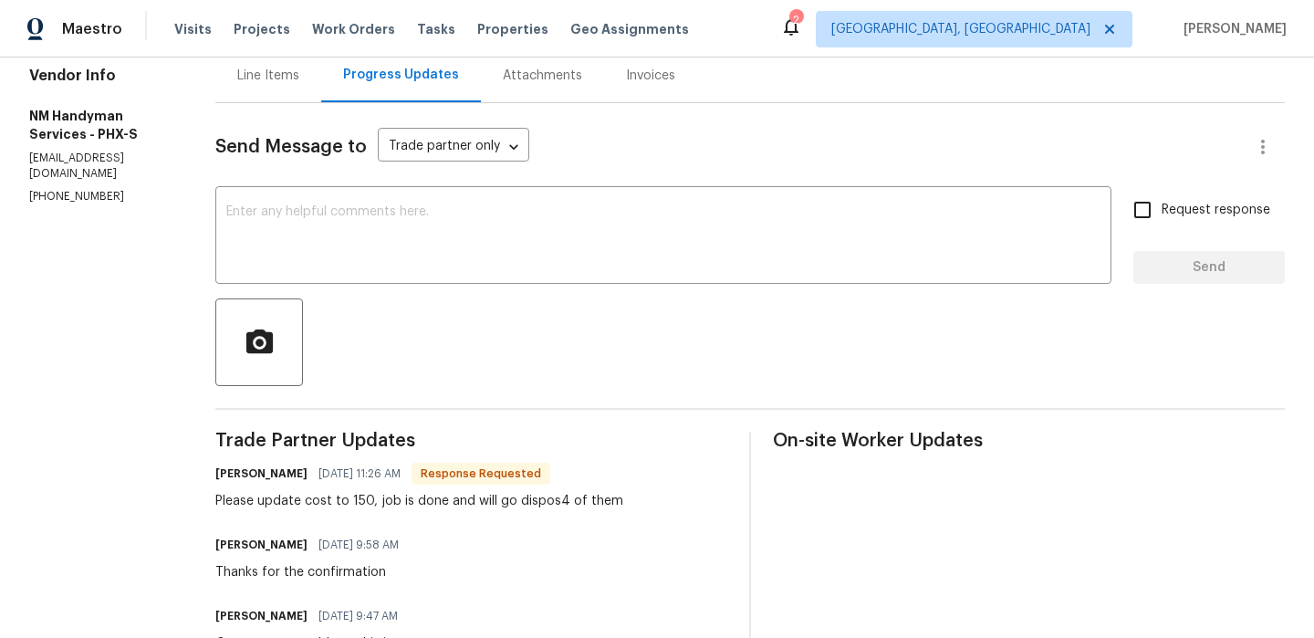
click at [360, 499] on div "Please update cost to 150, job is done and will go dispos4 of them" at bounding box center [419, 501] width 408 height 18
drag, startPoint x: 363, startPoint y: 500, endPoint x: 345, endPoint y: 499, distance: 18.3
click at [345, 499] on div "Please update cost to 150, job is done and will go dispos4 of them" at bounding box center [419, 501] width 408 height 18
copy div "150"
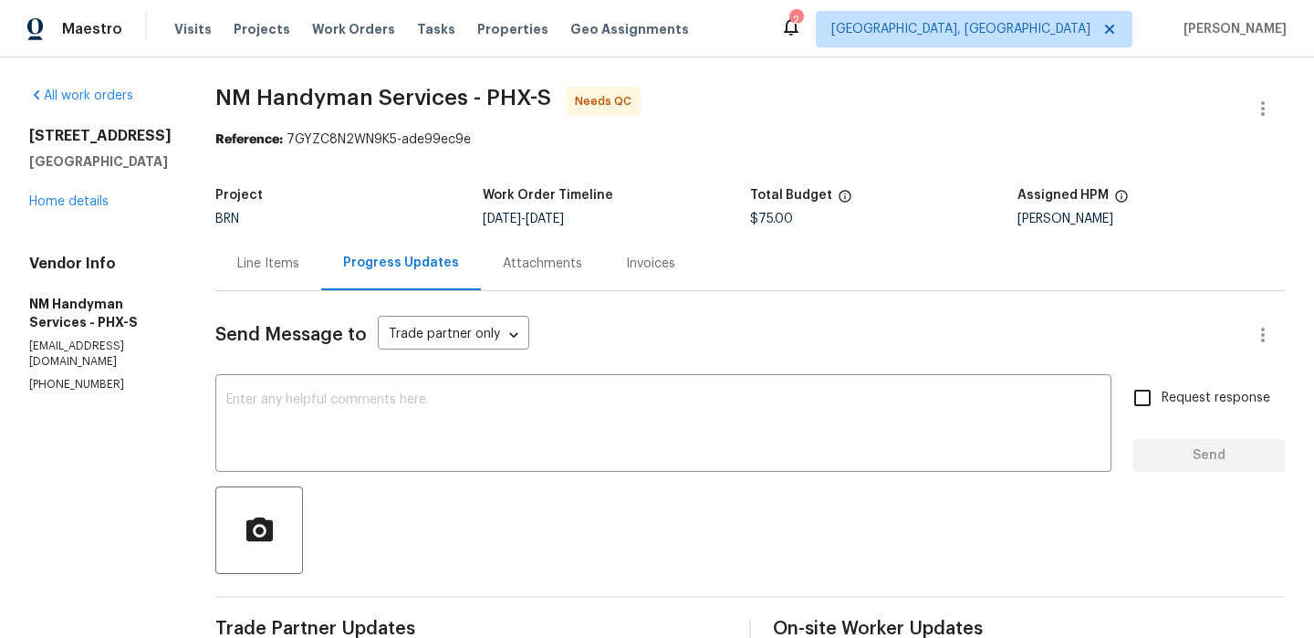
click at [267, 272] on div "Line Items" at bounding box center [268, 264] width 62 height 18
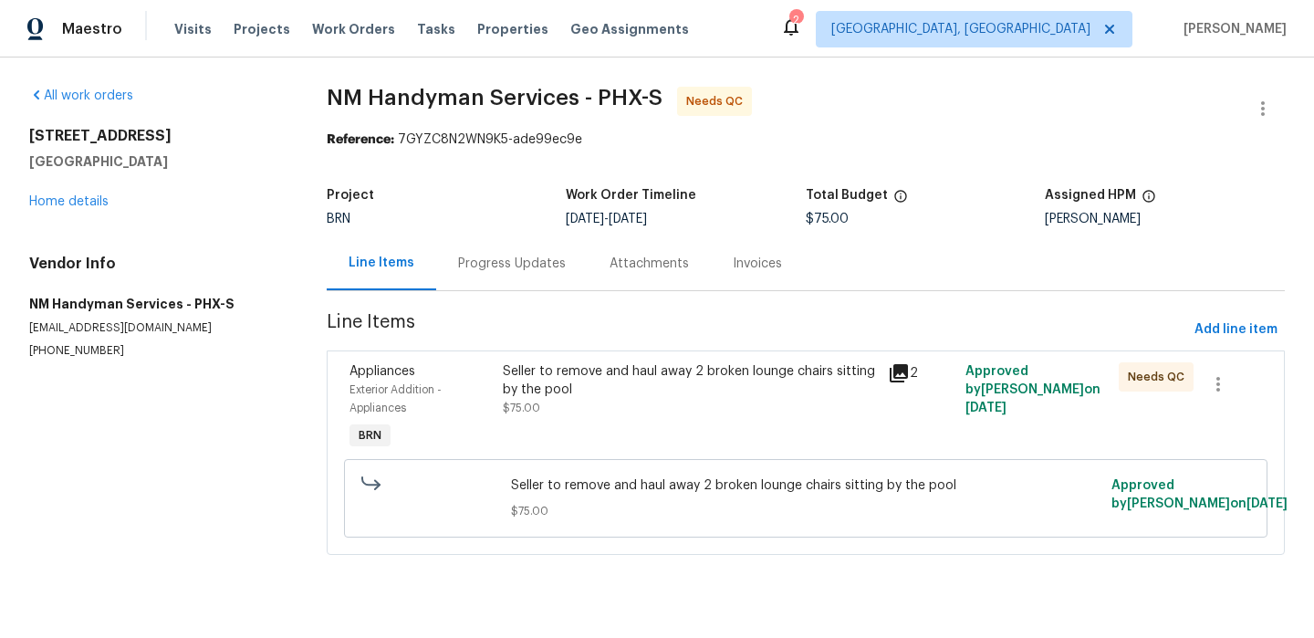
click at [548, 385] on div "Seller to remove and haul away 2 broken lounge chairs sitting by the pool" at bounding box center [690, 380] width 374 height 37
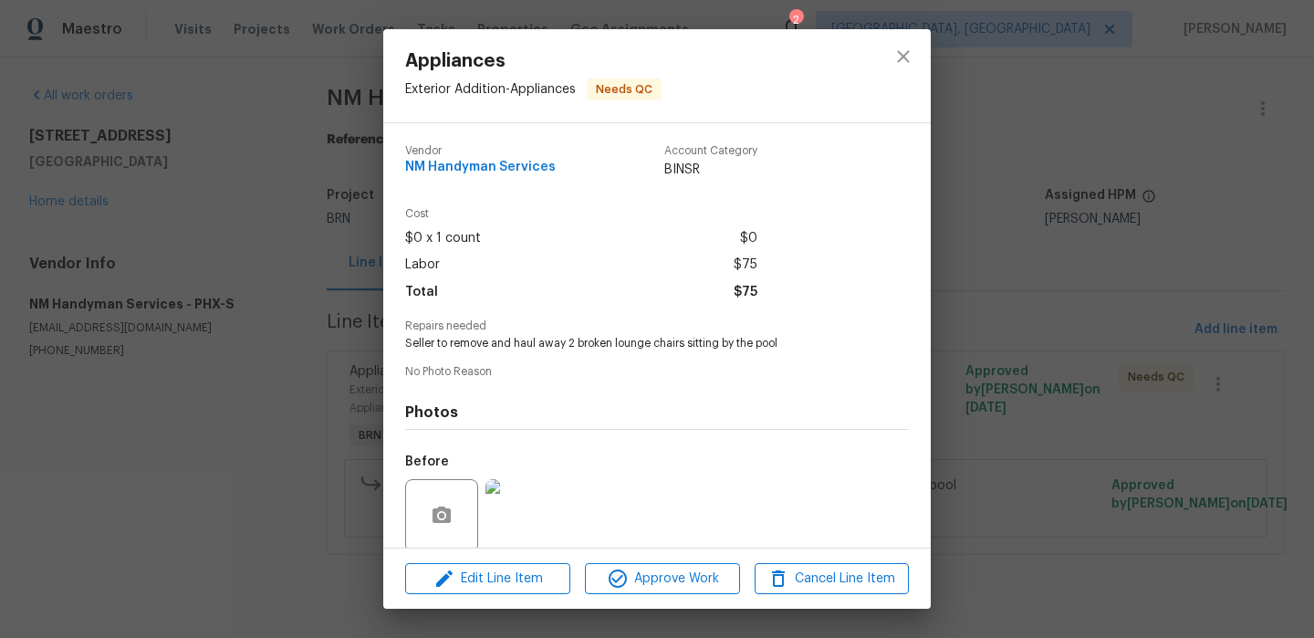
scroll to position [141, 0]
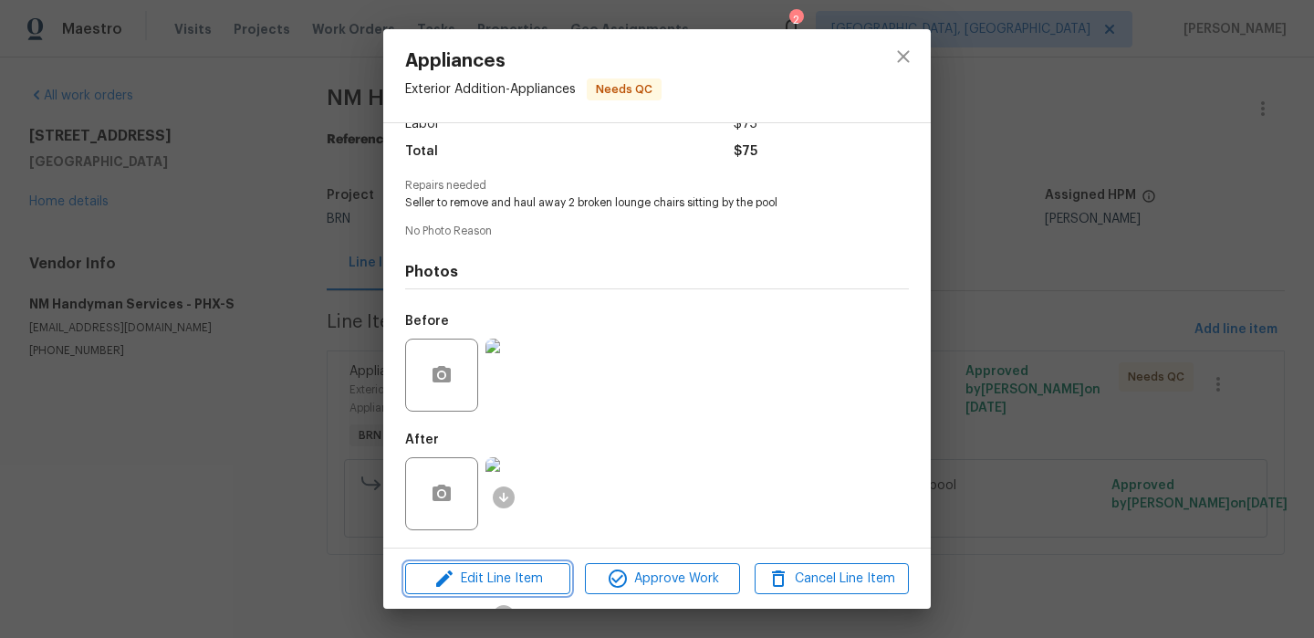
click at [475, 581] on span "Edit Line Item" at bounding box center [488, 579] width 154 height 23
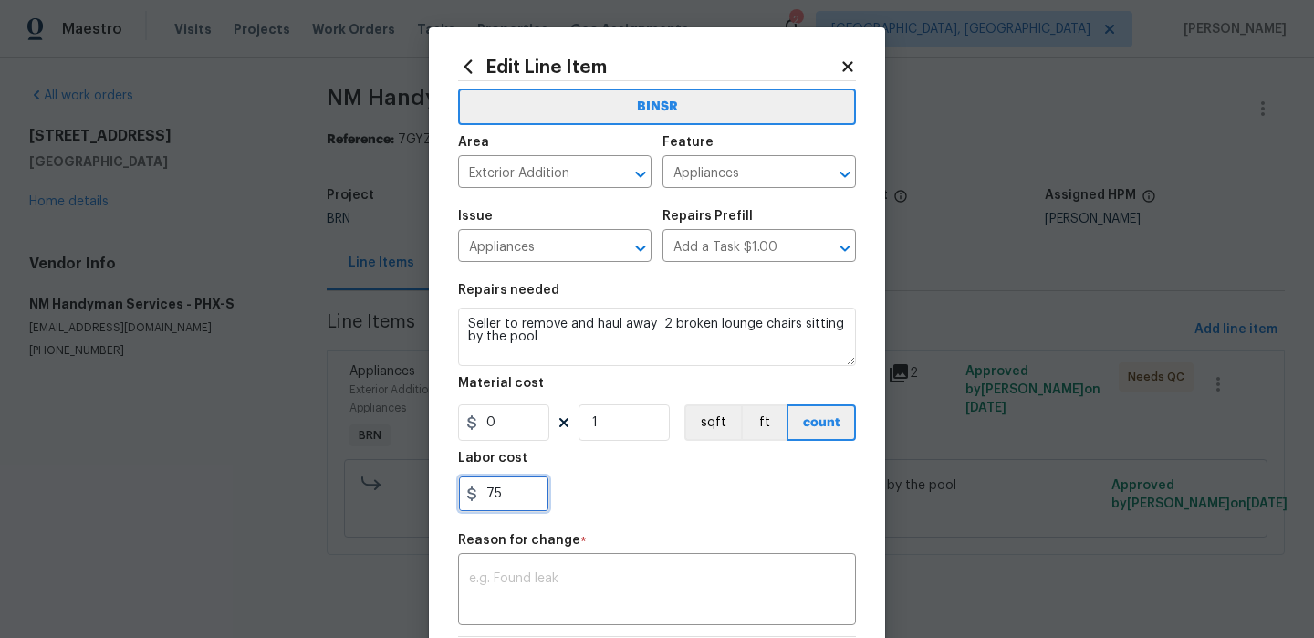
click at [528, 497] on input "75" at bounding box center [503, 494] width 91 height 37
type input "7"
paste input "150"
paste input "text"
type input "150"
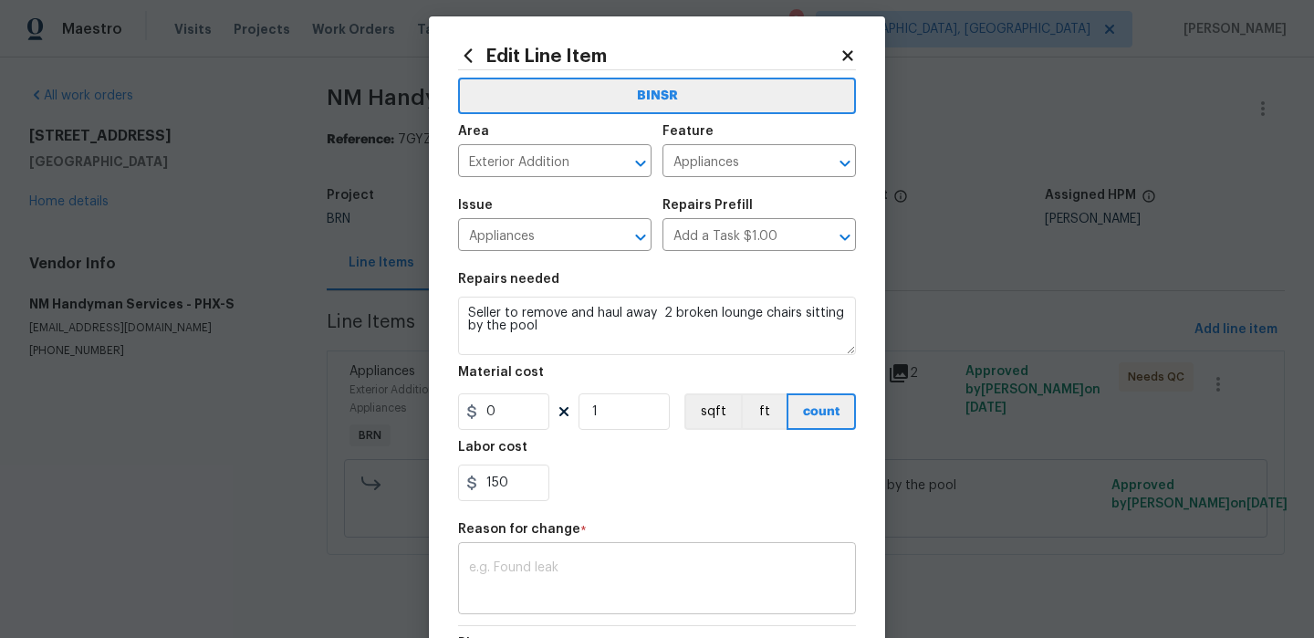
click at [565, 548] on div "x ​" at bounding box center [657, 581] width 398 height 68
paste textarea "(AM) Updated per vendors final cost."
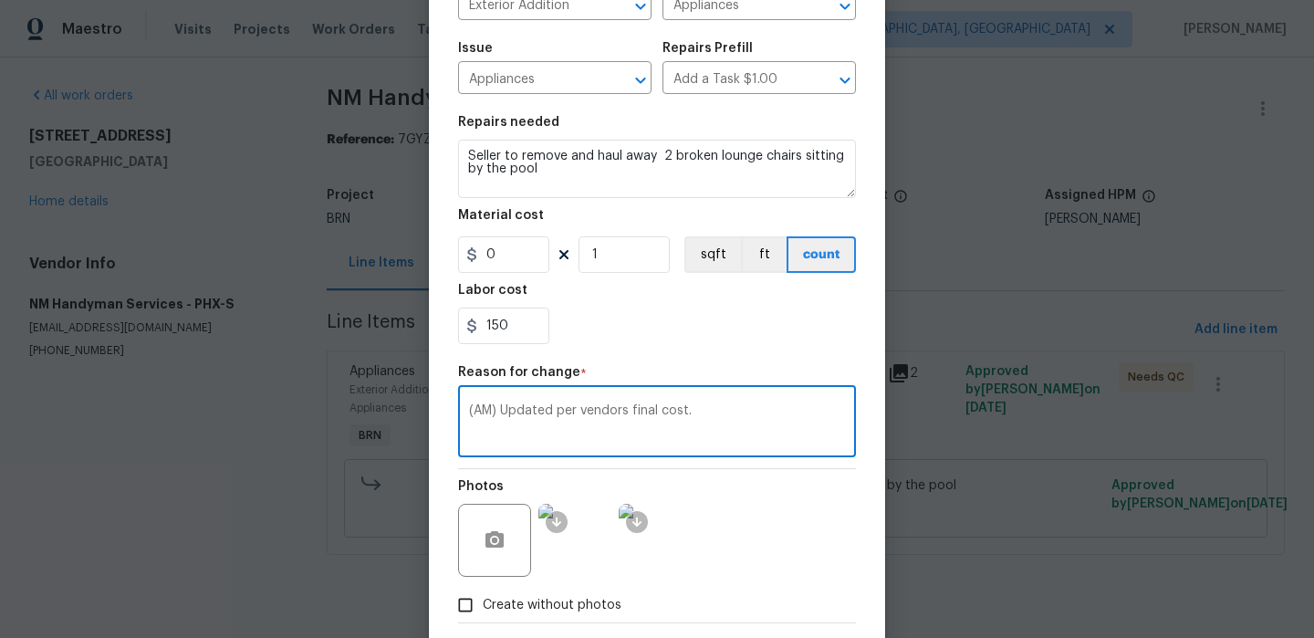
scroll to position [262, 0]
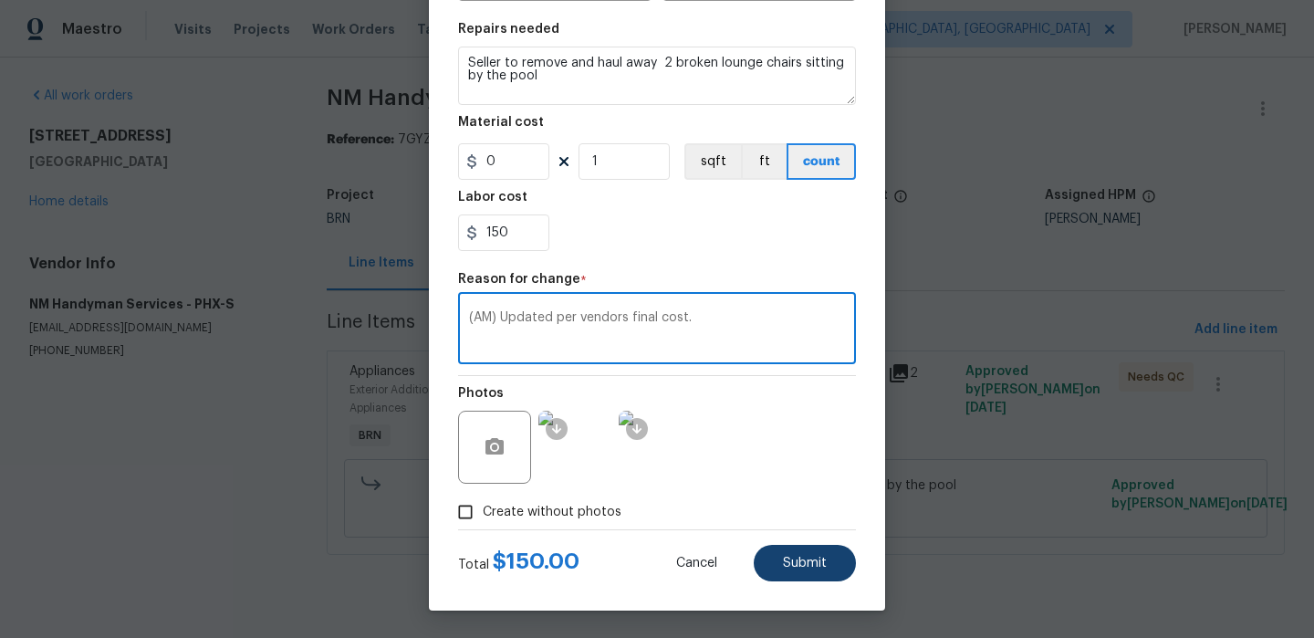
type textarea "(AM) Updated per vendors final cost."
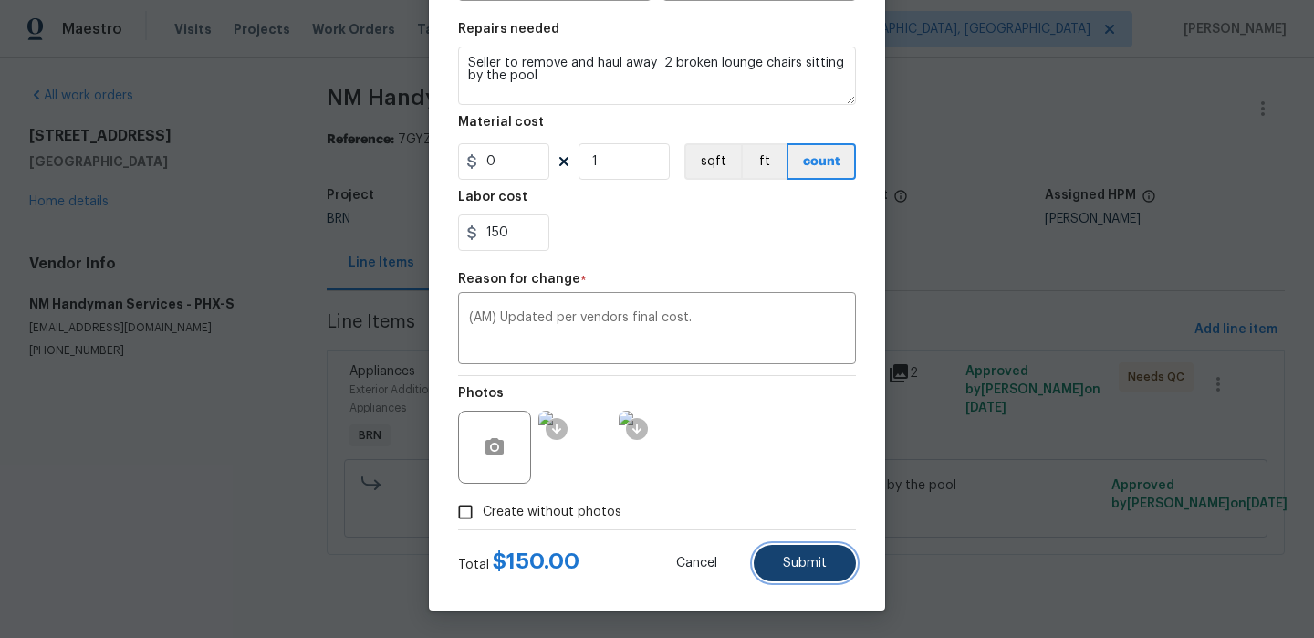
click at [803, 577] on button "Submit" at bounding box center [805, 563] width 102 height 37
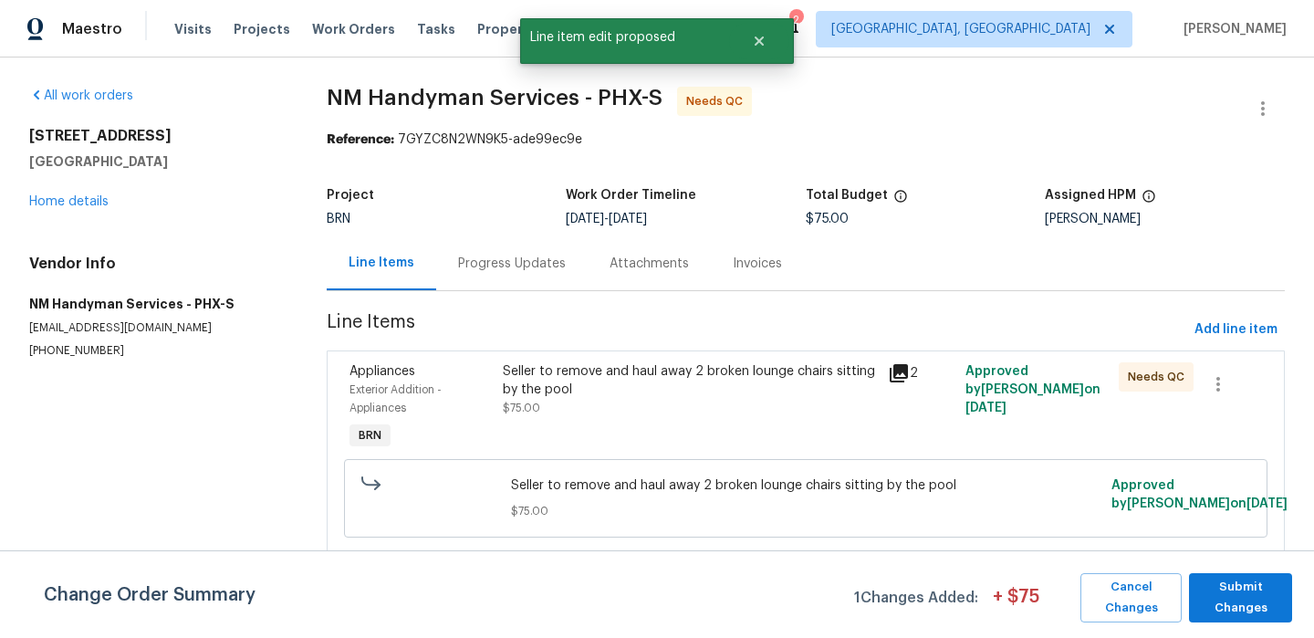
scroll to position [0, 0]
click at [1249, 585] on span "Submit Changes" at bounding box center [1241, 598] width 85 height 42
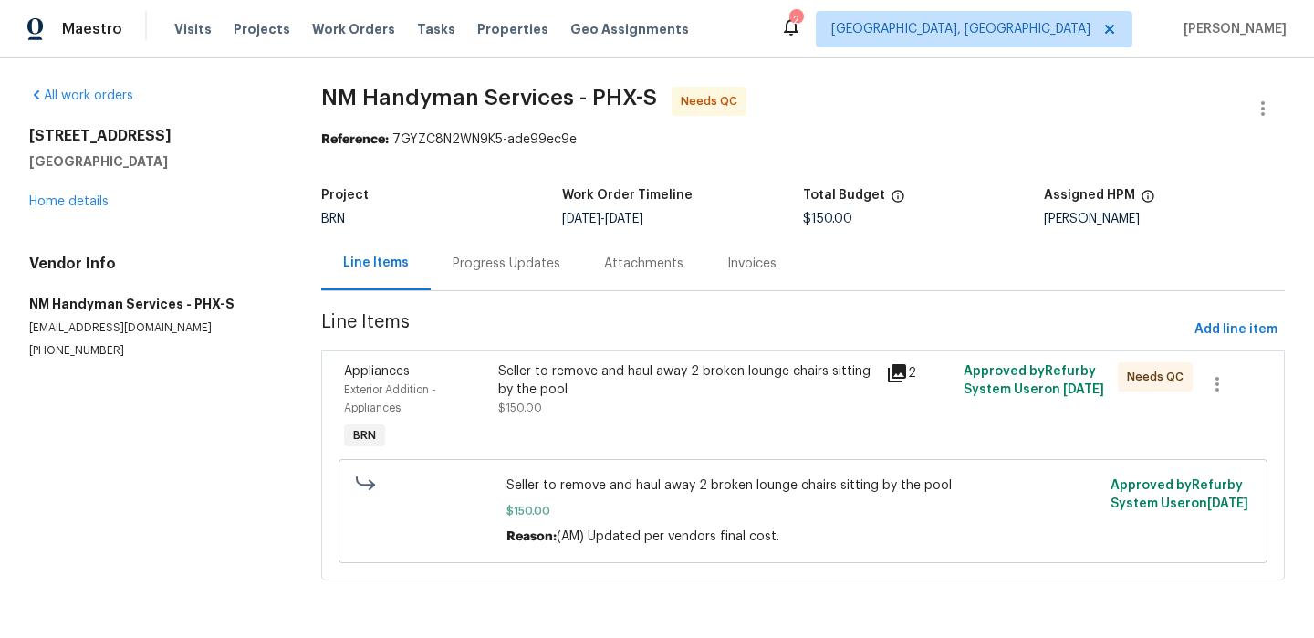
click at [494, 250] on div "Progress Updates" at bounding box center [507, 263] width 152 height 54
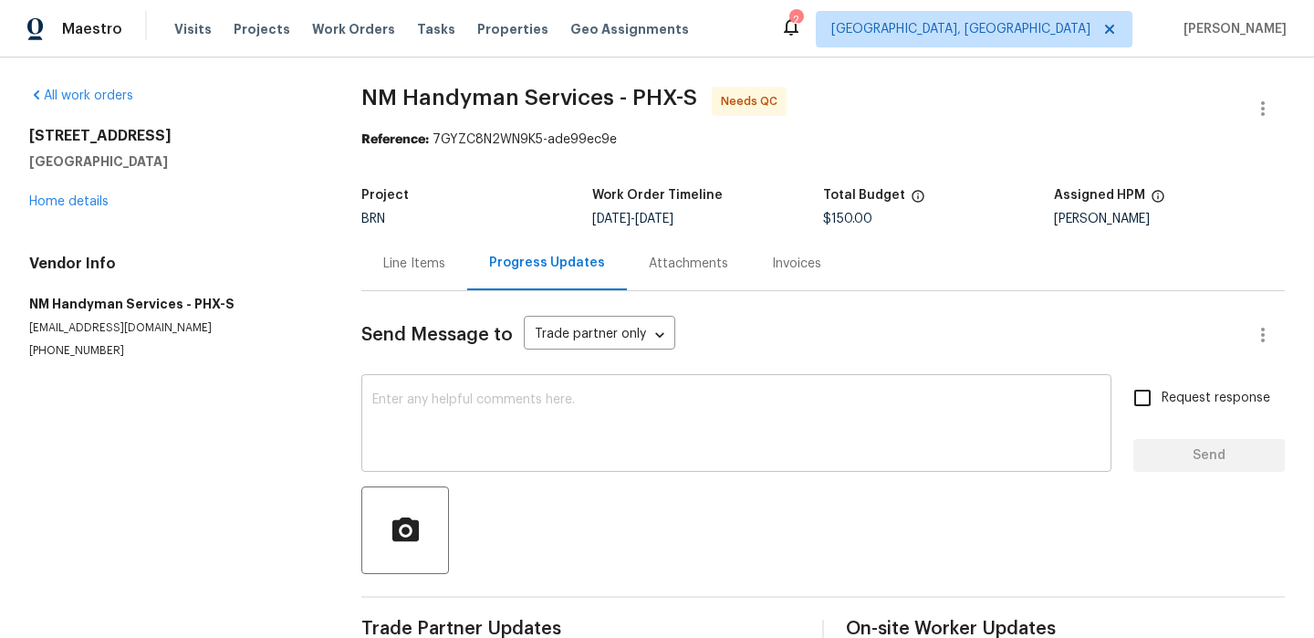
scroll to position [50, 0]
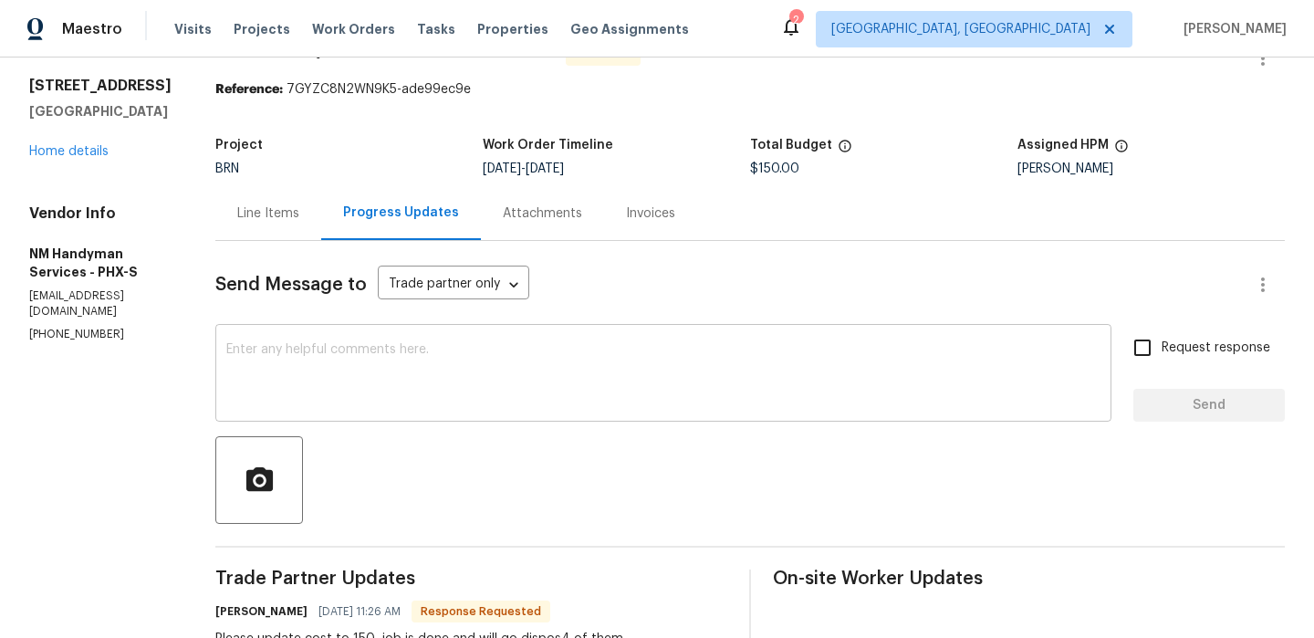
click at [407, 377] on textarea at bounding box center [663, 375] width 874 height 64
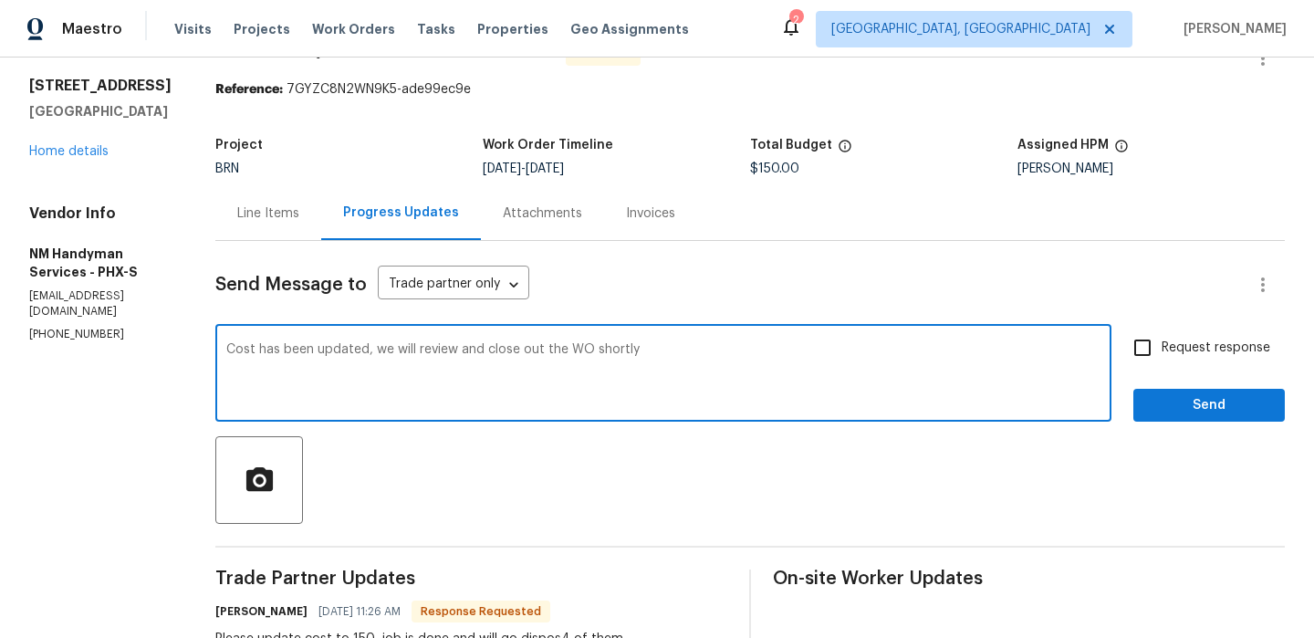
type textarea "Cost has been updated, we will review and close out the WO shortly"
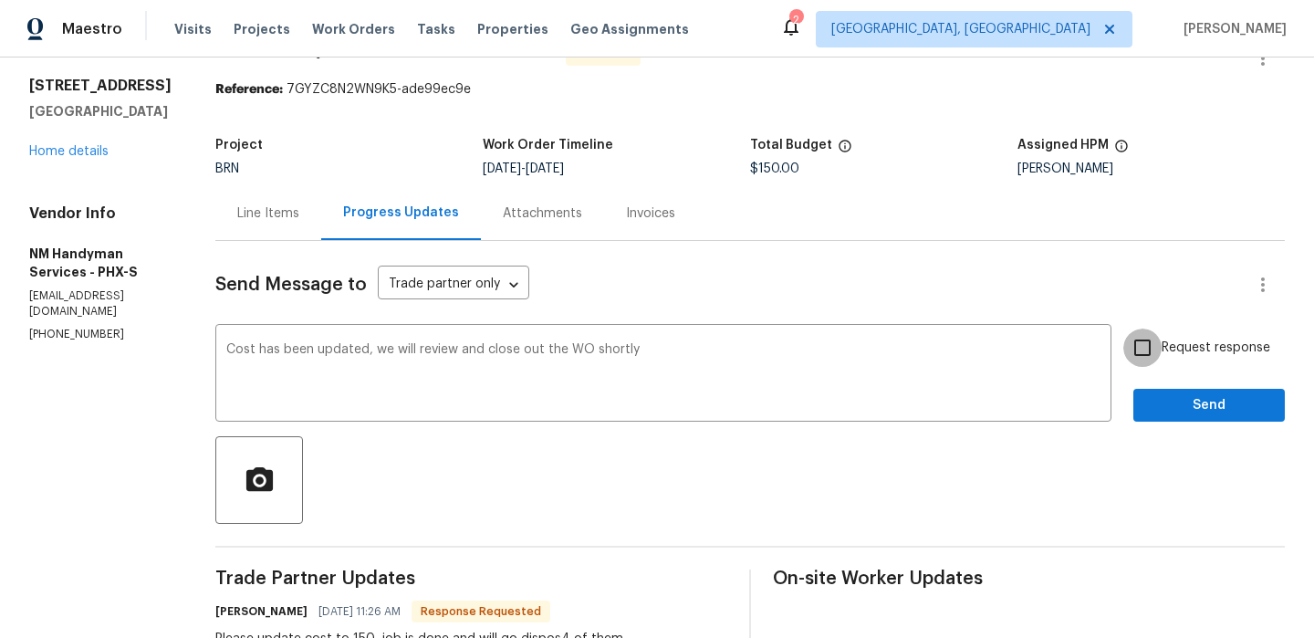
click at [1161, 350] on input "Request response" at bounding box center [1143, 348] width 38 height 38
checkbox input "true"
click at [1161, 391] on button "Send" at bounding box center [1210, 406] width 152 height 34
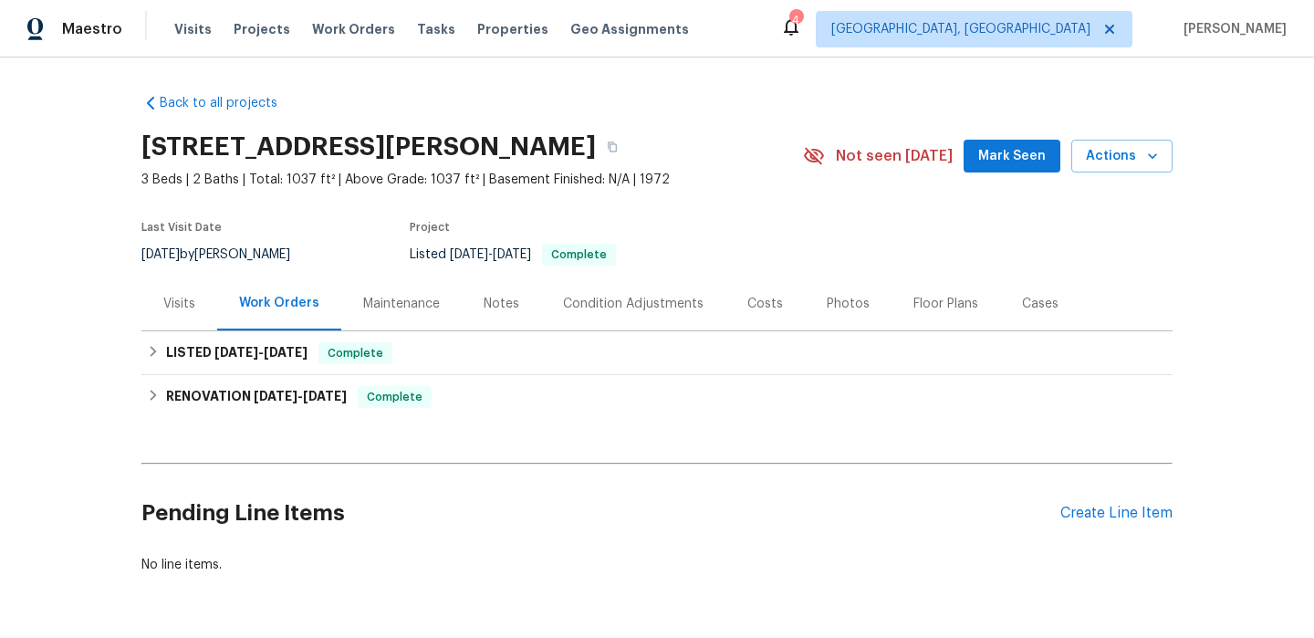
scroll to position [60, 0]
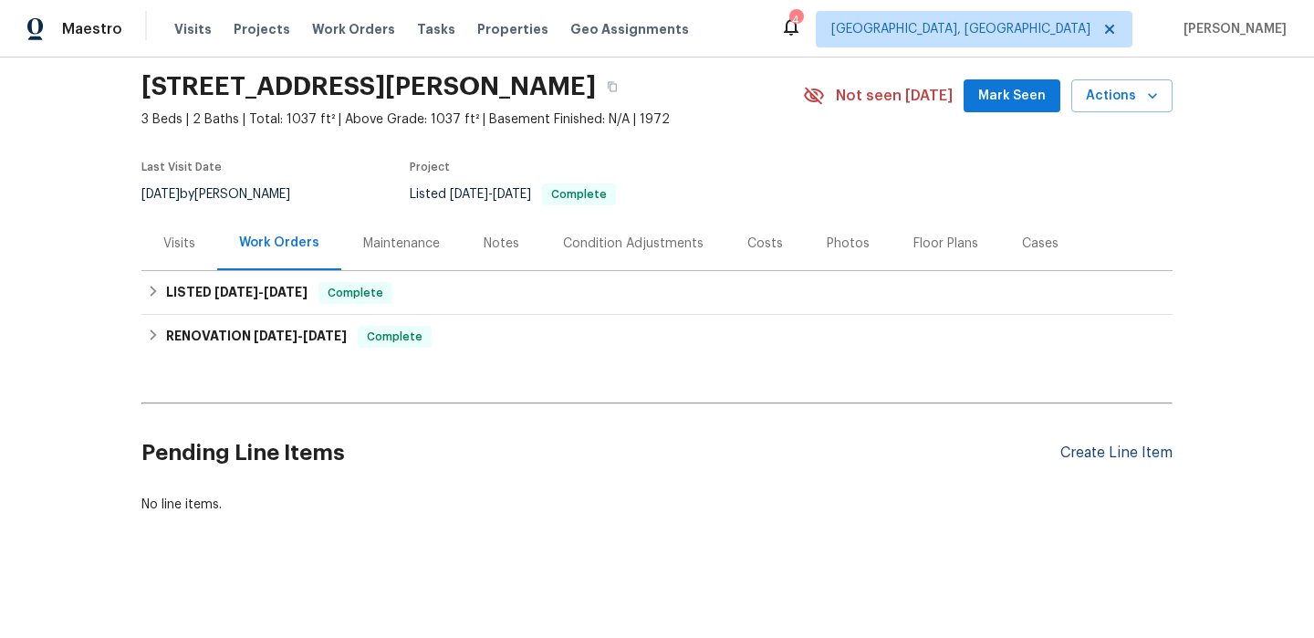
click at [1096, 456] on div "Create Line Item" at bounding box center [1117, 453] width 112 height 17
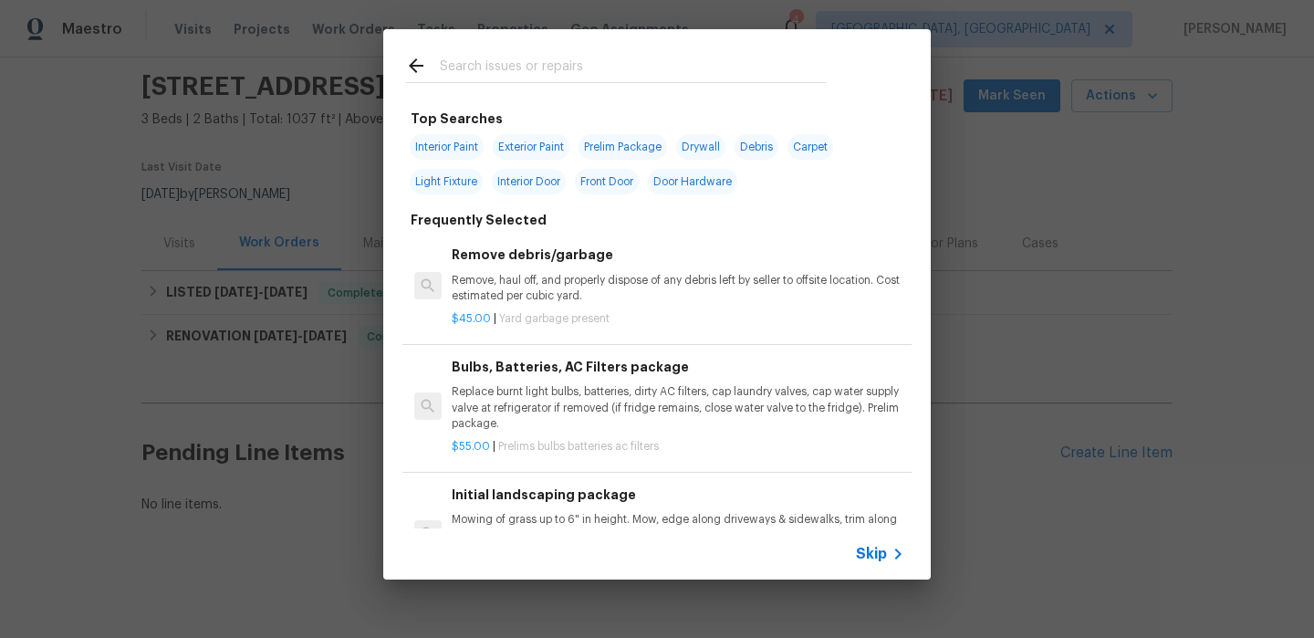
click at [867, 554] on span "Skip" at bounding box center [871, 554] width 31 height 18
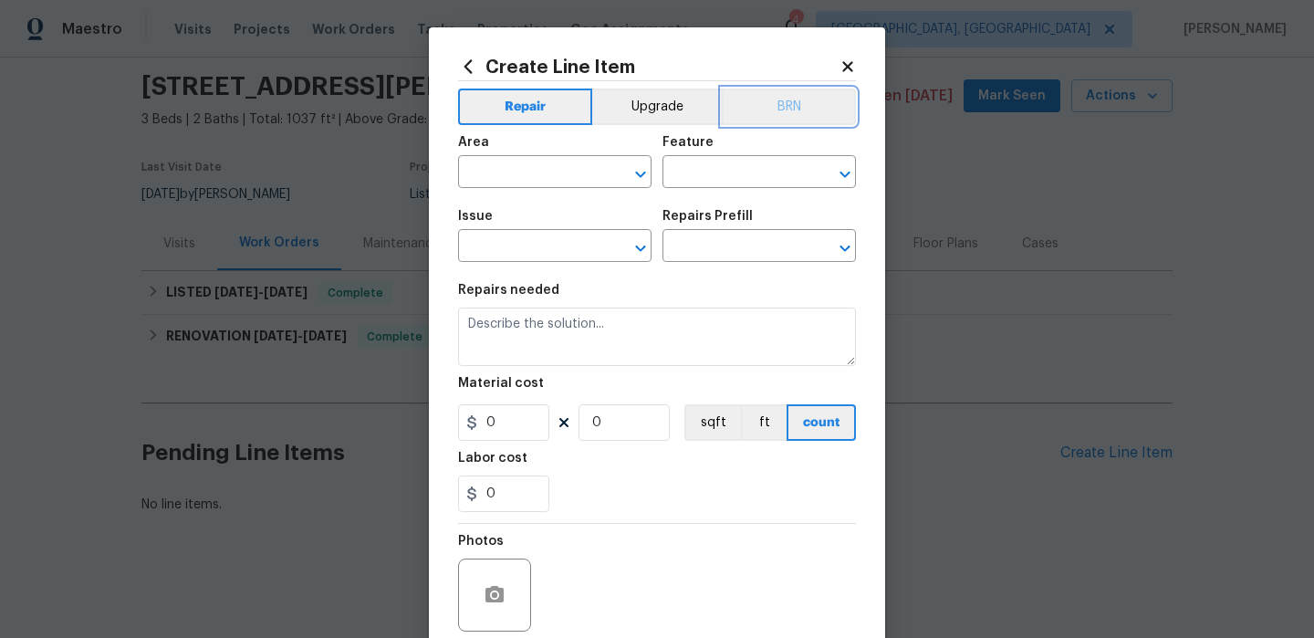
click at [766, 106] on button "BRN" at bounding box center [789, 107] width 134 height 37
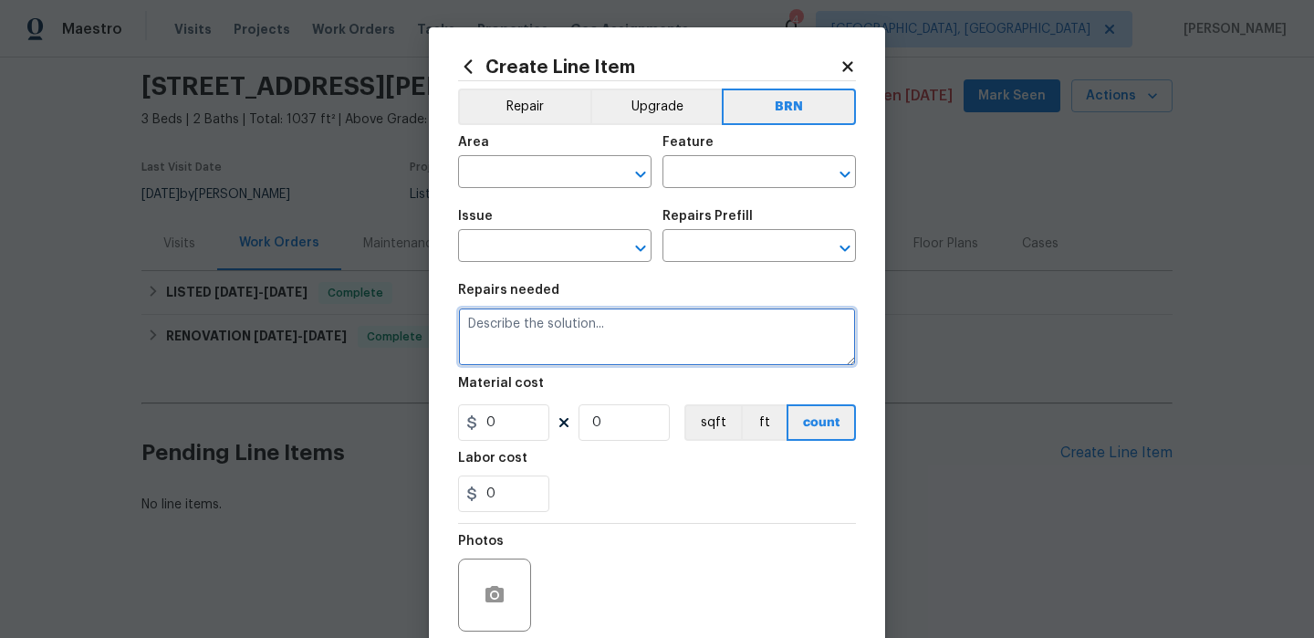
click at [527, 340] on textarea at bounding box center [657, 337] width 398 height 58
paste textarea "Seller to have Impressive Exterminating inspect for WDI, treat if needed and pr…"
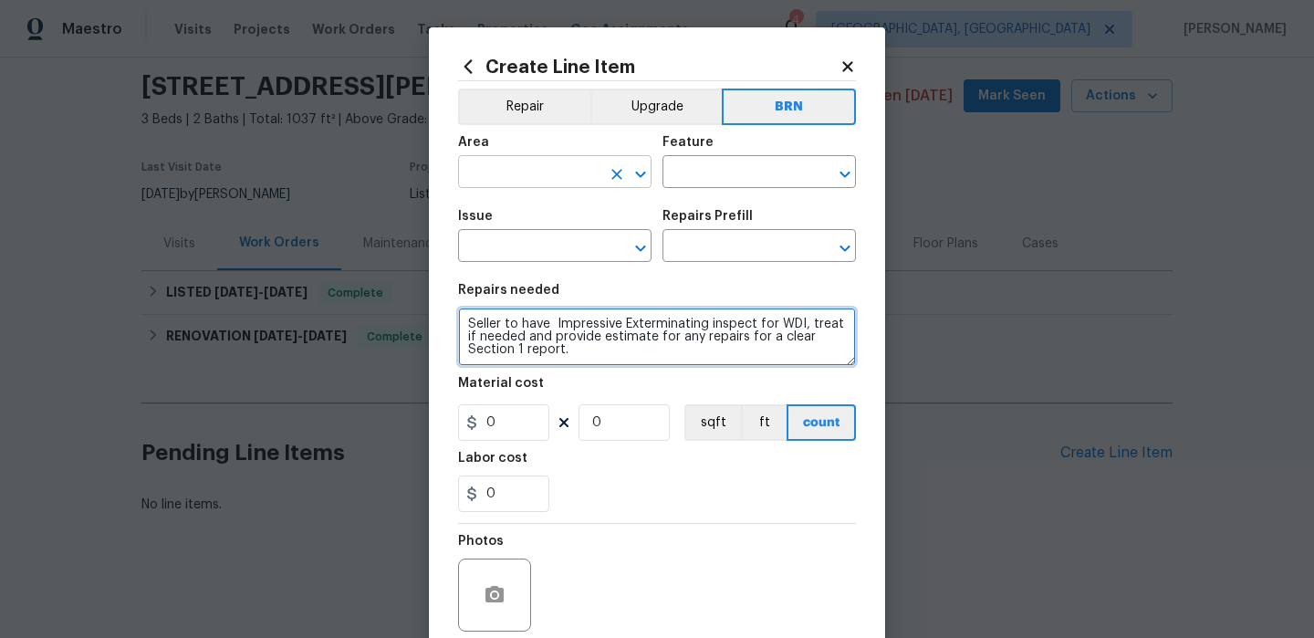
type textarea "Seller to have Impressive Exterminating inspect for WDI, treat if needed and pr…"
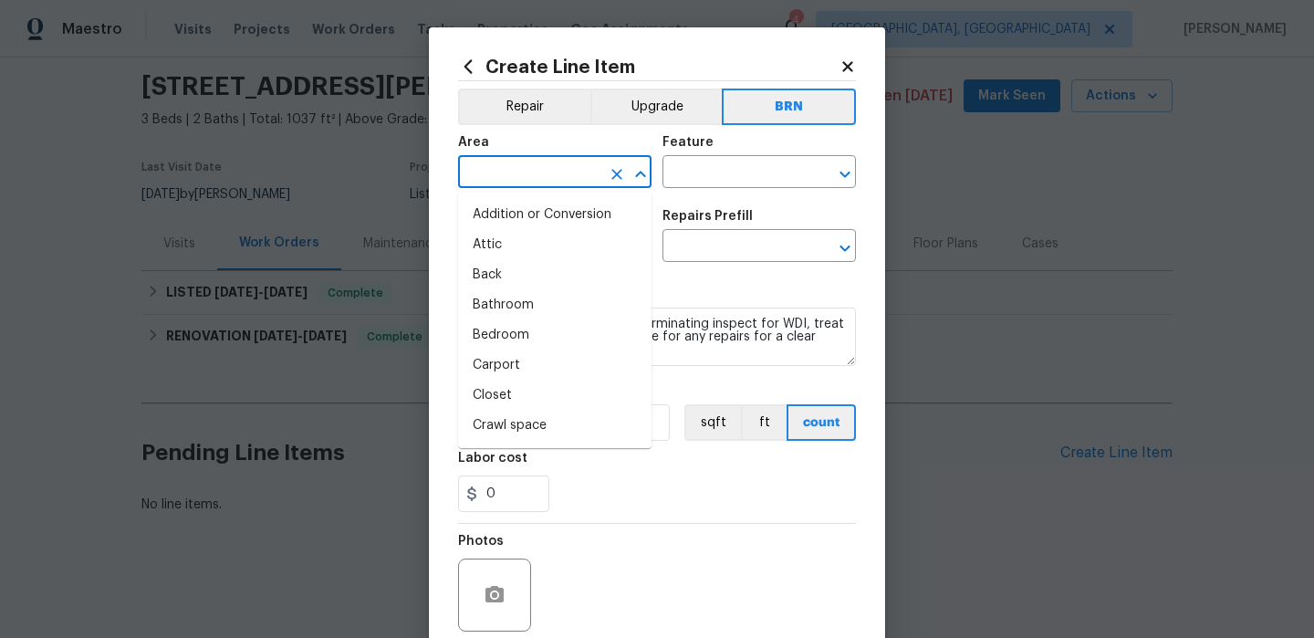
click at [470, 176] on input "text" at bounding box center [529, 174] width 142 height 28
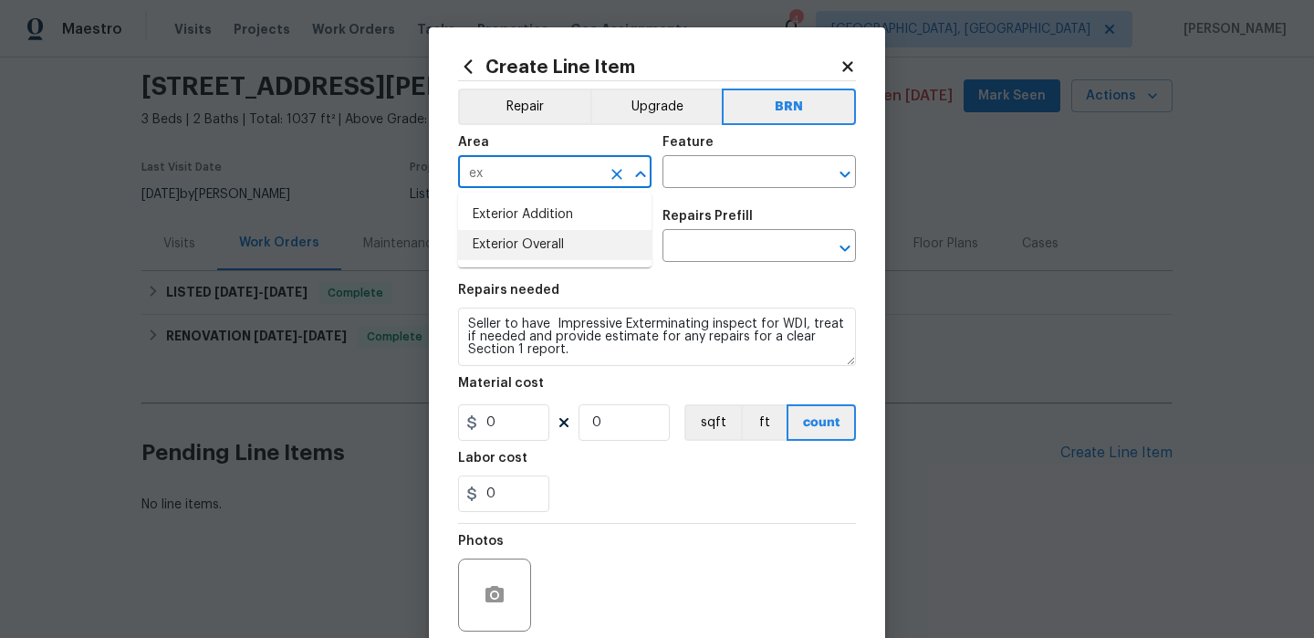
click at [527, 242] on li "Exterior Overall" at bounding box center [555, 245] width 194 height 30
type input "Exterior Overall"
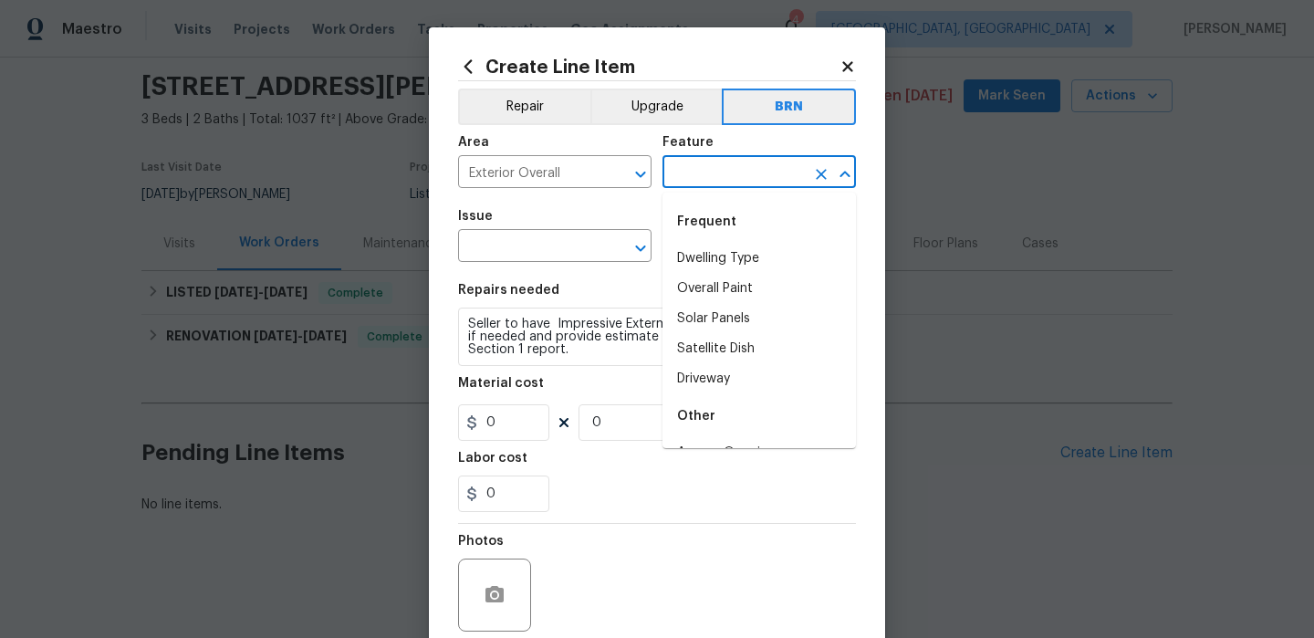
click at [676, 172] on input "text" at bounding box center [734, 174] width 142 height 28
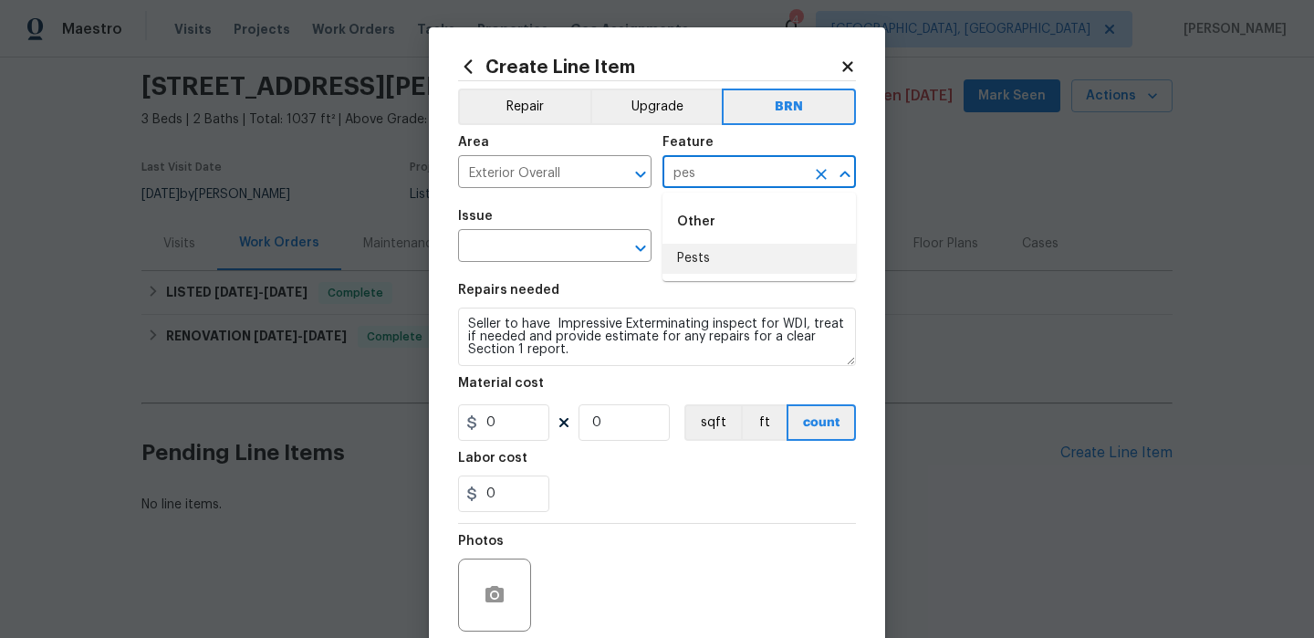
click at [696, 252] on li "Pests" at bounding box center [760, 259] width 194 height 30
type input "Pests"
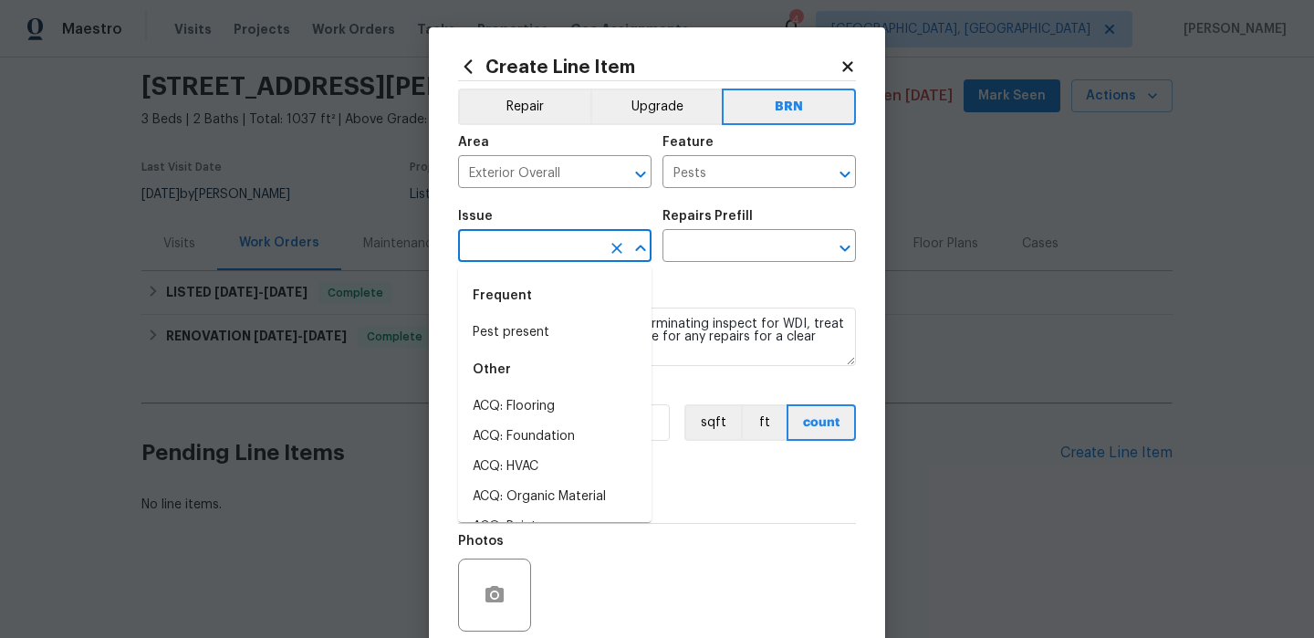
click at [541, 241] on input "text" at bounding box center [529, 248] width 142 height 28
click at [539, 314] on div "Frequent" at bounding box center [555, 296] width 194 height 44
click at [529, 317] on div "Frequent" at bounding box center [555, 296] width 194 height 44
click at [522, 322] on li "Pest present" at bounding box center [555, 333] width 194 height 30
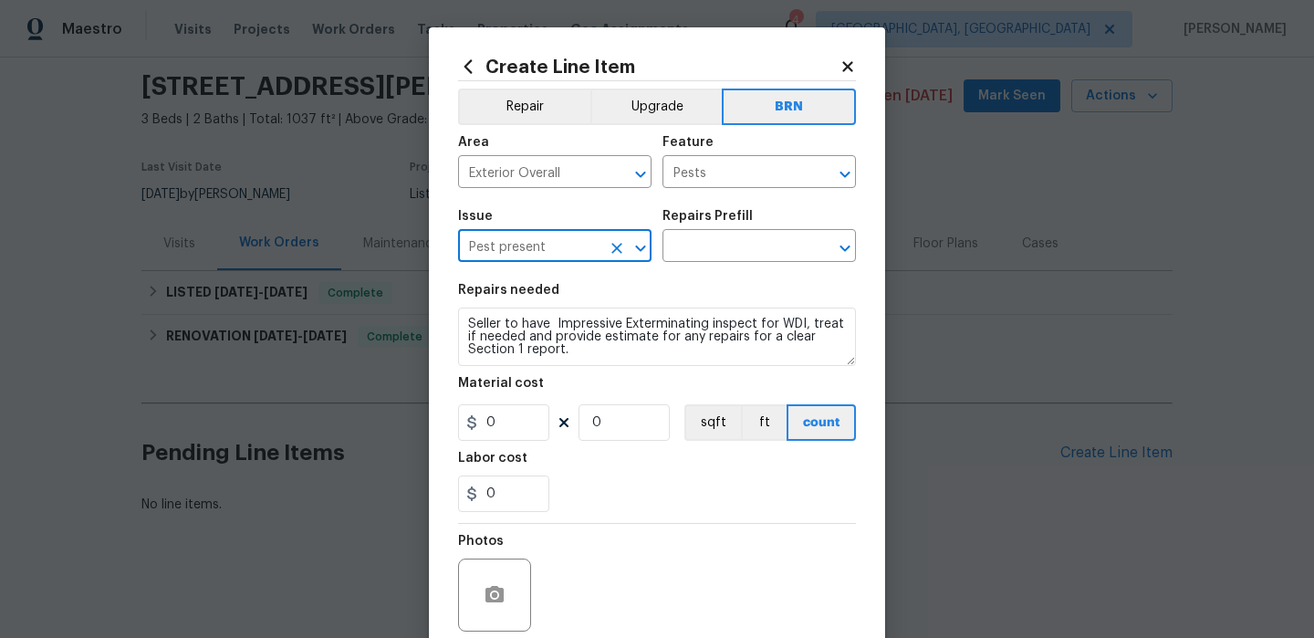
type input "Pest present"
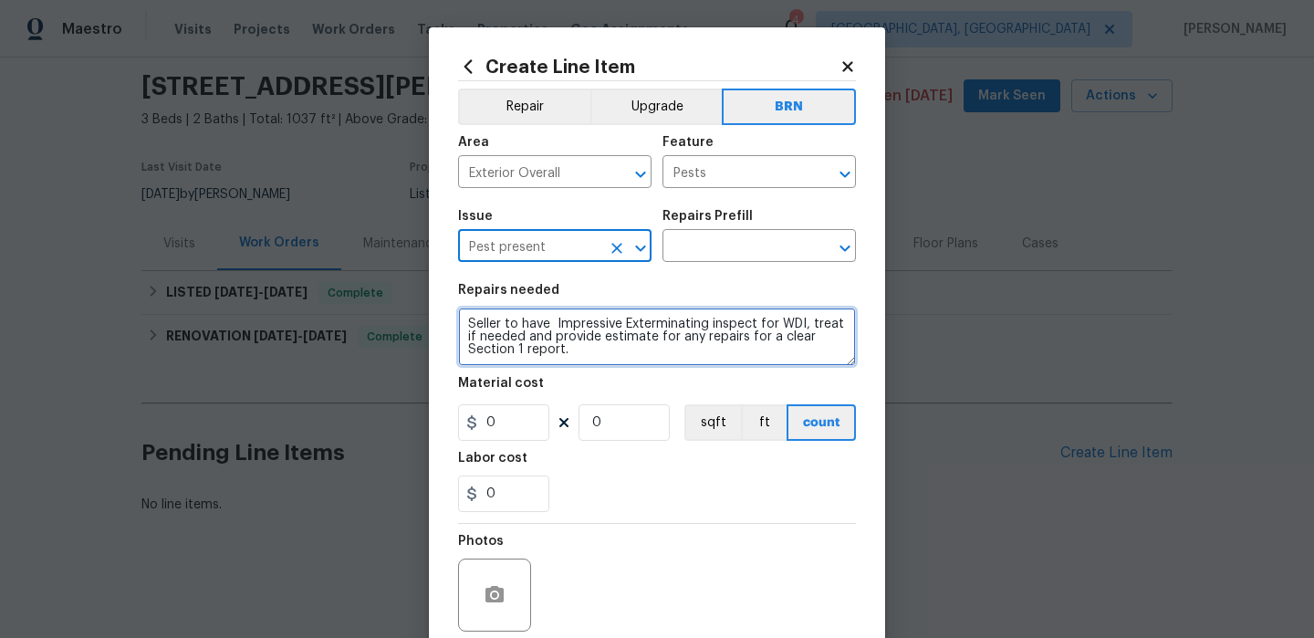
click at [522, 322] on textarea "Seller to have Impressive Exterminating inspect for WDI, treat if needed and pr…" at bounding box center [657, 337] width 398 height 58
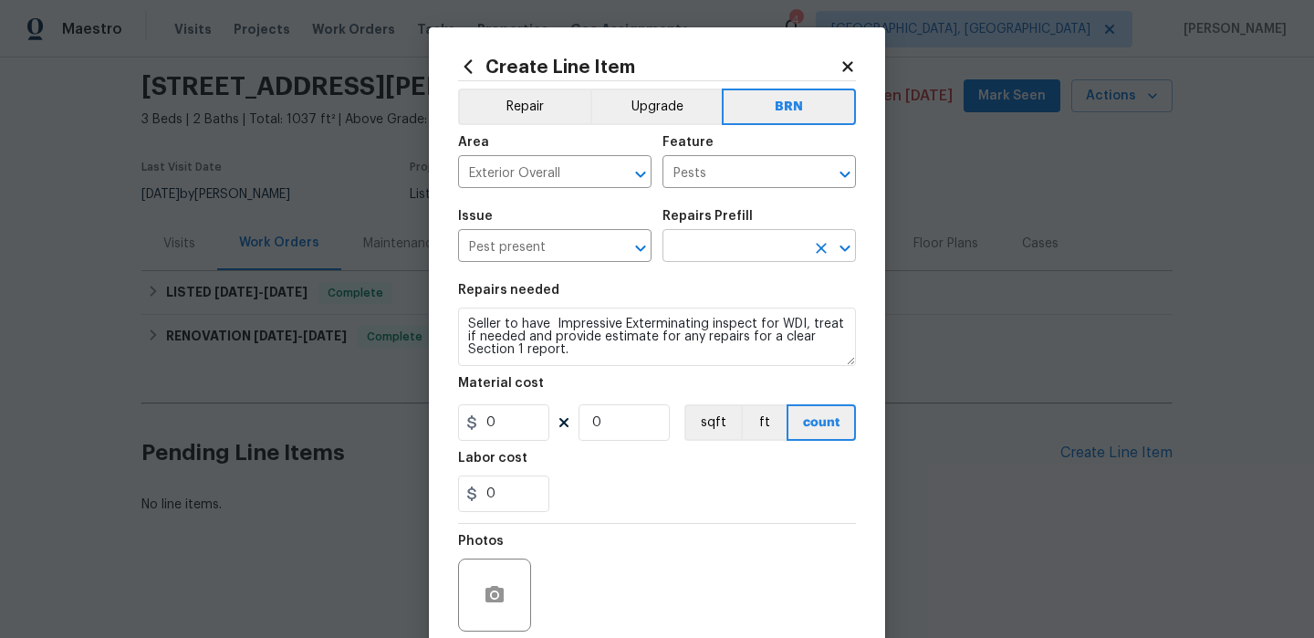
click at [687, 244] on input "text" at bounding box center [734, 248] width 142 height 28
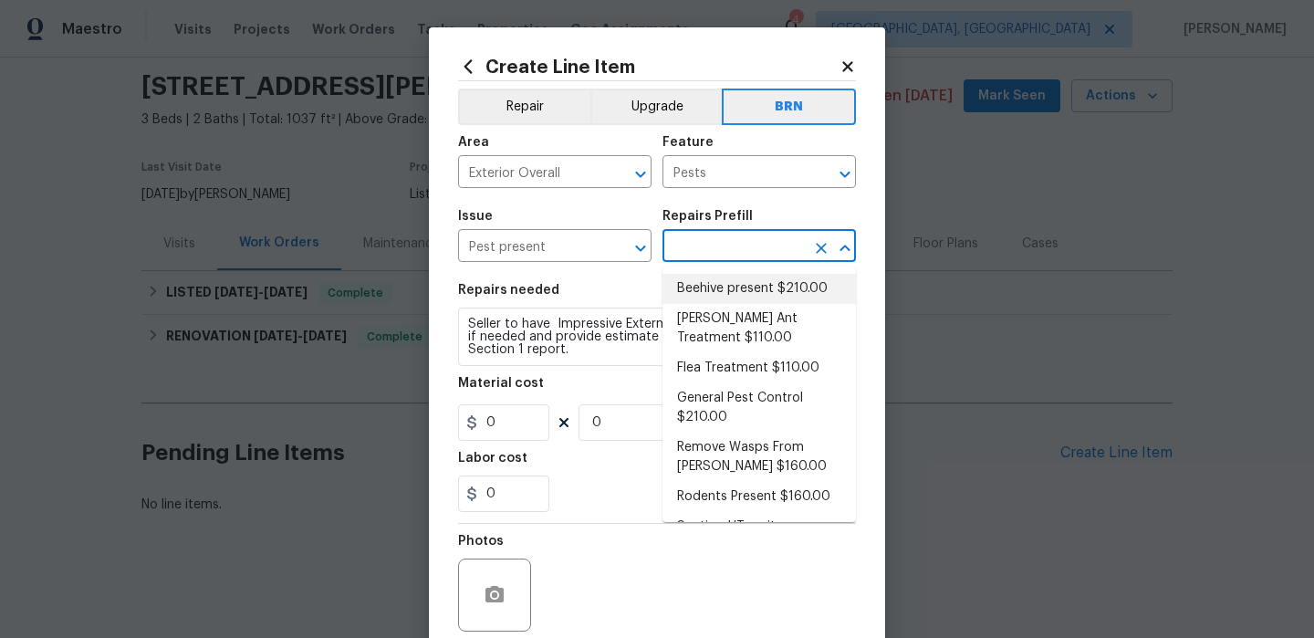
click at [696, 294] on li "Beehive present $210.00" at bounding box center [760, 289] width 194 height 30
type input "Beehive present $210.00"
type textarea "Remove, patch/paint touch up location after removal if needed."
type input "210"
type input "1"
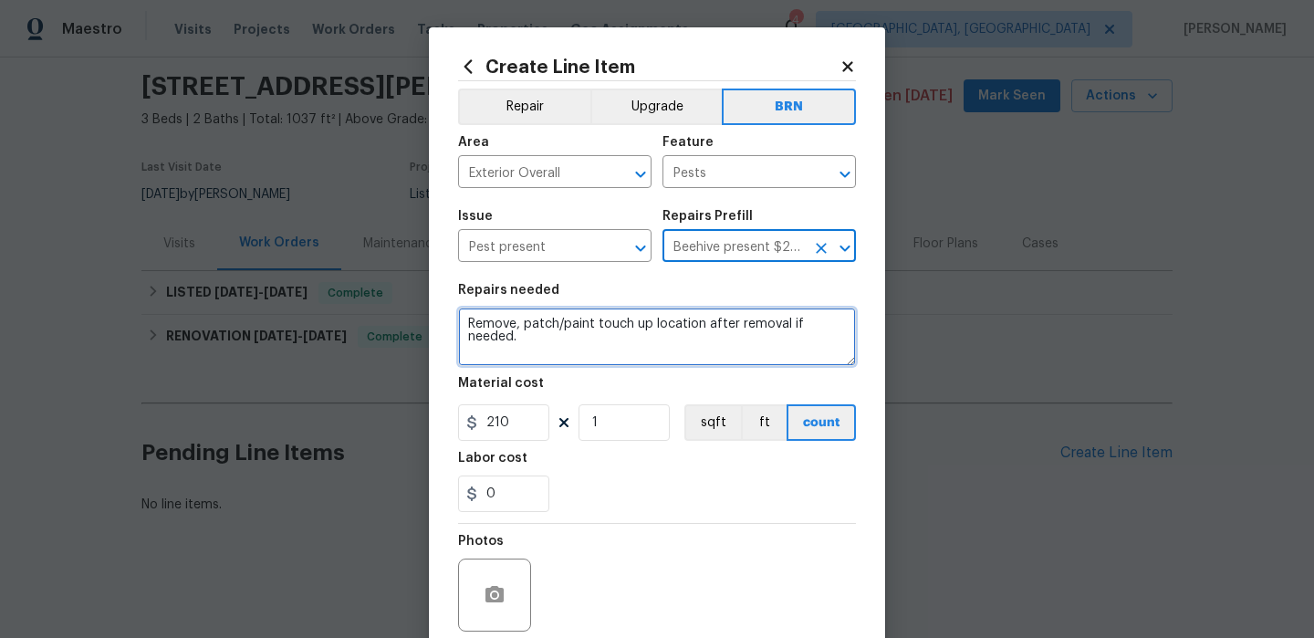
click at [567, 325] on textarea "Remove, patch/paint touch up location after removal if needed." at bounding box center [657, 337] width 398 height 58
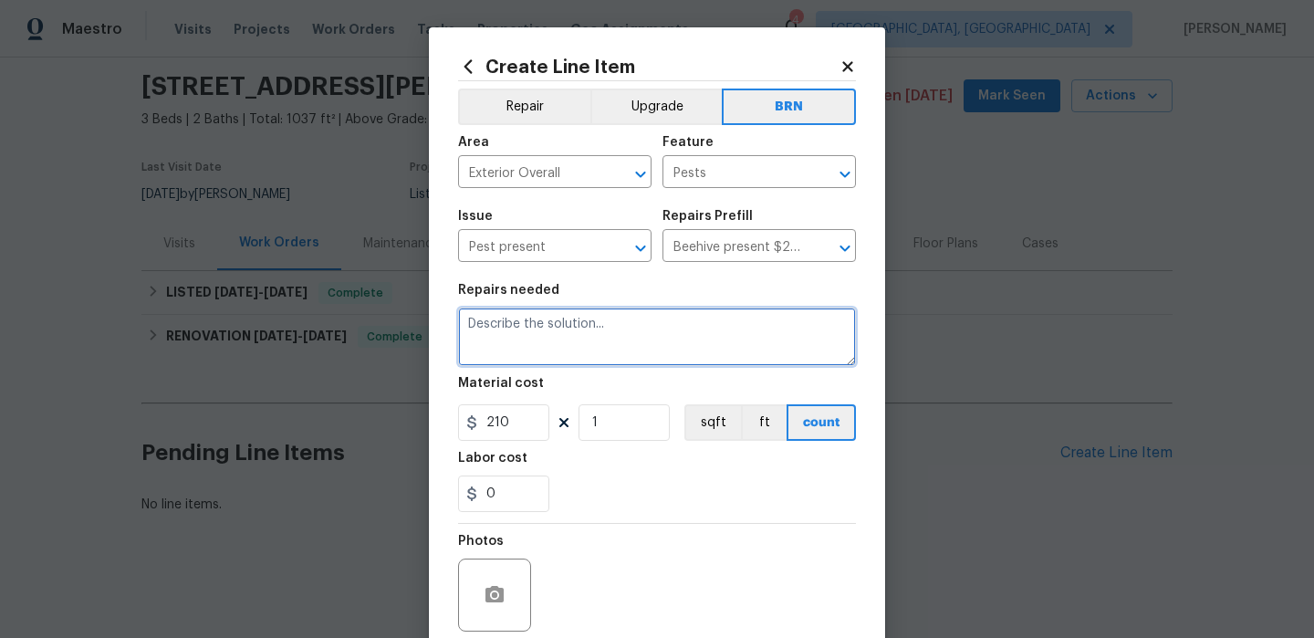
paste textarea "Seller to have Impressive Exterminating inspect for WDI, treat if needed and pr…"
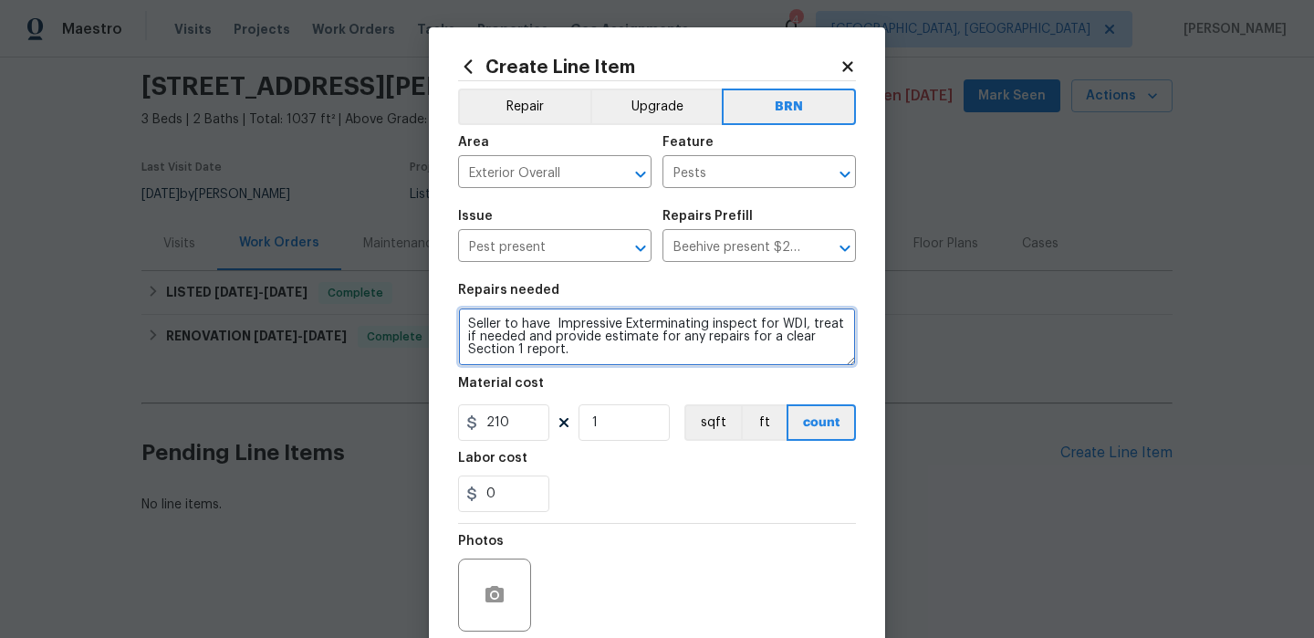
type textarea "Seller to have Impressive Exterminating inspect for WDI, treat if needed and pr…"
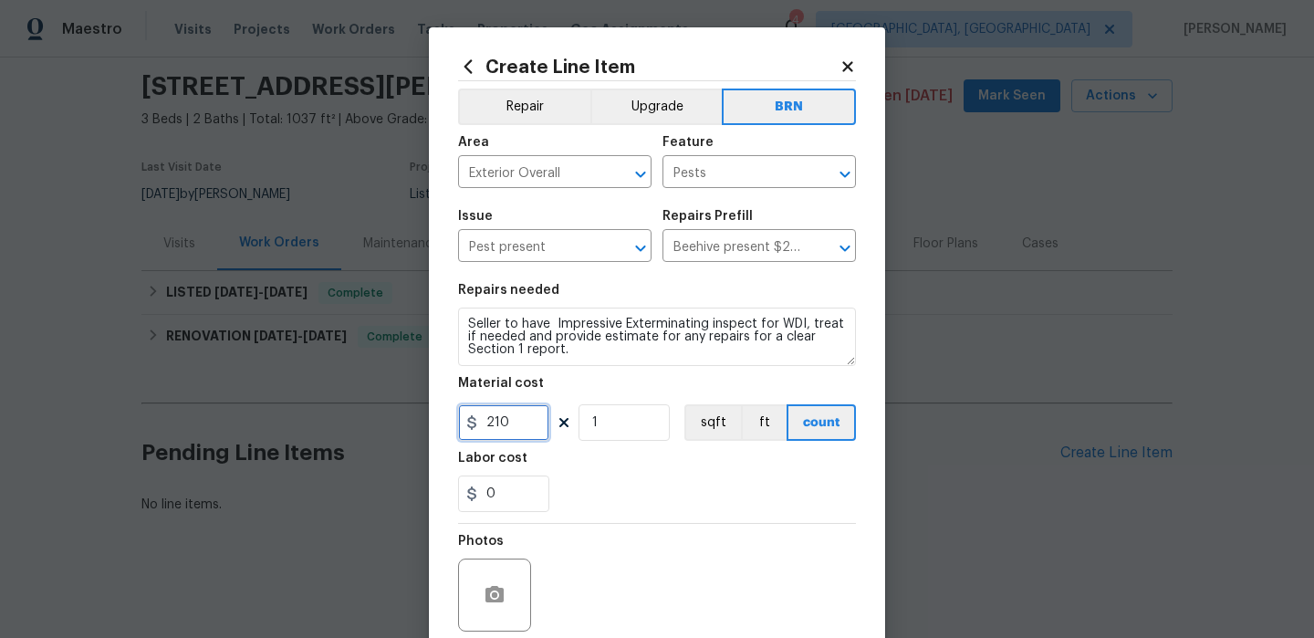
click at [510, 435] on input "210" at bounding box center [503, 422] width 91 height 37
type input "0"
click at [519, 492] on input "0" at bounding box center [503, 494] width 91 height 37
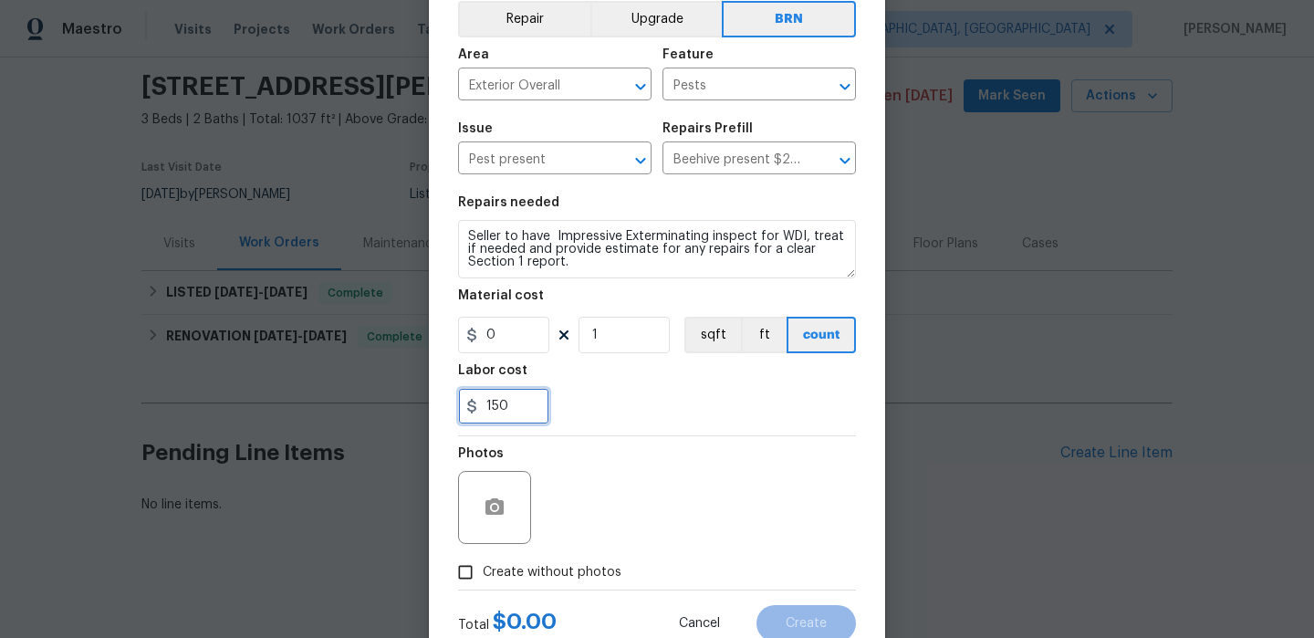
scroll to position [149, 0]
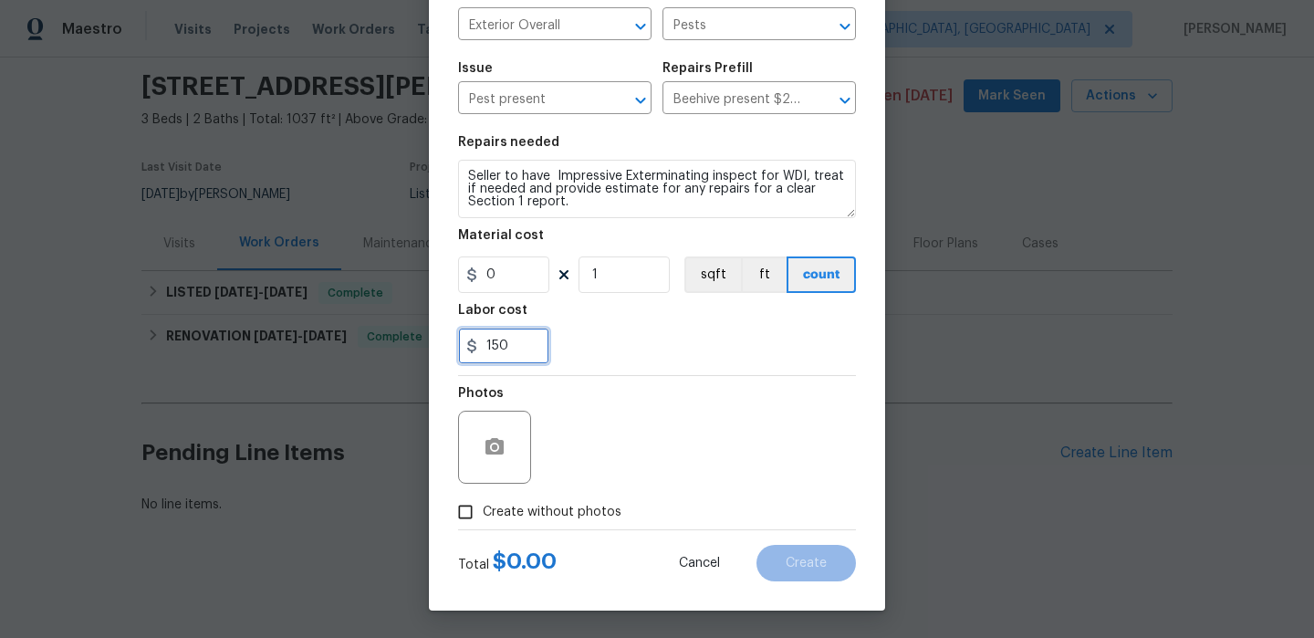
type input "150"
click at [479, 518] on input "Create without photos" at bounding box center [465, 512] width 35 height 35
checkbox input "true"
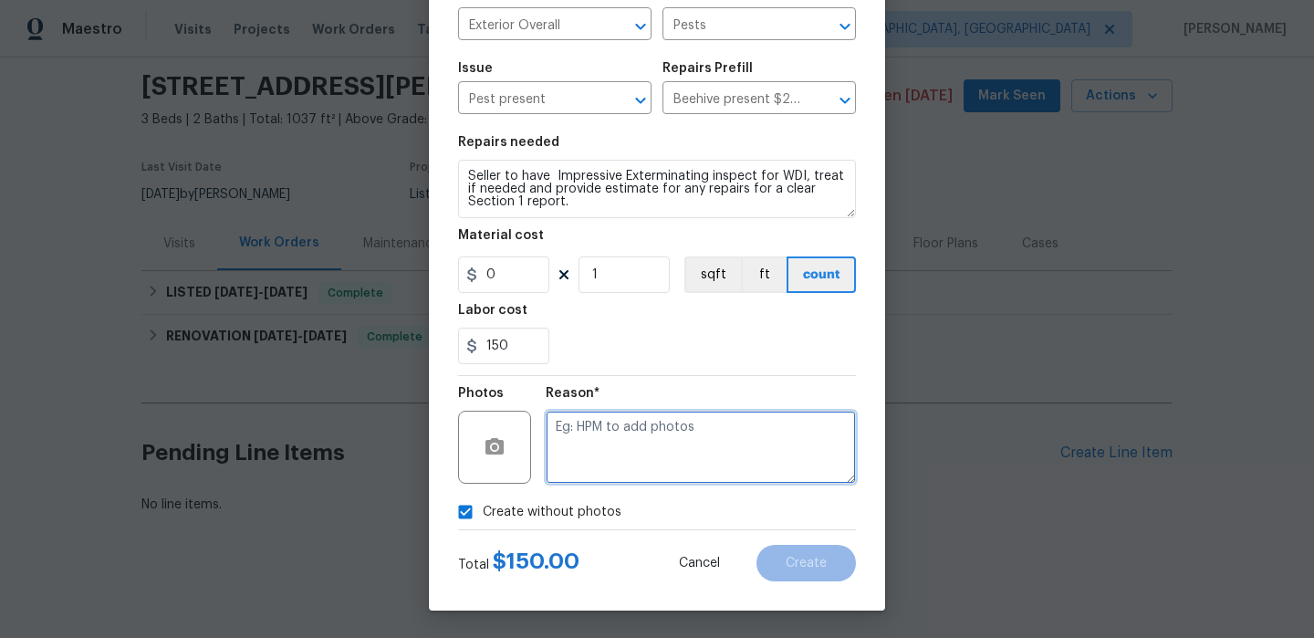
click at [645, 451] on textarea at bounding box center [701, 447] width 310 height 73
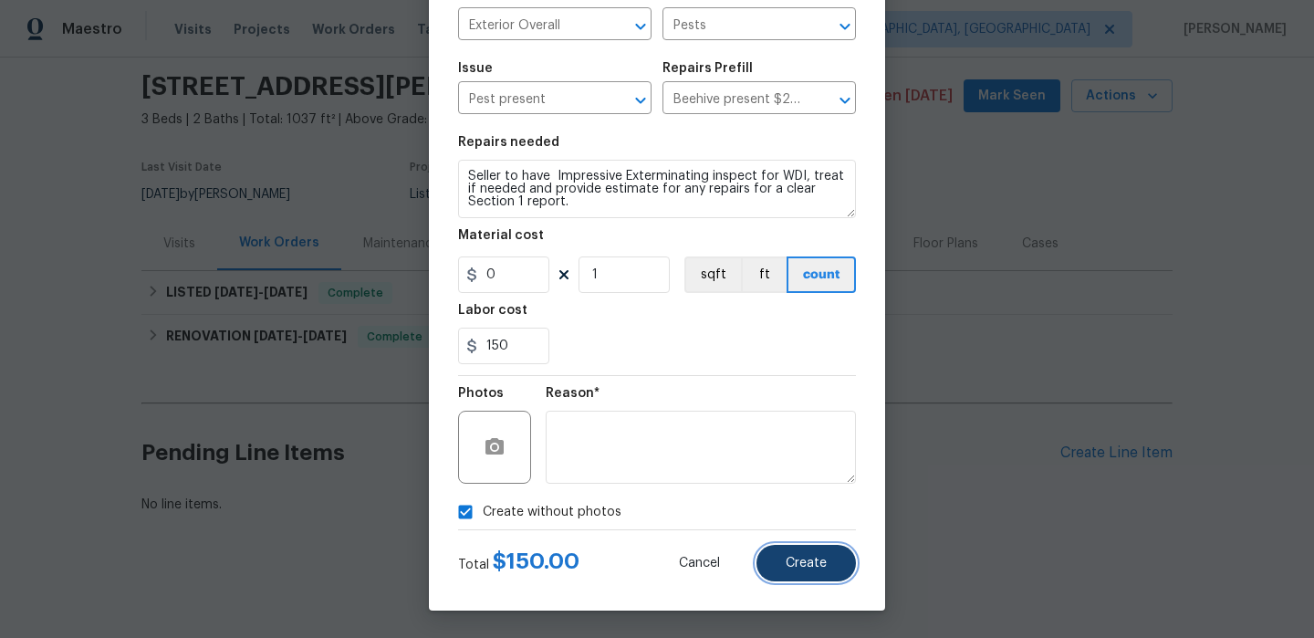
click at [816, 558] on span "Create" at bounding box center [806, 564] width 41 height 14
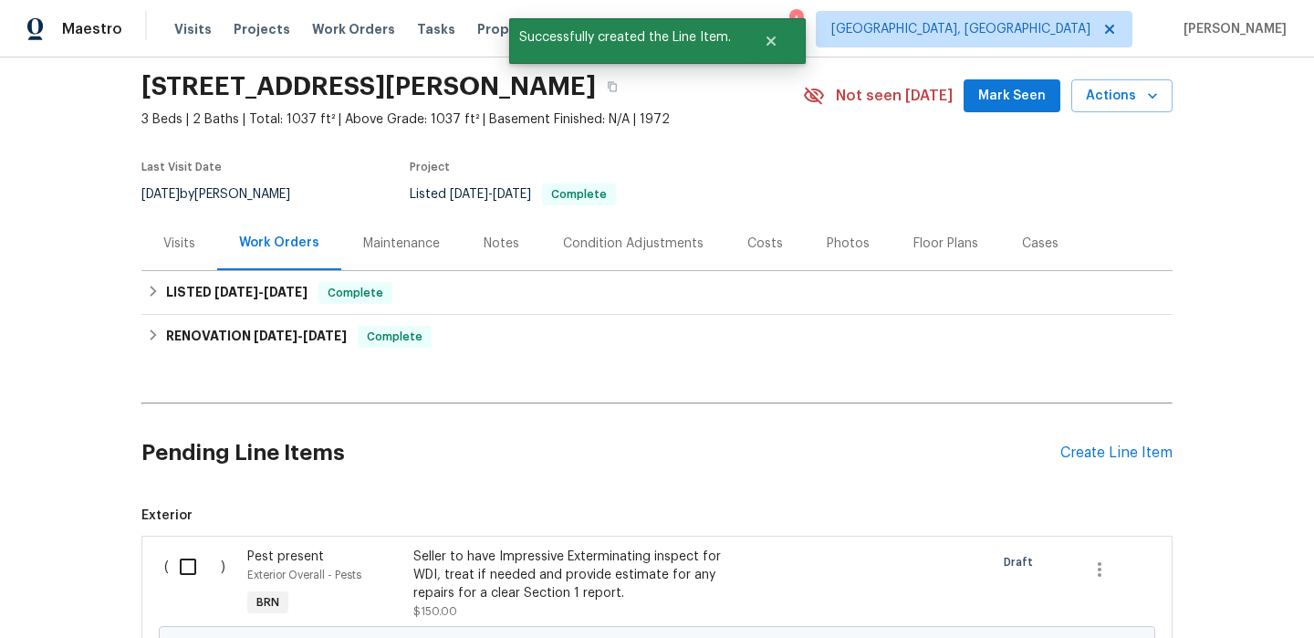
scroll to position [236, 0]
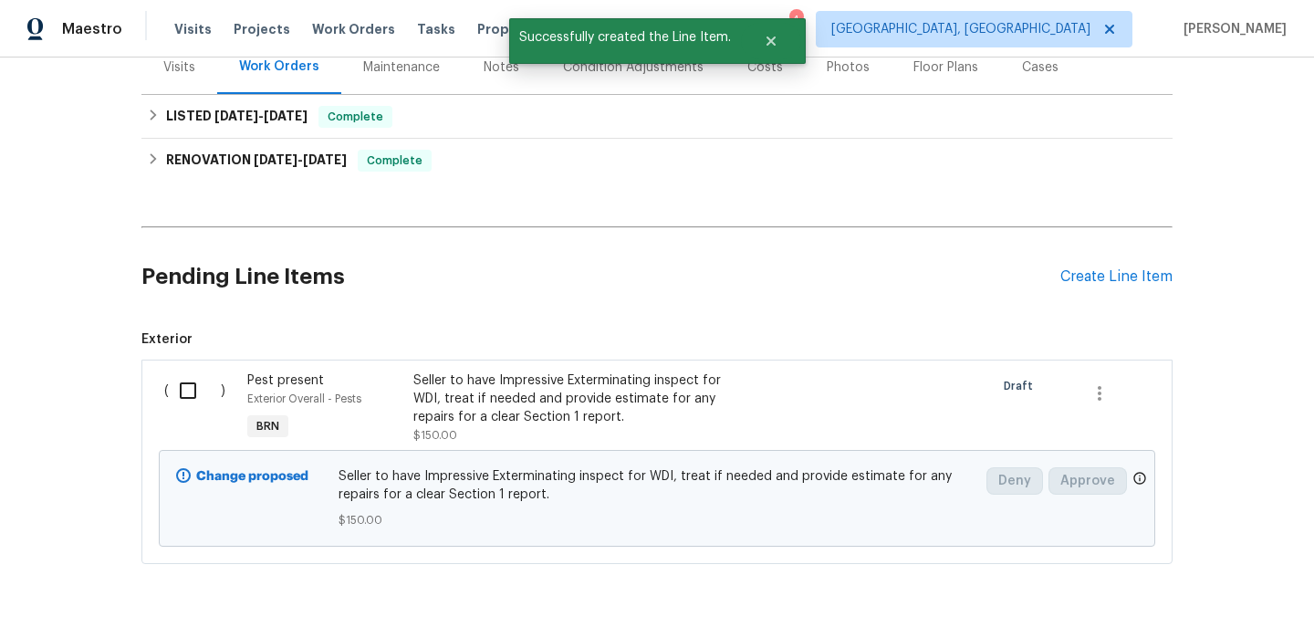
click at [198, 401] on input "checkbox" at bounding box center [195, 391] width 52 height 38
checkbox input "true"
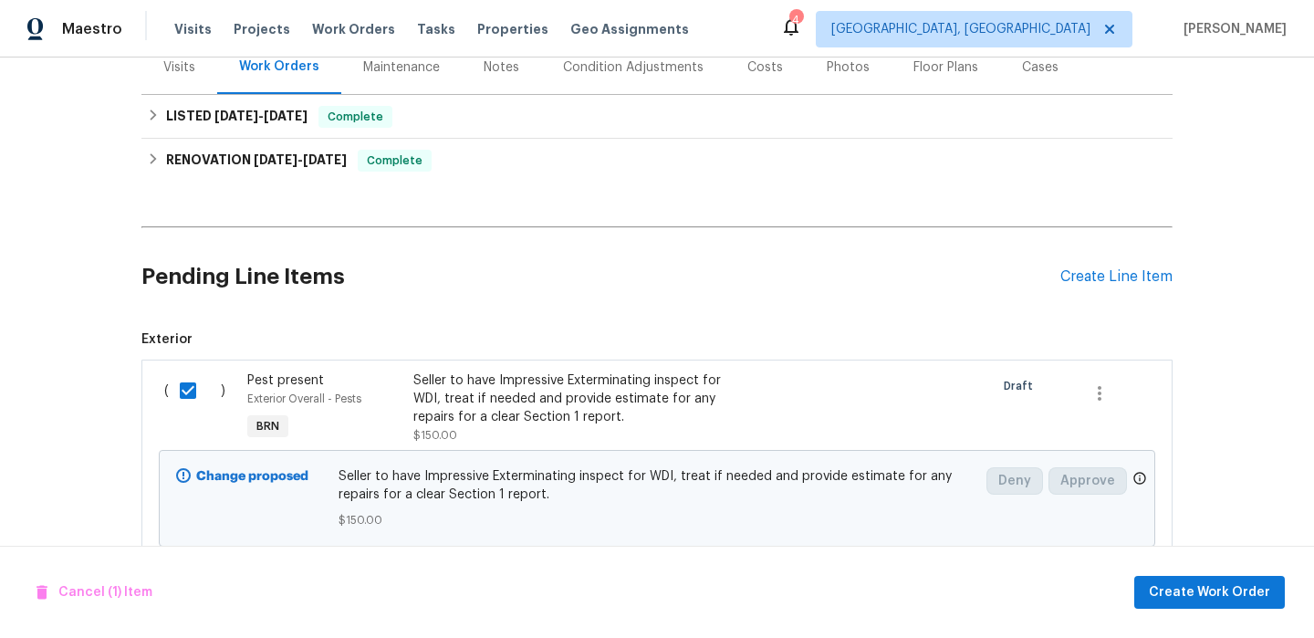
scroll to position [287, 0]
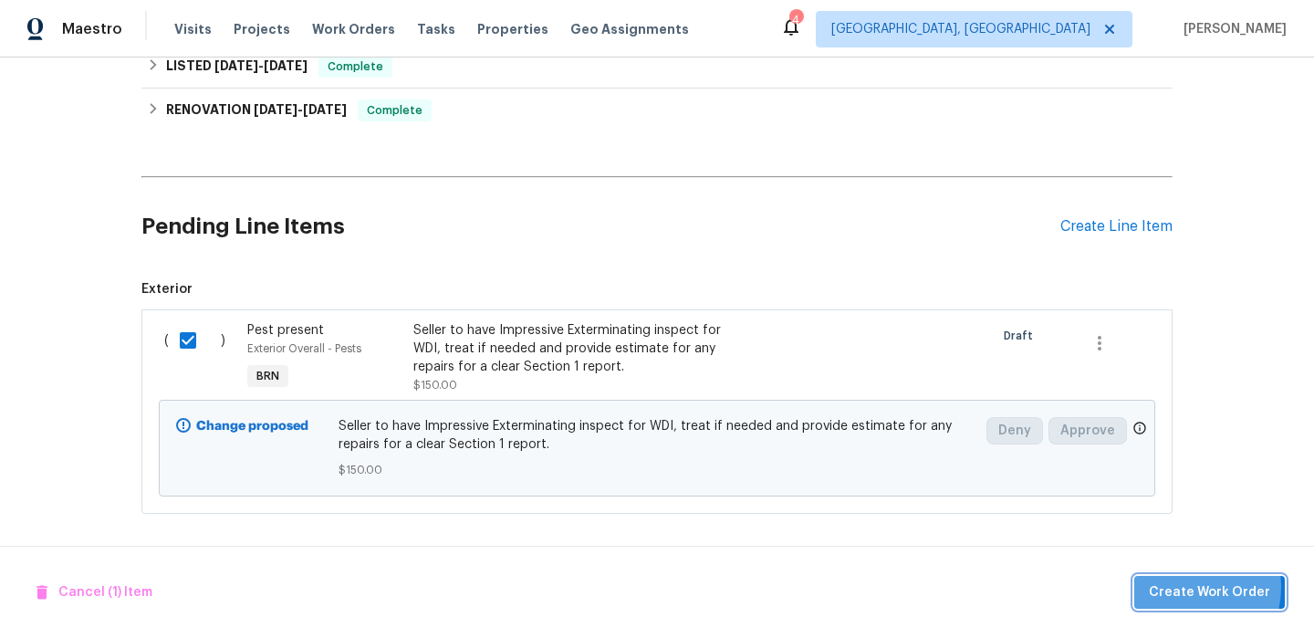
click at [1190, 587] on span "Create Work Order" at bounding box center [1209, 592] width 121 height 23
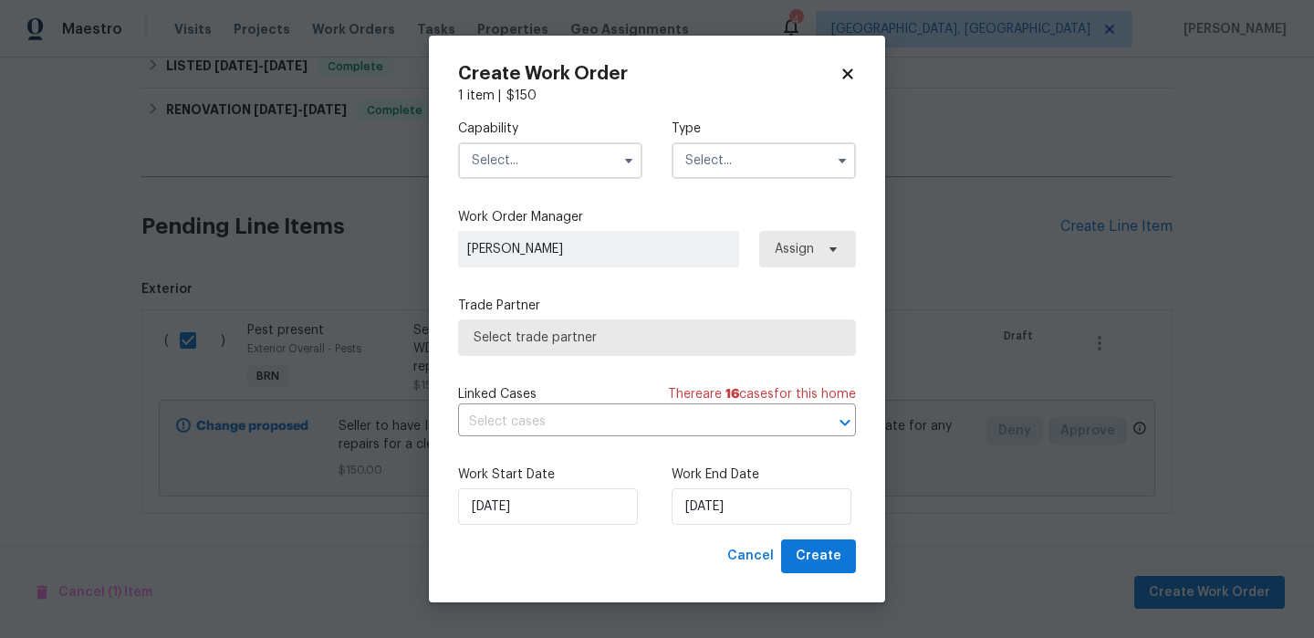
click at [511, 155] on input "text" at bounding box center [550, 160] width 184 height 37
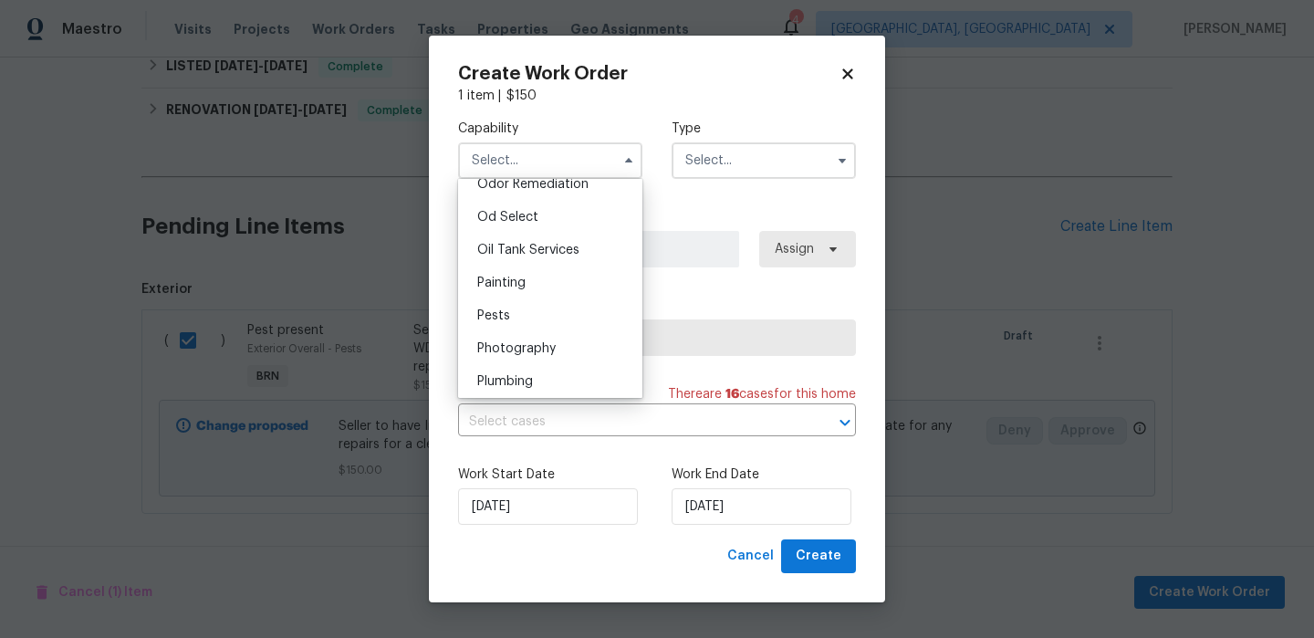
scroll to position [1452, 0]
click at [507, 326] on div "Pests" at bounding box center [550, 314] width 175 height 33
type input "Pests"
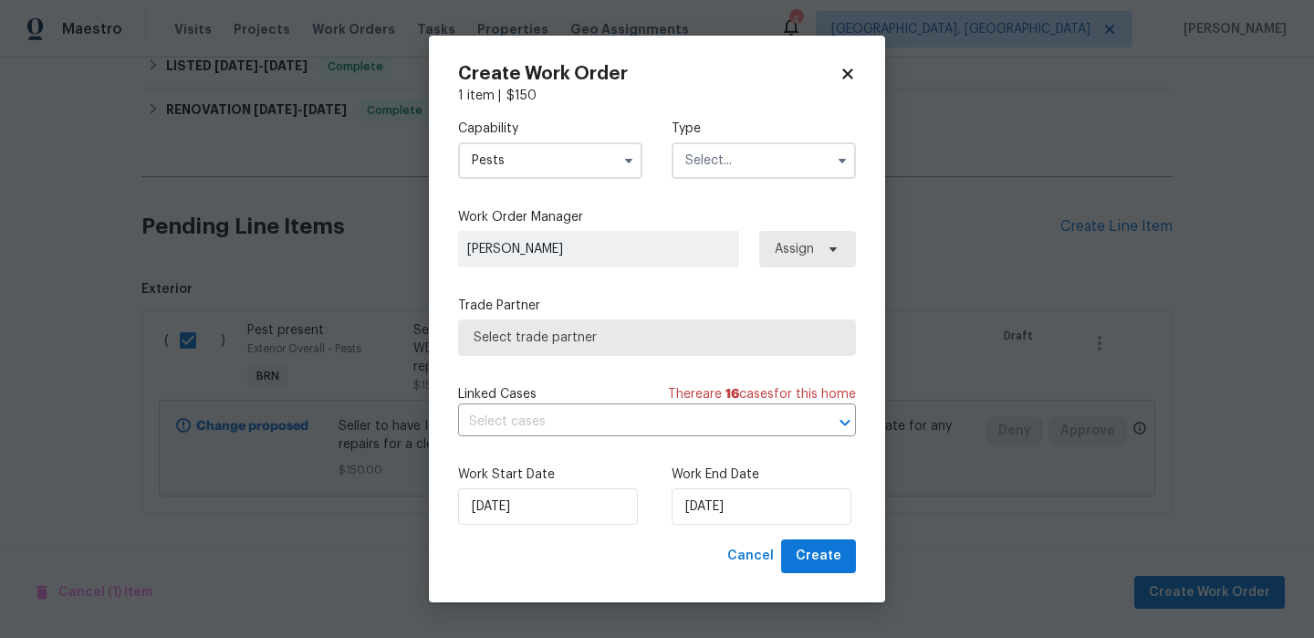
click at [733, 165] on input "text" at bounding box center [764, 160] width 184 height 37
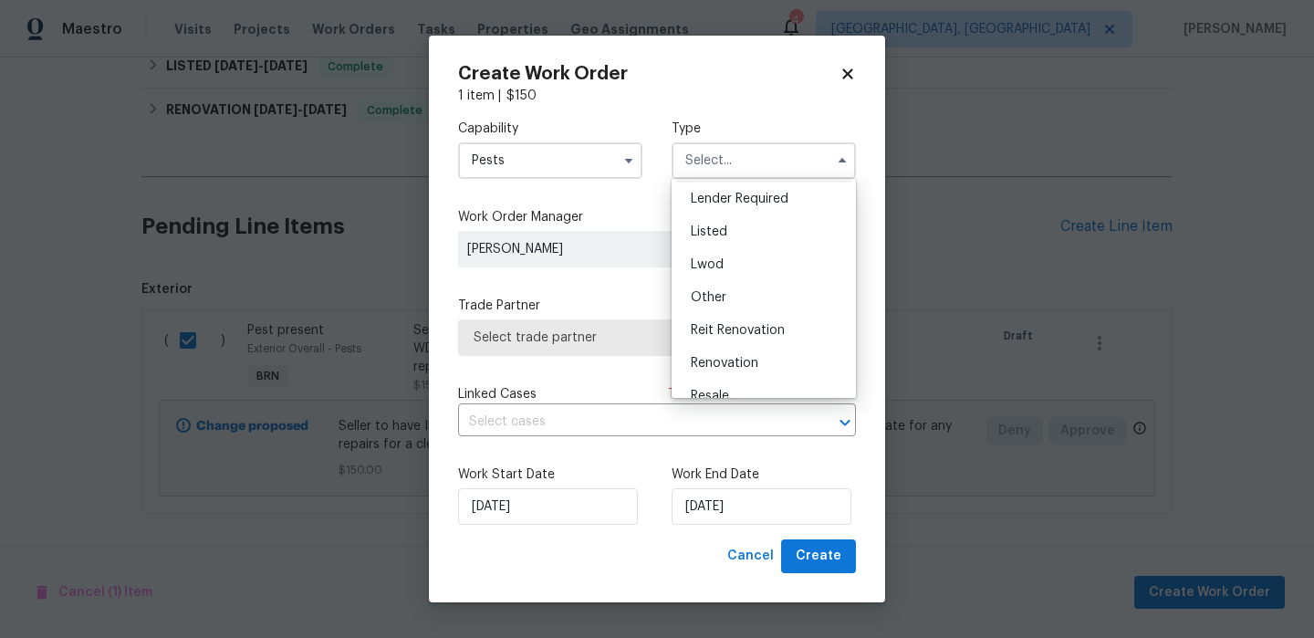
scroll to position [217, 0]
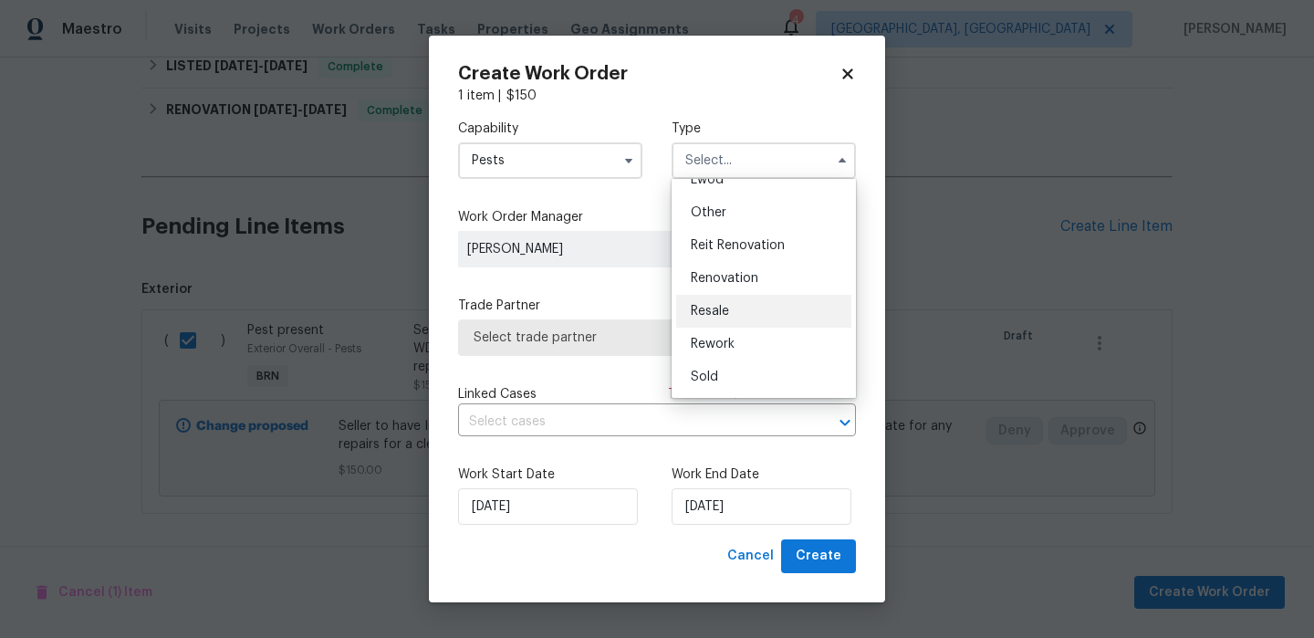
click at [719, 309] on span "Resale" at bounding box center [710, 311] width 38 height 13
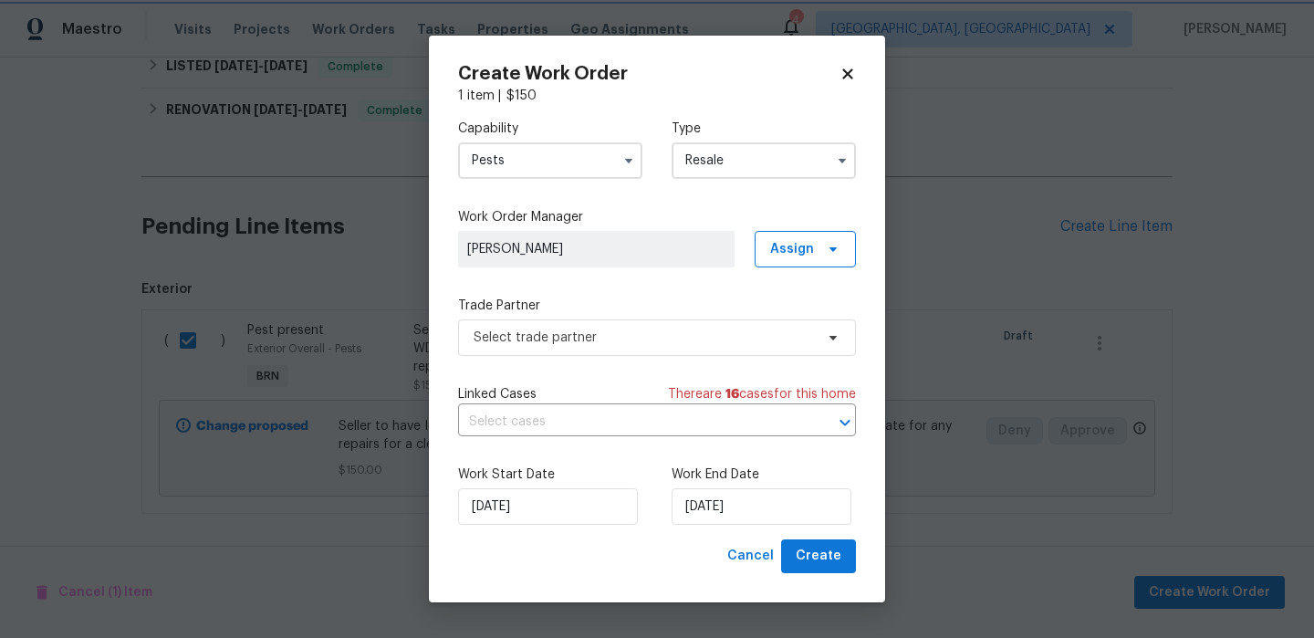
scroll to position [0, 0]
click at [717, 166] on input "Resale" at bounding box center [764, 160] width 184 height 37
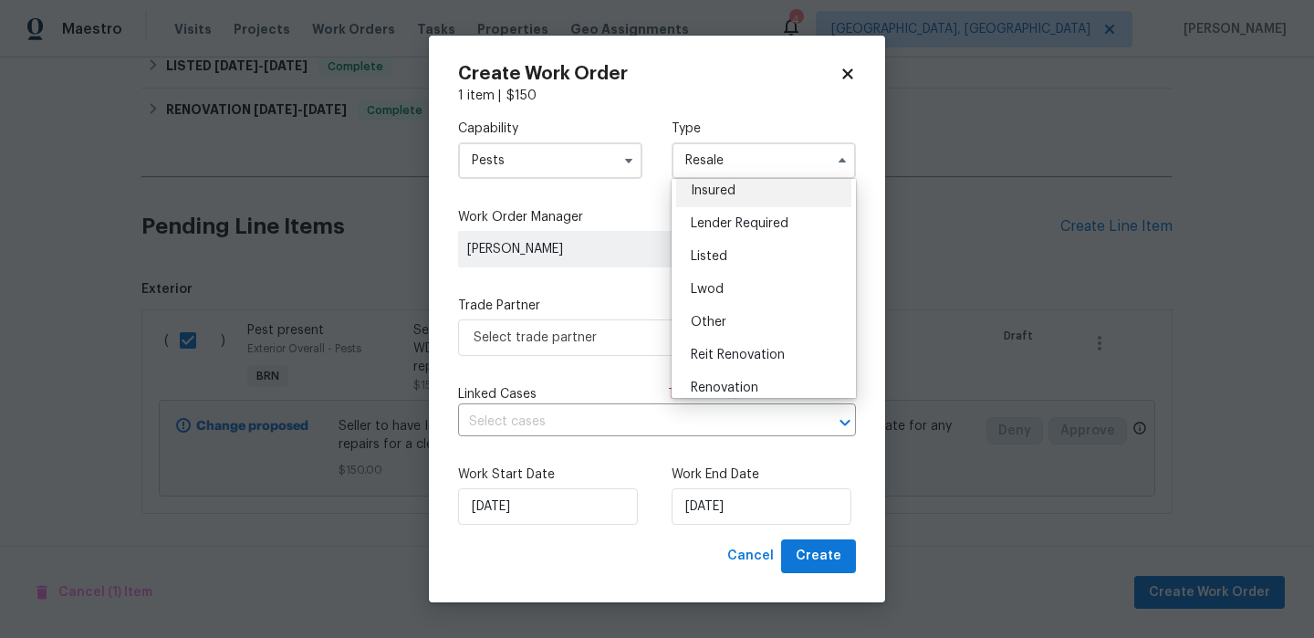
scroll to position [120, 0]
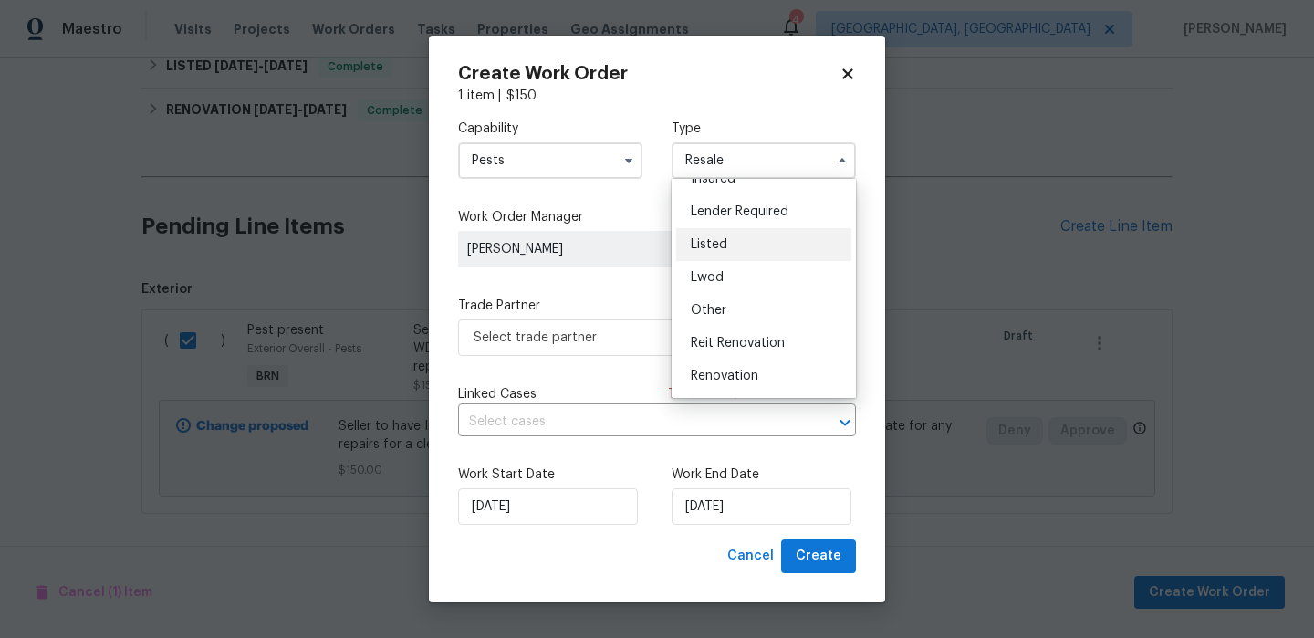
click at [717, 248] on span "Listed" at bounding box center [709, 244] width 37 height 13
type input "Listed"
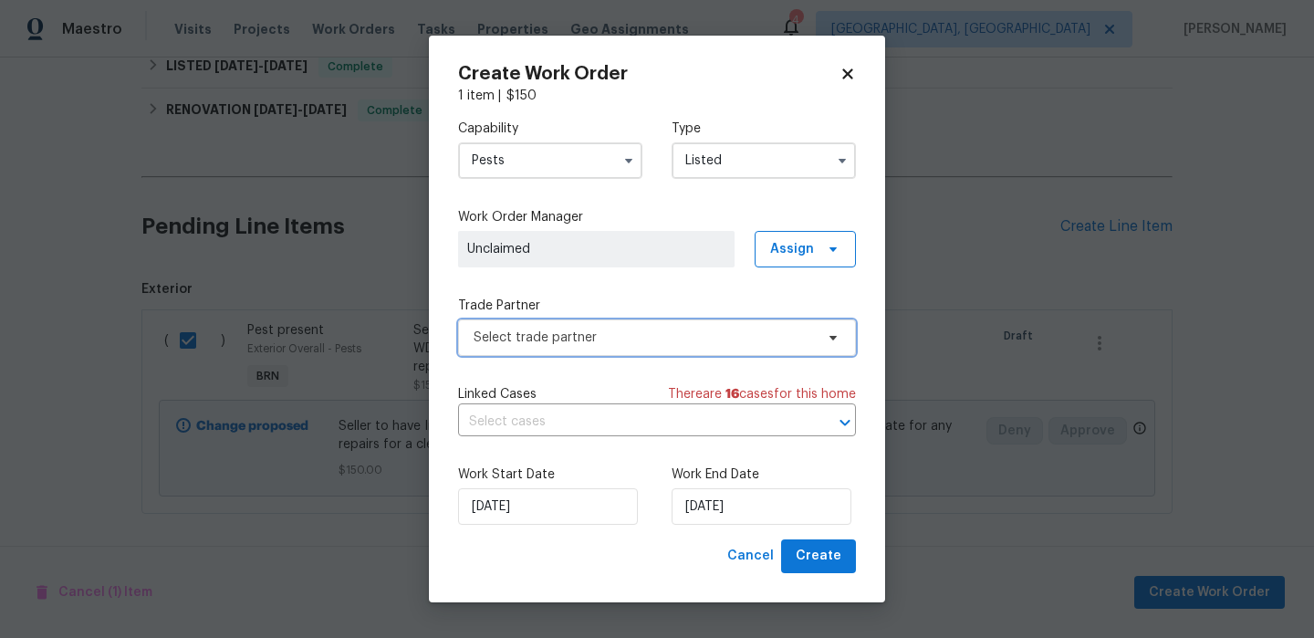
click at [593, 330] on span "Select trade partner" at bounding box center [644, 338] width 340 height 18
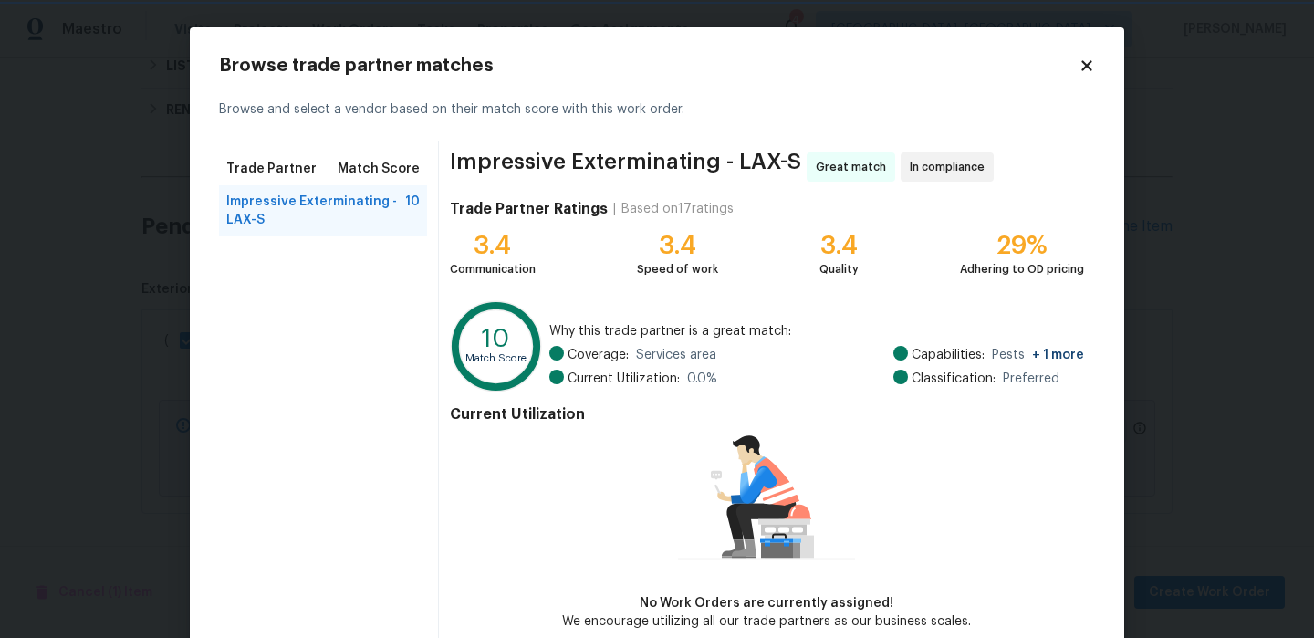
scroll to position [92, 0]
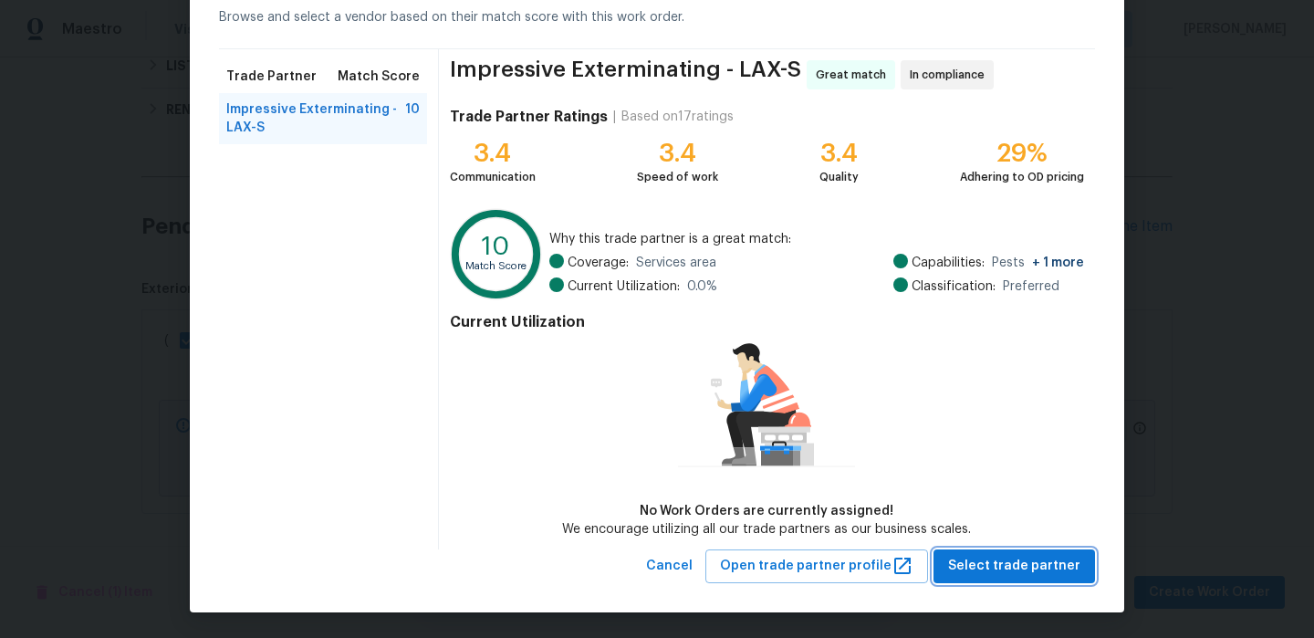
click at [1005, 563] on span "Select trade partner" at bounding box center [1014, 566] width 132 height 23
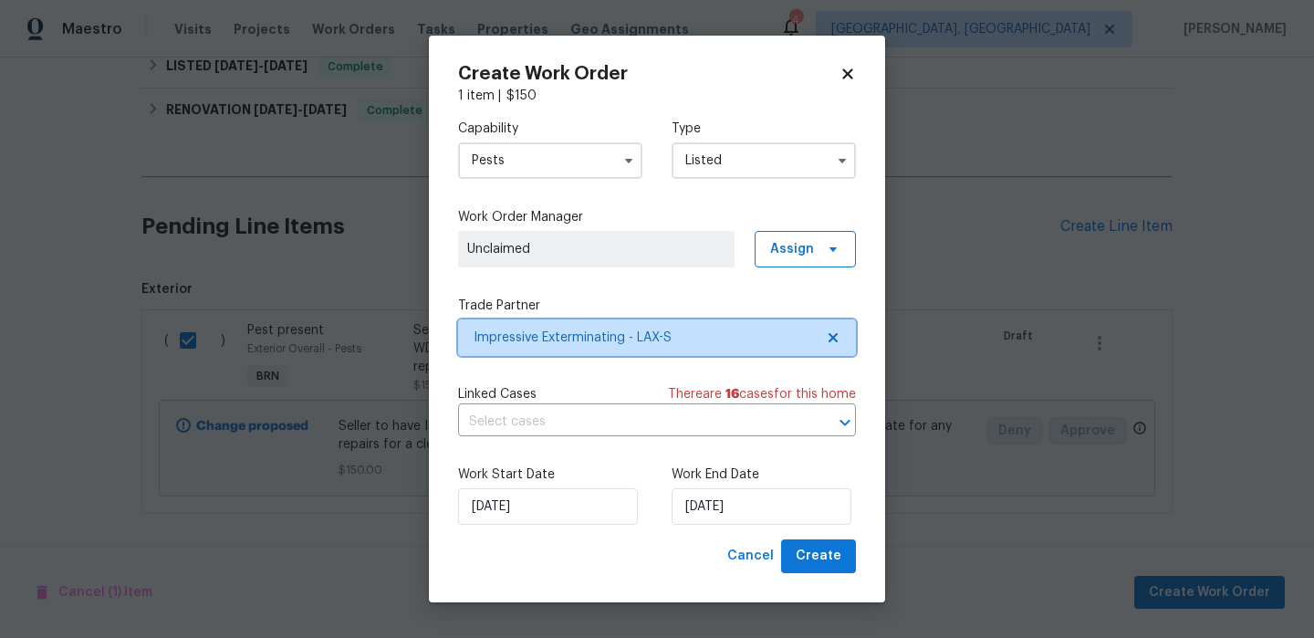
scroll to position [0, 0]
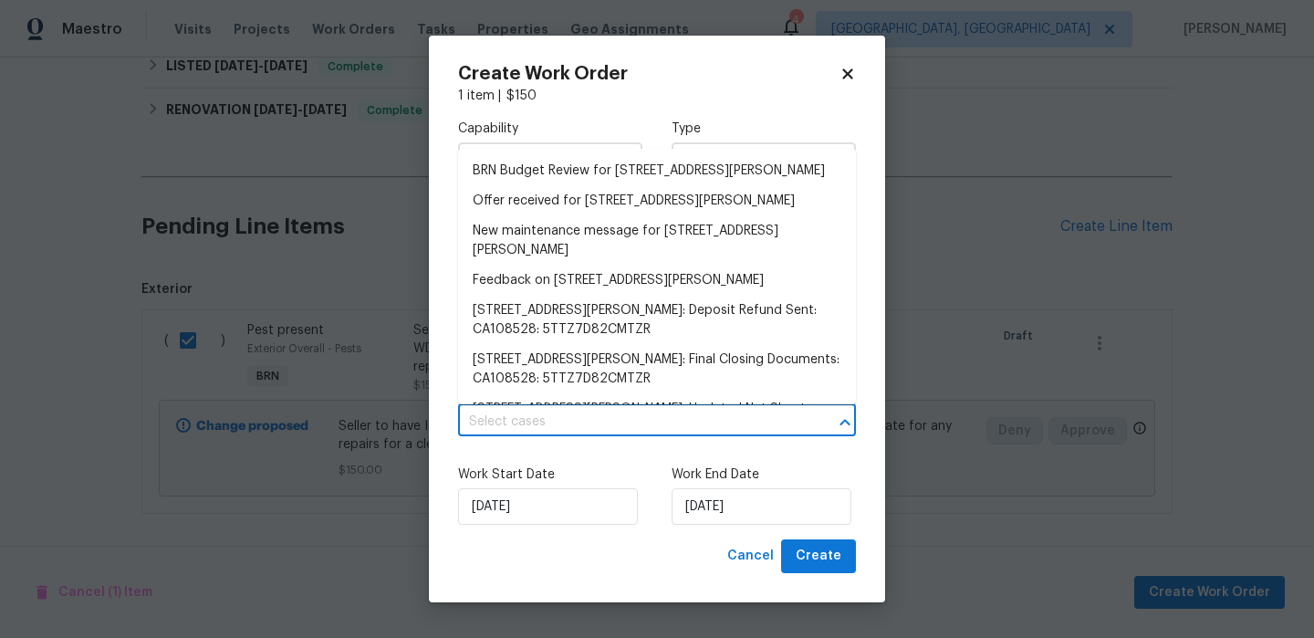
click at [499, 436] on div "Capability Pests Type Listed Work Order Manager Unclaimed Assign Trade Partner …" at bounding box center [657, 322] width 398 height 435
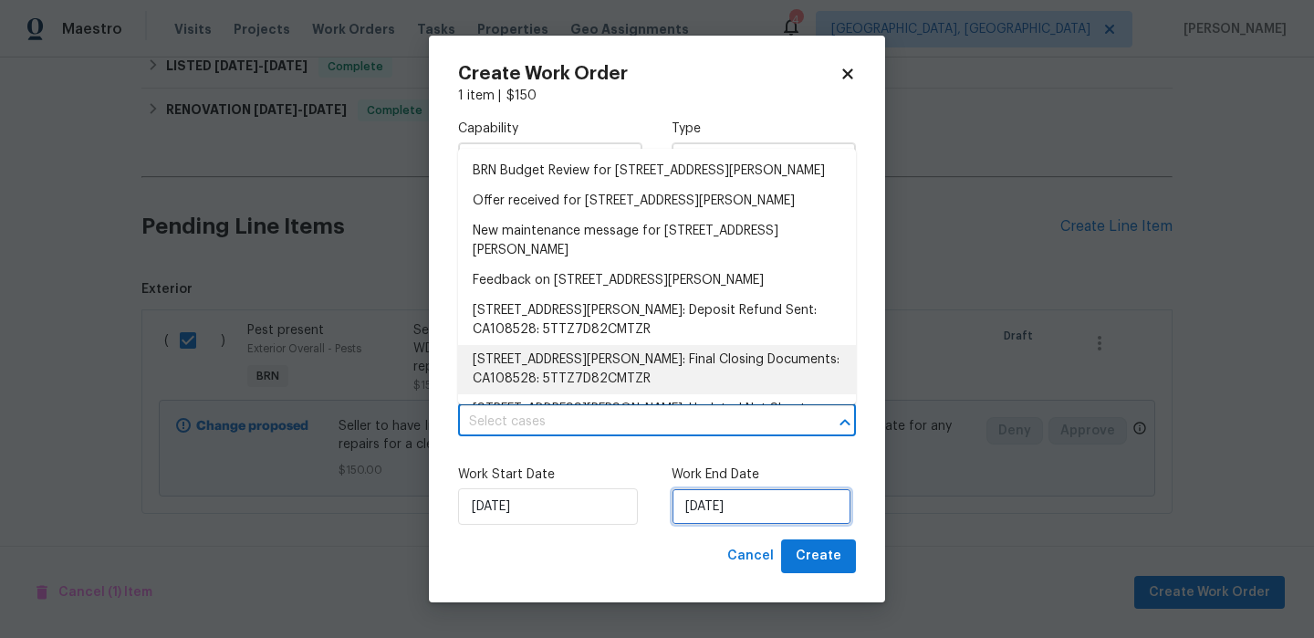
click at [702, 504] on input "09/09/2025" at bounding box center [762, 506] width 180 height 37
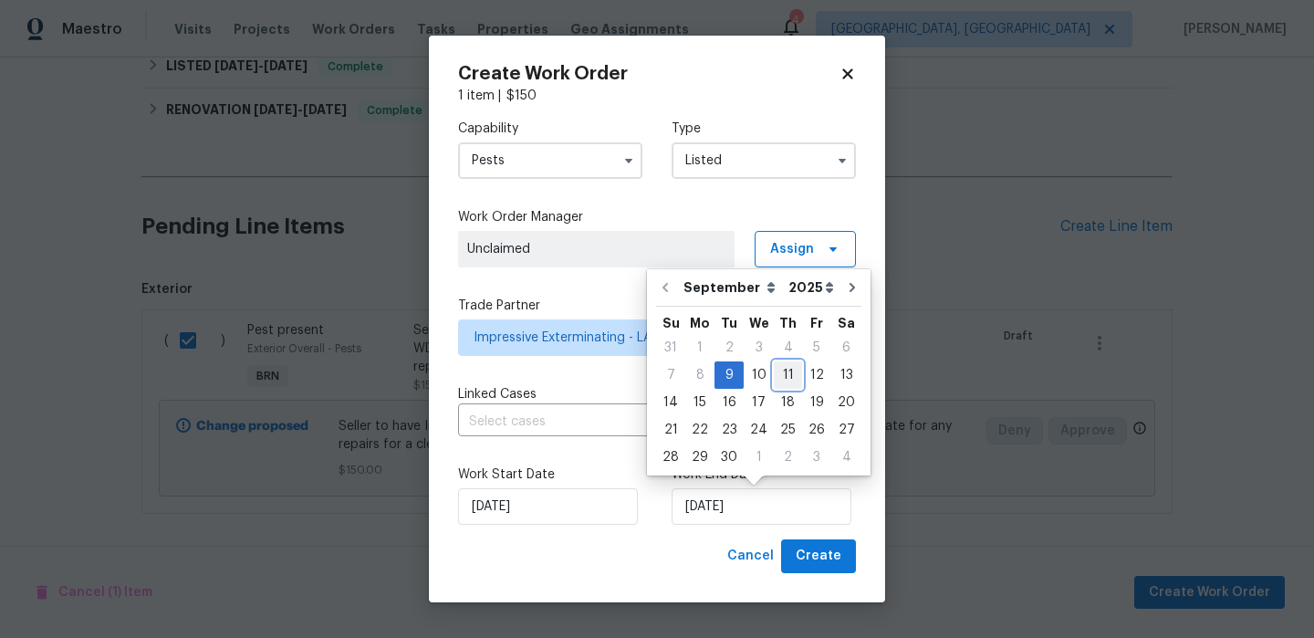
click at [778, 376] on div "11" at bounding box center [788, 375] width 28 height 26
type input "11/09/2025"
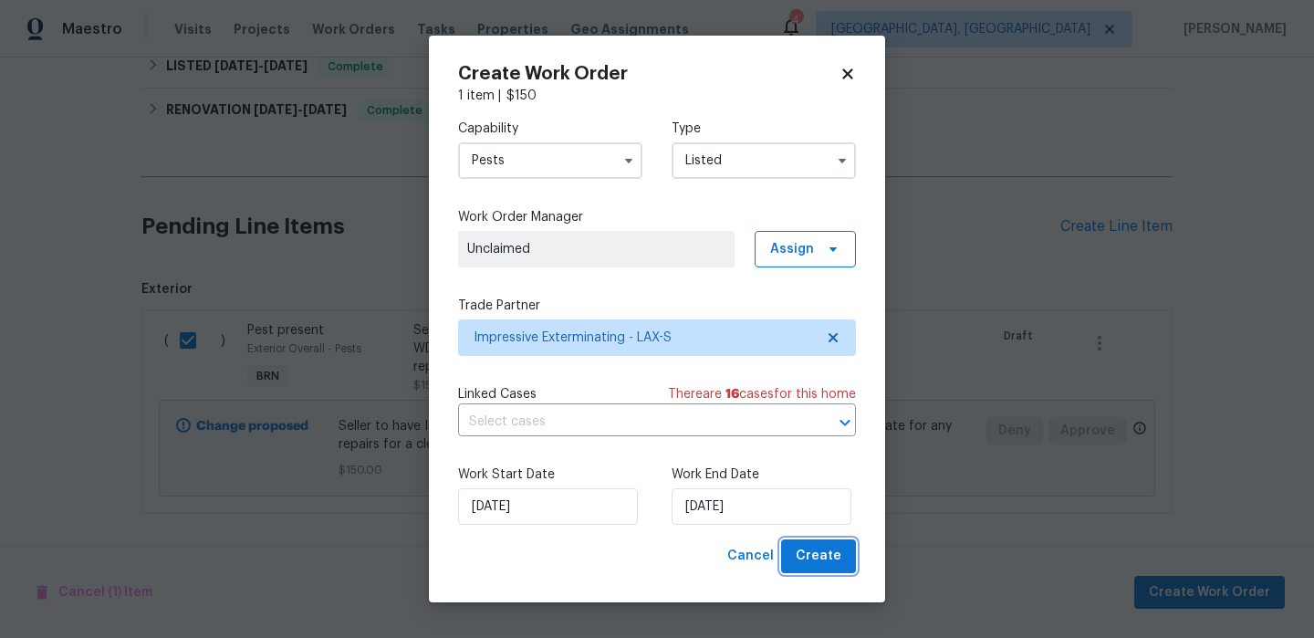
click at [808, 551] on span "Create" at bounding box center [819, 556] width 46 height 23
checkbox input "false"
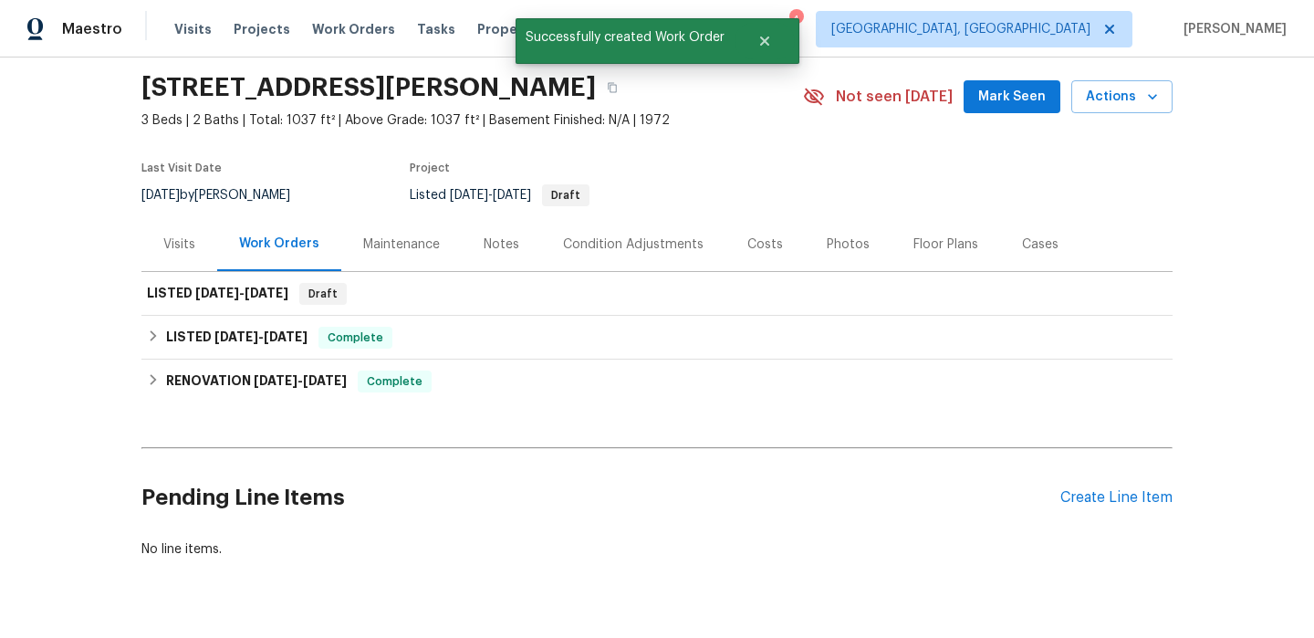
scroll to position [24, 0]
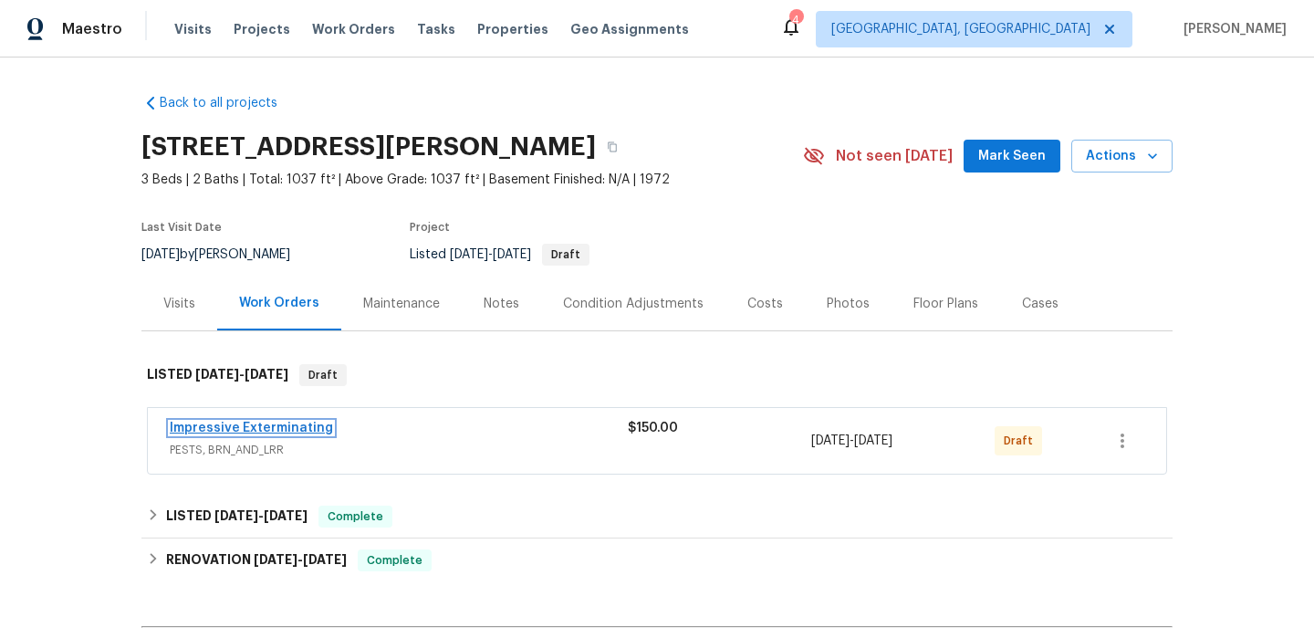
click at [216, 432] on link "Impressive Exterminating" at bounding box center [251, 428] width 163 height 13
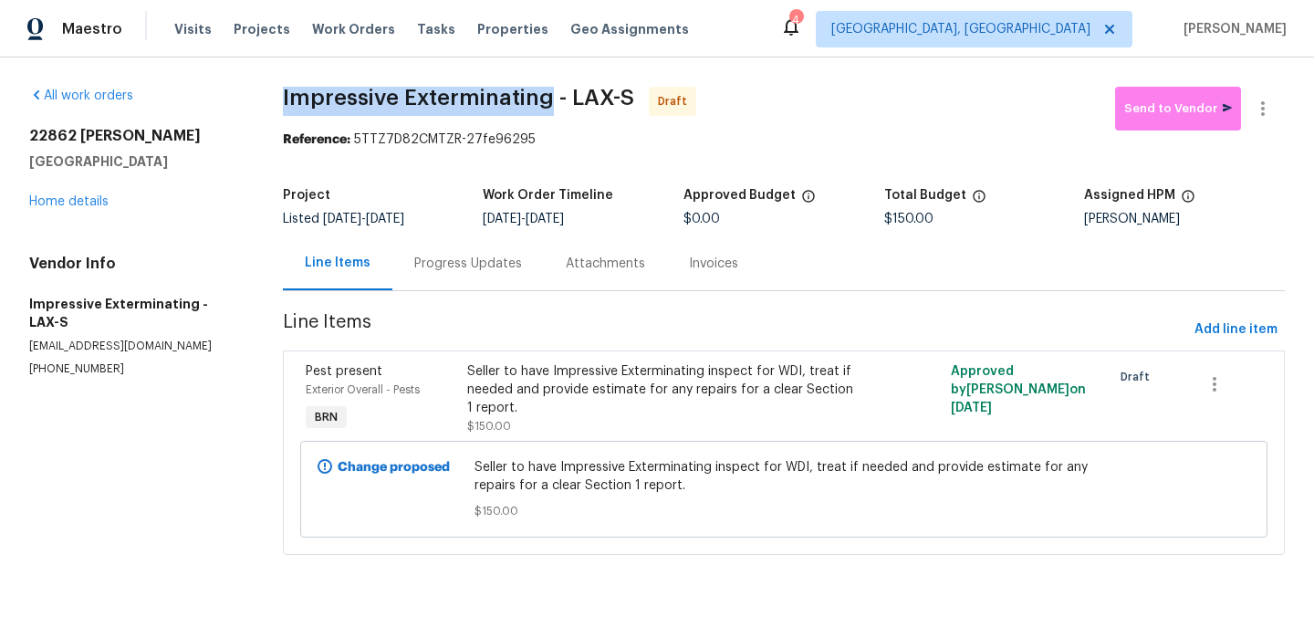
drag, startPoint x: 278, startPoint y: 99, endPoint x: 547, endPoint y: 98, distance: 268.4
click at [547, 98] on div "All work orders [STREET_ADDRESS][PERSON_NAME] Home details Vendor Info Impressi…" at bounding box center [657, 332] width 1314 height 549
copy span "Impressive Exterminating"
click at [462, 261] on div "Progress Updates" at bounding box center [468, 264] width 108 height 18
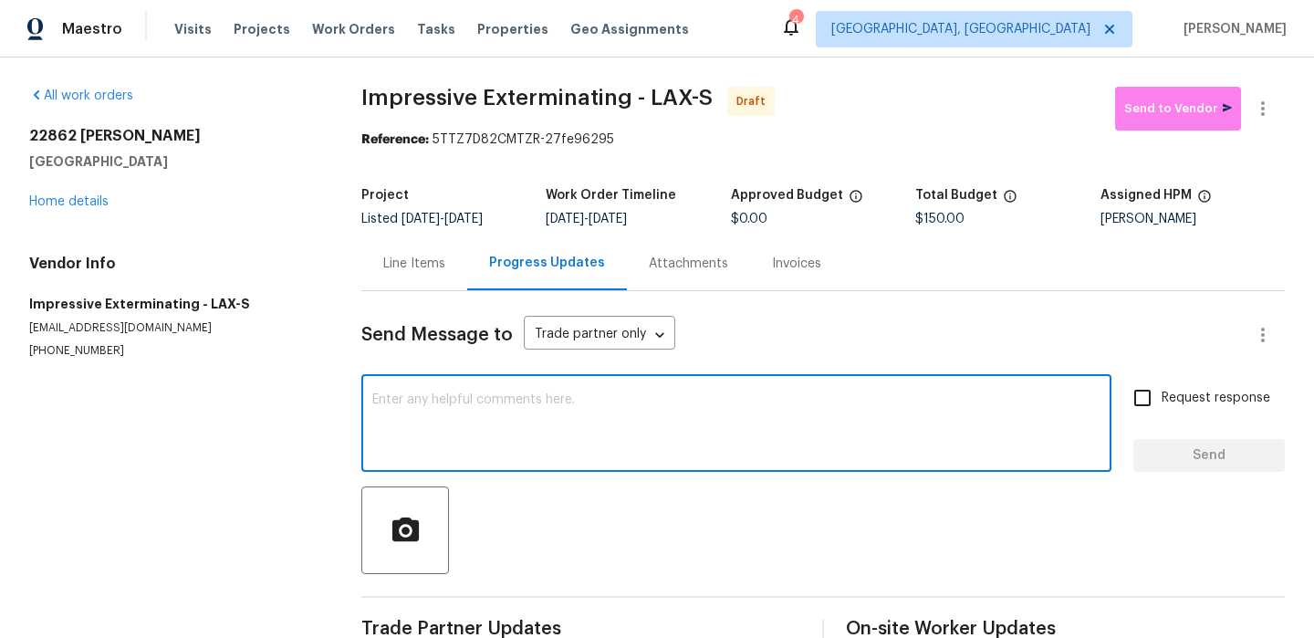
click at [498, 431] on textarea at bounding box center [736, 425] width 728 height 64
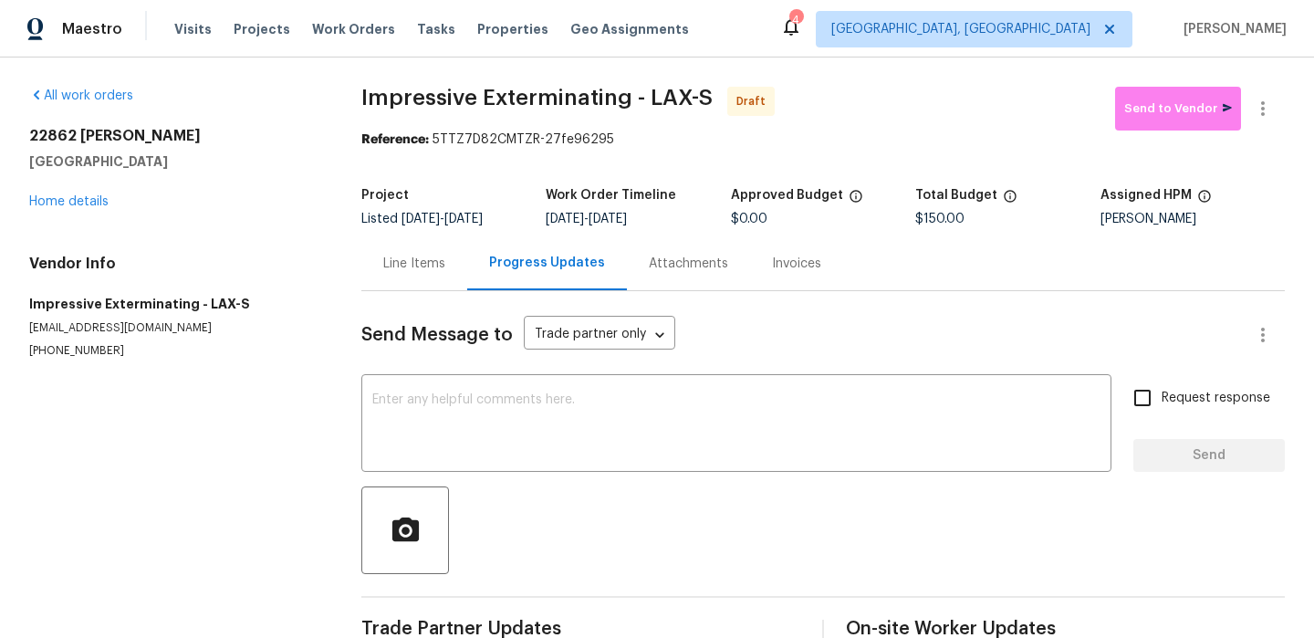
paste textarea "Hi, I'm Ananthi from Opendoor. Just wanted to check if you received the WO for …"
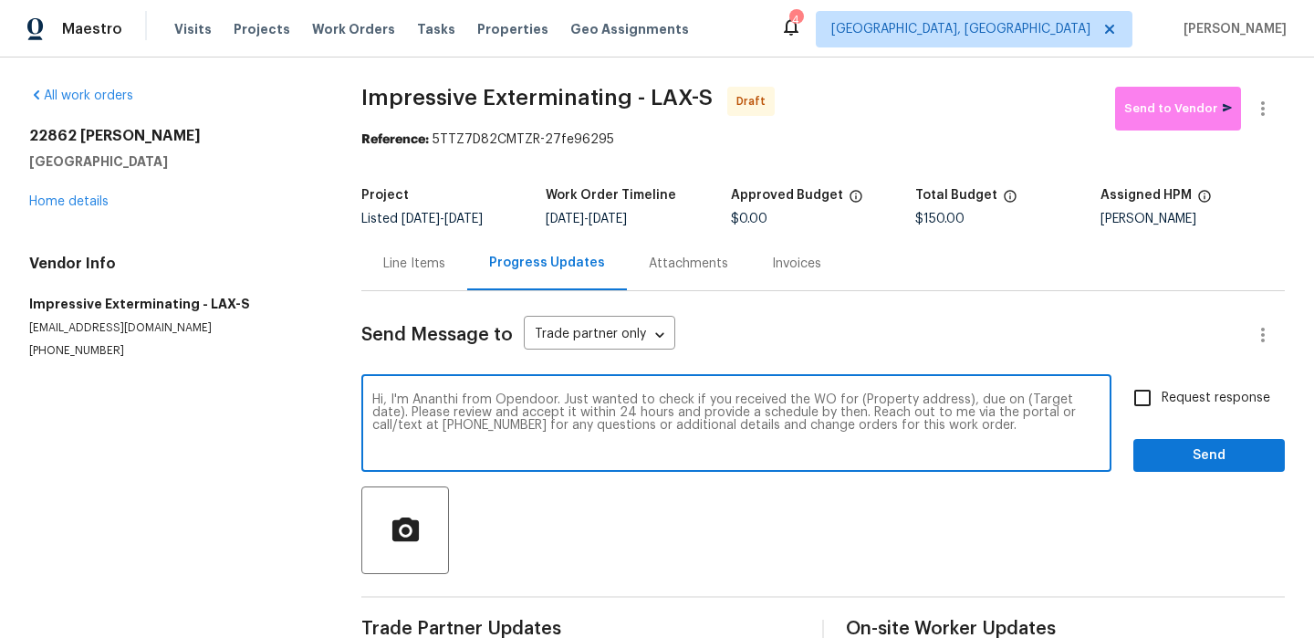
drag, startPoint x: 961, startPoint y: 403, endPoint x: 858, endPoint y: 401, distance: 103.2
click at [858, 401] on textarea "Hi, I'm Ananthi from Opendoor. Just wanted to check if you received the WO for …" at bounding box center [736, 425] width 728 height 64
paste textarea "[STREET_ADDRESS][PERSON_NAME]"
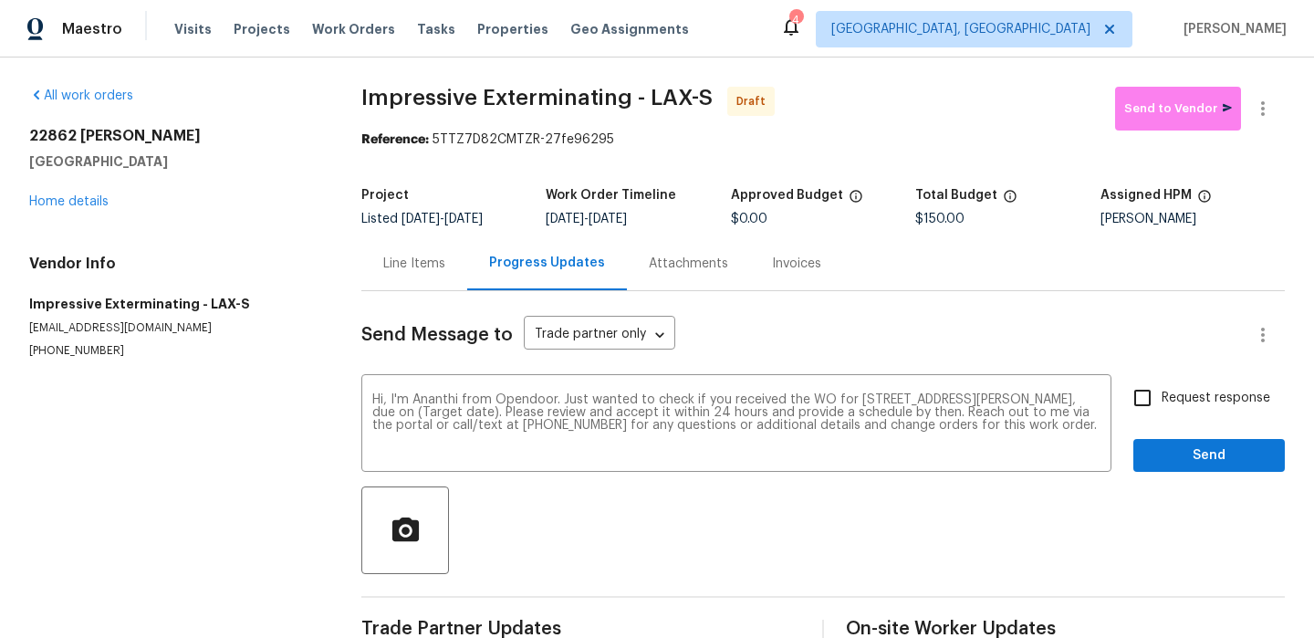
drag, startPoint x: 611, startPoint y: 221, endPoint x: 667, endPoint y: 221, distance: 56.6
click at [627, 221] on span "[DATE] - [DATE]" at bounding box center [586, 219] width 81 height 13
copy span "[DATE]"
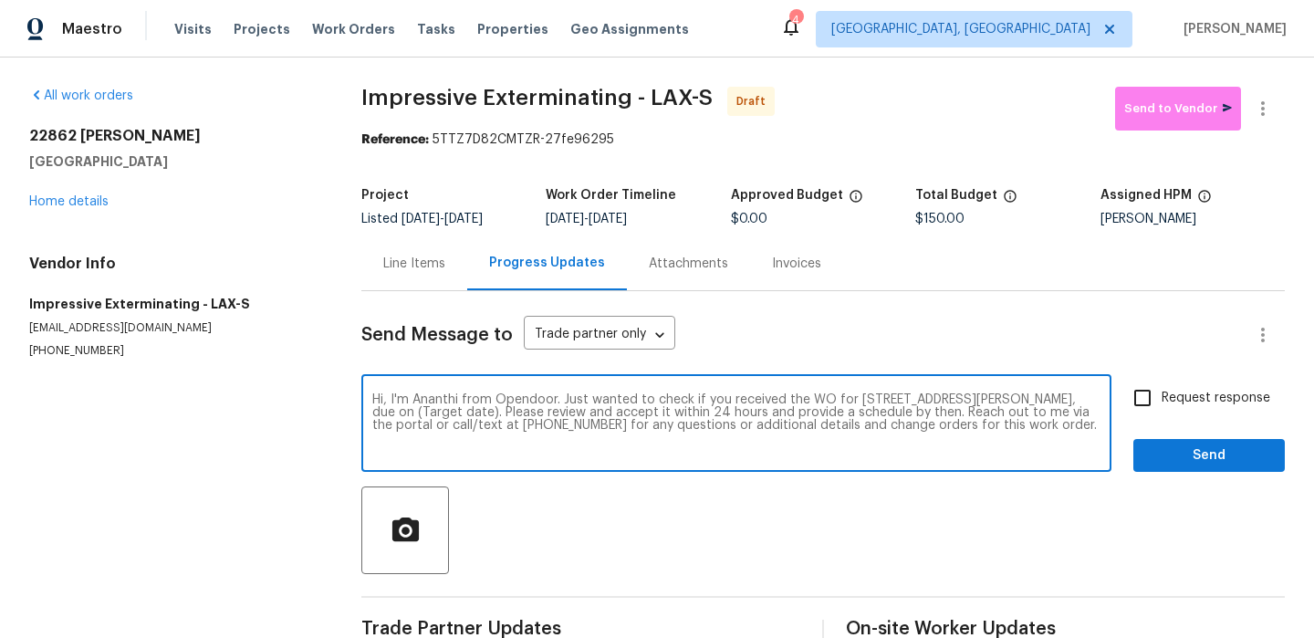
drag, startPoint x: 494, startPoint y: 413, endPoint x: 419, endPoint y: 409, distance: 74.9
click at [419, 409] on textarea "Hi, I'm Ananthi from Opendoor. Just wanted to check if you received the WO for …" at bounding box center [736, 425] width 728 height 64
paste textarea "[DATE]"
type textarea "Hi, I'm Ananthi from Opendoor. Just wanted to check if you received the WO for …"
click at [1201, 389] on span "Request response" at bounding box center [1216, 398] width 109 height 19
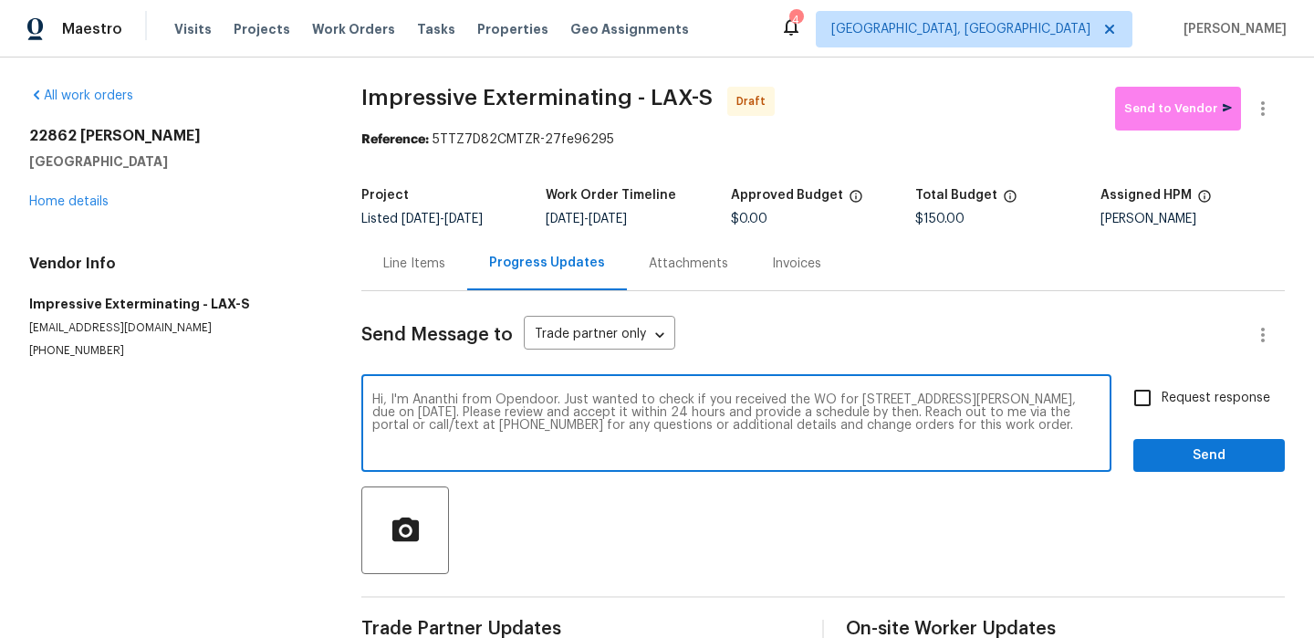
click at [1162, 389] on input "Request response" at bounding box center [1143, 398] width 38 height 38
checkbox input "true"
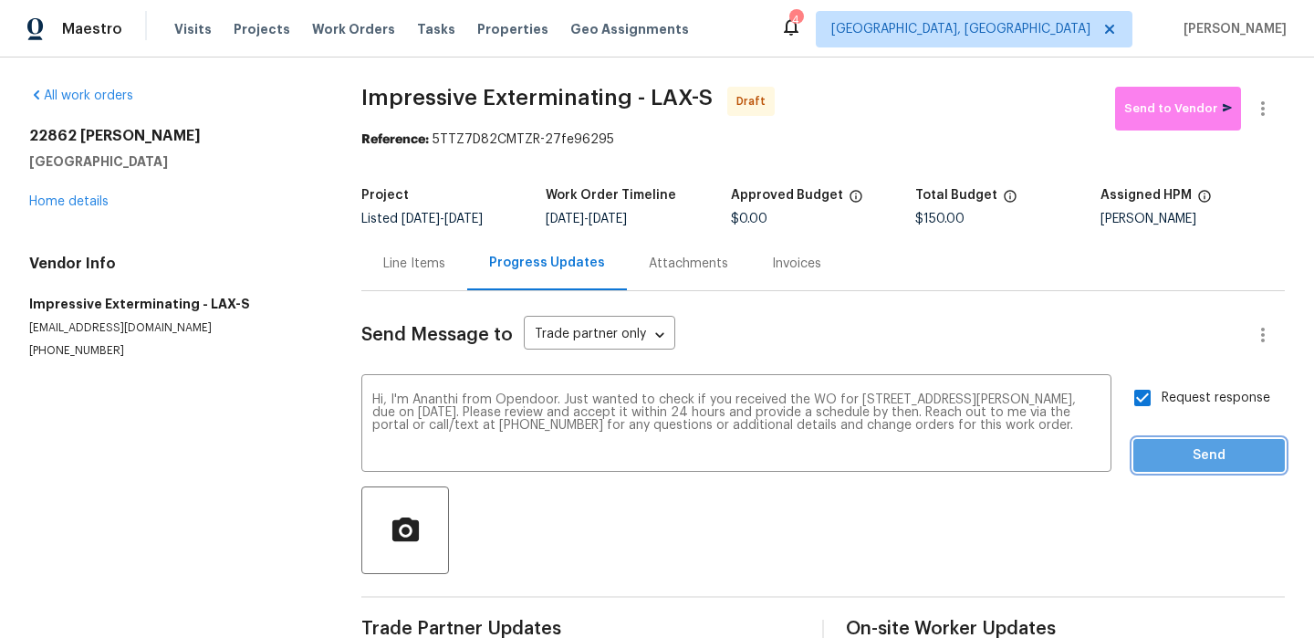
click at [1187, 445] on span "Send" at bounding box center [1209, 456] width 122 height 23
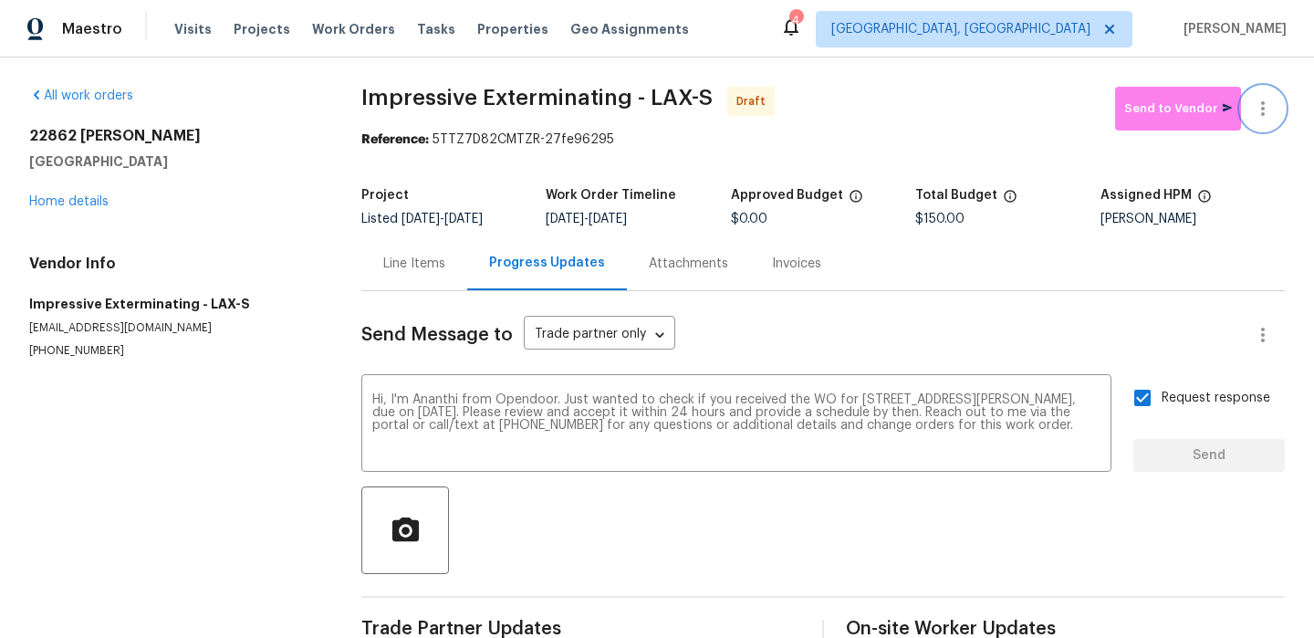
click at [1278, 100] on button "button" at bounding box center [1263, 109] width 44 height 44
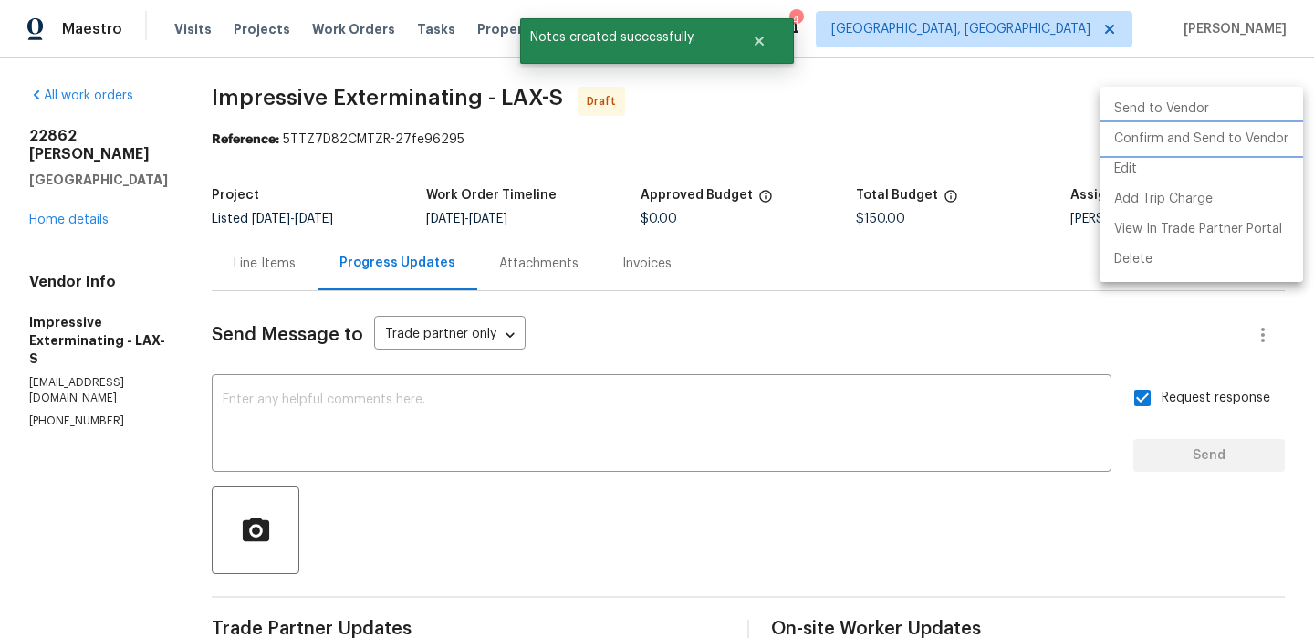
click at [1203, 128] on li "Confirm and Send to Vendor" at bounding box center [1202, 139] width 204 height 30
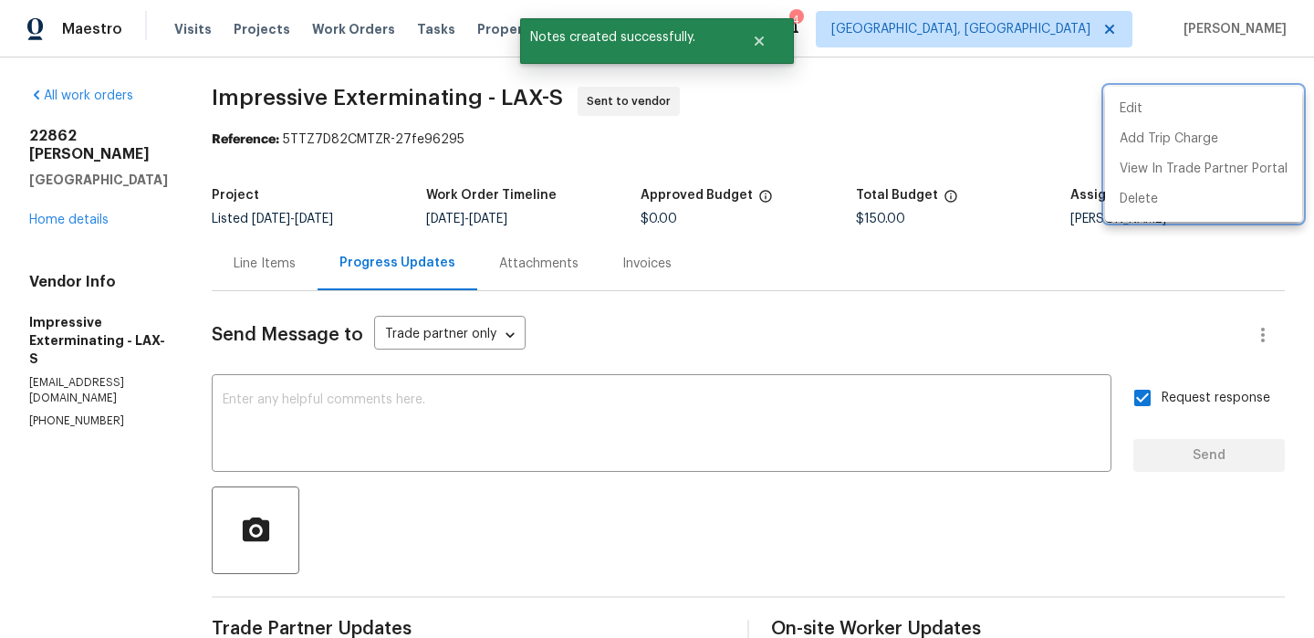
click at [257, 129] on div at bounding box center [657, 319] width 1314 height 638
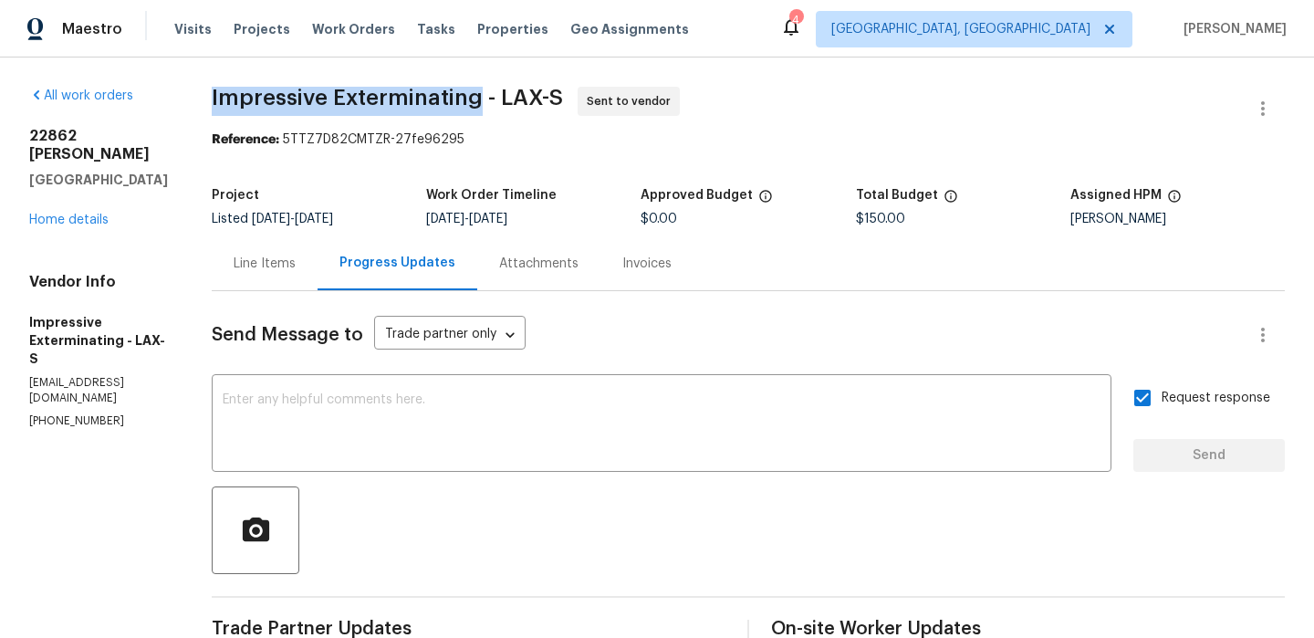
drag, startPoint x: 208, startPoint y: 100, endPoint x: 494, endPoint y: 99, distance: 285.7
click at [494, 99] on div "All work orders [STREET_ADDRESS][PERSON_NAME] Home details Vendor Info Impressi…" at bounding box center [657, 440] width 1314 height 765
copy span "Impressive Exterminating"
click at [245, 215] on span "Listed [DATE] - [DATE]" at bounding box center [272, 219] width 121 height 13
